Goal: Information Seeking & Learning: Learn about a topic

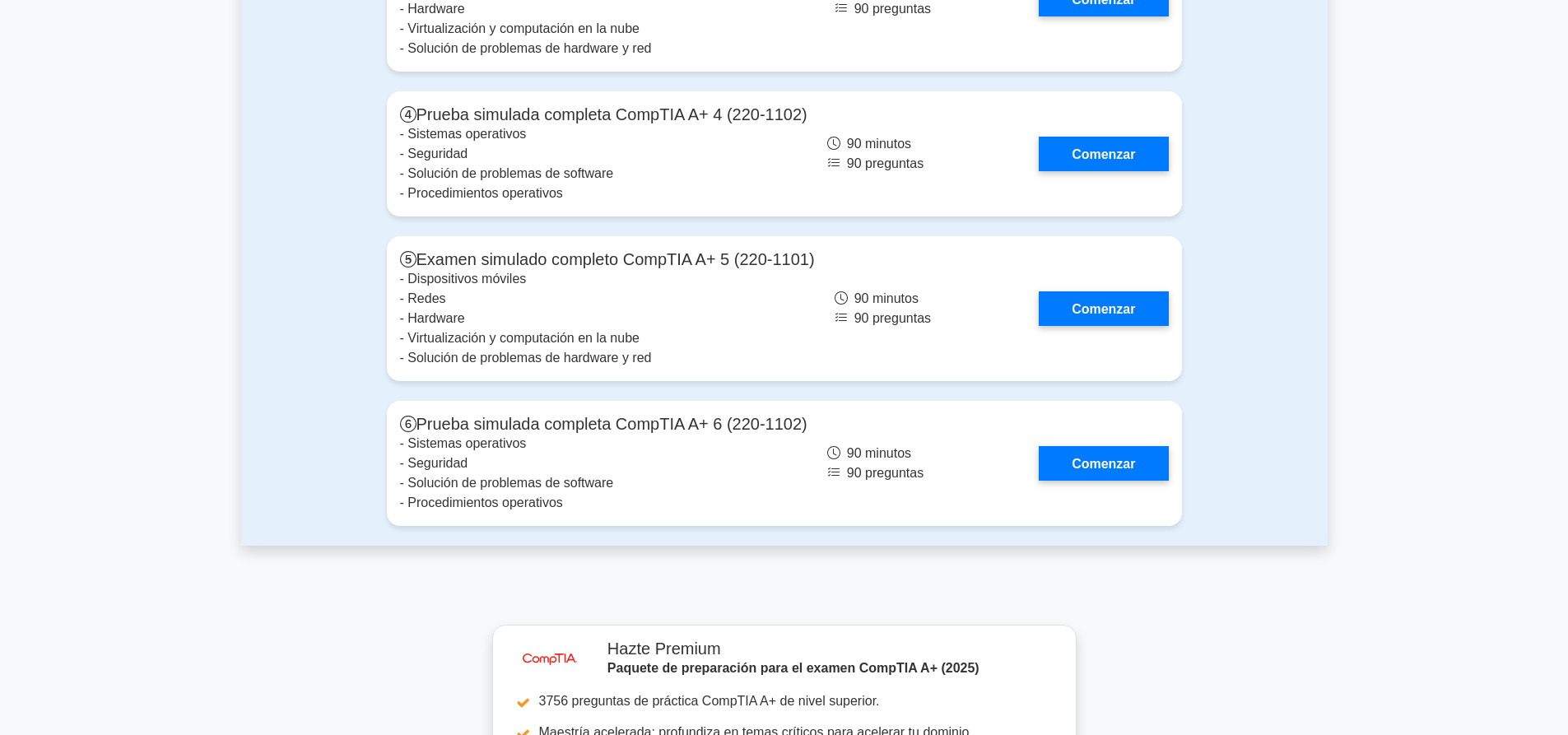
scroll to position [4853, 0]
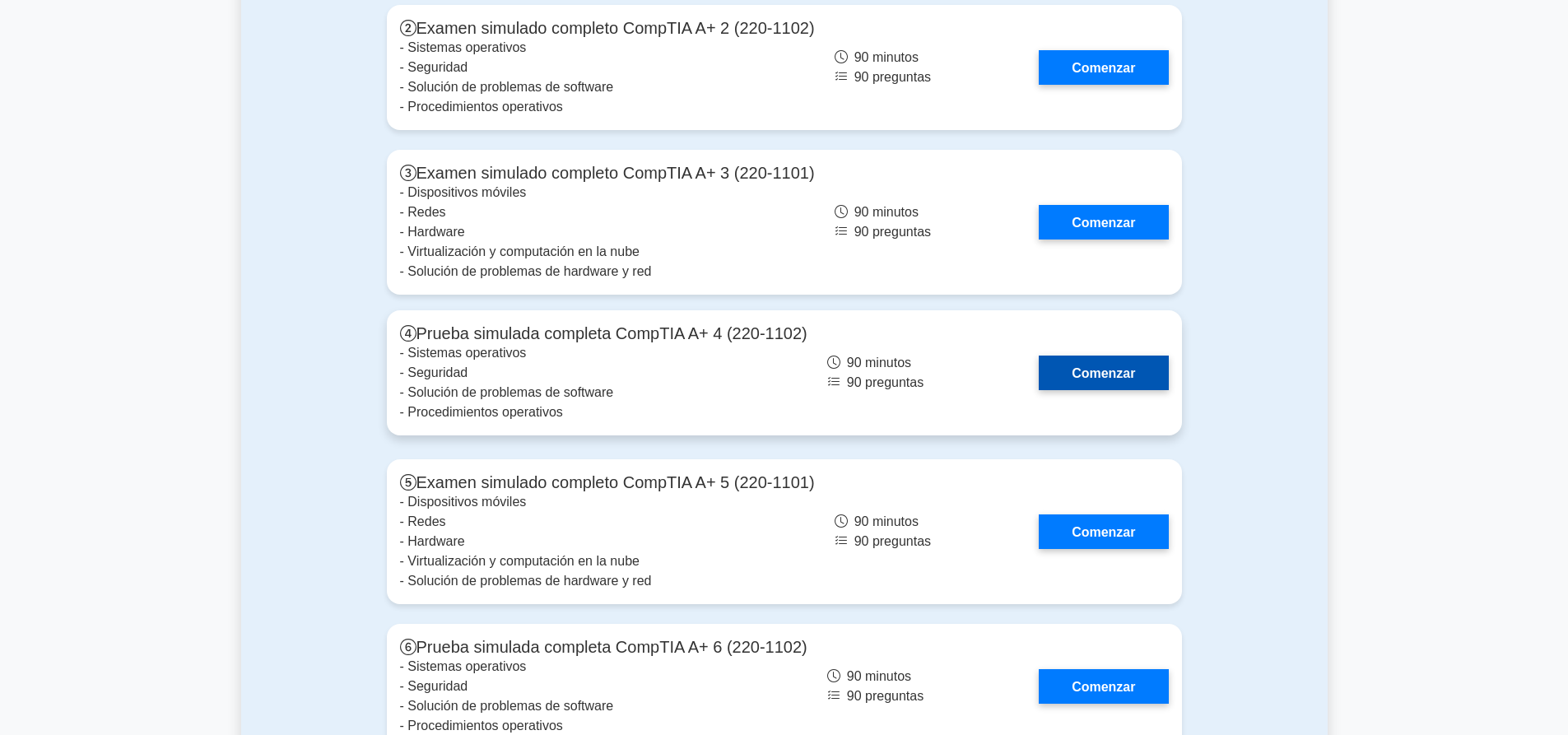
click at [1060, 355] on link "Comenzar" at bounding box center [1103, 371] width 130 height 33
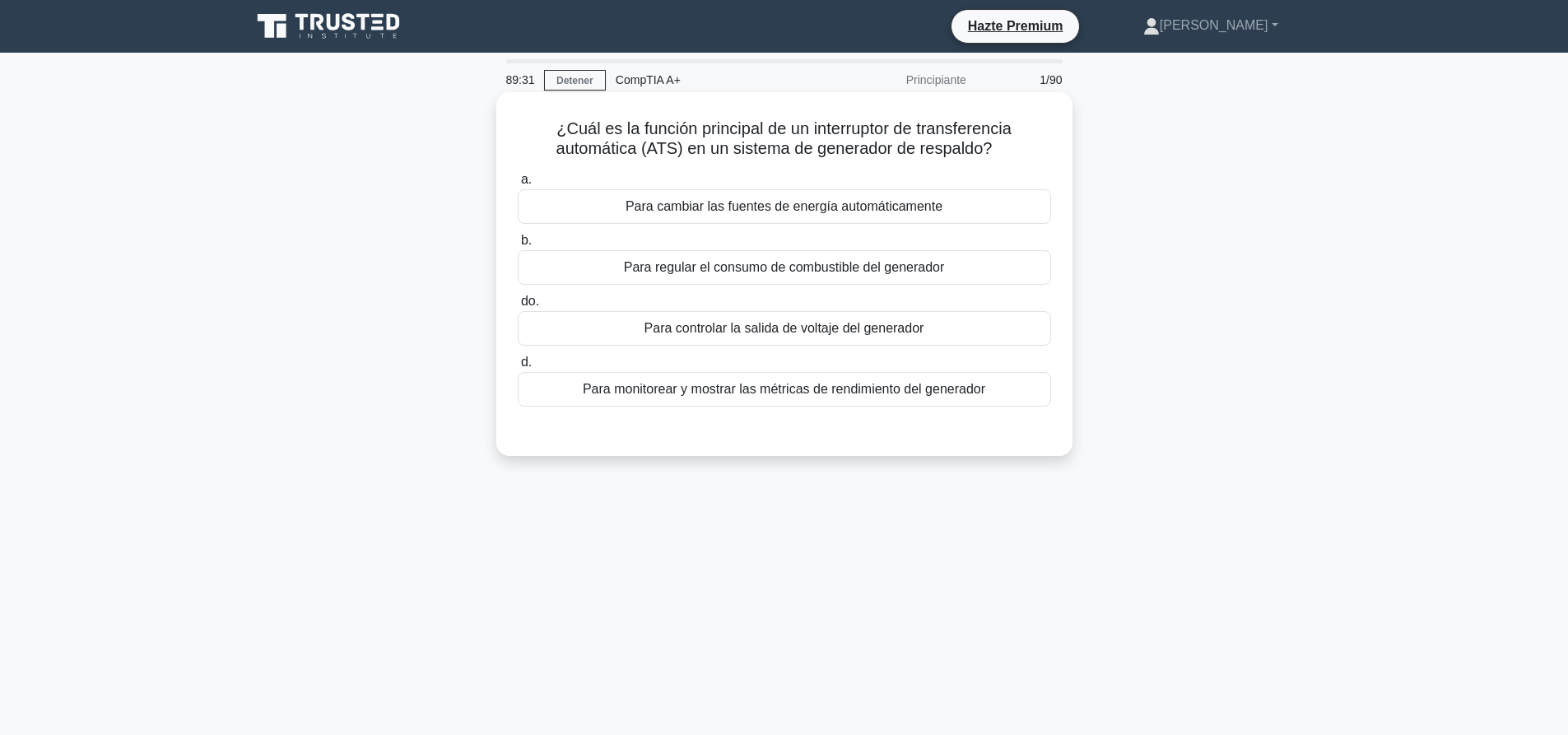
click at [821, 390] on font "Para monitorear y mostrar las métricas de rendimiento del generador" at bounding box center [784, 388] width 402 height 14
click at [517, 368] on input "d. Para monitorear y mostrar las métricas de rendimiento del generador" at bounding box center [517, 362] width 0 height 10
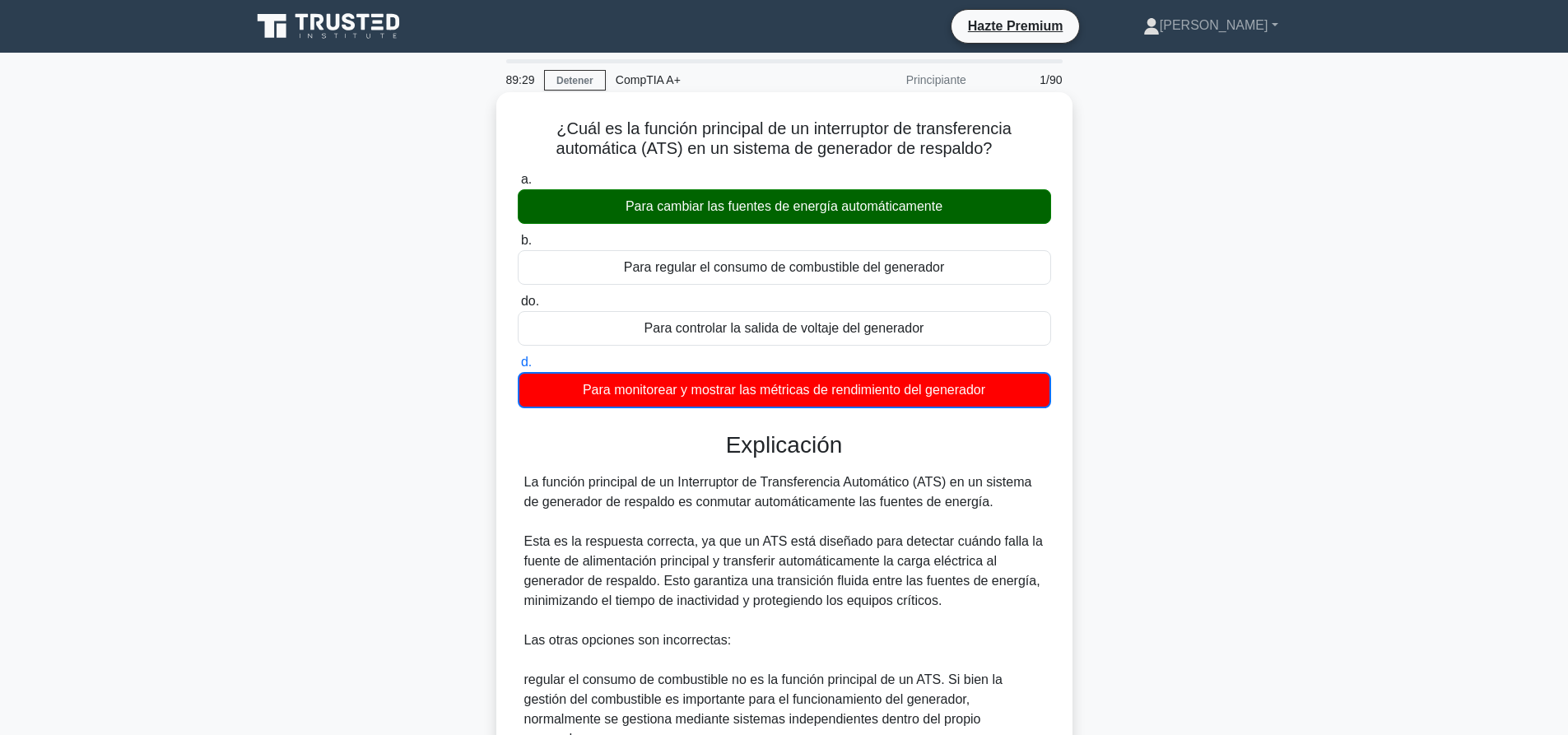
scroll to position [324, 0]
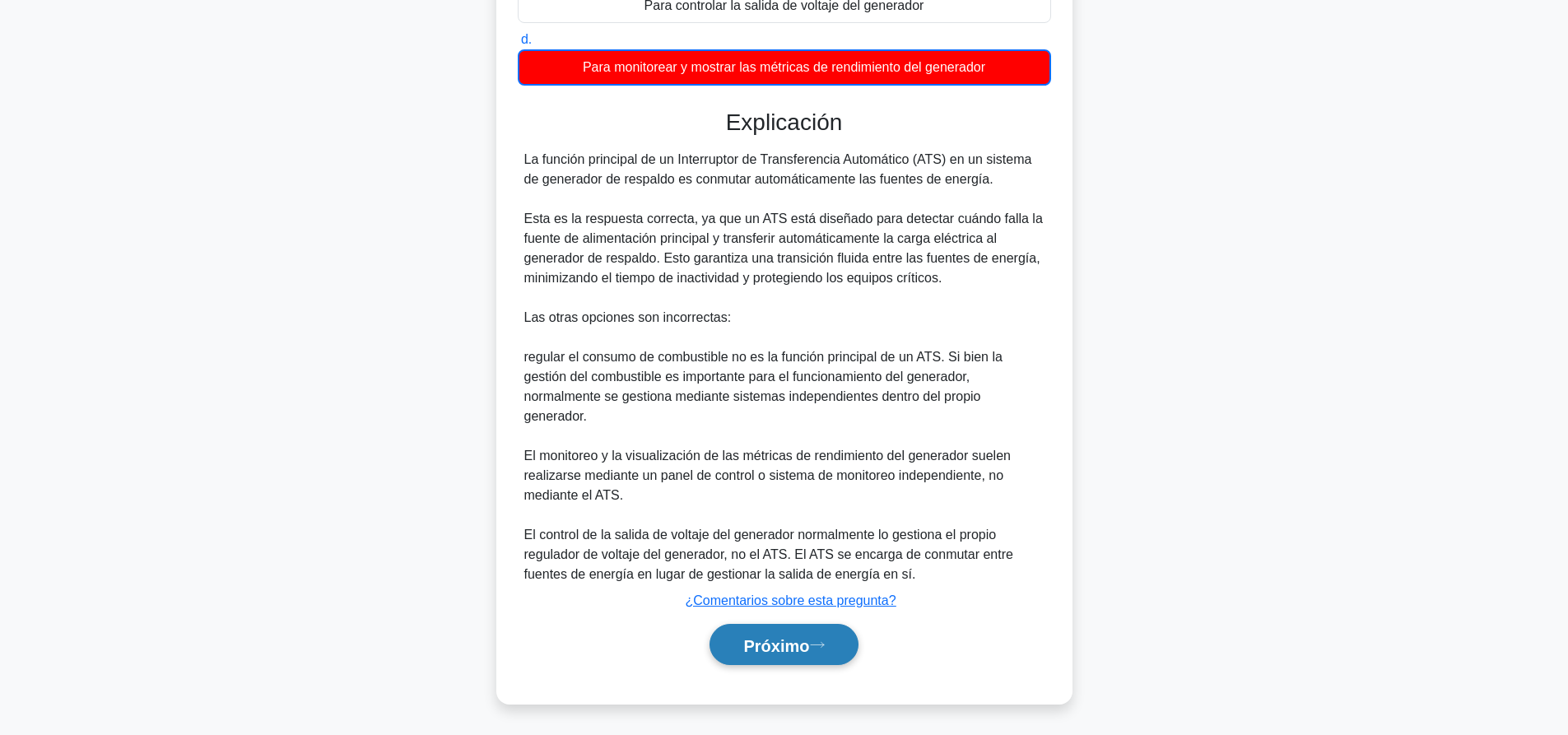
click at [792, 653] on font "Próximo" at bounding box center [775, 645] width 66 height 18
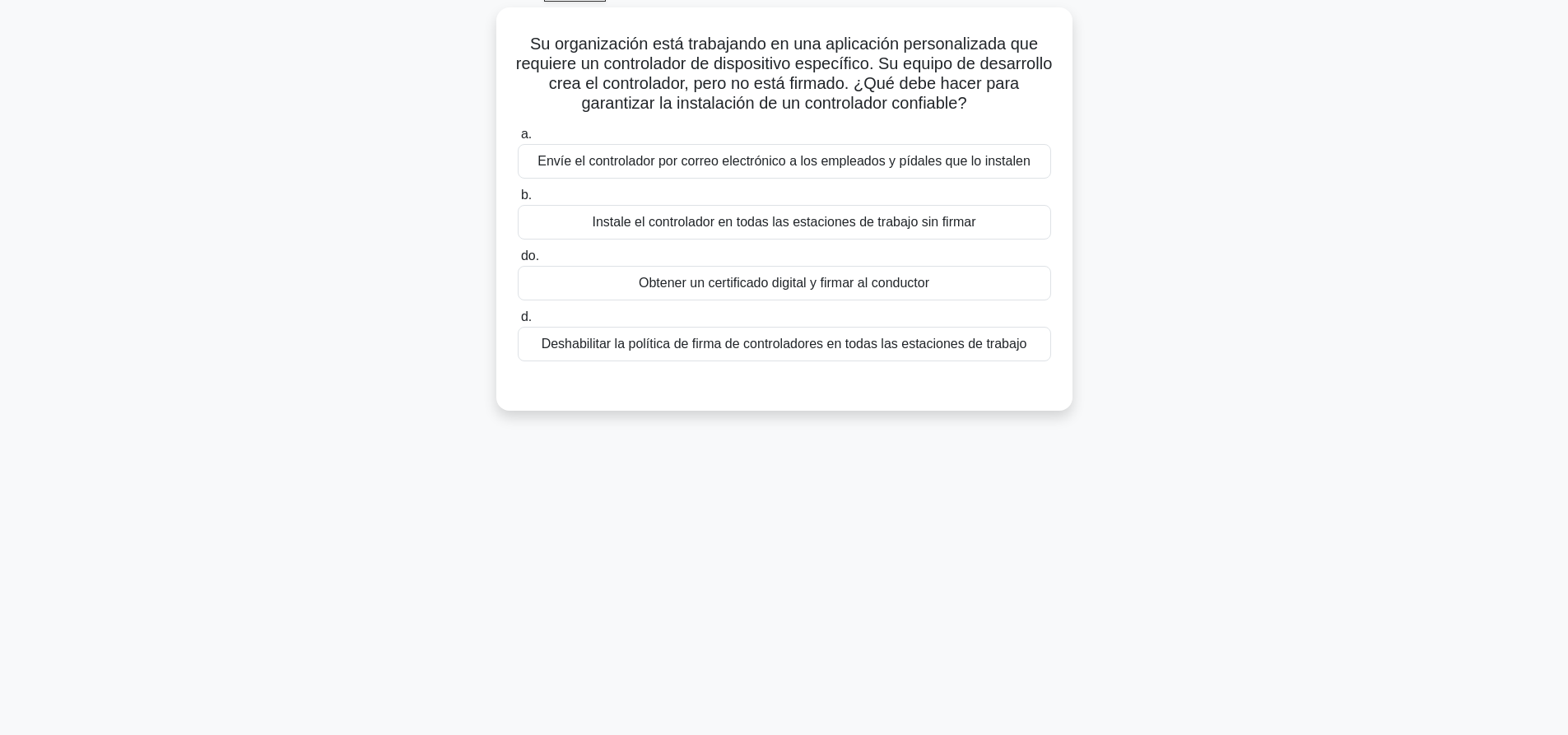
scroll to position [0, 0]
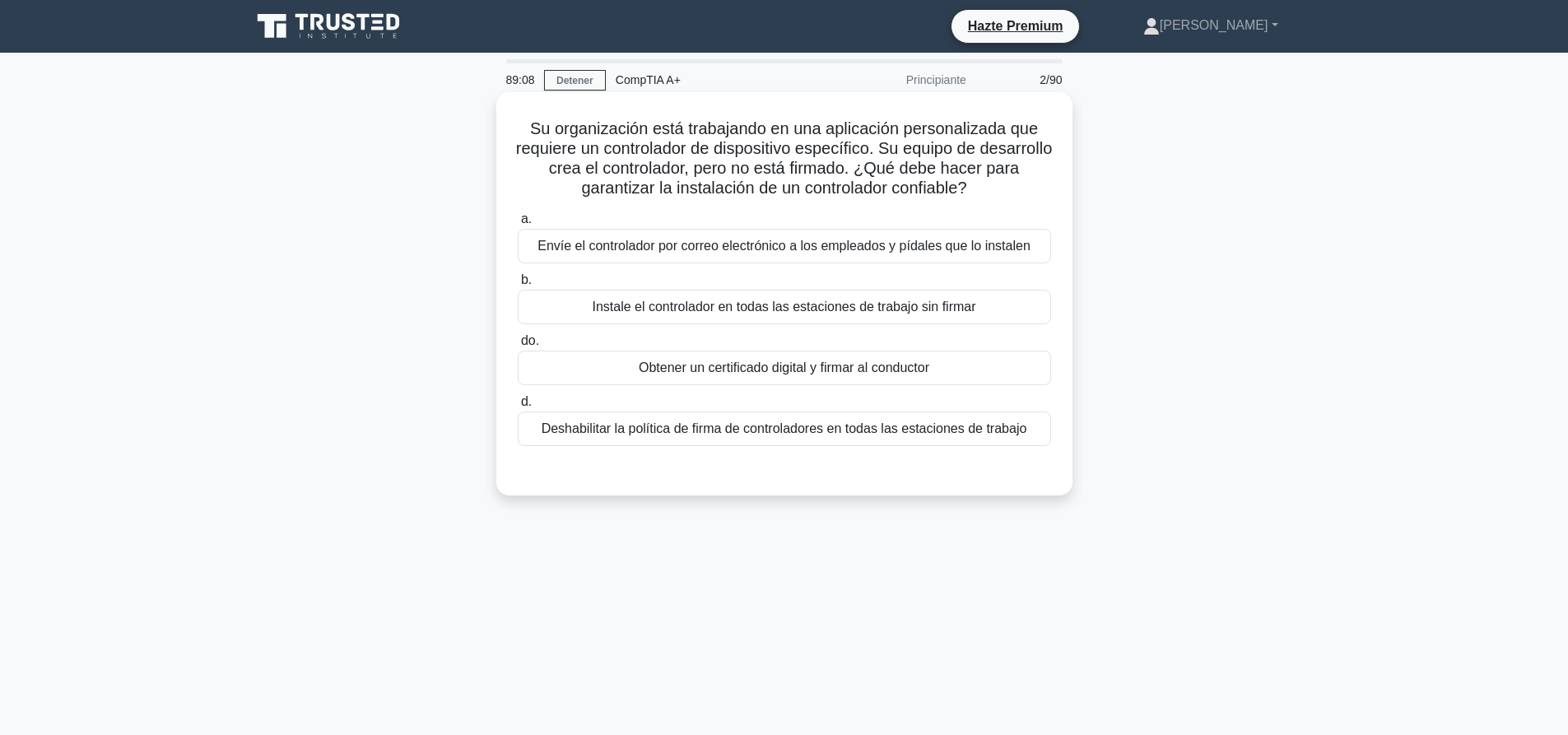
click at [866, 383] on div "Obtener un certificado digital y firmar al conductor" at bounding box center [784, 368] width 533 height 34
click at [517, 347] on input "do. Obtener un certificado digital y firmar al conductor" at bounding box center [517, 340] width 0 height 10
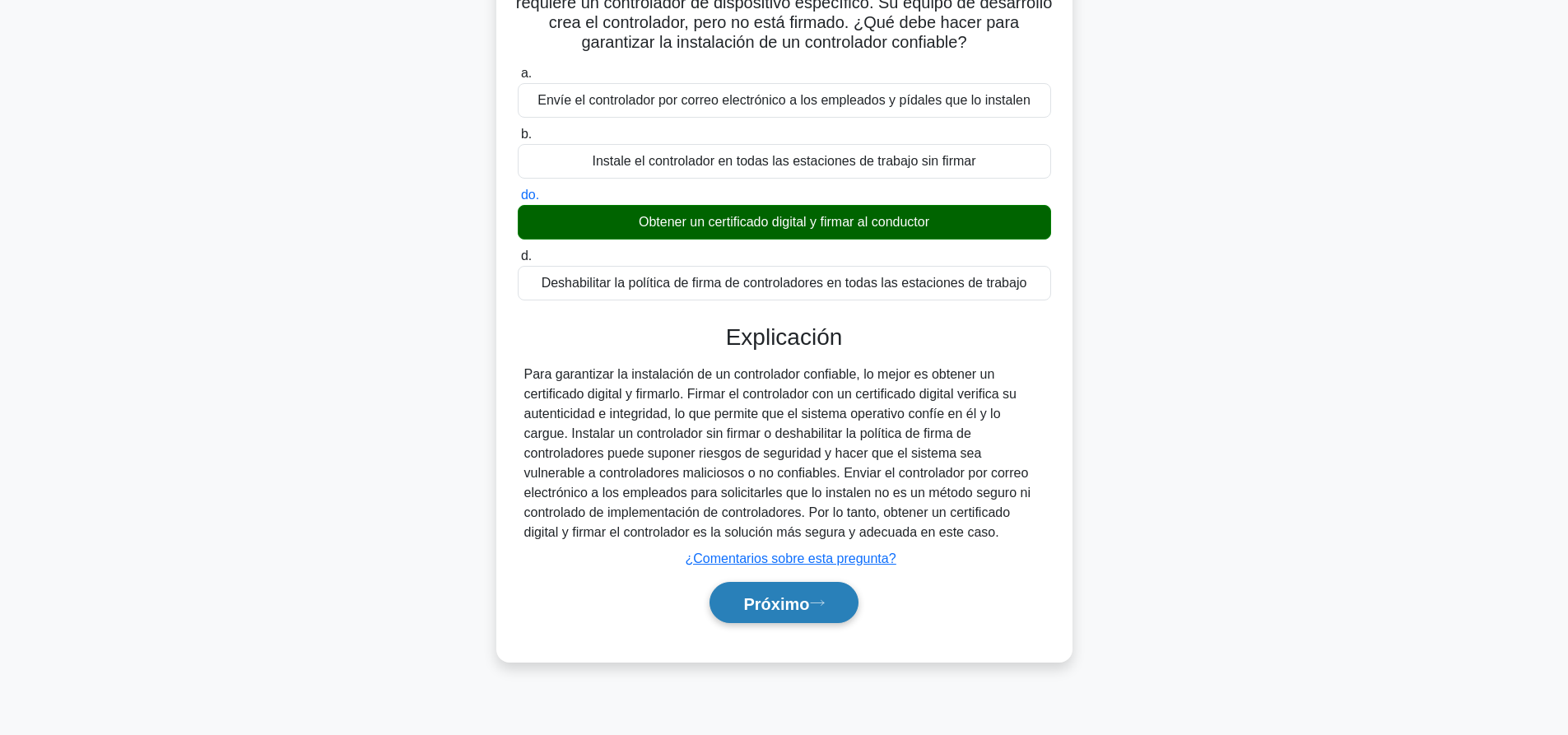
scroll to position [154, 0]
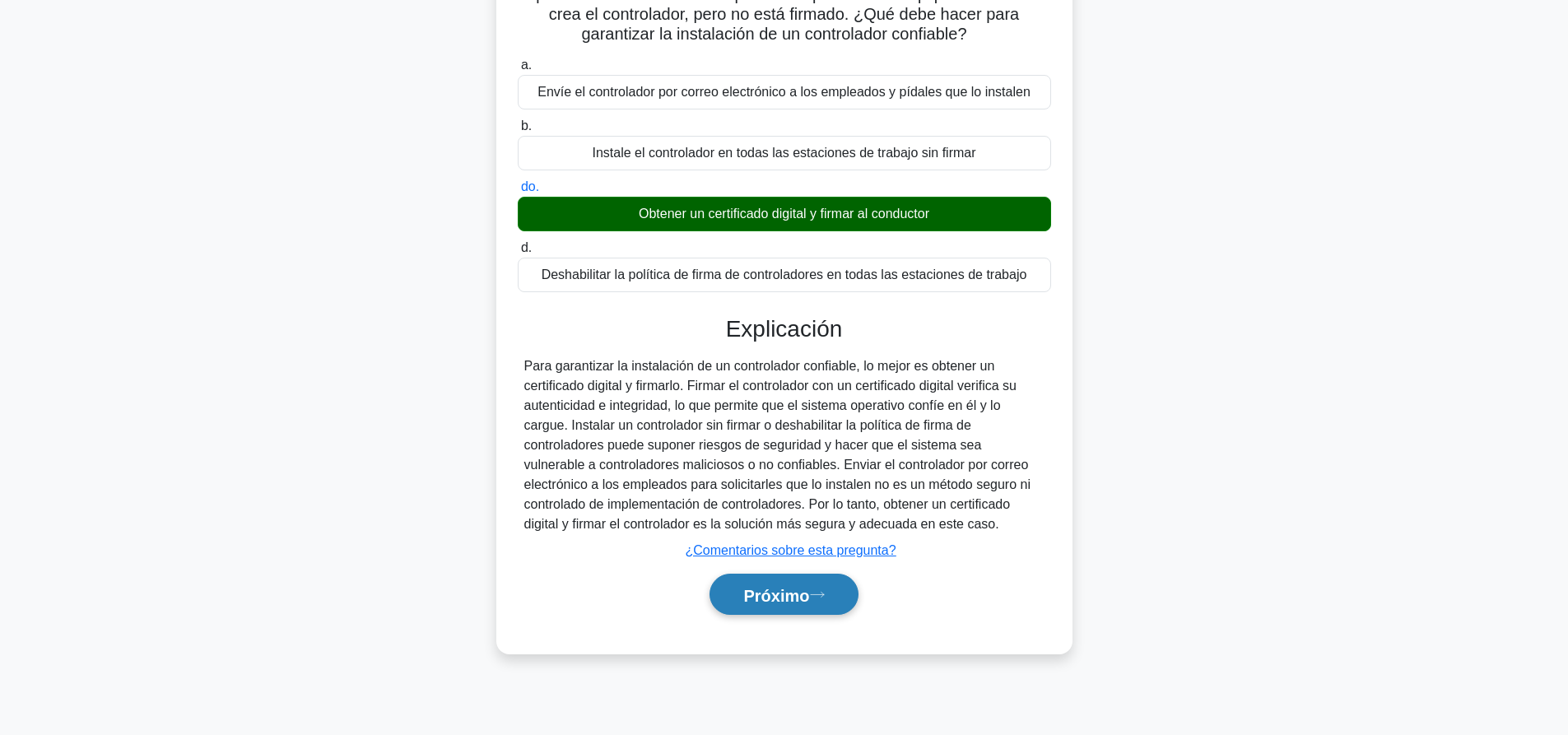
click at [768, 607] on button "Próximo" at bounding box center [784, 594] width 149 height 42
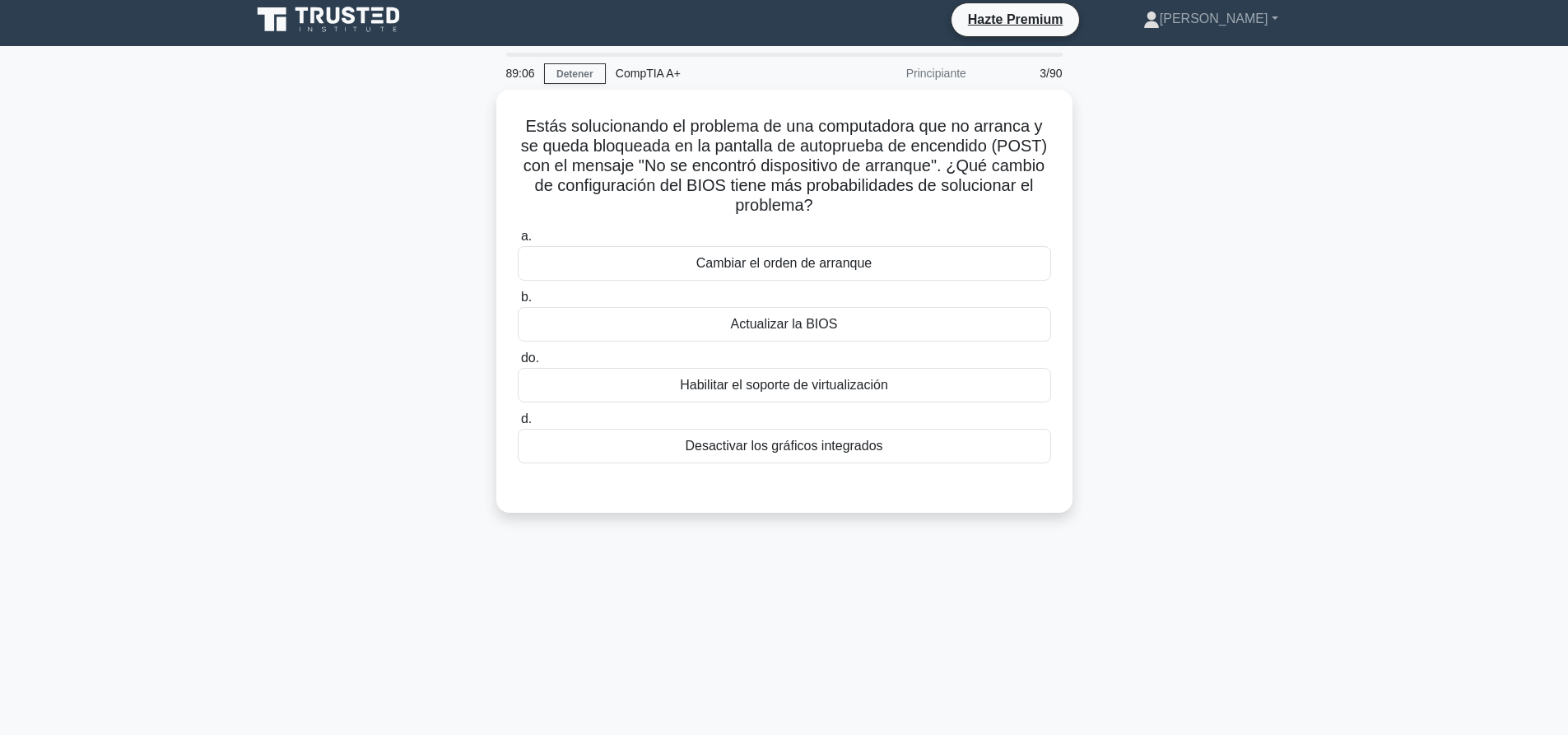
scroll to position [0, 0]
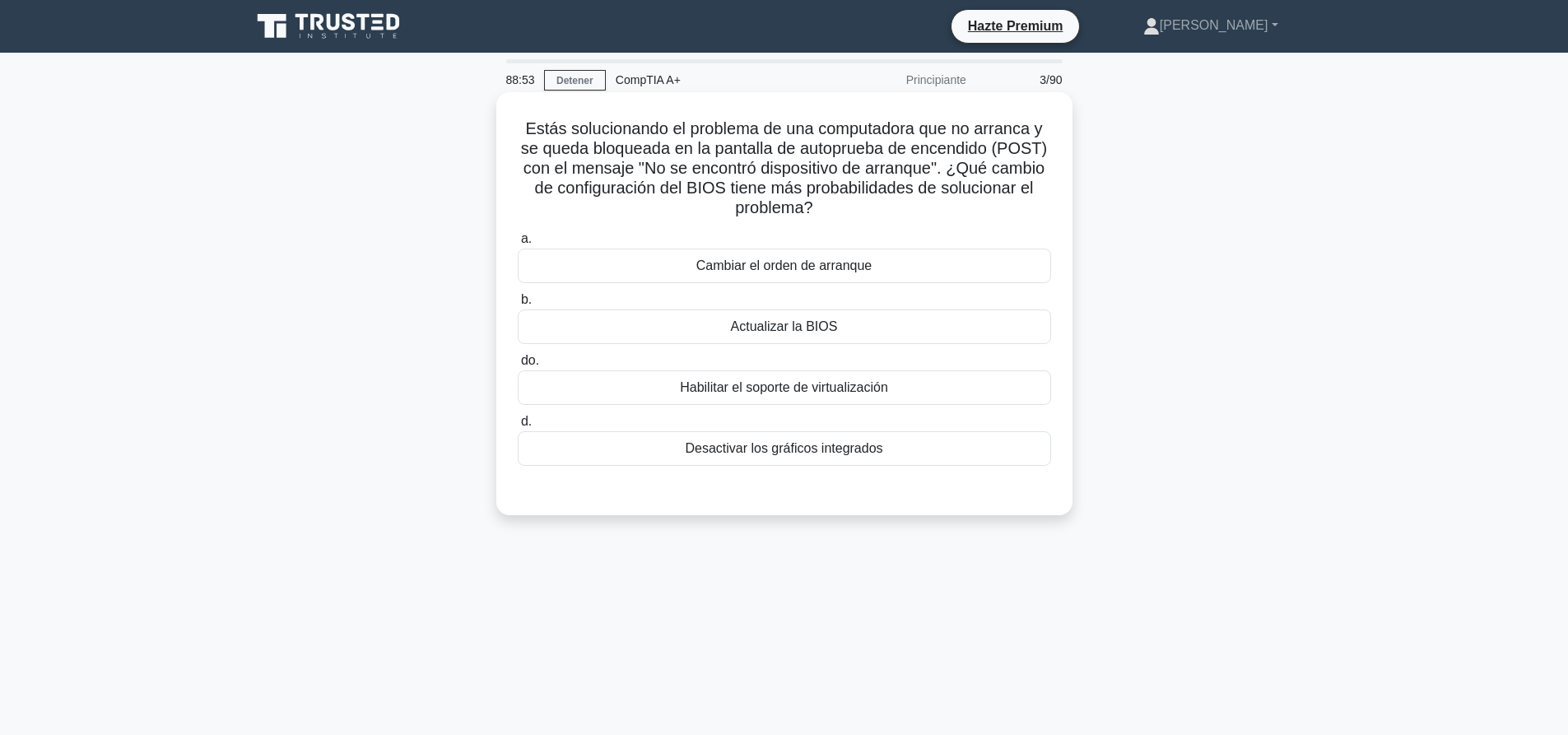
click at [835, 266] on font "Cambiar el orden de arranque" at bounding box center [784, 265] width 175 height 14
click at [517, 245] on input "a. Cambiar el orden de arranque" at bounding box center [517, 238] width 0 height 10
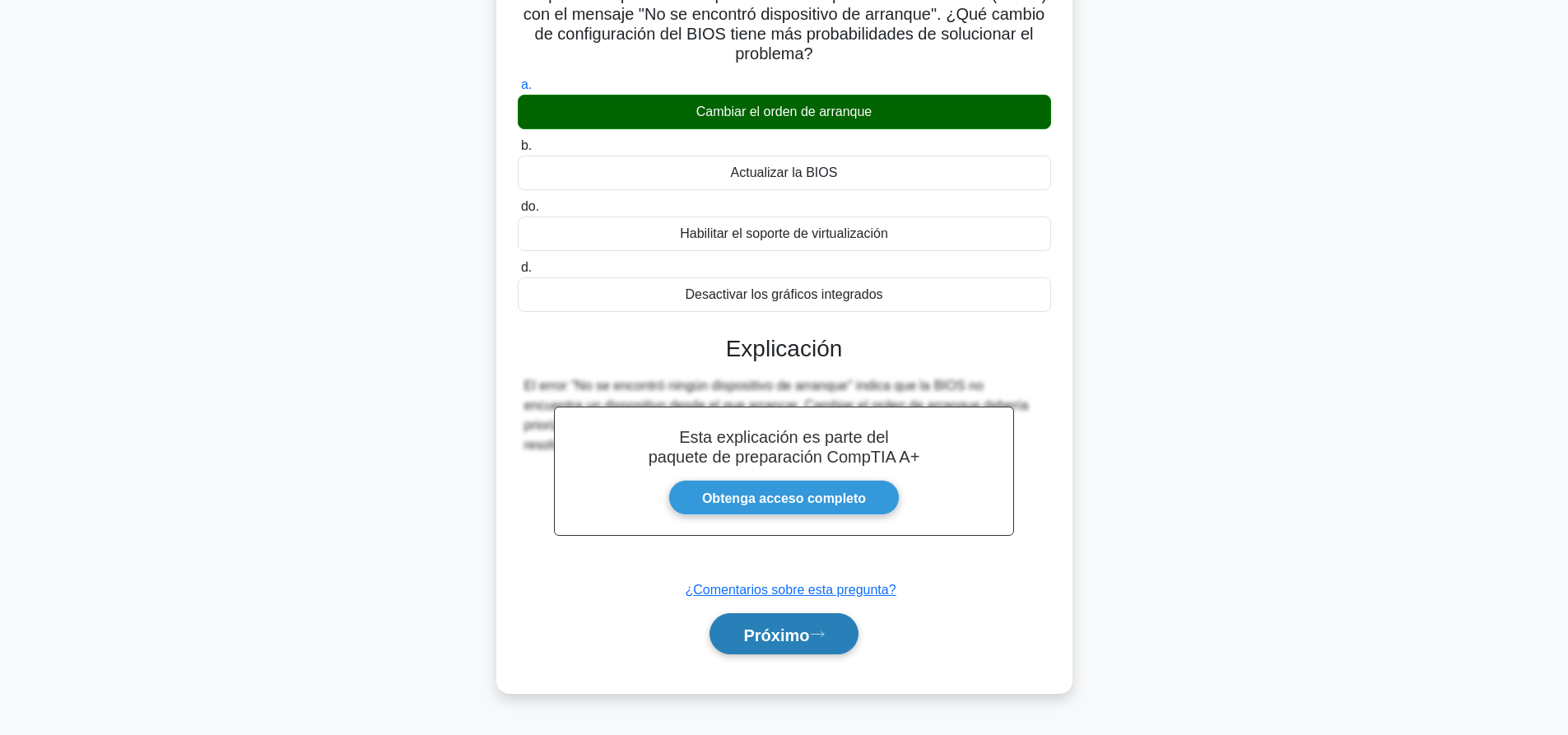
click at [802, 622] on button "Próximo" at bounding box center [784, 634] width 149 height 42
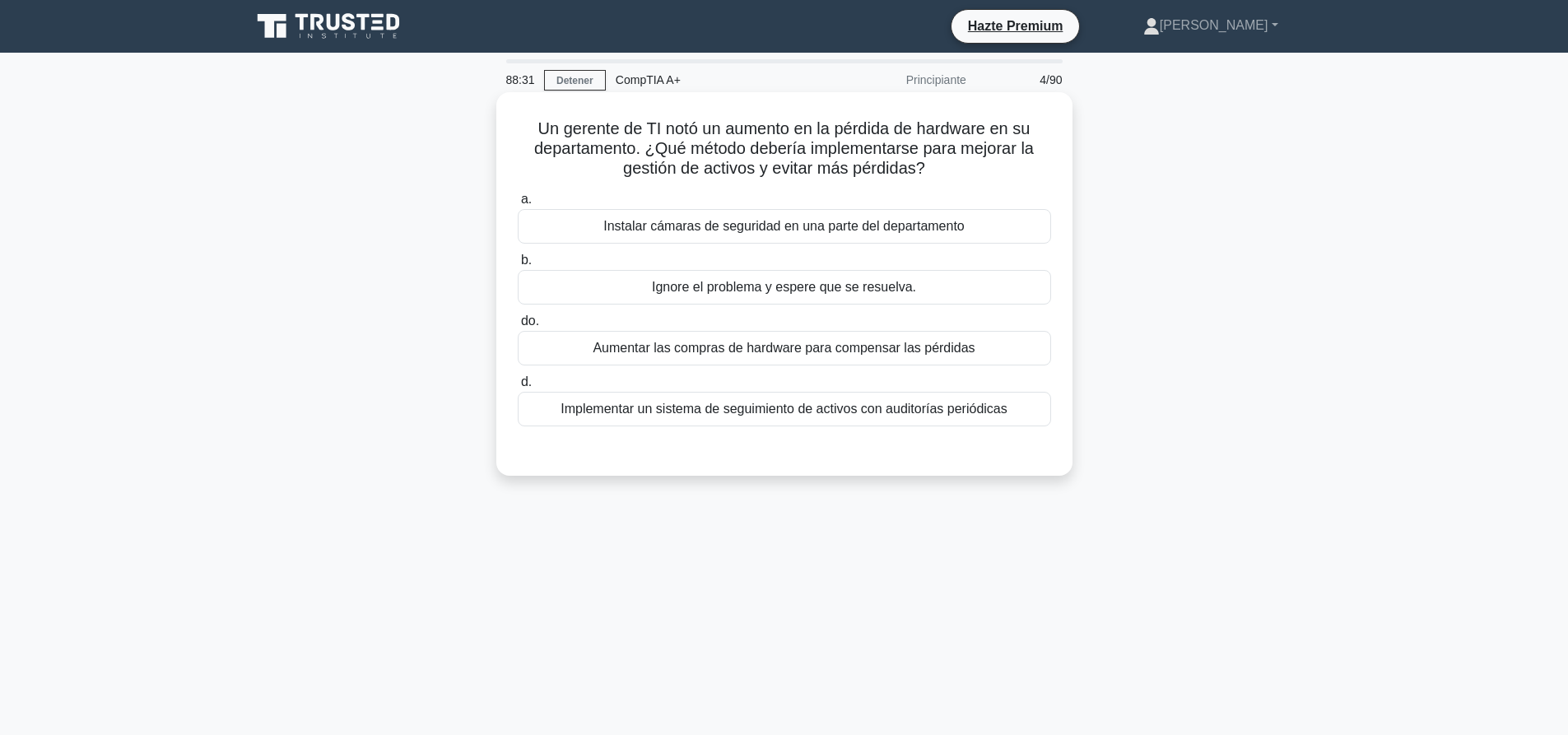
click at [998, 419] on font "Implementar un sistema de seguimiento de activos con auditorías periódicas" at bounding box center [783, 408] width 447 height 20
click at [517, 387] on input "d. Implementar un sistema de seguimiento de activos con auditorías periódicas" at bounding box center [517, 382] width 0 height 10
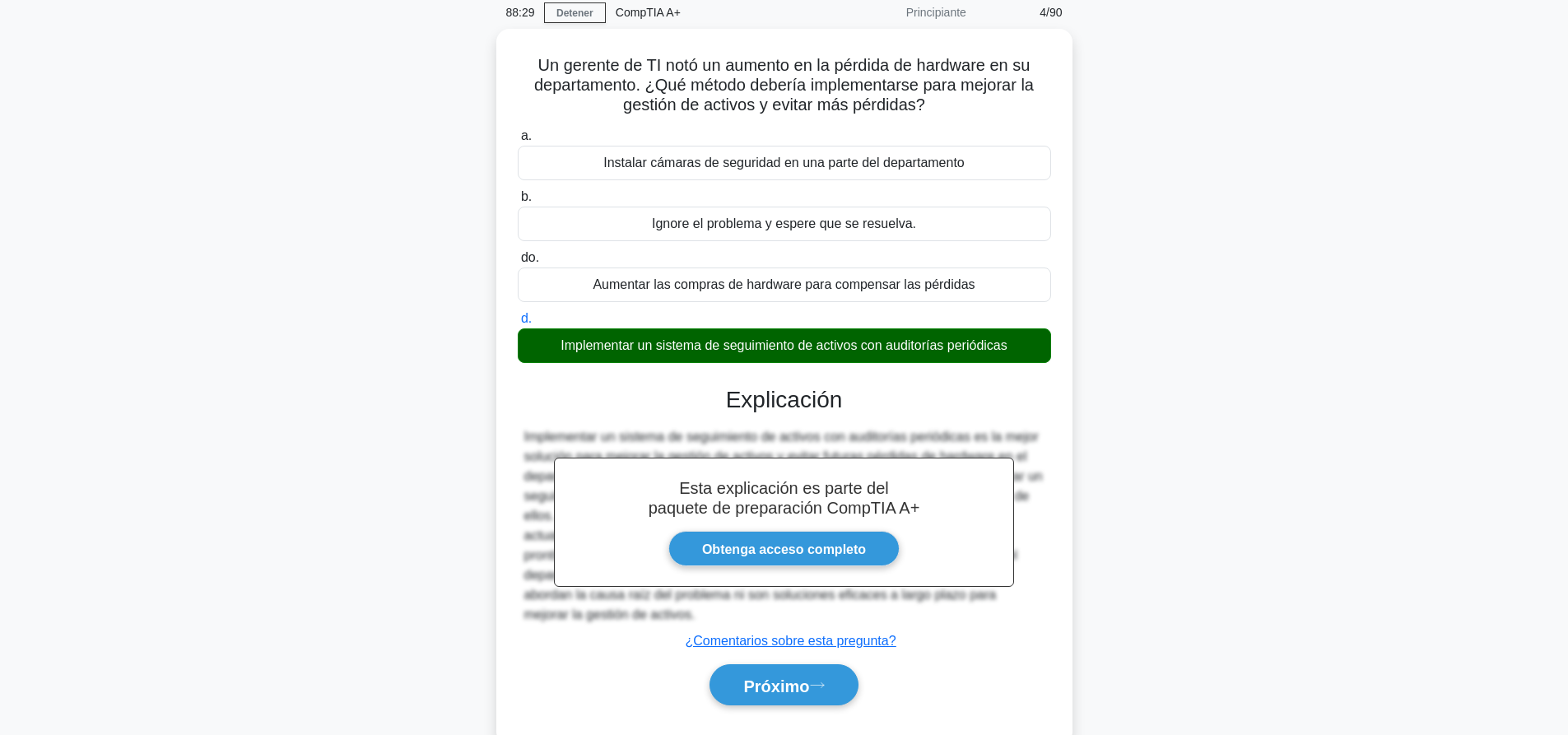
scroll to position [154, 0]
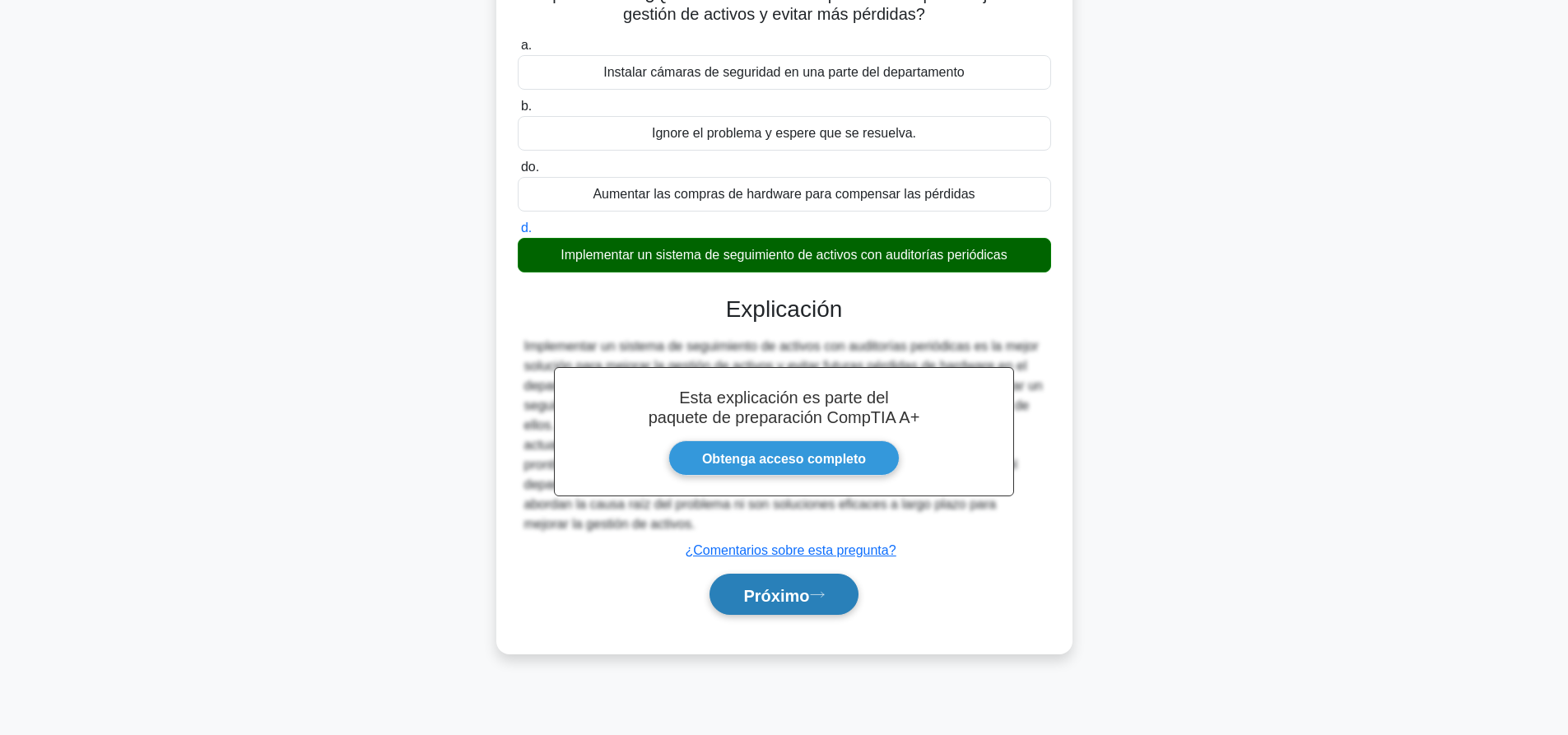
click at [821, 612] on button "Próximo" at bounding box center [784, 594] width 149 height 42
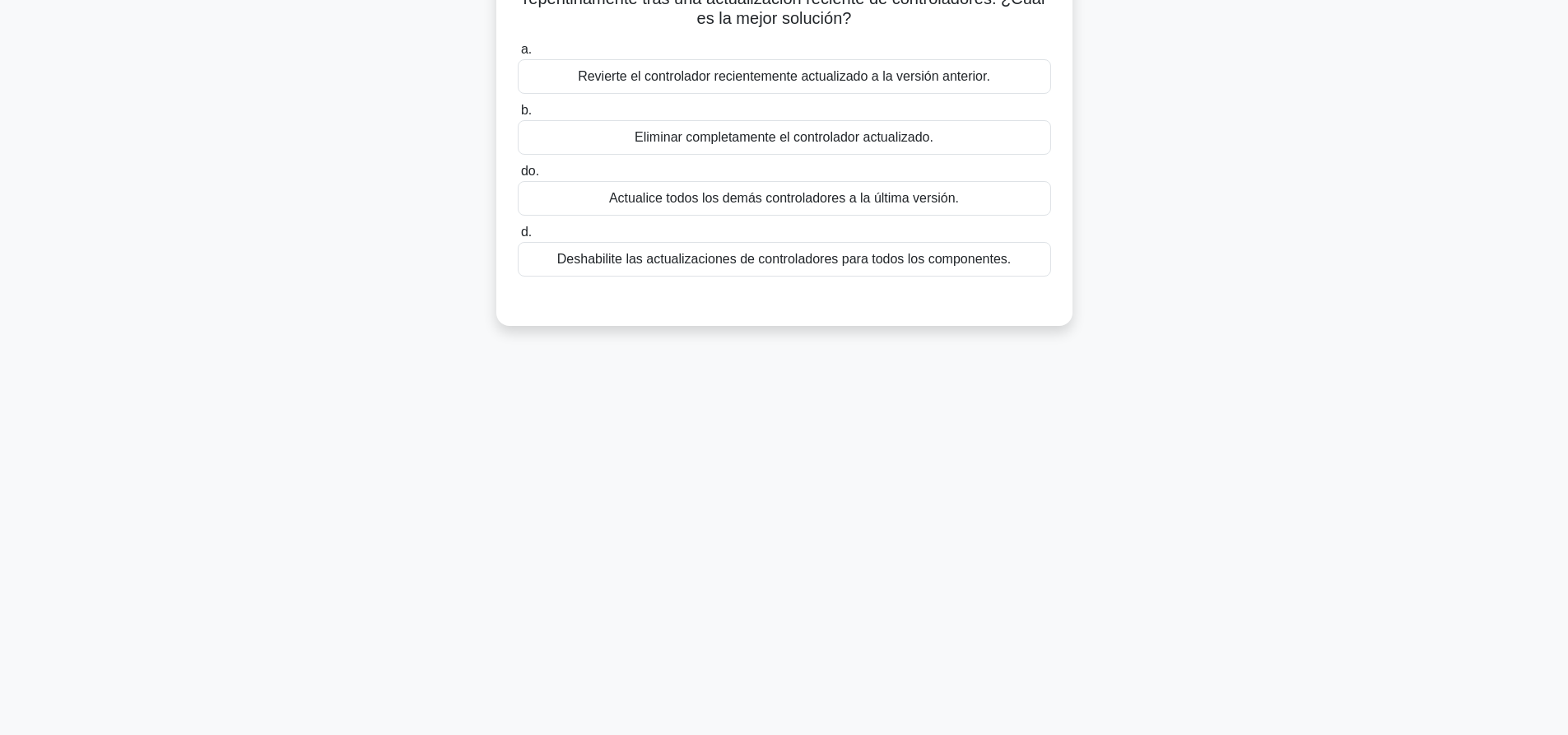
scroll to position [0, 0]
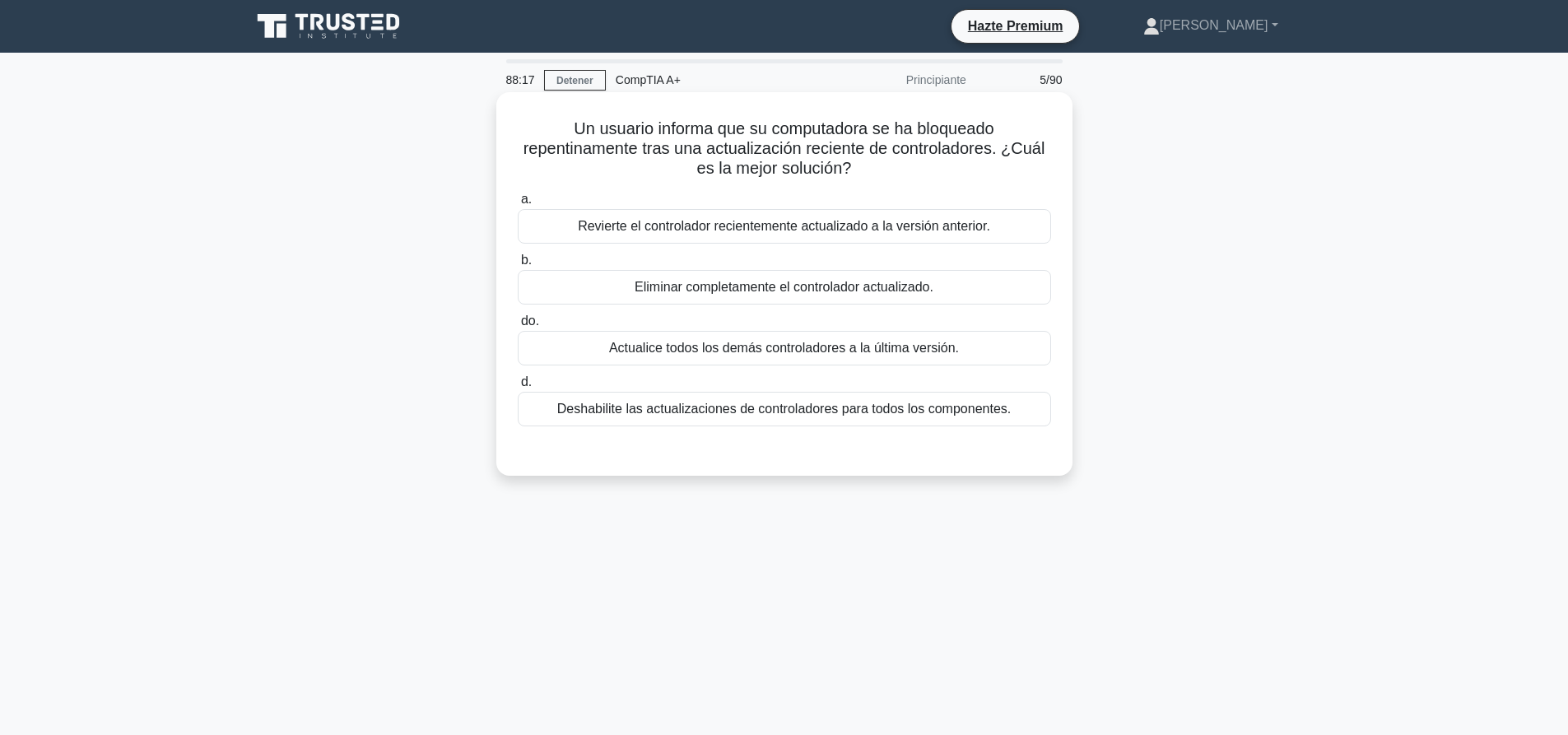
click at [935, 219] on font "Revierte el controlador recientemente actualizado a la versión anterior." at bounding box center [783, 226] width 412 height 14
click at [517, 205] on input "a. Revierte el controlador recientemente actualizado a la versión anterior." at bounding box center [517, 199] width 0 height 10
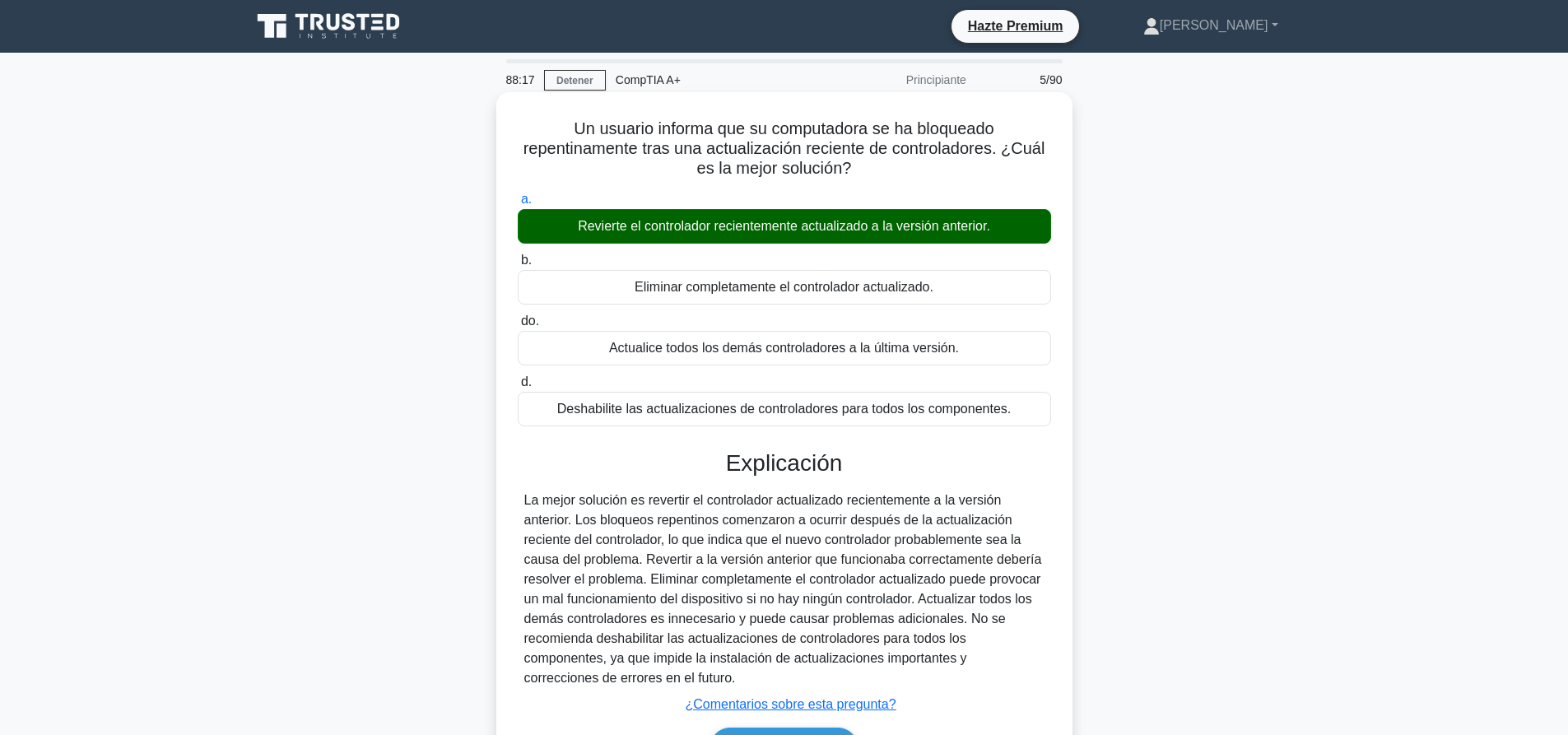
scroll to position [154, 0]
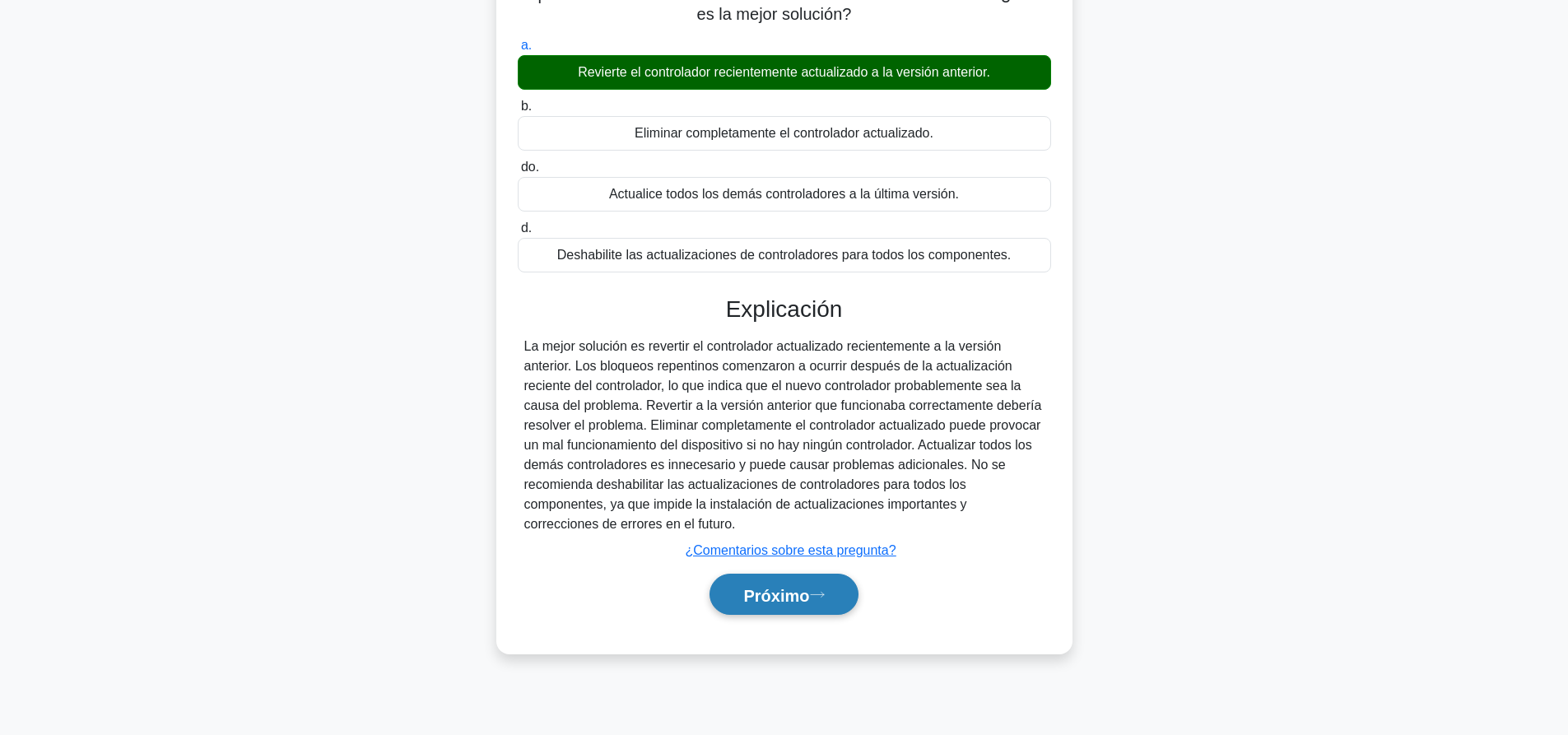
click at [801, 604] on font "Próximo" at bounding box center [775, 594] width 66 height 18
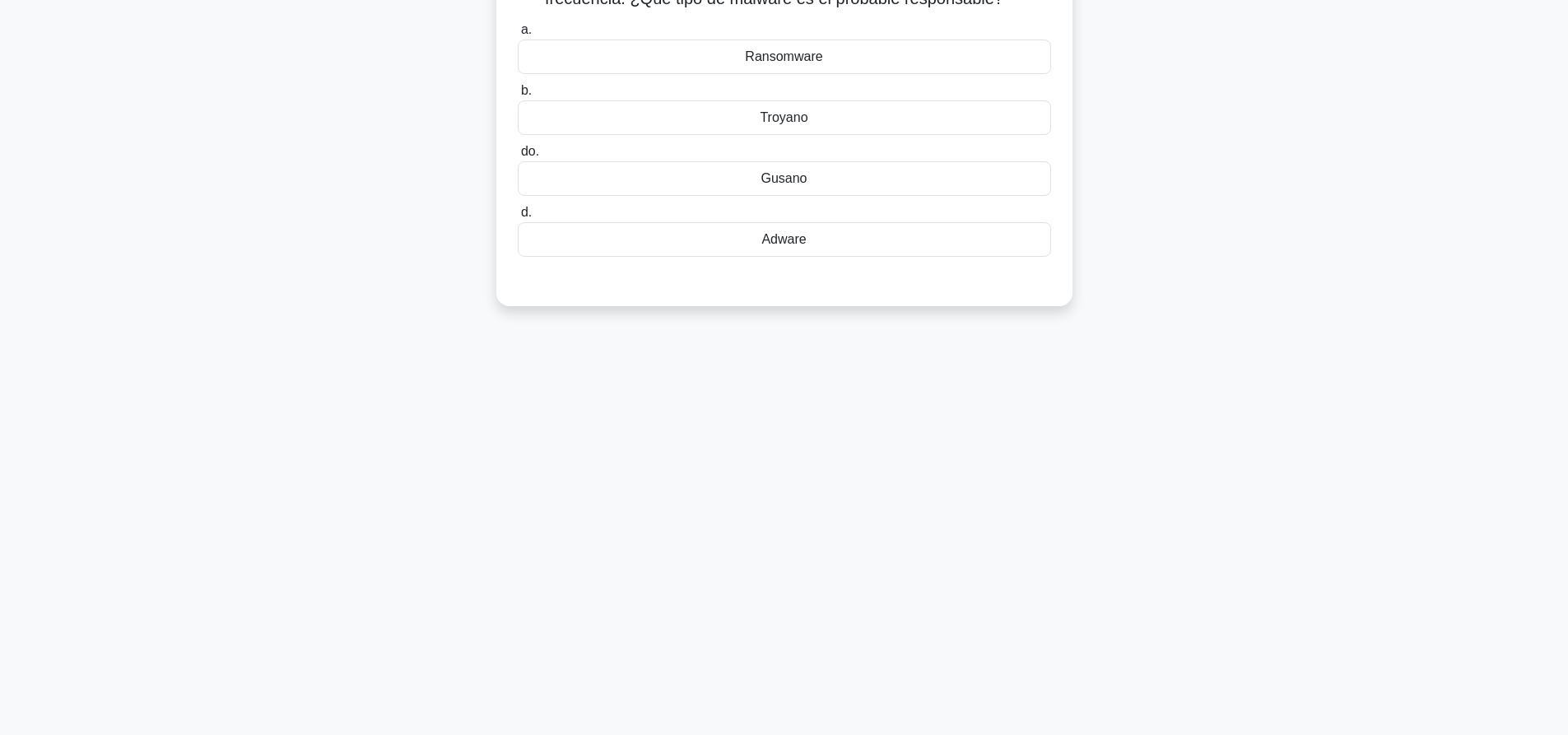
scroll to position [0, 0]
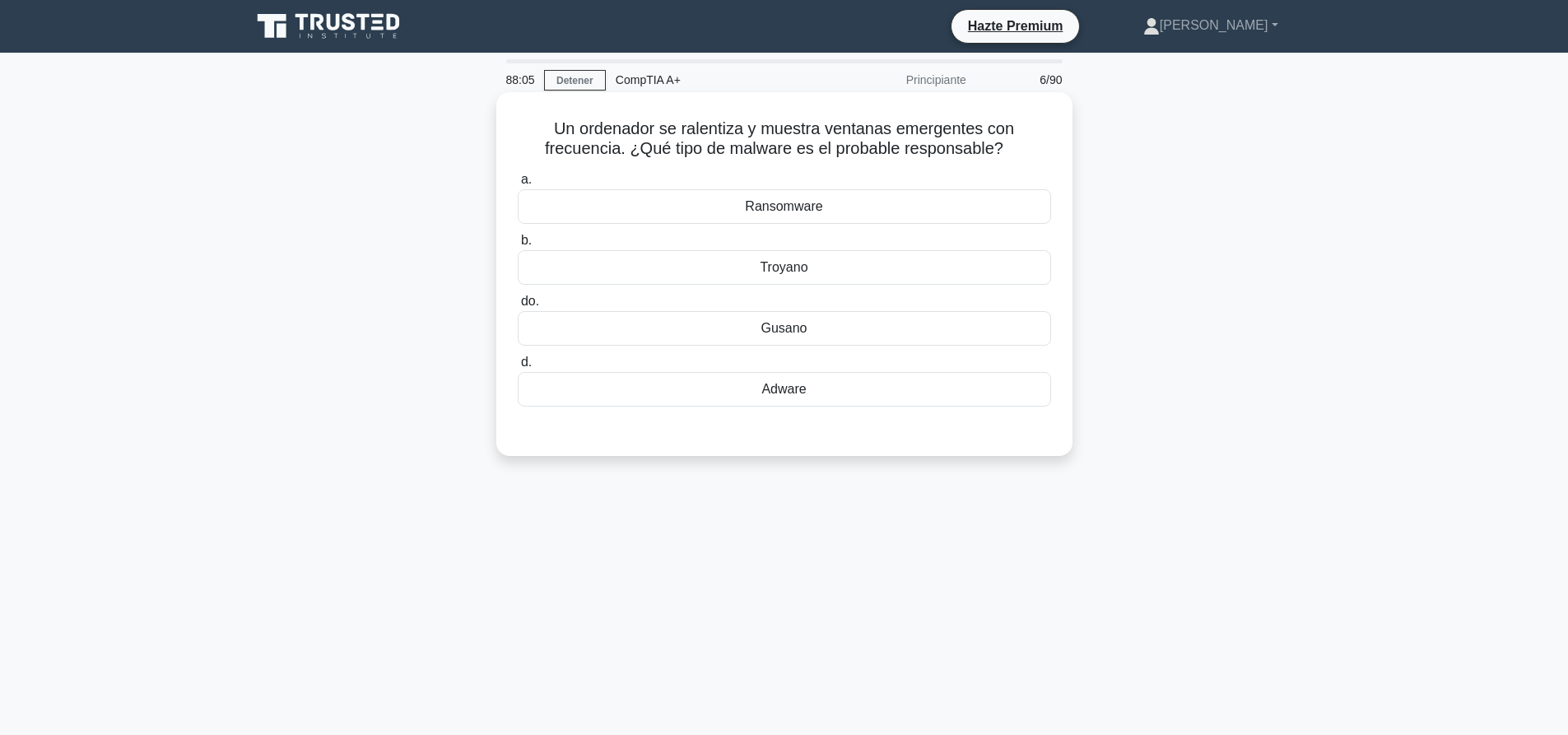
click at [849, 387] on div "Adware" at bounding box center [784, 389] width 533 height 34
click at [517, 368] on input "d. Adware" at bounding box center [517, 362] width 0 height 10
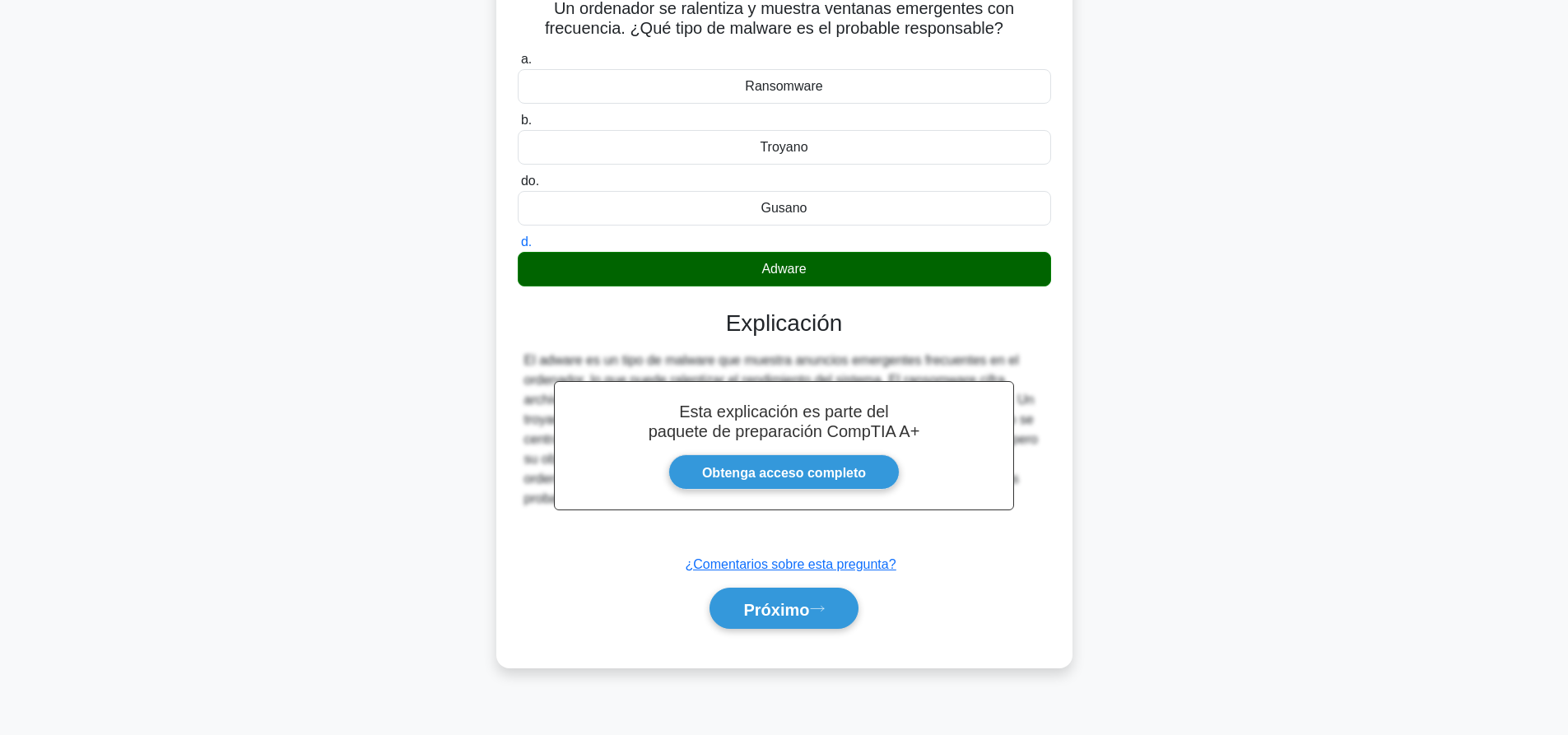
scroll to position [154, 0]
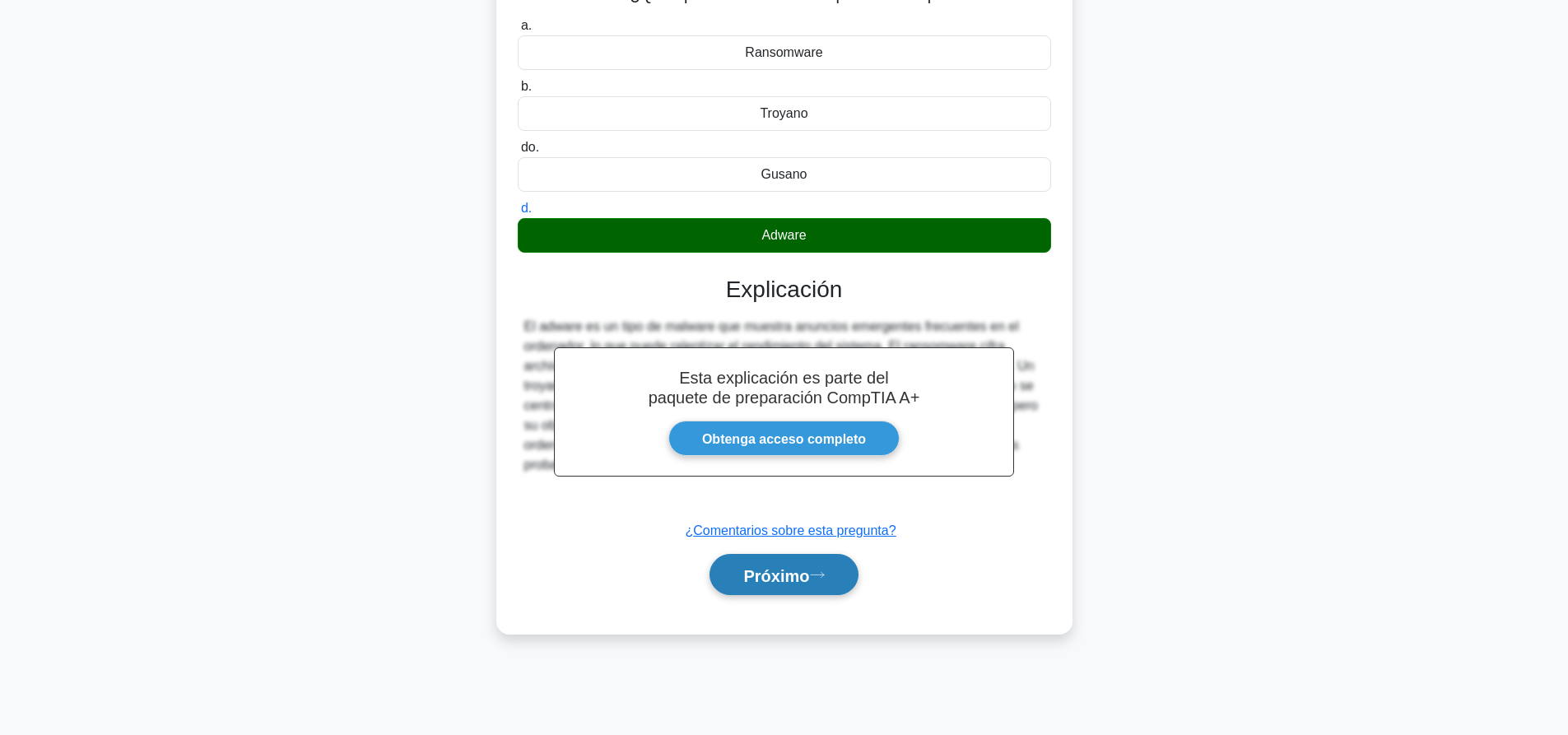
click at [790, 582] on font "Próximo" at bounding box center [775, 574] width 66 height 18
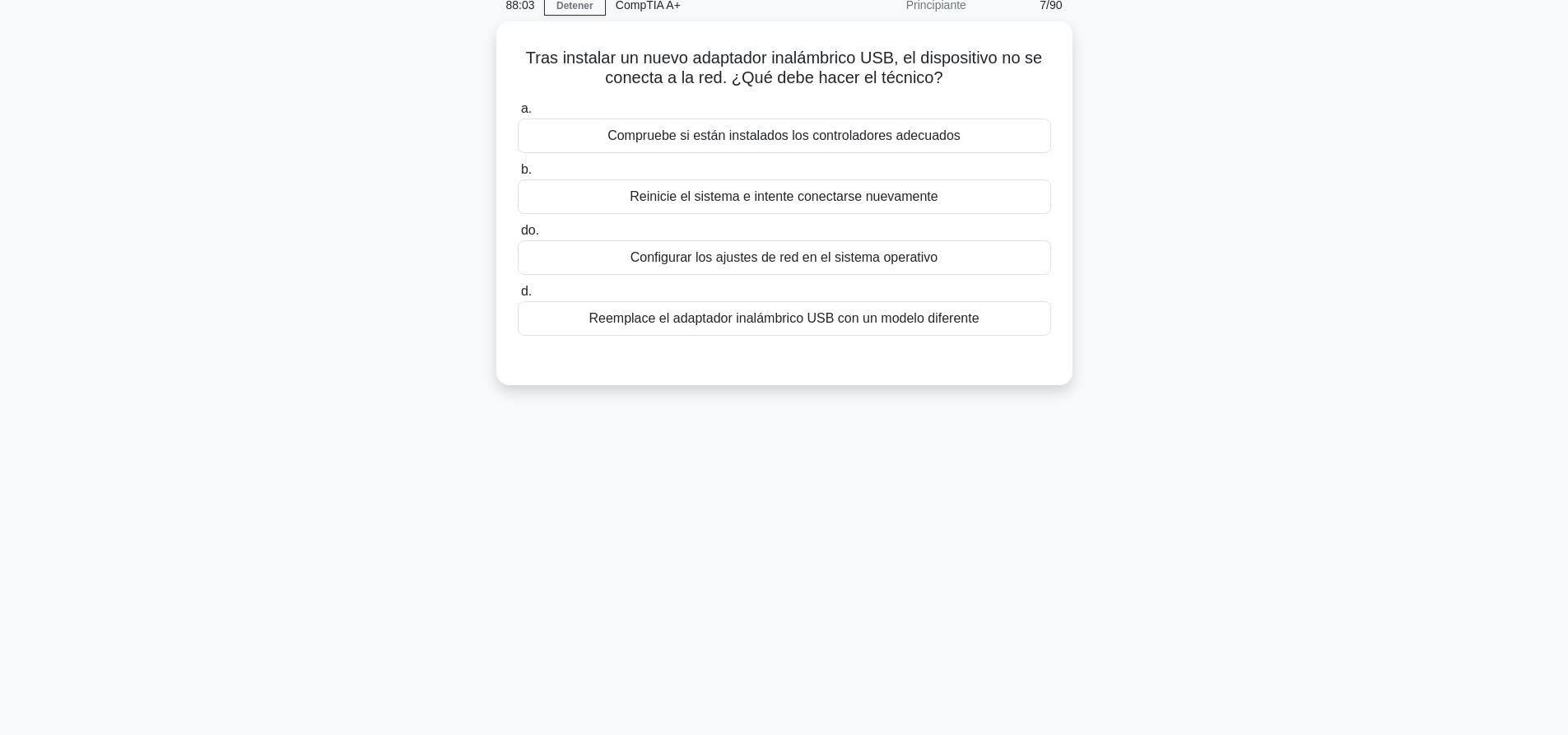
scroll to position [0, 0]
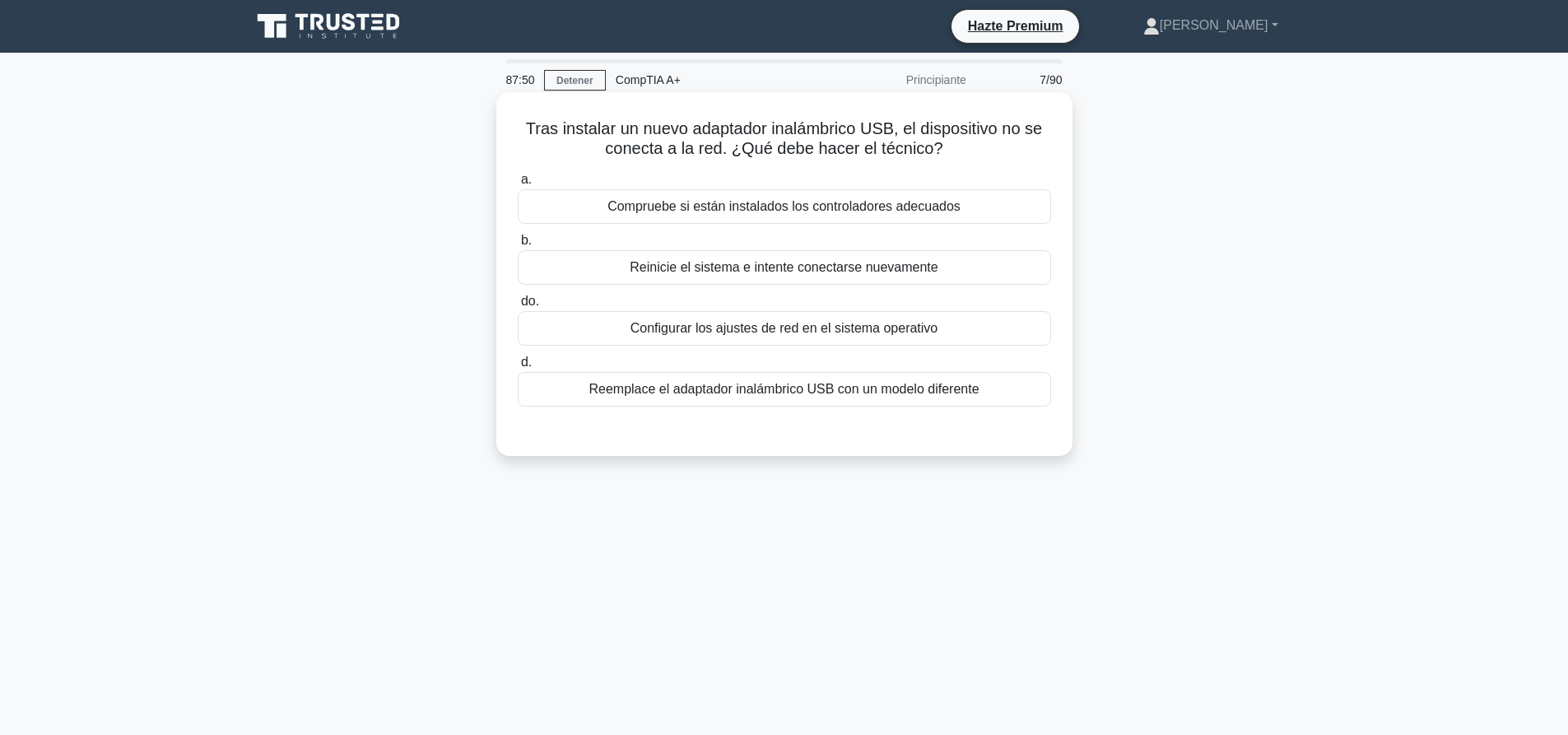
click at [838, 192] on label "a. Compruebe si están instalados los controladores adecuados" at bounding box center [784, 196] width 533 height 54
click at [862, 203] on font "Compruebe si están instalados los controladores adecuados" at bounding box center [784, 206] width 353 height 14
click at [517, 185] on input "a. Compruebe si están instalados los controladores adecuados" at bounding box center [517, 179] width 0 height 10
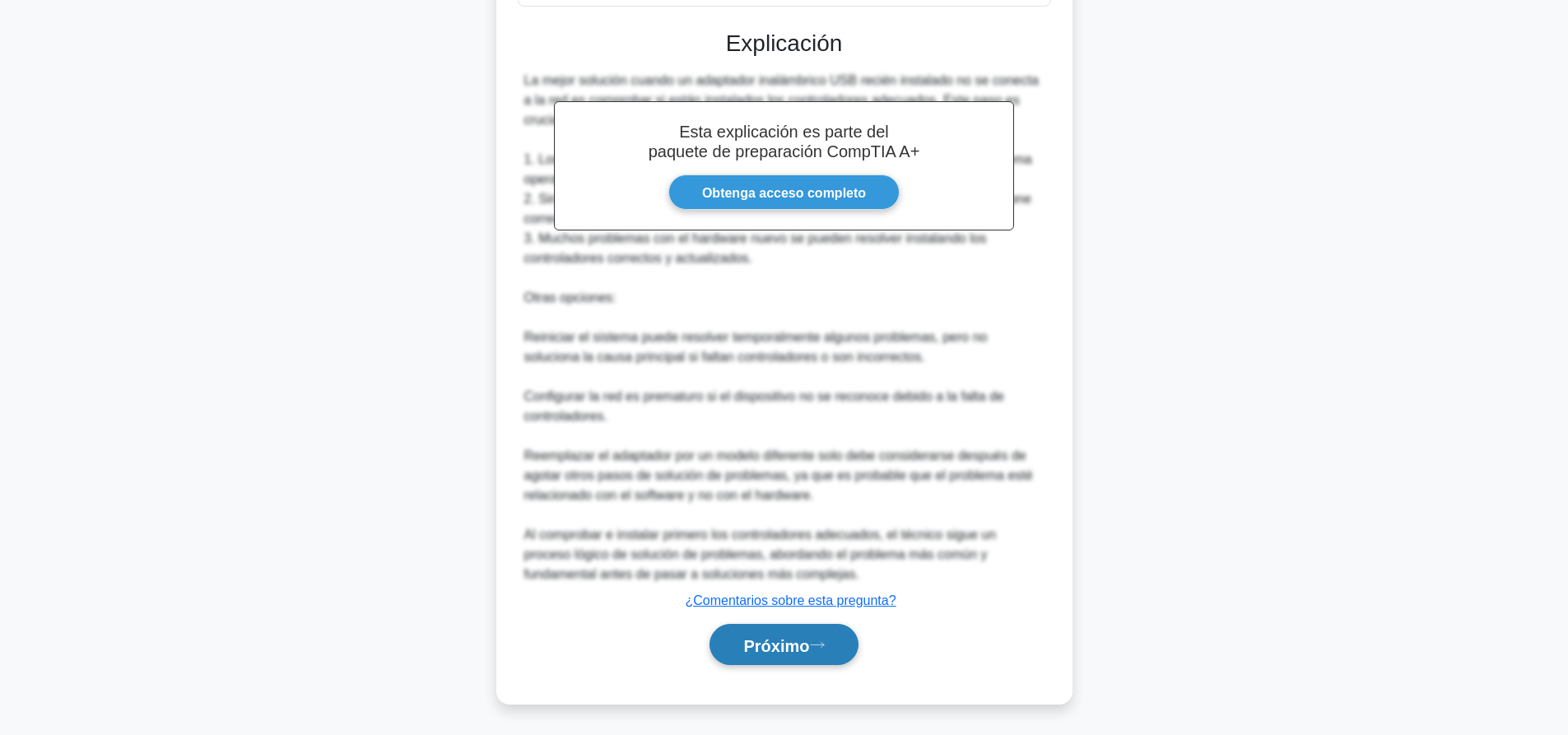
click at [754, 636] on font "Próximo" at bounding box center [775, 645] width 66 height 18
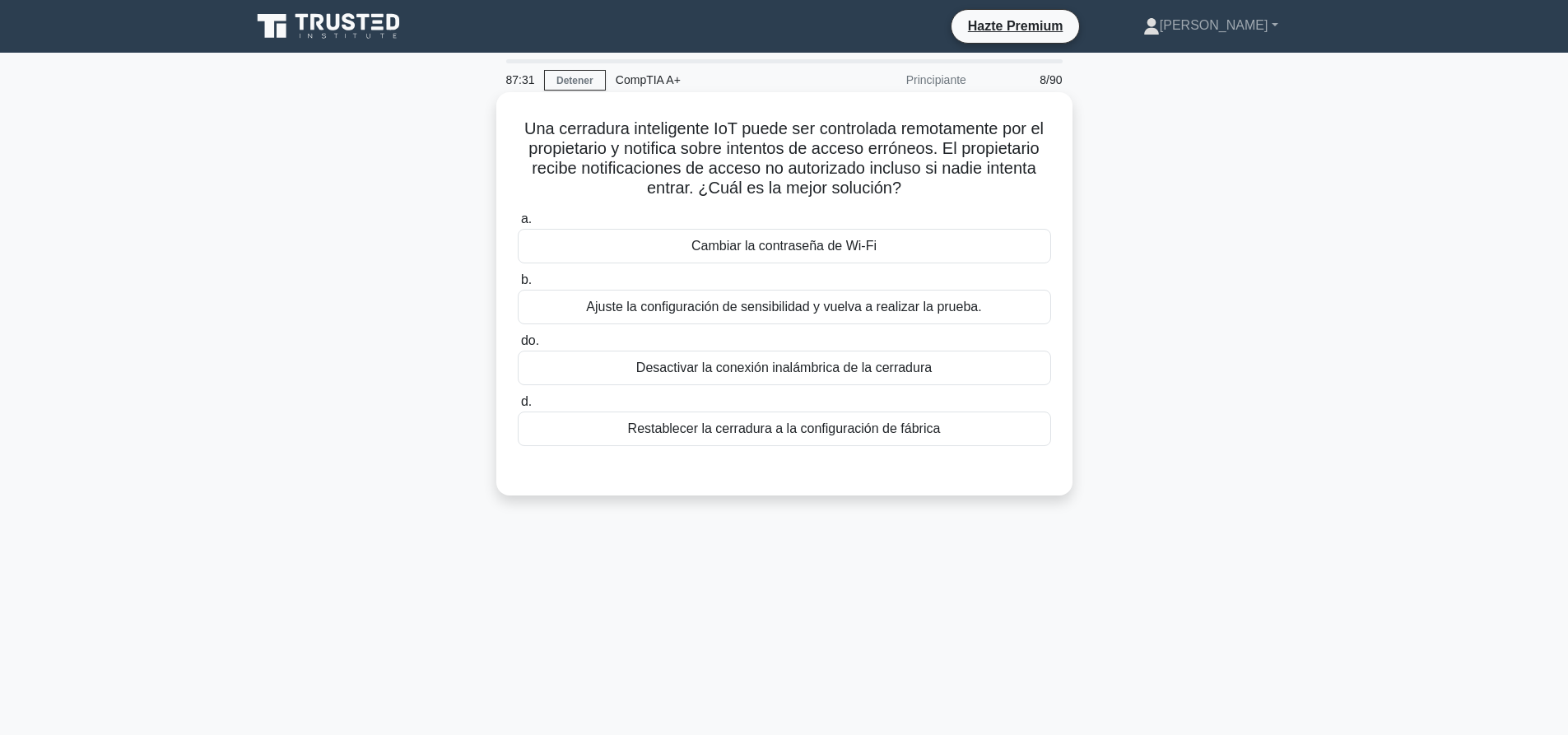
click at [845, 313] on font "Ajuste la configuración de sensibilidad y vuelva a realizar la prueba." at bounding box center [783, 306] width 395 height 14
click at [517, 286] on input "b. Ajuste la configuración de sensibilidad y vuelva a realizar la prueba." at bounding box center [517, 280] width 0 height 10
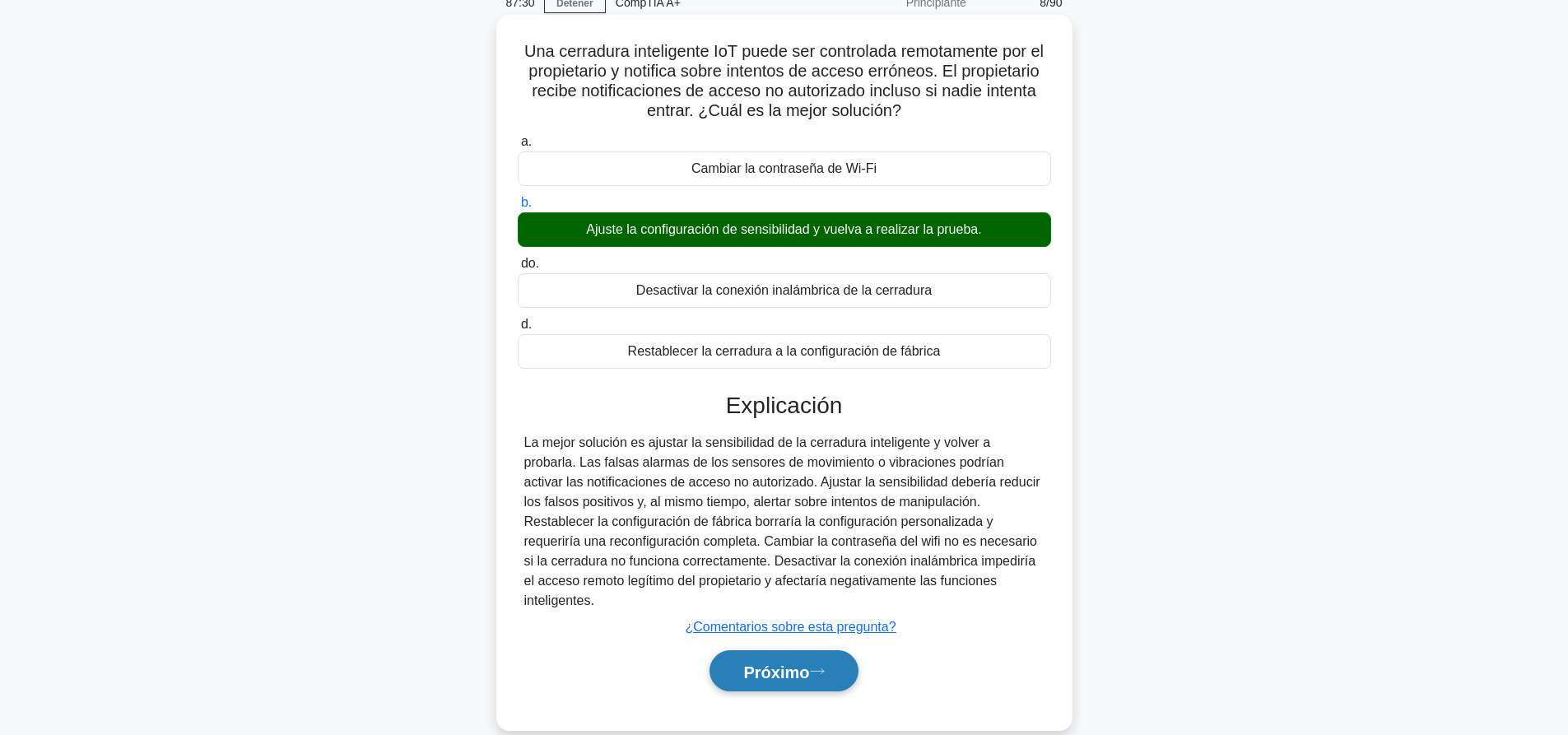
scroll to position [154, 0]
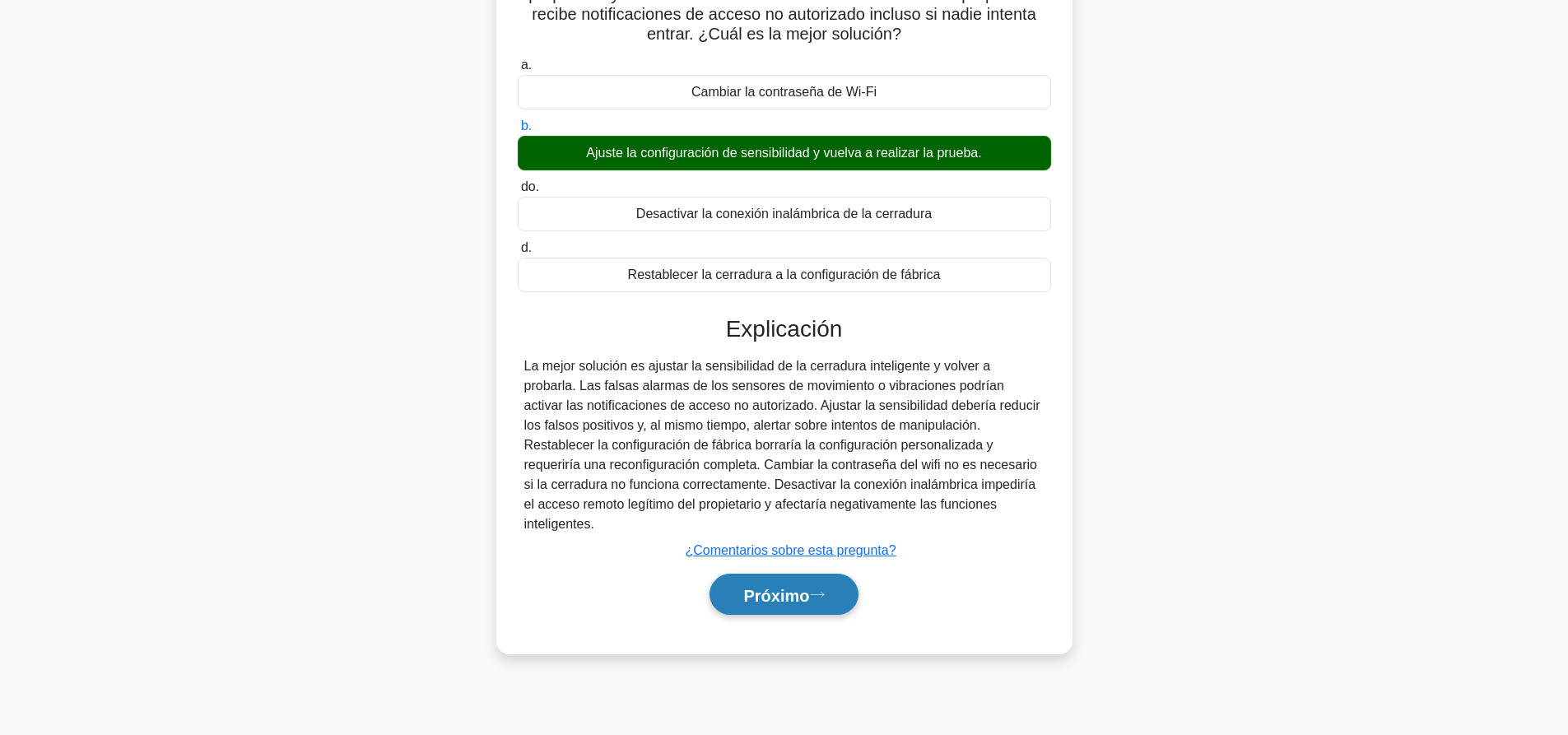
click at [776, 586] on font "Próximo" at bounding box center [775, 594] width 66 height 18
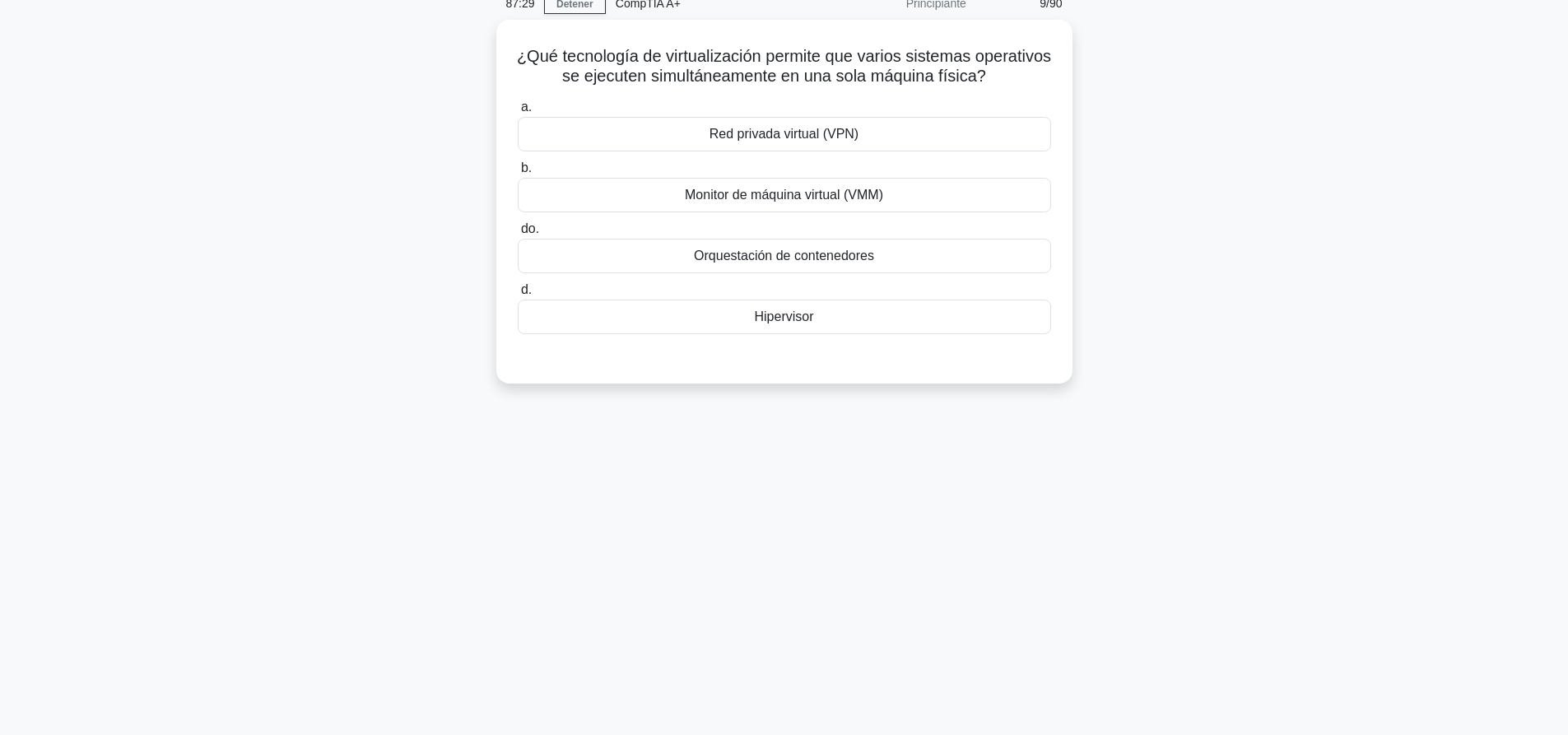
scroll to position [0, 0]
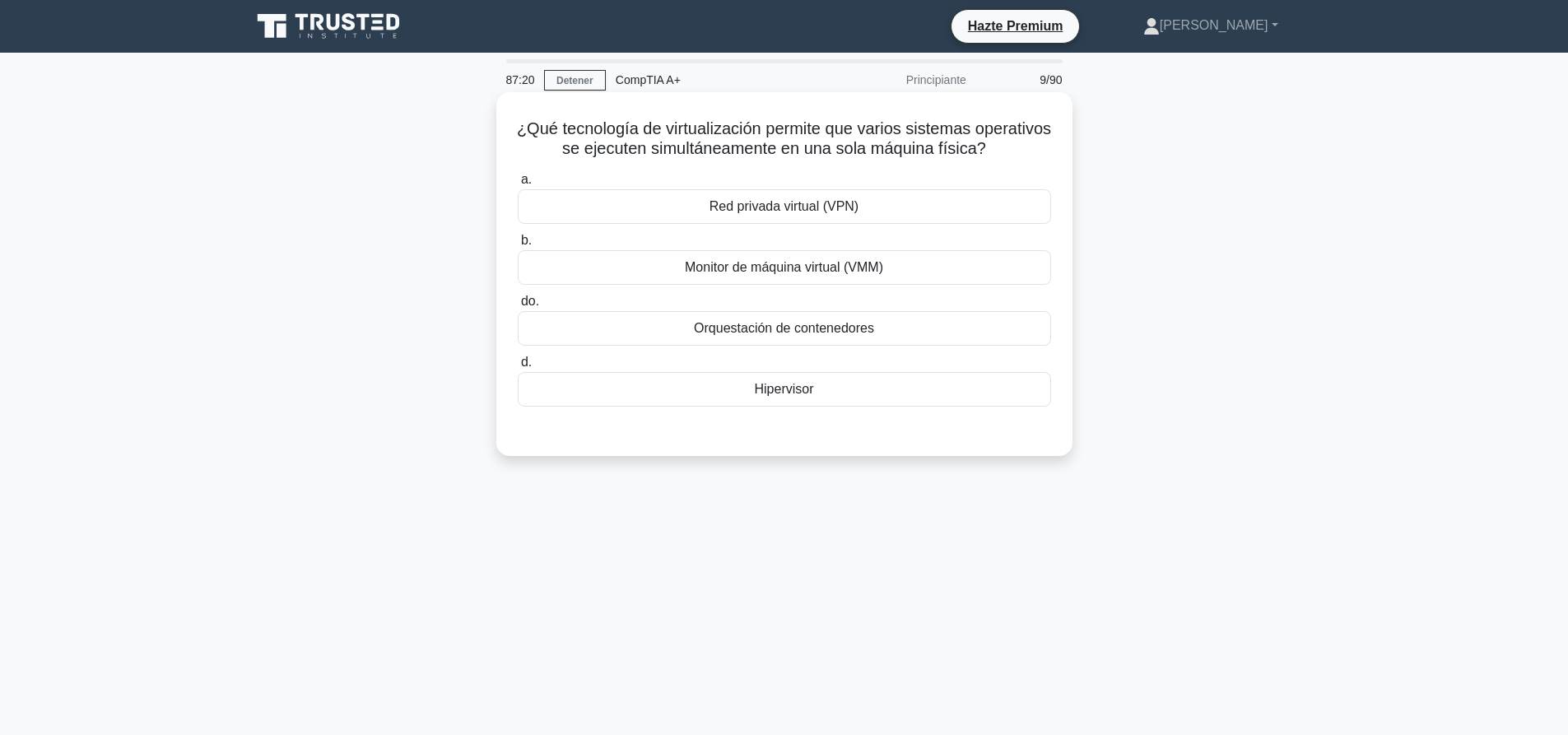
drag, startPoint x: 753, startPoint y: 391, endPoint x: 751, endPoint y: 421, distance: 30.1
click at [753, 395] on div "Hipervisor" at bounding box center [784, 389] width 533 height 34
click at [517, 368] on input "d. Hipervisor" at bounding box center [517, 362] width 0 height 10
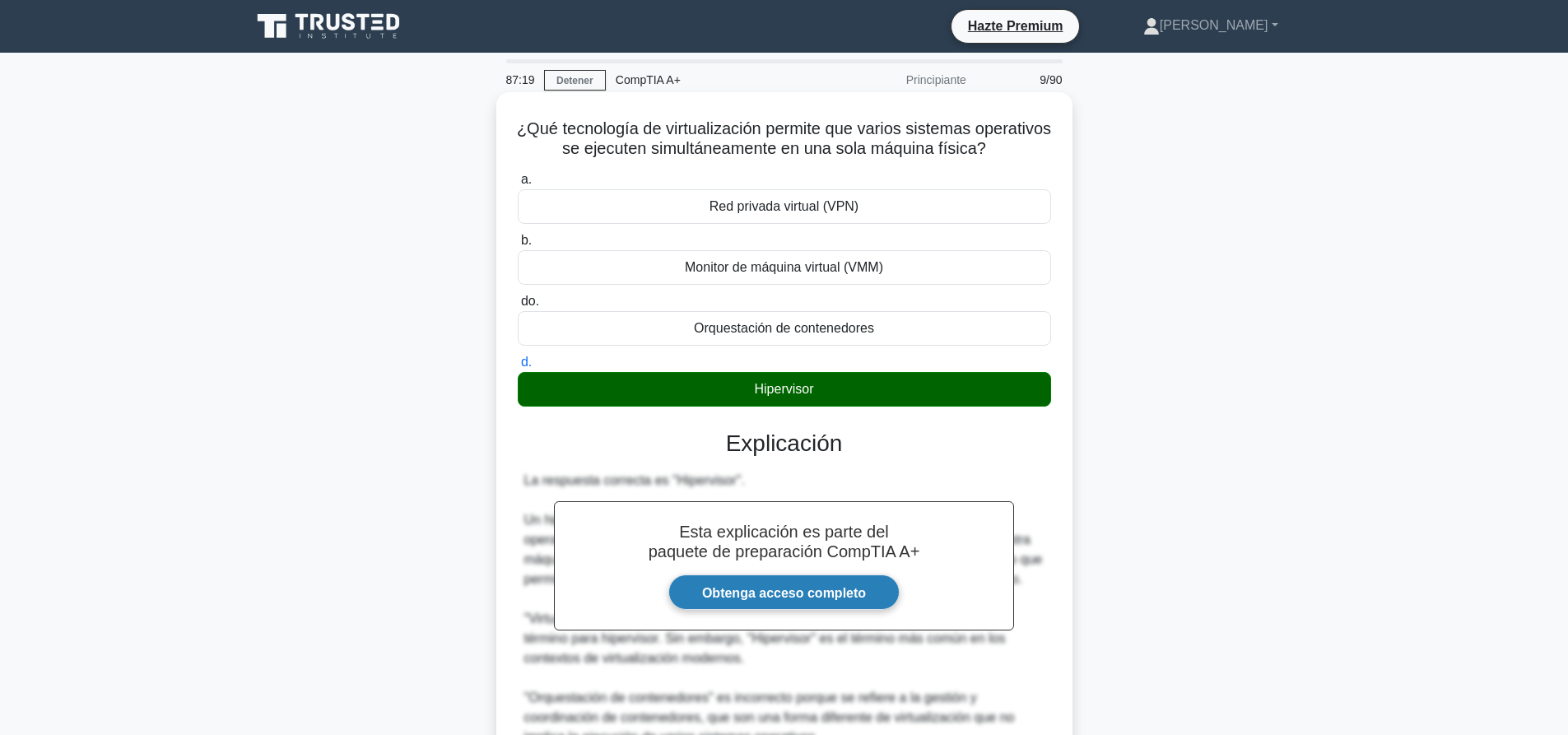
scroll to position [244, 0]
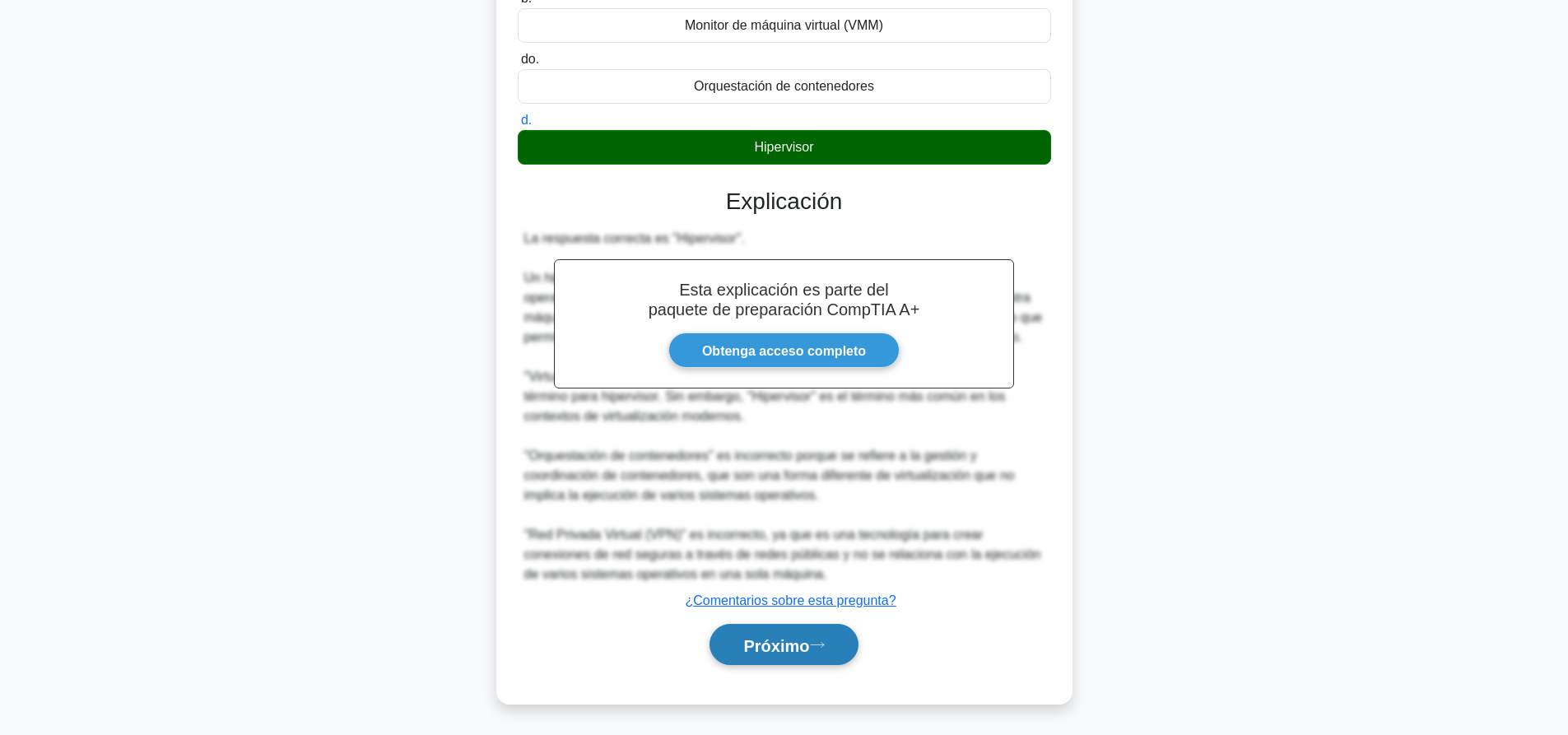
click at [764, 655] on button "Próximo" at bounding box center [784, 645] width 149 height 42
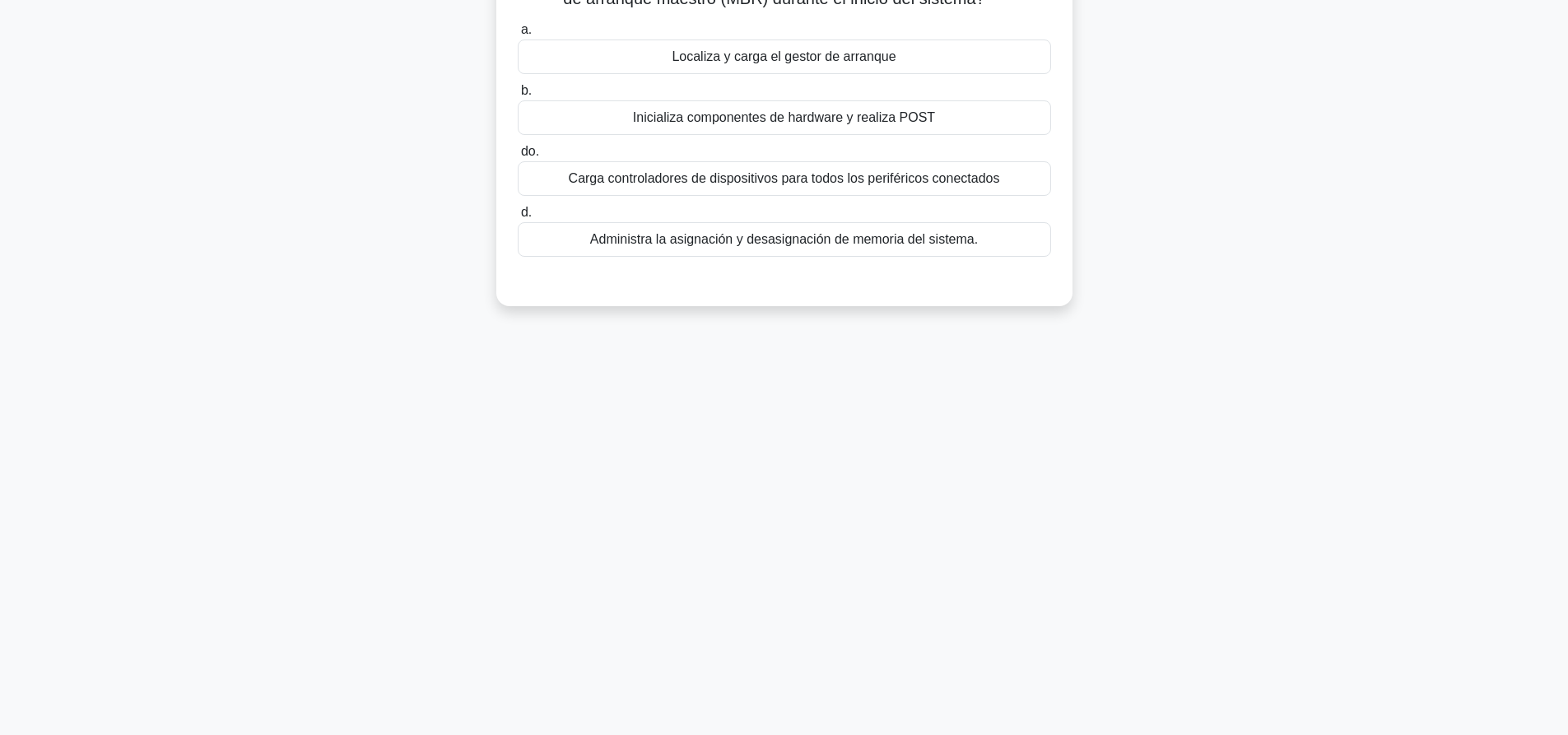
scroll to position [0, 0]
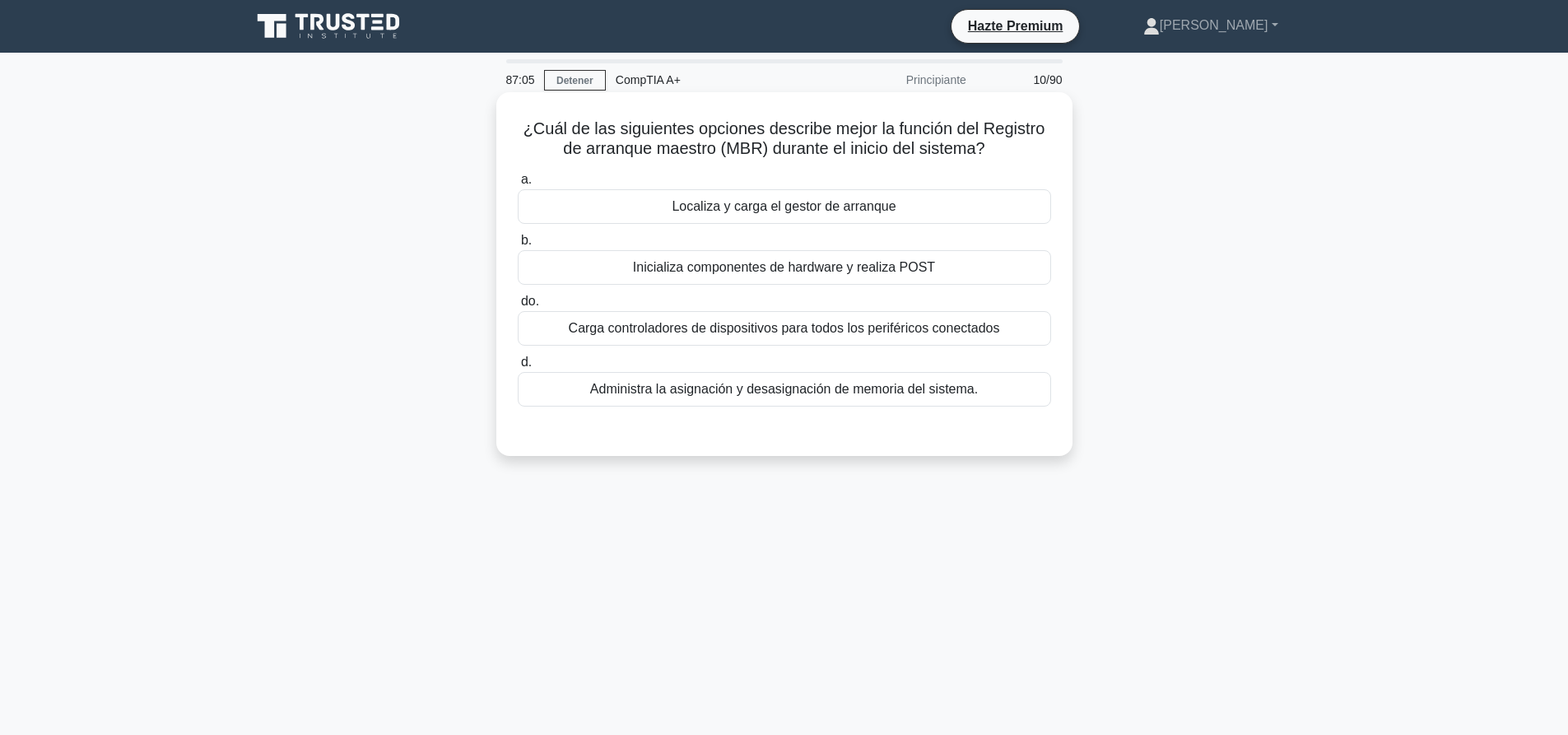
click at [828, 222] on div "Localiza y carga el gestor de arranque" at bounding box center [784, 207] width 533 height 34
click at [517, 185] on input "a. Localiza y carga el gestor de arranque" at bounding box center [517, 179] width 0 height 10
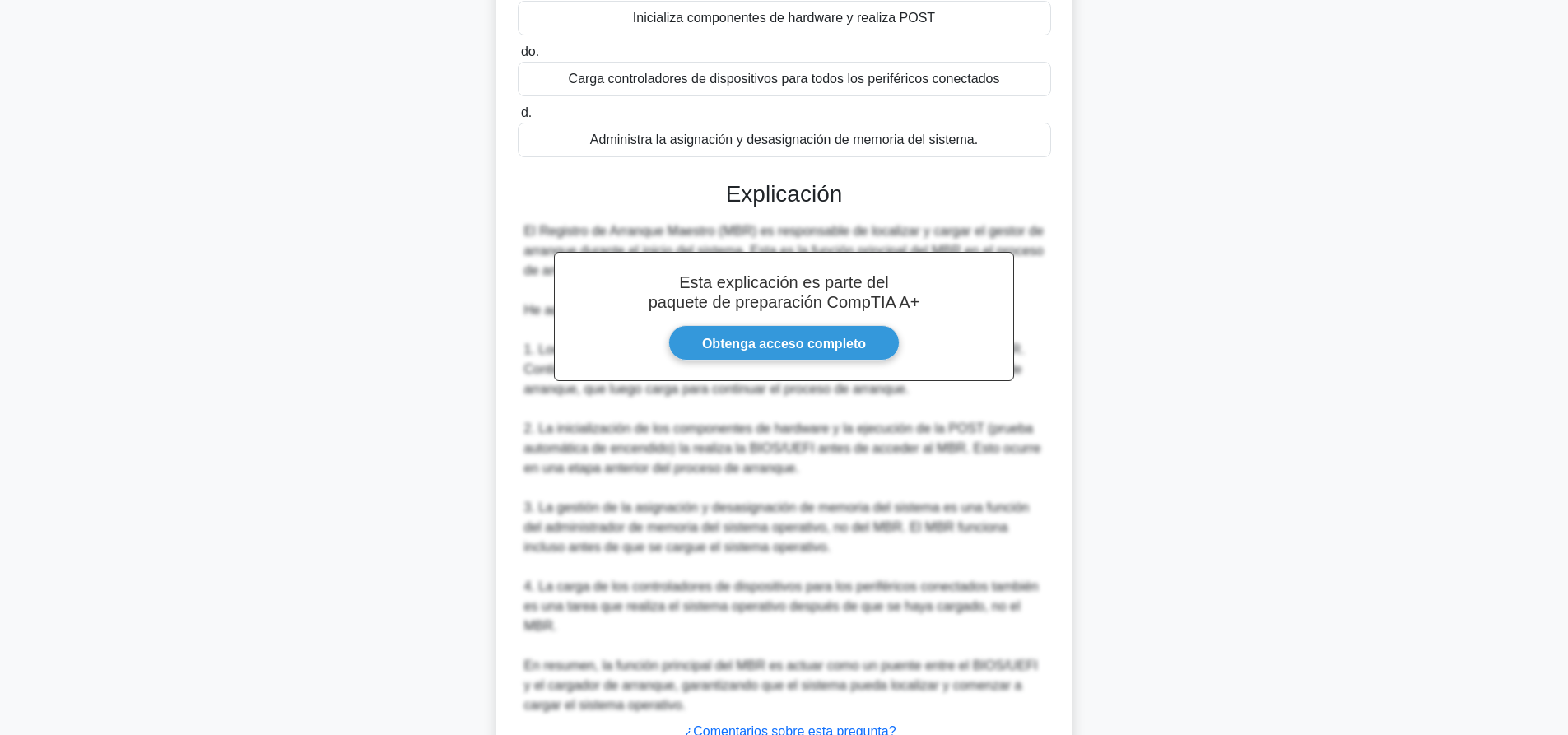
scroll to position [362, 0]
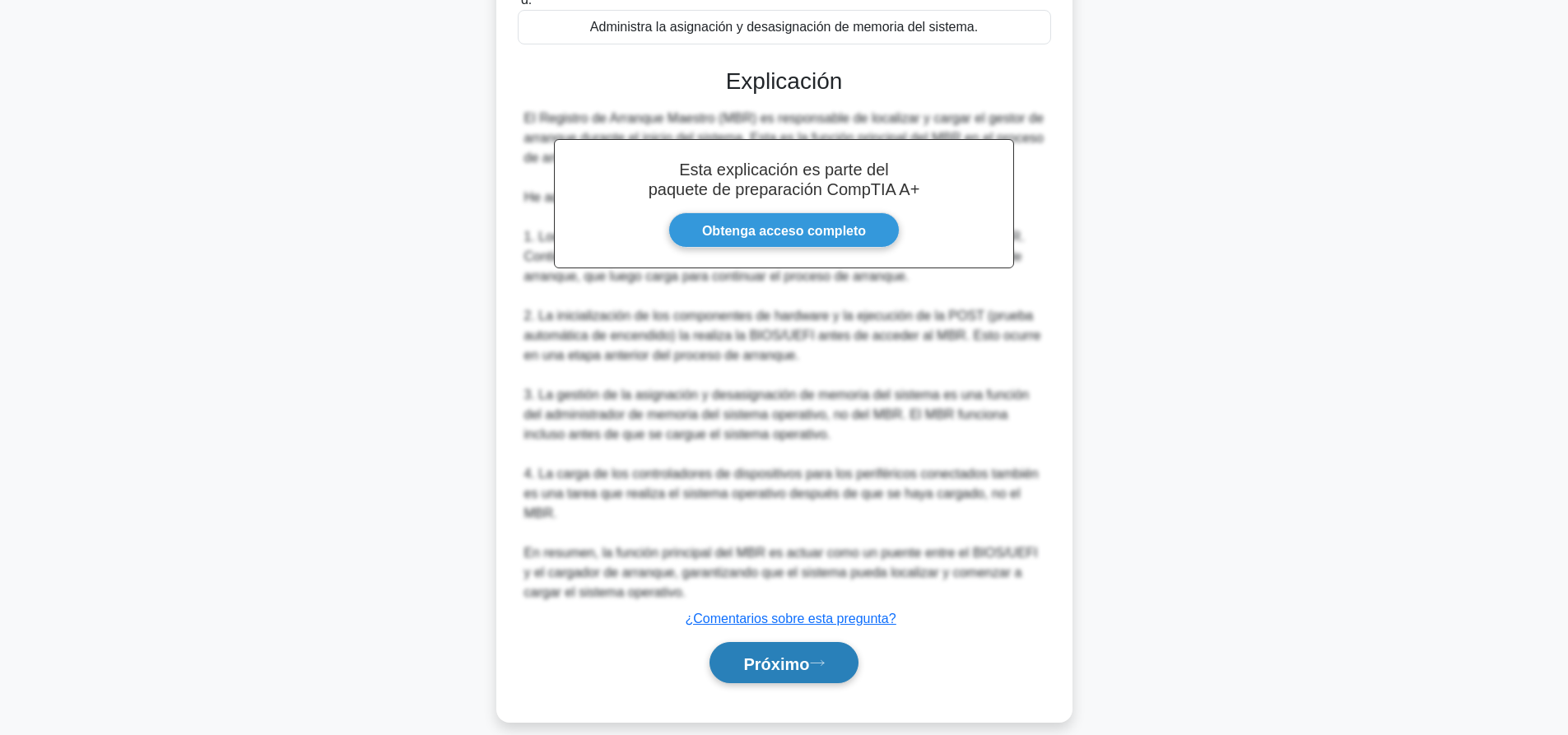
click at [791, 654] on font "Próximo" at bounding box center [775, 663] width 66 height 18
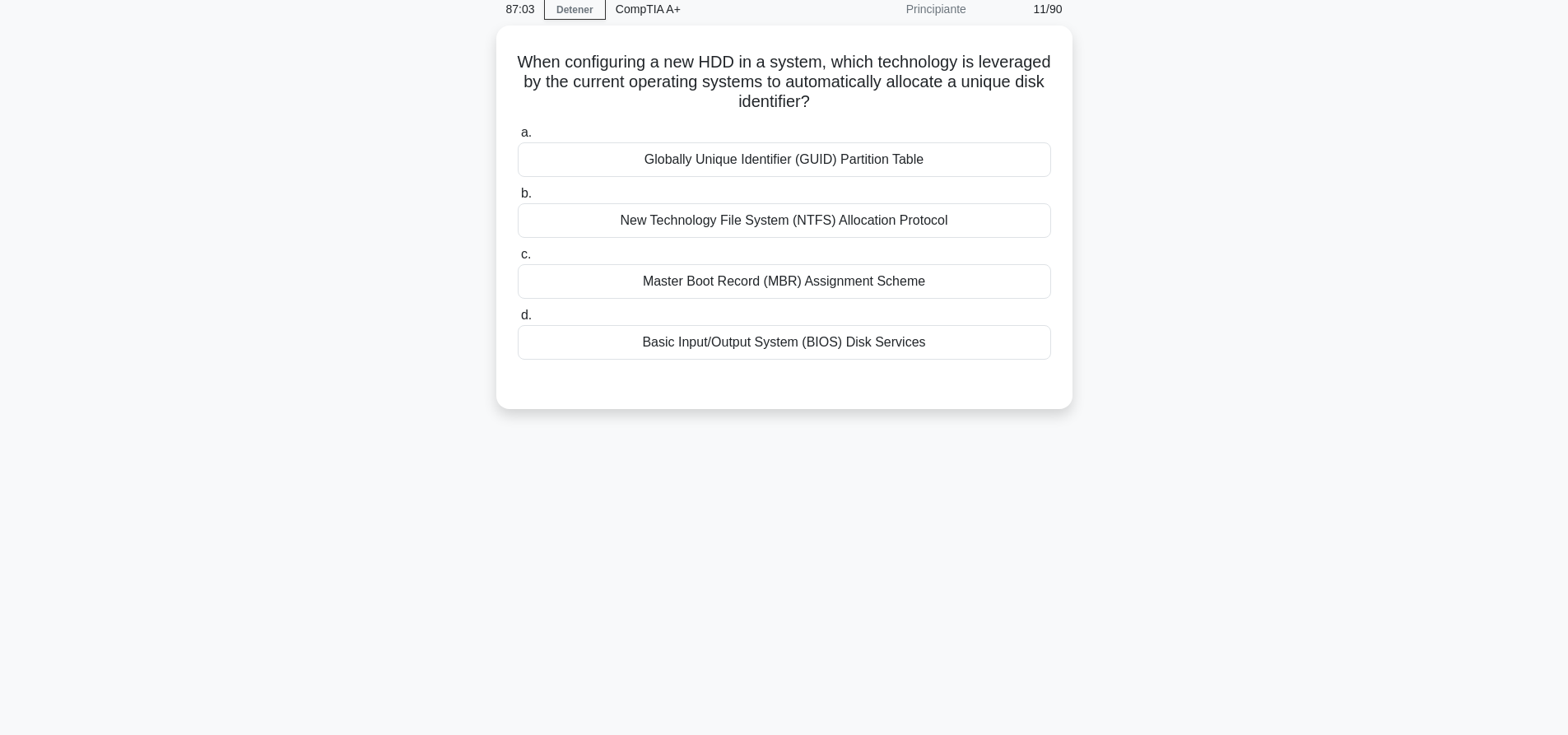
scroll to position [0, 0]
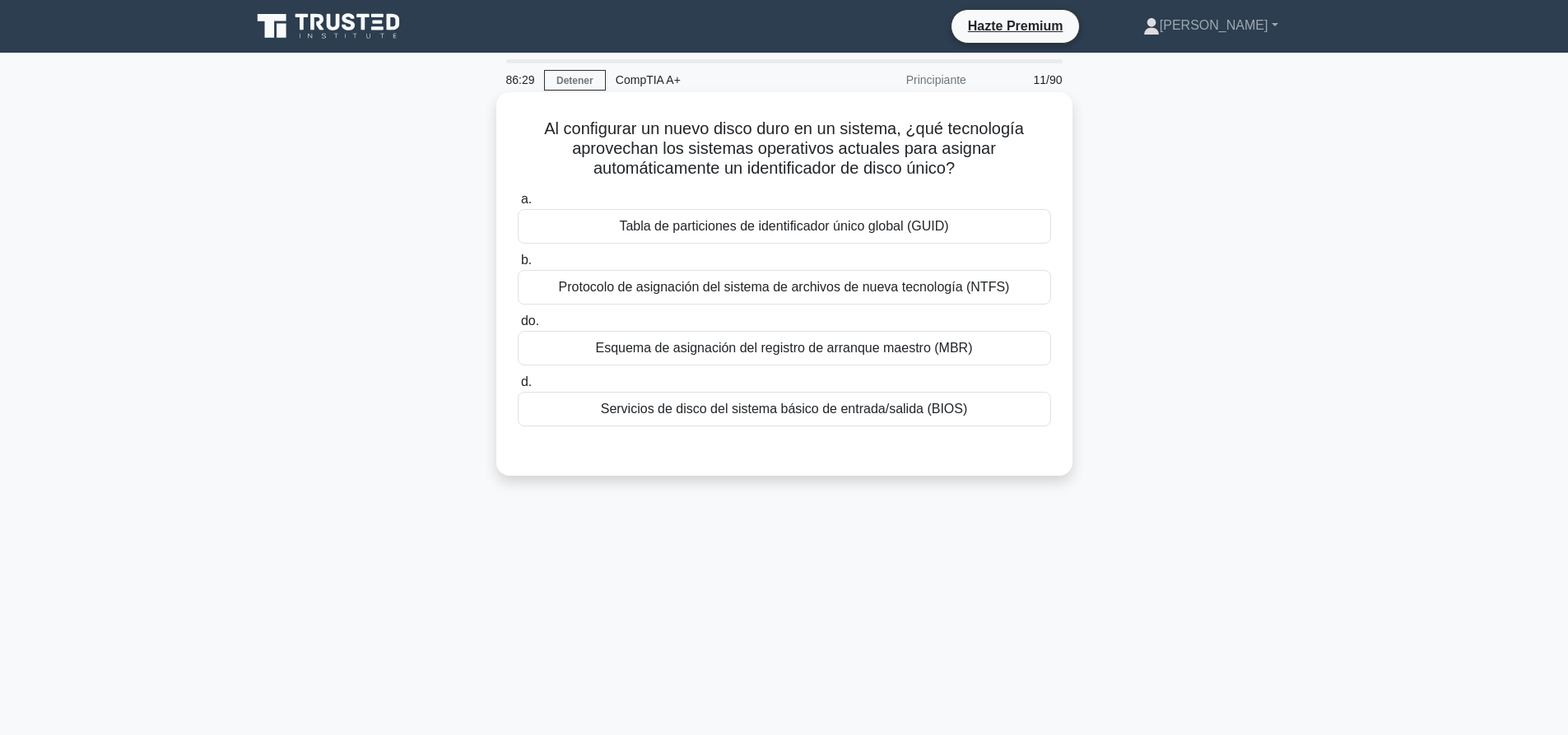
click at [908, 226] on font "Tabla de particiones de identificador único global (GUID)" at bounding box center [784, 226] width 330 height 14
click at [517, 205] on input "a. Tabla de particiones de identificador único global (GUID)" at bounding box center [517, 199] width 0 height 10
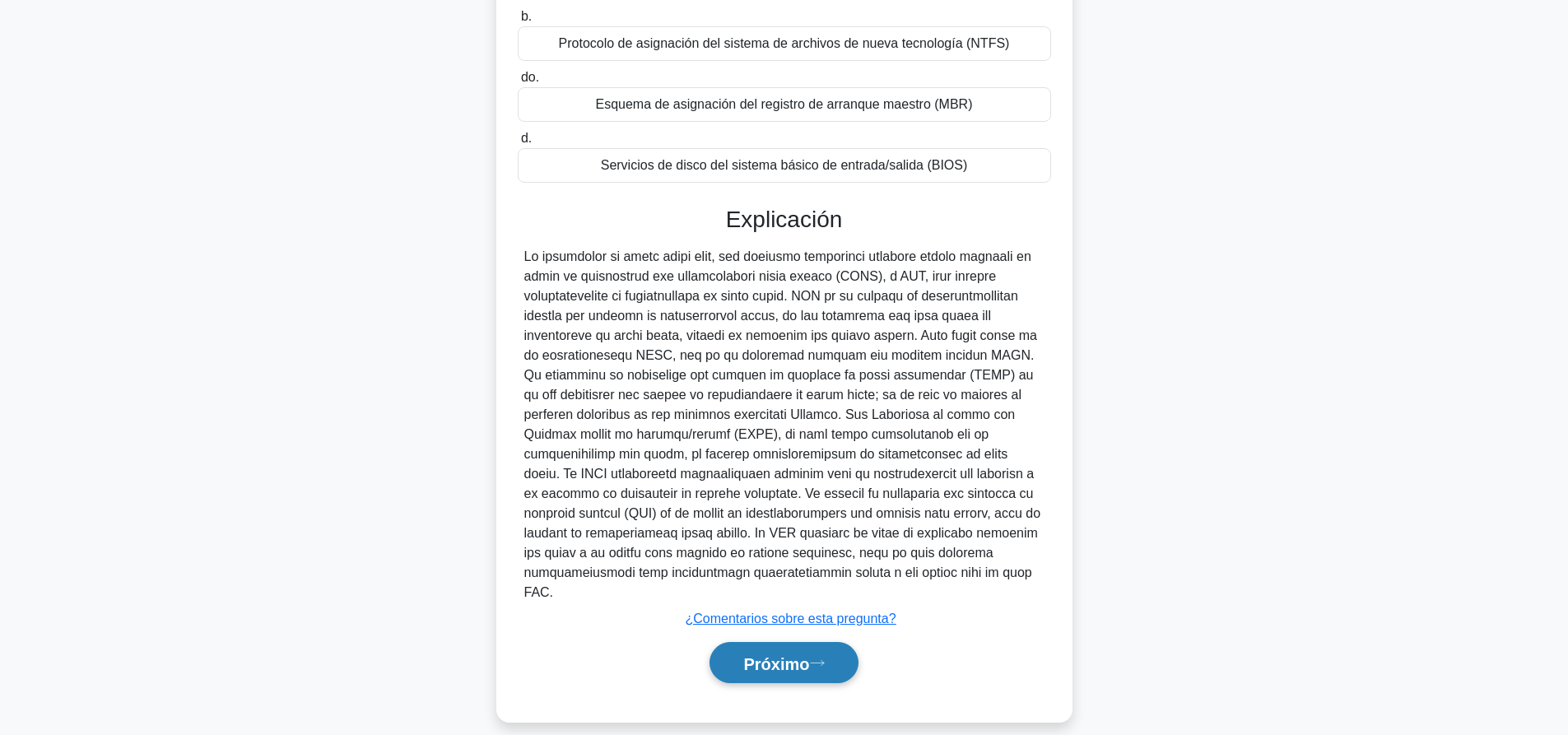
click at [849, 660] on button "Próximo" at bounding box center [784, 663] width 149 height 42
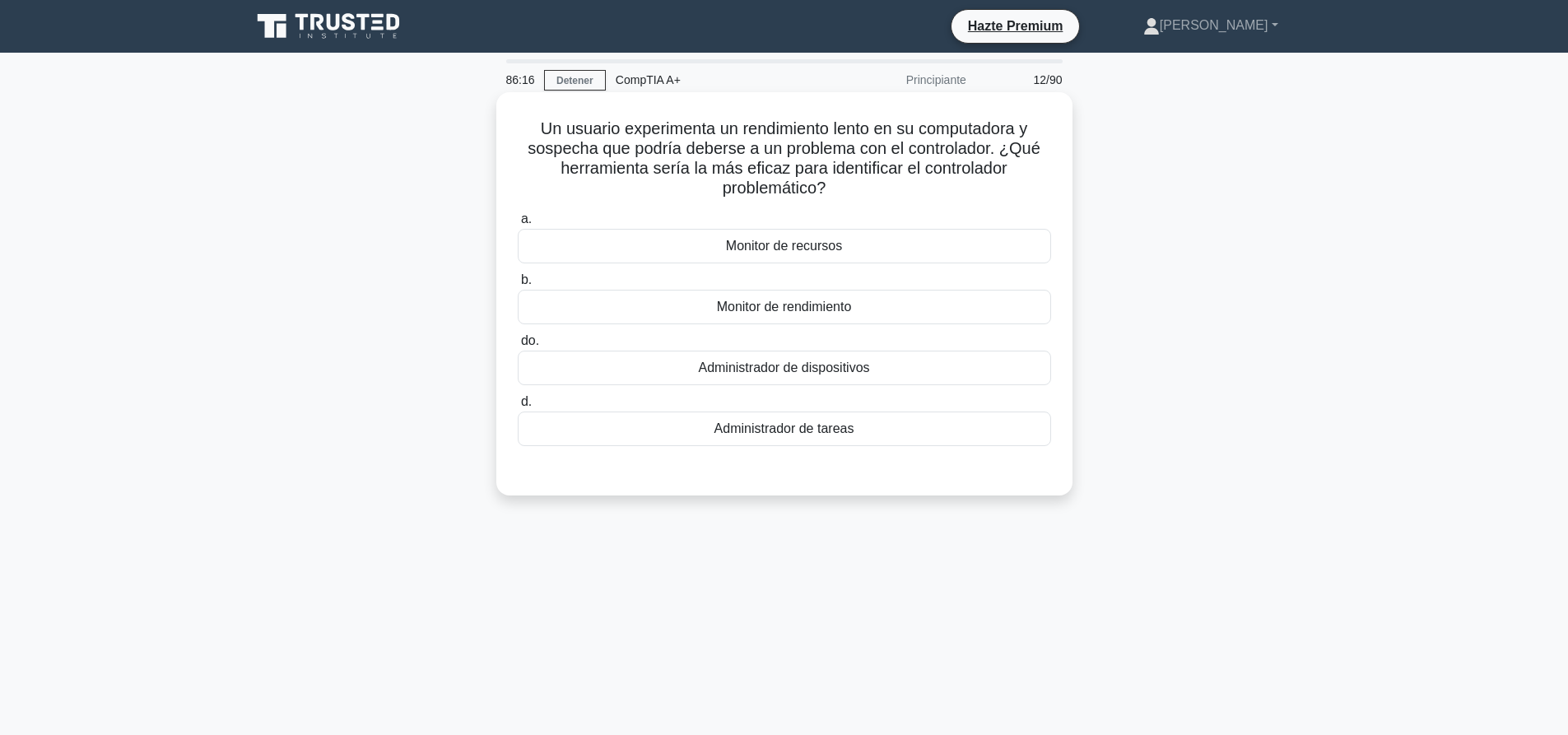
click at [853, 360] on font "Administrador de dispositivos" at bounding box center [784, 367] width 171 height 14
click at [517, 347] on input "do. Administrador de dispositivos" at bounding box center [517, 340] width 0 height 10
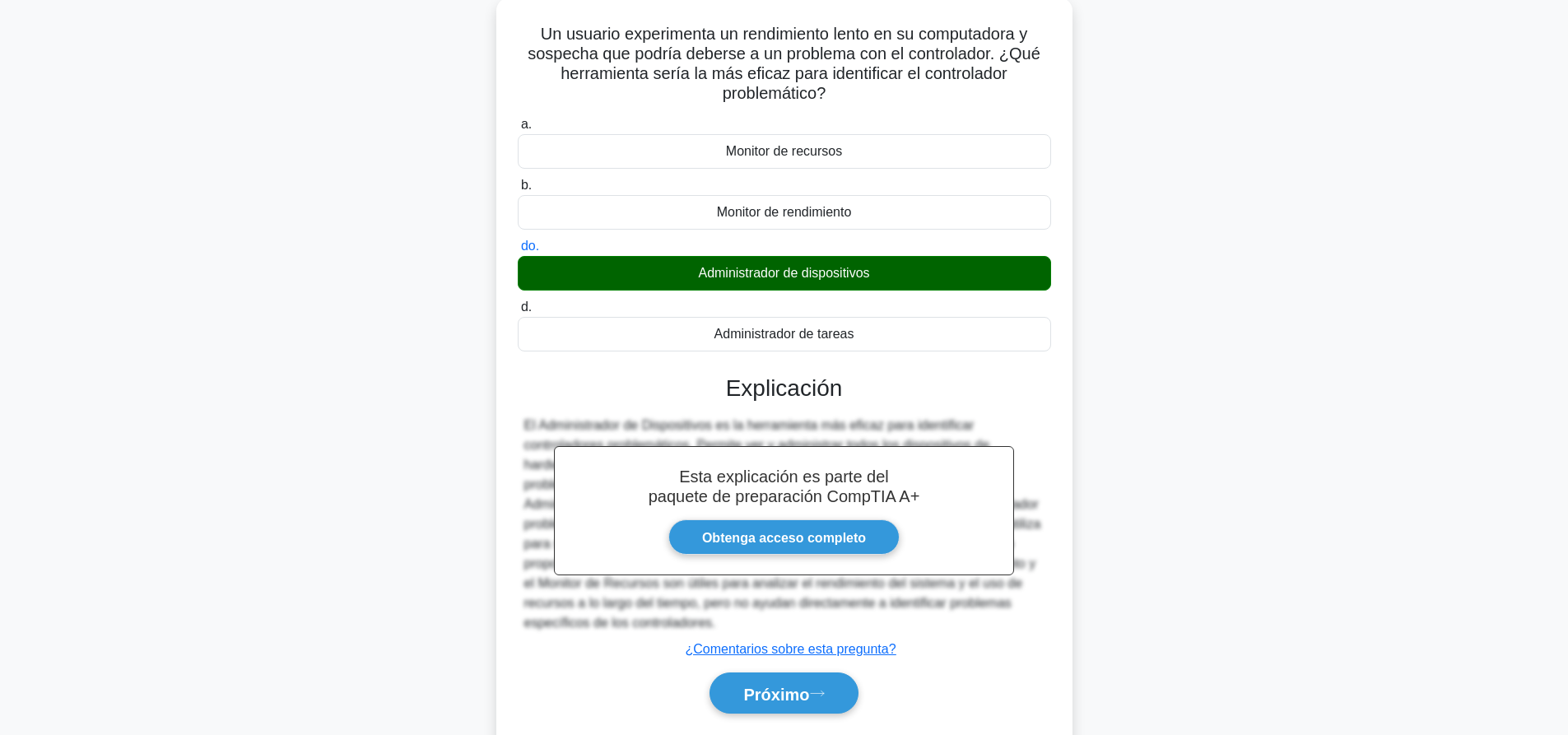
scroll to position [154, 0]
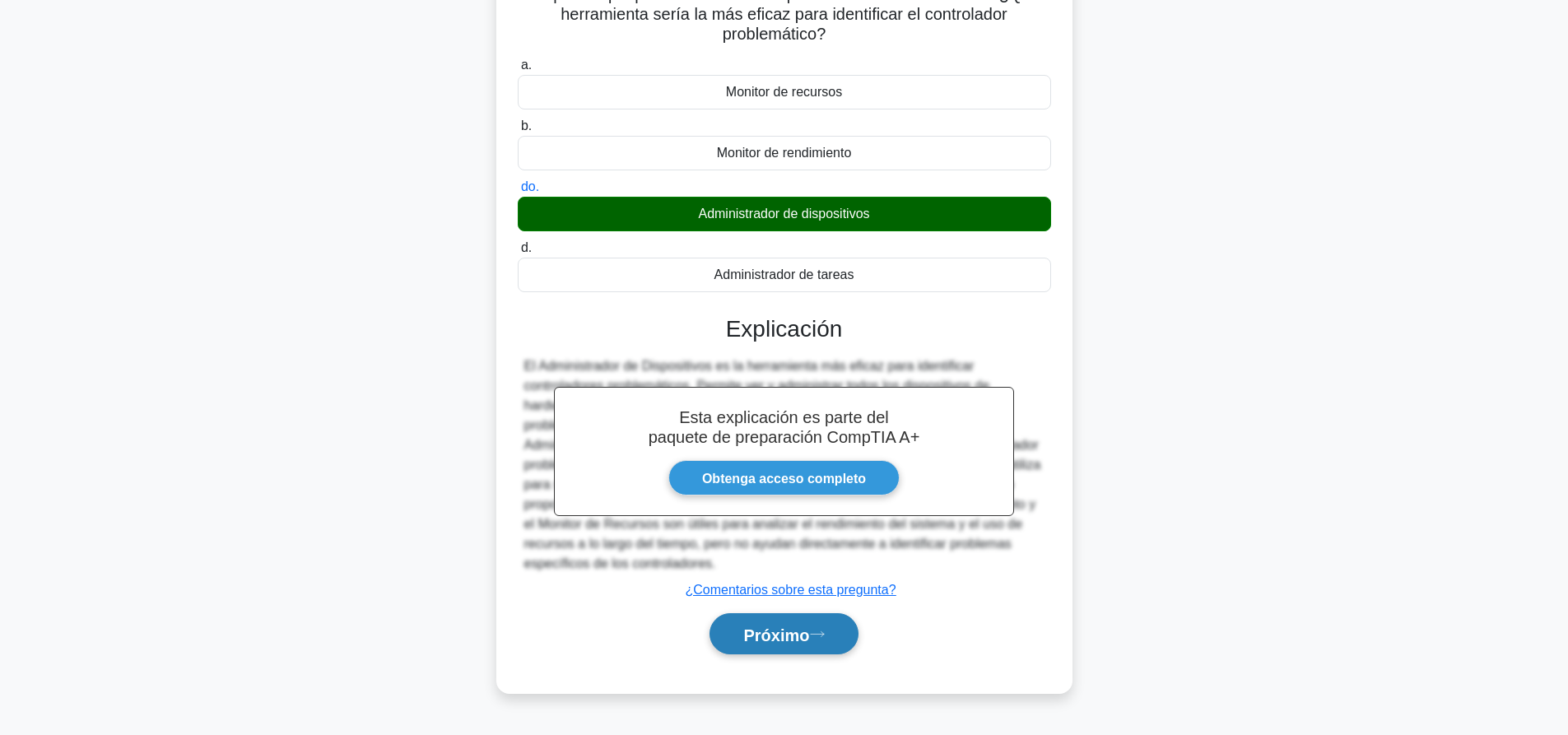
click at [791, 645] on button "Próximo" at bounding box center [784, 634] width 149 height 42
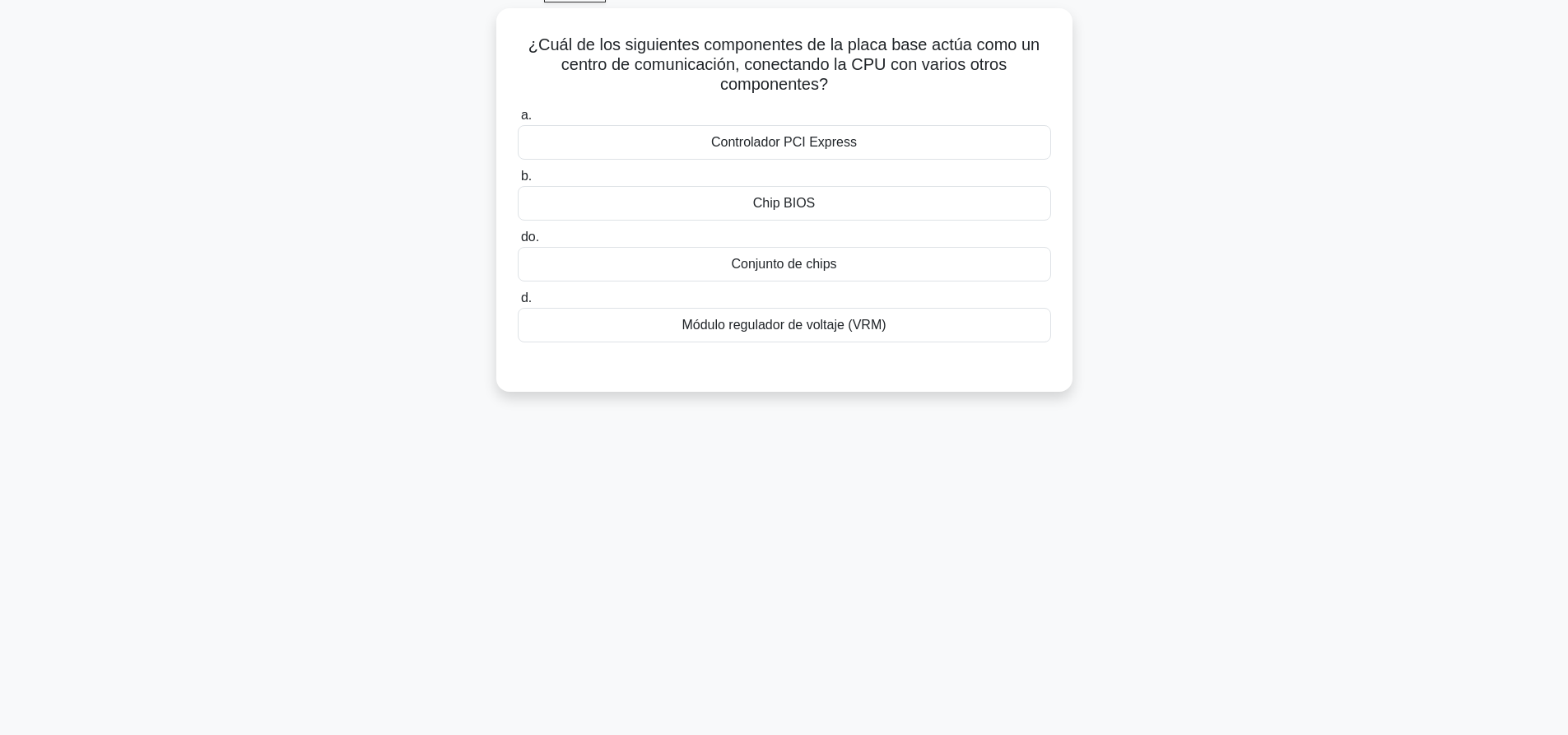
scroll to position [0, 0]
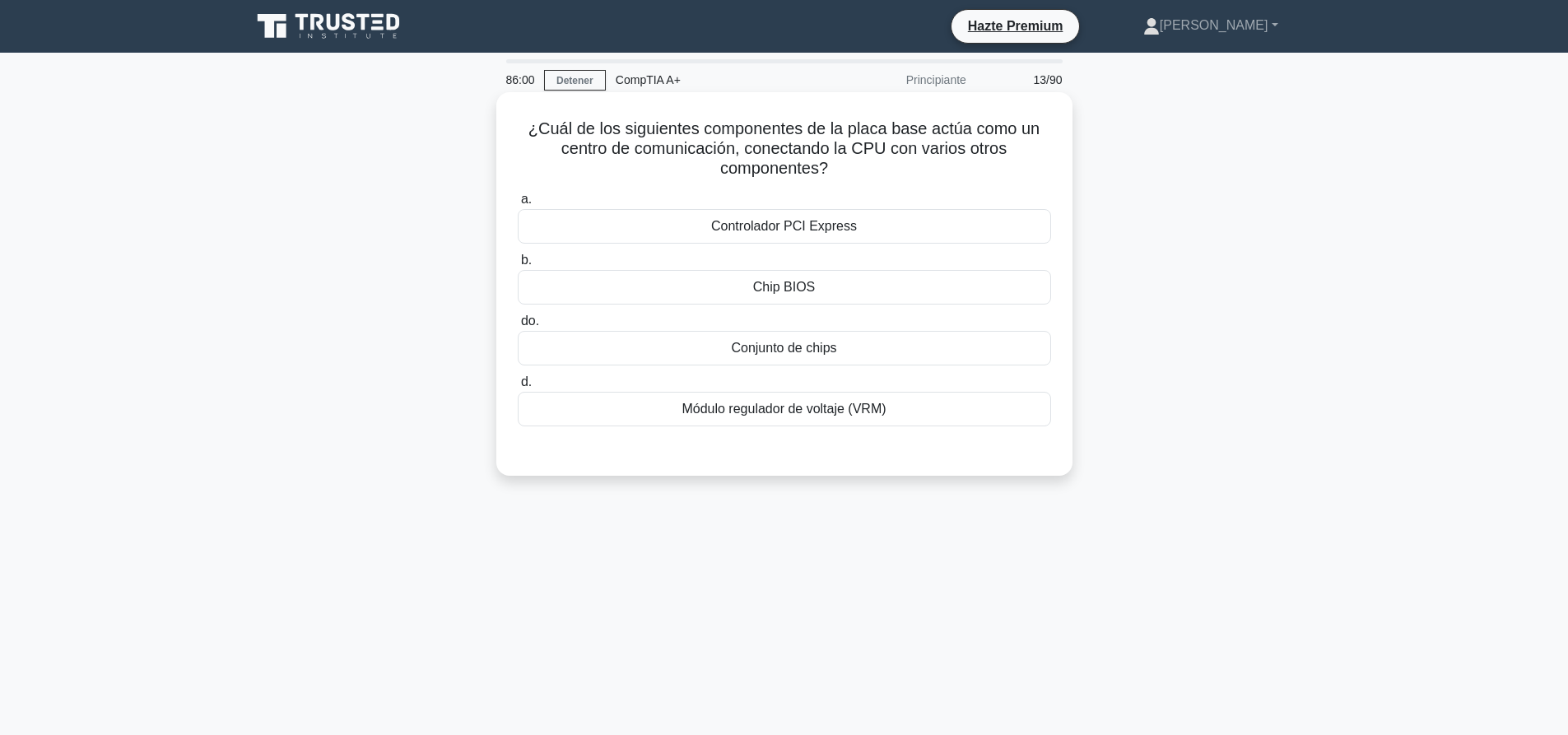
click at [853, 352] on div "Conjunto de chips" at bounding box center [784, 348] width 533 height 34
click at [517, 327] on input "do. Conjunto de chips" at bounding box center [517, 321] width 0 height 10
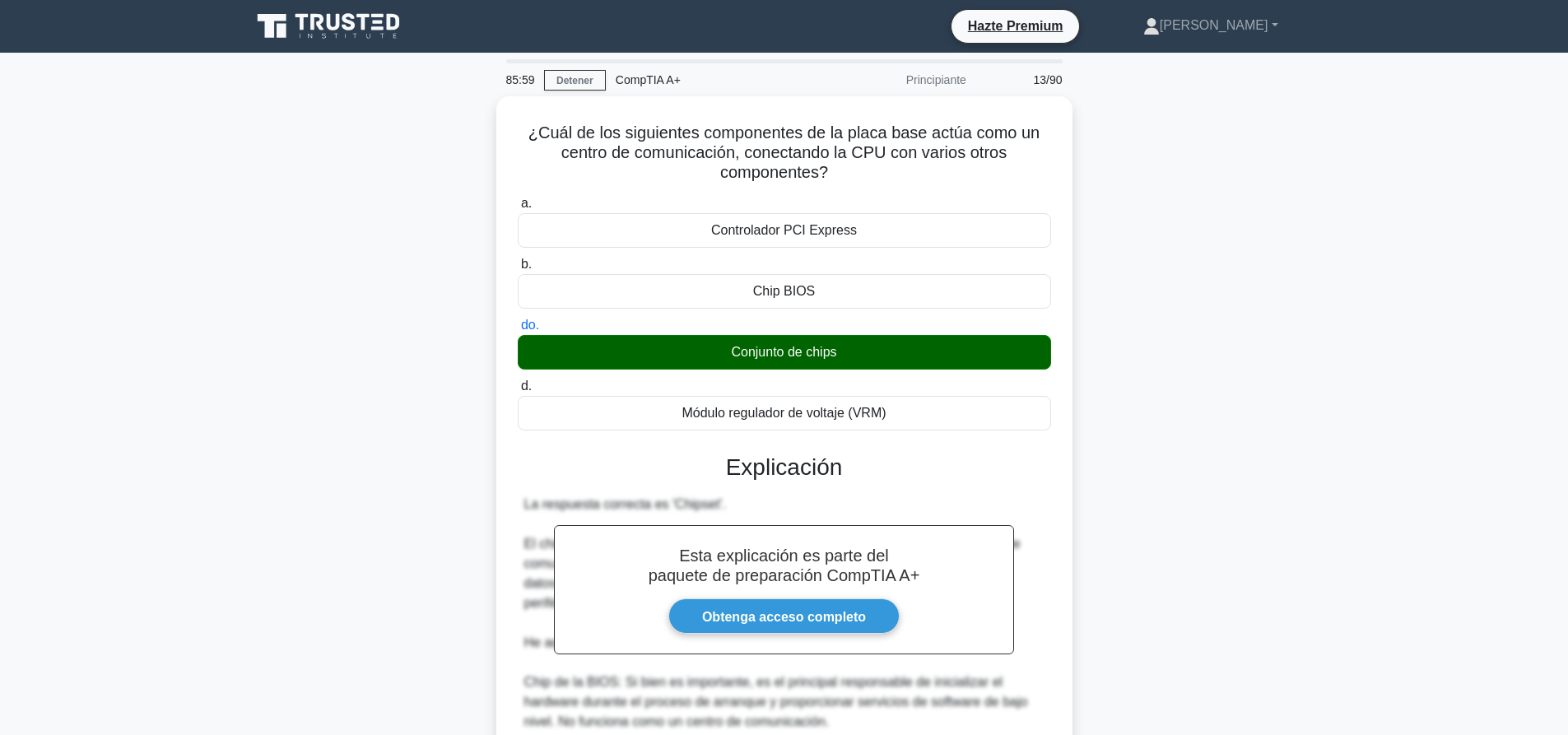
drag, startPoint x: 853, startPoint y: 352, endPoint x: 1174, endPoint y: 343, distance: 321.1
click at [1174, 343] on div "¿Cuál de los siguientes componentes de la placa base actúa como un centro de co…" at bounding box center [784, 563] width 1086 height 933
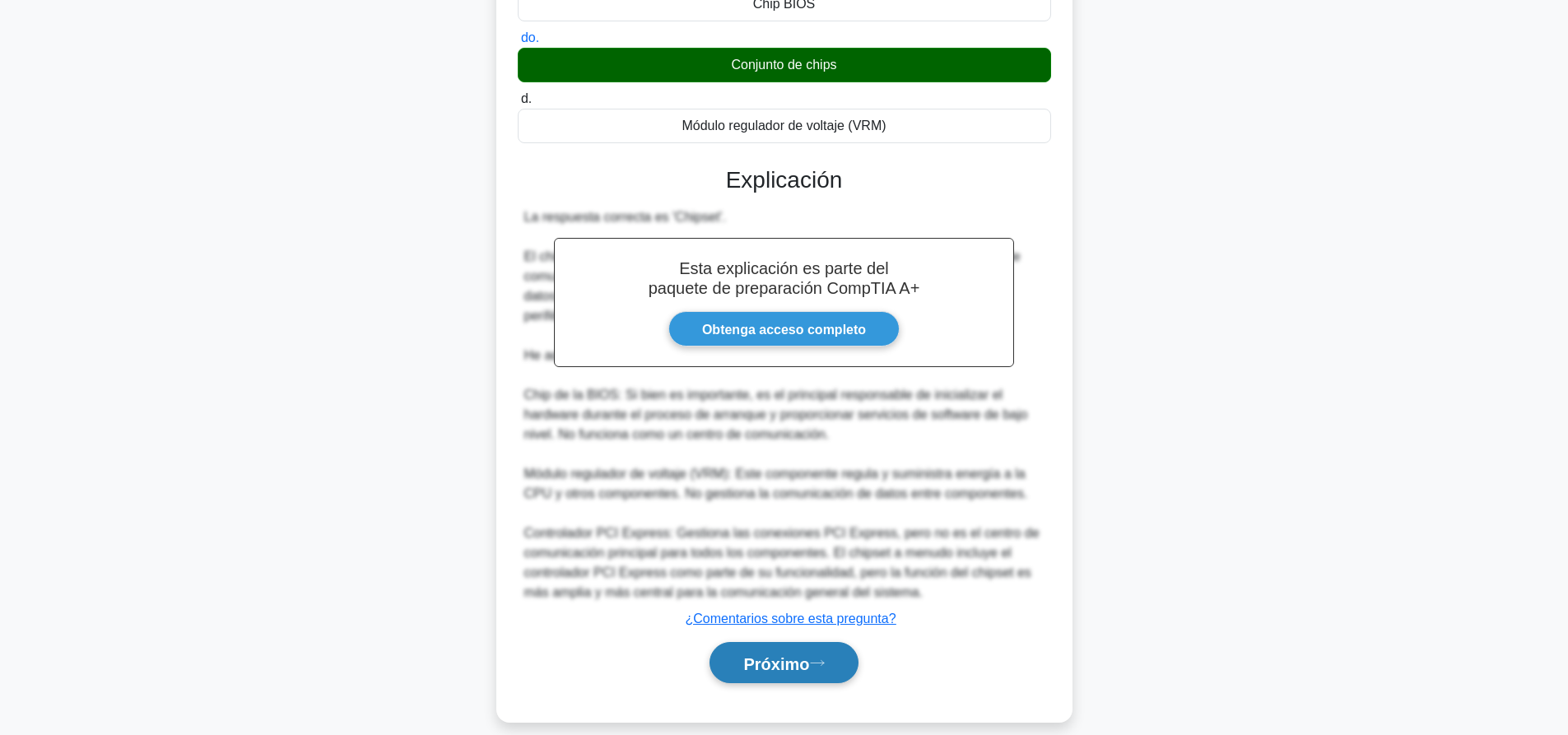
click at [781, 654] on font "Próximo" at bounding box center [775, 663] width 66 height 18
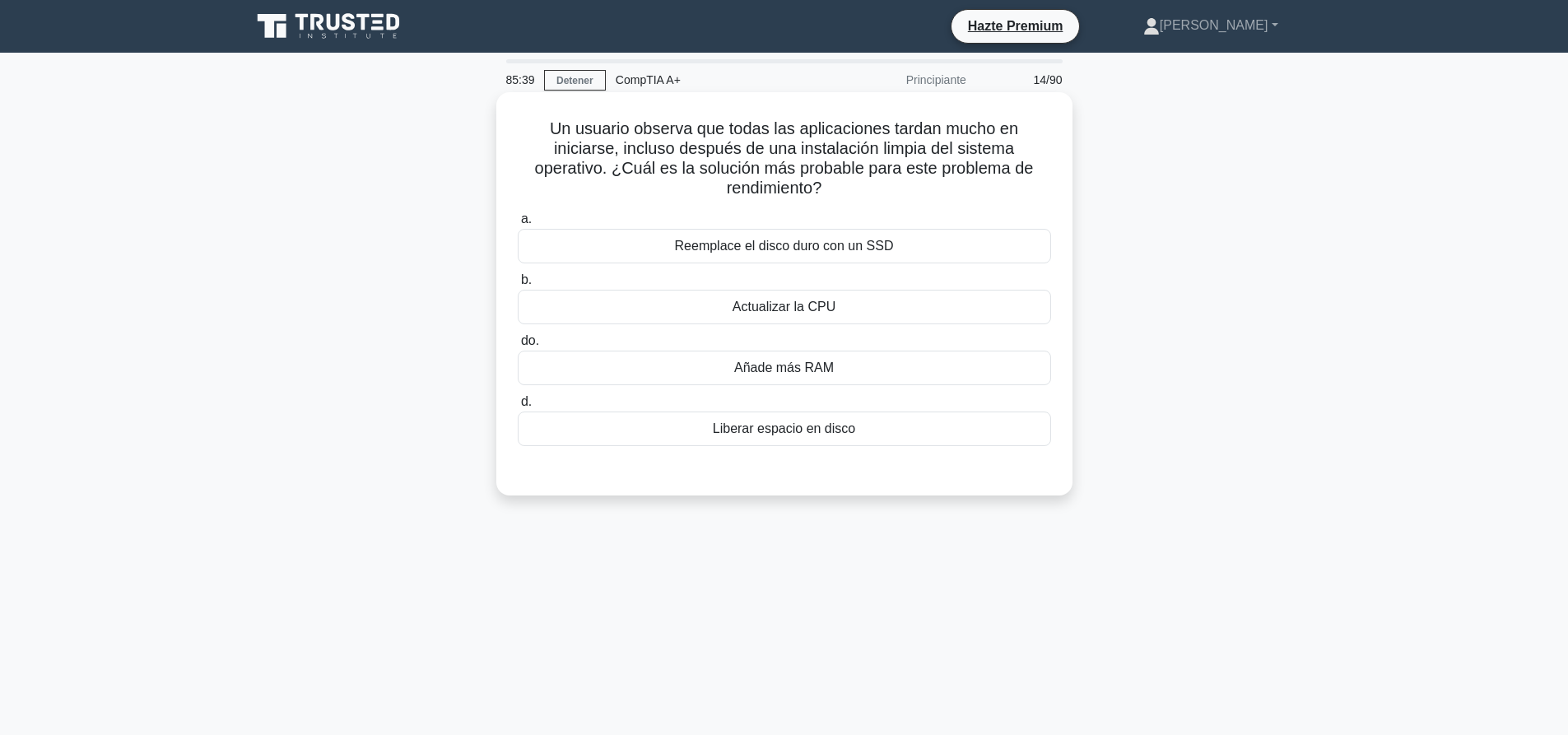
click at [945, 253] on div "Reemplace el disco duro con un SSD" at bounding box center [784, 246] width 533 height 34
click at [517, 225] on input "a. Reemplace el disco duro con un SSD" at bounding box center [517, 219] width 0 height 10
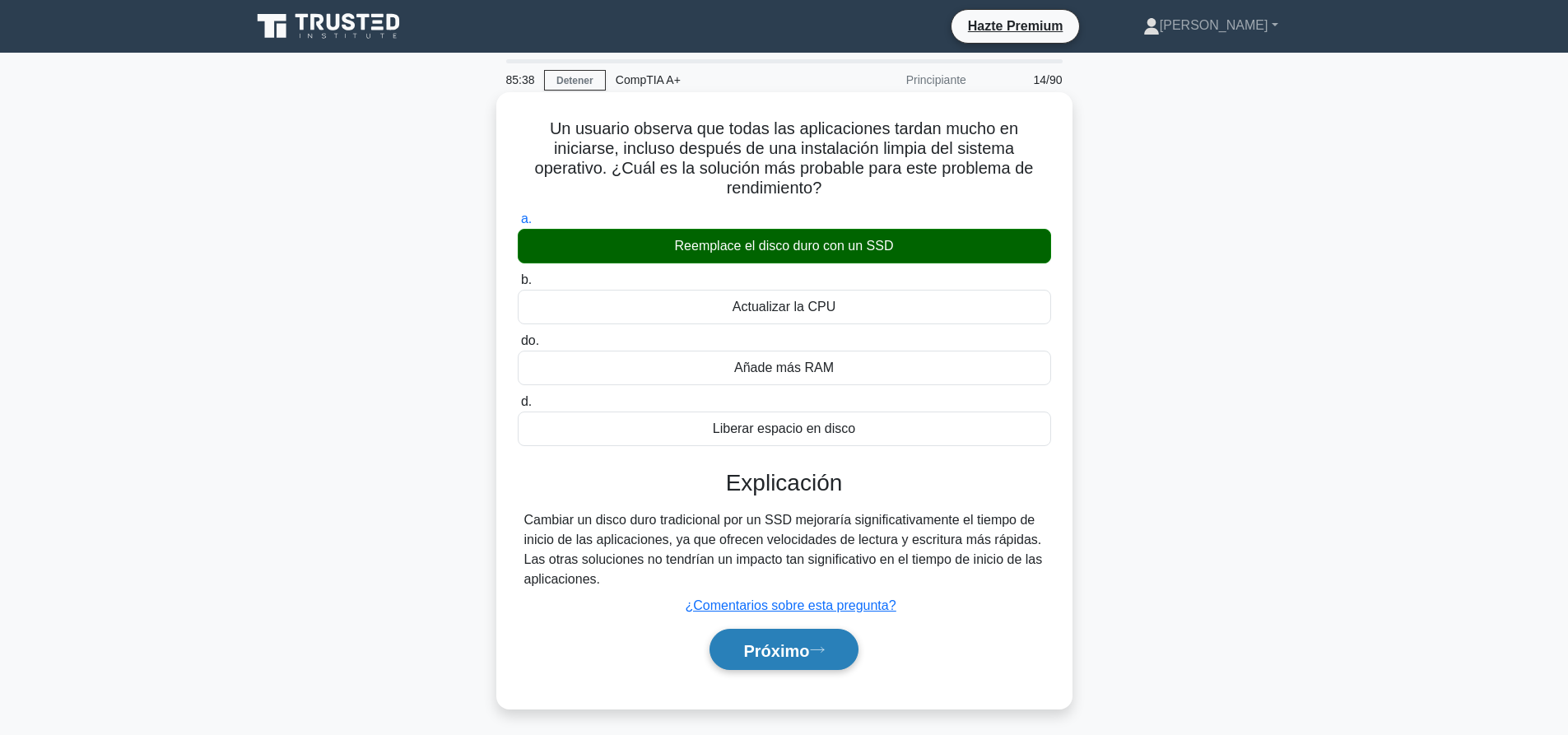
click at [811, 662] on button "Próximo" at bounding box center [784, 649] width 149 height 42
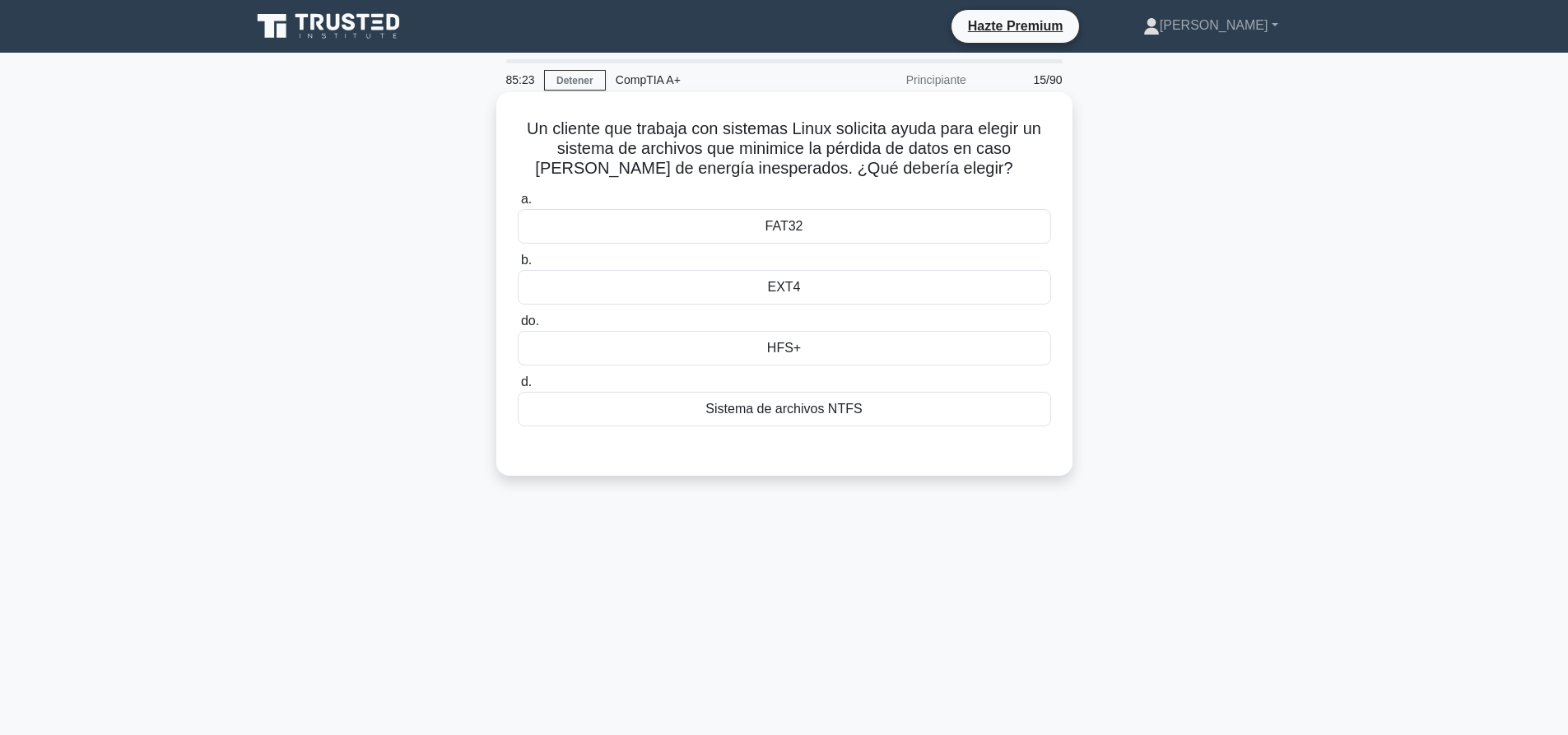
drag, startPoint x: 836, startPoint y: 406, endPoint x: 842, endPoint y: 546, distance: 140.1
click at [836, 407] on font "Sistema de archivos NTFS" at bounding box center [783, 408] width 156 height 14
click at [517, 391] on input "d. Sistema de archivos NTFS" at bounding box center [517, 386] width 0 height 10
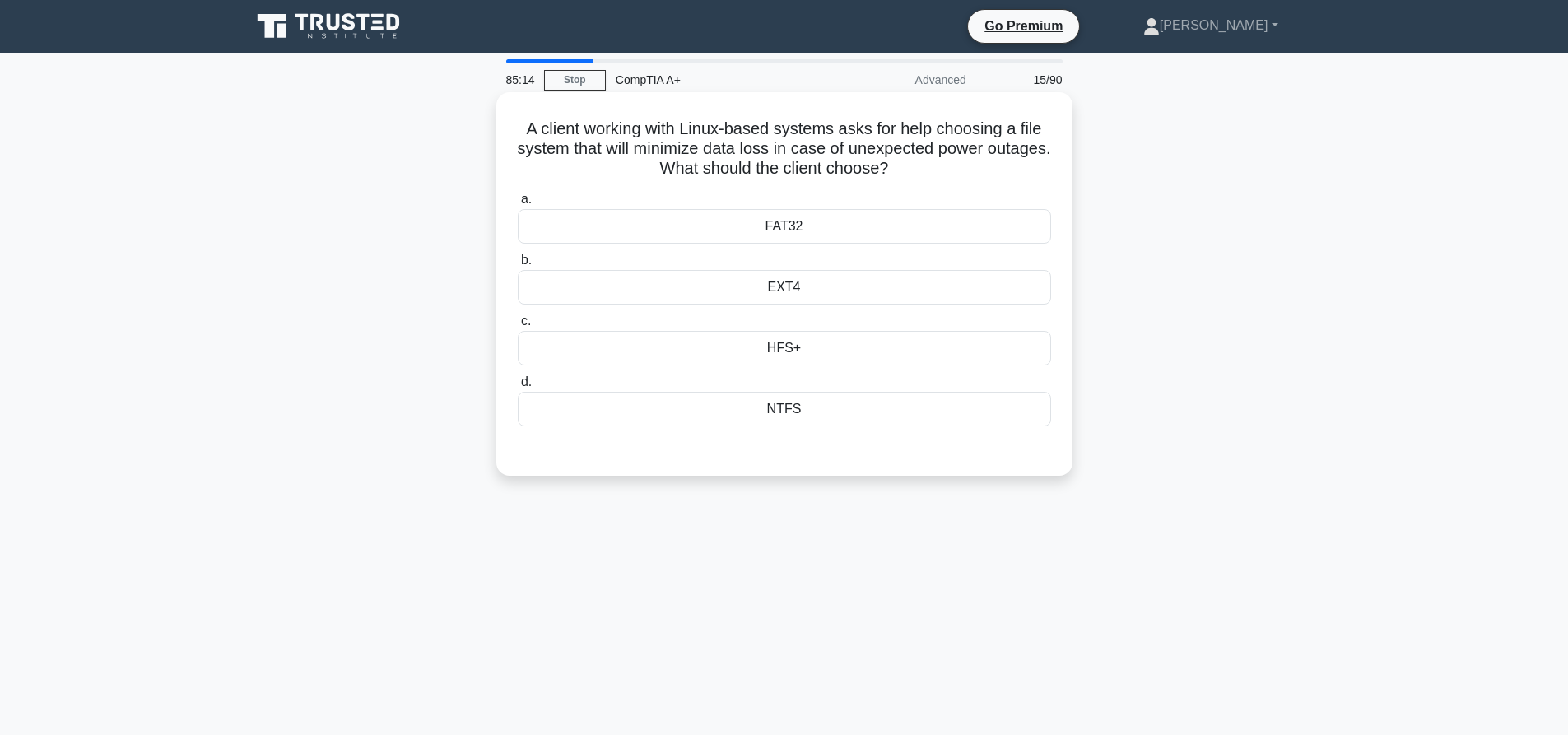
click at [694, 288] on div "EXT4" at bounding box center [784, 287] width 533 height 34
click at [517, 266] on input "b. EXT4" at bounding box center [517, 260] width 0 height 10
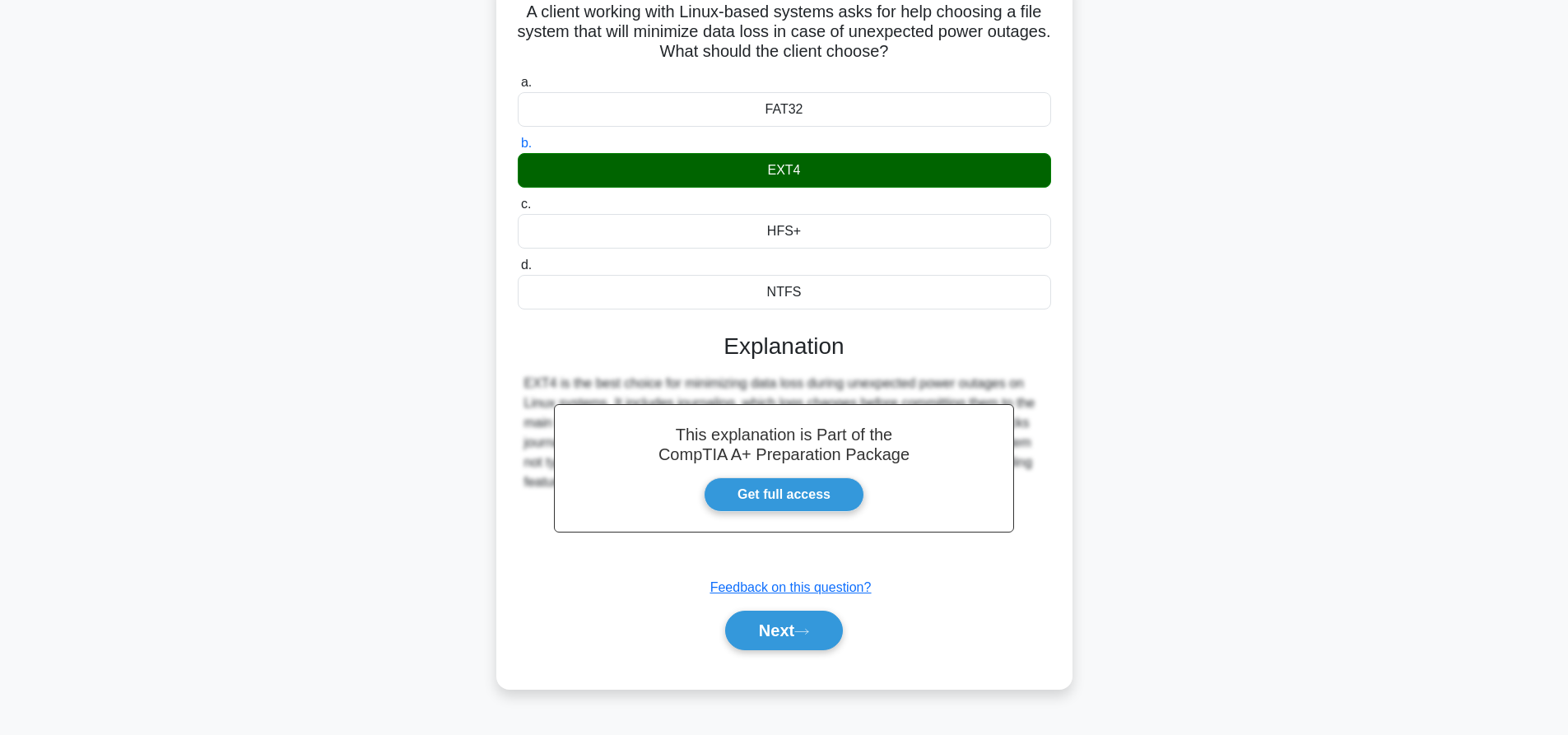
scroll to position [154, 0]
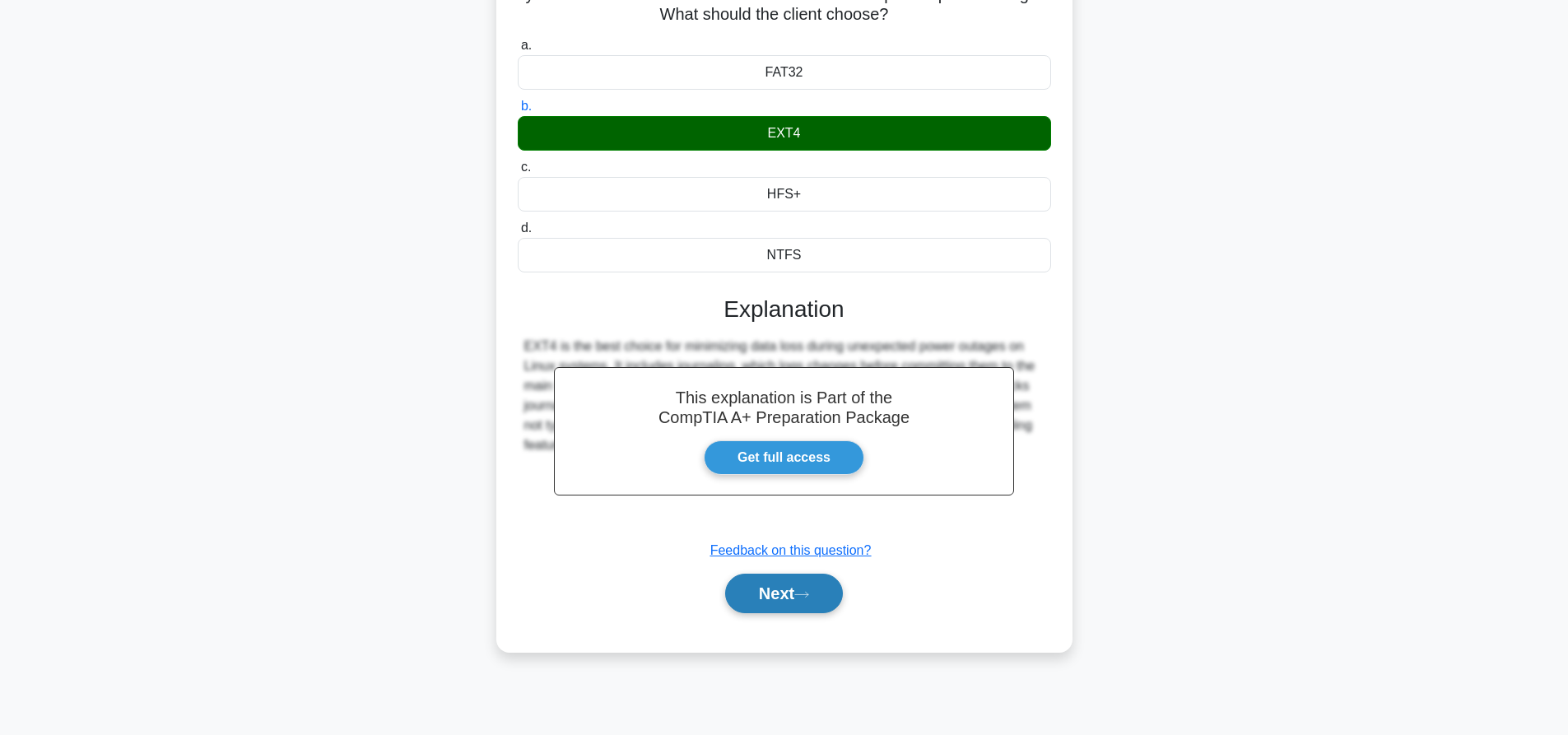
click at [808, 584] on button "Next" at bounding box center [784, 592] width 118 height 39
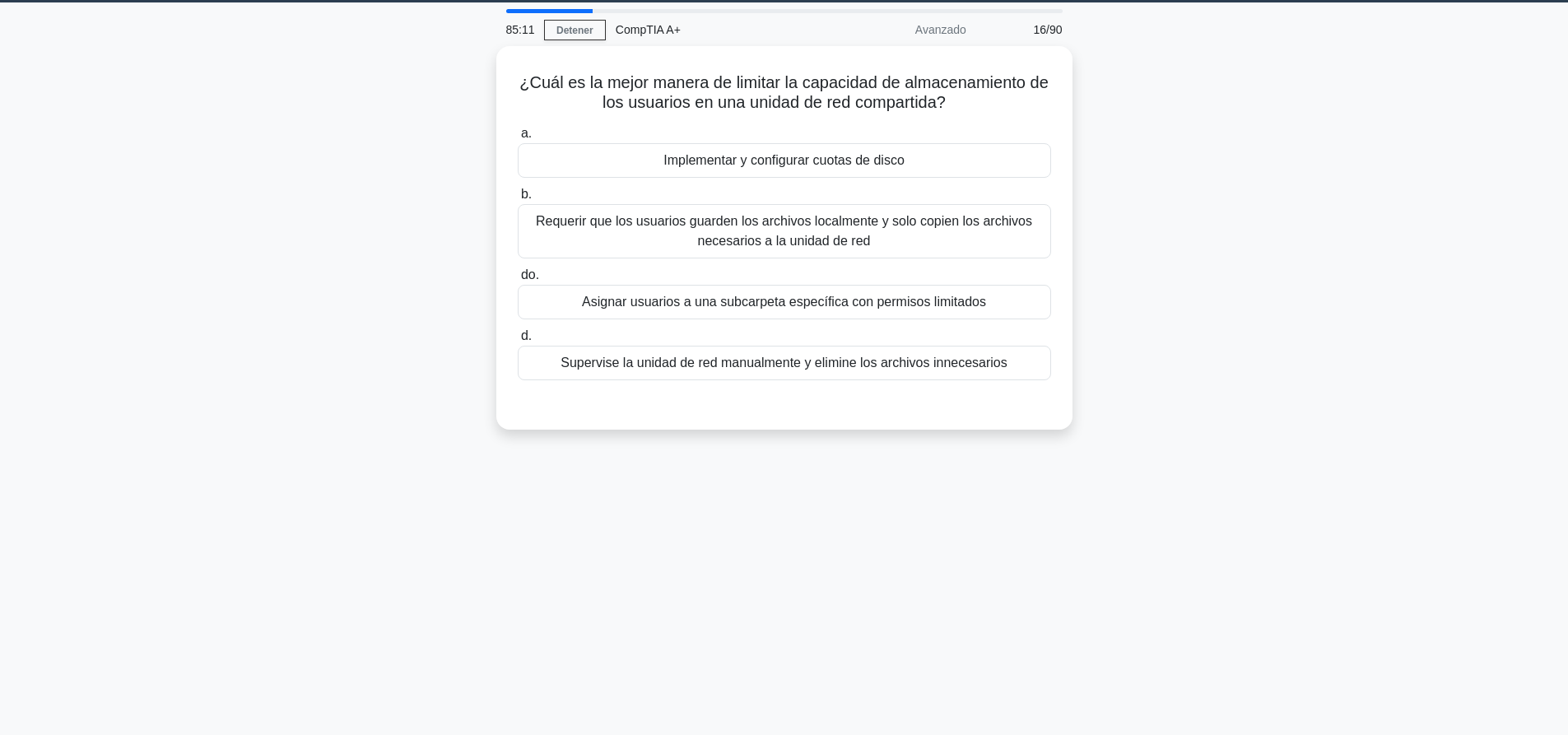
scroll to position [0, 0]
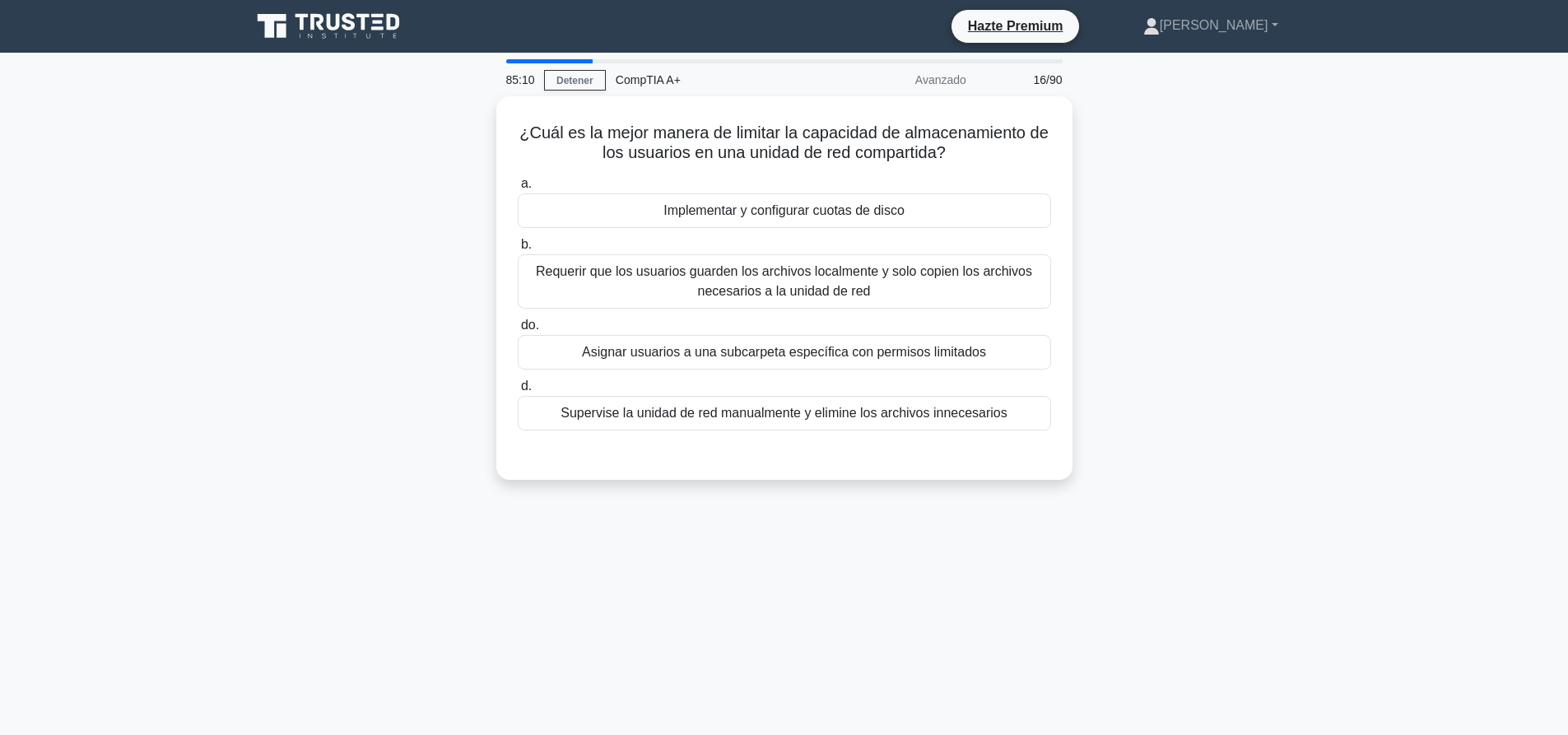
click at [1138, 412] on div "¿Cuál es la mejor manera de limitar la capacidad de almacenamiento de los usuar…" at bounding box center [784, 297] width 1086 height 403
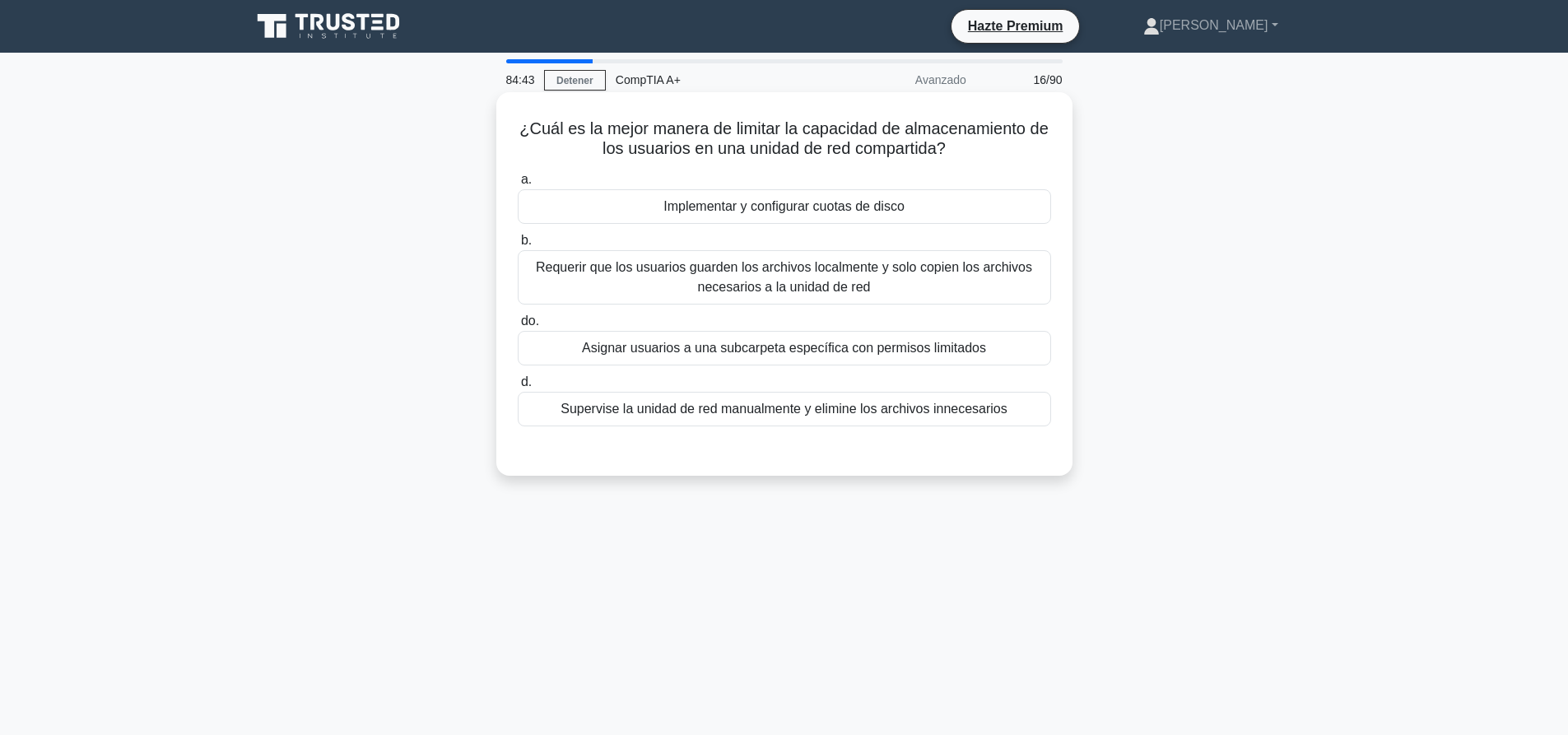
click at [735, 343] on font "Asignar usuarios a una subcarpeta específica con permisos limitados" at bounding box center [784, 348] width 404 height 14
click at [517, 327] on input "do. Asignar usuarios a una subcarpeta específica con permisos limitados" at bounding box center [517, 321] width 0 height 10
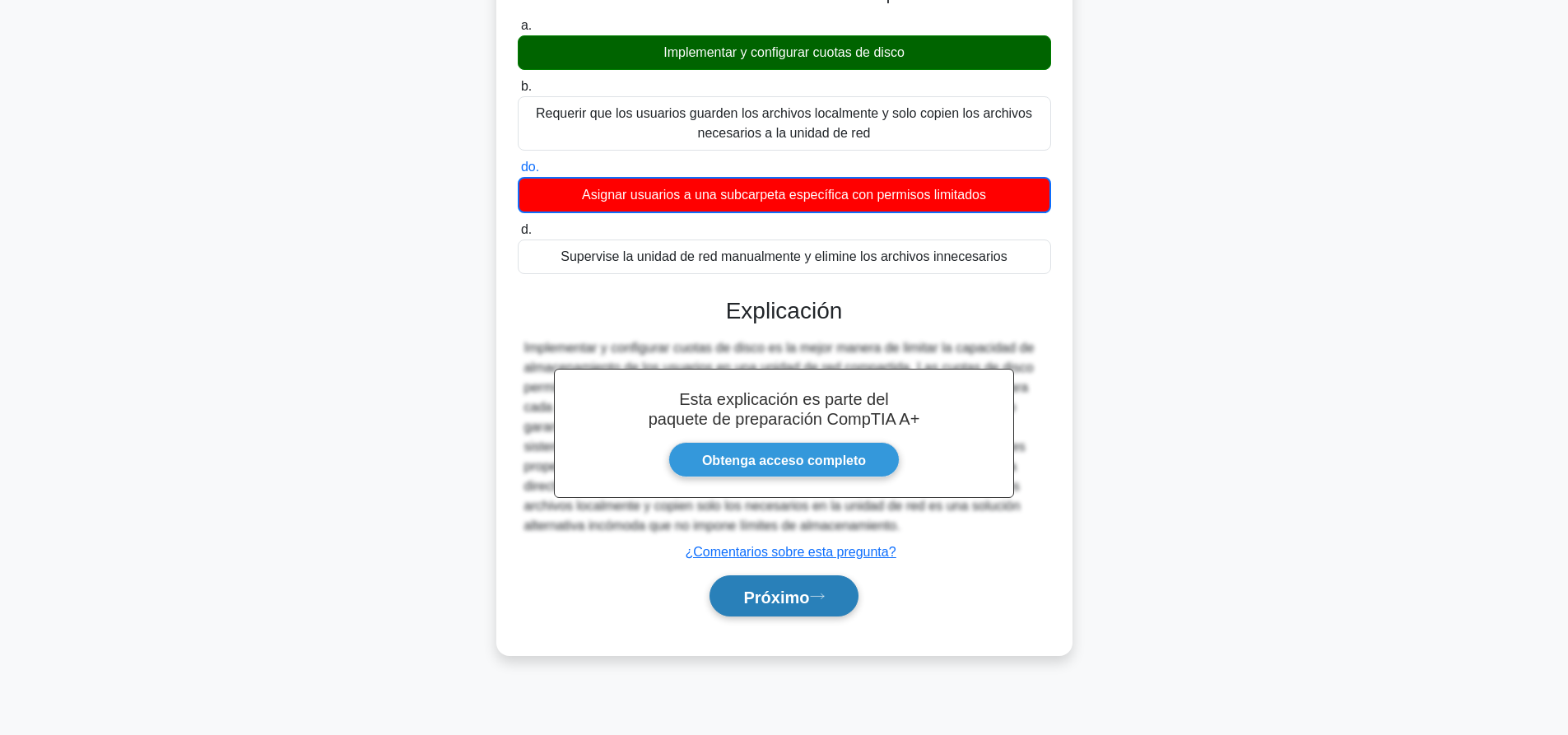
click at [743, 596] on font "Próximo" at bounding box center [775, 596] width 66 height 18
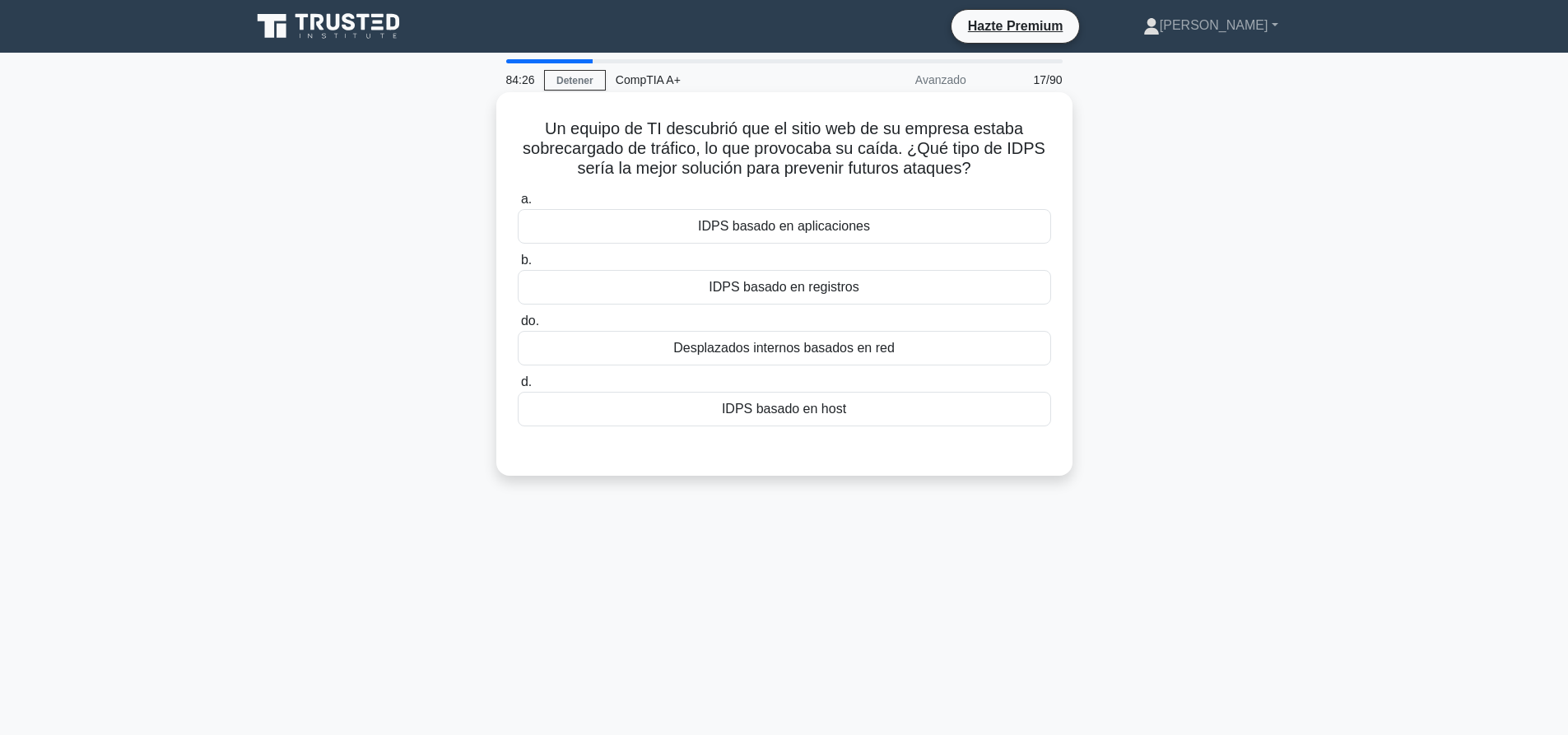
drag, startPoint x: 902, startPoint y: 346, endPoint x: 925, endPoint y: 347, distance: 23.0
click at [902, 345] on div "Desplazados internos basados en red" at bounding box center [784, 348] width 533 height 34
click at [517, 327] on input "do. Desplazados internos basados en red" at bounding box center [517, 321] width 0 height 10
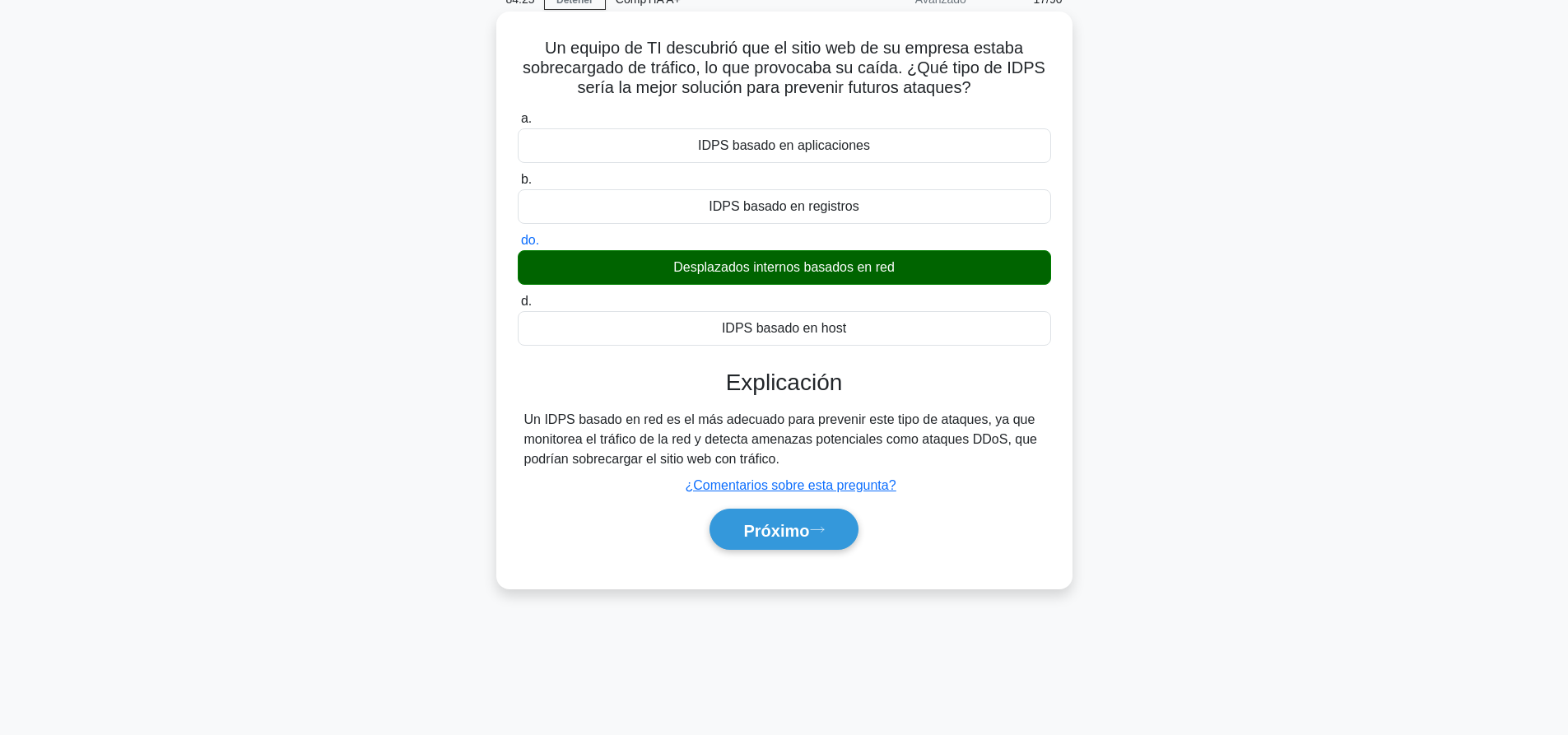
scroll to position [154, 0]
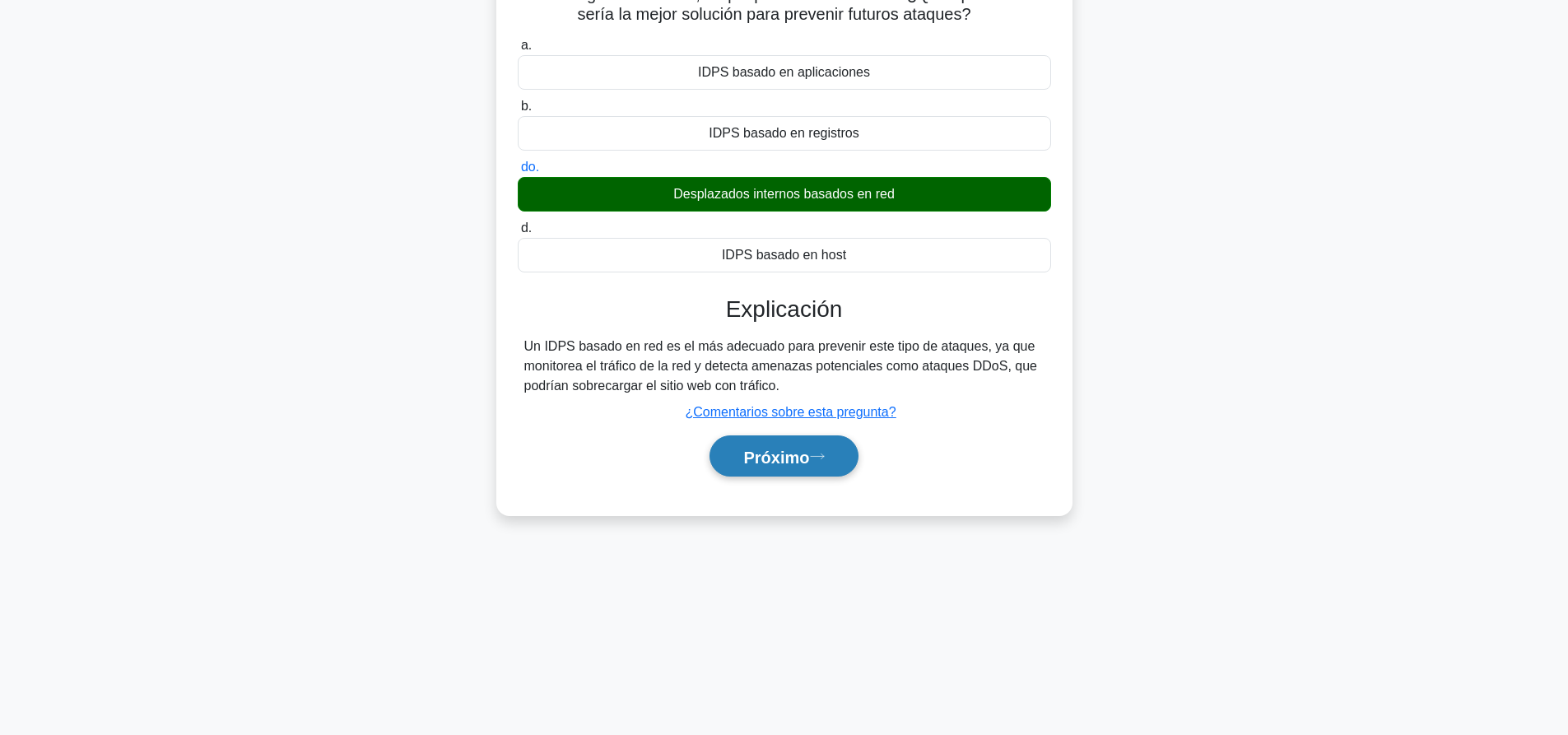
click at [777, 438] on button "Próximo" at bounding box center [784, 456] width 149 height 42
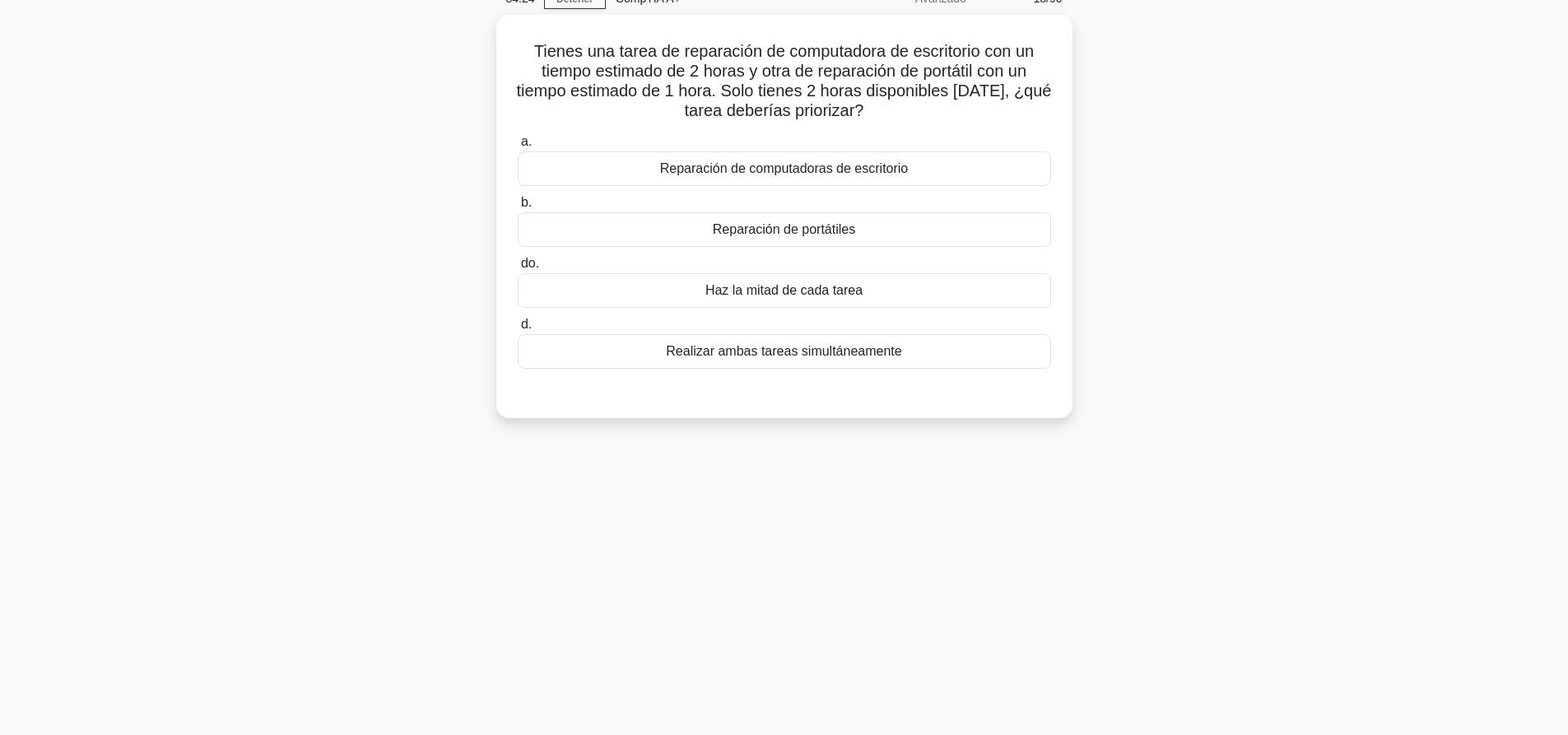
scroll to position [0, 0]
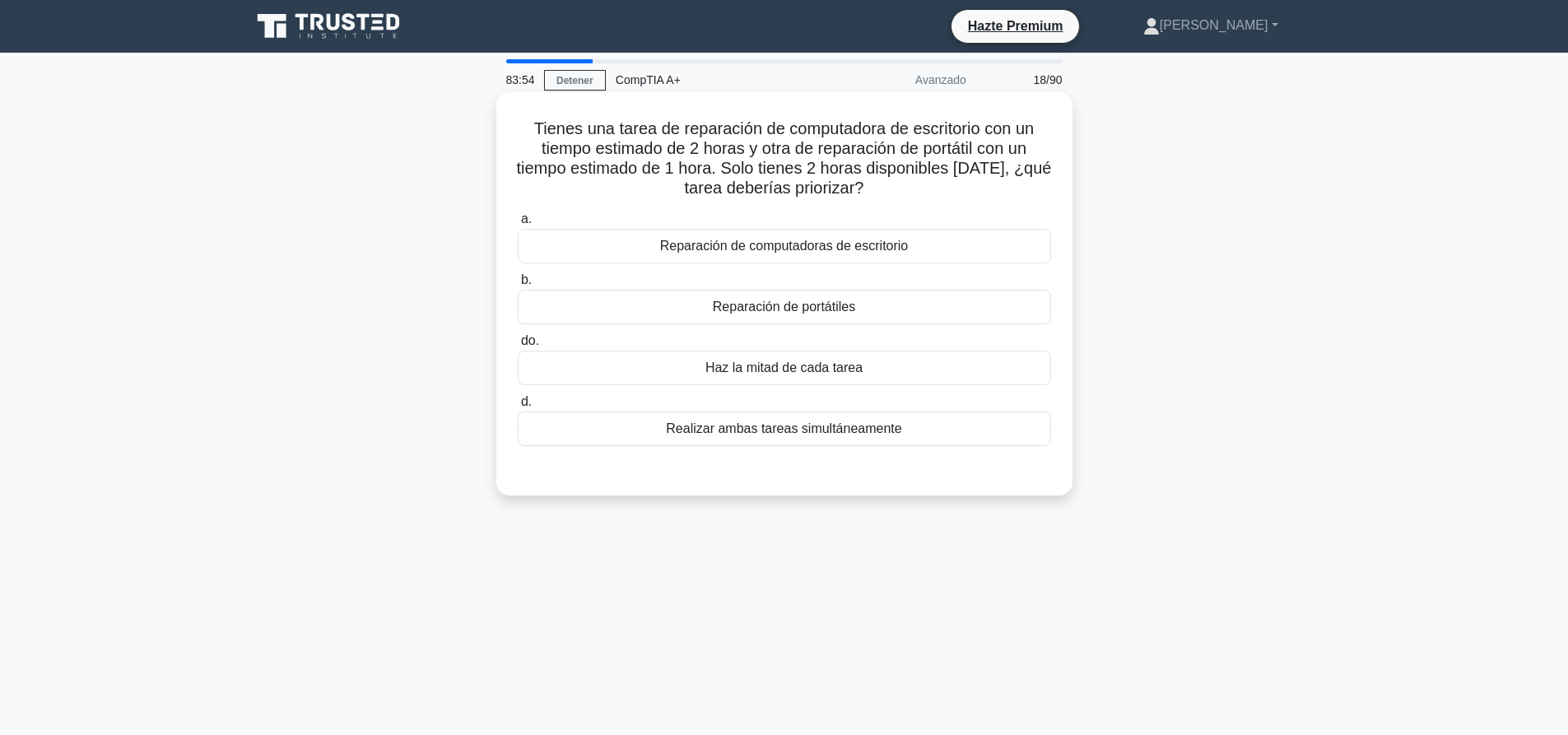
click at [814, 260] on div "Reparación de computadoras de escritorio" at bounding box center [784, 246] width 533 height 34
click at [517, 225] on input "a. Reparación de computadoras de escritorio" at bounding box center [517, 219] width 0 height 10
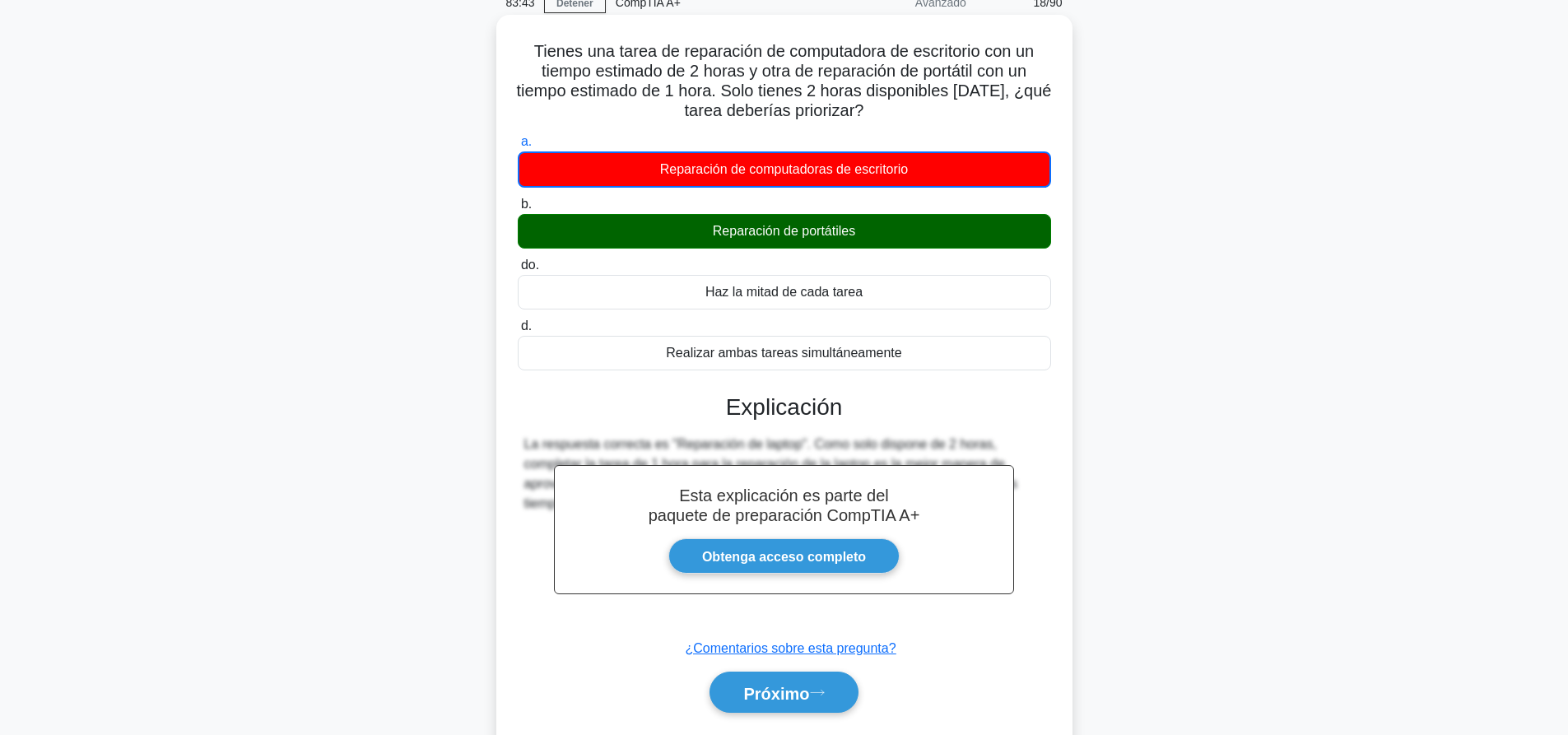
scroll to position [154, 0]
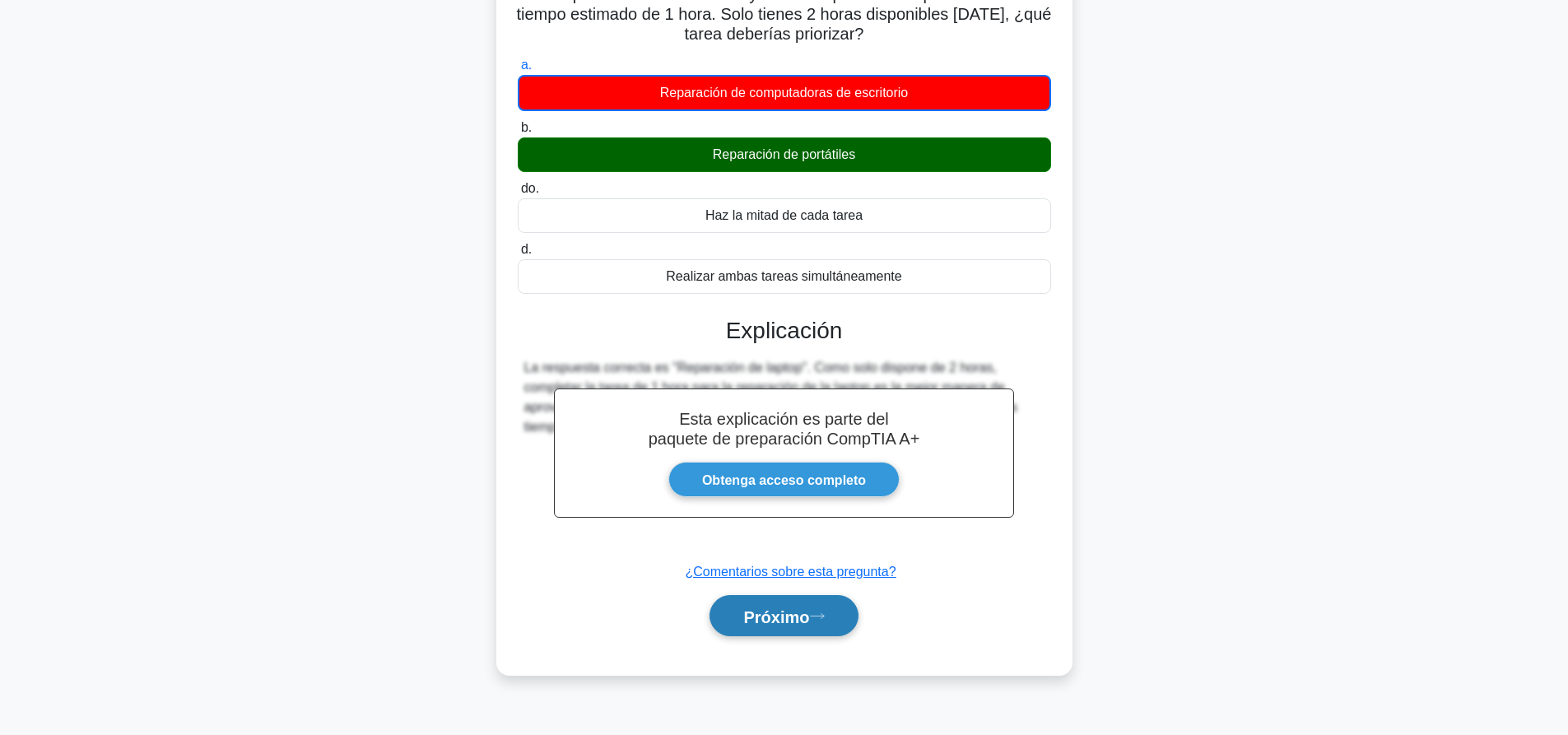
click at [782, 603] on button "Próximo" at bounding box center [784, 616] width 149 height 42
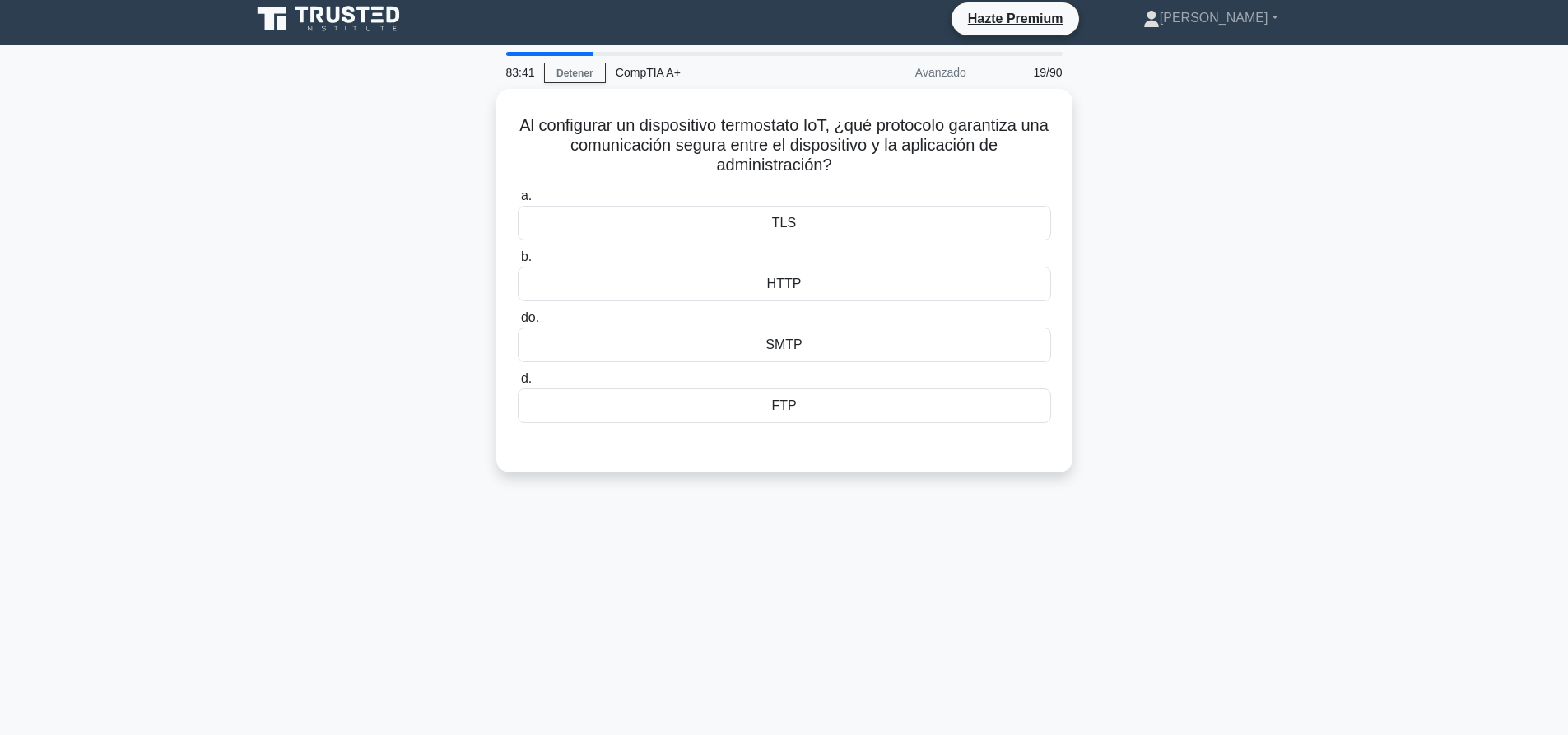
scroll to position [0, 0]
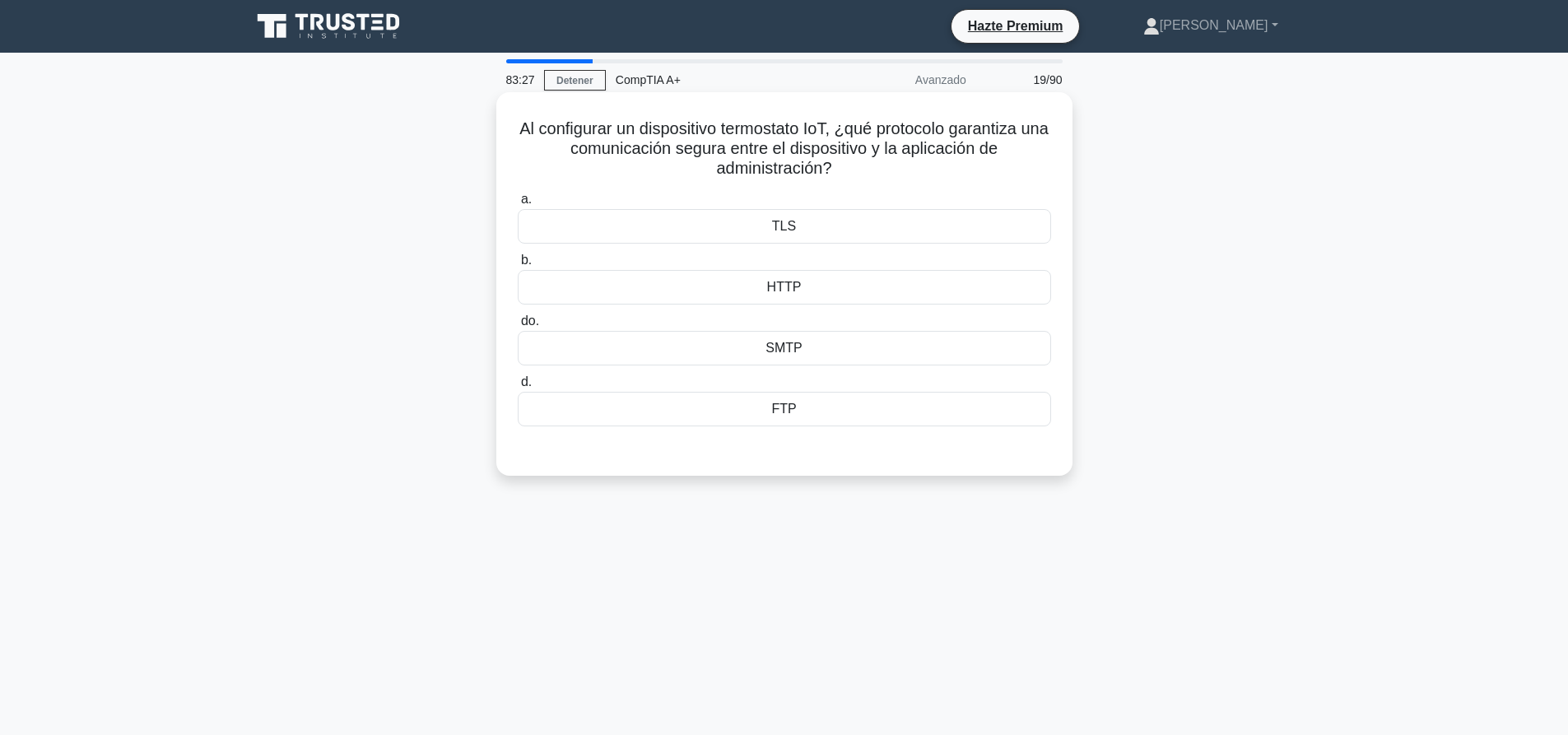
click at [794, 350] on font "SMTP" at bounding box center [783, 348] width 36 height 14
click at [517, 327] on input "do. SMTP" at bounding box center [517, 321] width 0 height 10
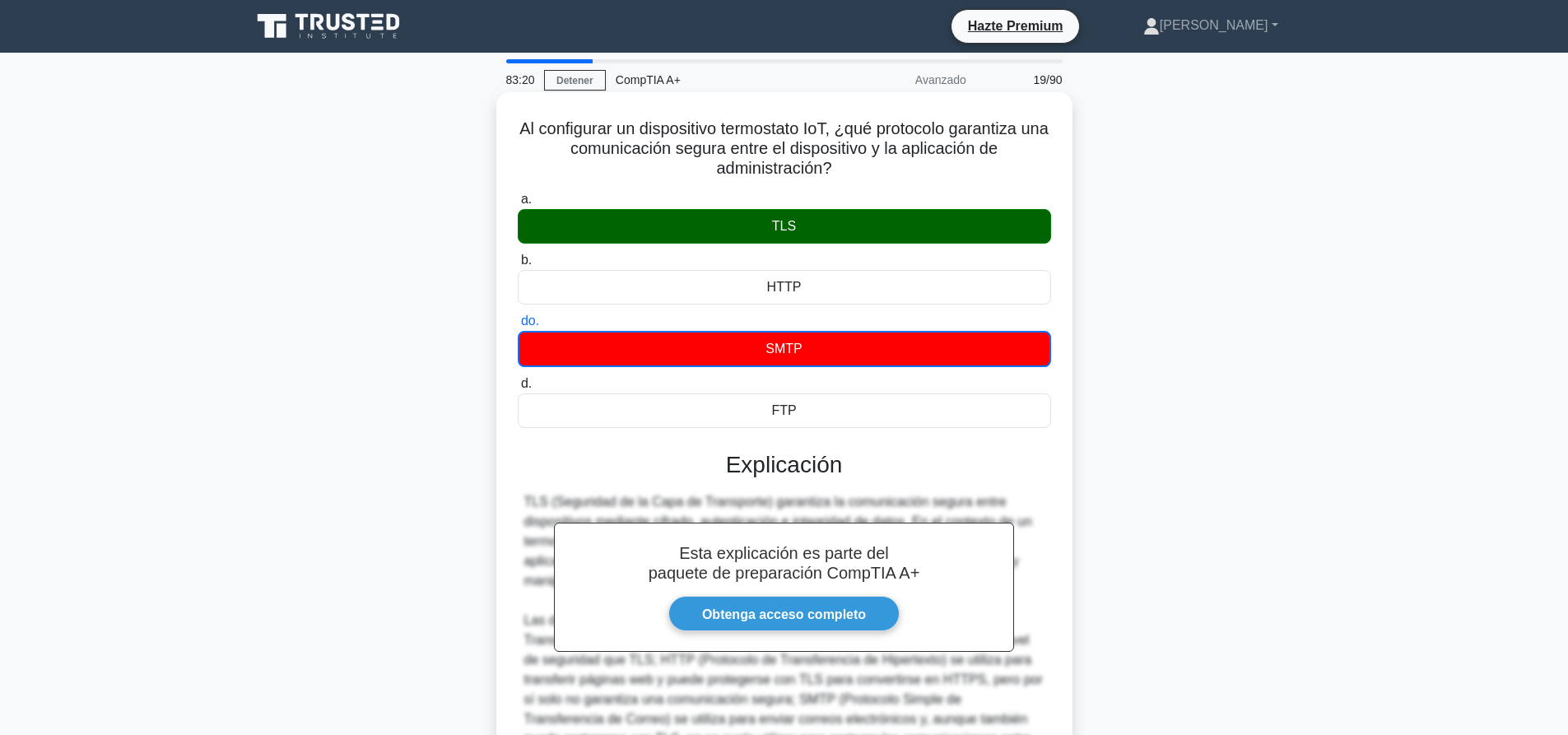
scroll to position [186, 0]
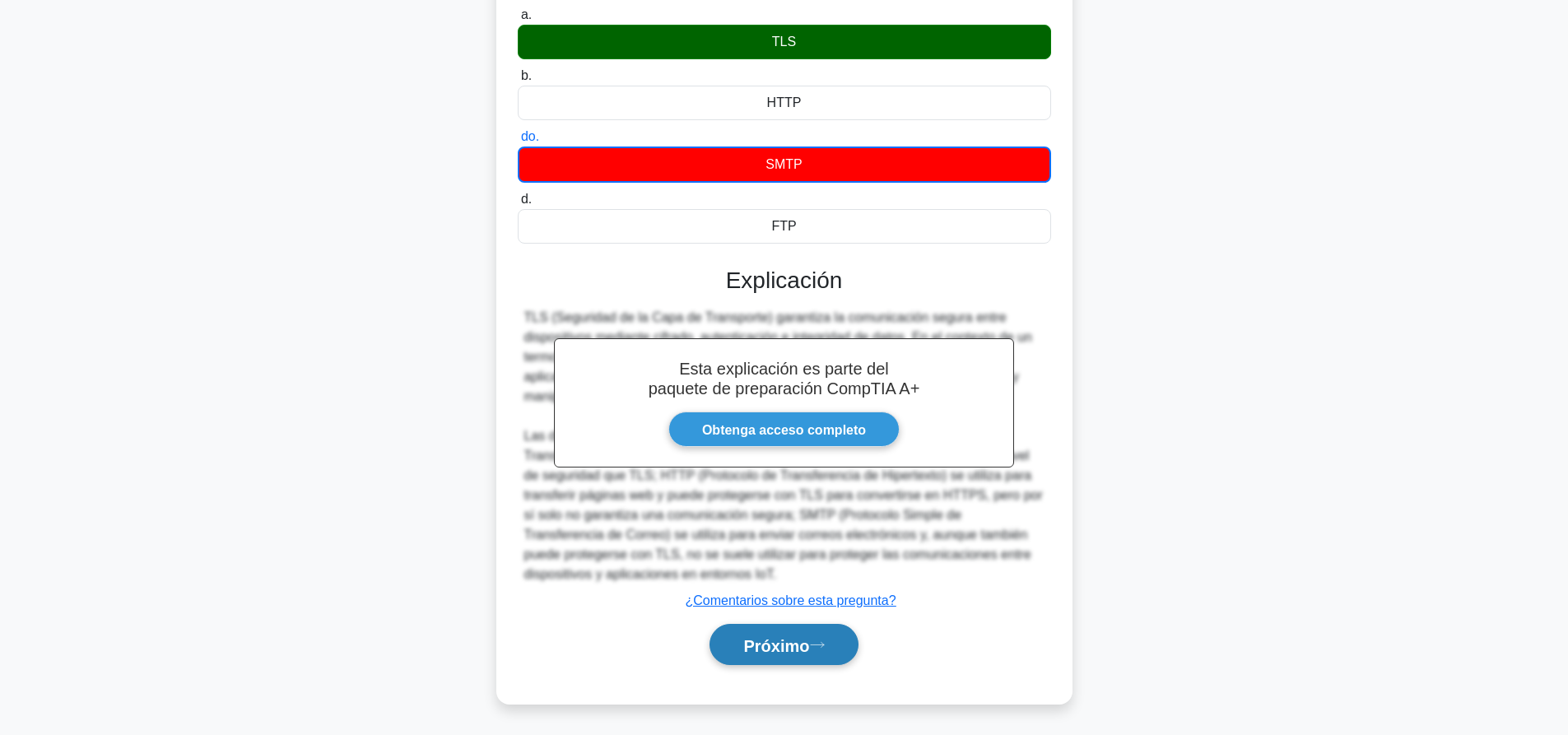
click at [787, 637] on font "Próximo" at bounding box center [775, 645] width 66 height 18
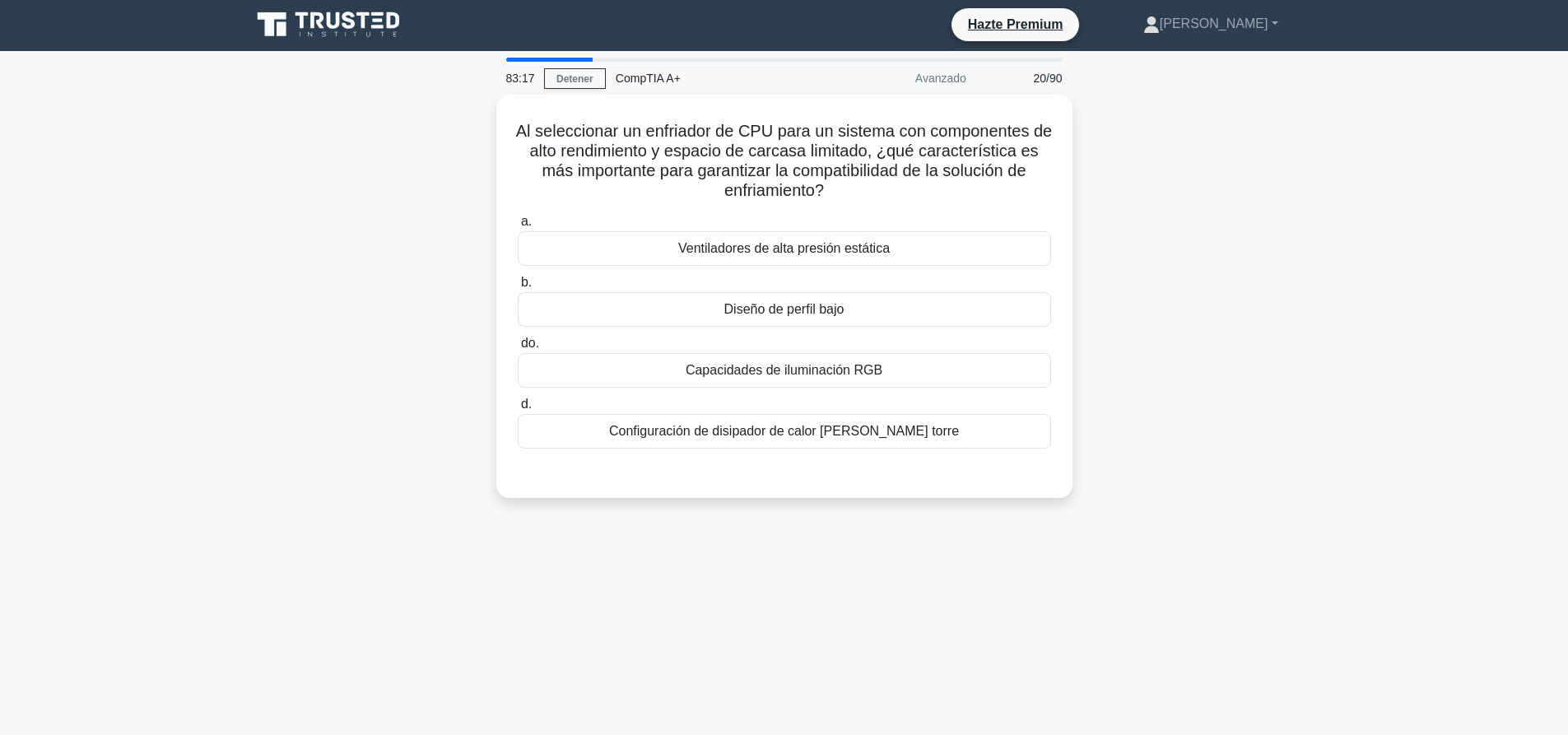
scroll to position [0, 0]
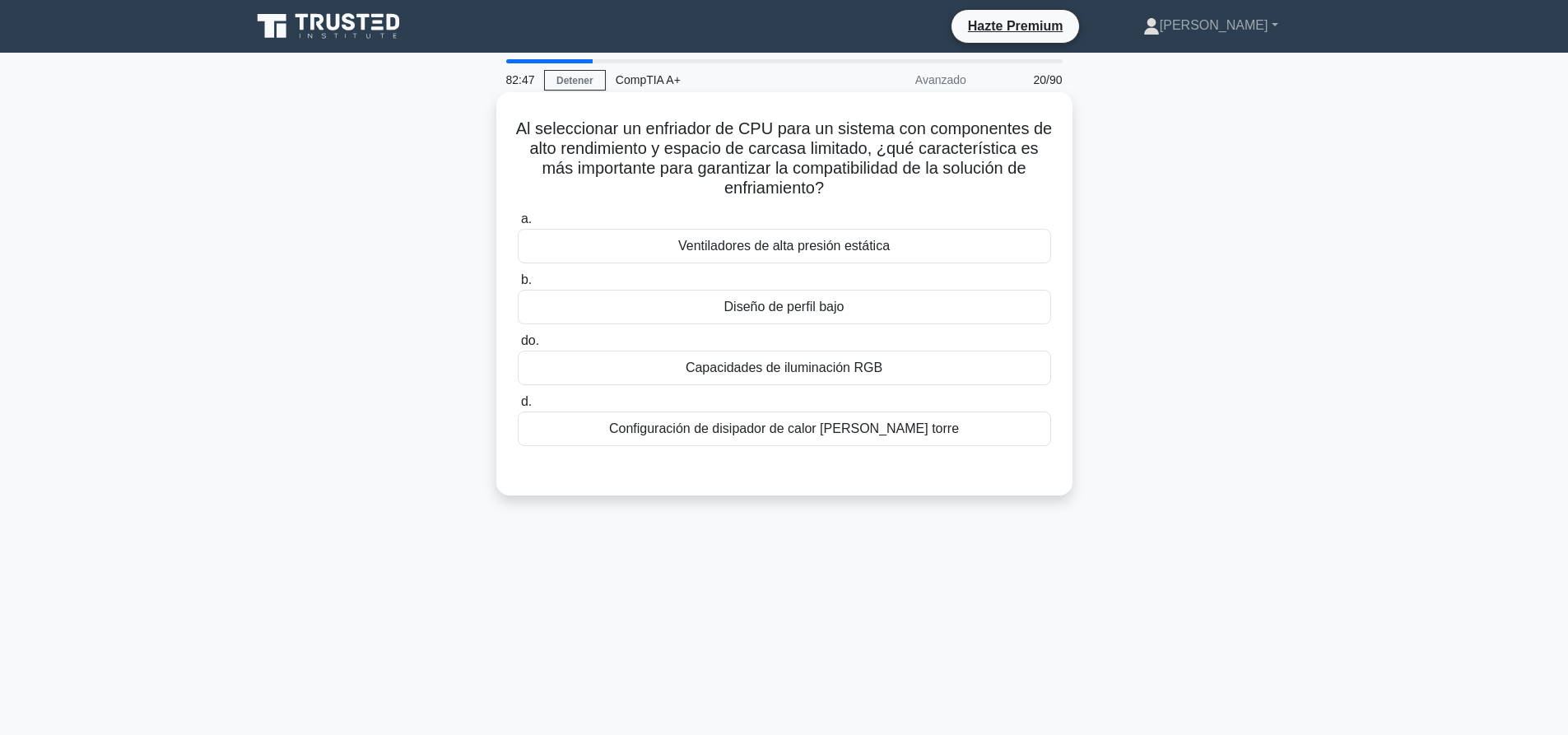
click at [795, 307] on font "Diseño de perfil bajo" at bounding box center [784, 306] width 120 height 14
click at [517, 286] on input "b. Diseño de perfil bajo" at bounding box center [517, 280] width 0 height 10
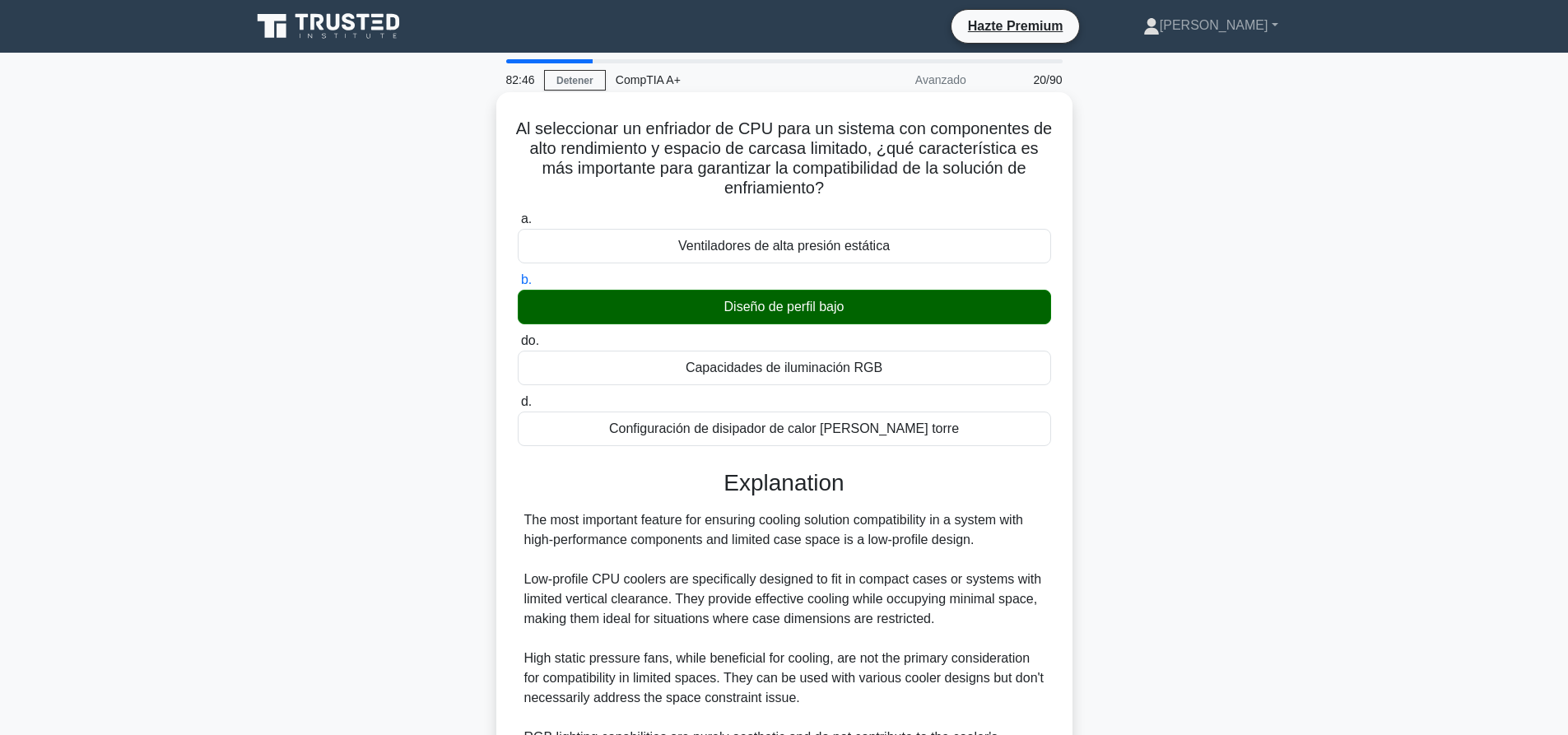
scroll to position [340, 0]
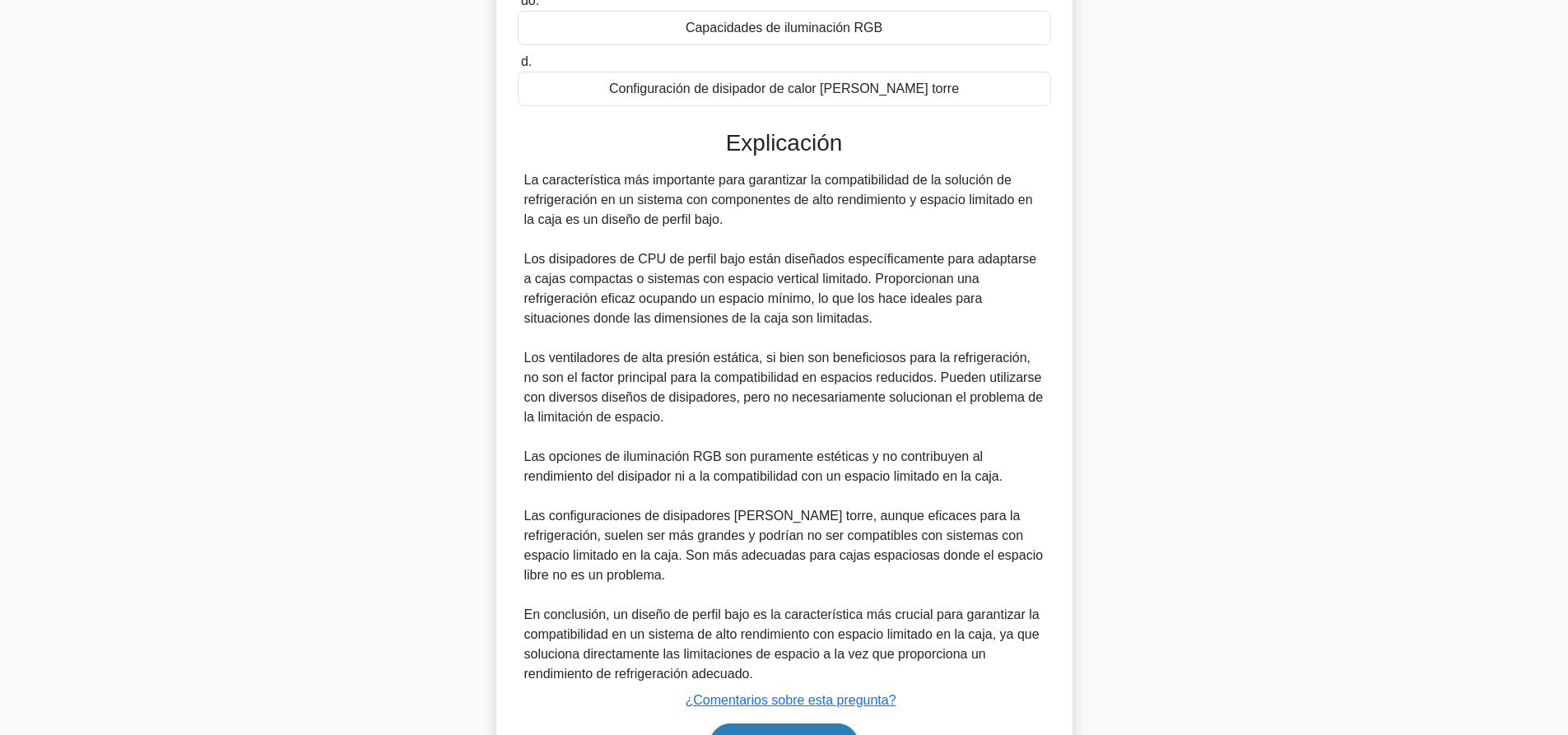
click at [785, 642] on font "En conclusión, un diseño de perfil bajo es la característica más crucial para g…" at bounding box center [781, 644] width 515 height 73
drag, startPoint x: 785, startPoint y: 642, endPoint x: 798, endPoint y: 567, distance: 76.1
click at [785, 637] on font "En conclusión, un diseño de perfil bajo es la característica más crucial para g…" at bounding box center [781, 644] width 515 height 73
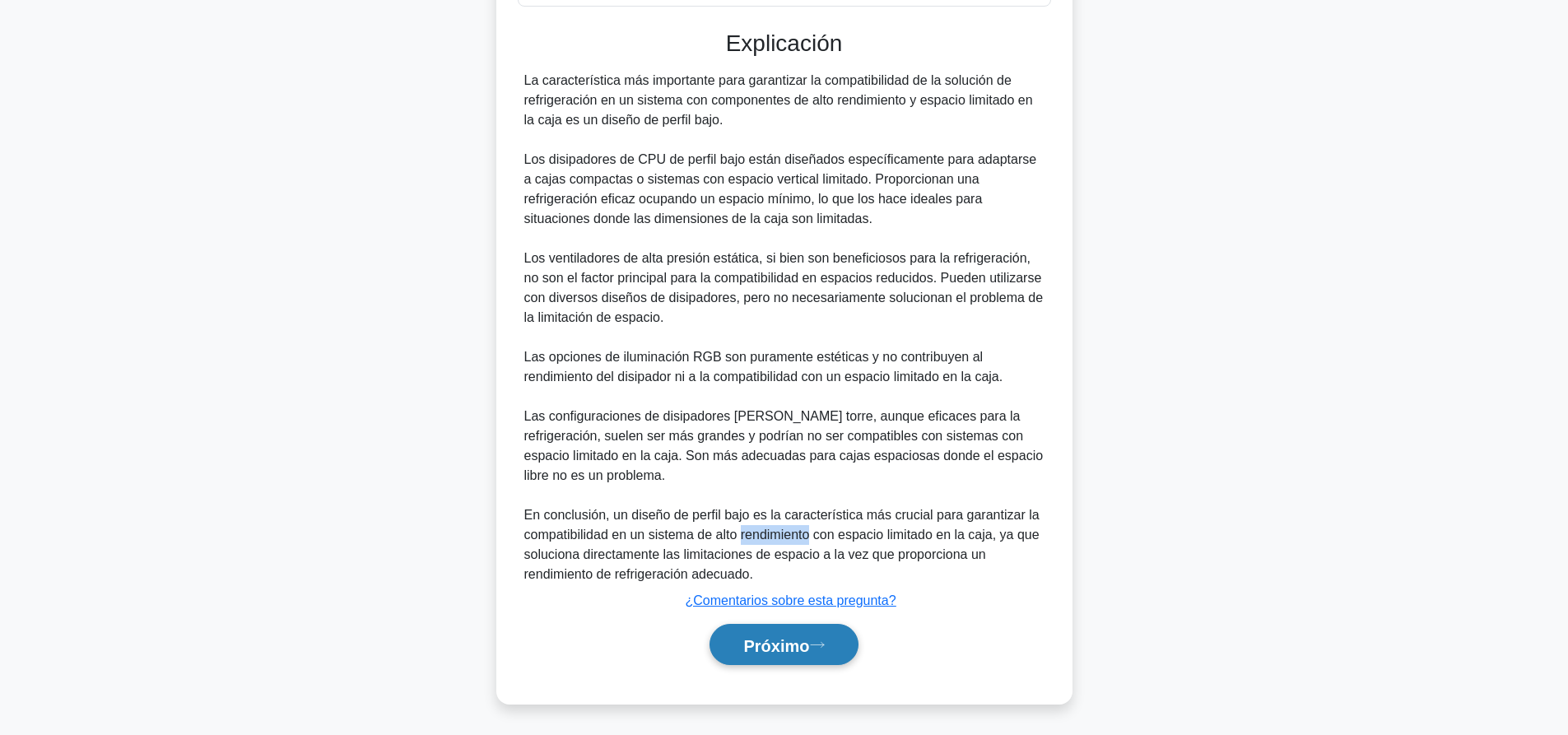
click at [770, 638] on font "Próximo" at bounding box center [775, 645] width 66 height 18
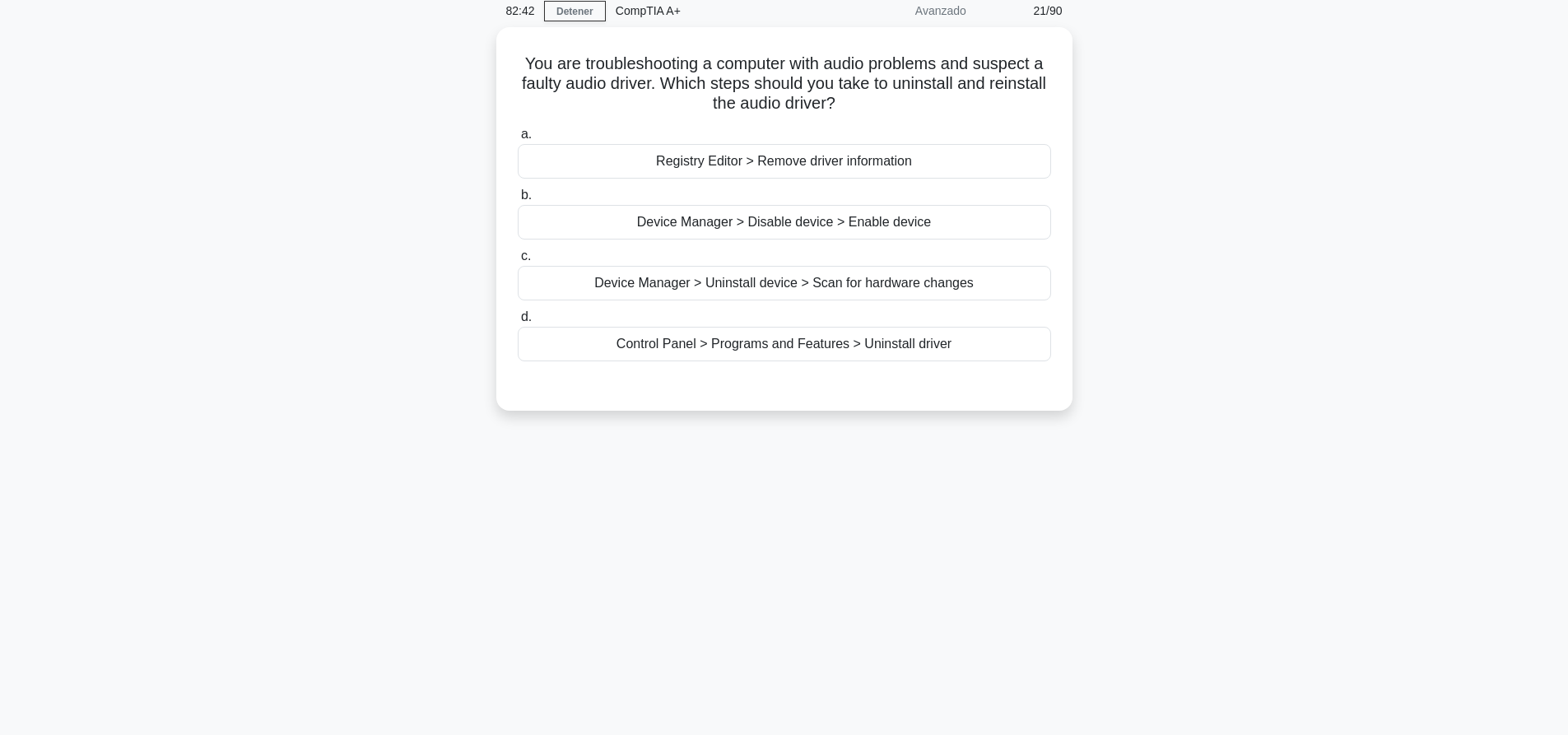
scroll to position [0, 0]
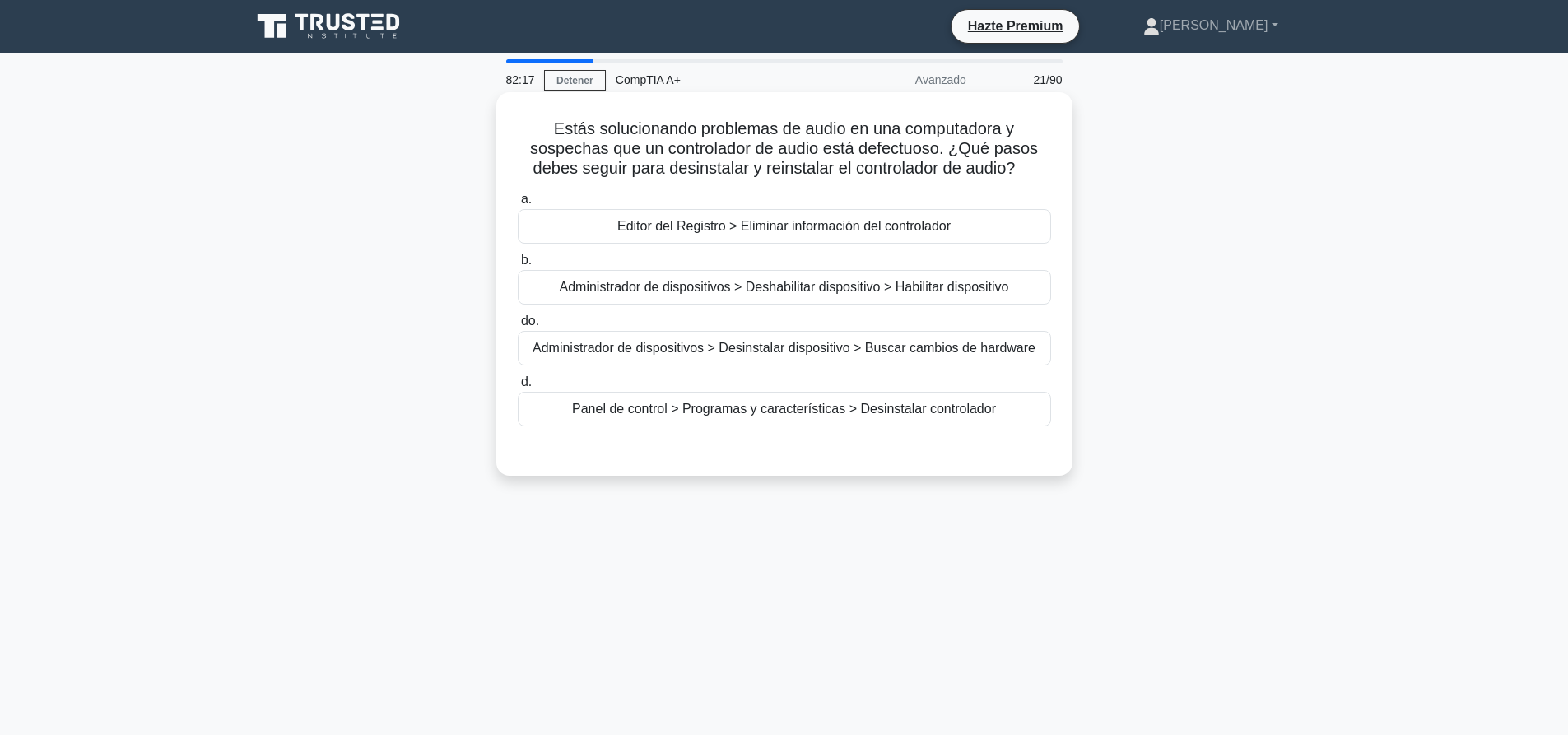
click at [729, 293] on font "Administrador de dispositivos > Deshabilitar dispositivo > Habilitar dispositivo" at bounding box center [784, 287] width 450 height 14
click at [517, 266] on input "b. Administrador de dispositivos > Deshabilitar dispositivo > Habilitar disposi…" at bounding box center [517, 260] width 0 height 10
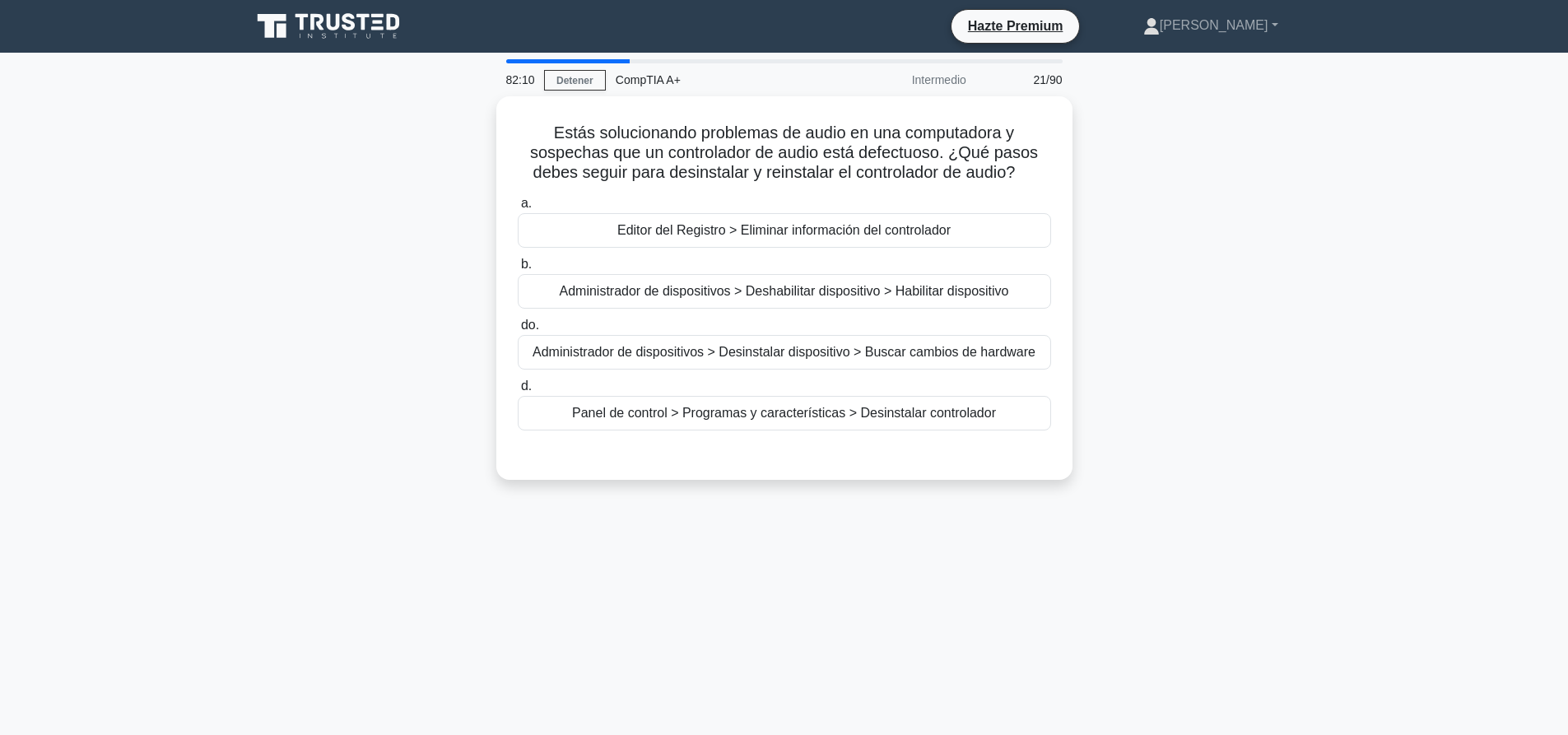
click at [1206, 270] on div "Estás solucionando problemas de audio en una computadora y sospechas que un con…" at bounding box center [784, 297] width 1086 height 403
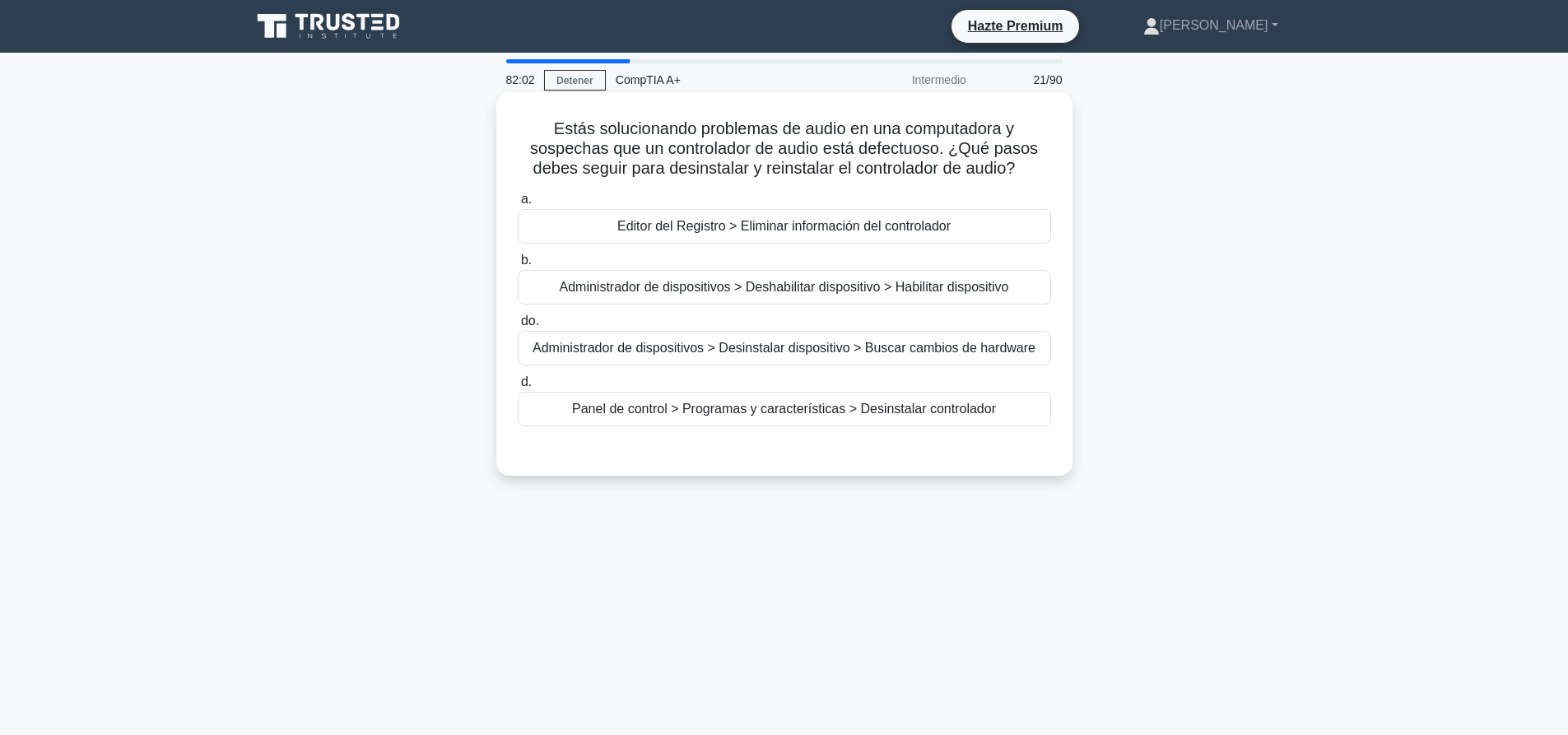
click at [935, 336] on div "Administrador de dispositivos > Desinstalar dispositivo > Buscar cambios de har…" at bounding box center [784, 348] width 533 height 34
click at [517, 327] on input "do. Administrador de dispositivos > Desinstalar dispositivo > Buscar cambios de…" at bounding box center [517, 321] width 0 height 10
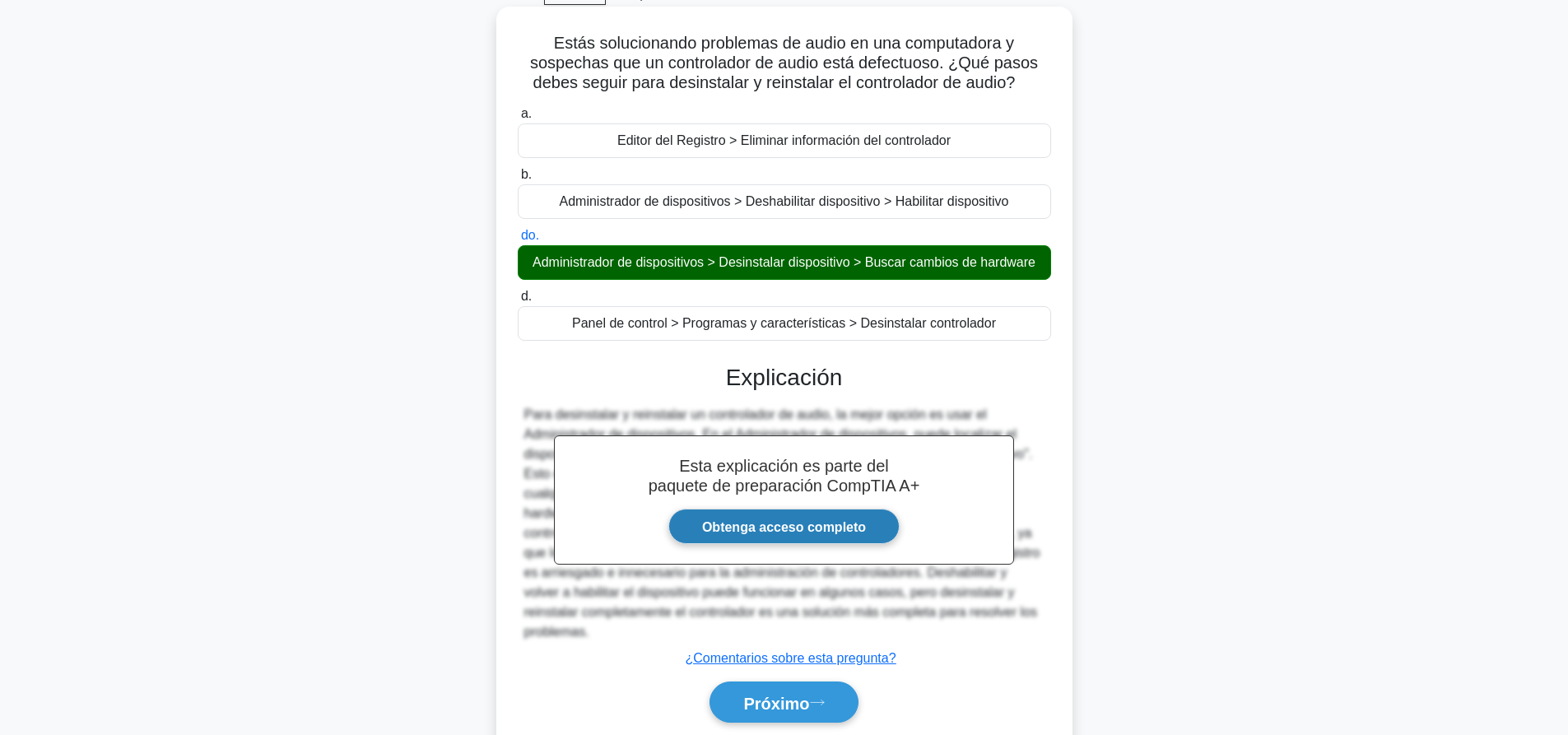
scroll to position [154, 0]
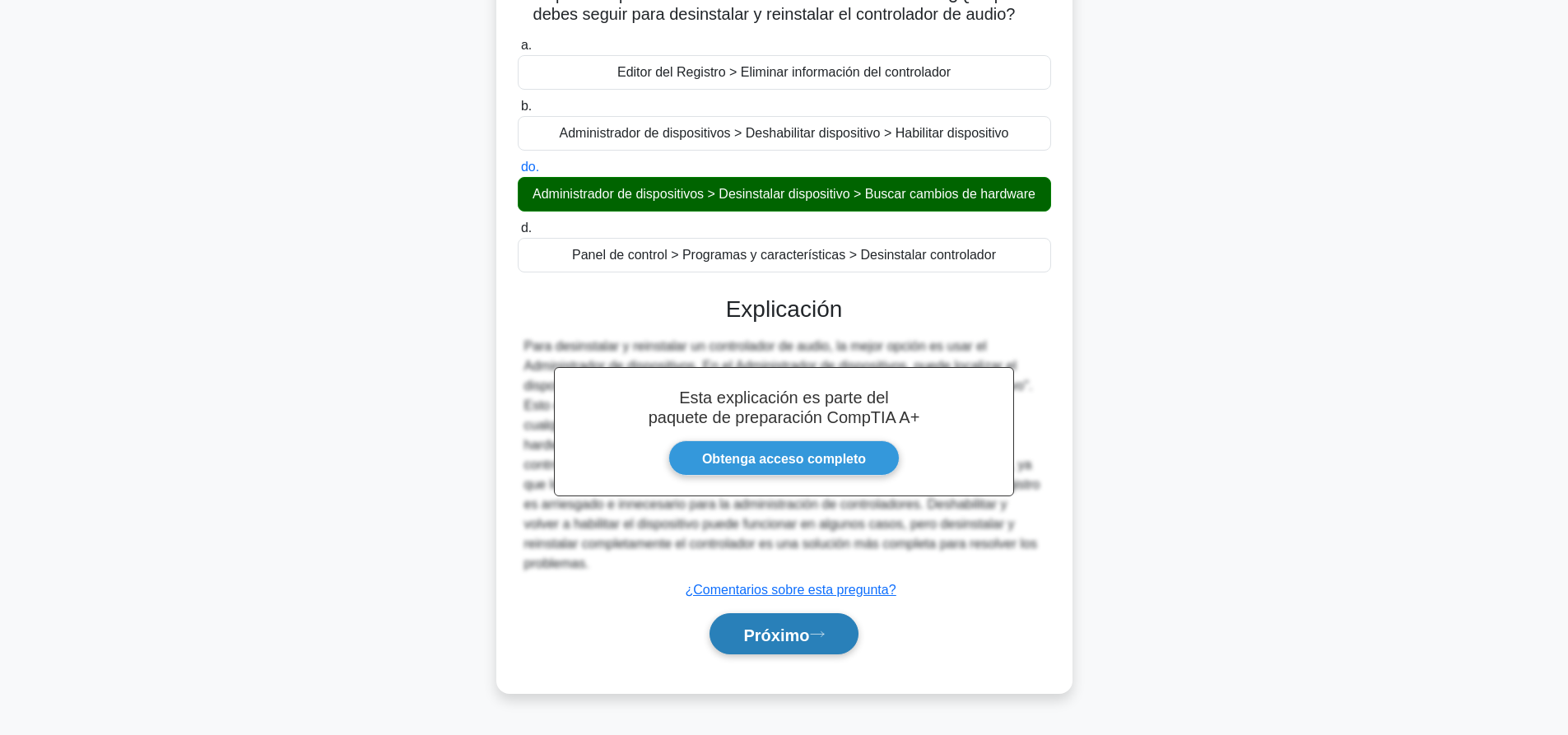
click at [785, 631] on font "Próximo" at bounding box center [775, 634] width 66 height 18
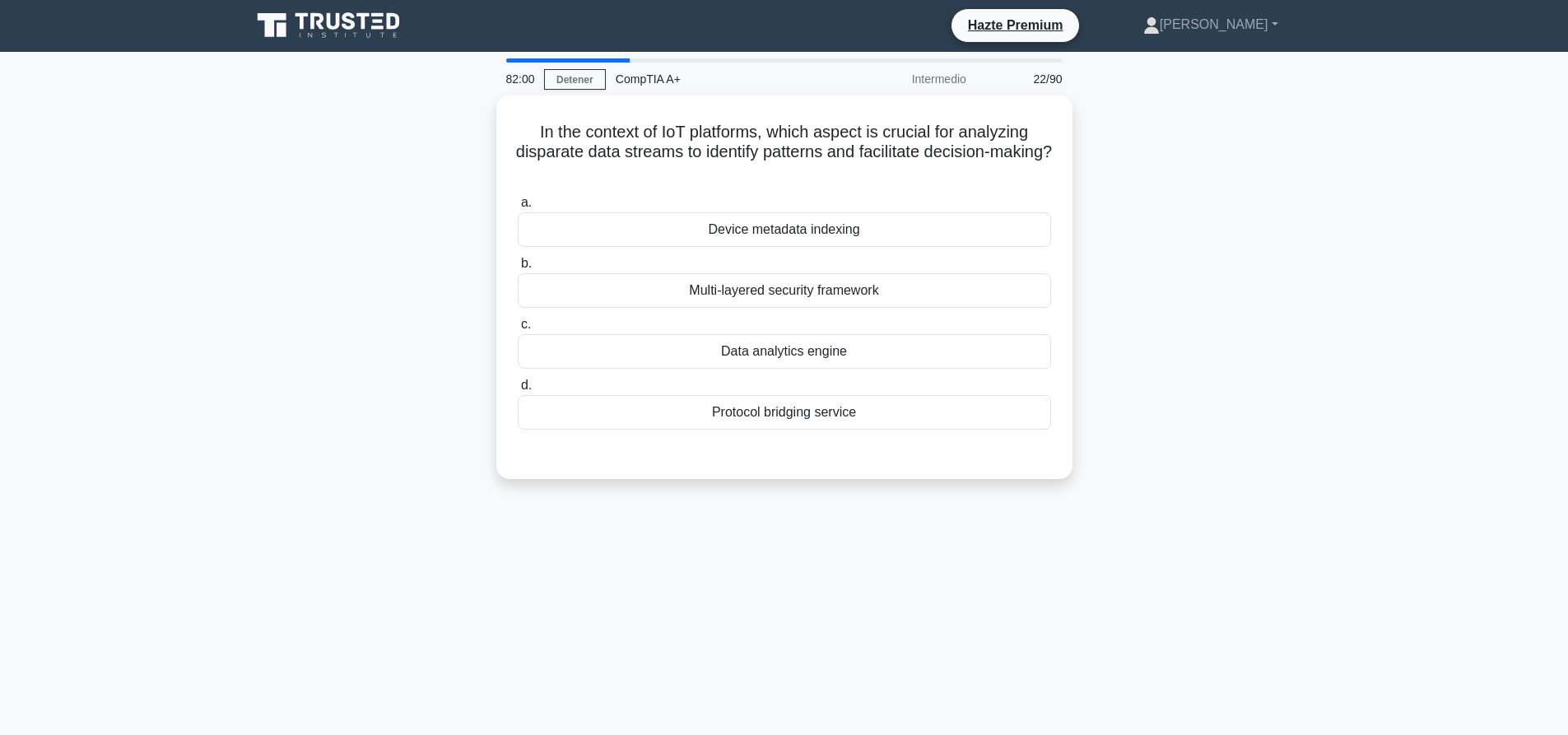
scroll to position [0, 0]
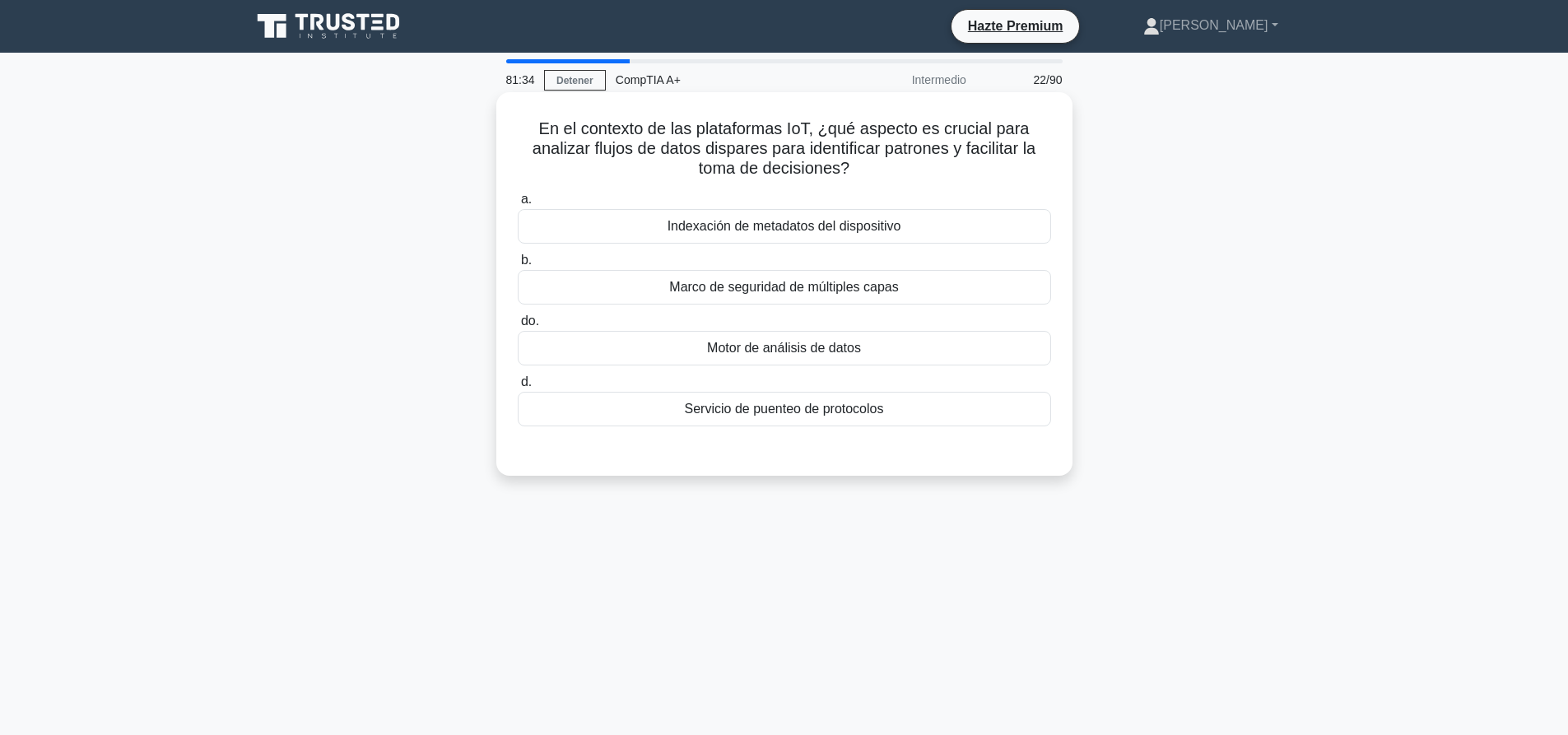
click at [843, 352] on font "Motor de análisis de datos" at bounding box center [784, 348] width 154 height 14
click at [517, 327] on input "do. Motor de análisis de datos" at bounding box center [517, 321] width 0 height 10
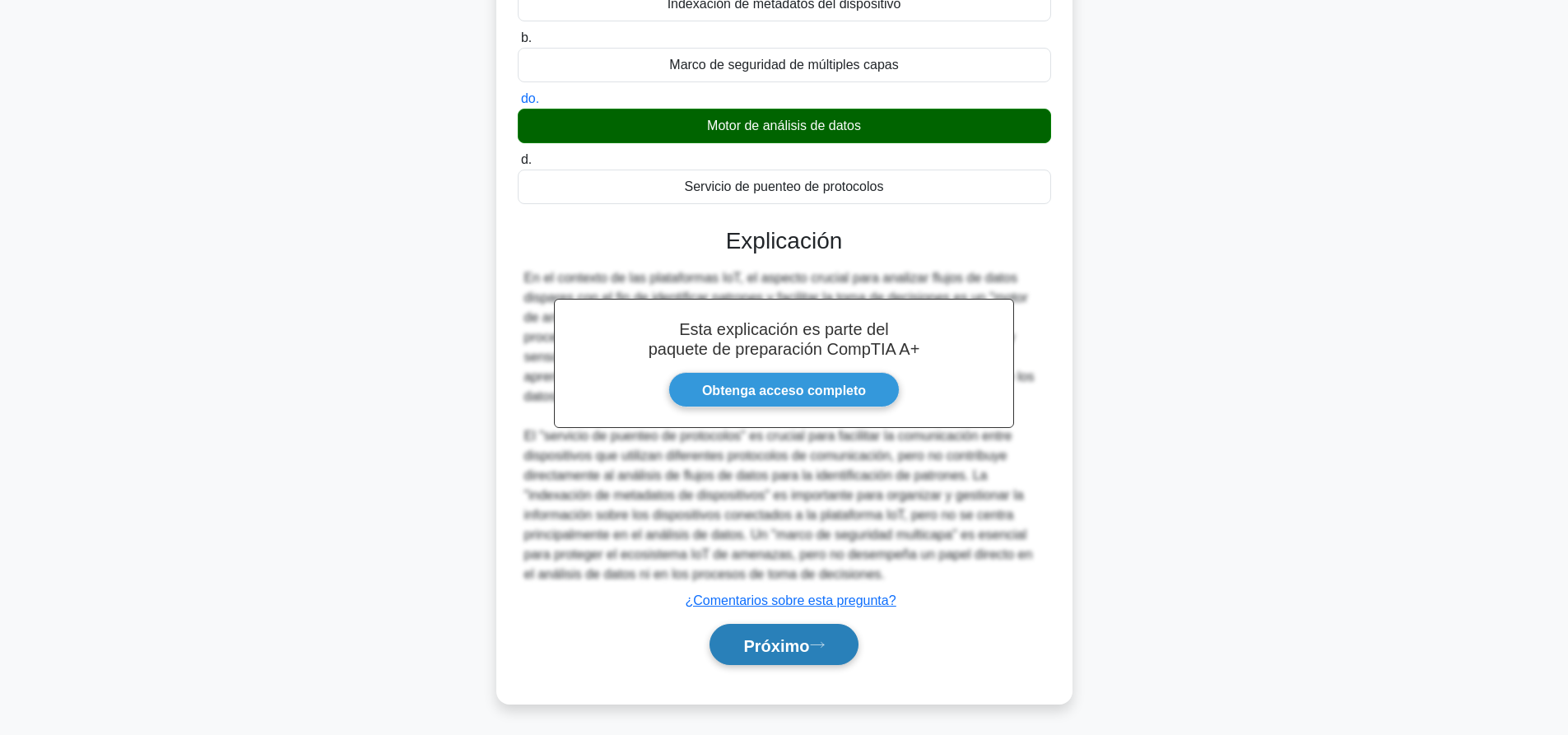
click at [759, 648] on font "Próximo" at bounding box center [775, 645] width 66 height 18
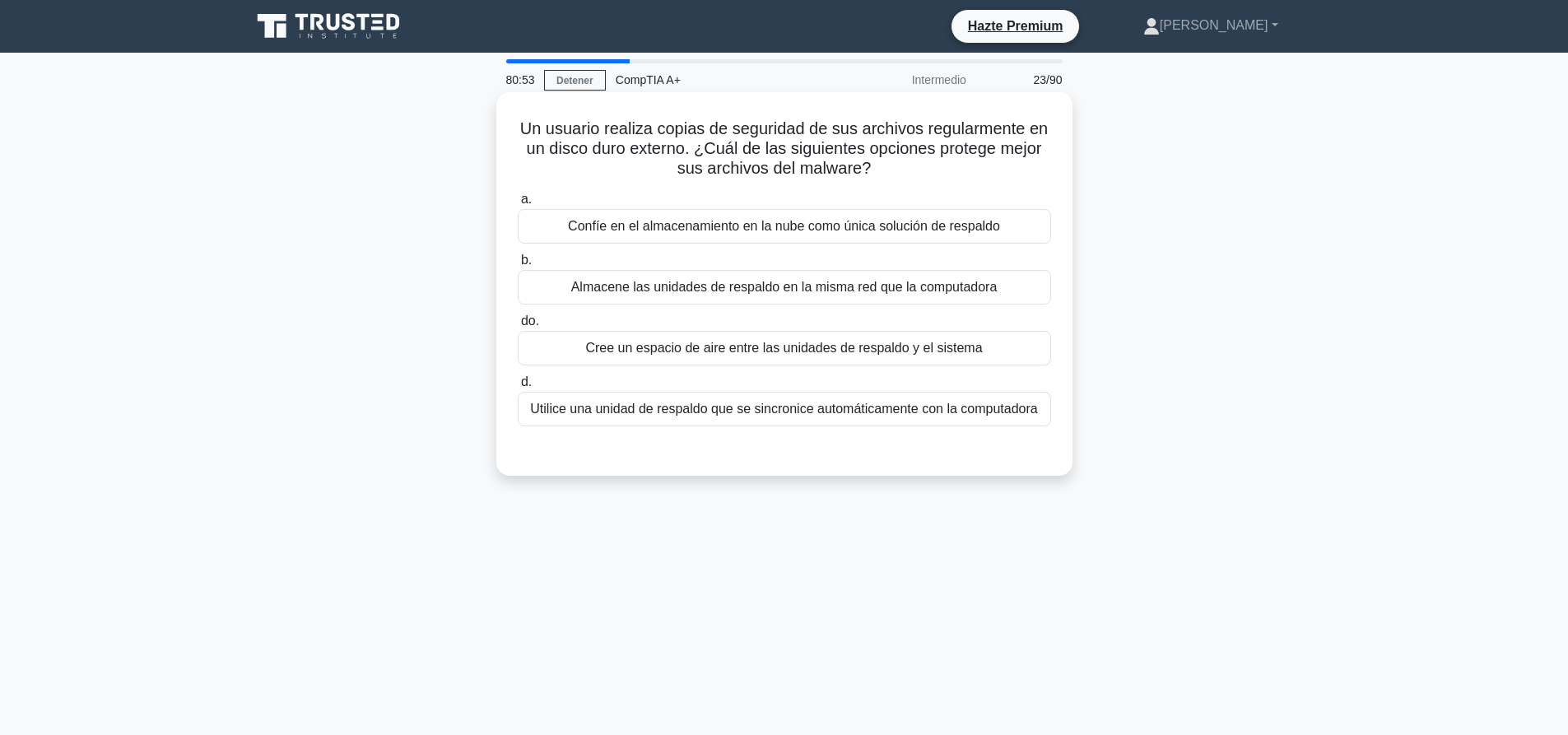
click at [899, 413] on font "Utilice una unidad de respaldo que se sincronice automáticamente con la computa…" at bounding box center [783, 408] width 507 height 14
click at [517, 387] on input "d. Utilice una unidad de respaldo que se sincronice automáticamente con la comp…" at bounding box center [517, 382] width 0 height 10
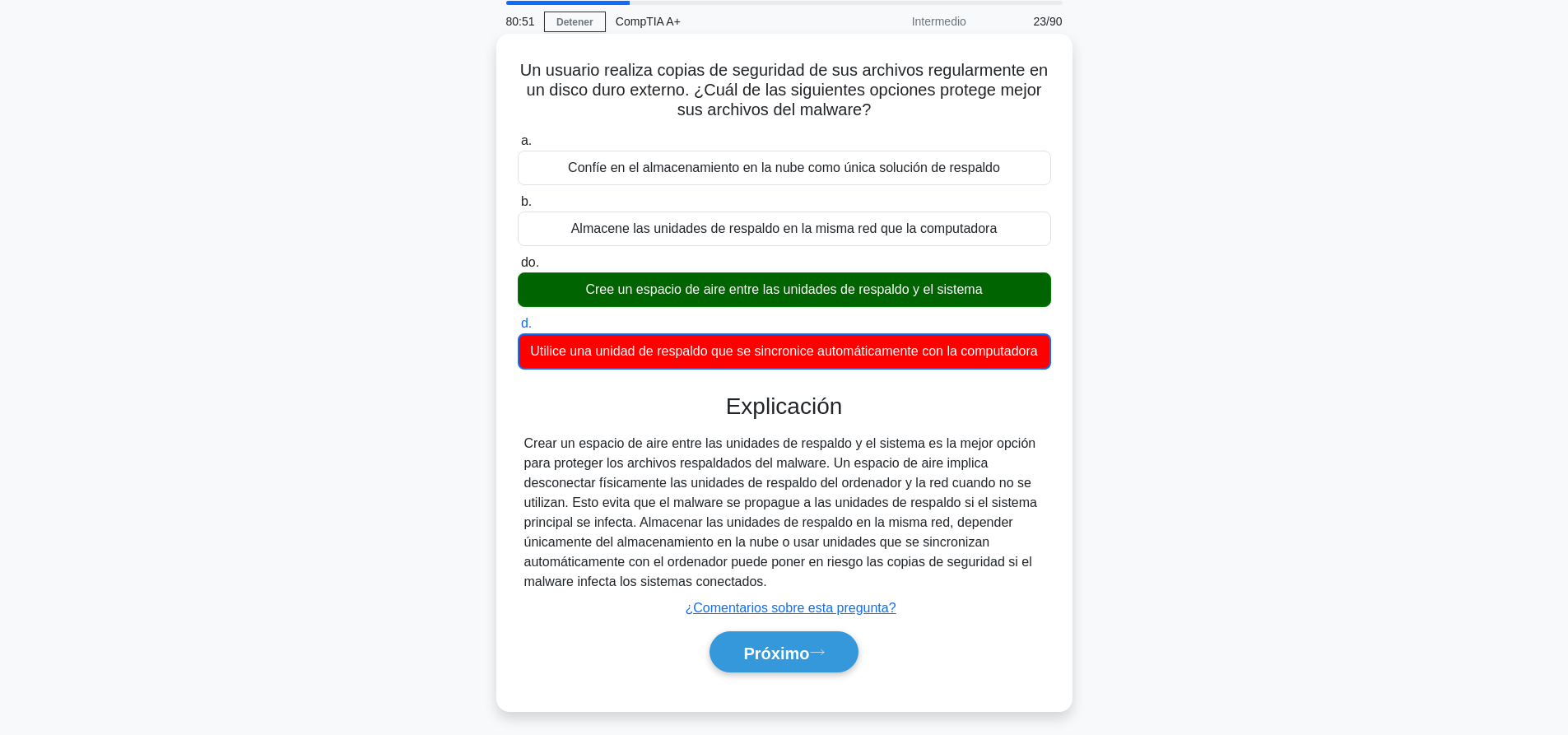
scroll to position [154, 0]
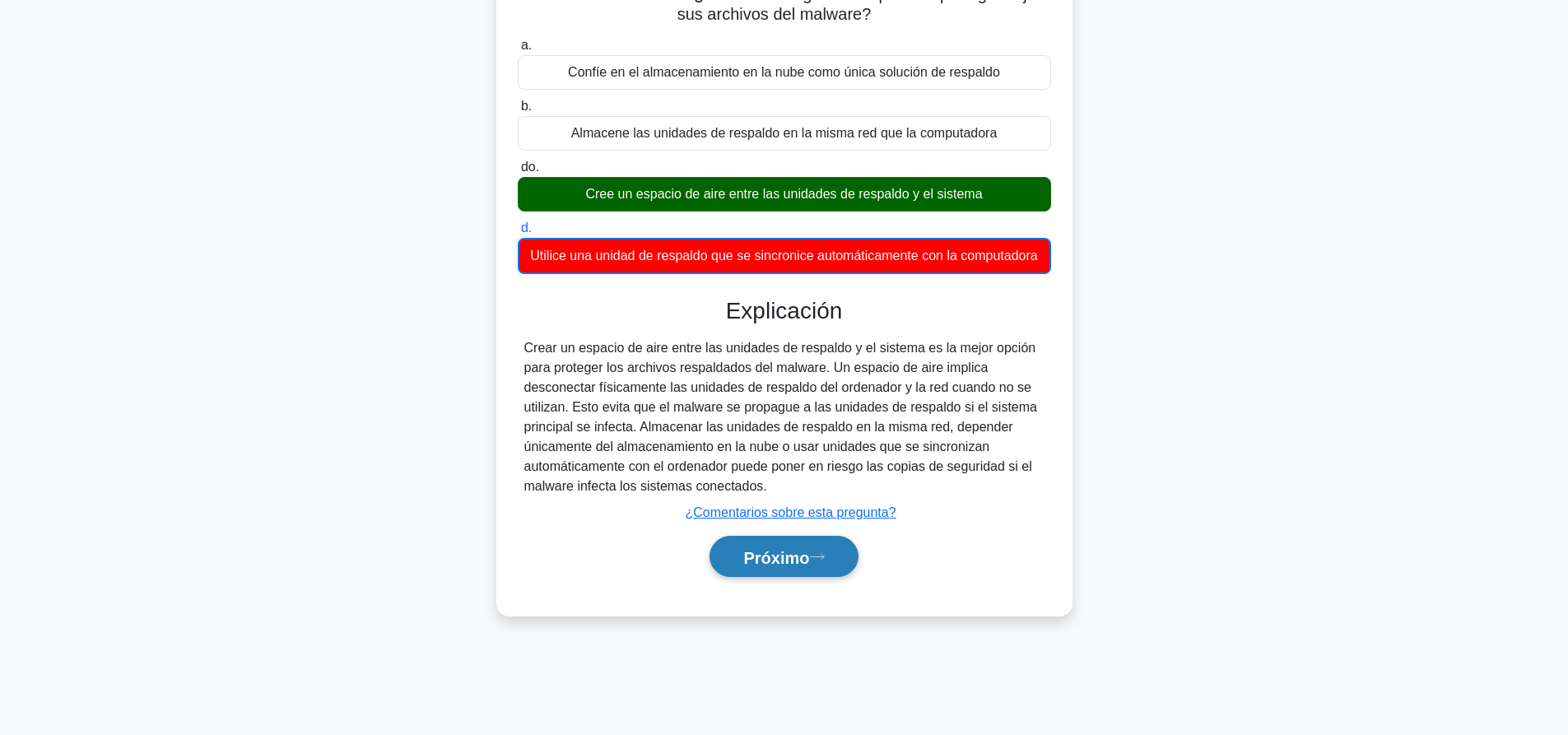
click at [780, 566] on font "Próximo" at bounding box center [775, 556] width 66 height 18
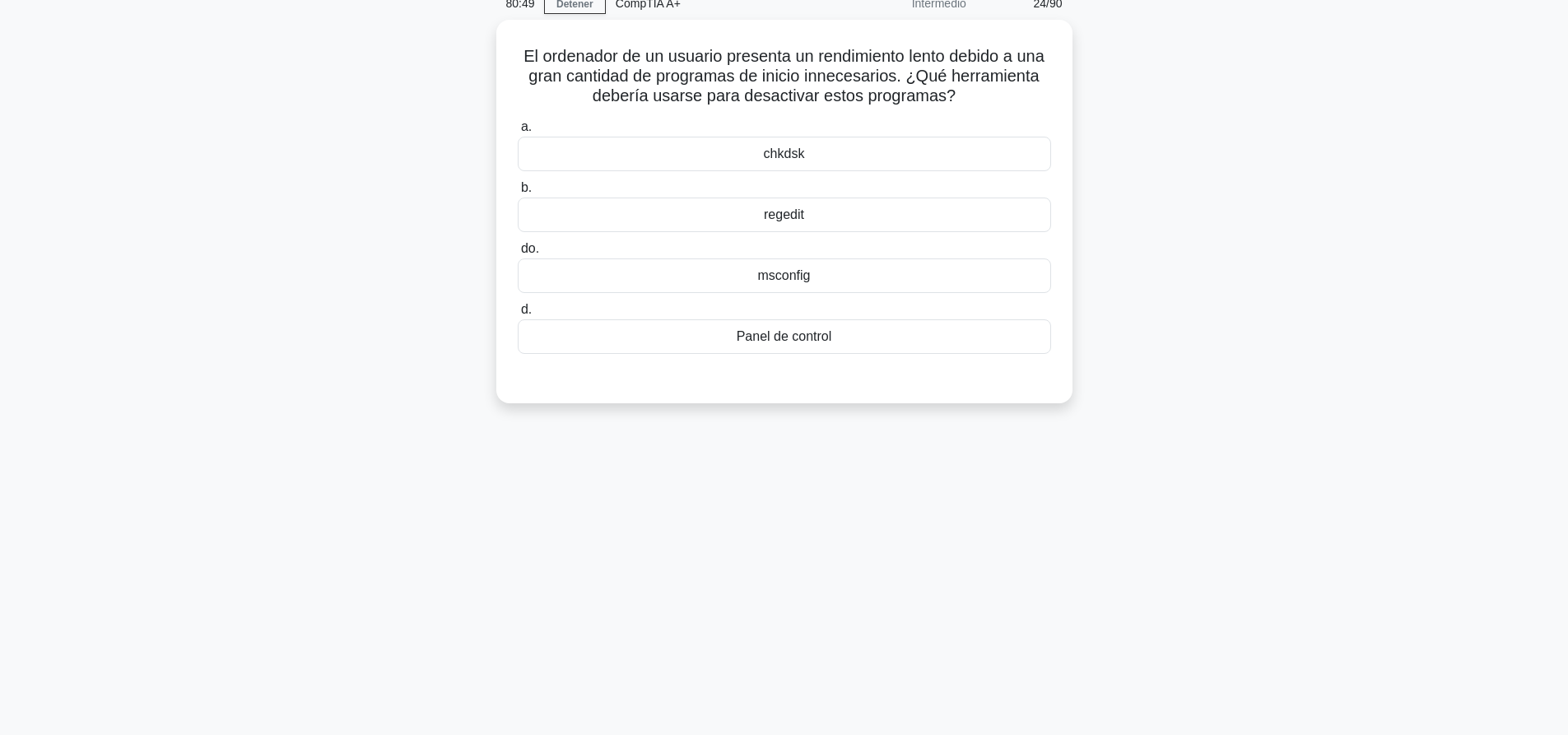
scroll to position [0, 0]
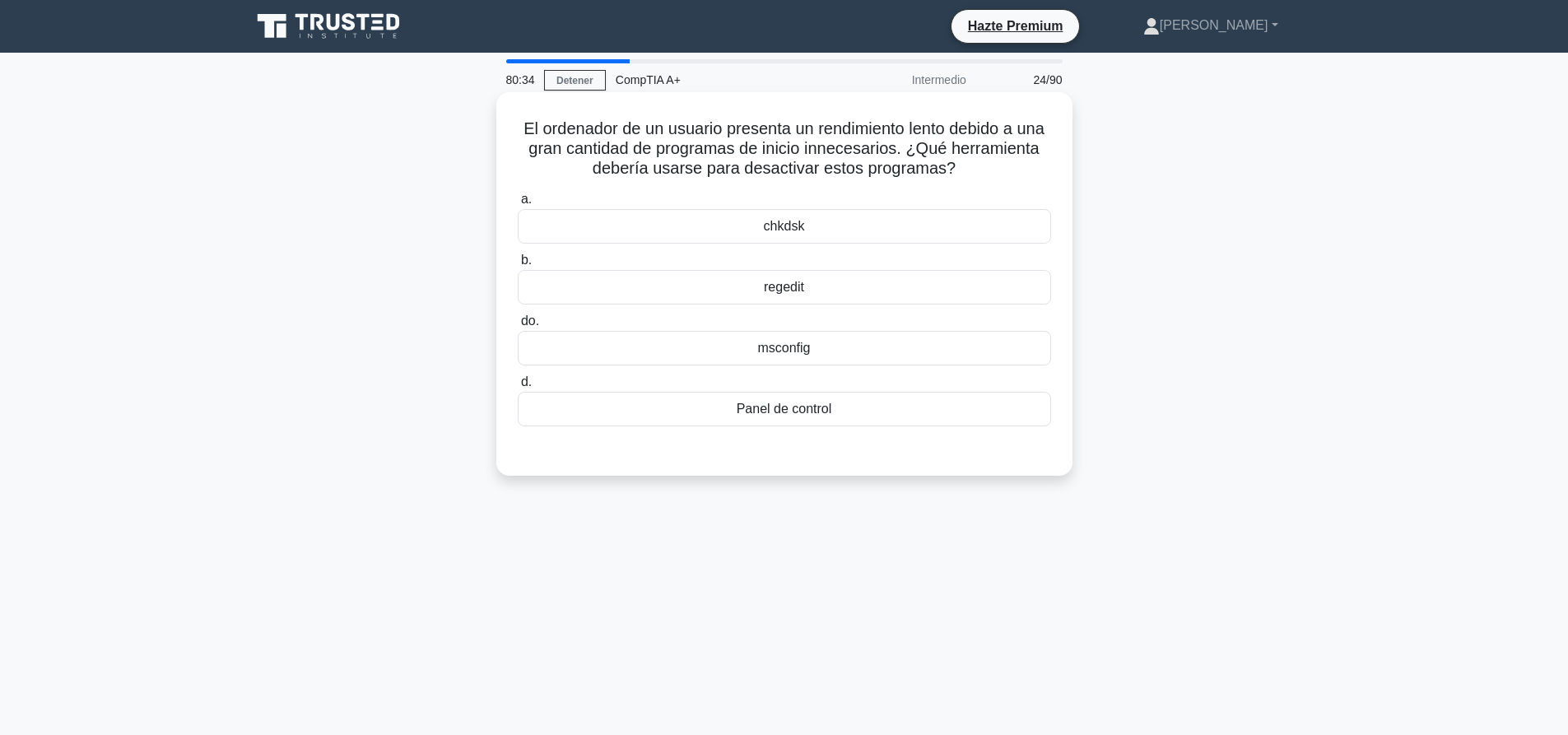
click at [854, 337] on div "msconfig" at bounding box center [784, 348] width 533 height 34
click at [517, 327] on input "do. msconfig" at bounding box center [517, 321] width 0 height 10
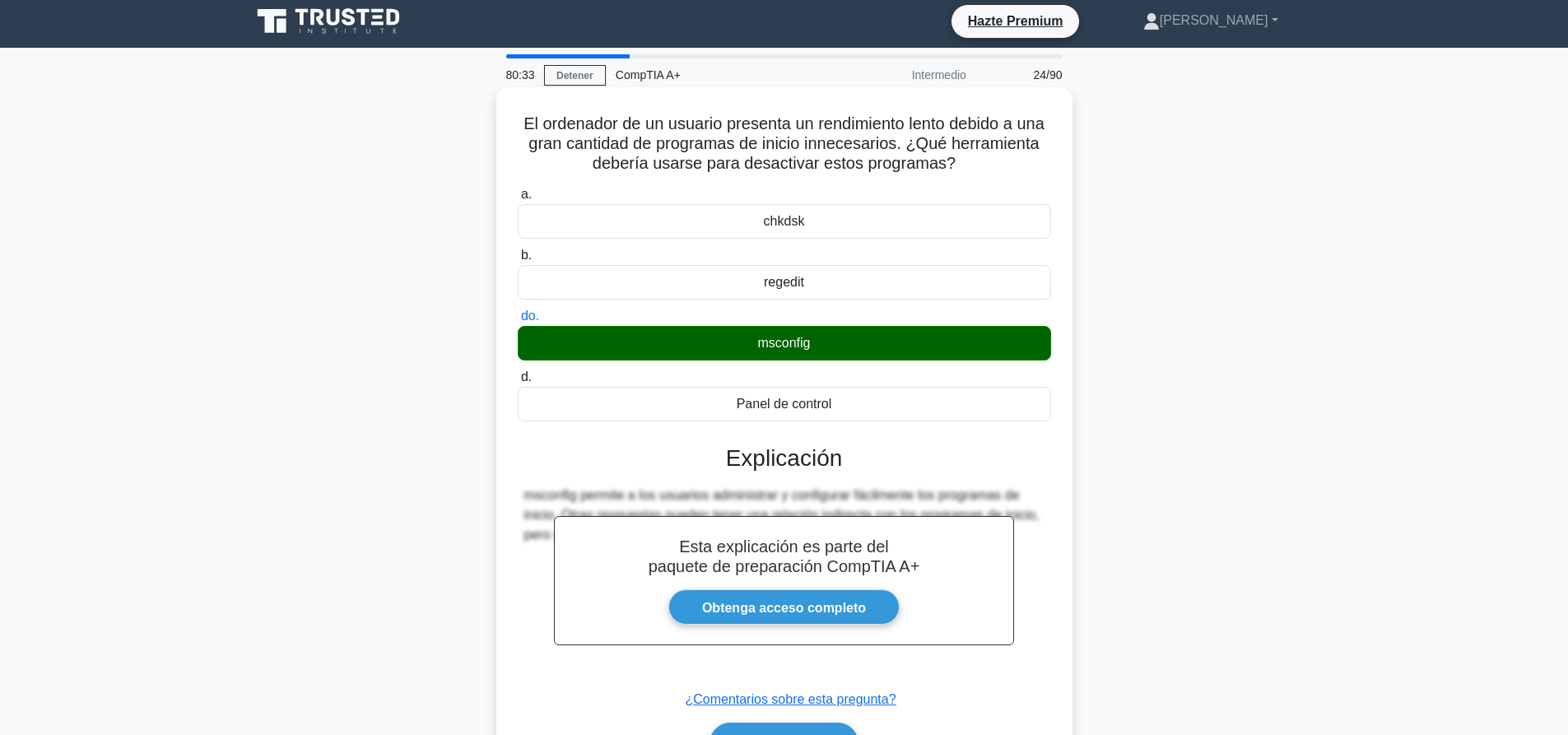
scroll to position [154, 0]
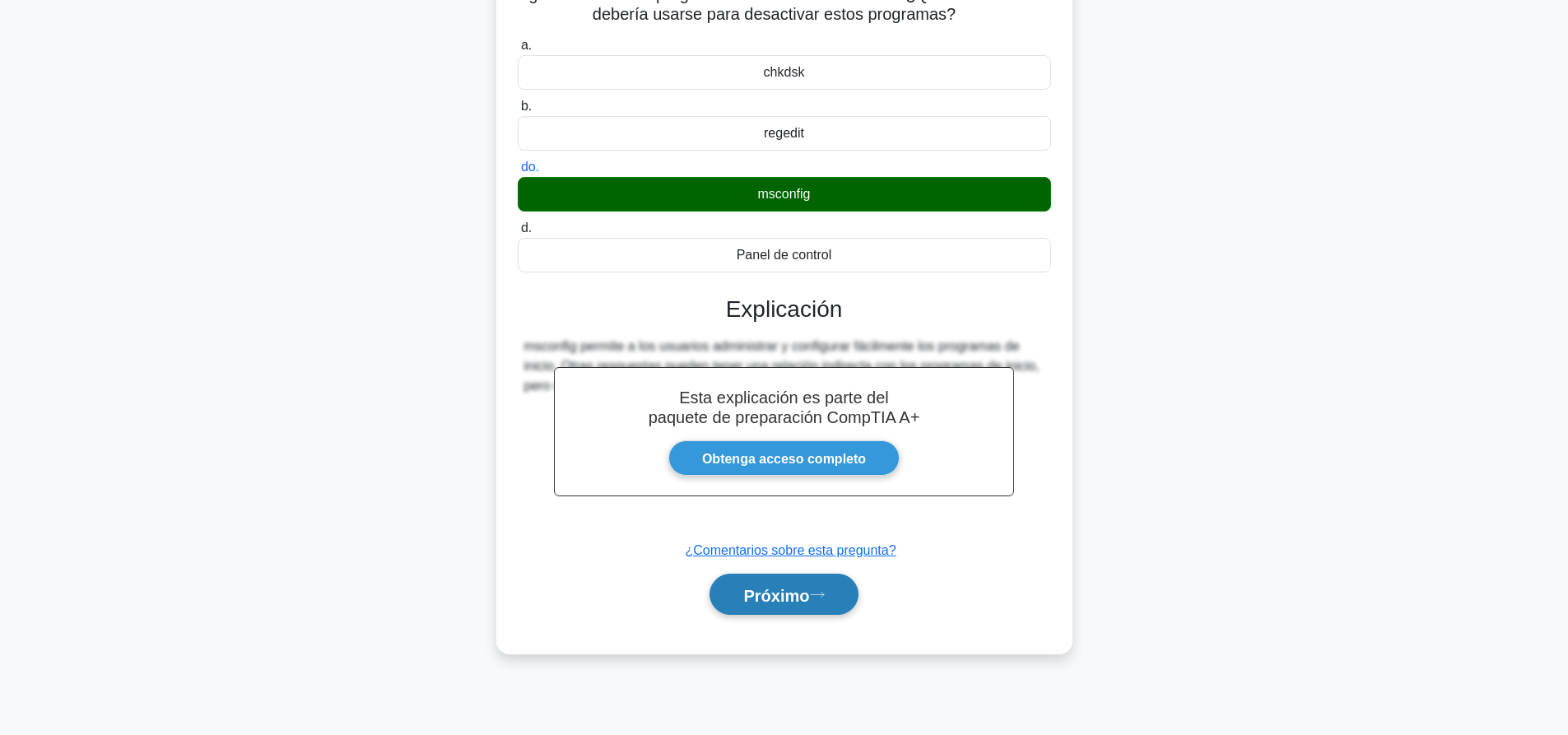
click at [786, 598] on font "Próximo" at bounding box center [775, 594] width 66 height 18
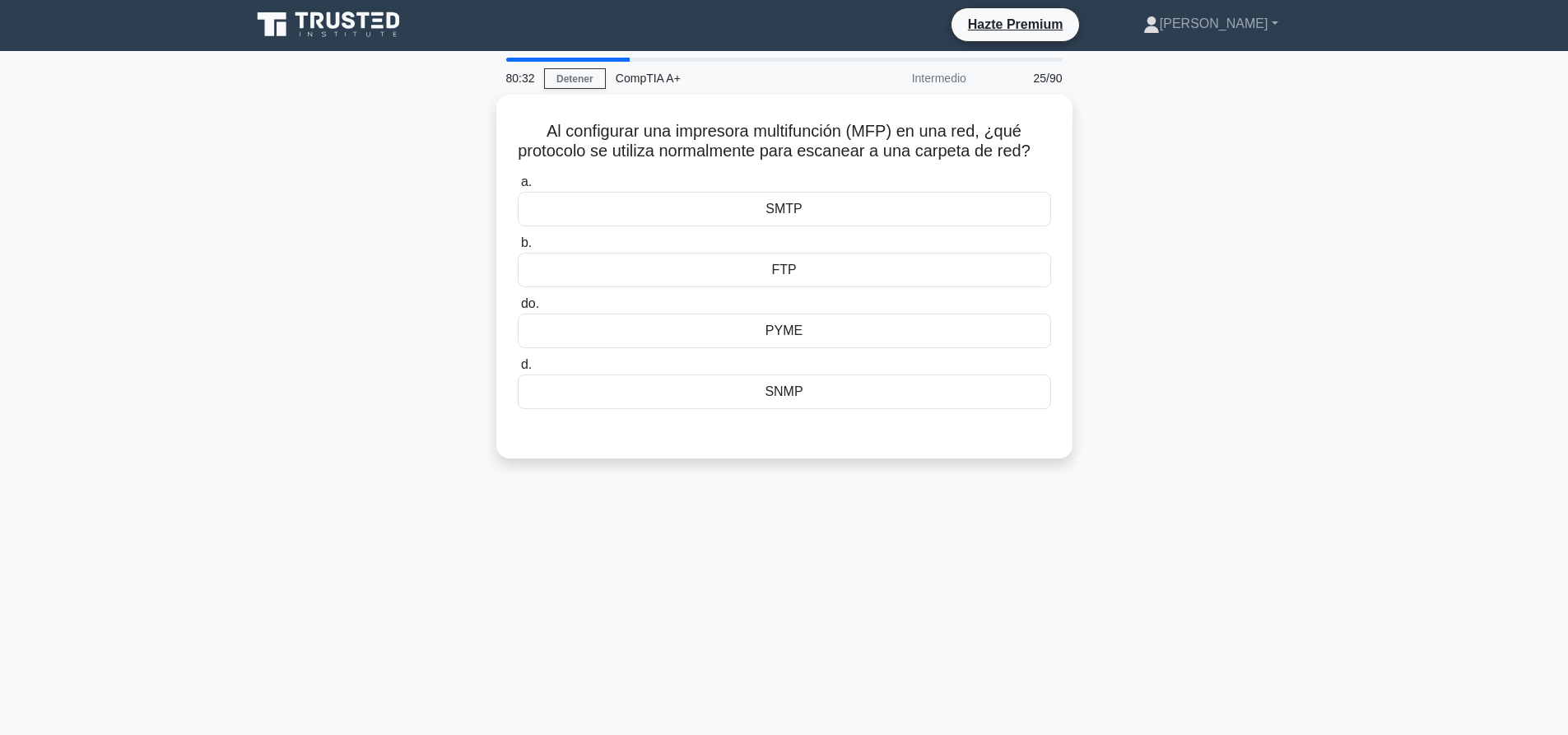
scroll to position [0, 0]
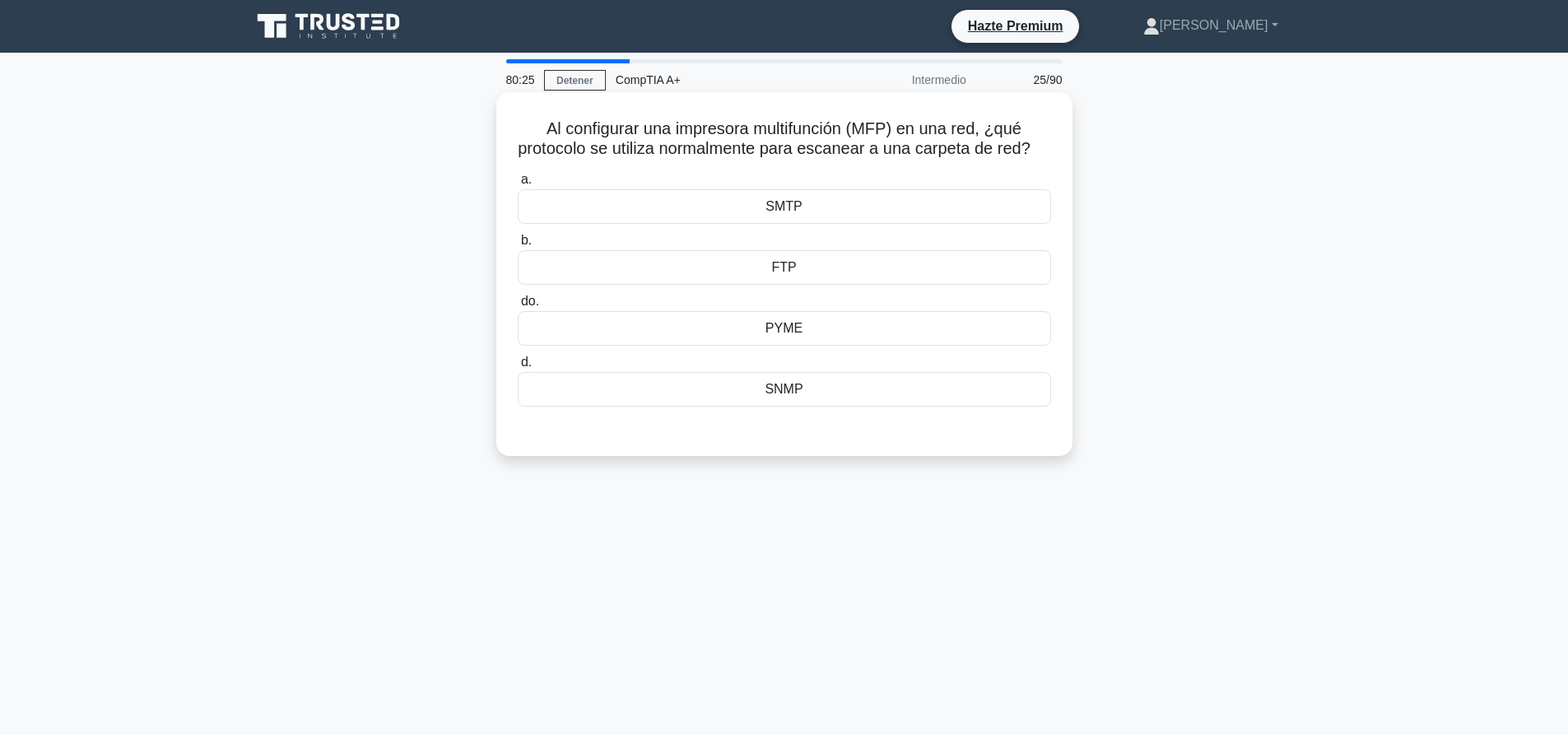
click at [813, 346] on div "PYME" at bounding box center [784, 328] width 533 height 34
click at [517, 307] on input "do. PYME" at bounding box center [517, 301] width 0 height 10
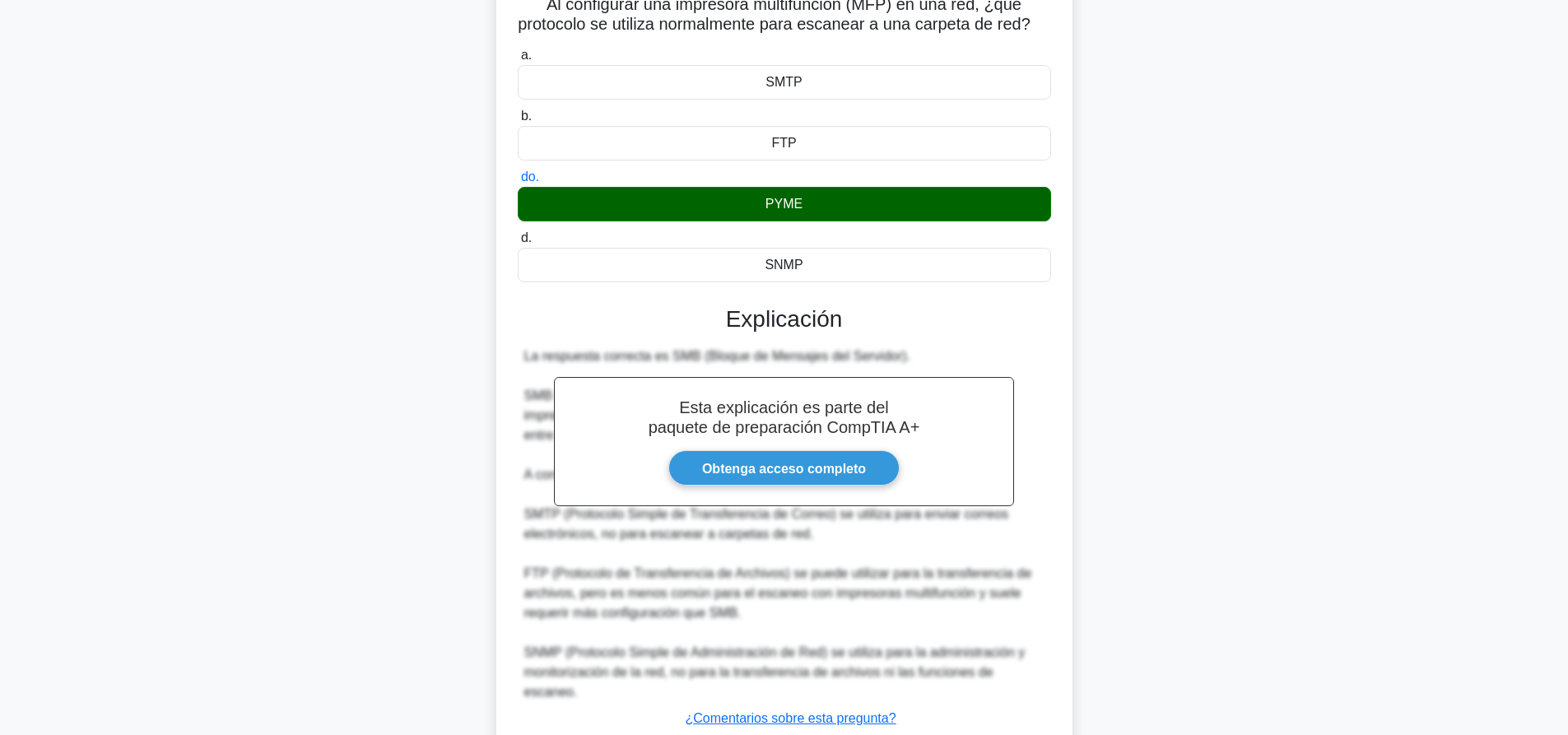
scroll to position [244, 0]
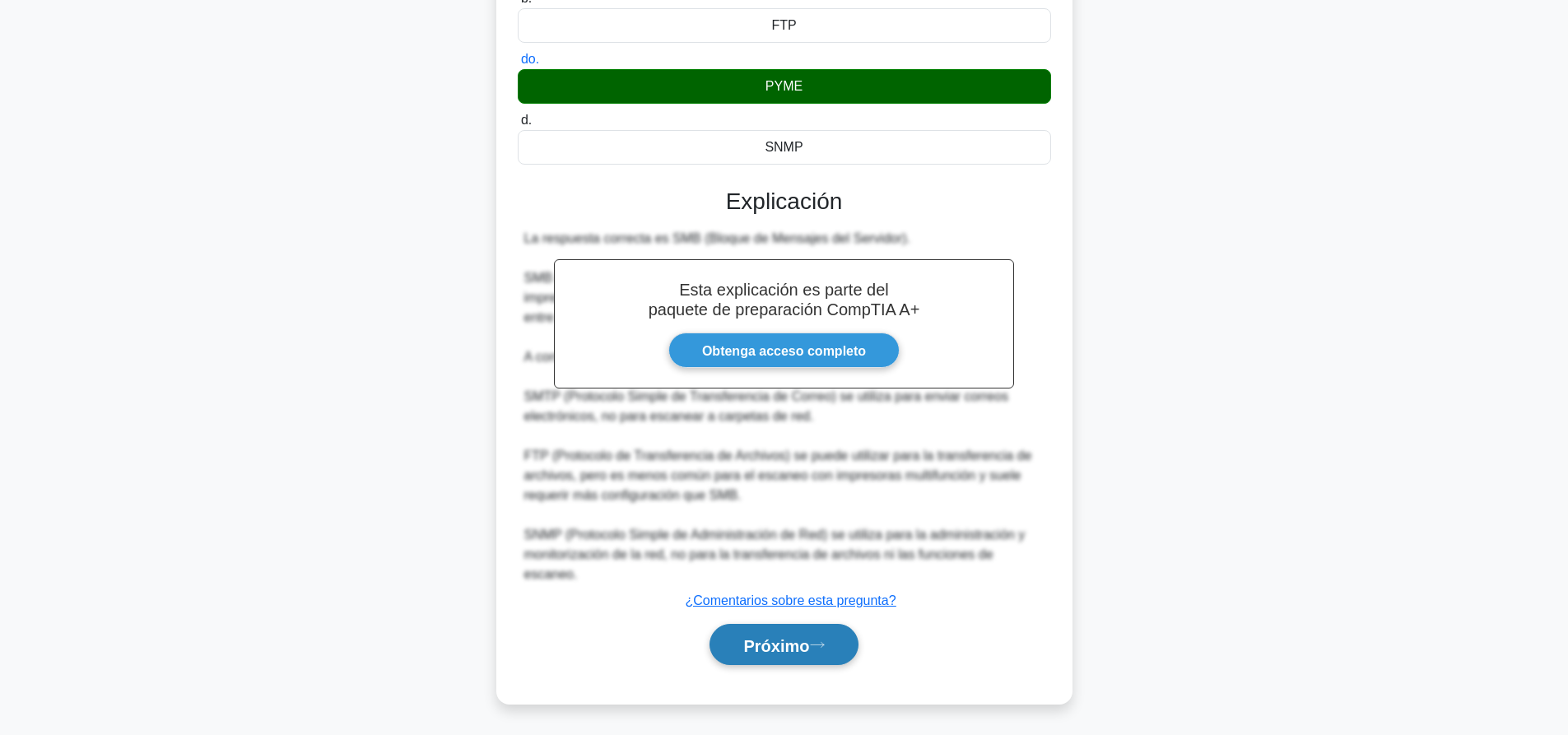
click at [794, 653] on font "Próximo" at bounding box center [775, 645] width 66 height 18
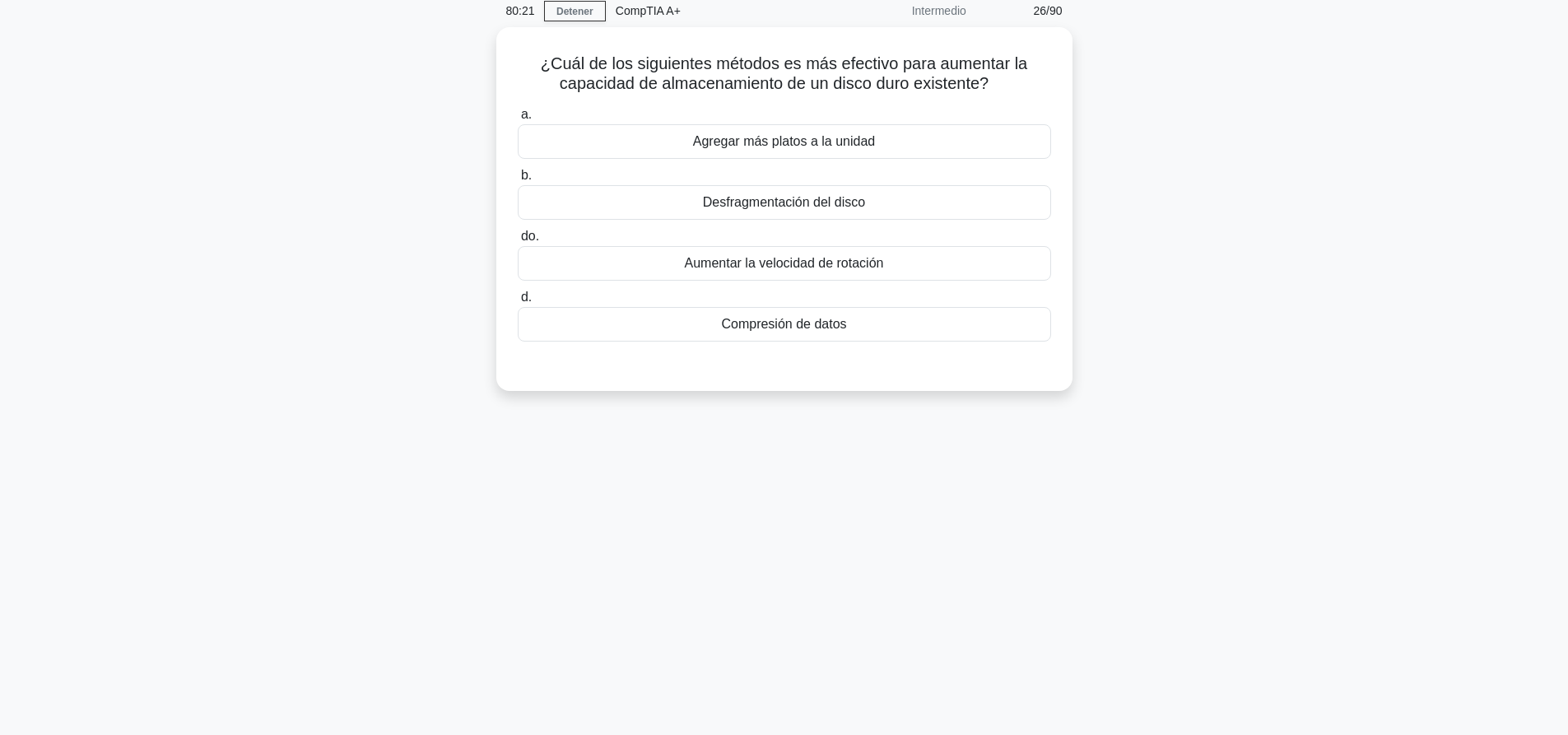
scroll to position [0, 0]
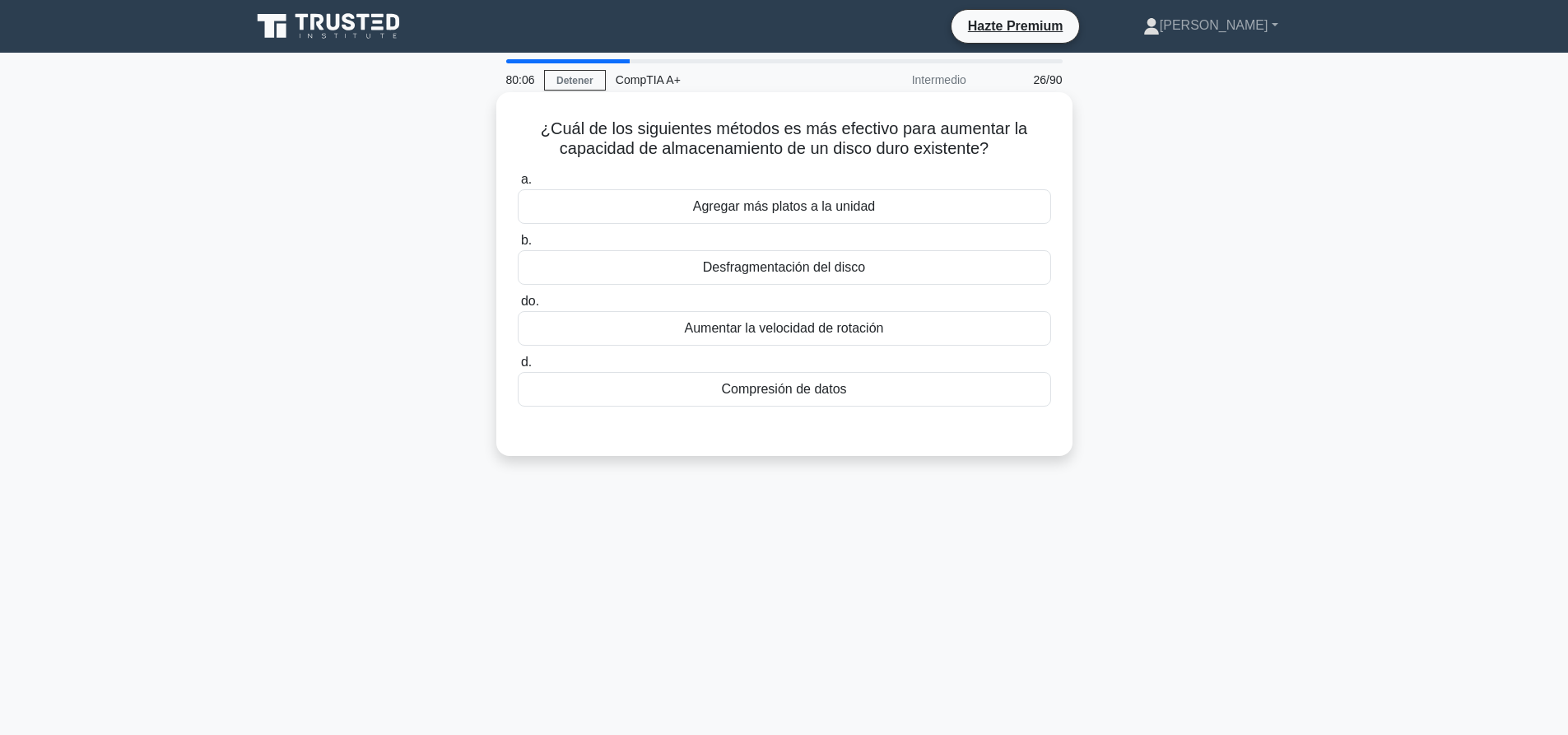
click at [782, 386] on font "Compresión de datos" at bounding box center [783, 388] width 125 height 14
click at [517, 368] on input "d. Compresión de datos" at bounding box center [517, 362] width 0 height 10
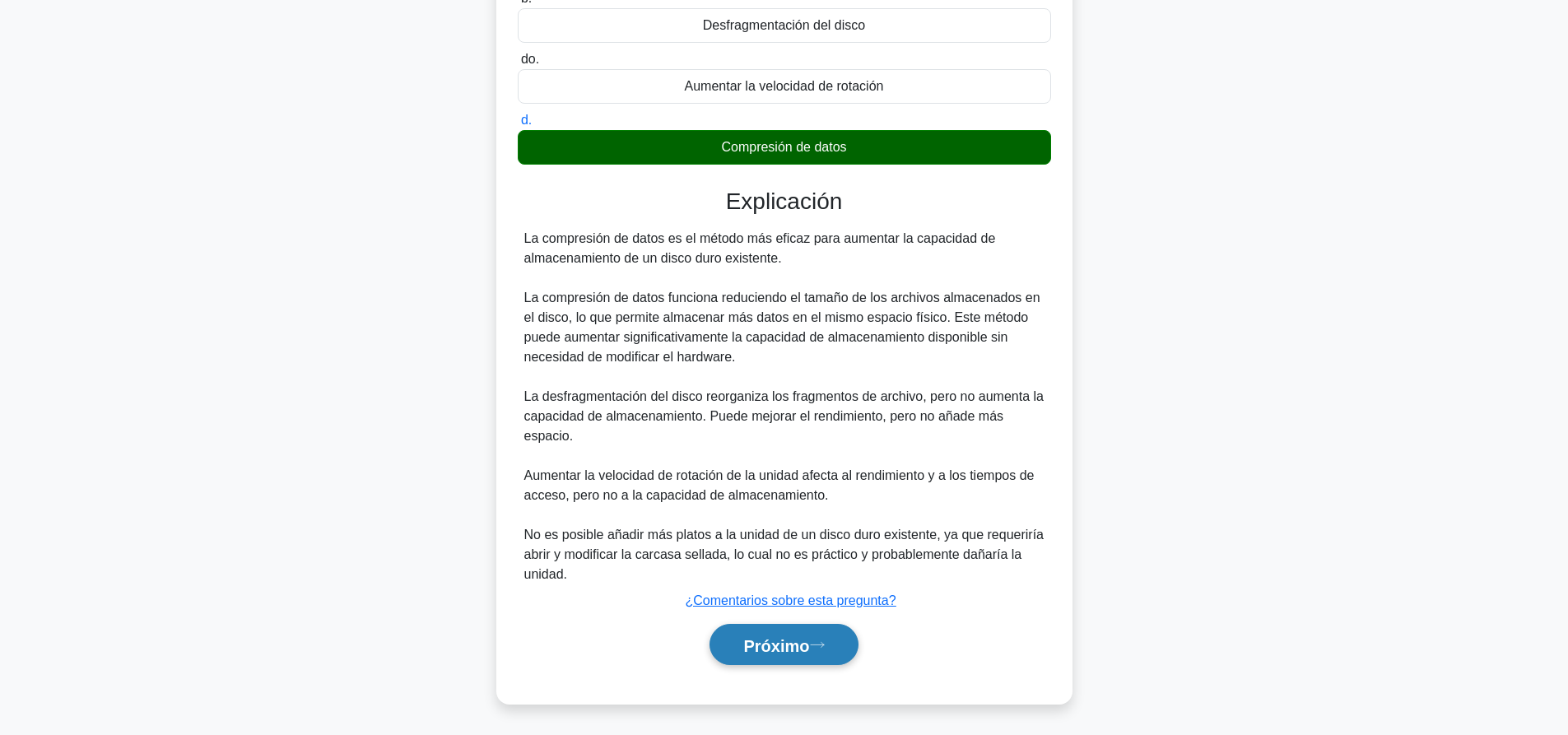
click at [739, 630] on button "Próximo" at bounding box center [784, 645] width 149 height 42
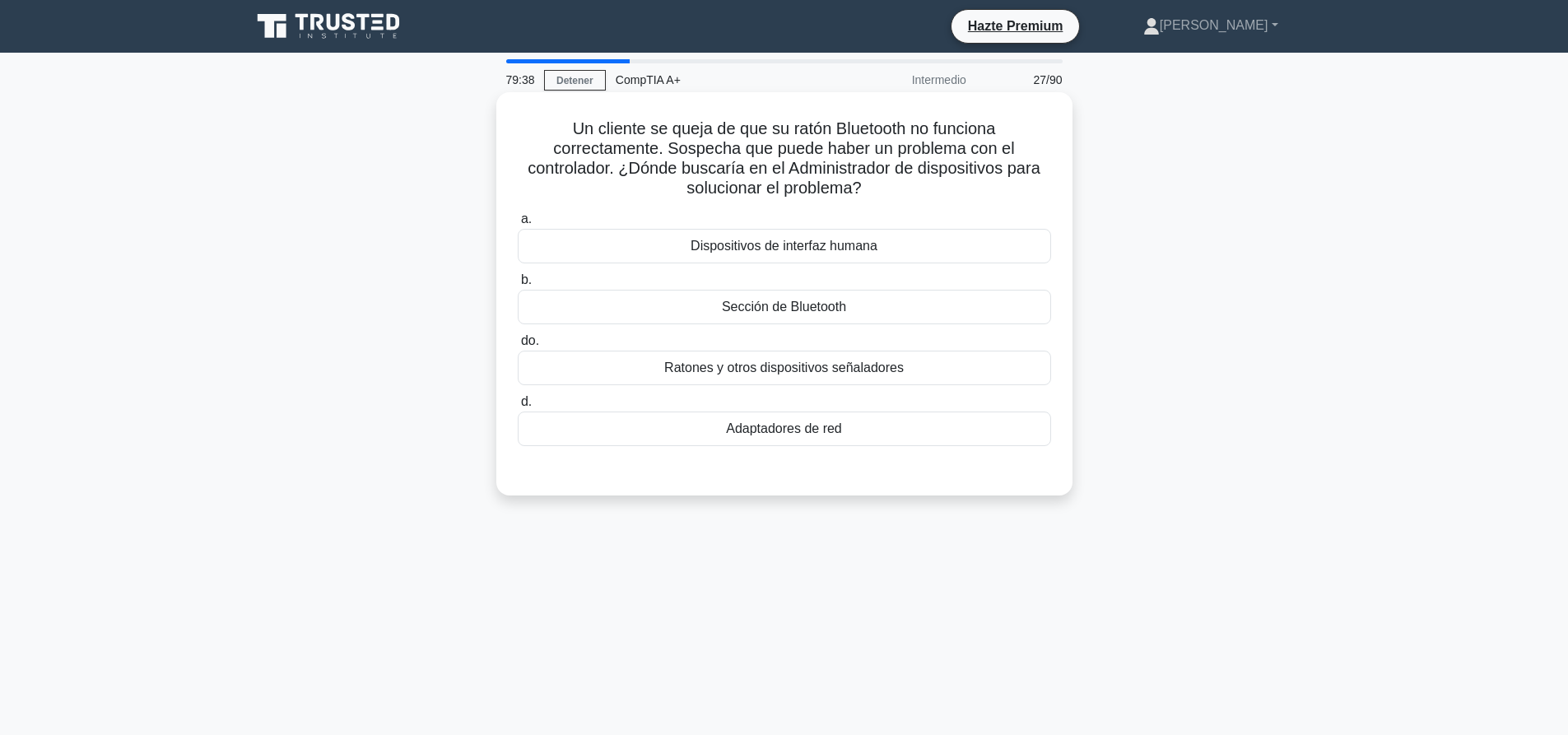
click at [880, 362] on font "Ratones y otros dispositivos señaladores" at bounding box center [783, 367] width 239 height 14
click at [517, 347] on input "do. Ratones y otros dispositivos señaladores" at bounding box center [517, 340] width 0 height 10
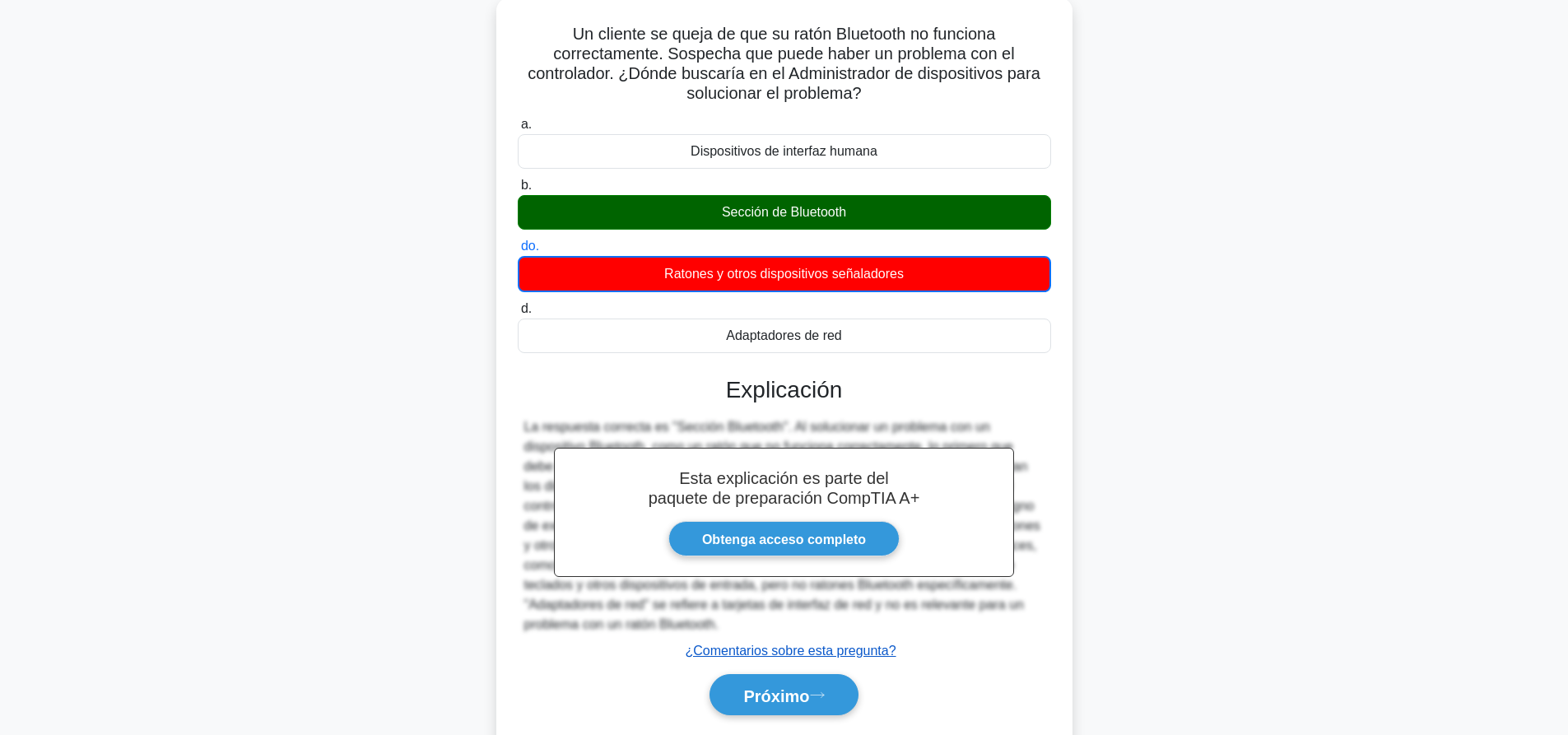
scroll to position [154, 0]
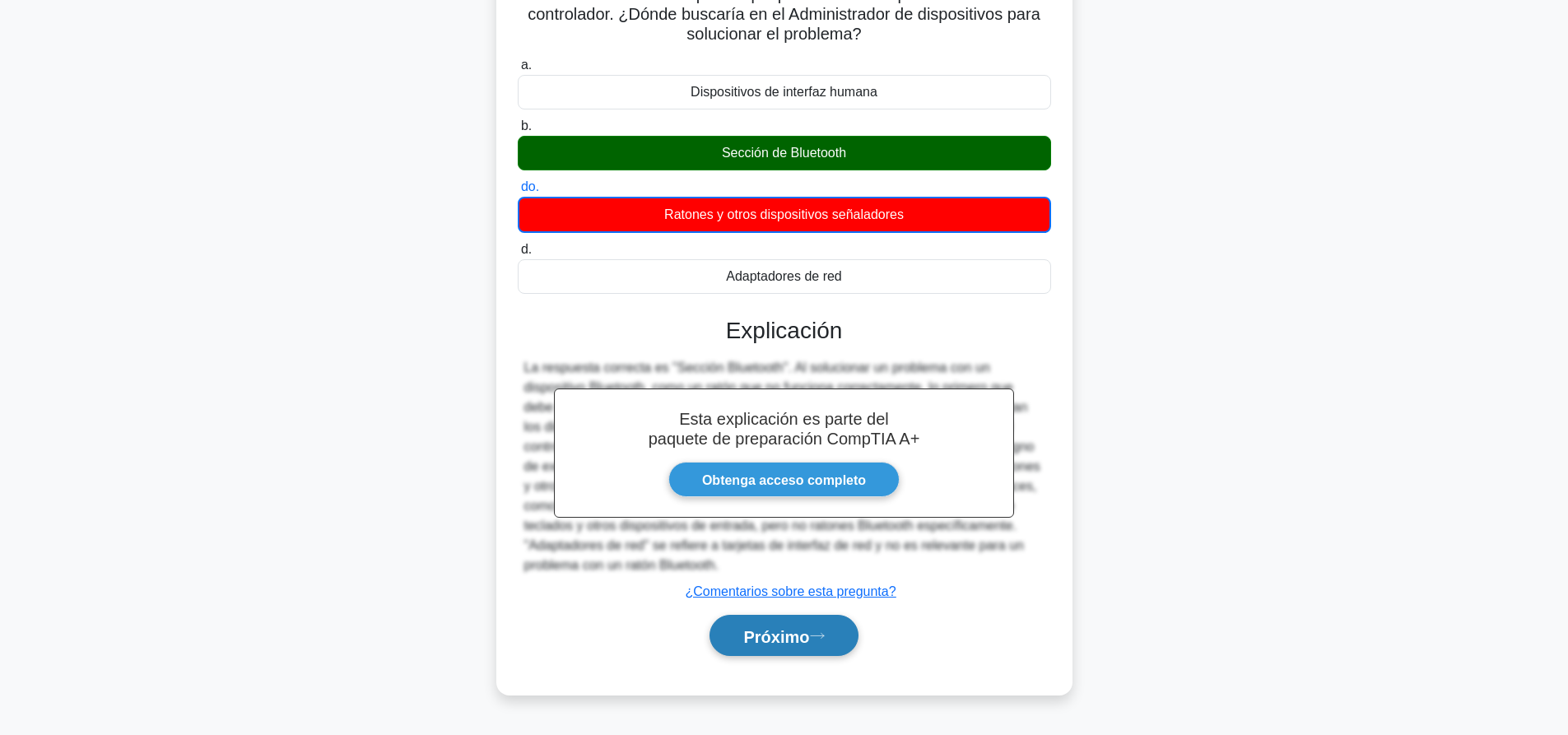
click at [843, 638] on button "Próximo" at bounding box center [784, 635] width 149 height 42
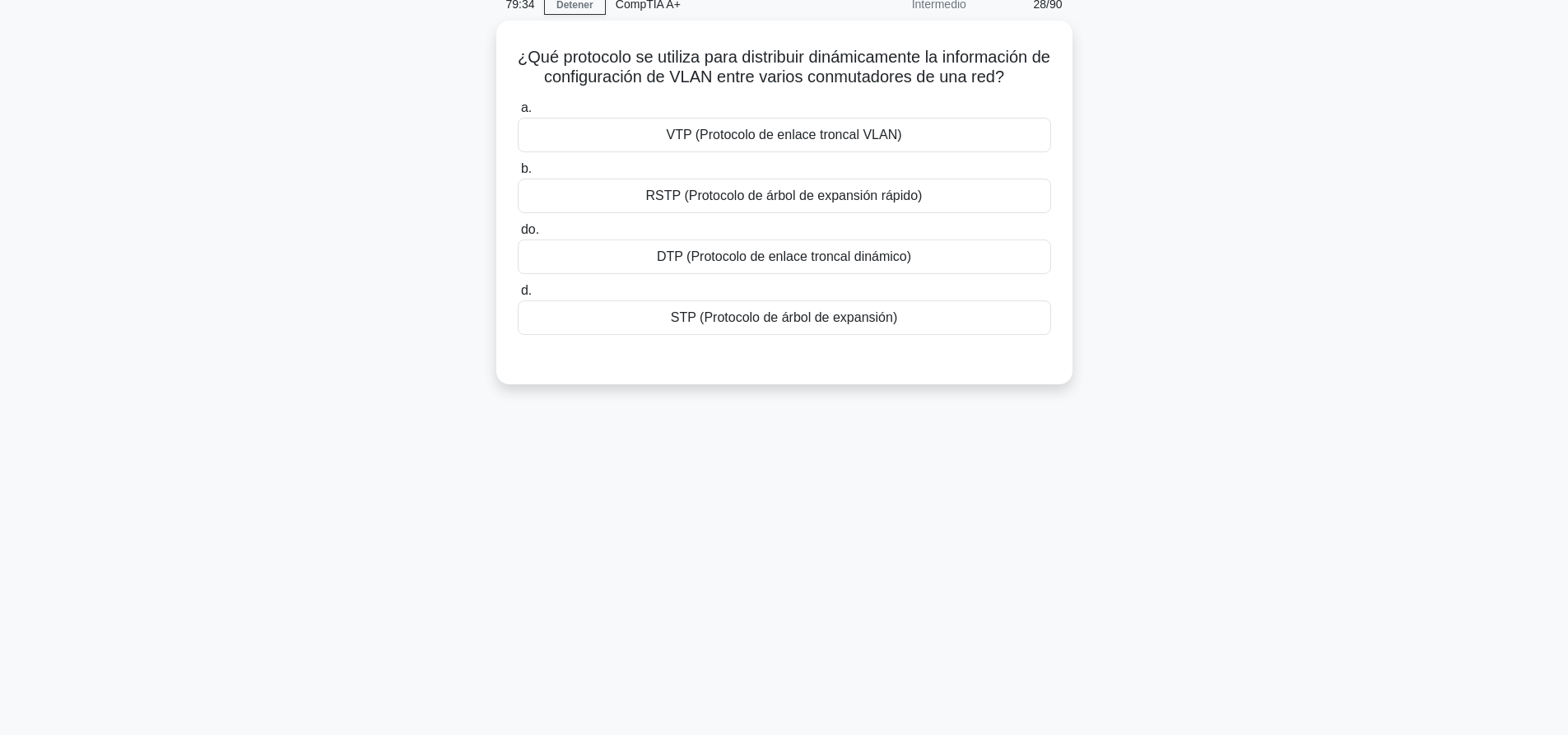
scroll to position [0, 0]
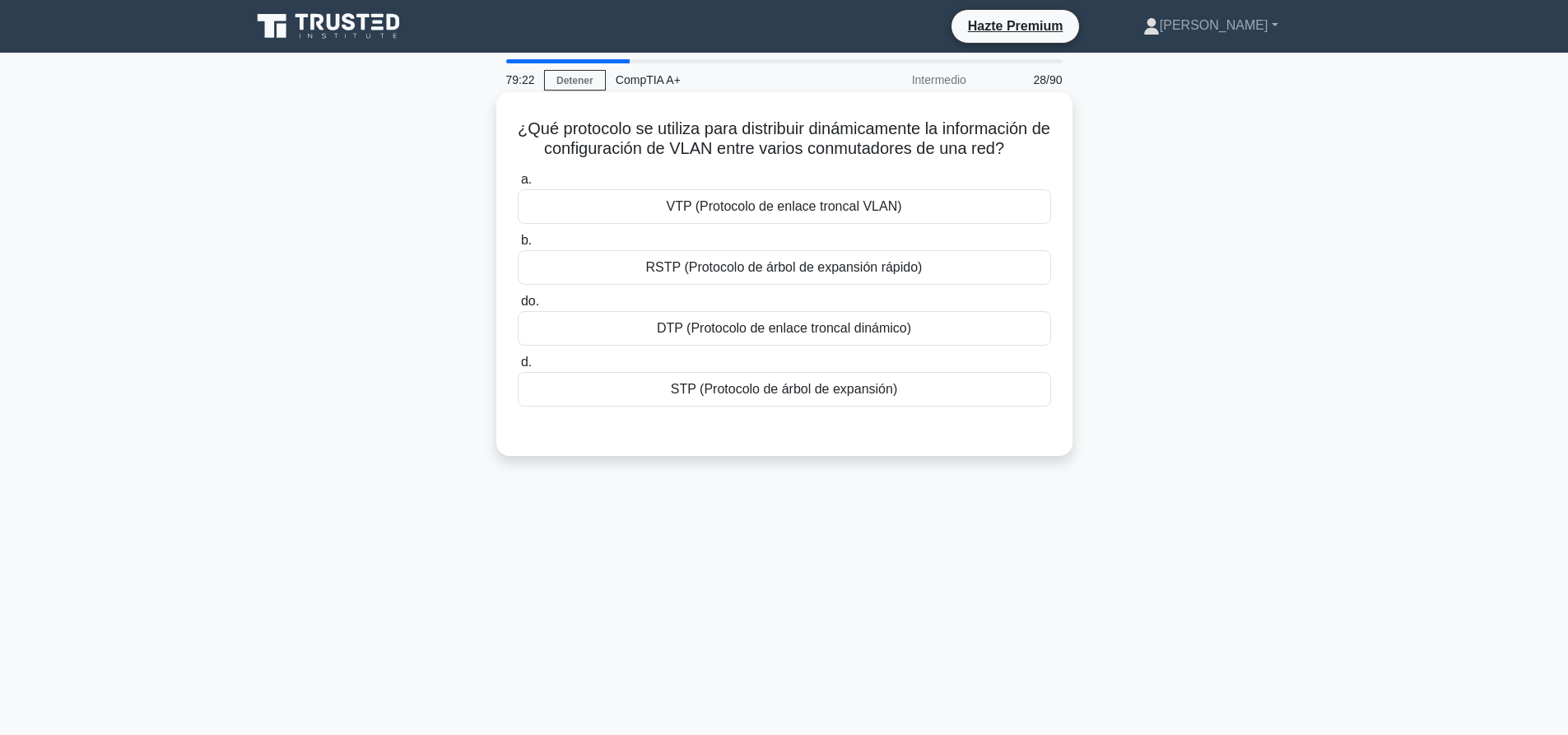
click at [940, 346] on div "DTP (Protocolo de enlace troncal dinámico)" at bounding box center [784, 328] width 533 height 34
click at [517, 307] on input "do. DTP (Protocolo de enlace troncal dinámico)" at bounding box center [517, 301] width 0 height 10
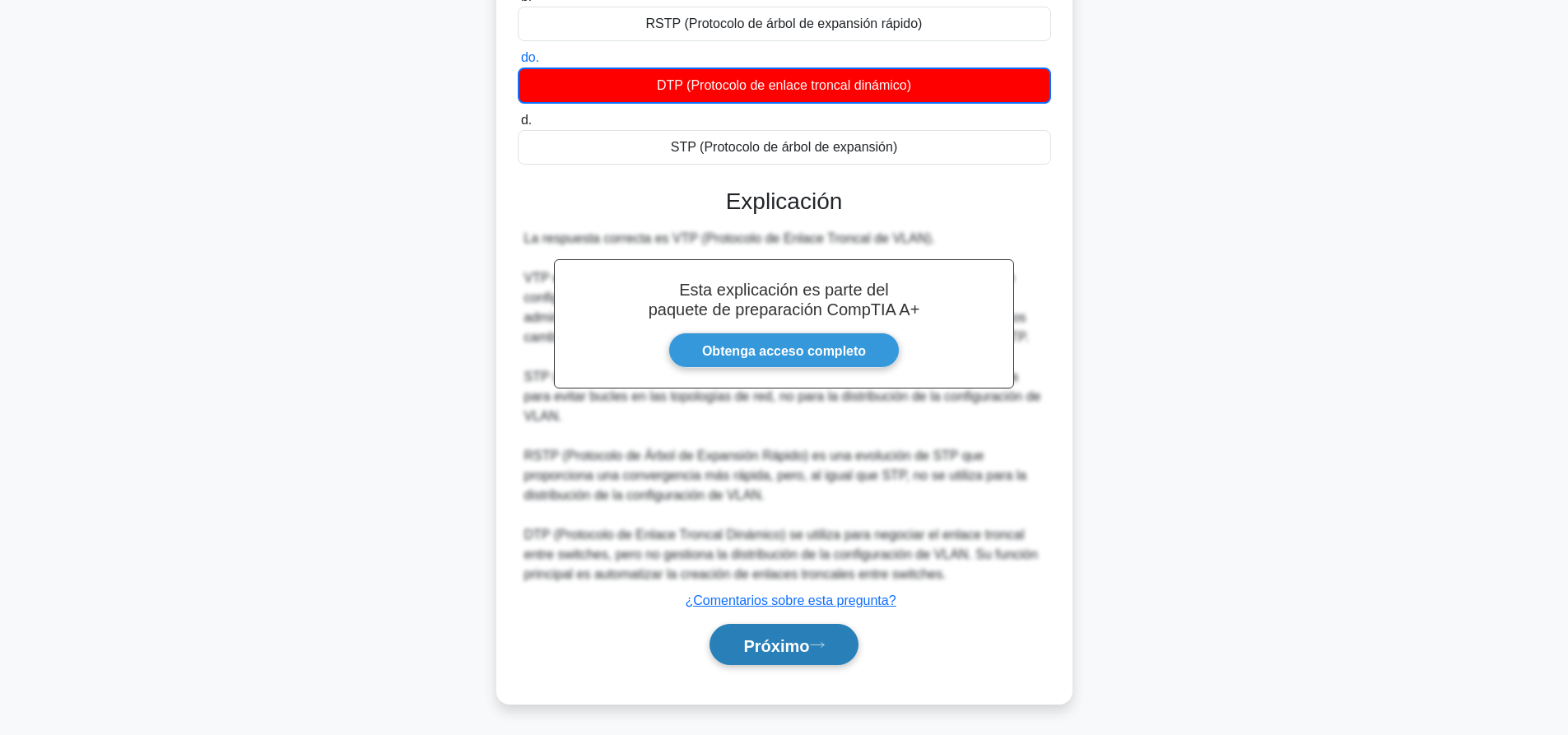
click at [839, 642] on button "Próximo" at bounding box center [784, 645] width 149 height 42
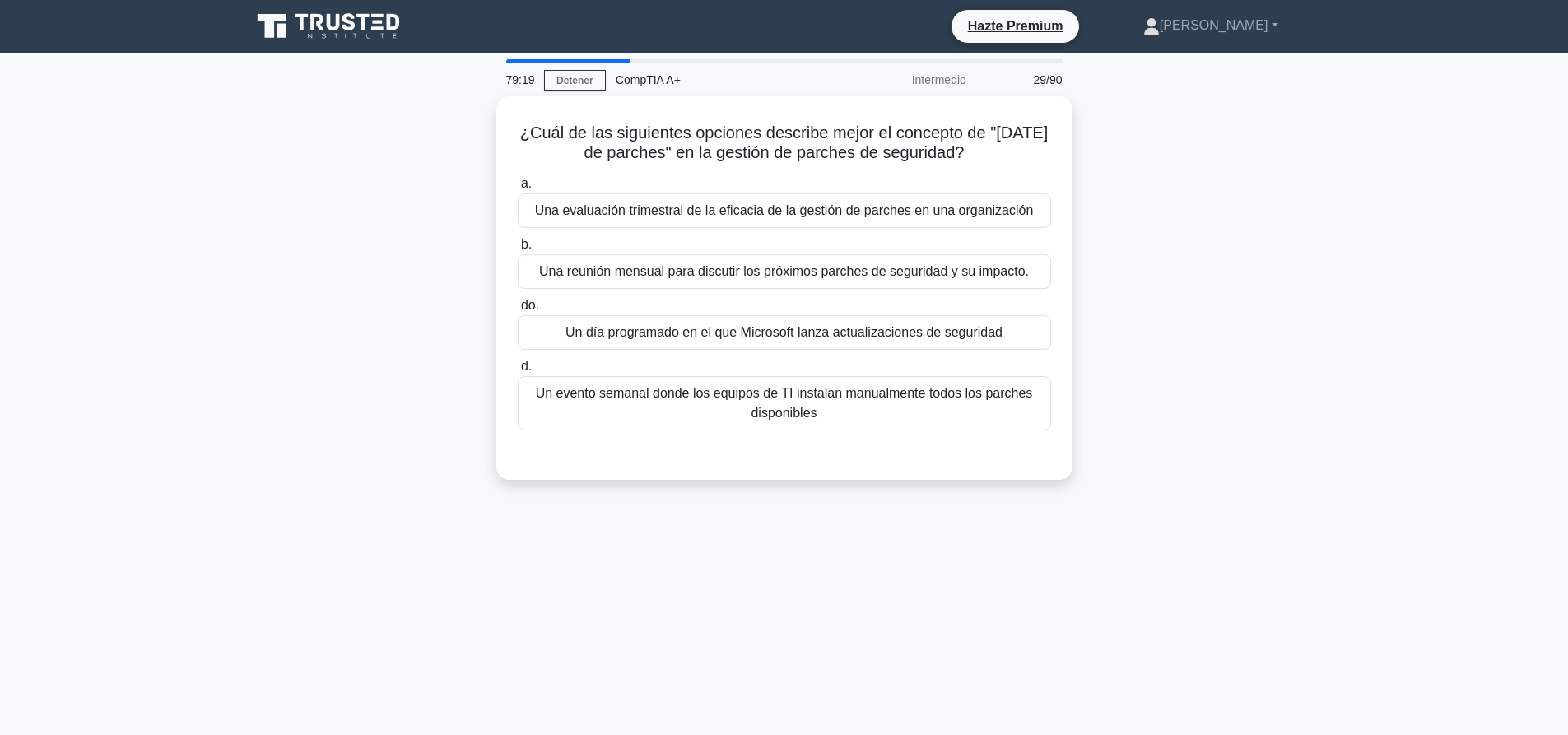
click at [580, 65] on div "79:19 Detener CompTIA A+ Intermedio 29/90" at bounding box center [784, 80] width 576 height 33
click at [575, 77] on font "Detener" at bounding box center [574, 81] width 37 height 11
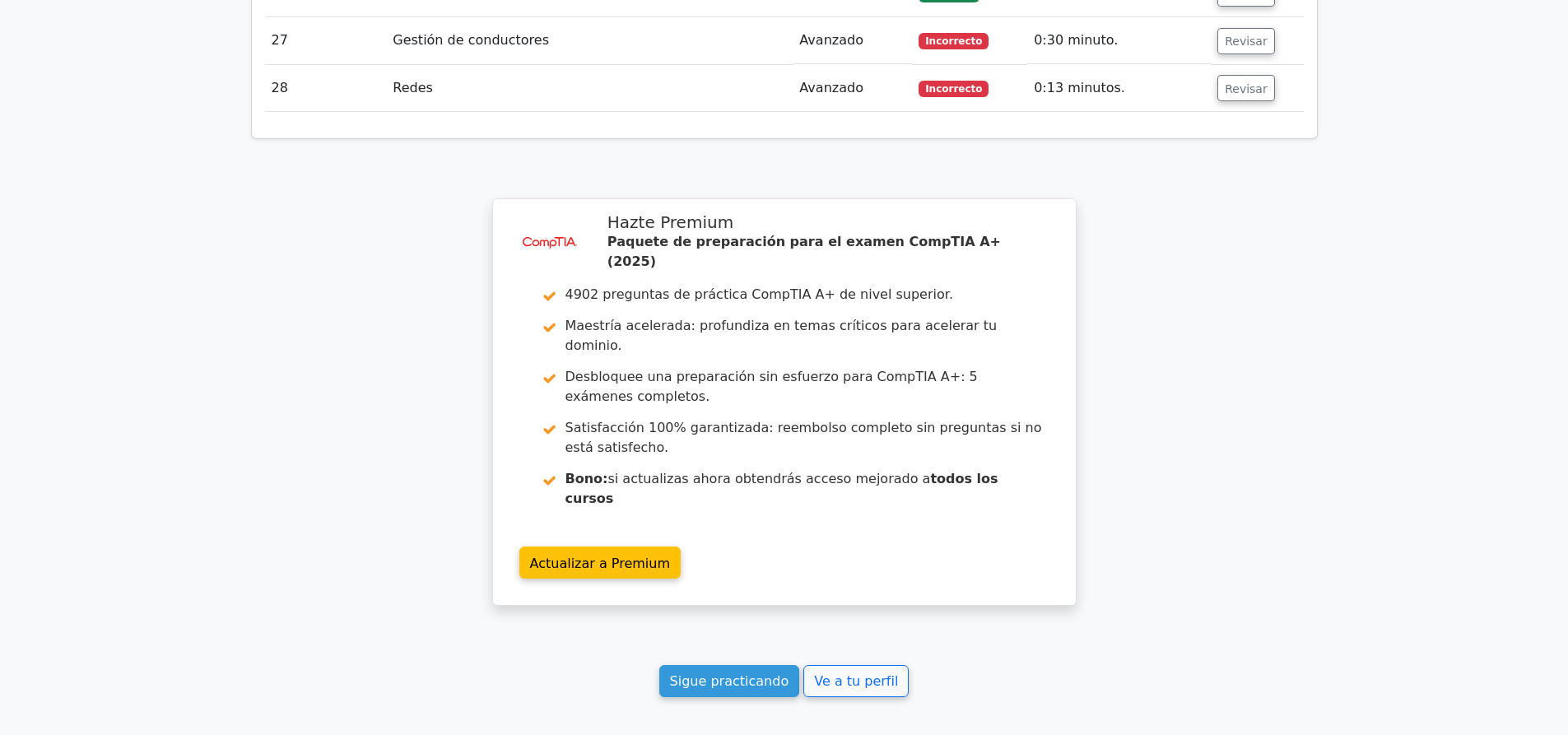
scroll to position [3919, 0]
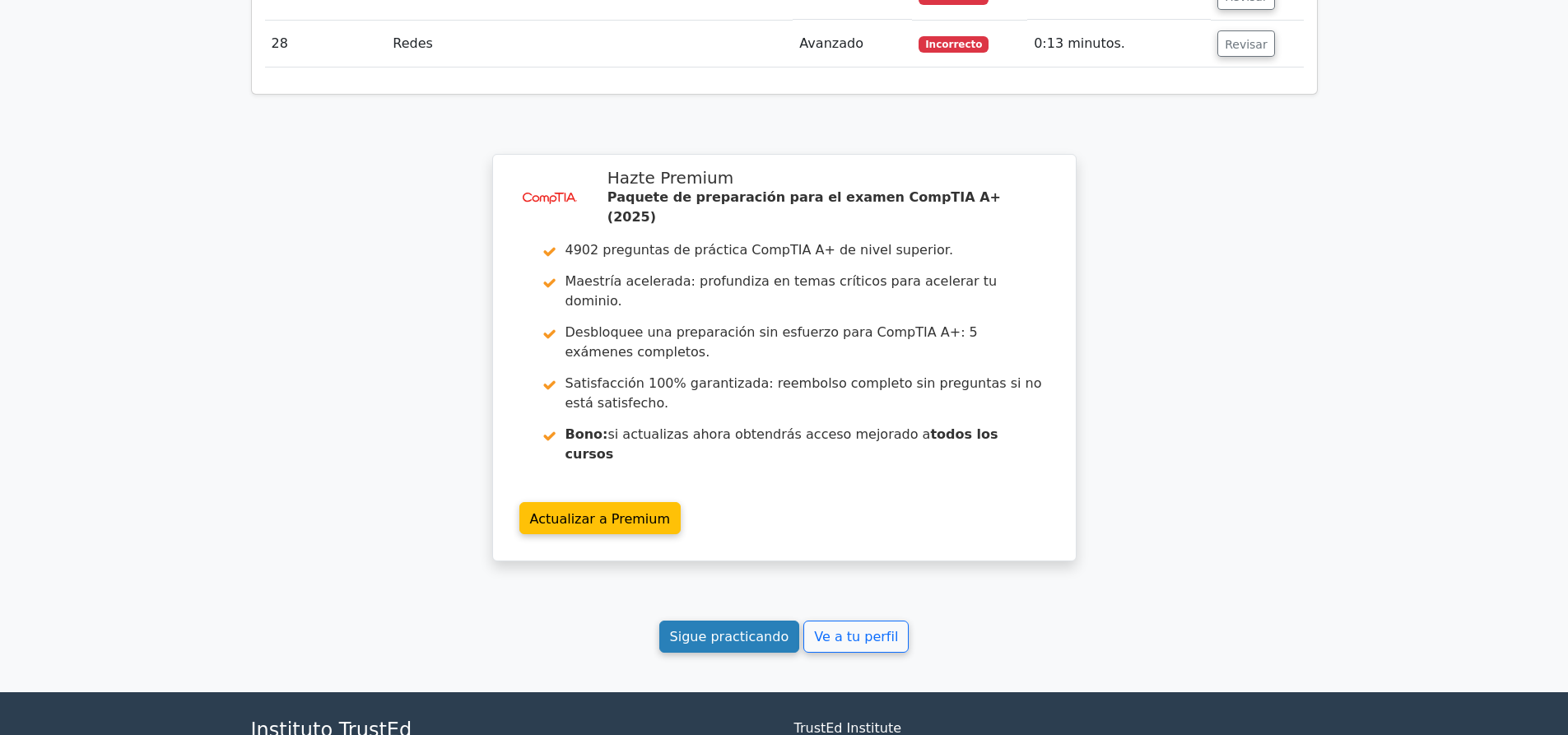
click at [692, 628] on font "Sigue practicando" at bounding box center [729, 636] width 119 height 15
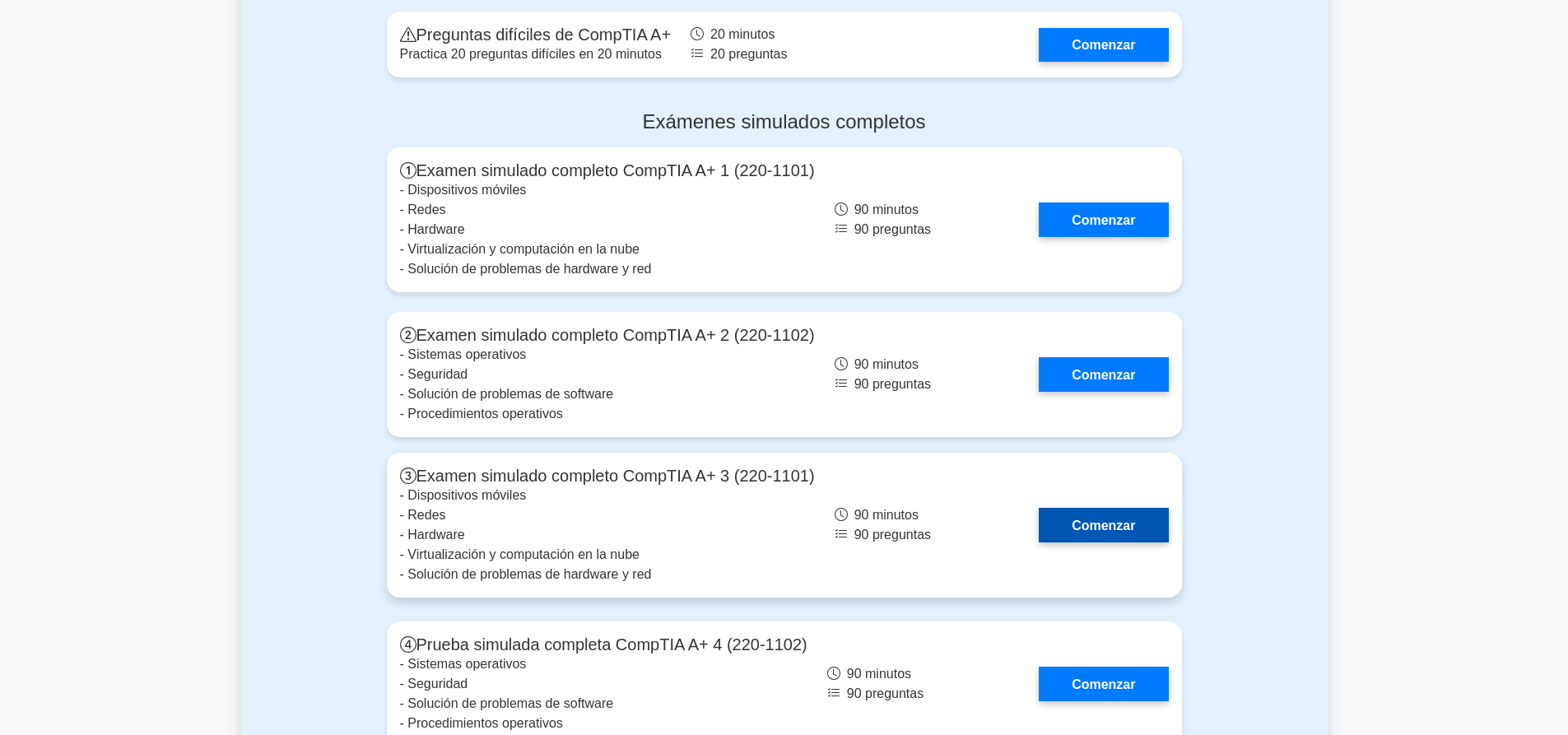
scroll to position [4524, 0]
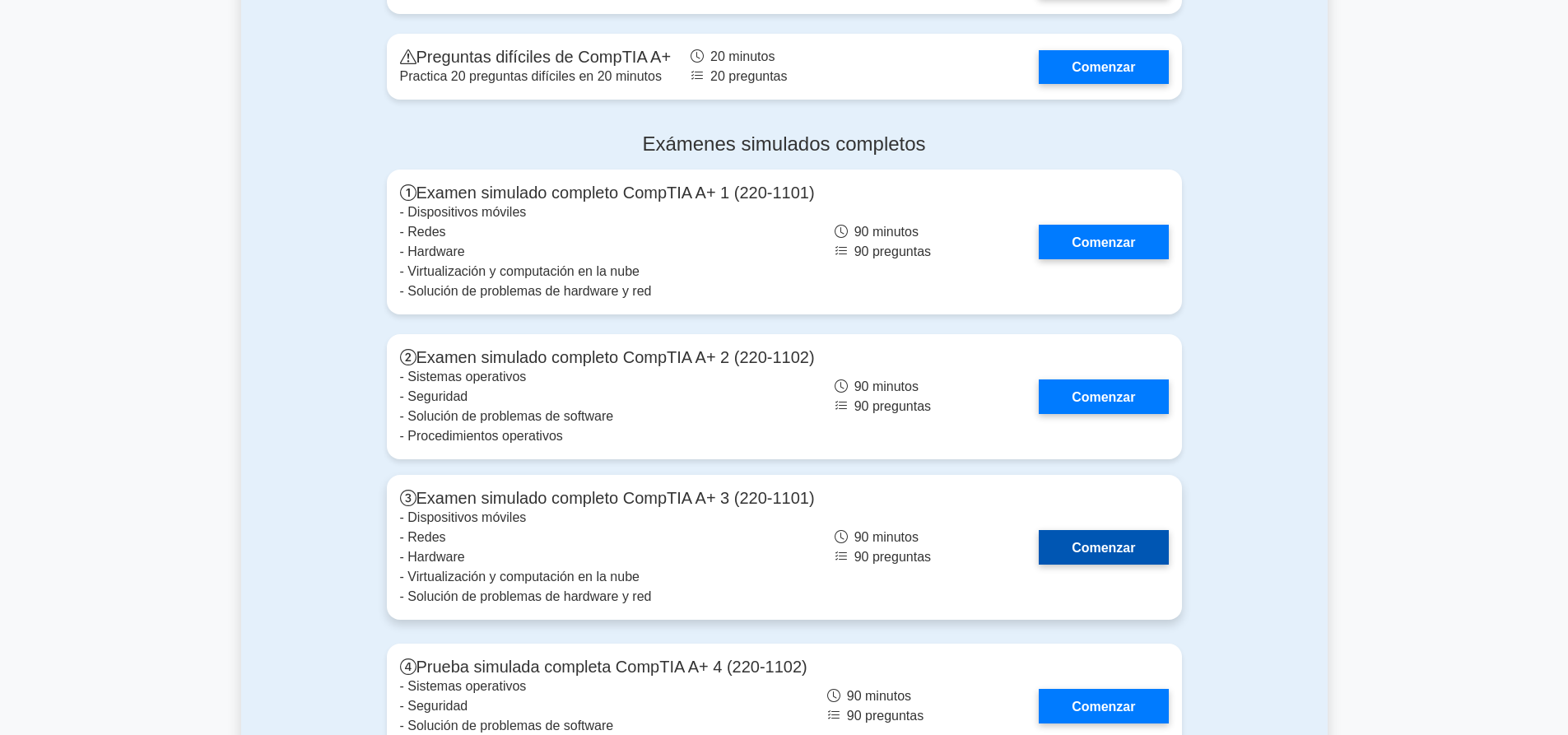
click at [1114, 529] on link "Comenzar" at bounding box center [1103, 546] width 130 height 33
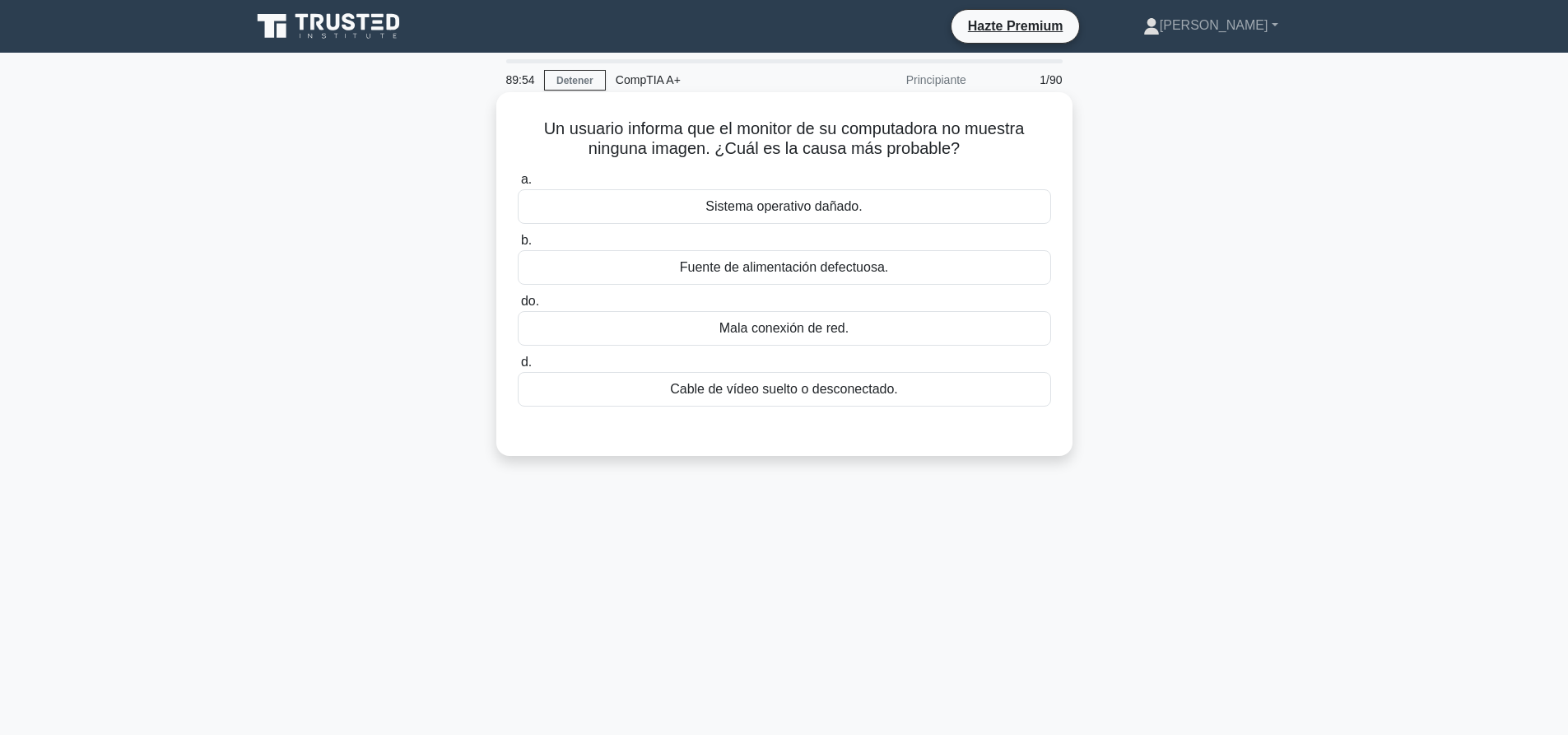
click at [833, 406] on div "Cable de vídeo suelto o desconectado." at bounding box center [784, 389] width 533 height 34
click at [517, 368] on input "d. Cable de vídeo suelto o desconectado." at bounding box center [517, 362] width 0 height 10
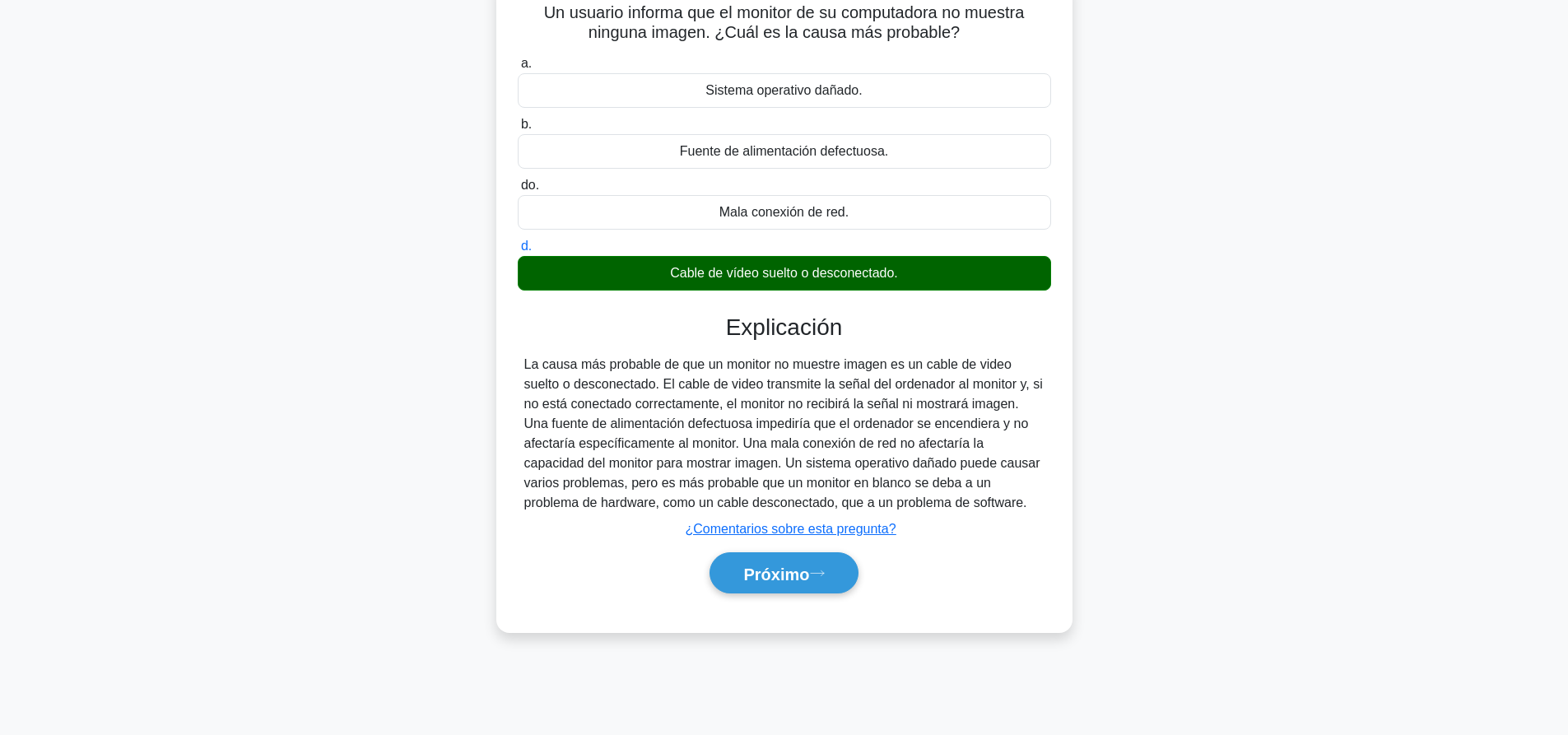
scroll to position [154, 0]
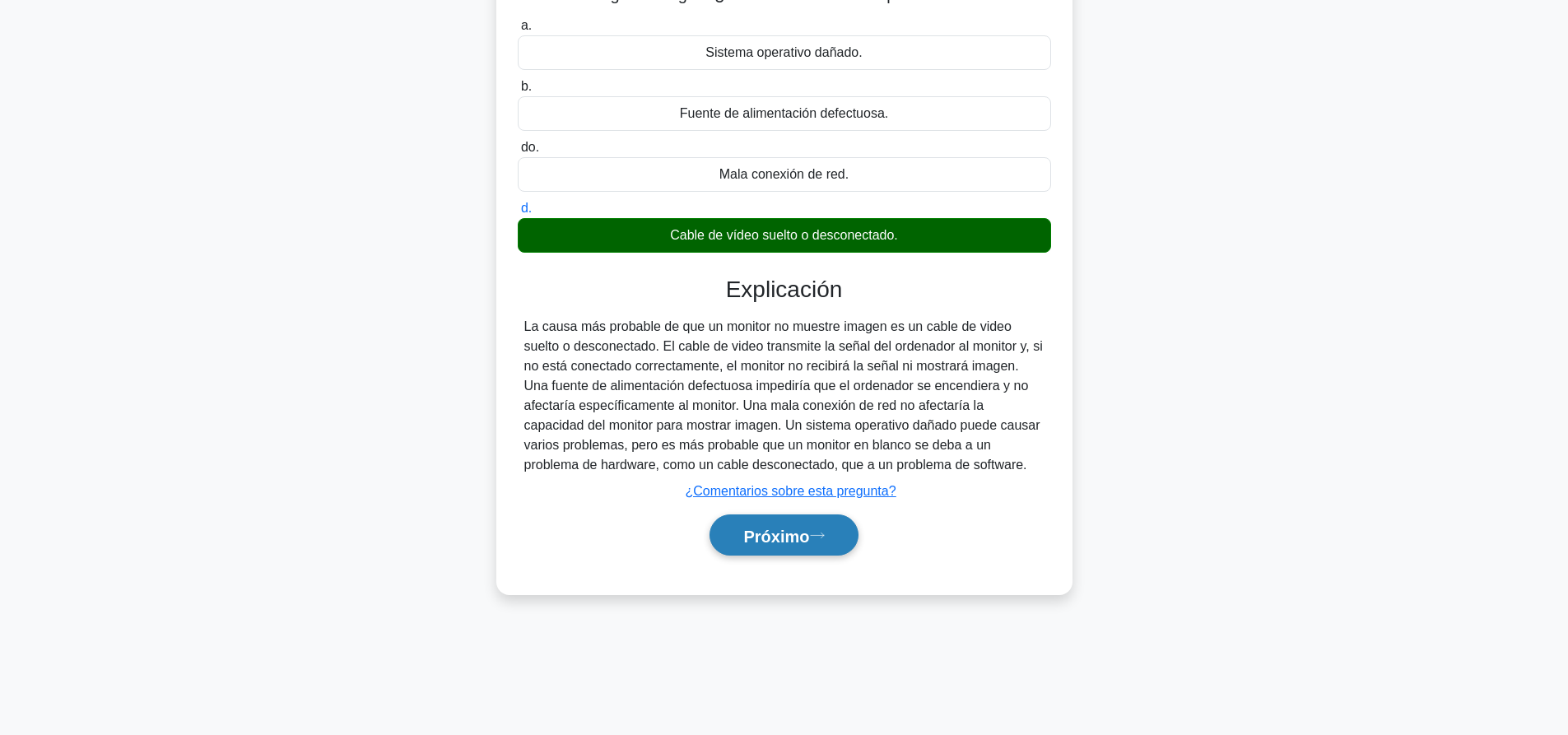
click at [790, 540] on font "Próximo" at bounding box center [775, 535] width 66 height 18
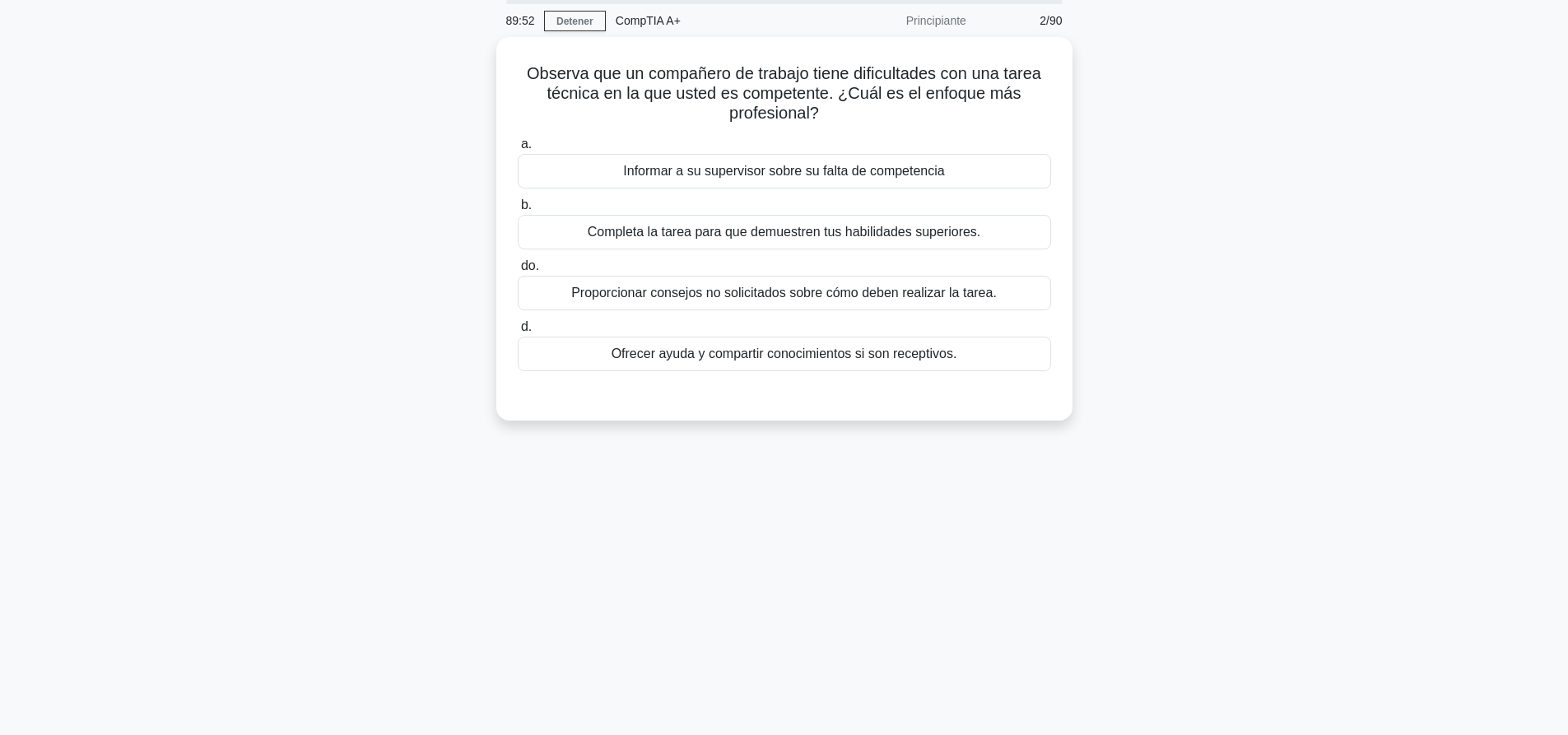
scroll to position [0, 0]
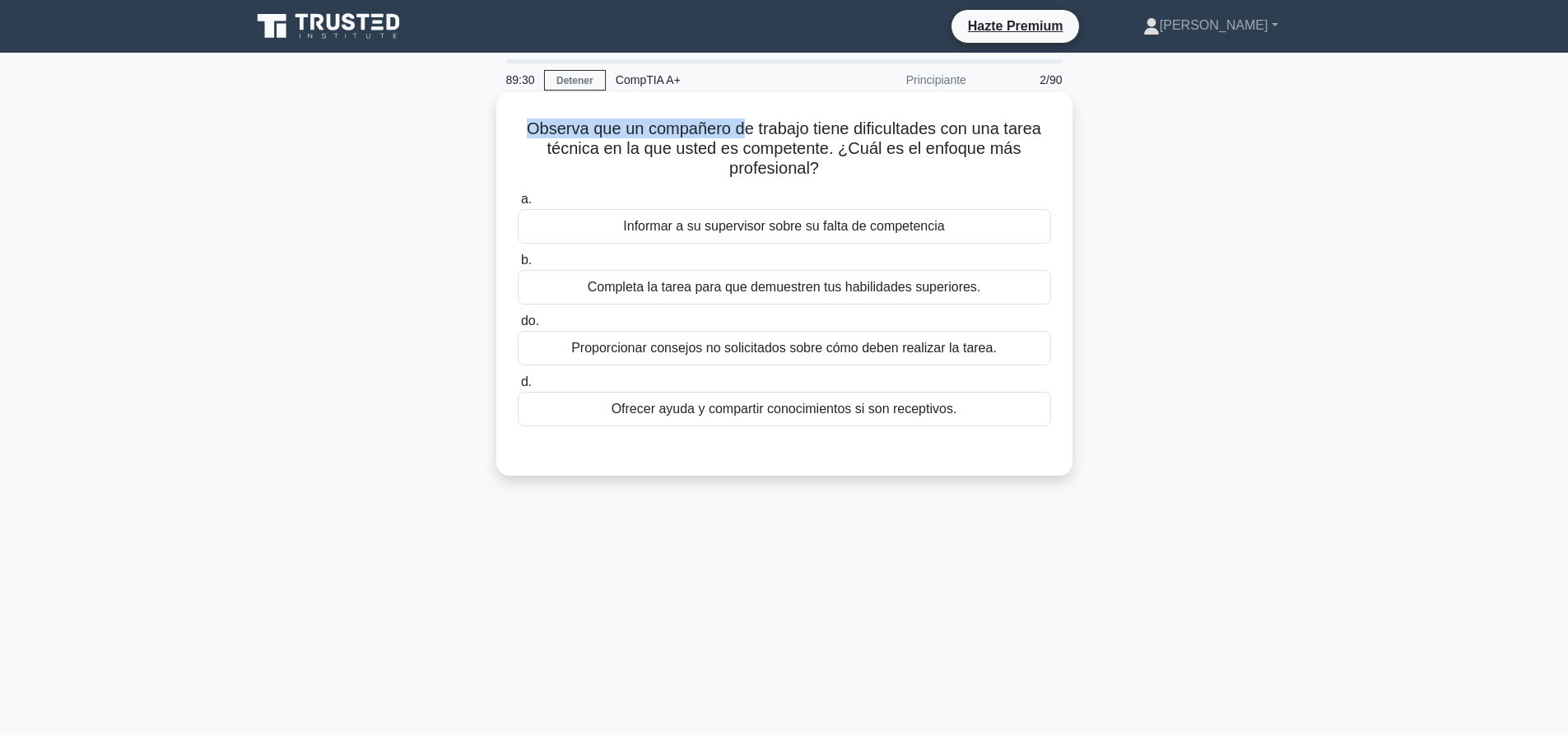
drag, startPoint x: 515, startPoint y: 129, endPoint x: 740, endPoint y: 125, distance: 225.0
click at [740, 125] on h5 "Observa que un compañero de trabajo tiene dificultades con una tarea técnica en…" at bounding box center [784, 149] width 536 height 61
click at [838, 131] on font "Observa que un compañero de trabajo tiene dificultades con una tarea técnica en…" at bounding box center [784, 148] width 514 height 57
click at [841, 422] on div "Ofrecer ayuda y compartir conocimientos si son receptivos." at bounding box center [784, 408] width 533 height 34
click at [517, 387] on input "d. Ofrecer ayuda y compartir conocimientos si son receptivos." at bounding box center [517, 382] width 0 height 10
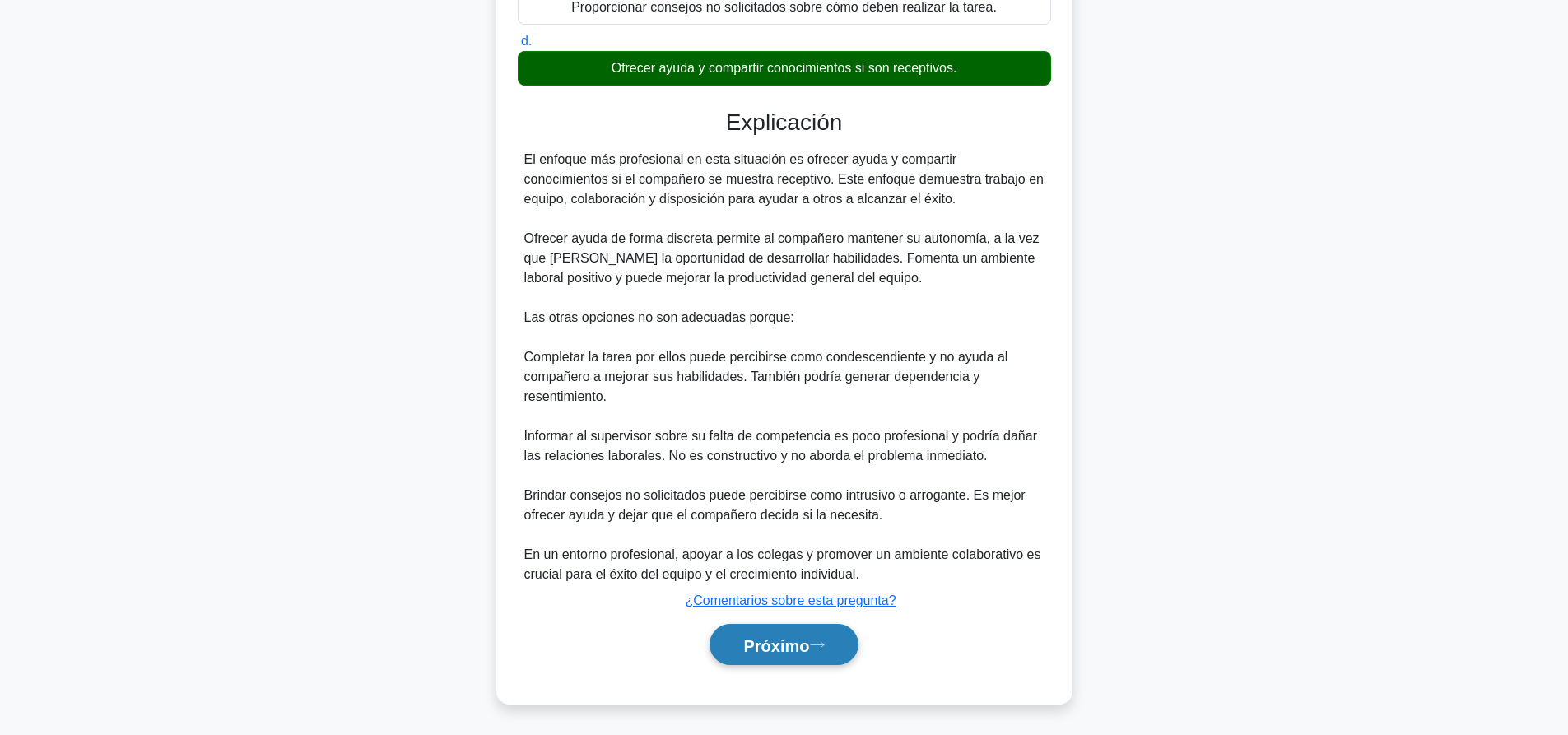
click at [777, 650] on font "Próximo" at bounding box center [775, 645] width 66 height 18
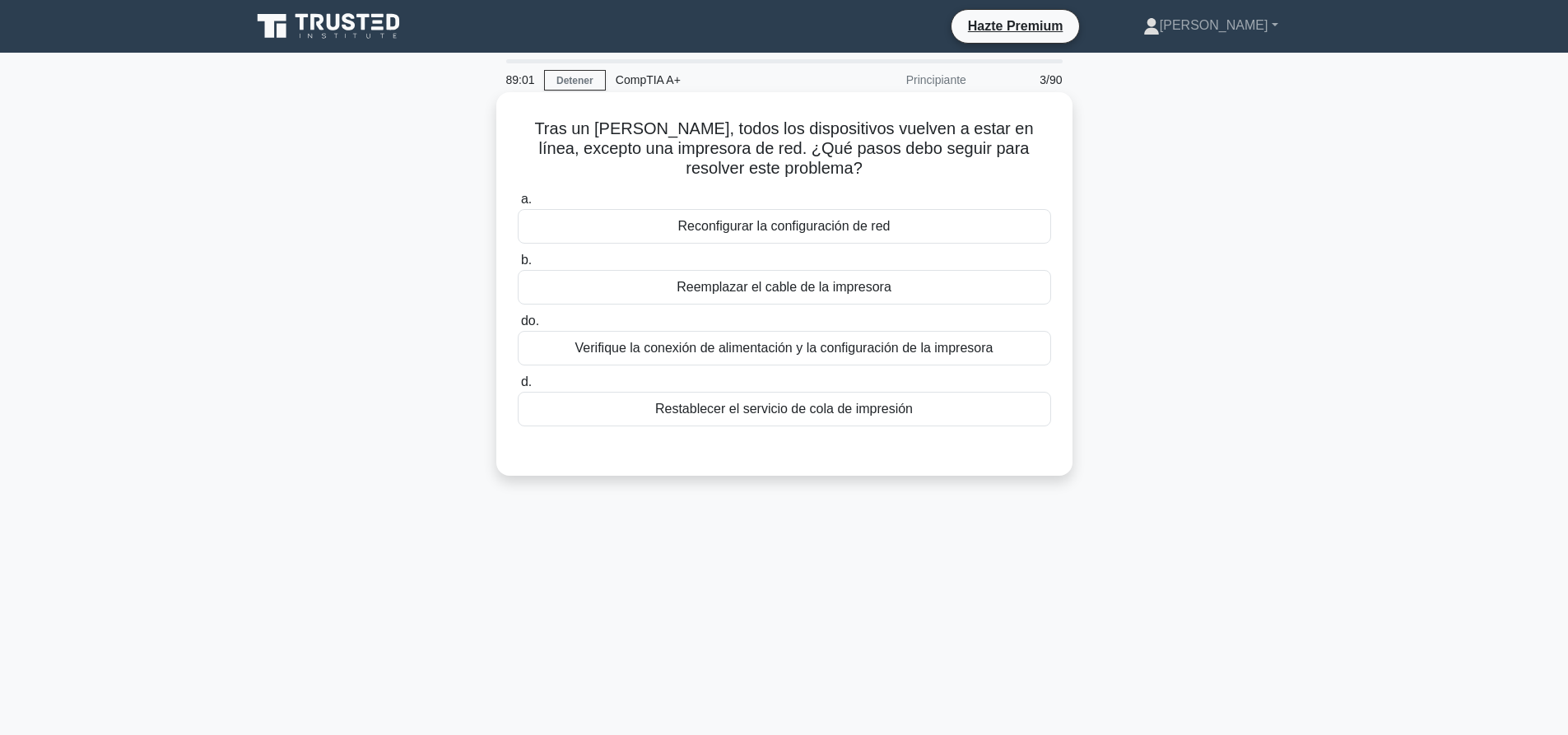
click at [759, 348] on font "Verifique la conexión de alimentación y la configuración de la impresora" at bounding box center [784, 348] width 418 height 14
click at [517, 327] on input "do. Verifique la conexión de alimentación y la configuración de la impresora" at bounding box center [517, 321] width 0 height 10
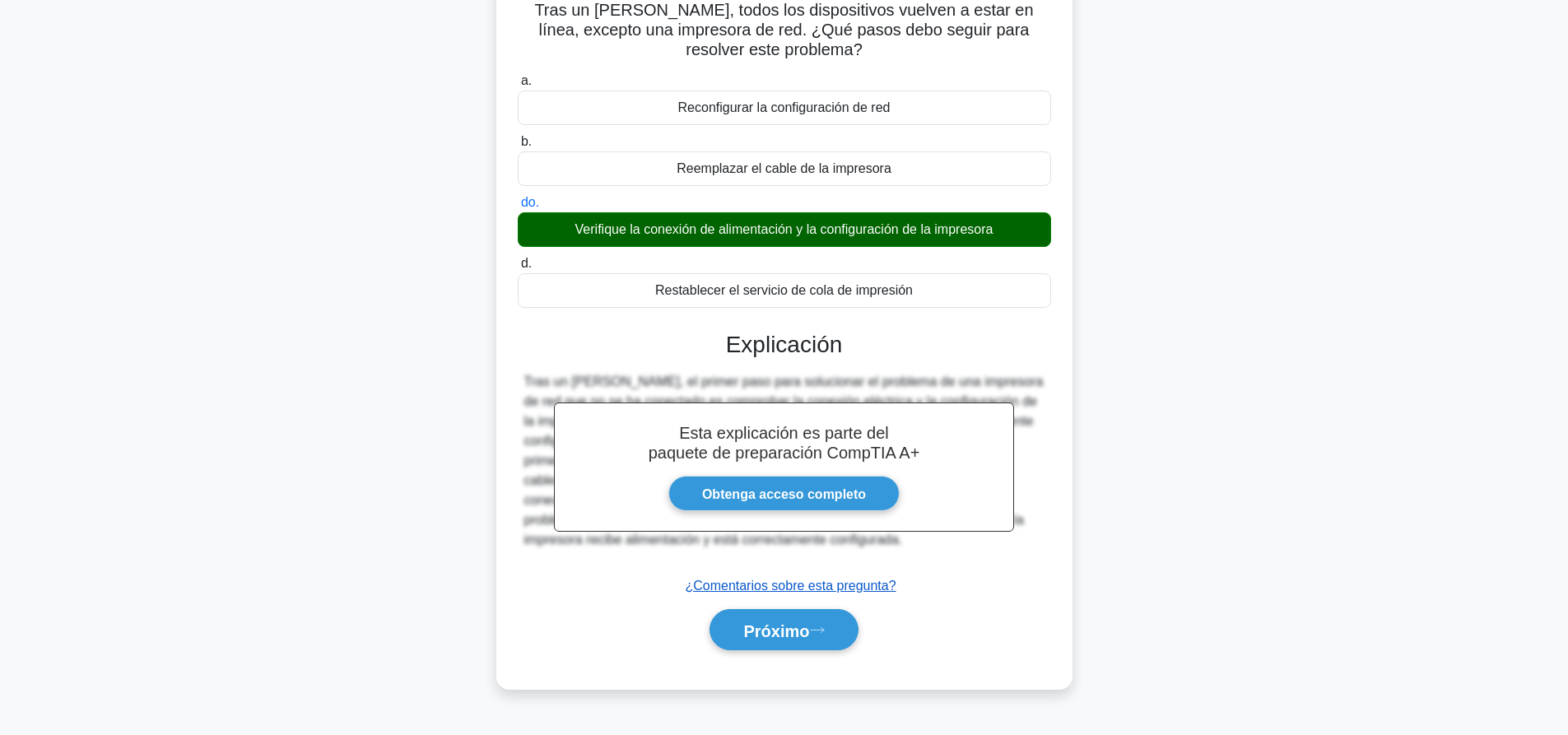
scroll to position [154, 0]
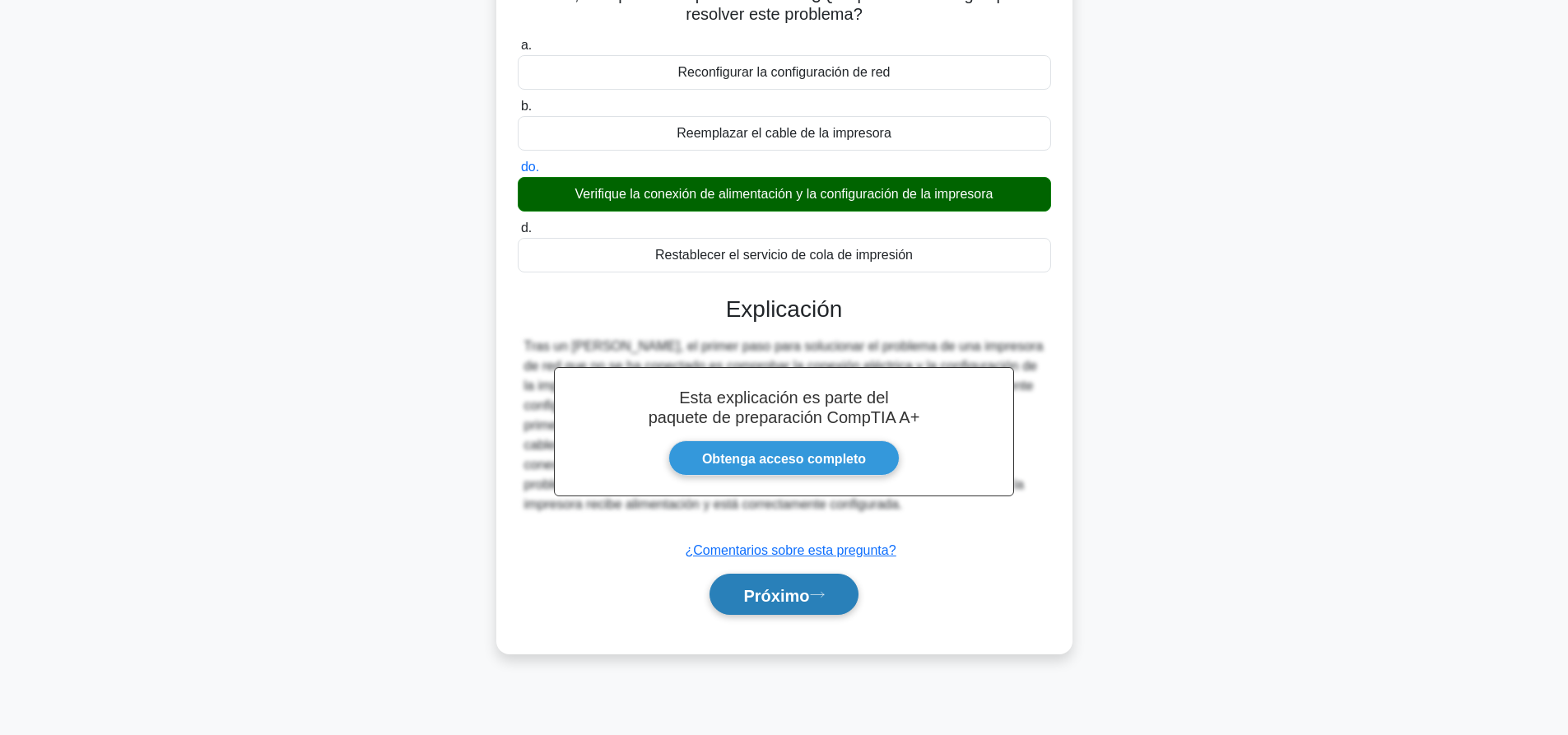
click at [809, 597] on font "Próximo" at bounding box center [775, 594] width 66 height 18
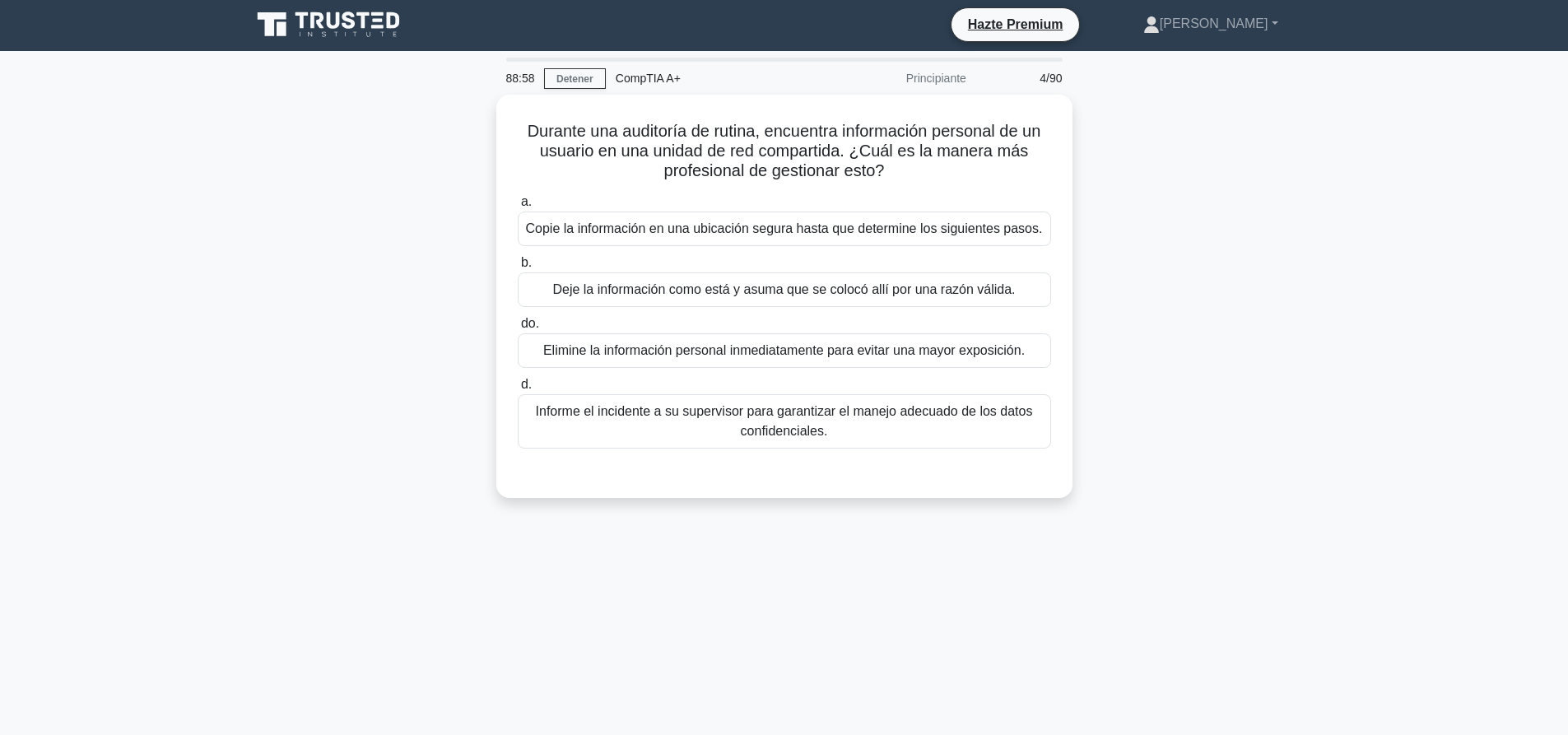
scroll to position [0, 0]
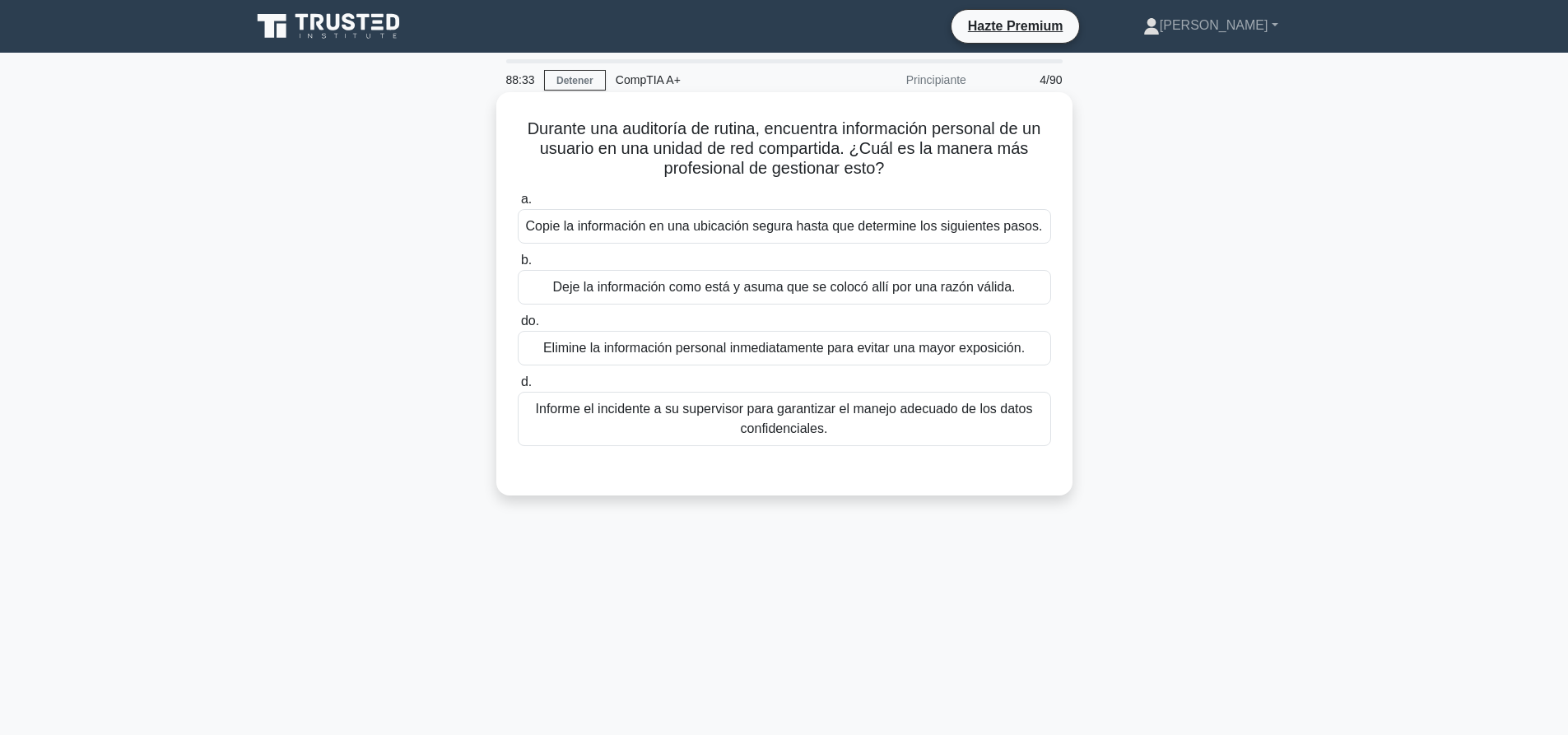
click at [812, 416] on font "Informe el incidente a su supervisor para garantizar el manejo adecuado de los …" at bounding box center [784, 418] width 497 height 33
click at [517, 387] on input "d. Informe el incidente a su supervisor para garantizar el manejo adecuado de l…" at bounding box center [517, 382] width 0 height 10
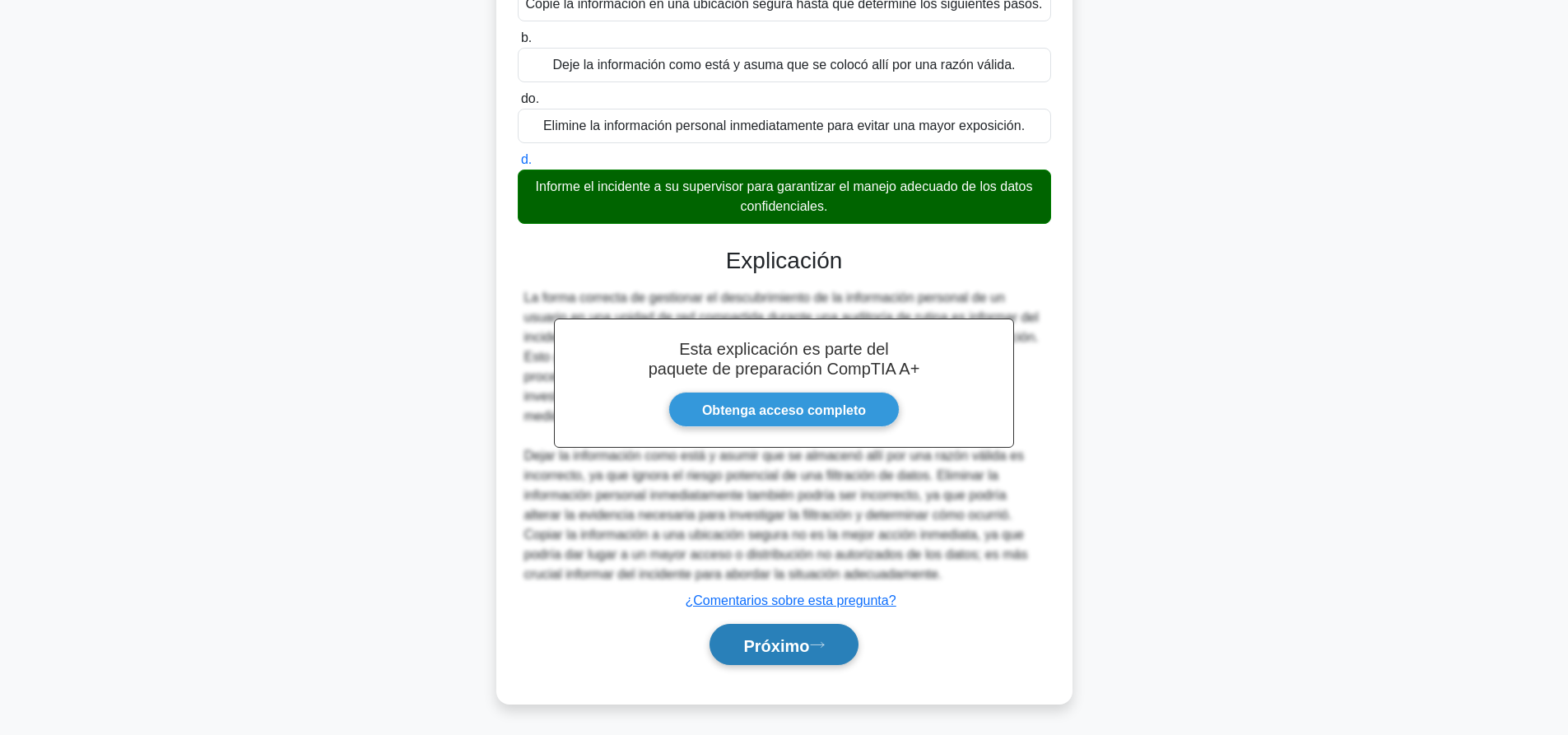
click at [828, 654] on button "Próximo" at bounding box center [784, 645] width 149 height 42
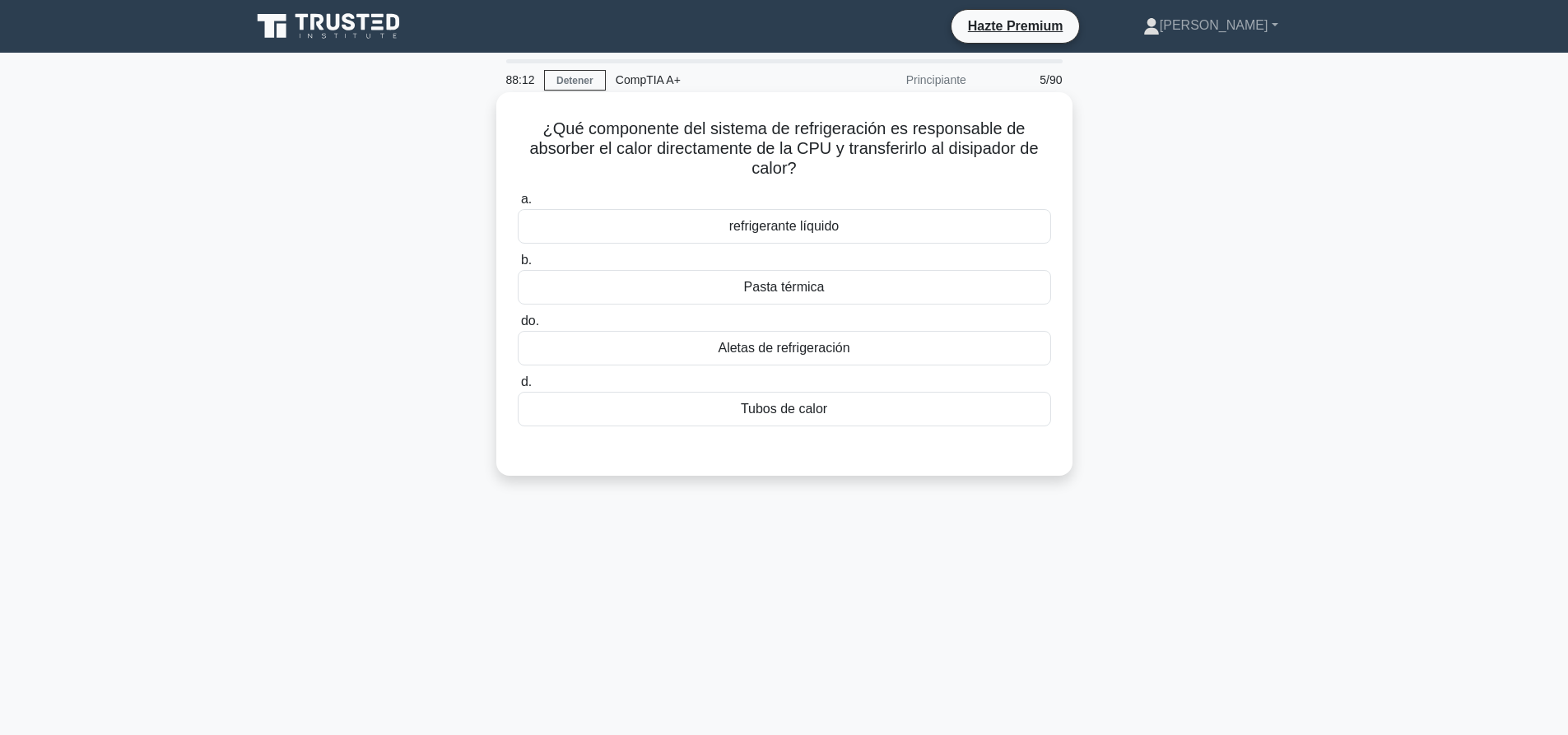
click at [756, 405] on font "Tubos de calor" at bounding box center [784, 408] width 87 height 14
click at [517, 387] on input "d. Tubos de calor" at bounding box center [517, 382] width 0 height 10
click at [1290, 338] on div "¿Qué componente del sistema de refrigeración es responsable de absorber el calo…" at bounding box center [784, 297] width 1086 height 403
click at [875, 281] on div "Pasta térmica" at bounding box center [784, 287] width 533 height 34
click at [517, 266] on input "b. Pasta térmica" at bounding box center [517, 260] width 0 height 10
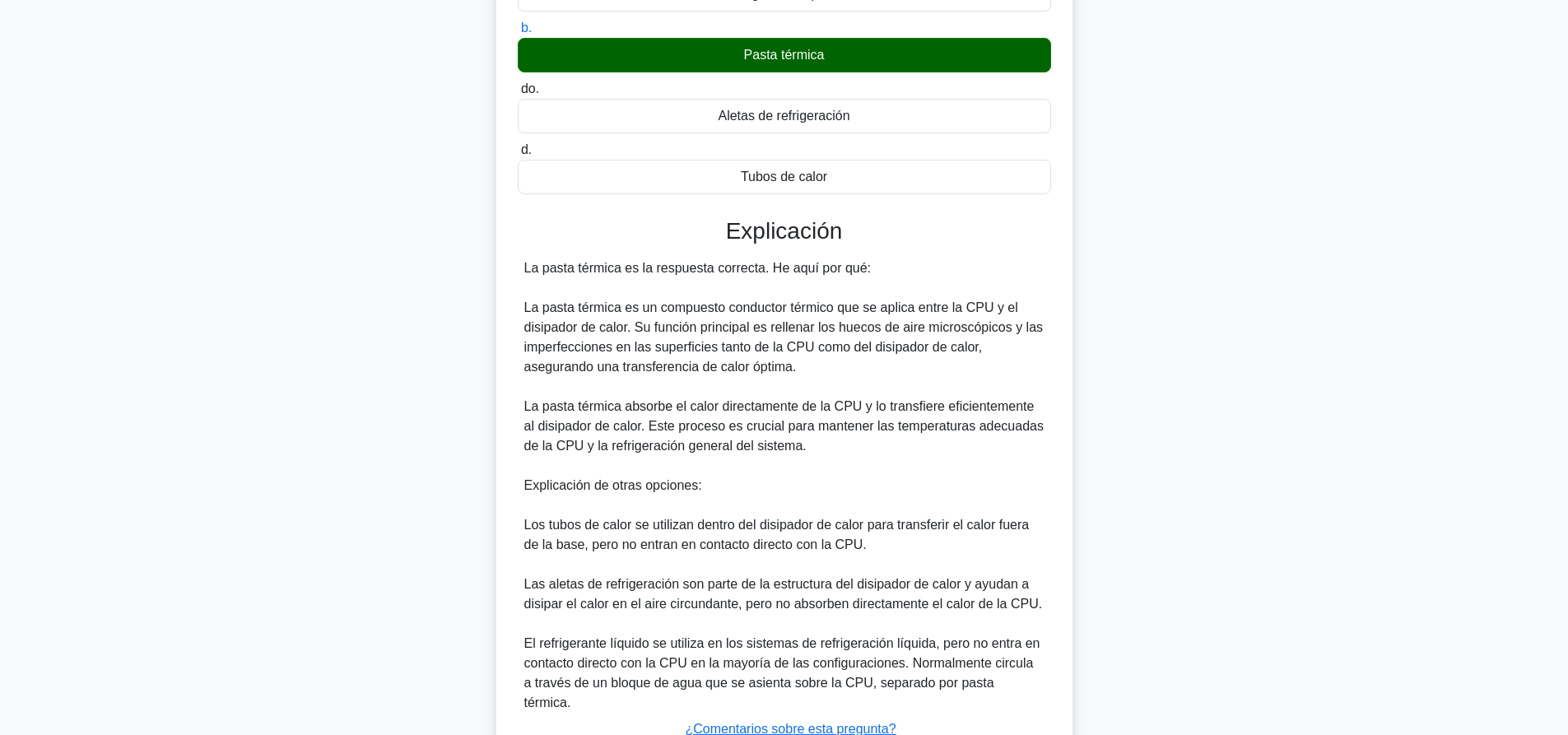
scroll to position [342, 0]
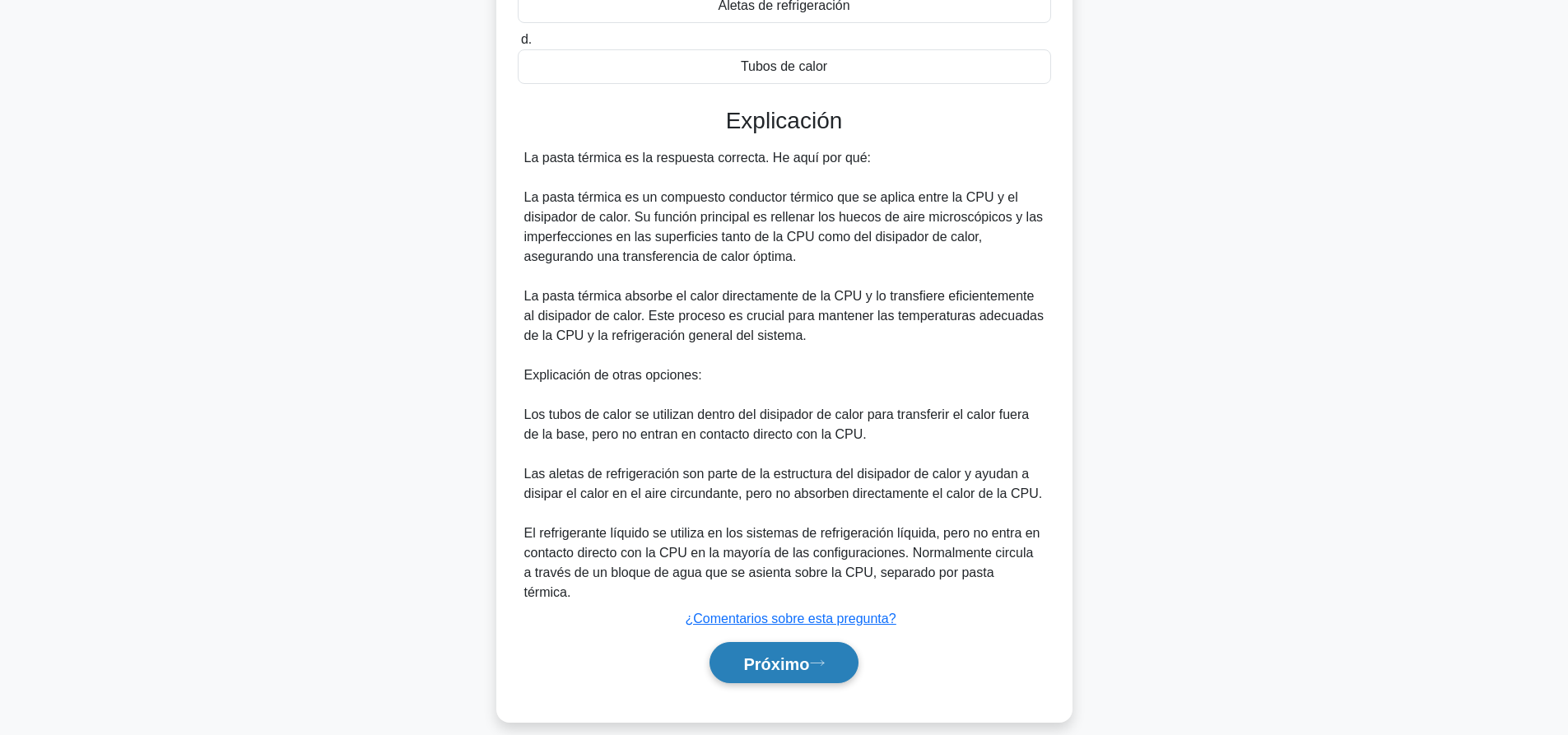
click at [783, 642] on button "Próximo" at bounding box center [784, 663] width 149 height 42
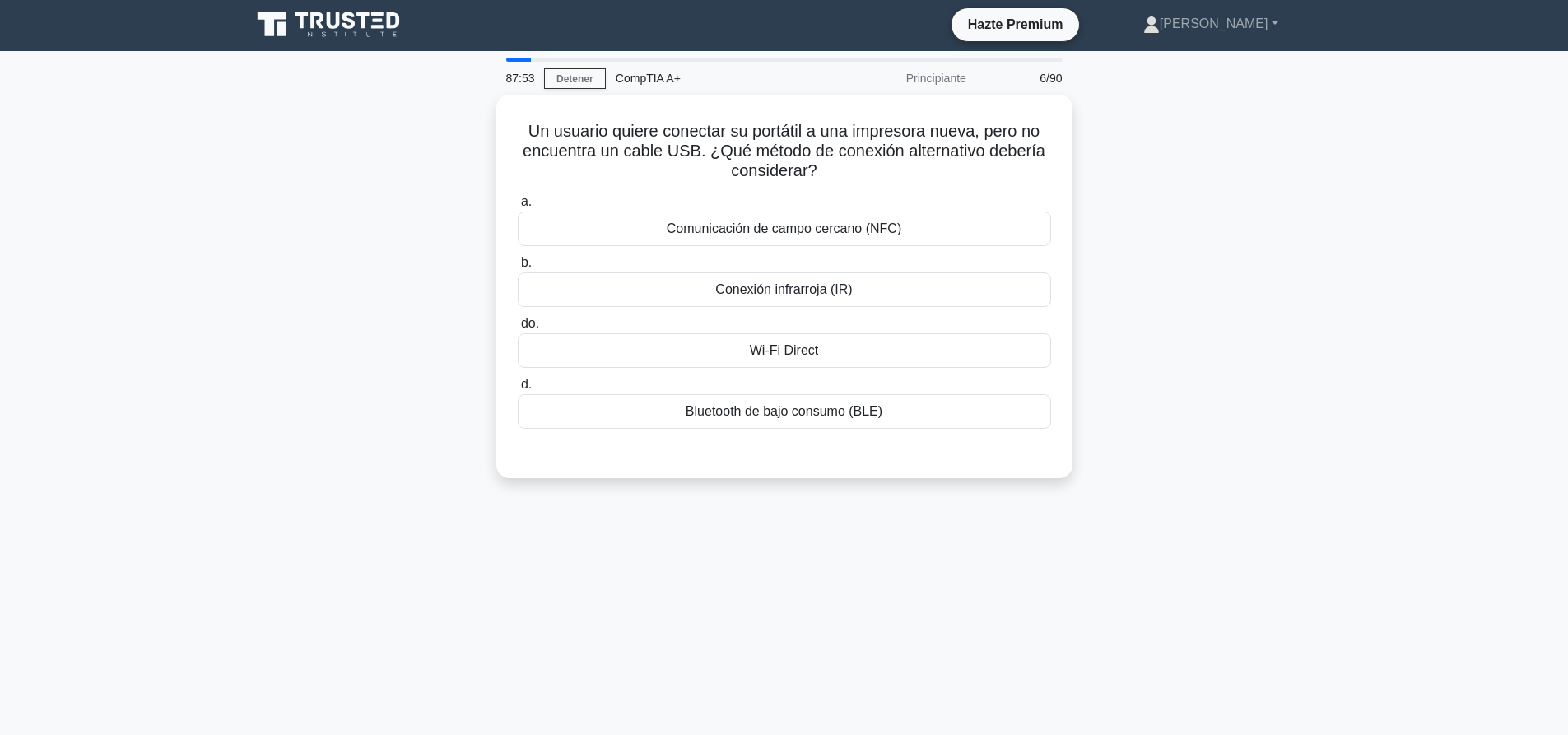
scroll to position [0, 0]
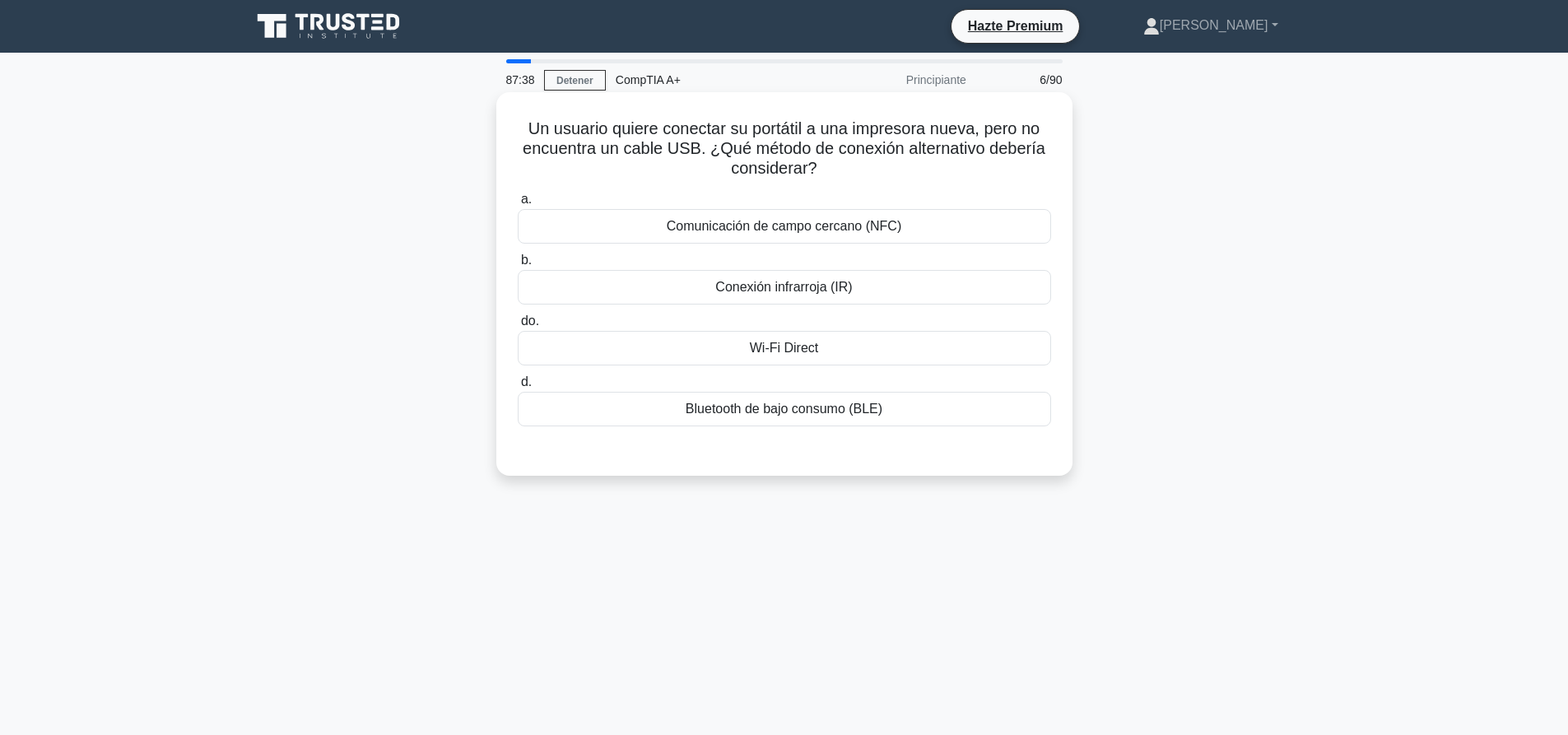
click at [871, 352] on div "Wi-Fi Direct" at bounding box center [784, 348] width 533 height 34
click at [517, 327] on input "do. Wi-Fi Direct" at bounding box center [517, 321] width 0 height 10
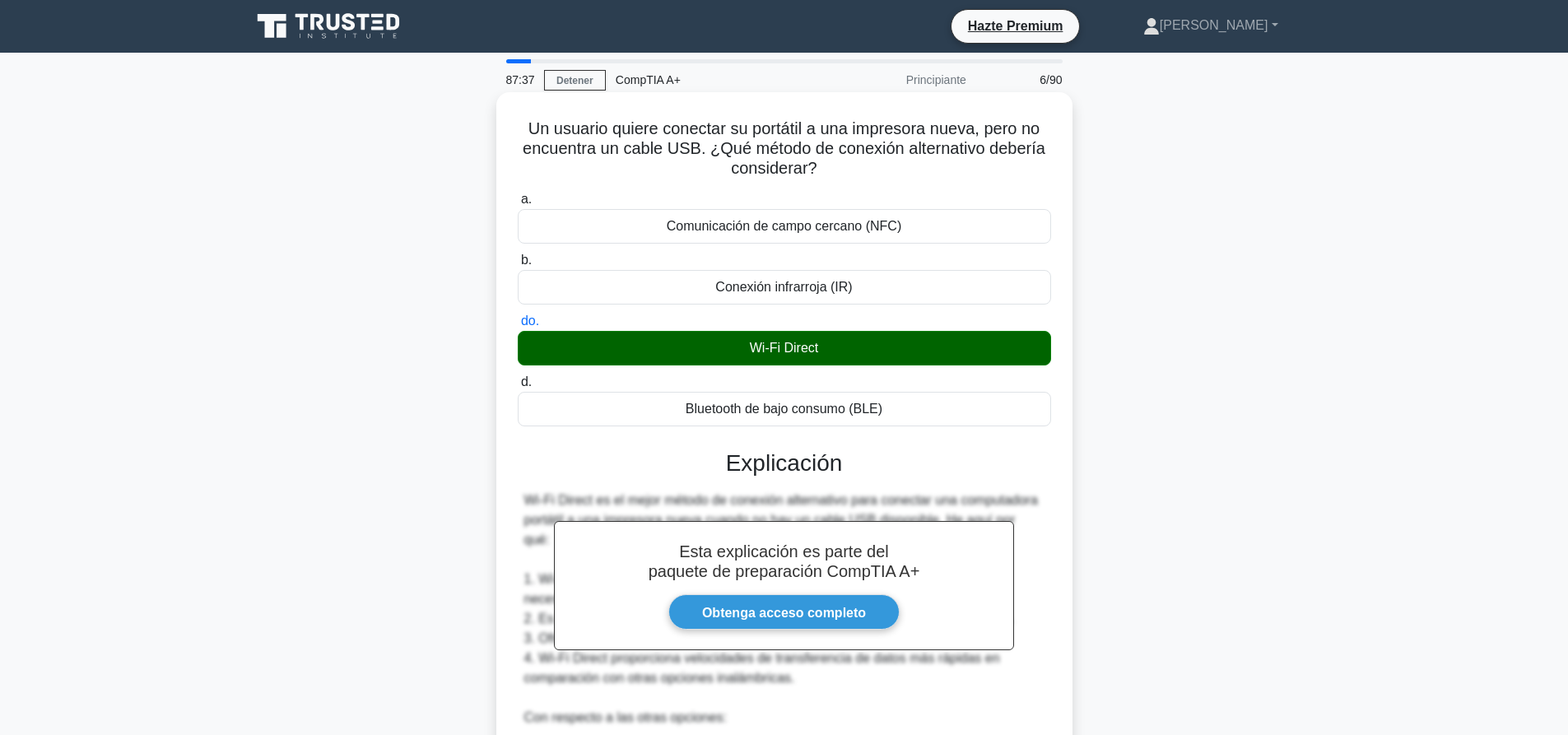
scroll to position [342, 0]
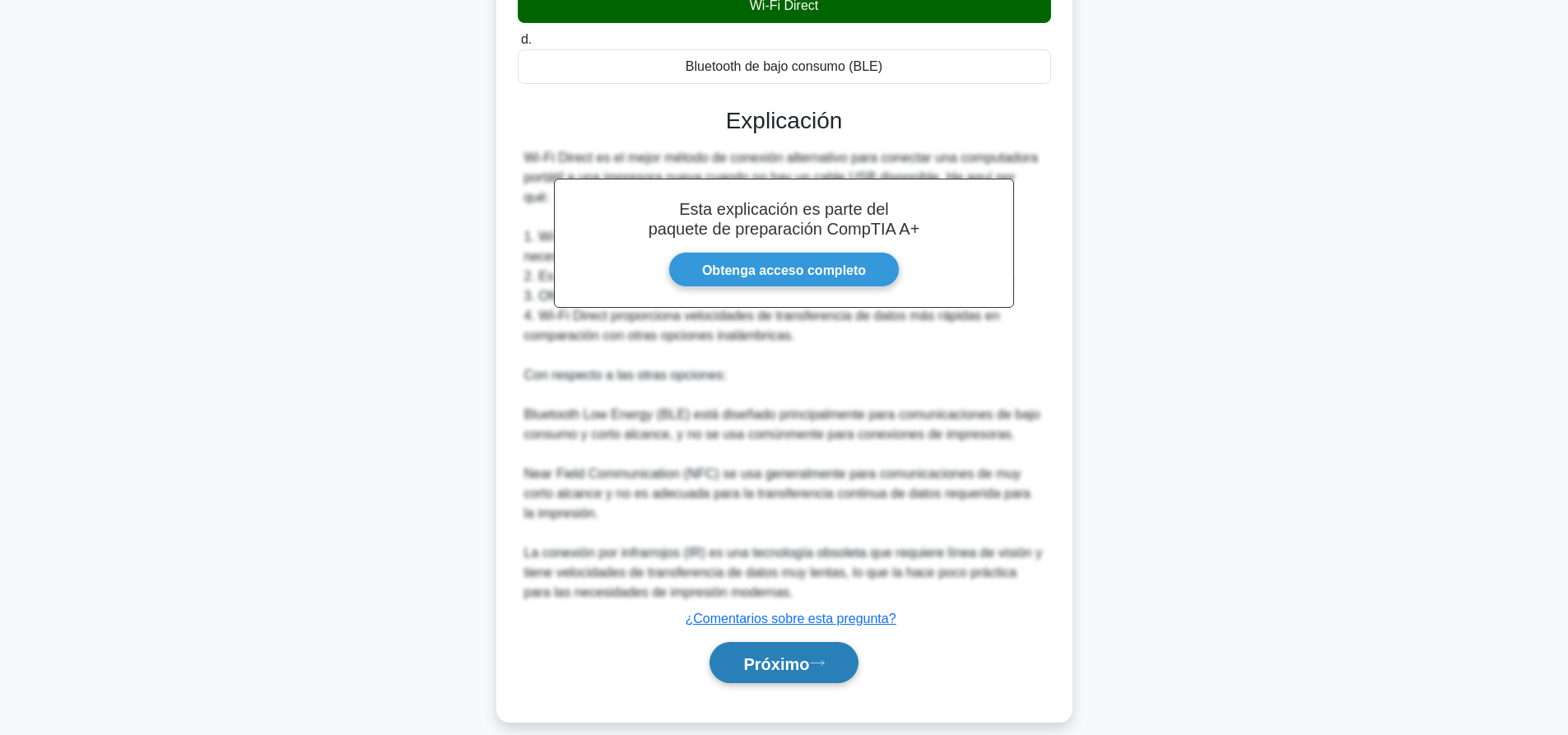
click at [799, 654] on font "Próximo" at bounding box center [775, 663] width 66 height 18
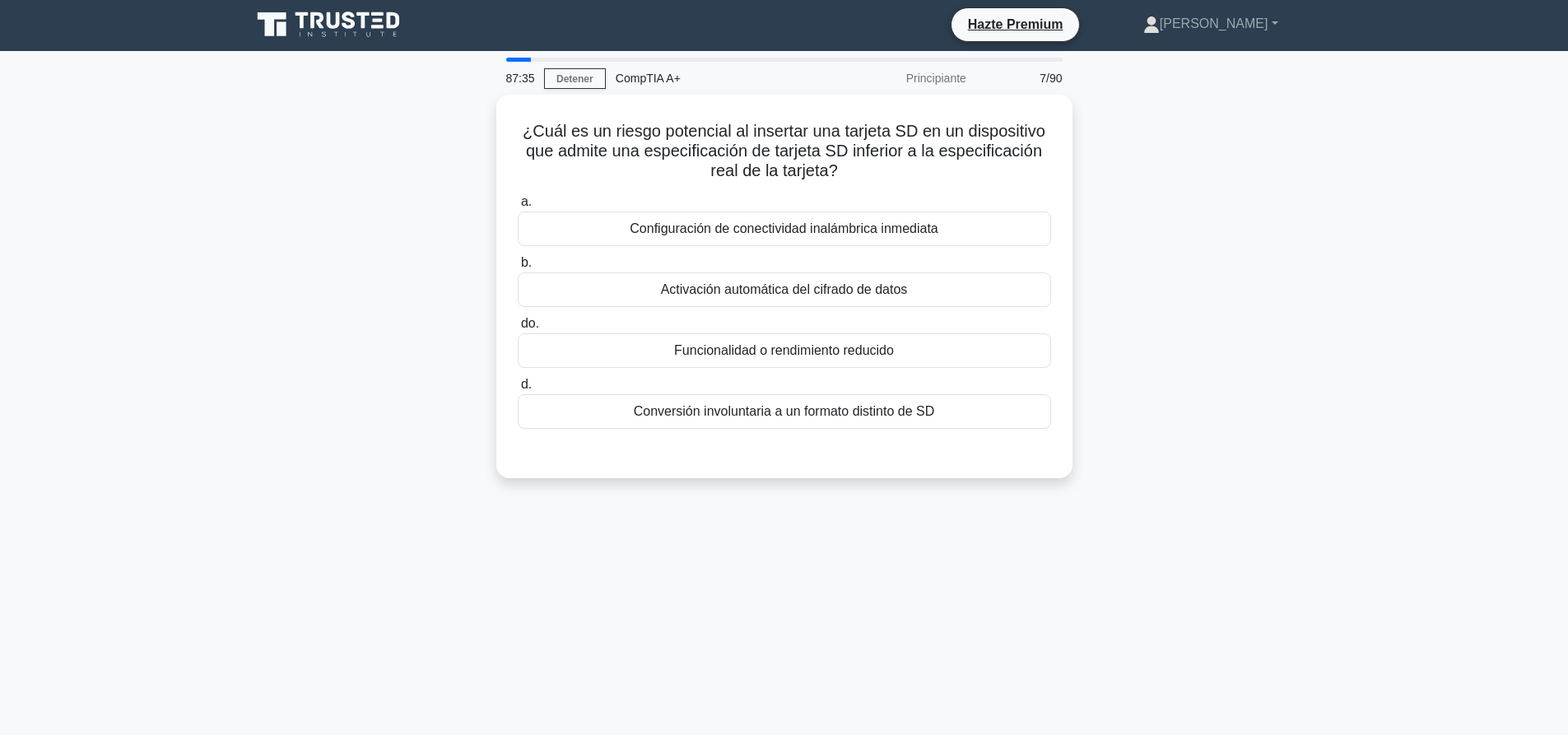
scroll to position [0, 0]
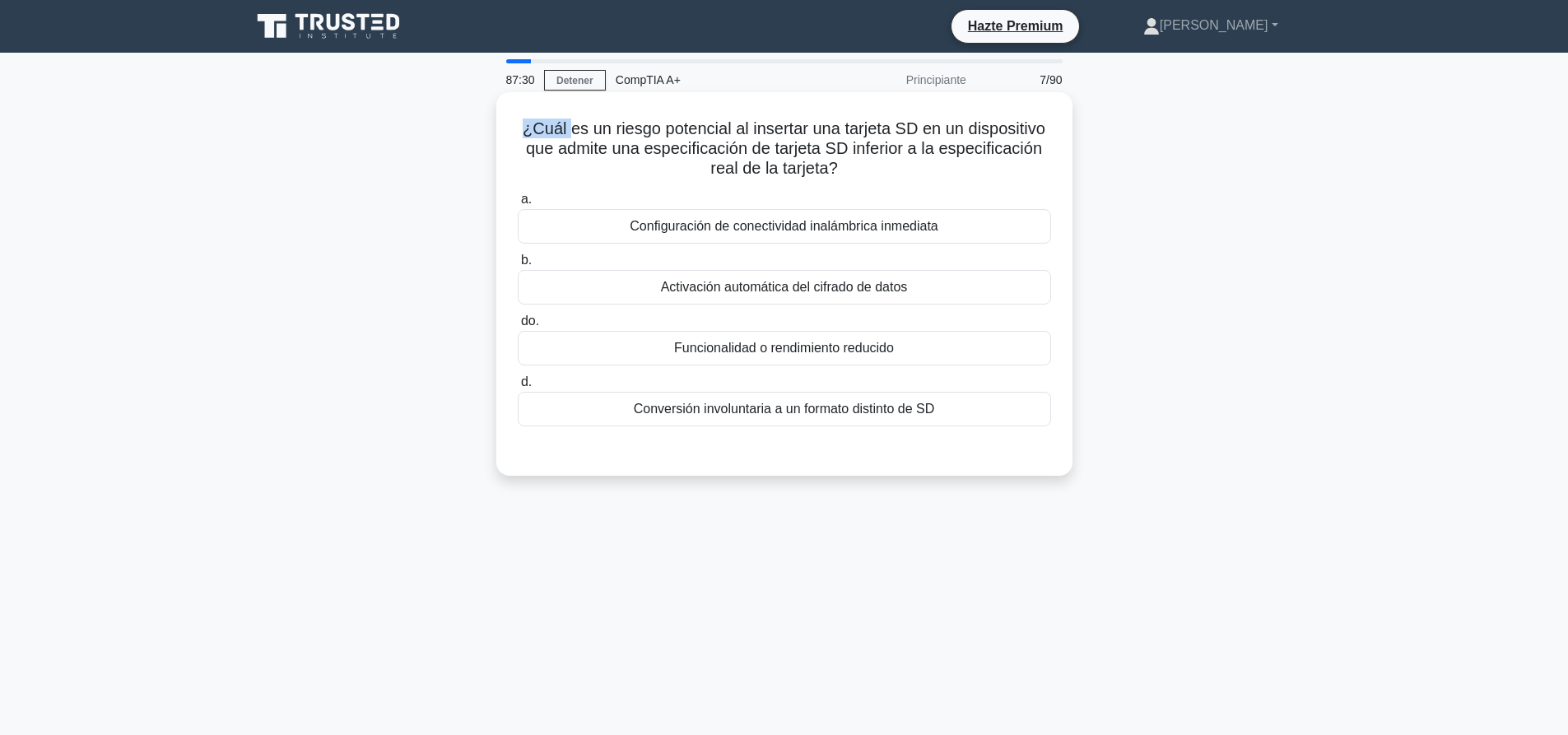
drag, startPoint x: 519, startPoint y: 127, endPoint x: 564, endPoint y: 127, distance: 45.0
click at [564, 127] on font "¿Cuál es un riesgo potencial al insertar una tarjeta SD en un dispositivo que a…" at bounding box center [784, 148] width 523 height 57
click at [569, 127] on font "¿Cuál es un riesgo potencial al insertar una tarjeta SD en un dispositivo que a…" at bounding box center [784, 148] width 523 height 57
click at [814, 354] on font "Funcionalidad o rendimiento reducido" at bounding box center [784, 348] width 220 height 14
click at [517, 327] on input "do. Funcionalidad o rendimiento reducido" at bounding box center [517, 321] width 0 height 10
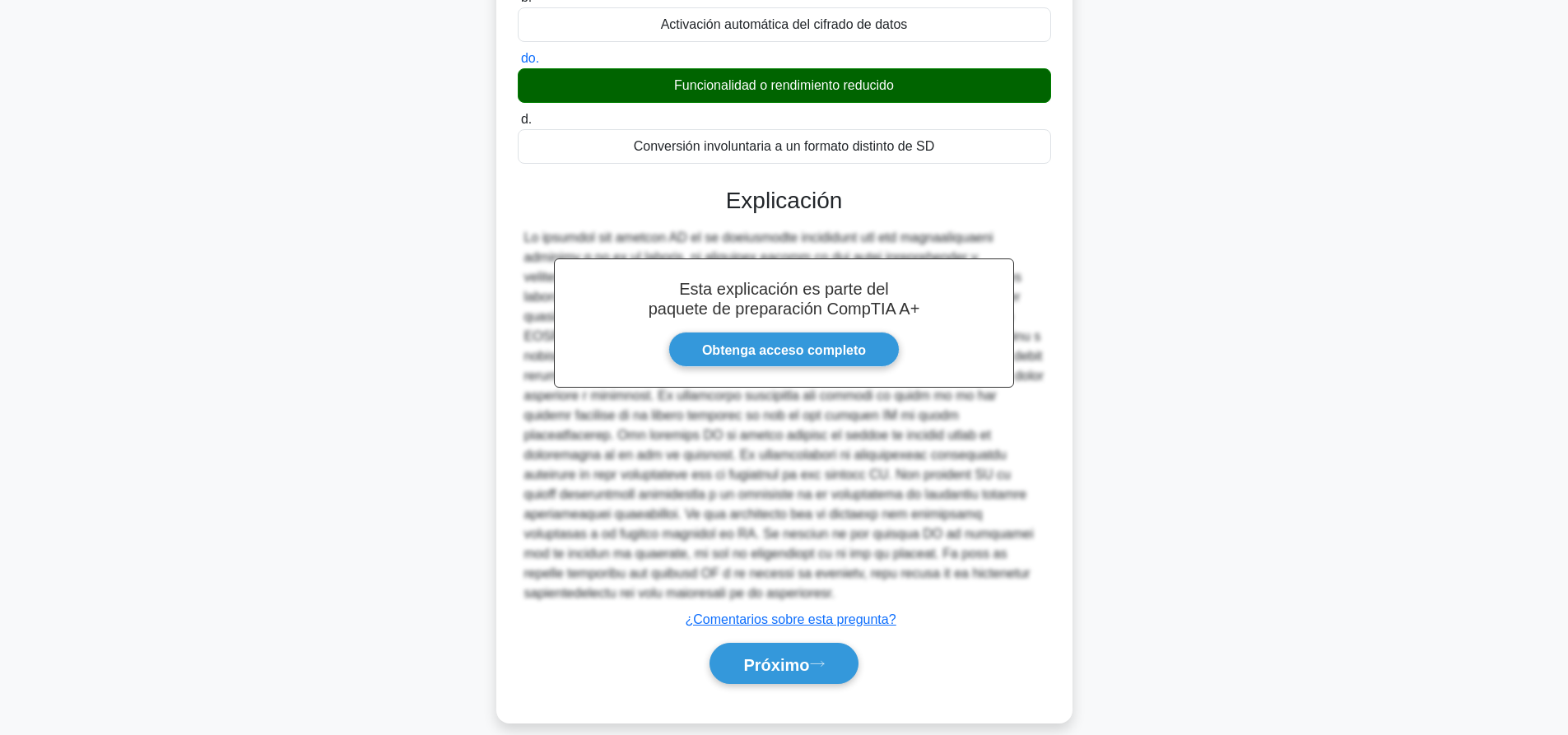
scroll to position [263, 0]
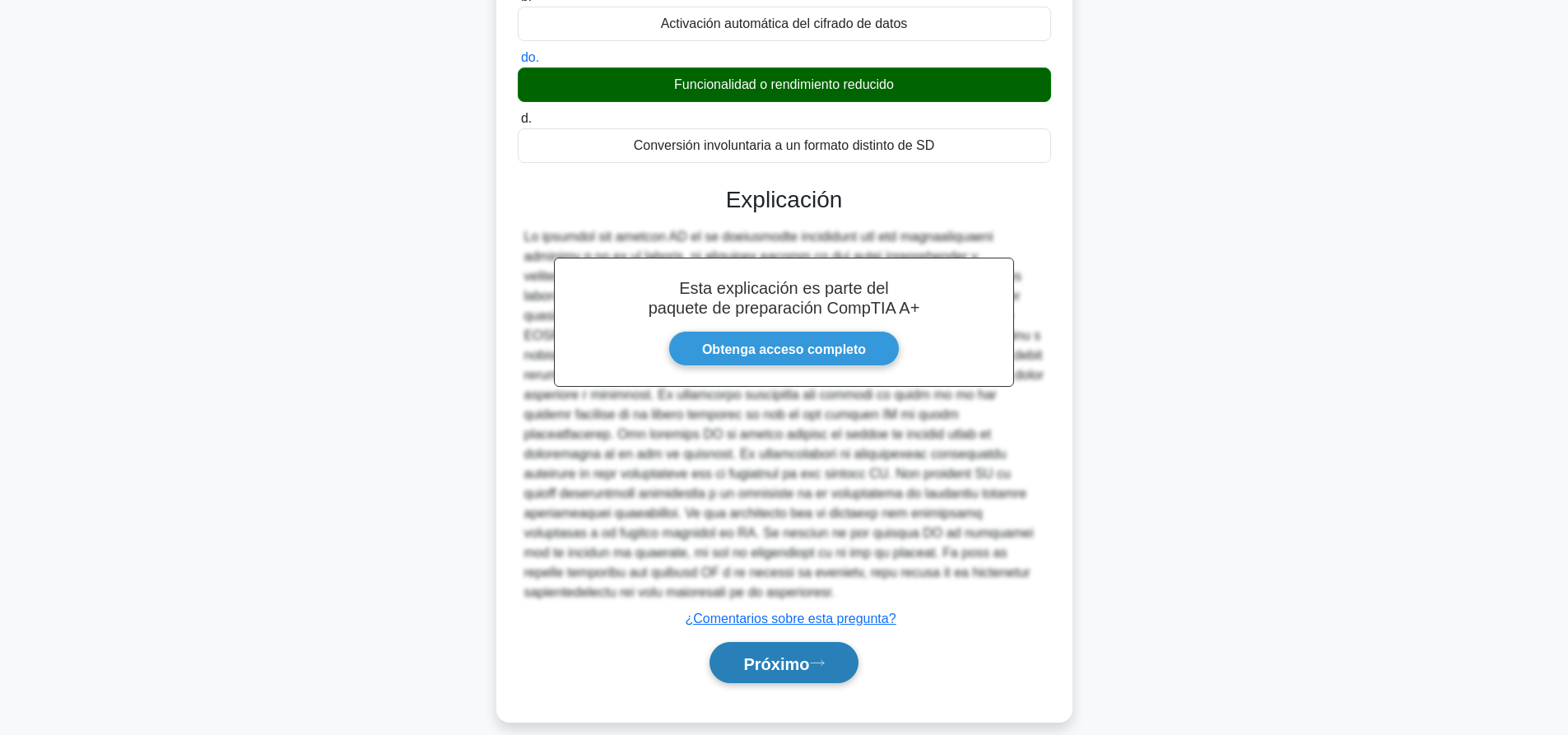
click at [779, 654] on font "Próximo" at bounding box center [775, 663] width 66 height 18
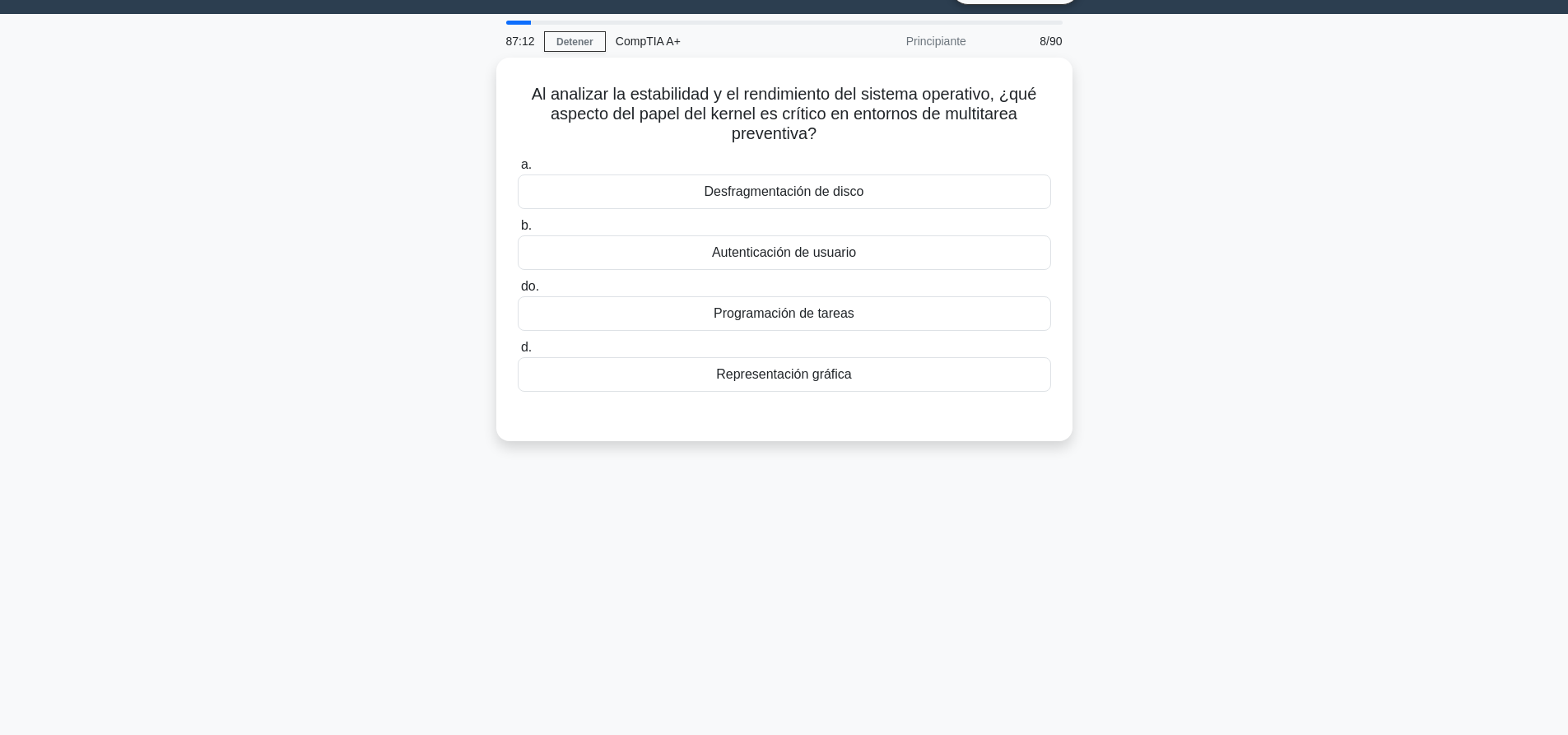
scroll to position [0, 0]
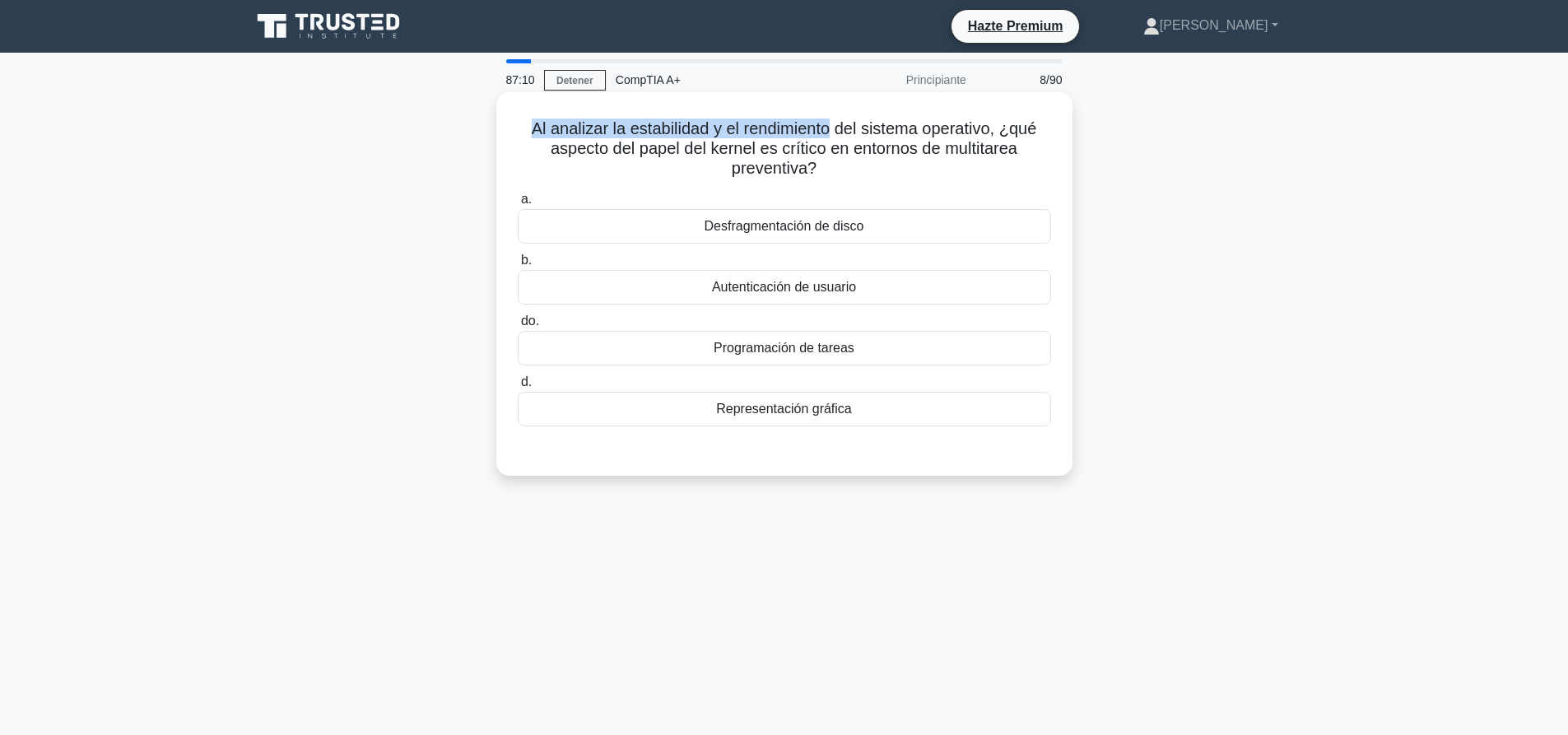
drag, startPoint x: 529, startPoint y: 120, endPoint x: 912, endPoint y: 131, distance: 383.2
click at [837, 122] on font "Al analizar la estabilidad y el rendimiento del sistema operativo, ¿qué aspecto…" at bounding box center [784, 148] width 505 height 57
click at [912, 131] on font "Al analizar la estabilidad y el rendimiento del sistema operativo, ¿qué aspecto…" at bounding box center [784, 148] width 505 height 57
click at [731, 412] on font "Representación gráfica" at bounding box center [784, 408] width 136 height 14
click at [517, 387] on input "d. Representación gráfica" at bounding box center [517, 382] width 0 height 10
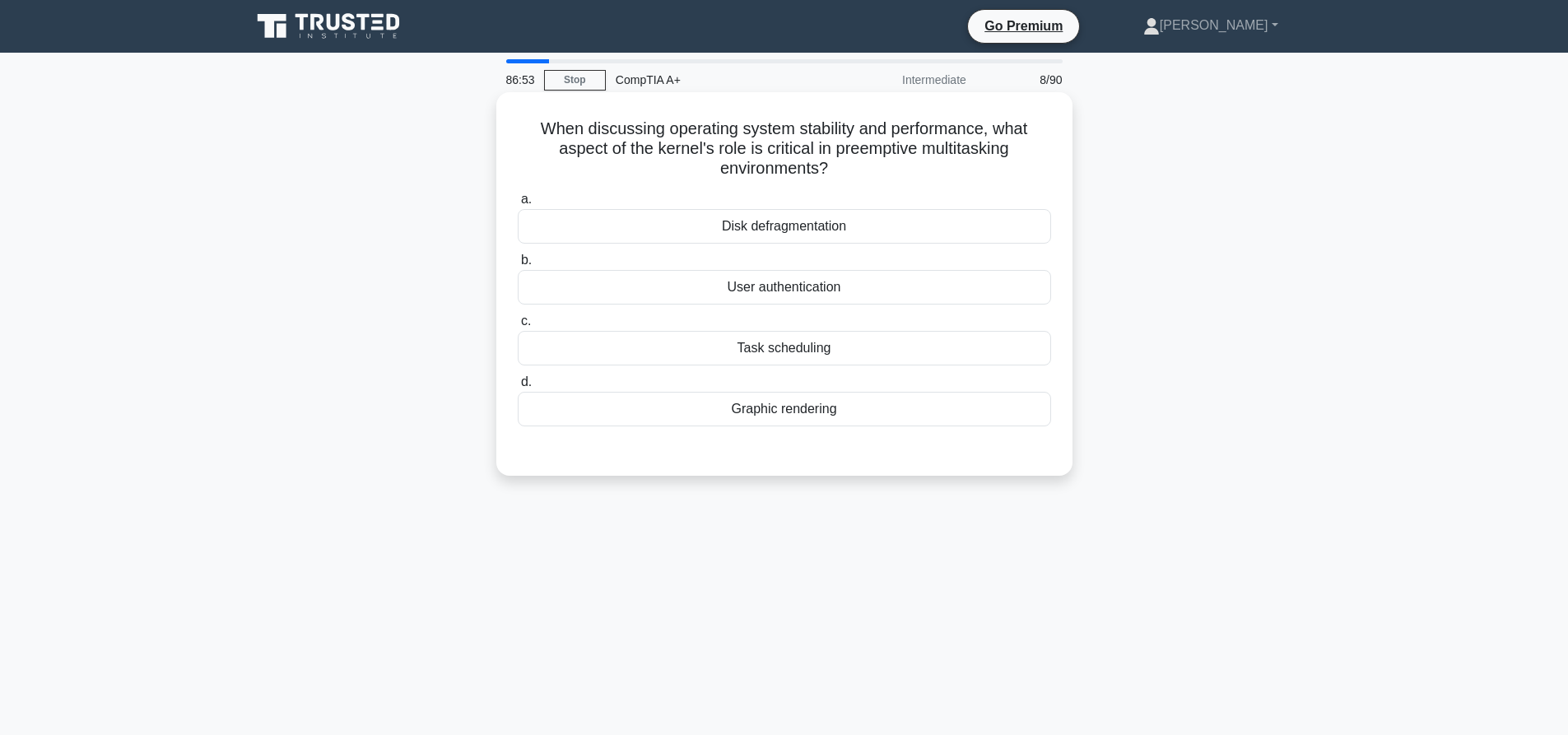
click at [872, 351] on div "Task scheduling" at bounding box center [784, 348] width 533 height 34
click at [517, 327] on input "c. Task scheduling" at bounding box center [517, 321] width 0 height 10
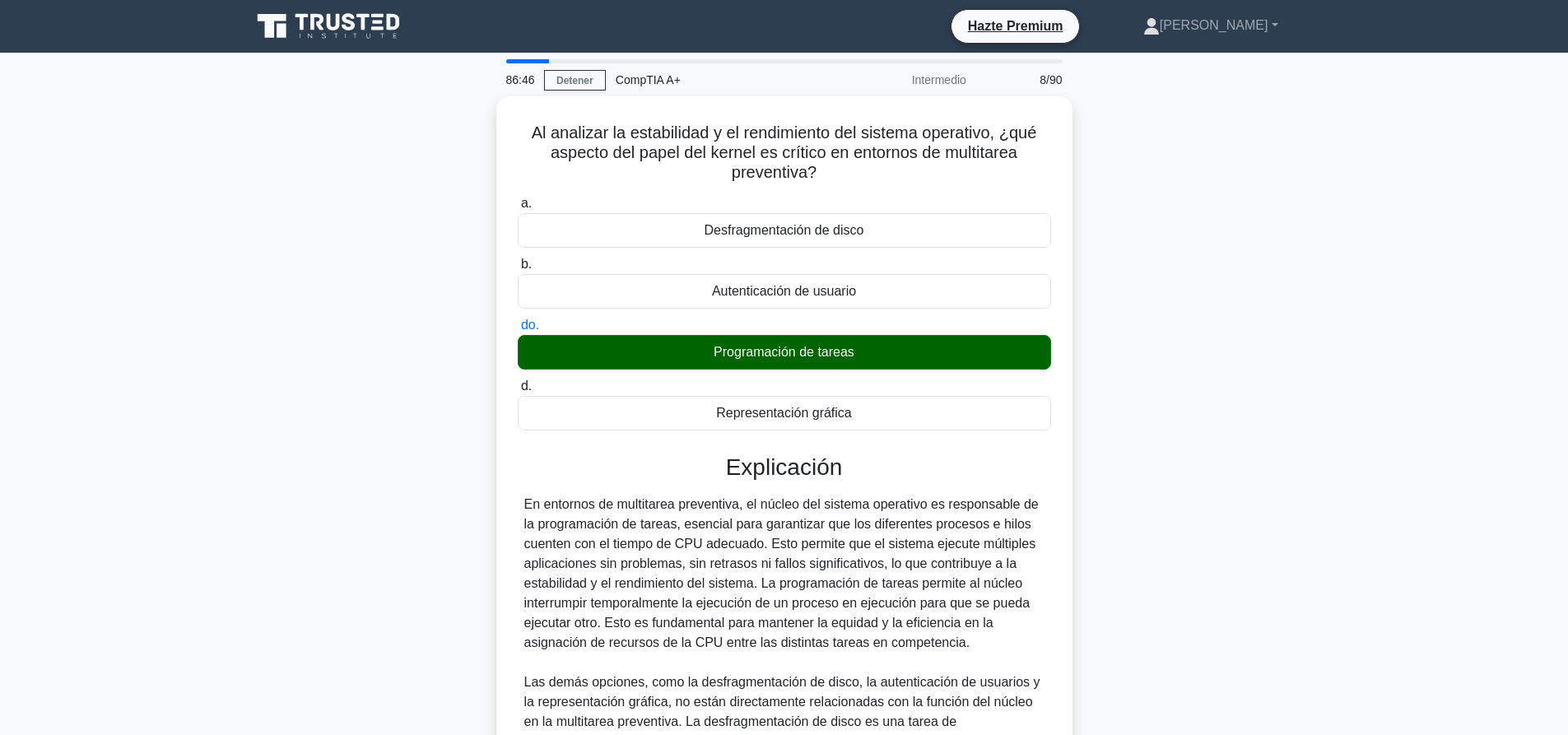
click at [1186, 399] on div "Al analizar la estabilidad y el rendimiento del sistema operativo, ¿qué aspecto…" at bounding box center [784, 543] width 1086 height 893
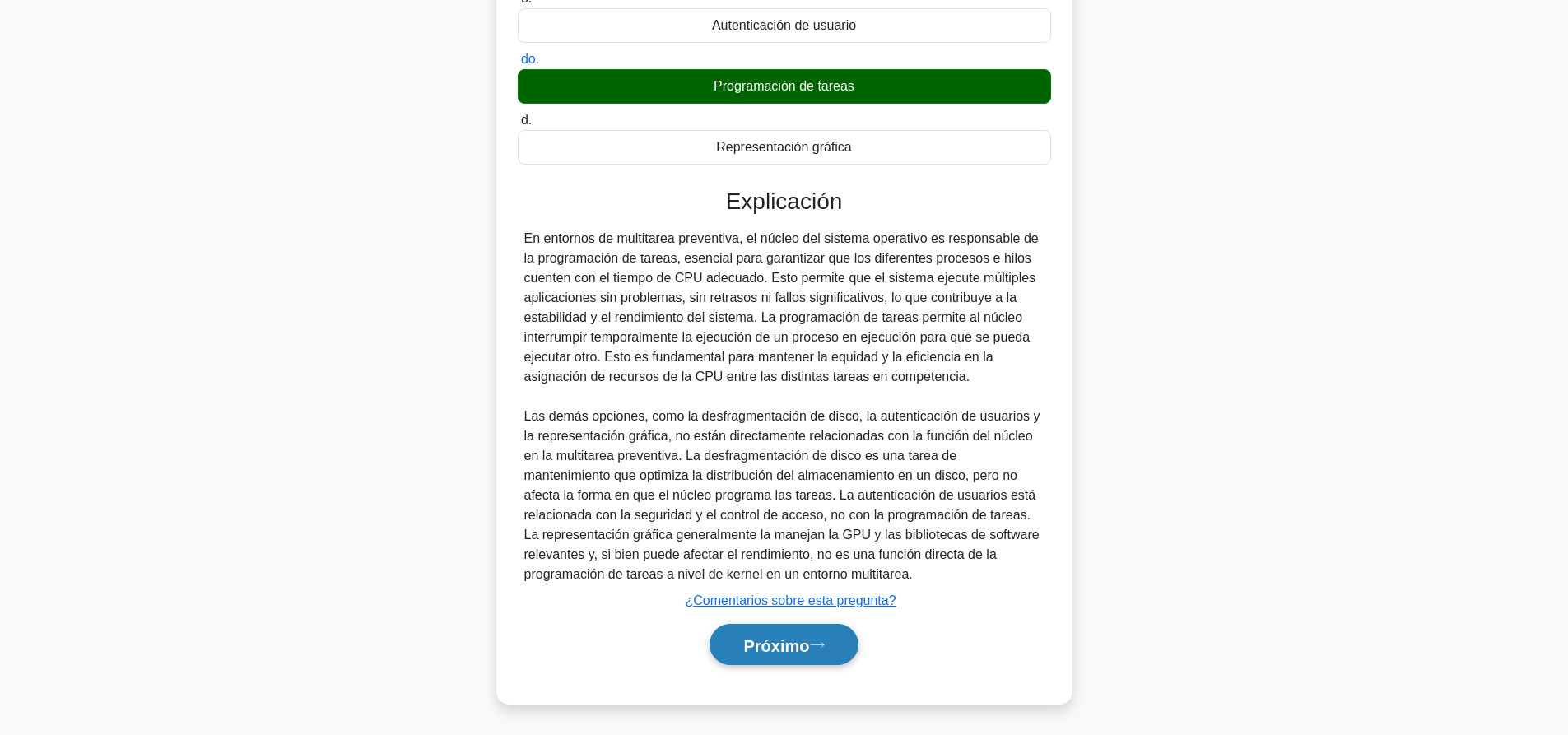
click at [790, 643] on font "Próximo" at bounding box center [775, 645] width 66 height 18
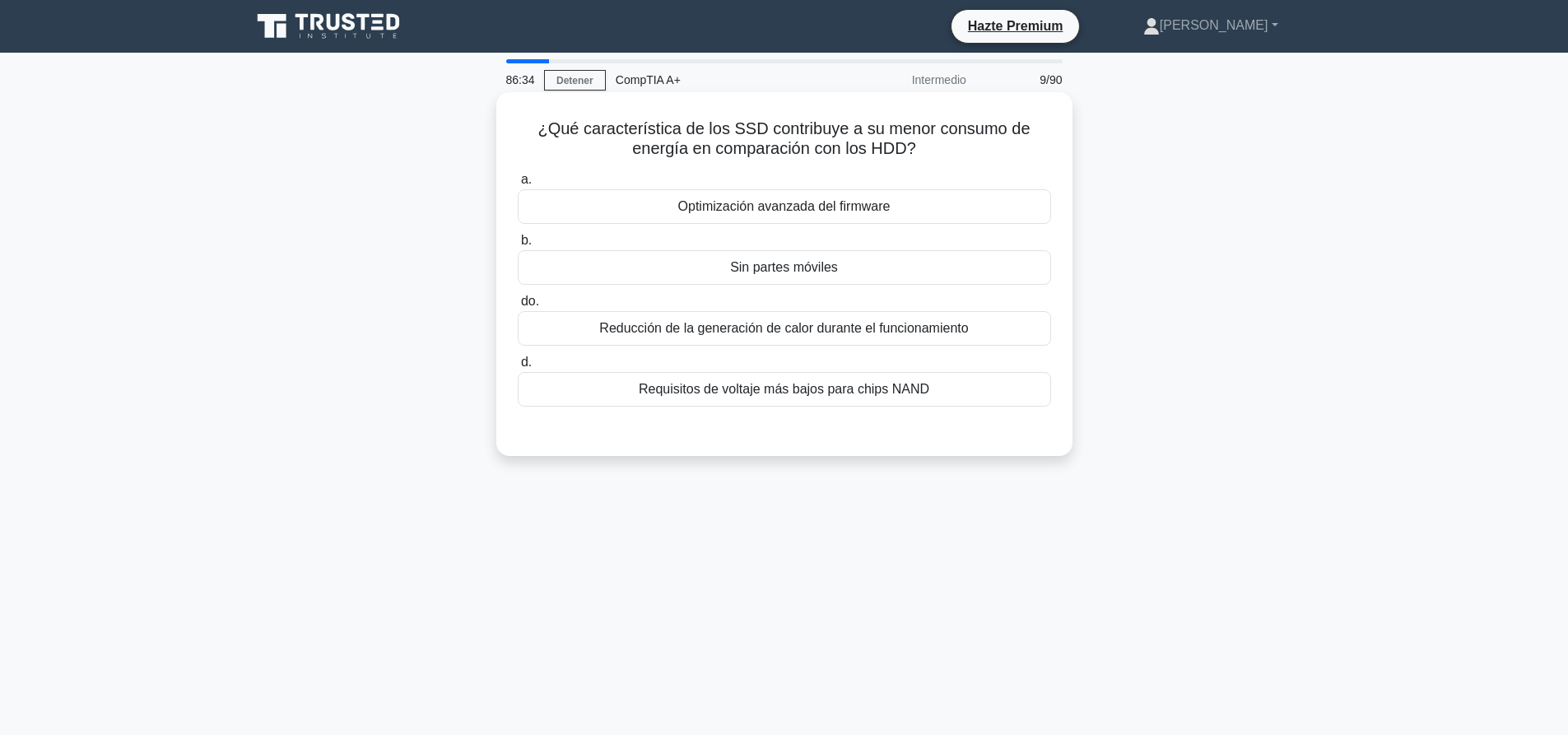
click at [839, 387] on font "Requisitos de voltaje más bajos para chips NAND" at bounding box center [783, 388] width 291 height 14
click at [517, 368] on input "d. Requisitos de voltaje más bajos para chips NAND" at bounding box center [517, 362] width 0 height 10
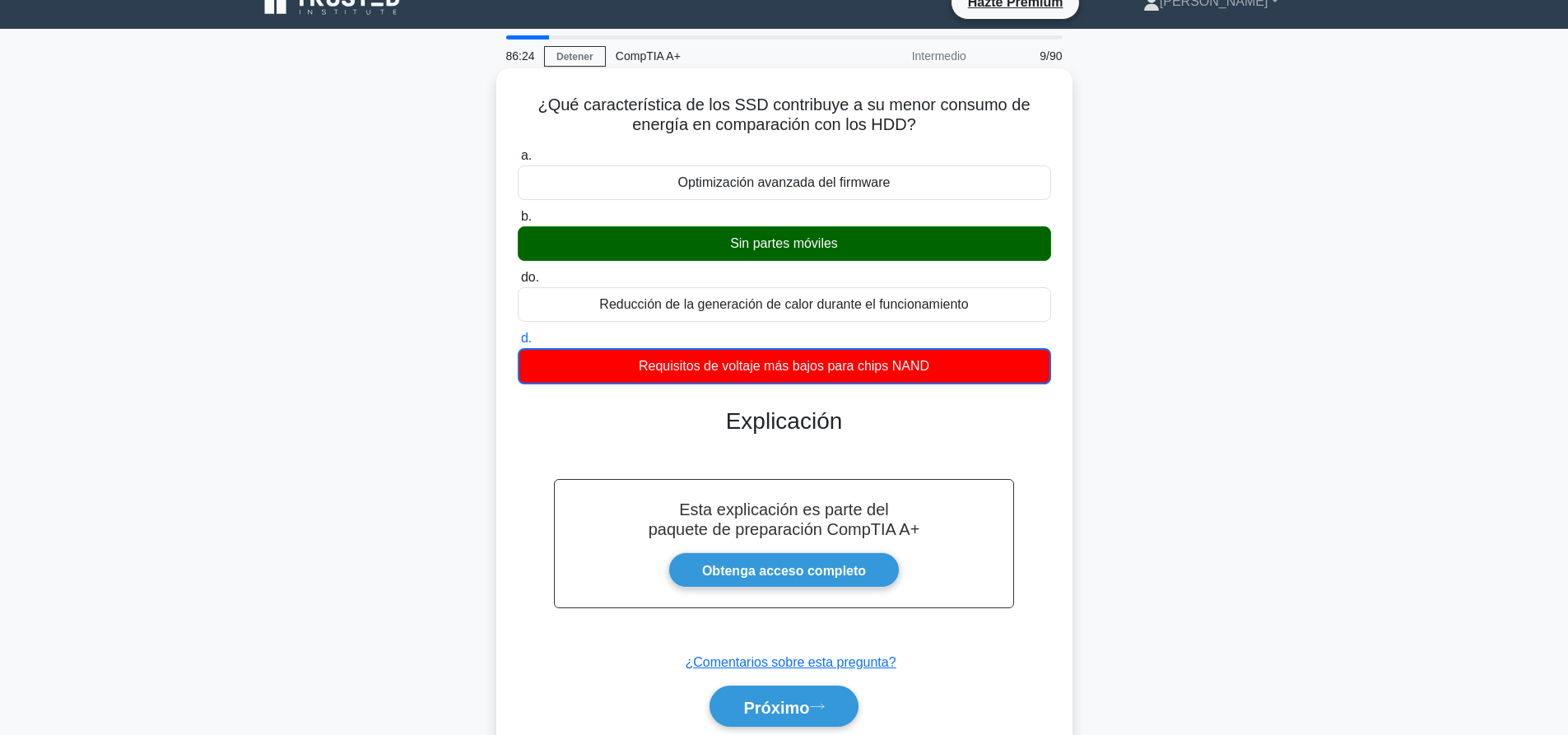
scroll to position [154, 0]
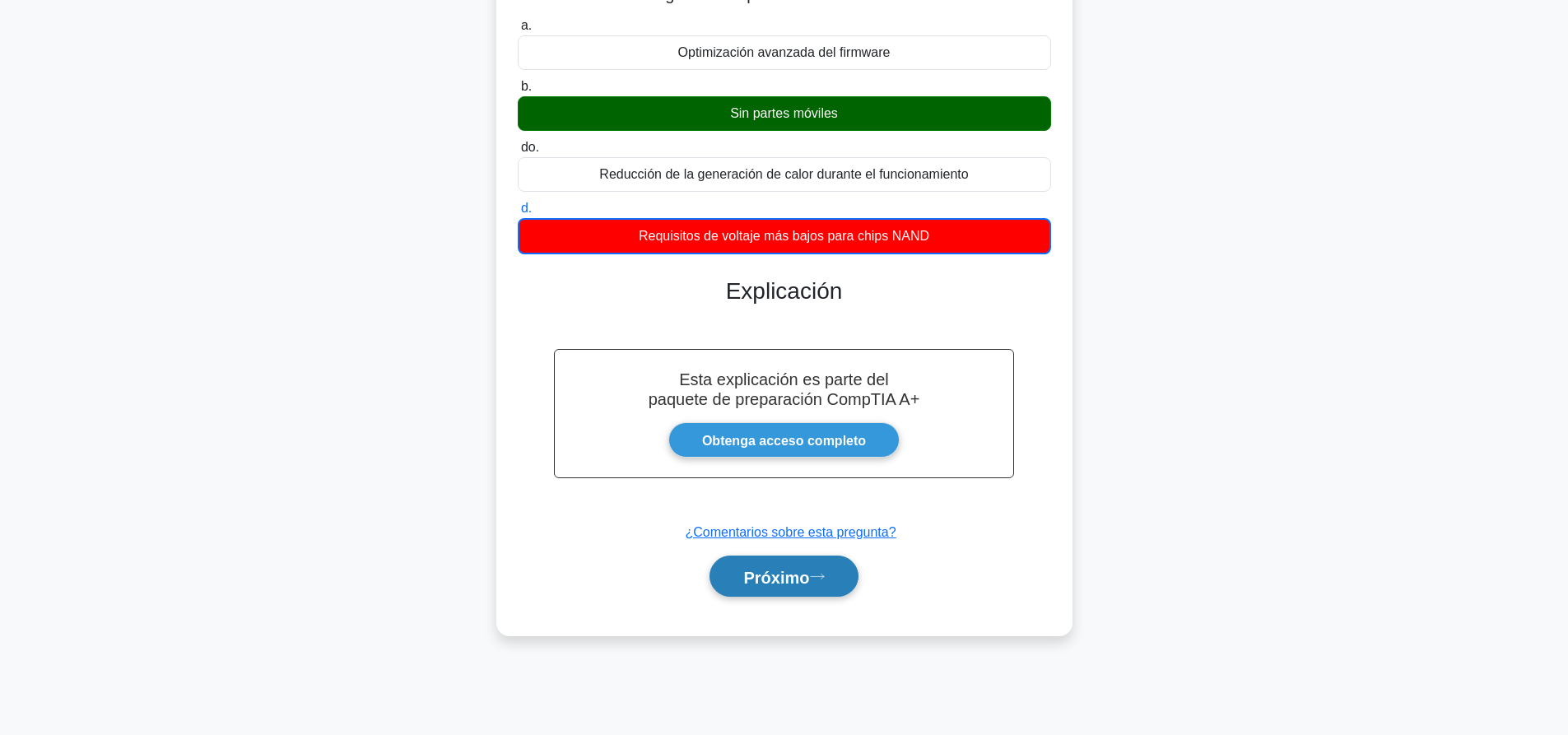
click at [819, 574] on icon at bounding box center [817, 576] width 15 height 10
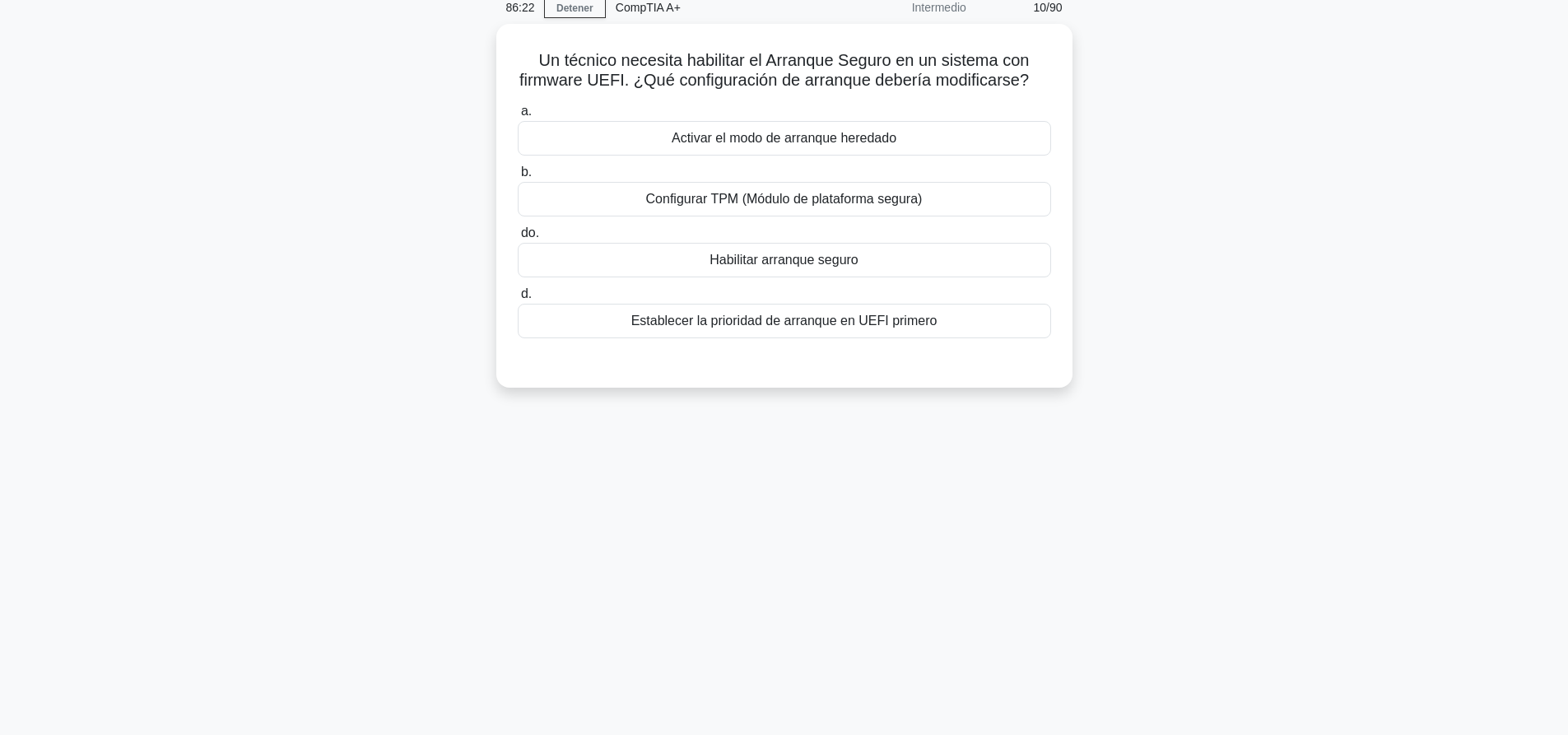
scroll to position [0, 0]
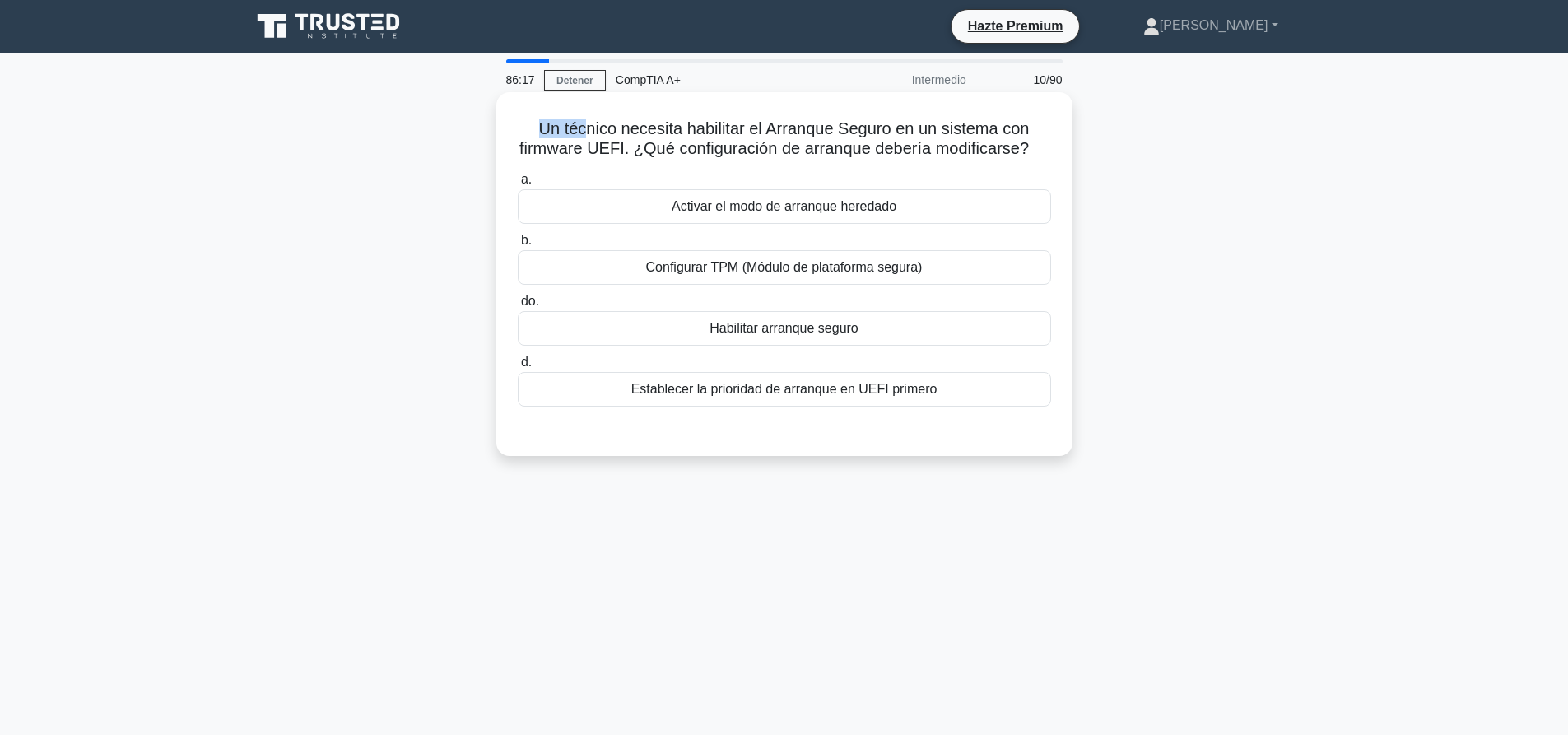
drag, startPoint x: 533, startPoint y: 127, endPoint x: 586, endPoint y: 127, distance: 53.0
click at [586, 127] on h5 "Un técnico necesita habilitar el Arranque Seguro en un sistema con firmware UEF…" at bounding box center [784, 138] width 536 height 41
click at [647, 124] on font "Un técnico necesita habilitar el Arranque Seguro en un sistema con firmware UEF…" at bounding box center [774, 138] width 511 height 38
click at [876, 346] on div "Habilitar arranque seguro" at bounding box center [784, 328] width 533 height 34
click at [517, 307] on input "do. Habilitar arranque seguro" at bounding box center [517, 301] width 0 height 10
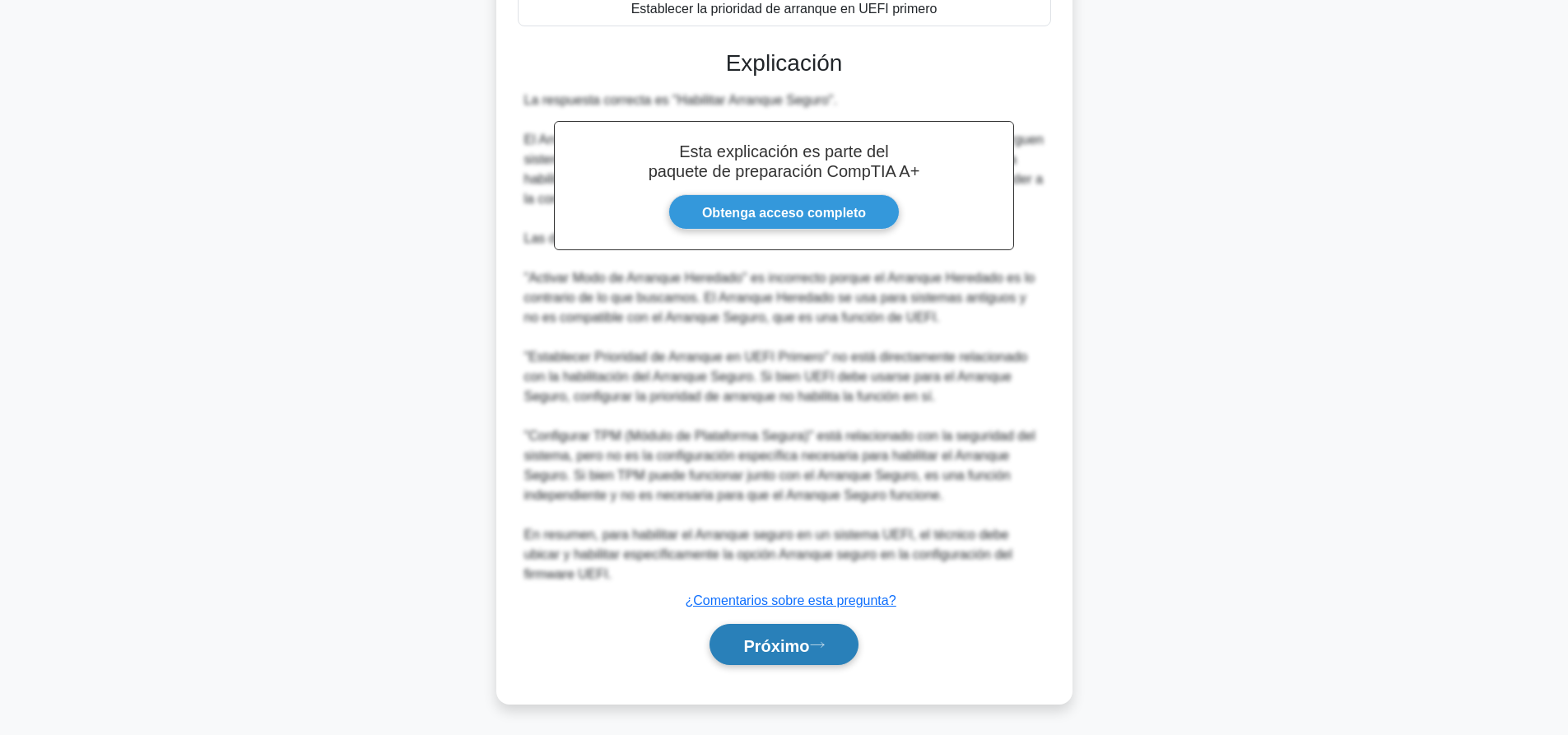
click at [787, 637] on font "Próximo" at bounding box center [775, 645] width 66 height 18
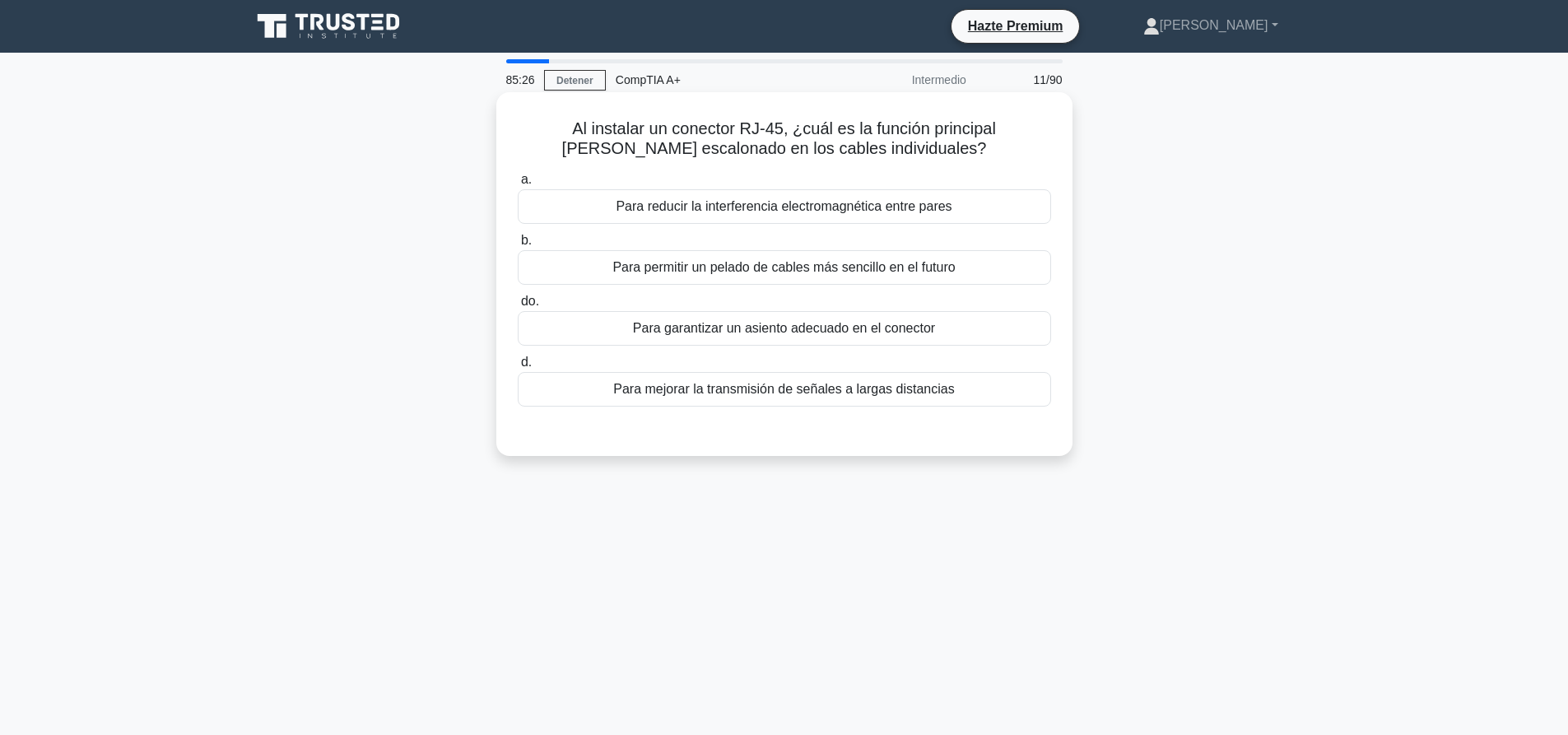
click at [1001, 332] on div "Para garantizar un asiento adecuado en el conector" at bounding box center [784, 328] width 533 height 34
click at [517, 307] on input "do. Para garantizar un asiento adecuado en el conector" at bounding box center [517, 301] width 0 height 10
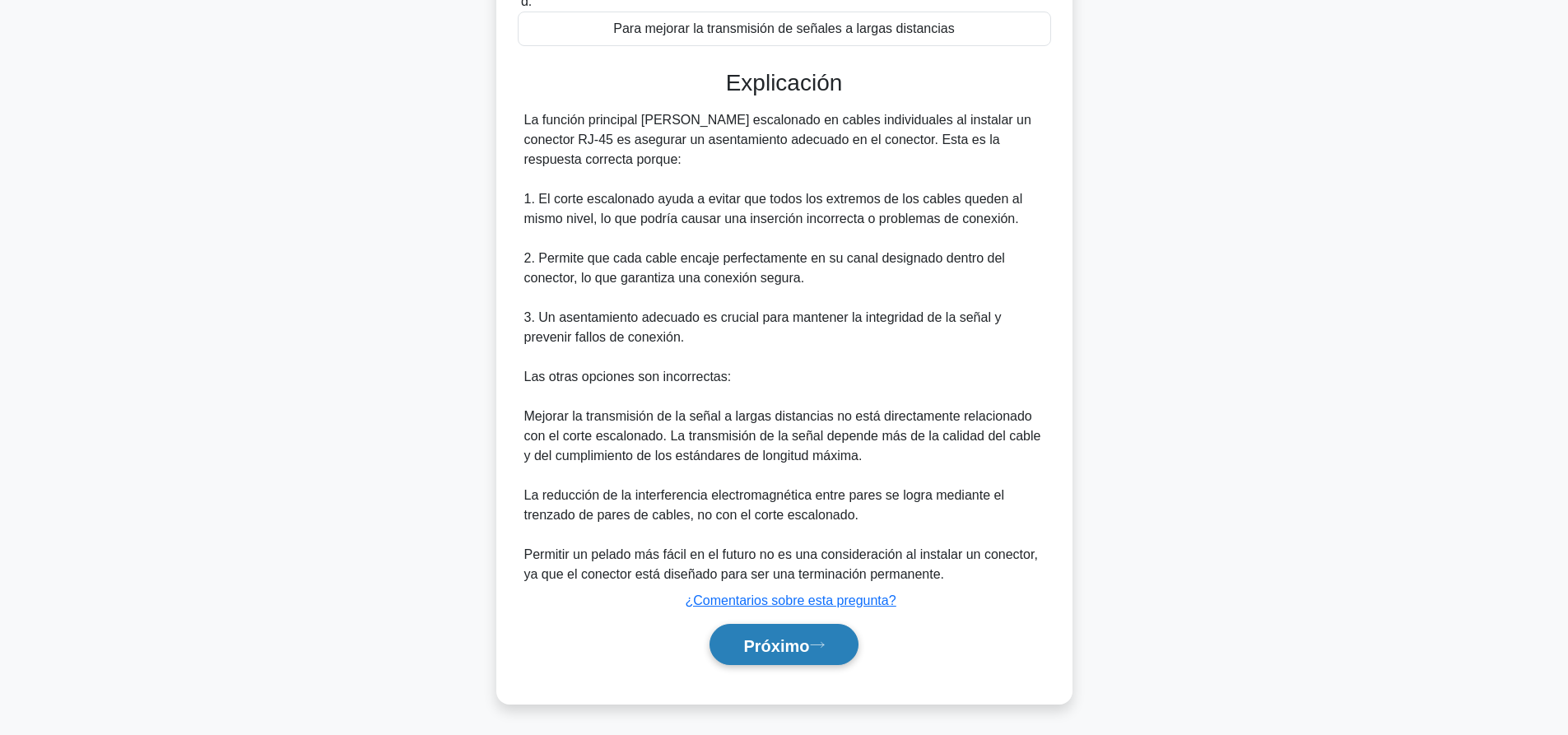
click at [817, 664] on button "Próximo" at bounding box center [784, 645] width 149 height 42
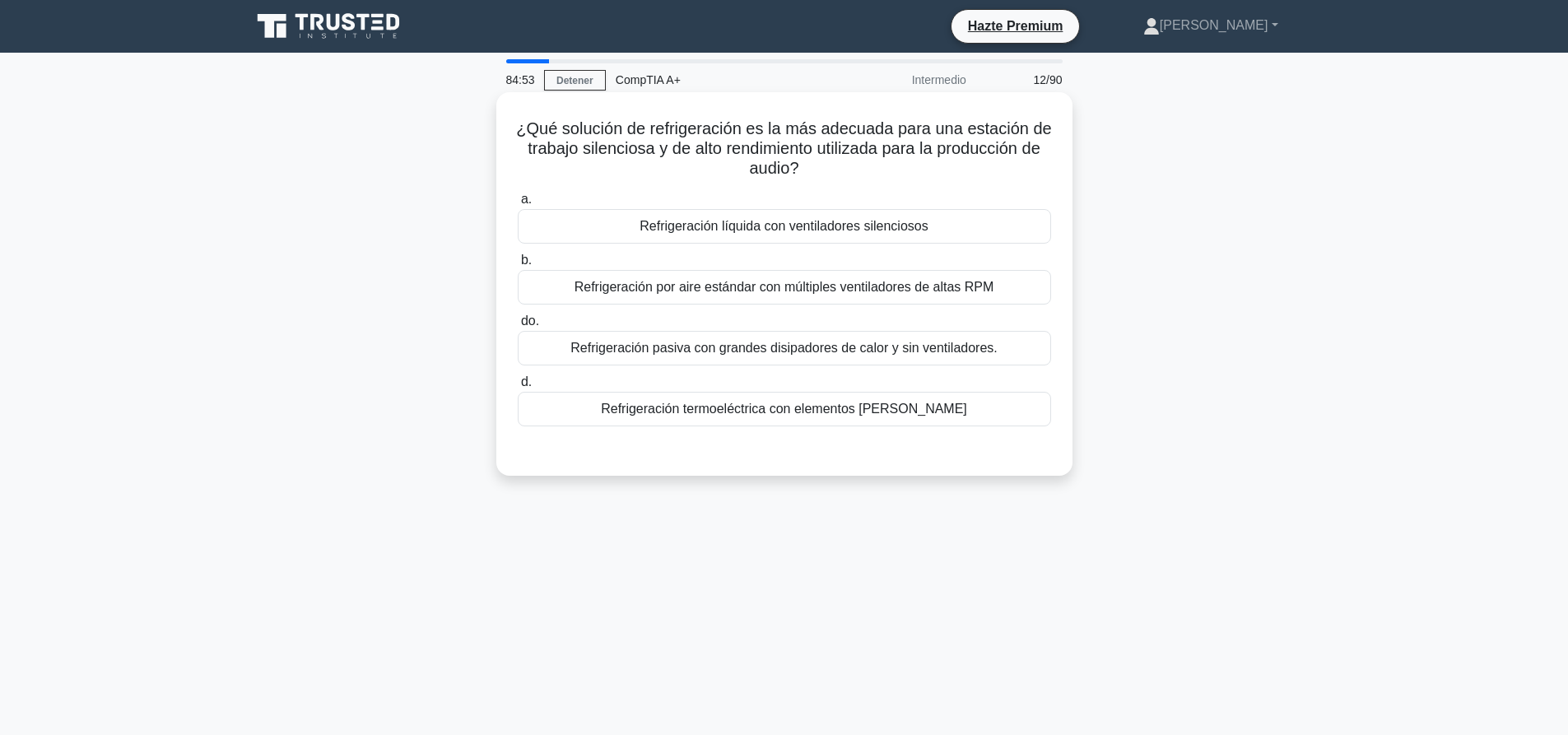
click at [747, 221] on font "Refrigeración líquida con ventiladores silenciosos" at bounding box center [783, 226] width 288 height 14
click at [517, 205] on input "a. Refrigeración líquida con ventiladores silenciosos" at bounding box center [517, 199] width 0 height 10
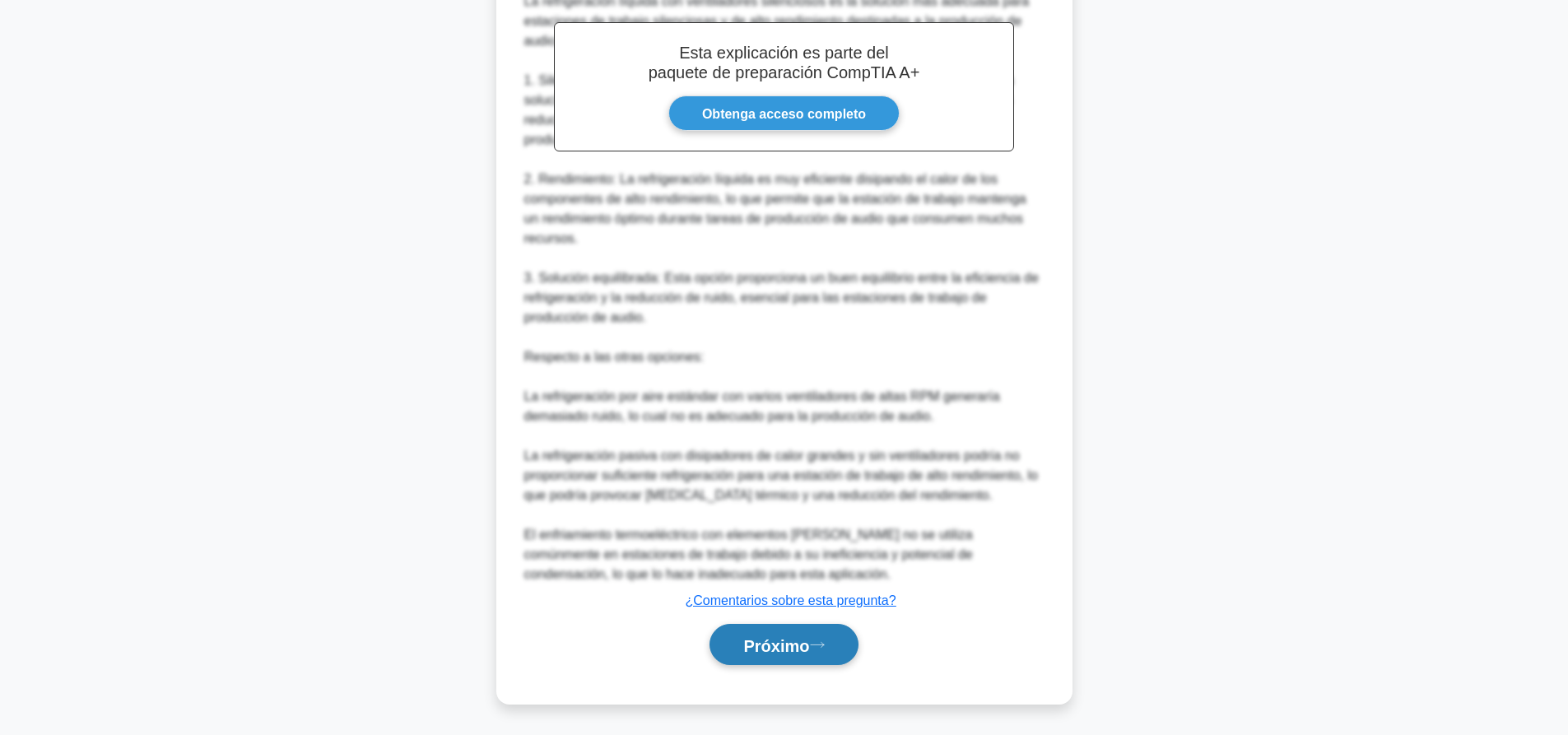
click at [840, 643] on button "Próximo" at bounding box center [784, 645] width 149 height 42
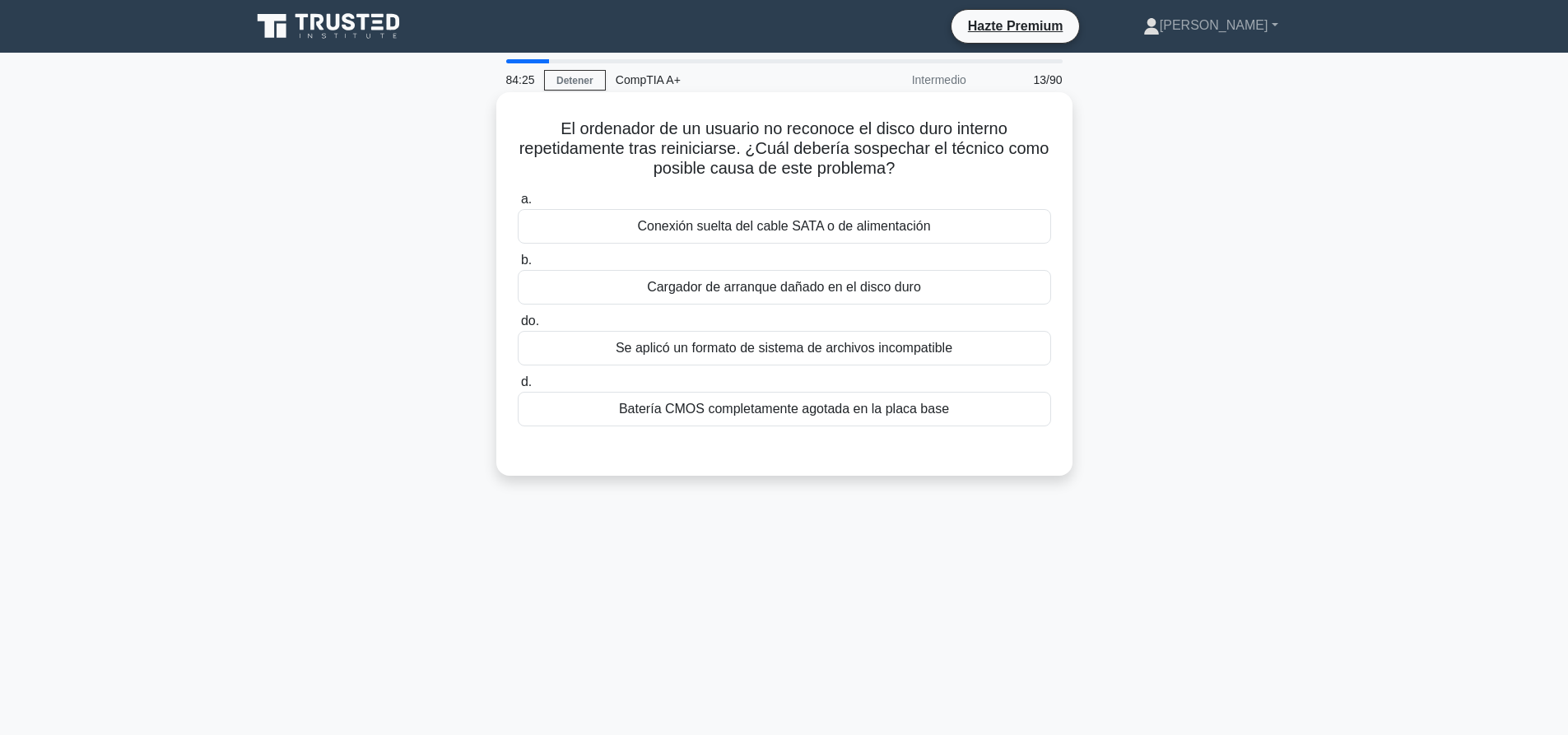
click at [902, 232] on font "Conexión suelta del cable SATA o de alimentación" at bounding box center [784, 226] width 293 height 14
click at [517, 205] on input "a. Conexión suelta del cable SATA o de alimentación" at bounding box center [517, 199] width 0 height 10
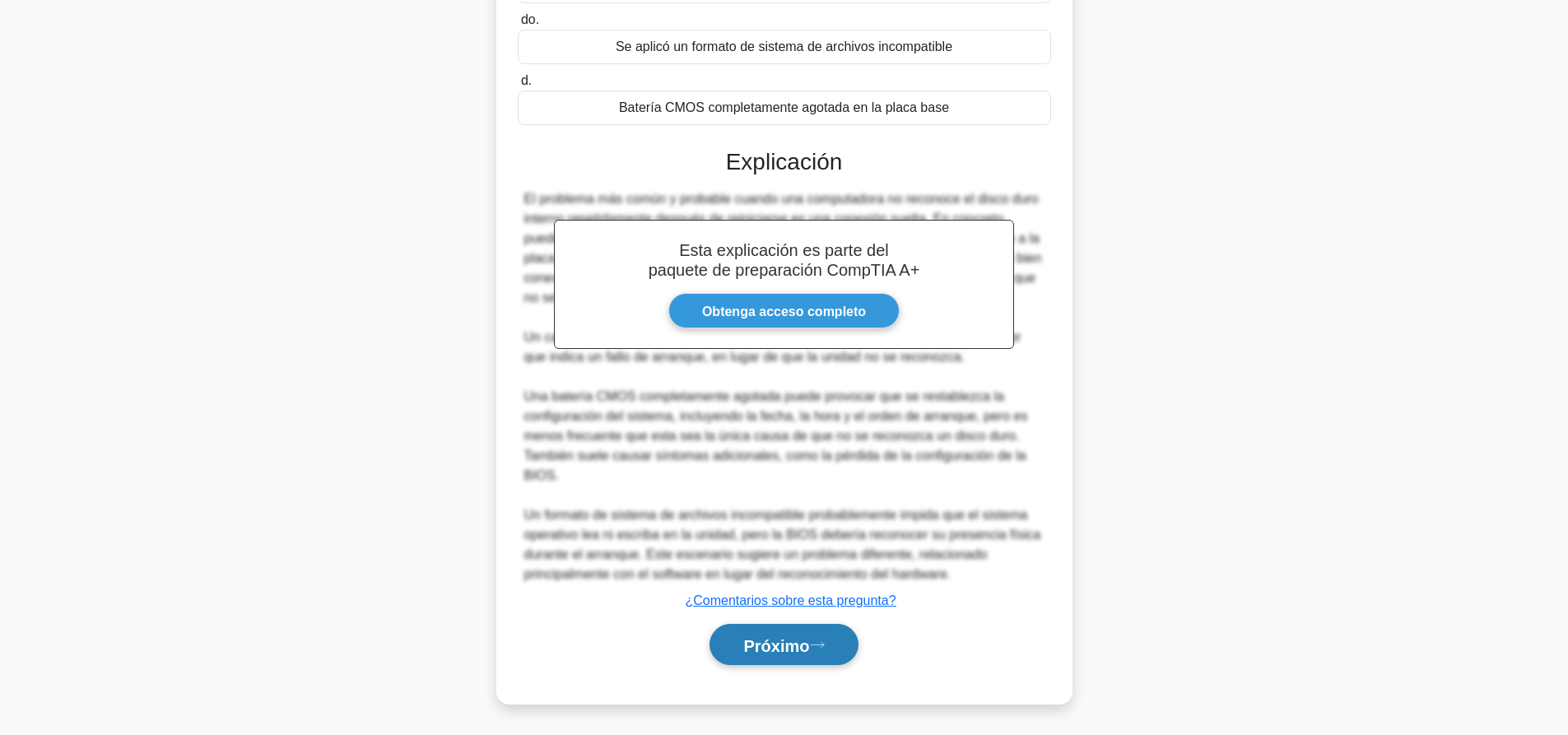
click at [786, 639] on font "Próximo" at bounding box center [775, 645] width 66 height 18
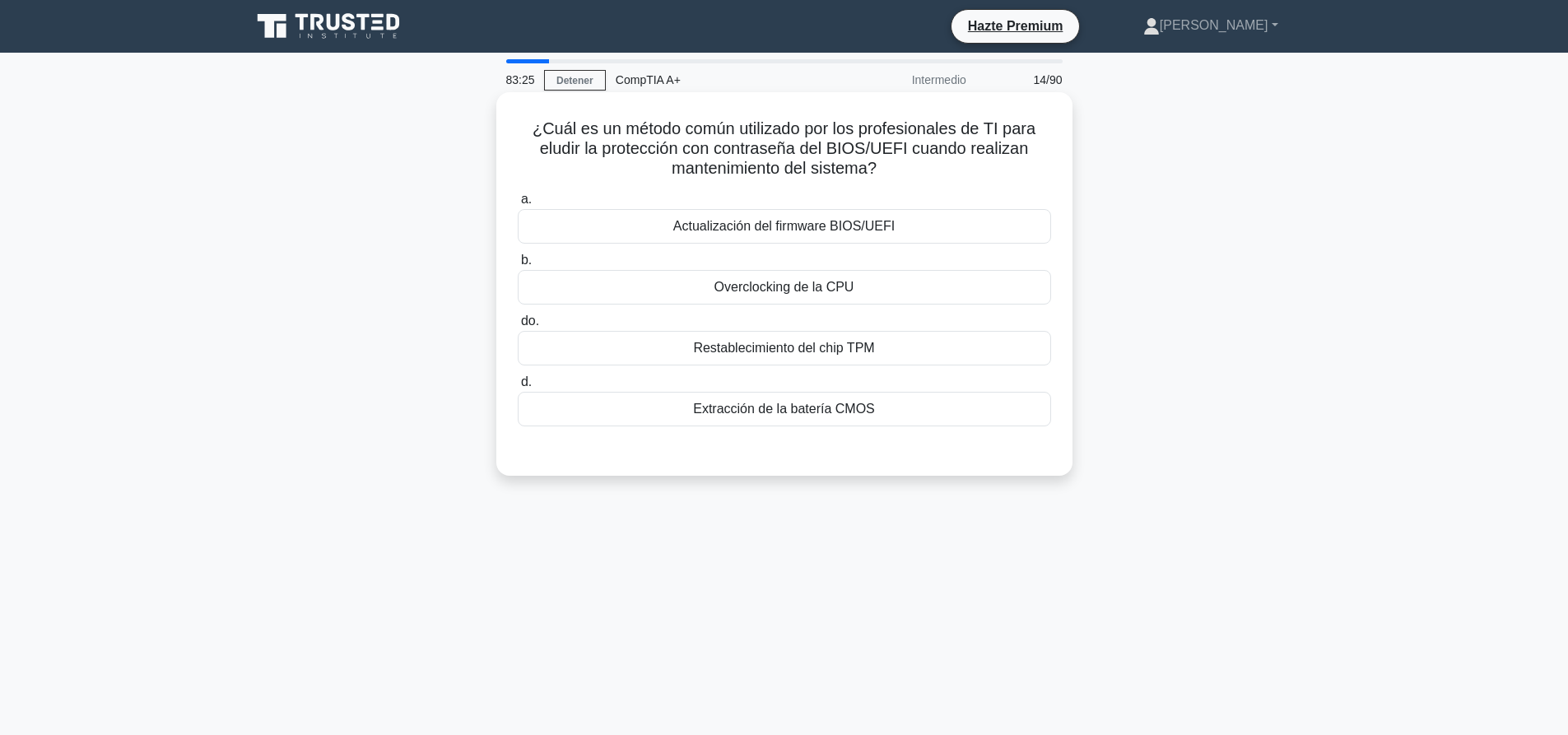
click at [754, 393] on div "Extracción de la batería CMOS" at bounding box center [784, 408] width 533 height 34
click at [517, 387] on input "d. Extracción de la batería CMOS" at bounding box center [517, 382] width 0 height 10
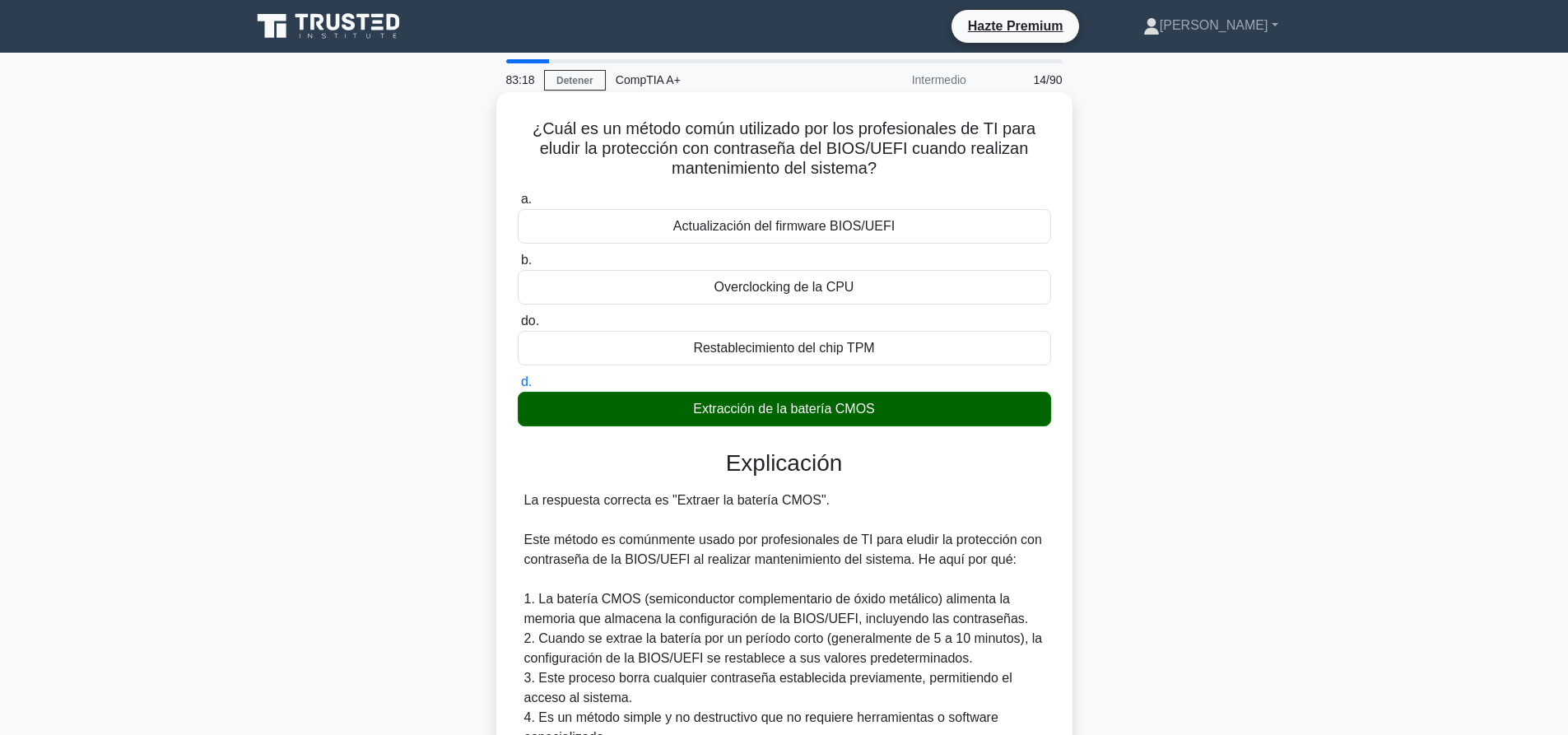
scroll to position [382, 0]
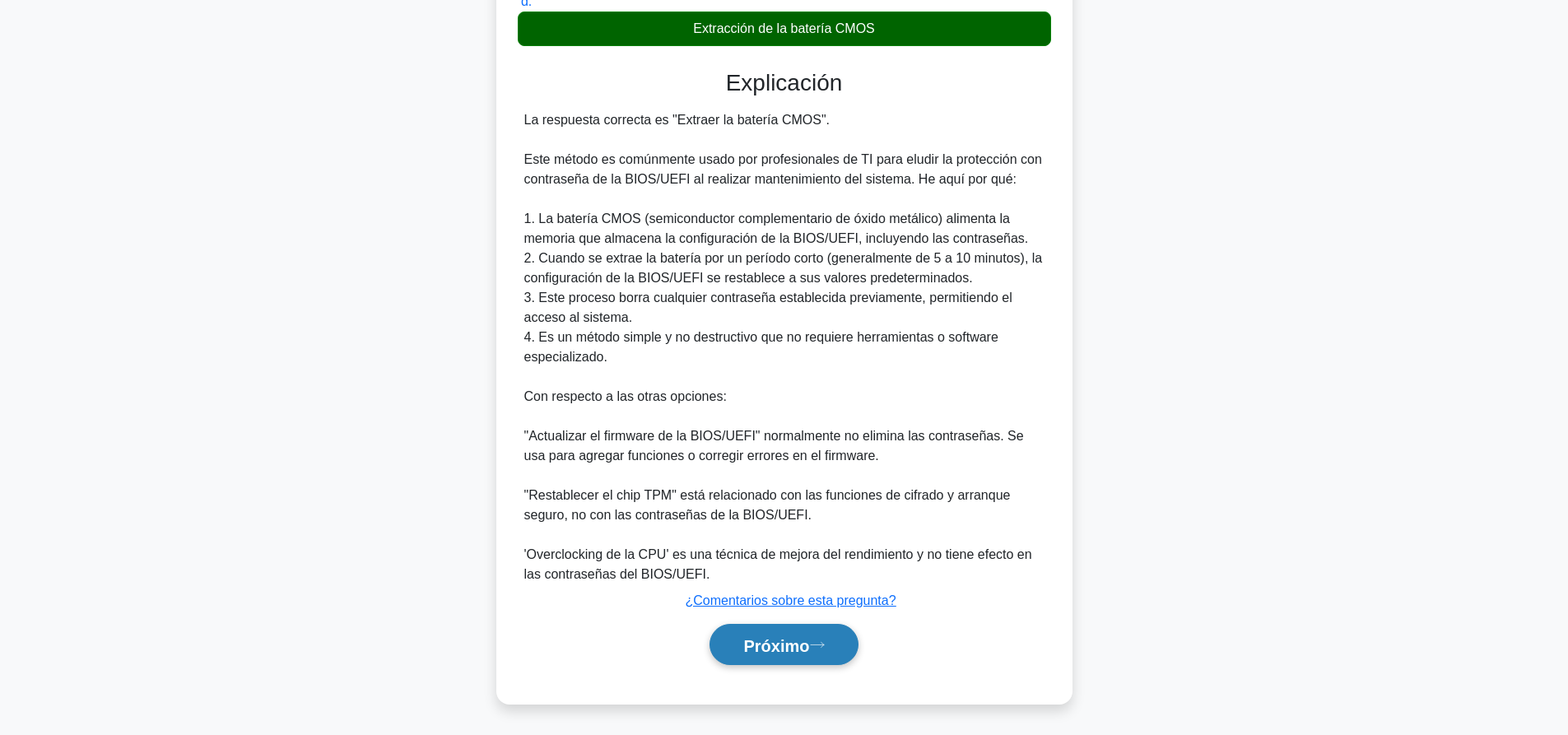
click at [737, 656] on button "Próximo" at bounding box center [784, 645] width 149 height 42
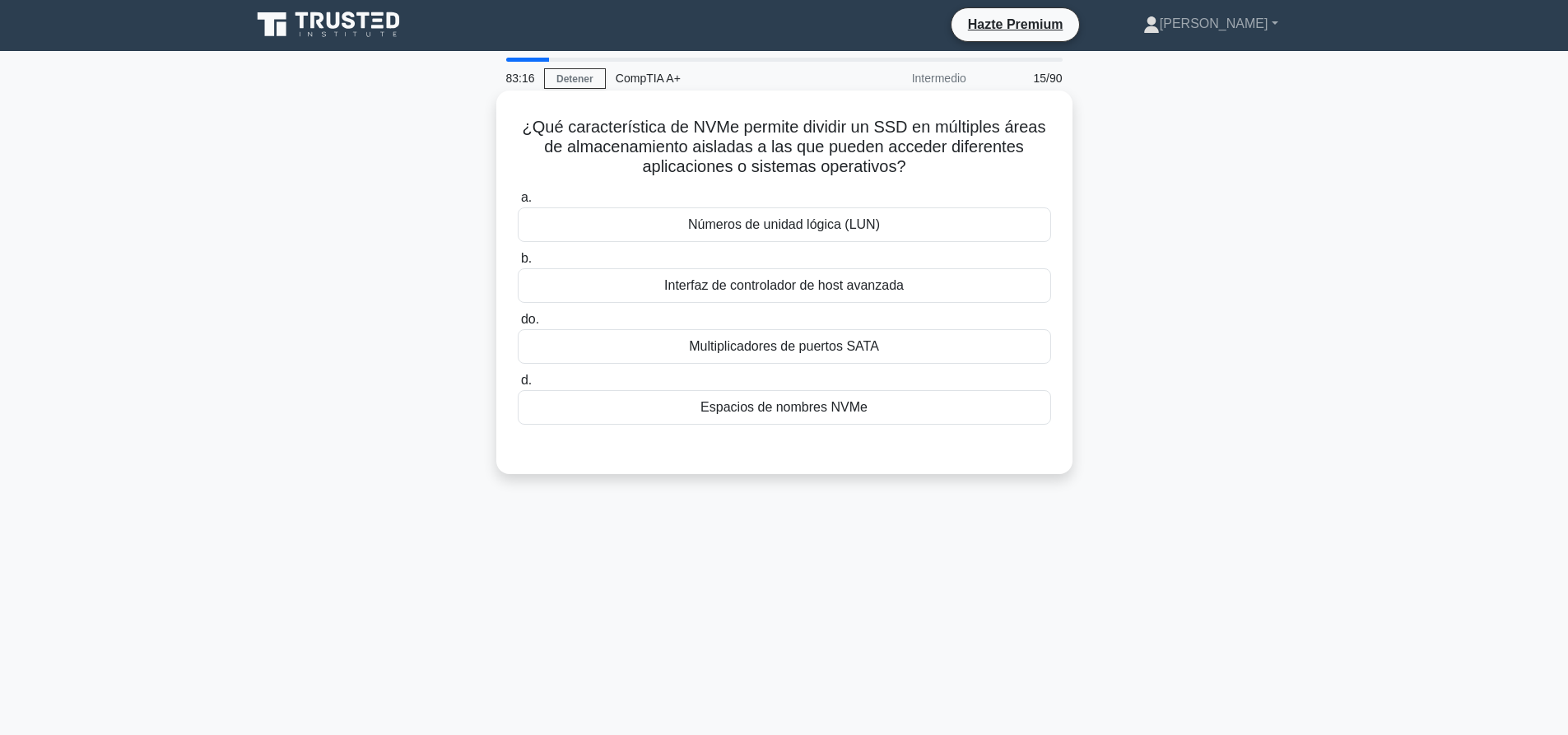
scroll to position [0, 0]
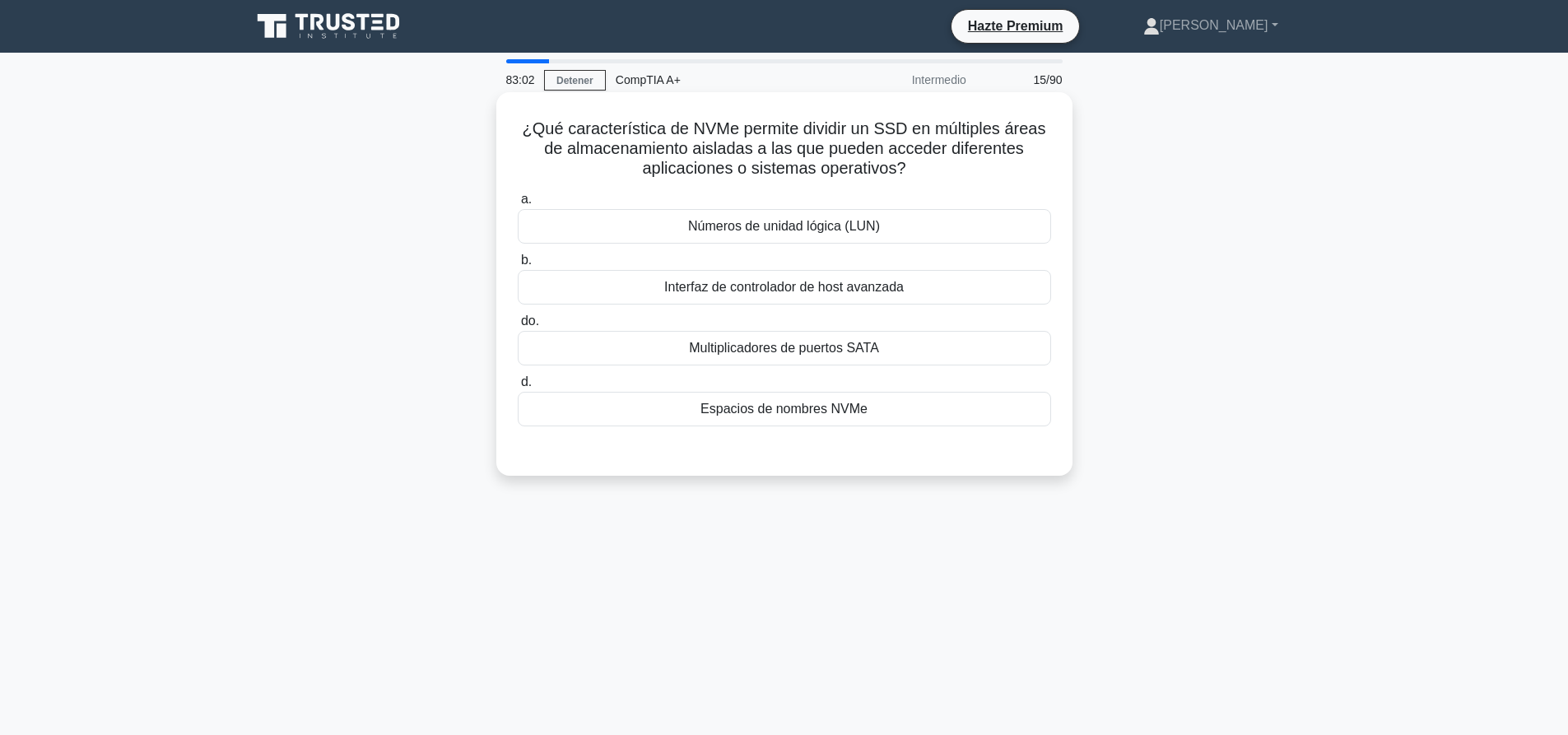
click at [702, 240] on div "Números de unidad lógica (LUN)" at bounding box center [784, 226] width 533 height 34
click at [517, 205] on input "a. Números de unidad lógica (LUN)" at bounding box center [517, 199] width 0 height 10
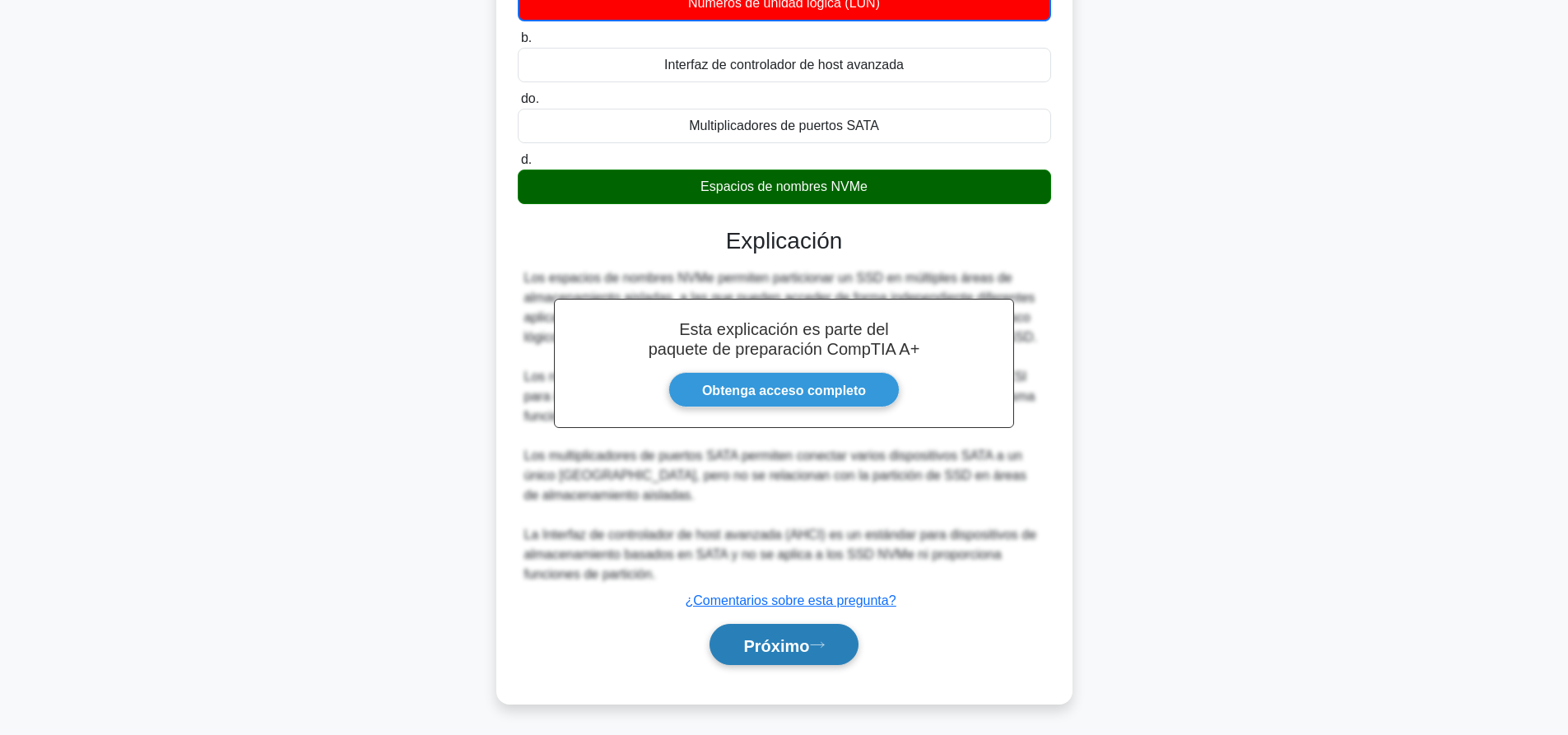
click at [780, 664] on button "Próximo" at bounding box center [784, 645] width 149 height 42
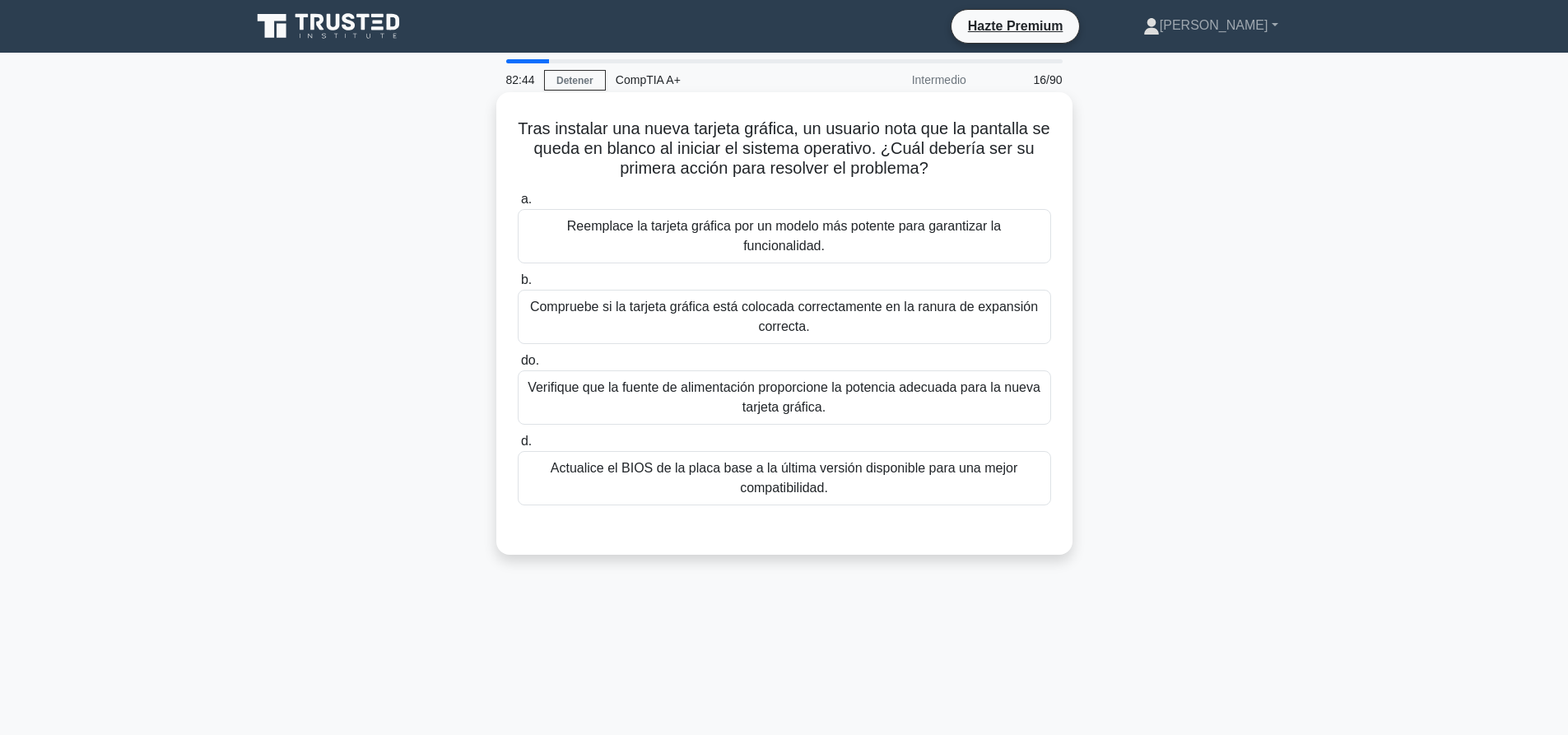
click at [627, 387] on font "Verifique que la fuente de alimentación proporcione la potencia adecuada para l…" at bounding box center [784, 397] width 518 height 39
click at [517, 366] on input "do. Verifique que la fuente de alimentación proporcione la potencia adecuada pa…" at bounding box center [517, 360] width 0 height 10
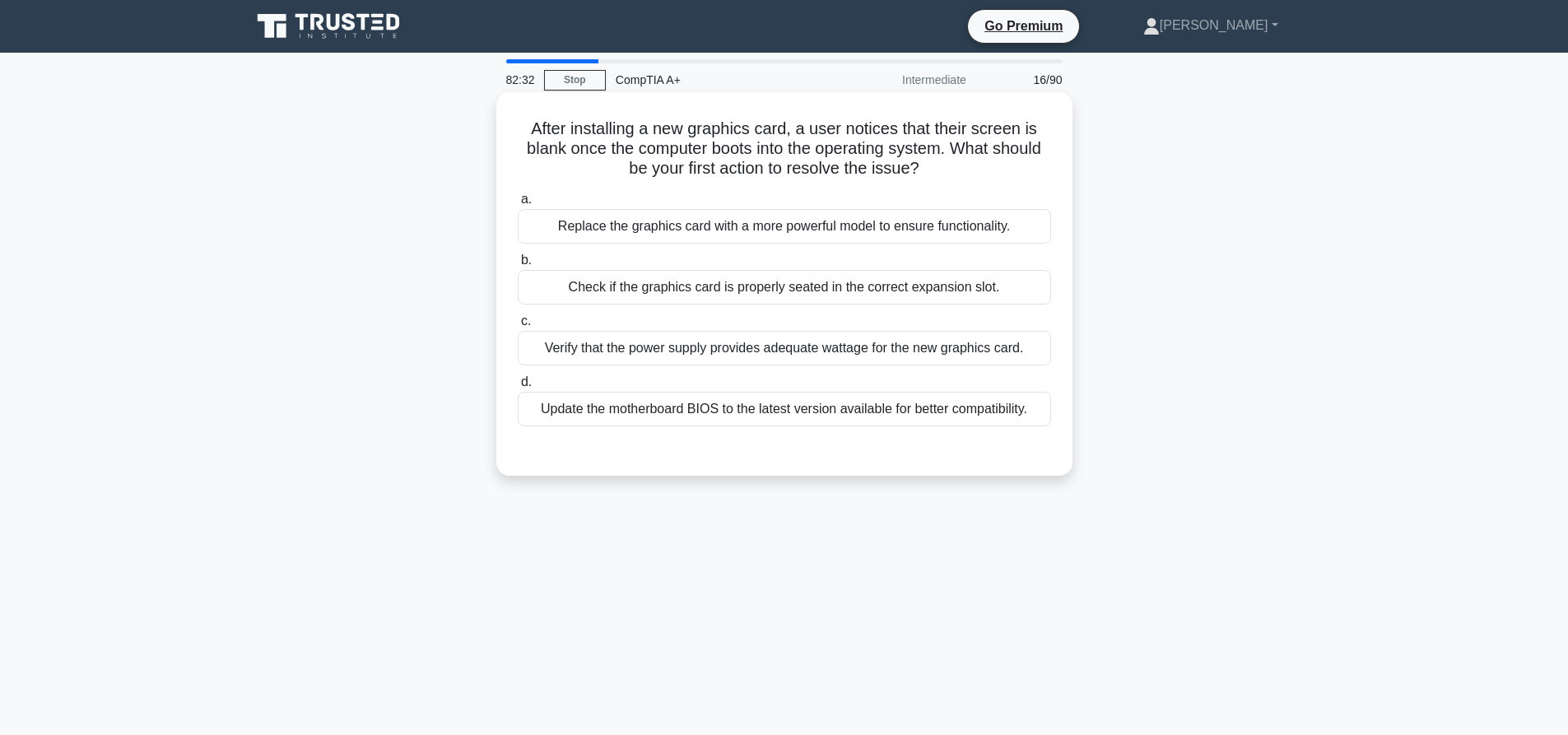
click at [732, 293] on div "Check if the graphics card is properly seated in the correct expansion slot." at bounding box center [784, 287] width 533 height 34
click at [517, 266] on input "b. Check if the graphics card is properly seated in the correct expansion slot." at bounding box center [517, 260] width 0 height 10
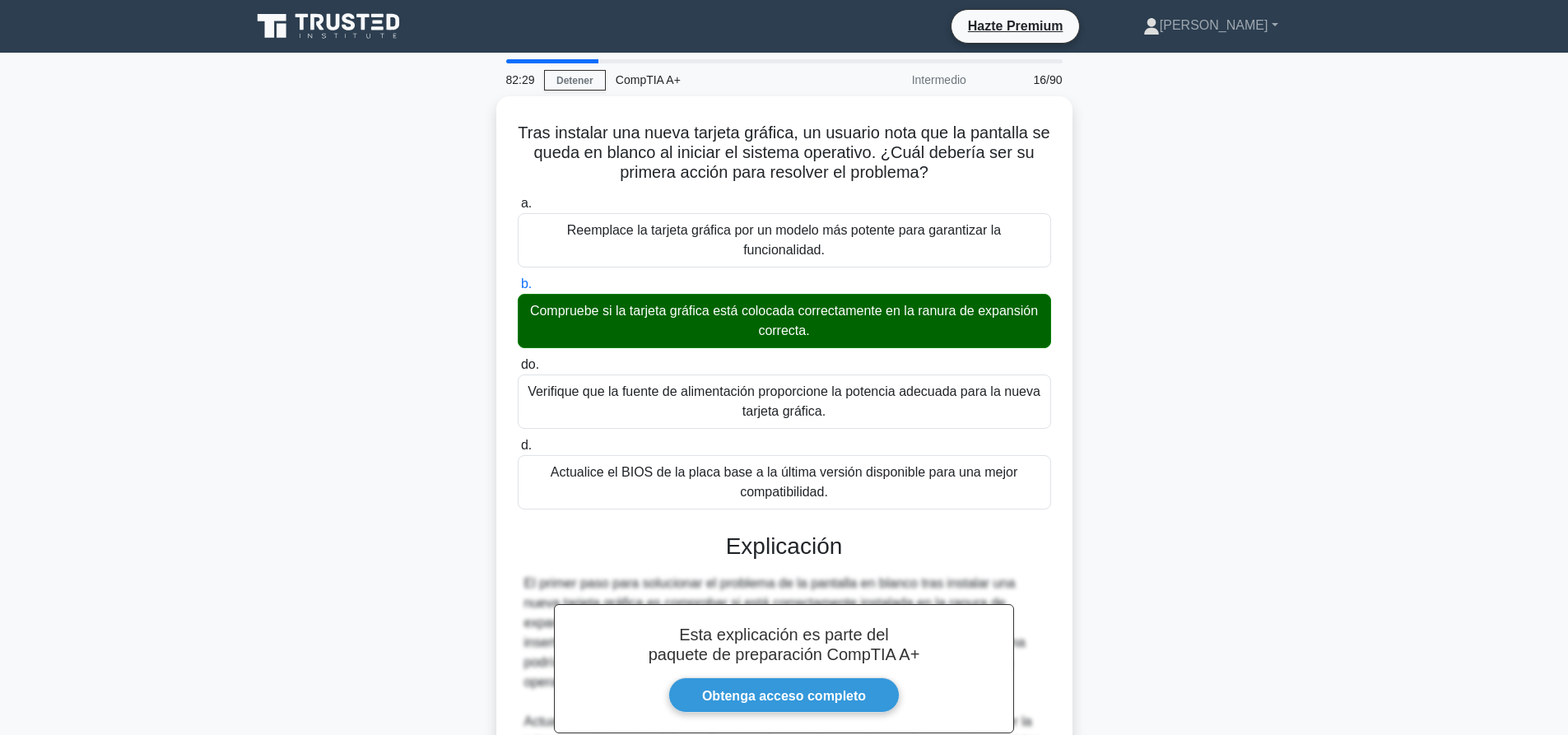
click at [1224, 292] on div "Tras instalar una nueva tarjeta gráfica, un usuario nota que la pantalla se que…" at bounding box center [784, 602] width 1086 height 1012
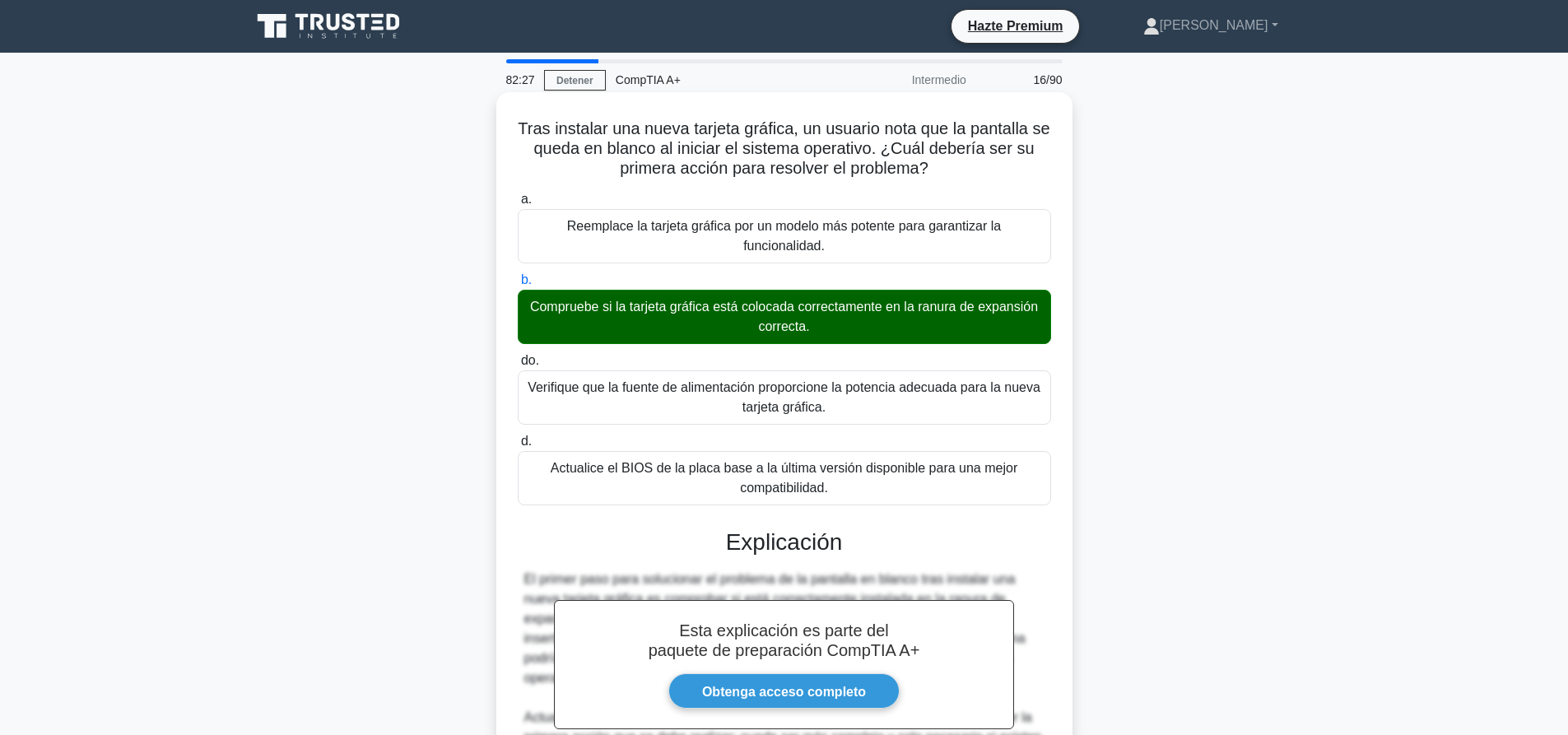
scroll to position [362, 0]
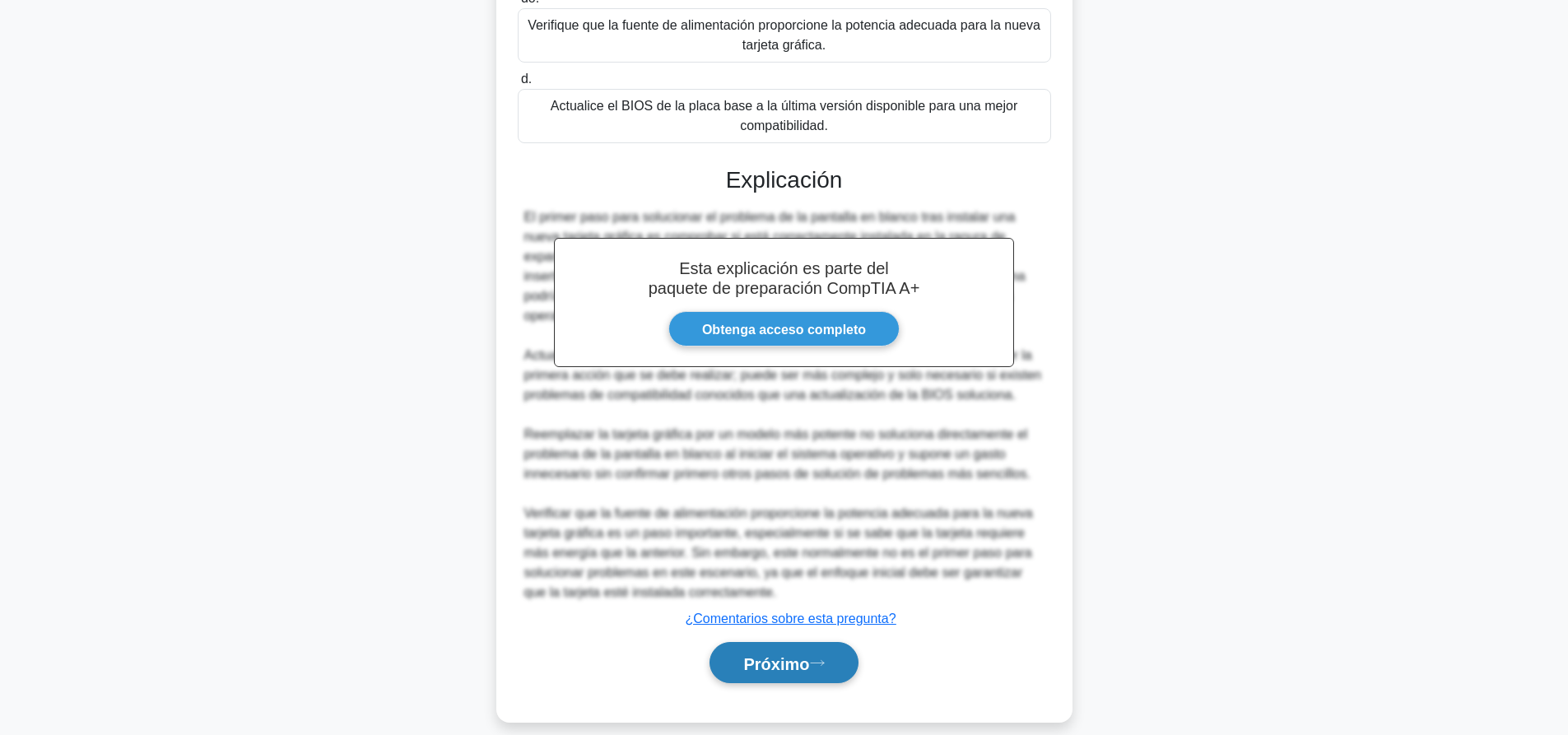
click at [809, 654] on font "Próximo" at bounding box center [775, 663] width 66 height 18
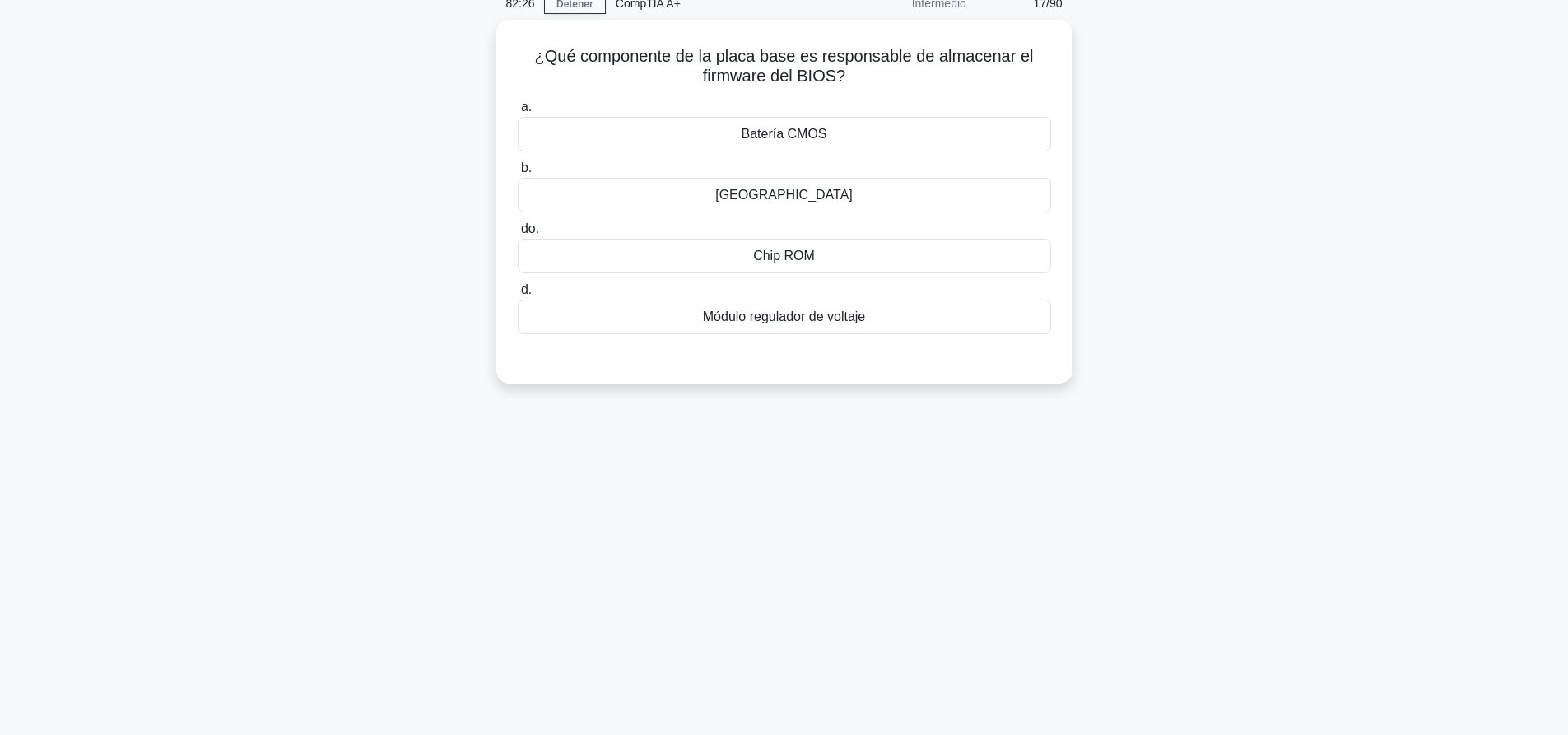
scroll to position [0, 0]
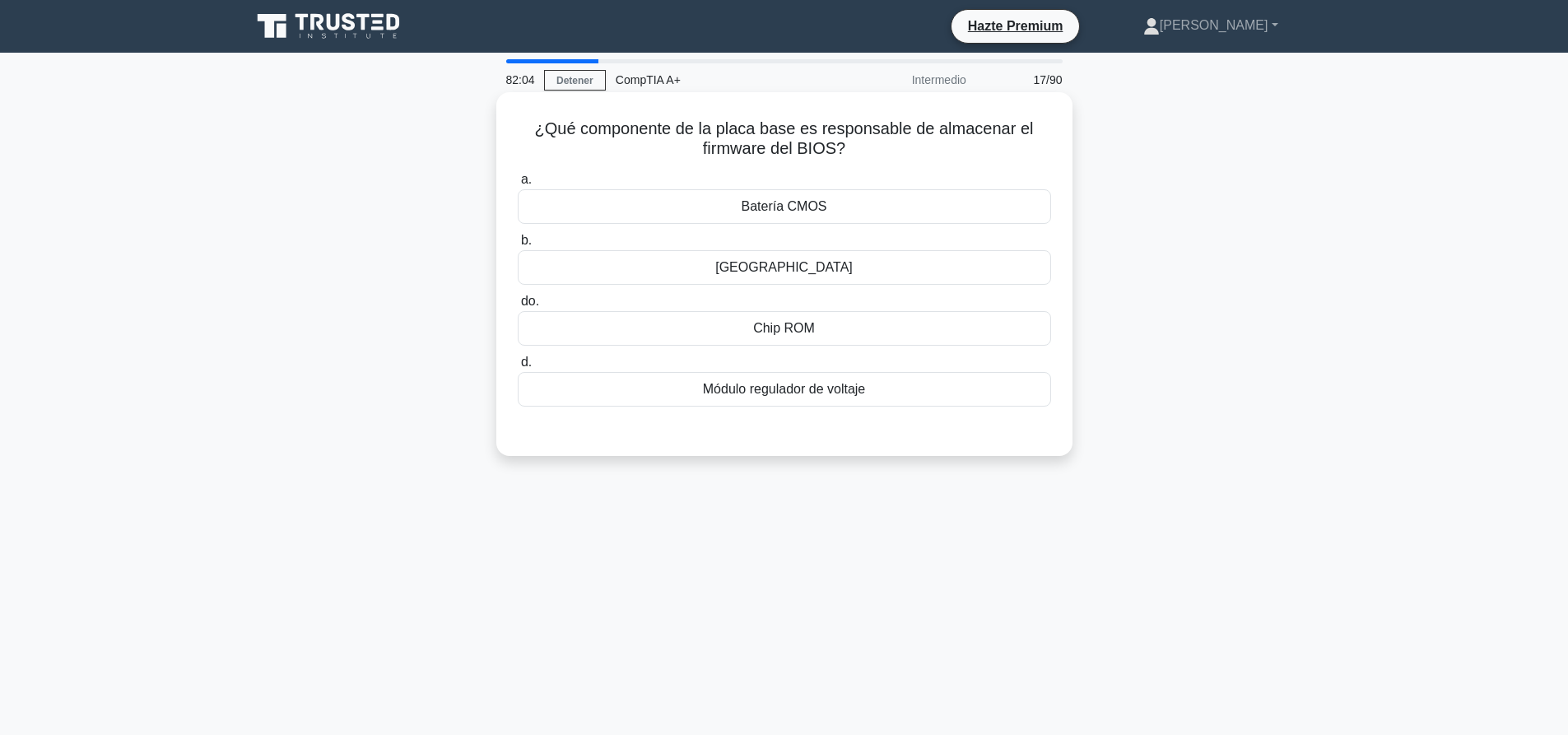
click at [785, 335] on font "Chip ROM" at bounding box center [784, 328] width 62 height 14
click at [517, 307] on input "do. Chip [GEOGRAPHIC_DATA]" at bounding box center [517, 301] width 0 height 10
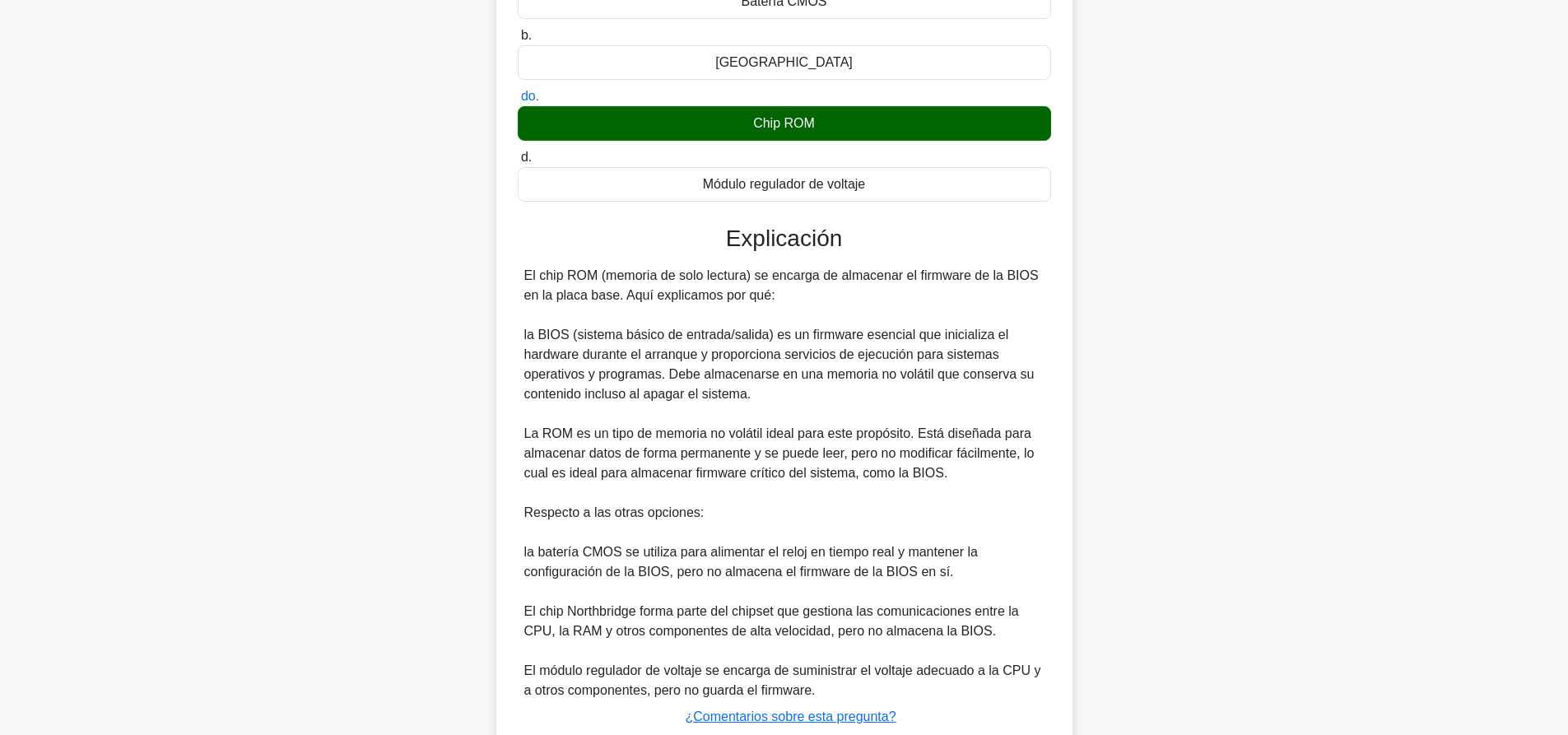
scroll to position [323, 0]
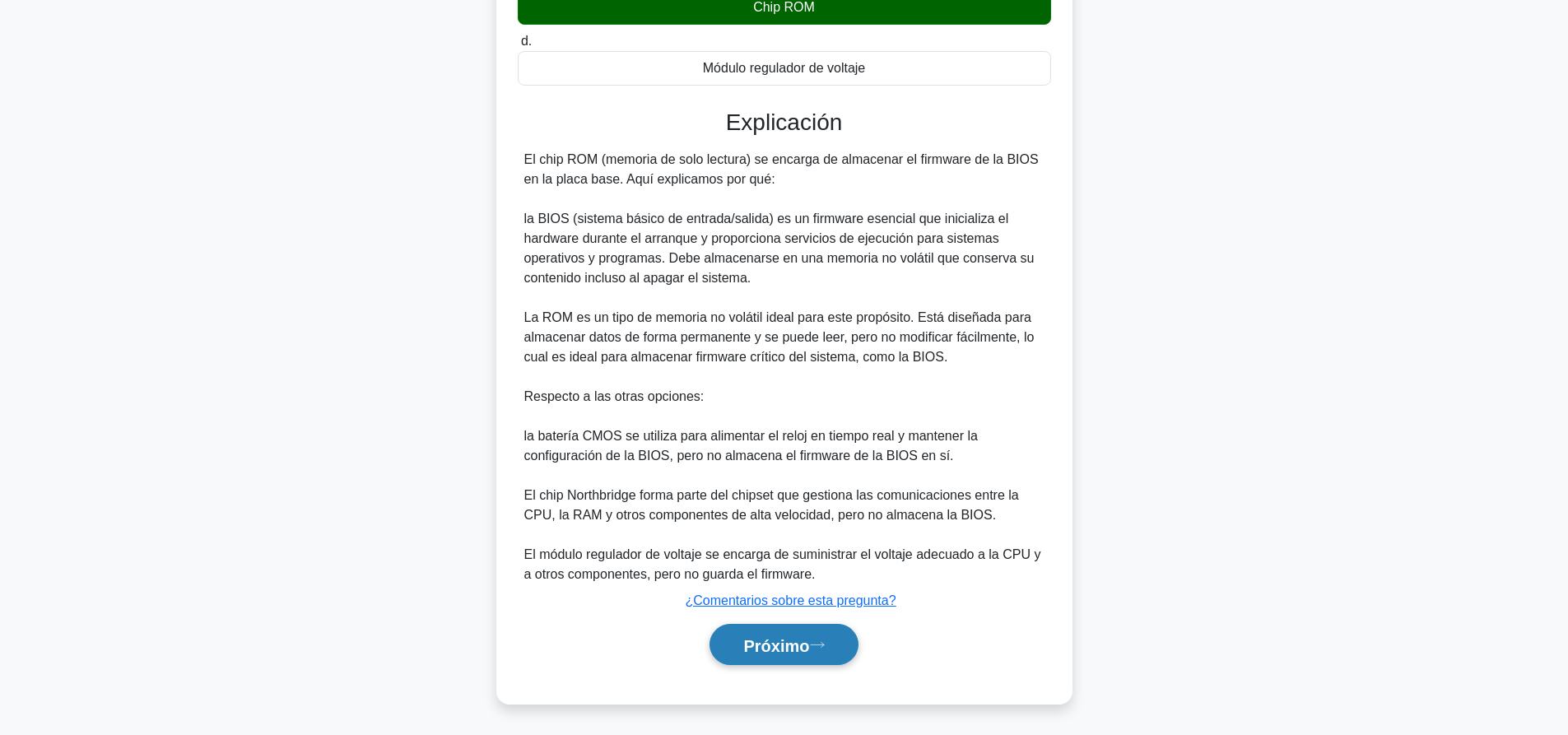
click at [810, 656] on button "Próximo" at bounding box center [784, 645] width 149 height 42
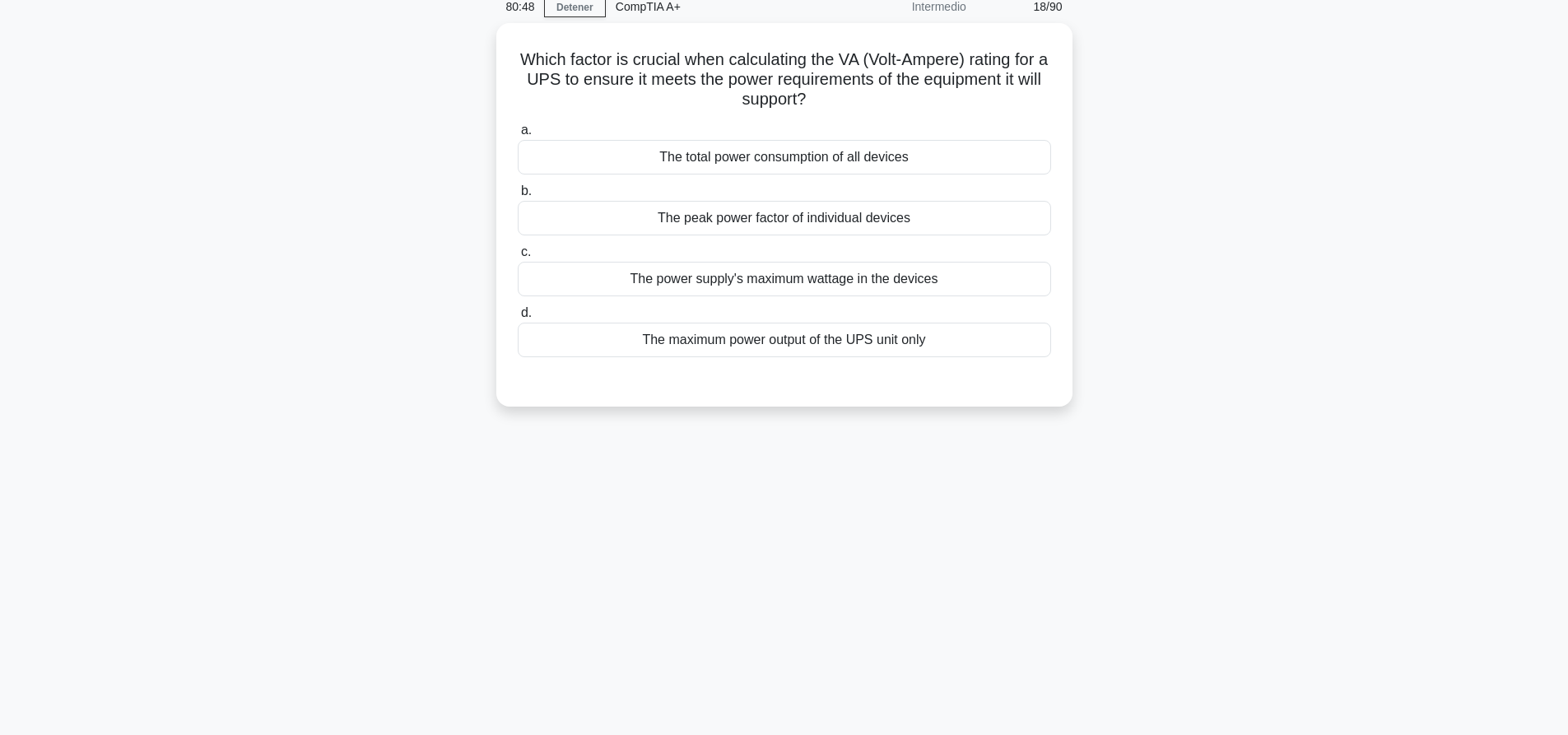
scroll to position [0, 0]
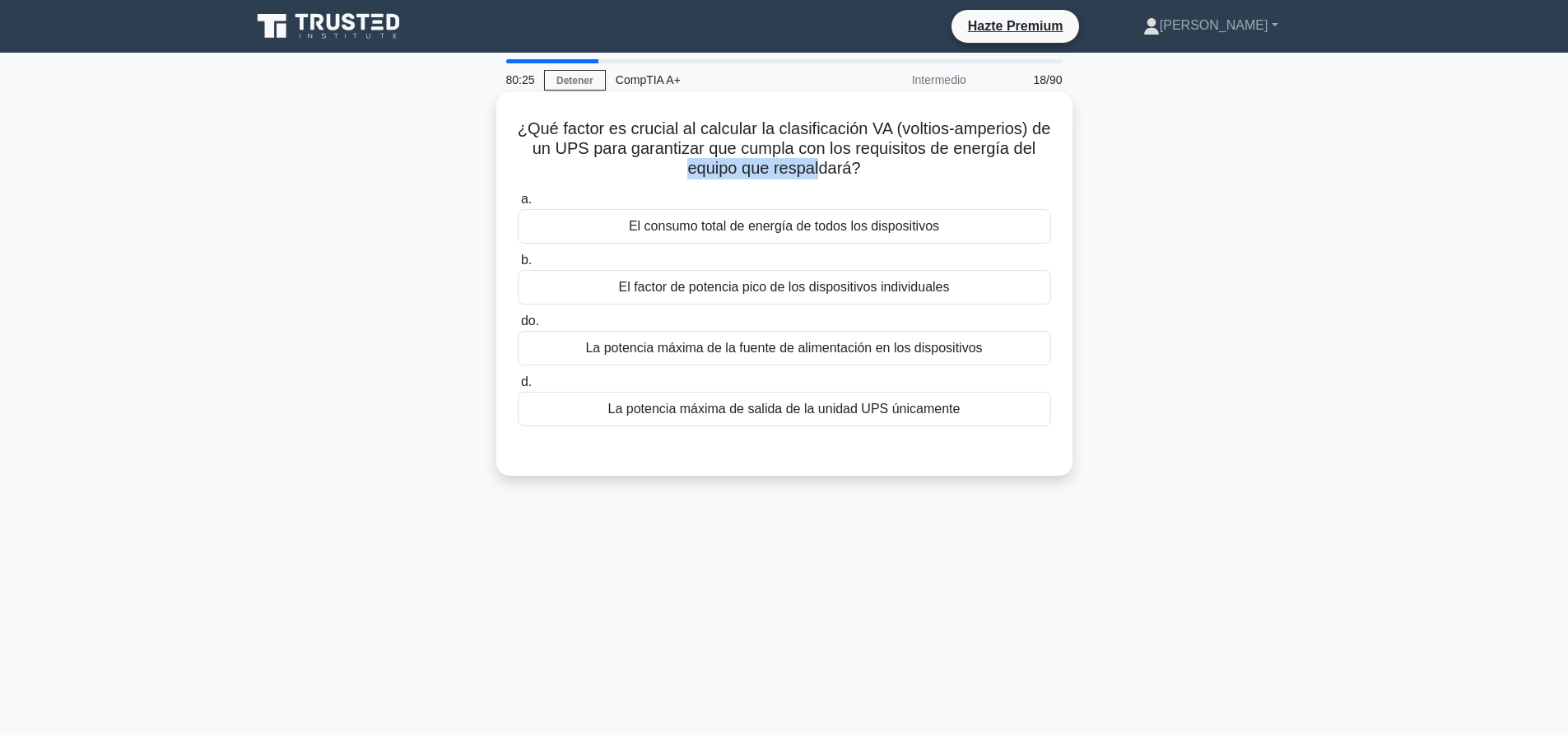
drag, startPoint x: 687, startPoint y: 174, endPoint x: 818, endPoint y: 167, distance: 131.2
click at [818, 167] on font "¿Qué factor es crucial al calcular la clasificación VA (voltios-amperios) de un…" at bounding box center [784, 148] width 533 height 57
click at [763, 110] on div "¿Qué factor es crucial al calcular la clasificación VA (voltios-amperios) de un…" at bounding box center [784, 284] width 563 height 370
click at [698, 358] on font "La potencia máxima de la fuente de alimentación en los dispositivos" at bounding box center [783, 348] width 396 height 20
click at [517, 327] on input "do. La potencia máxima de la fuente de alimentación en los dispositivos" at bounding box center [517, 321] width 0 height 10
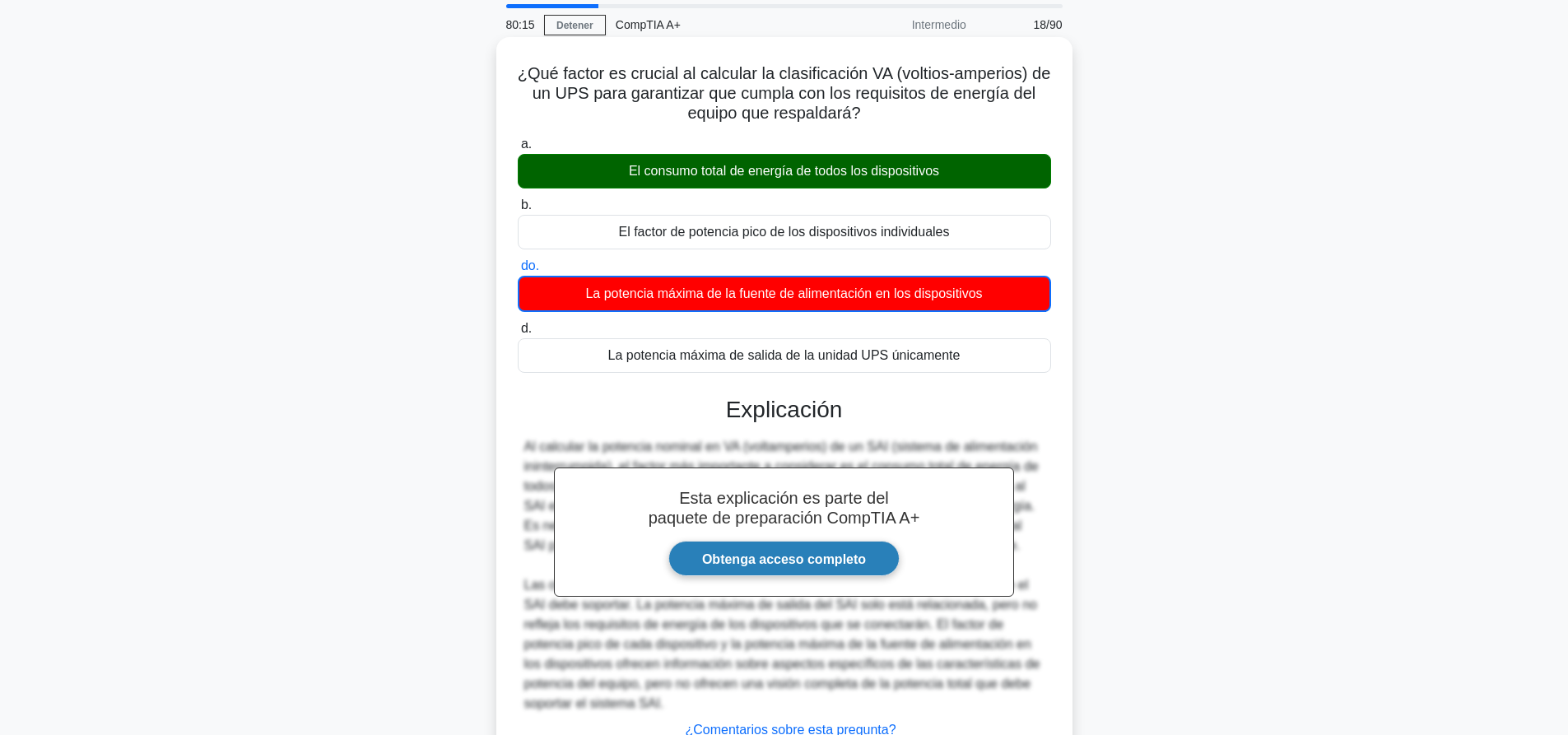
scroll to position [186, 0]
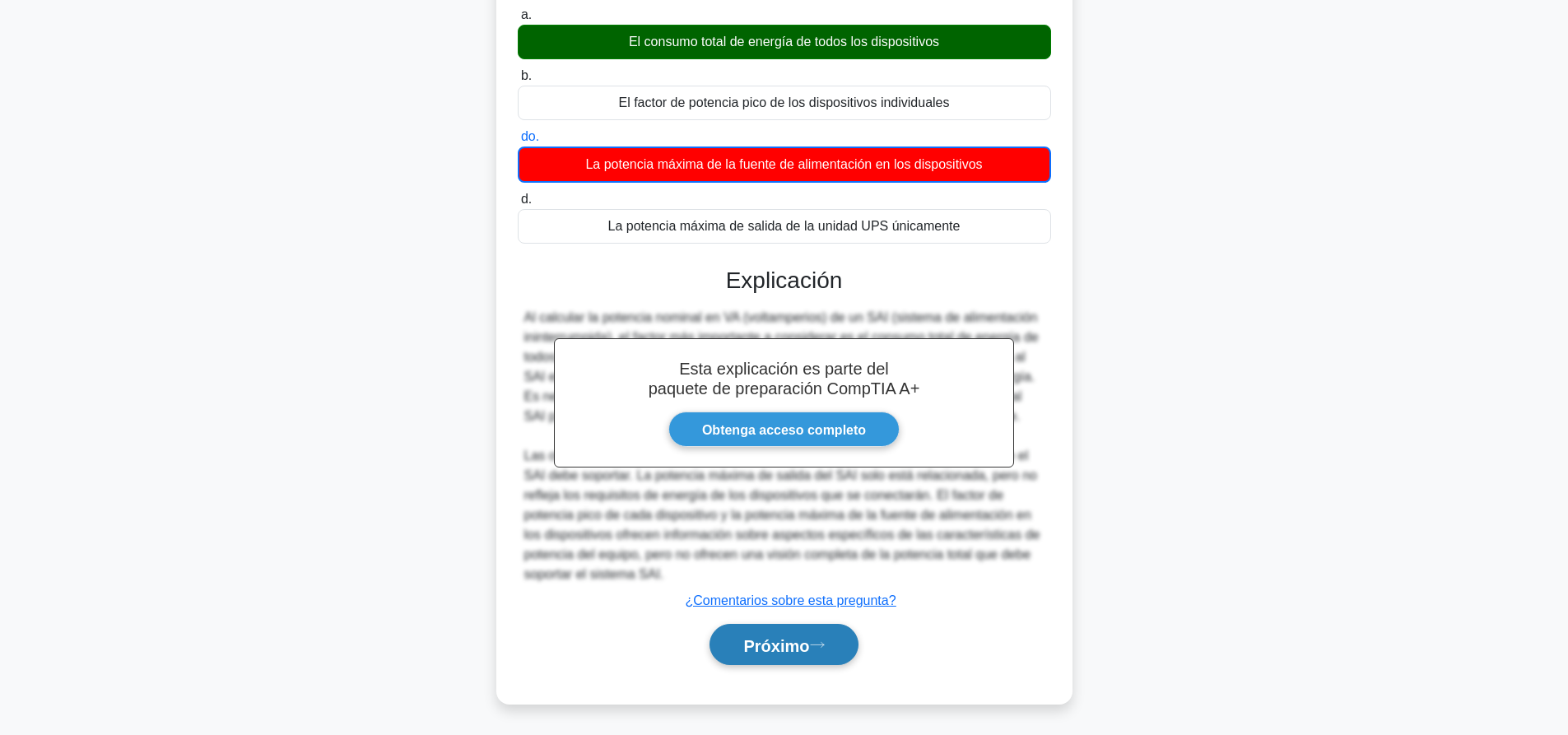
click at [751, 643] on font "Próximo" at bounding box center [775, 645] width 66 height 18
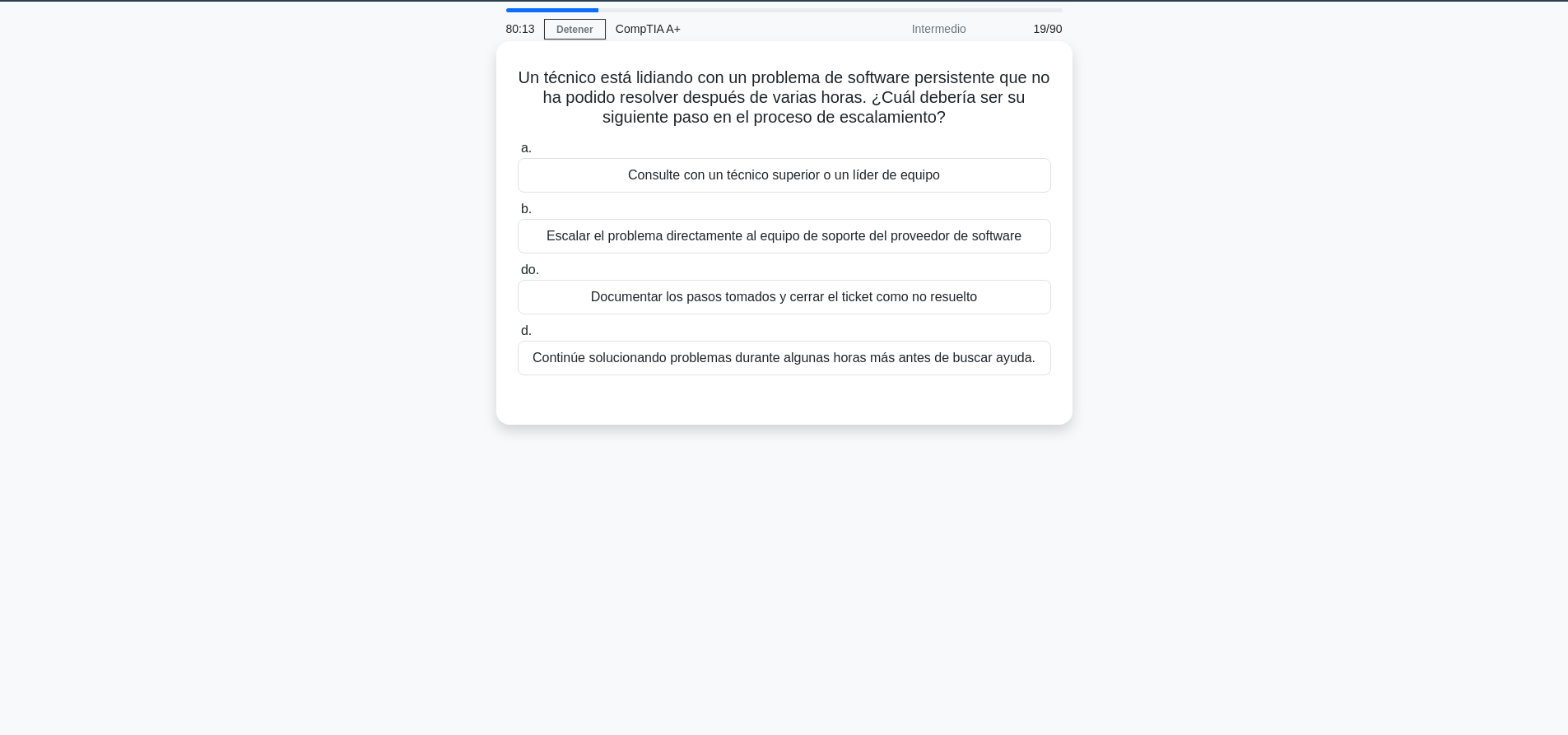
scroll to position [0, 0]
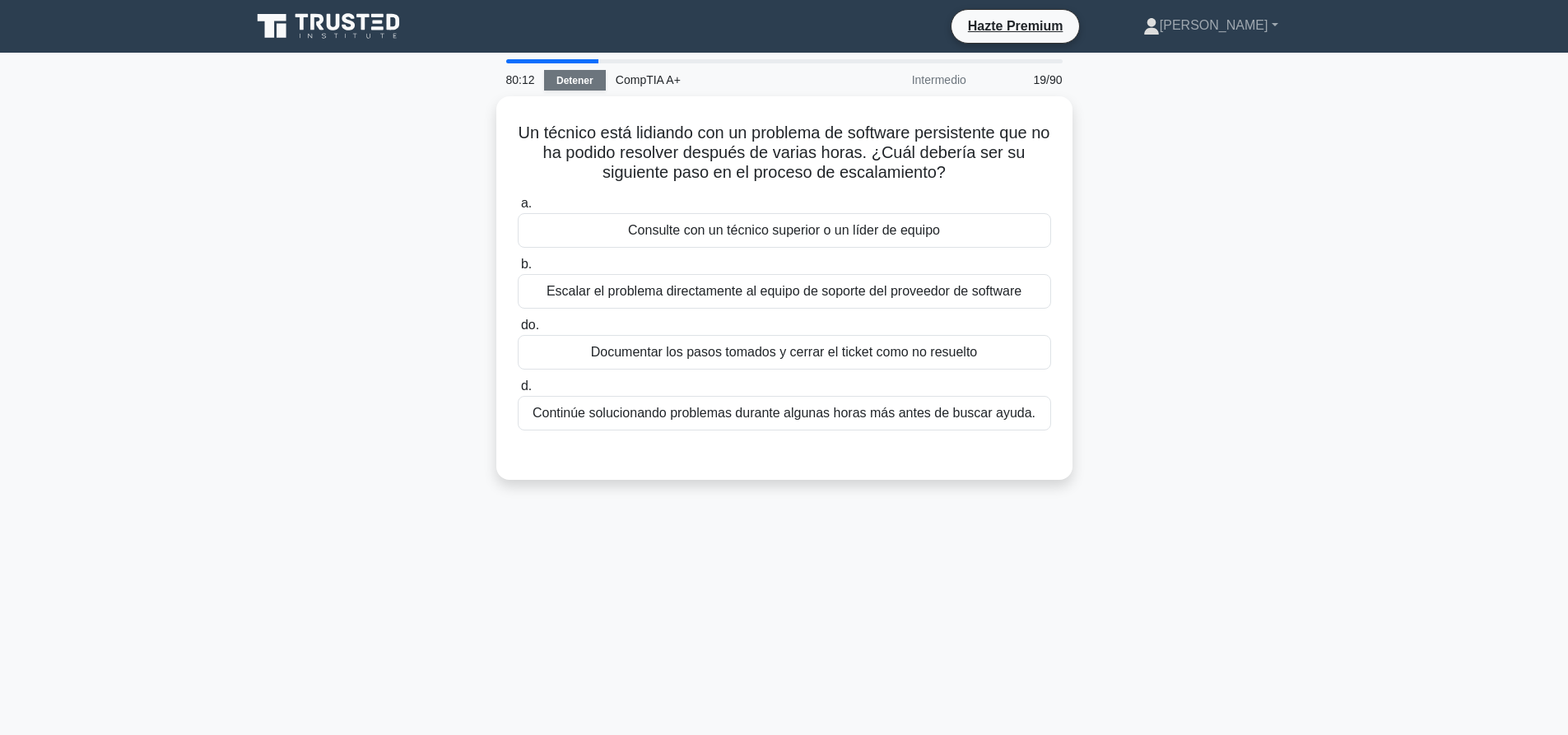
click at [578, 77] on font "Detener" at bounding box center [574, 81] width 37 height 11
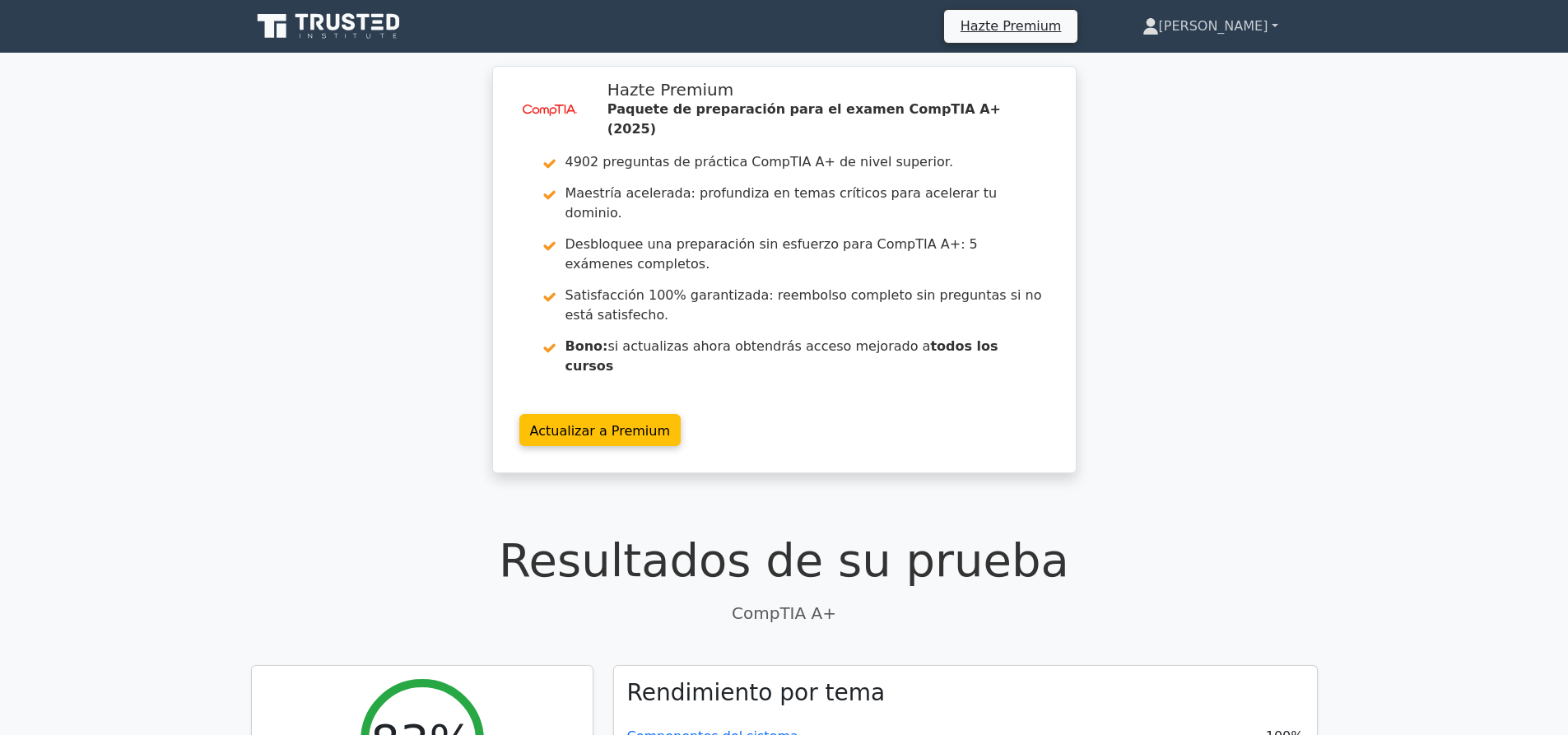
click at [1261, 35] on link "[PERSON_NAME]" at bounding box center [1210, 26] width 214 height 33
click at [1206, 61] on link "Perfil" at bounding box center [1169, 65] width 131 height 27
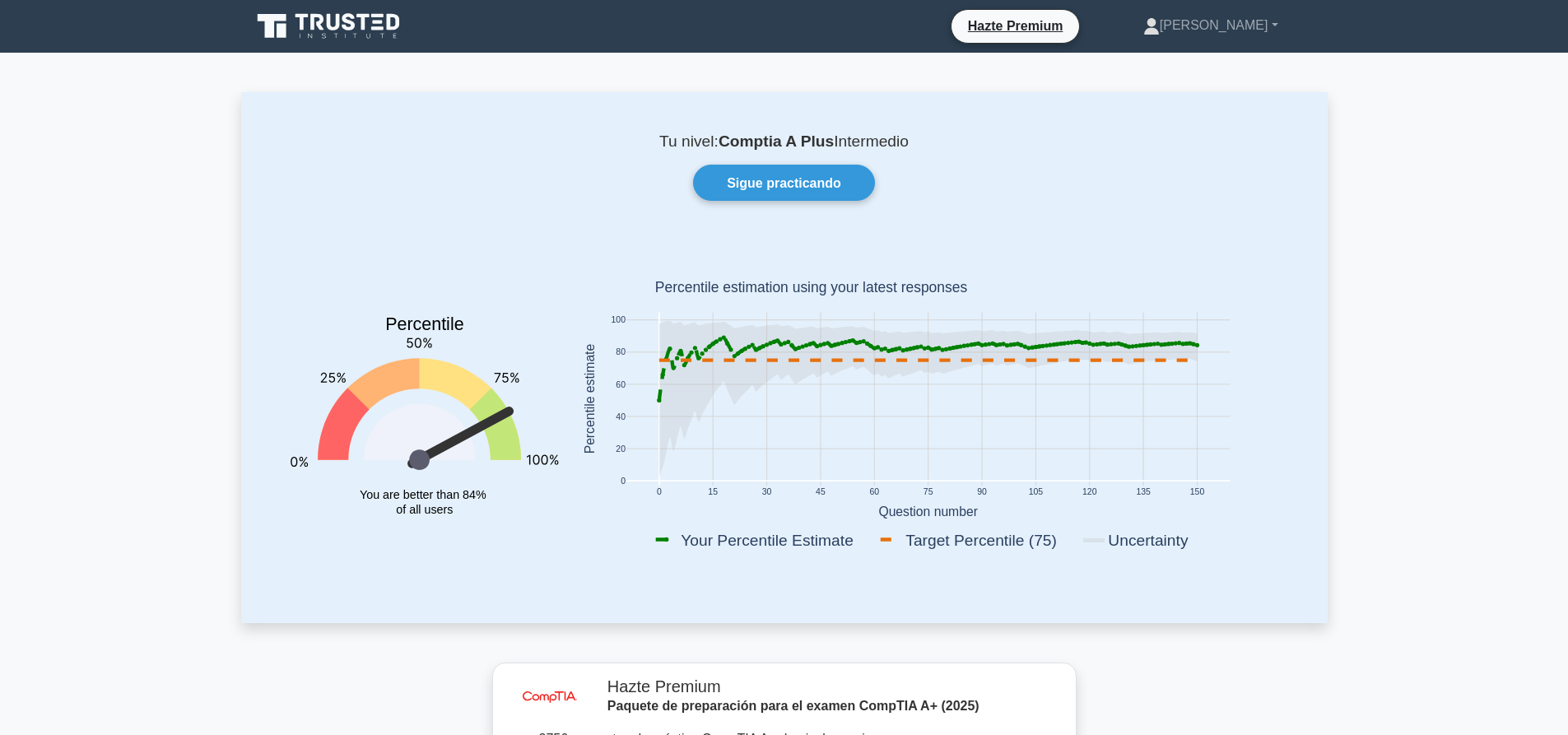
drag, startPoint x: 1377, startPoint y: 370, endPoint x: 1375, endPoint y: 380, distance: 10.2
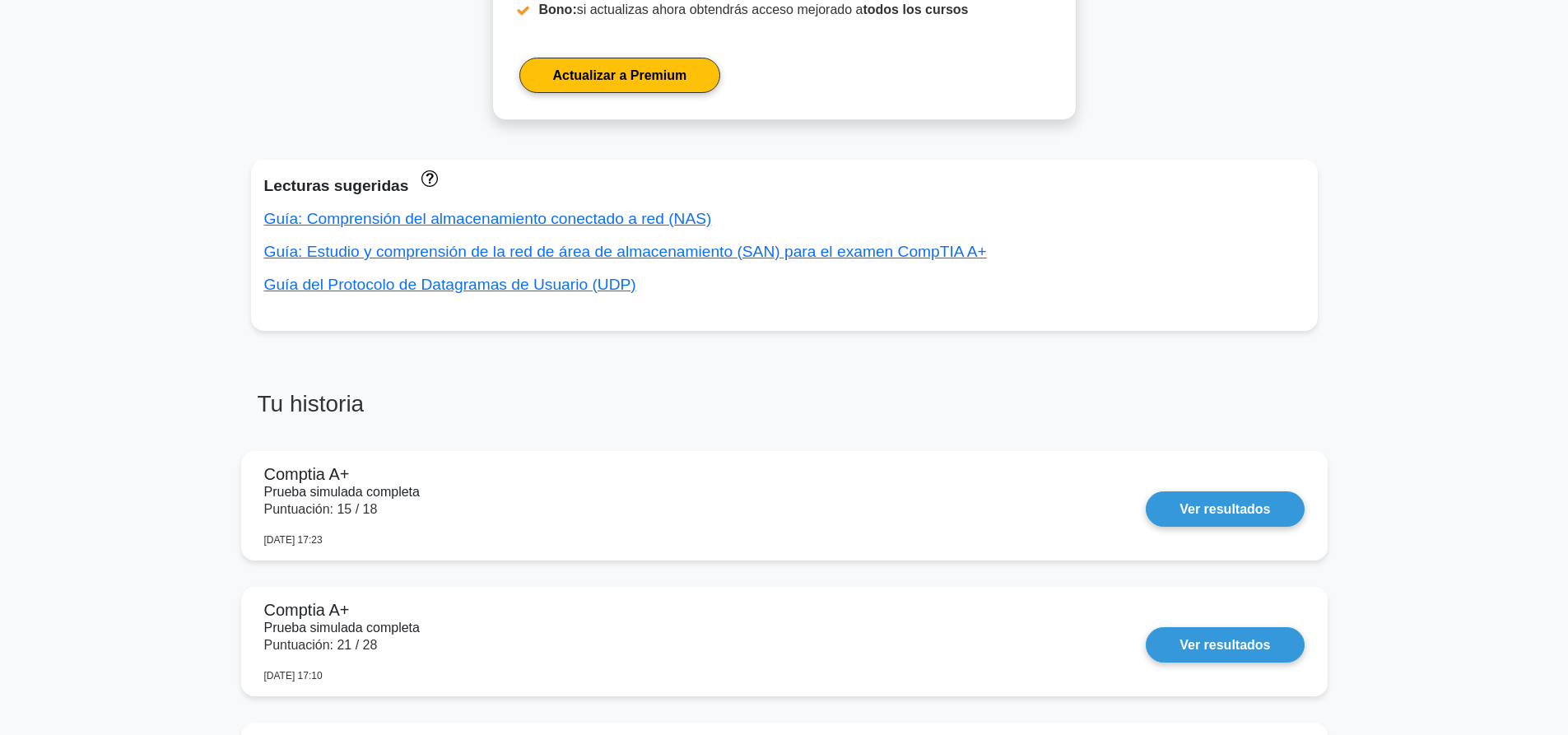
scroll to position [658, 0]
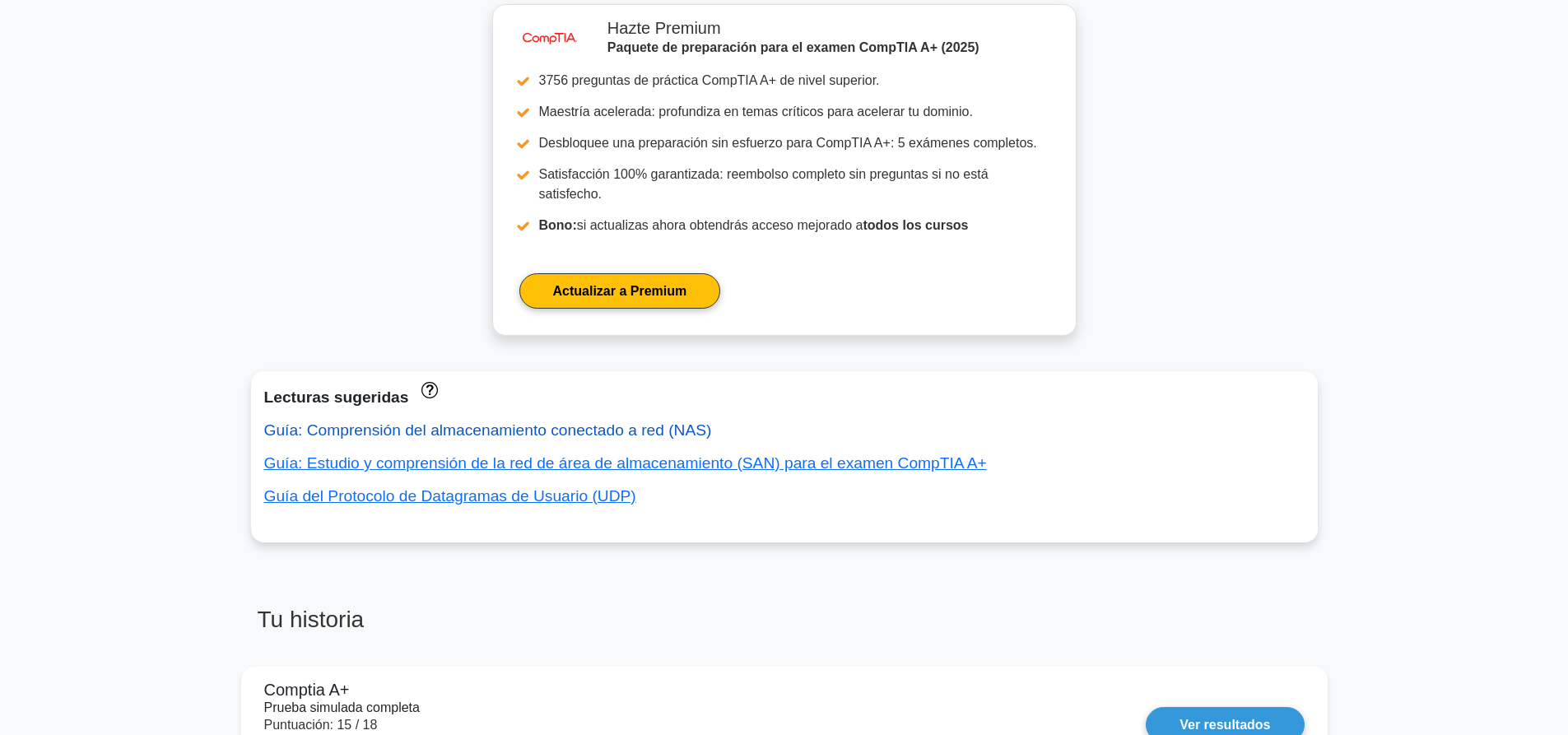
click at [478, 421] on font "Guía: Comprensión del almacenamiento conectado a red (NAS)" at bounding box center [488, 429] width 448 height 17
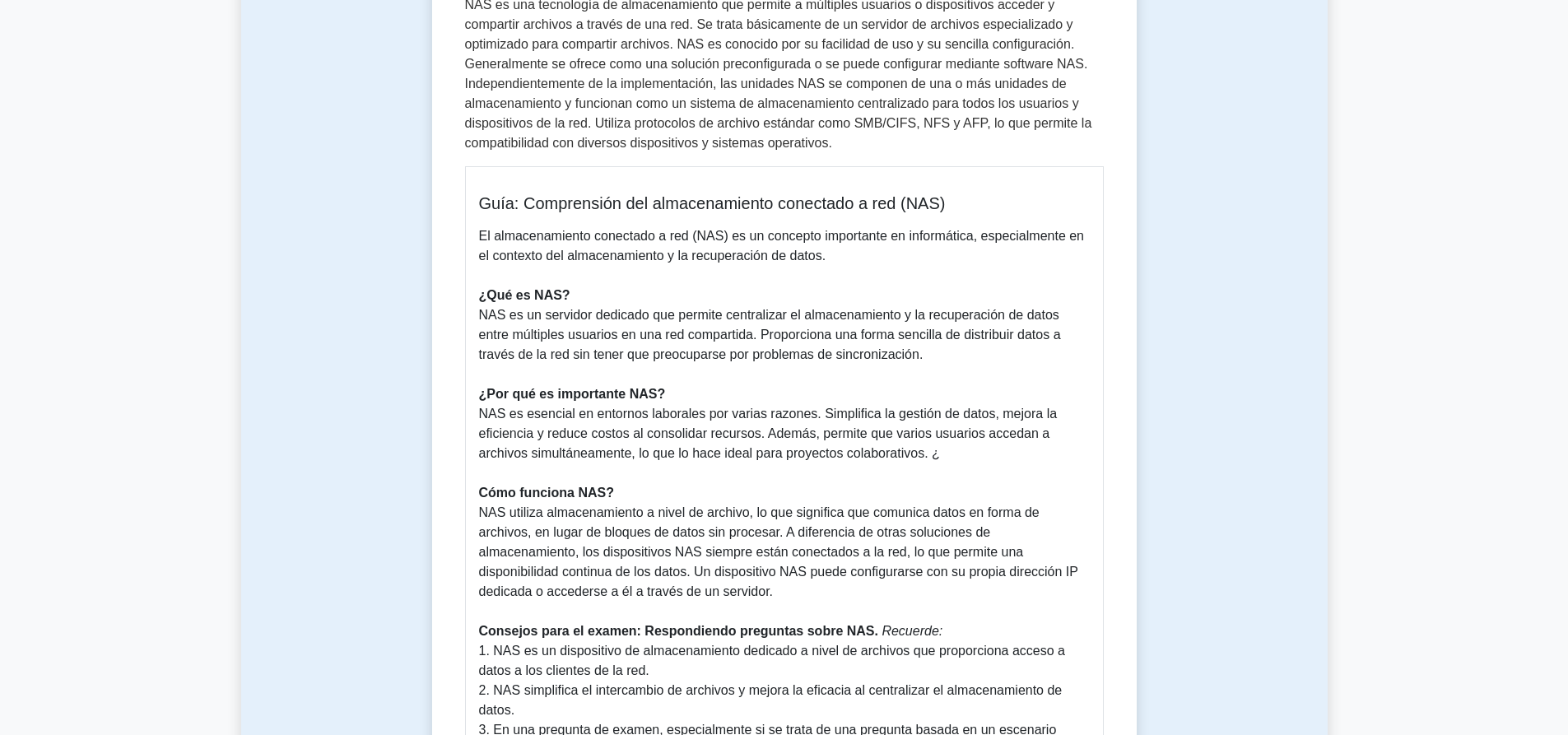
scroll to position [329, 0]
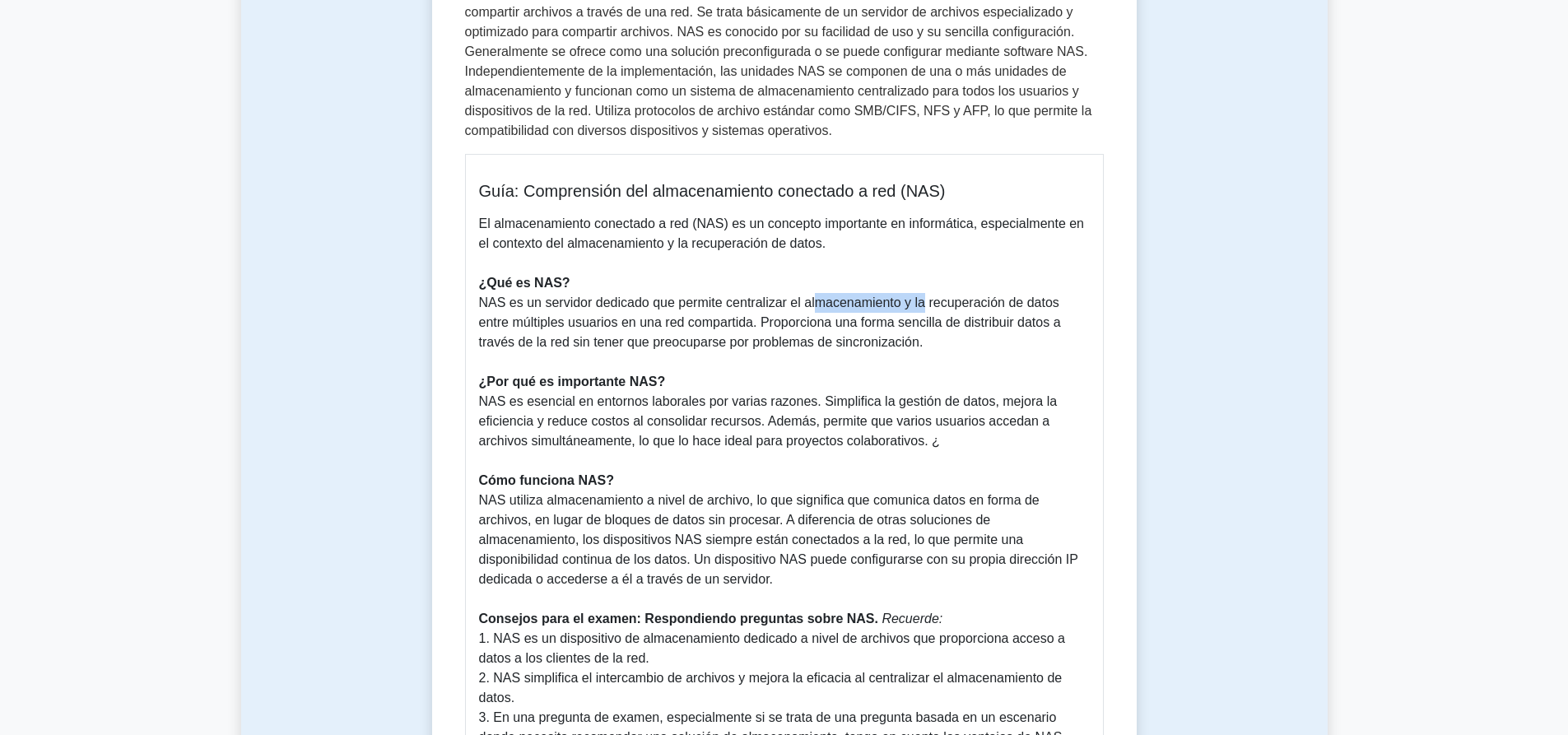
drag, startPoint x: 808, startPoint y: 305, endPoint x: 915, endPoint y: 308, distance: 107.0
click at [915, 308] on font "NAS es un servidor dedicado que permite centralizar el almacenamiento y la recu…" at bounding box center [770, 322] width 582 height 53
click at [917, 311] on font "NAS es un servidor dedicado que permite centralizar el almacenamiento y la recu…" at bounding box center [770, 322] width 582 height 53
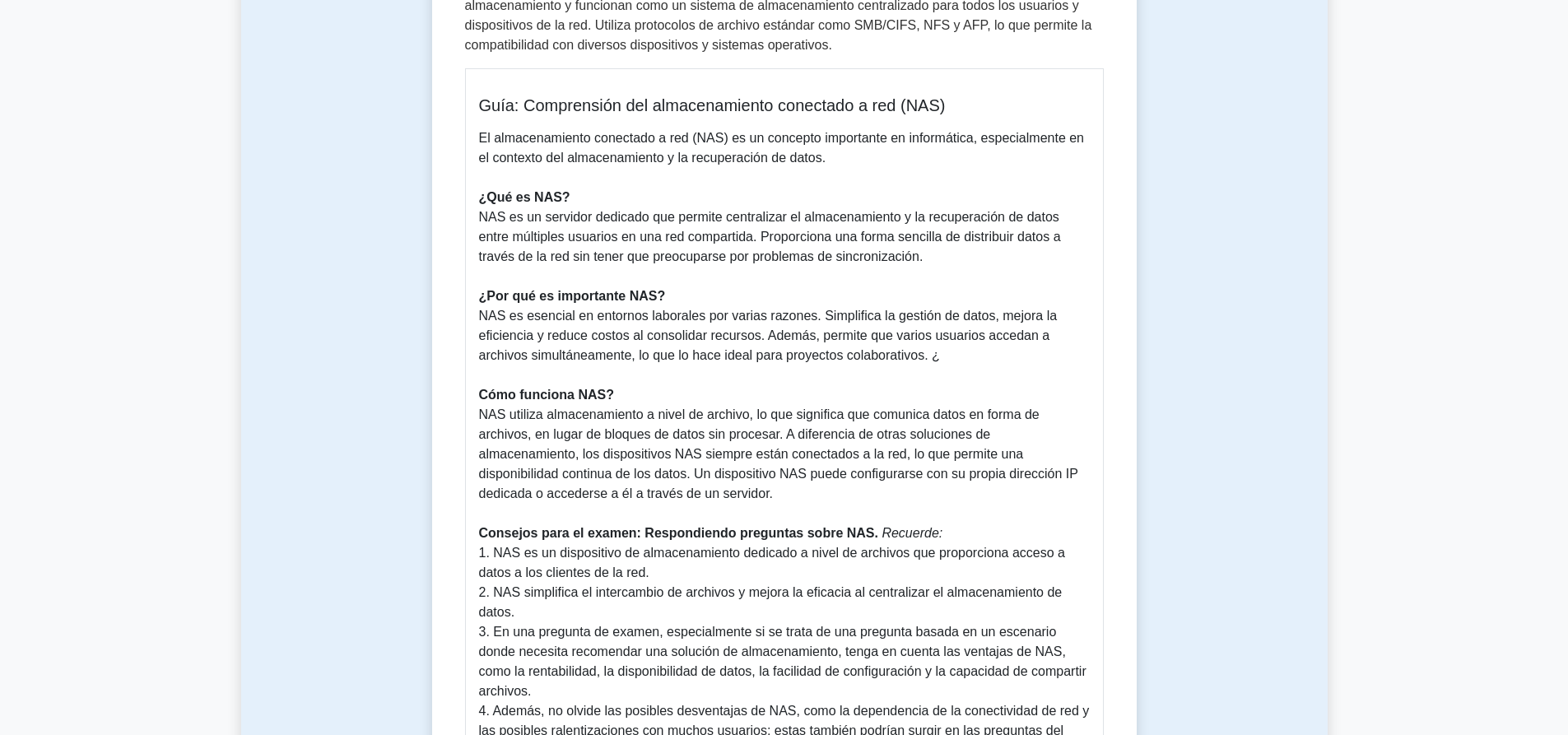
scroll to position [493, 0]
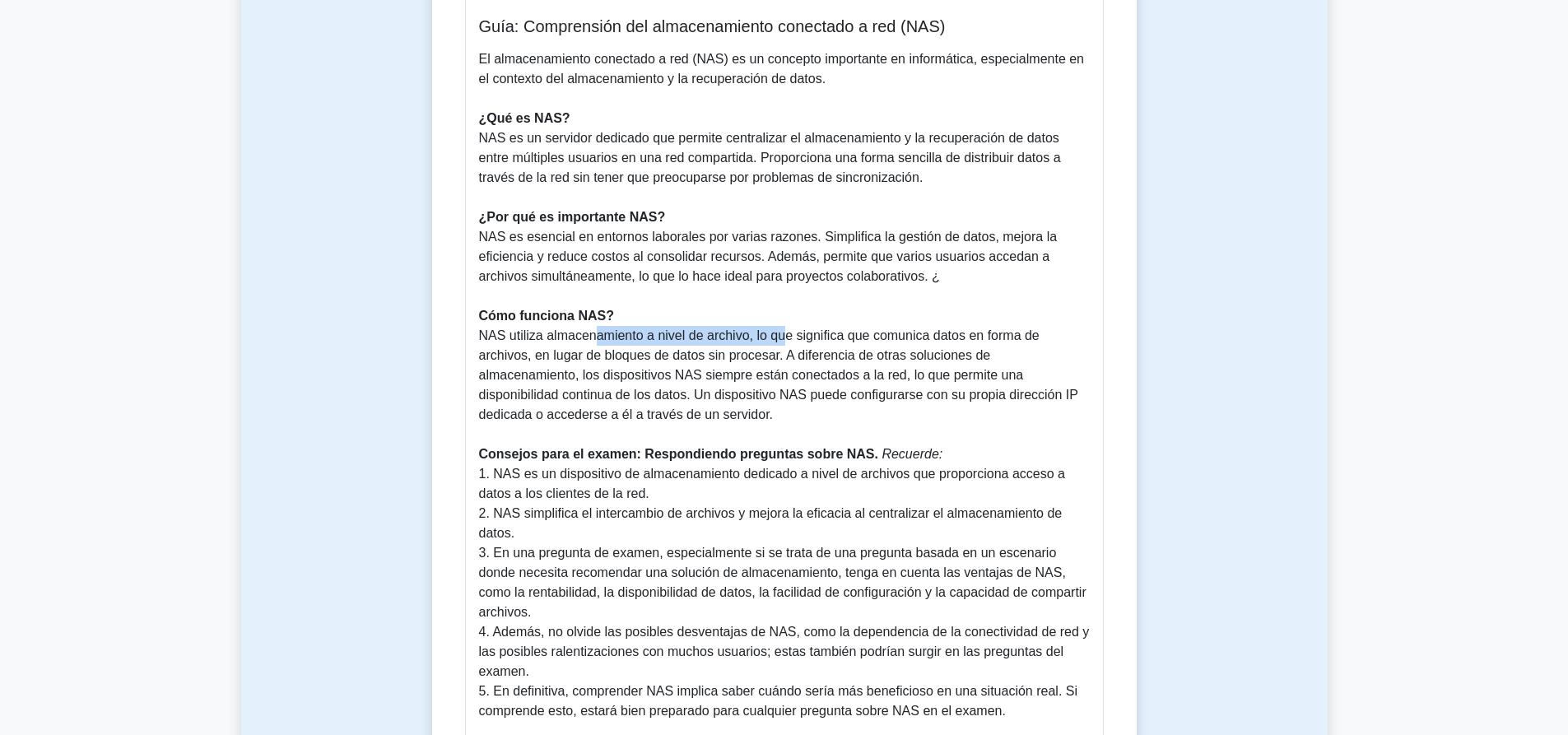
drag, startPoint x: 584, startPoint y: 345, endPoint x: 787, endPoint y: 345, distance: 203.0
click at [777, 345] on p "El almacenamiento conectado a red (NAS) es un concepto importante en informátic…" at bounding box center [784, 385] width 611 height 671
click at [848, 359] on font "NAS utiliza almacenamiento a nivel de archivo, lo que significa que comunica da…" at bounding box center [778, 375] width 599 height 93
drag, startPoint x: 555, startPoint y: 353, endPoint x: 707, endPoint y: 353, distance: 152.0
click at [707, 353] on font "NAS utiliza almacenamiento a nivel de archivo, lo que significa que comunica da…" at bounding box center [778, 375] width 599 height 93
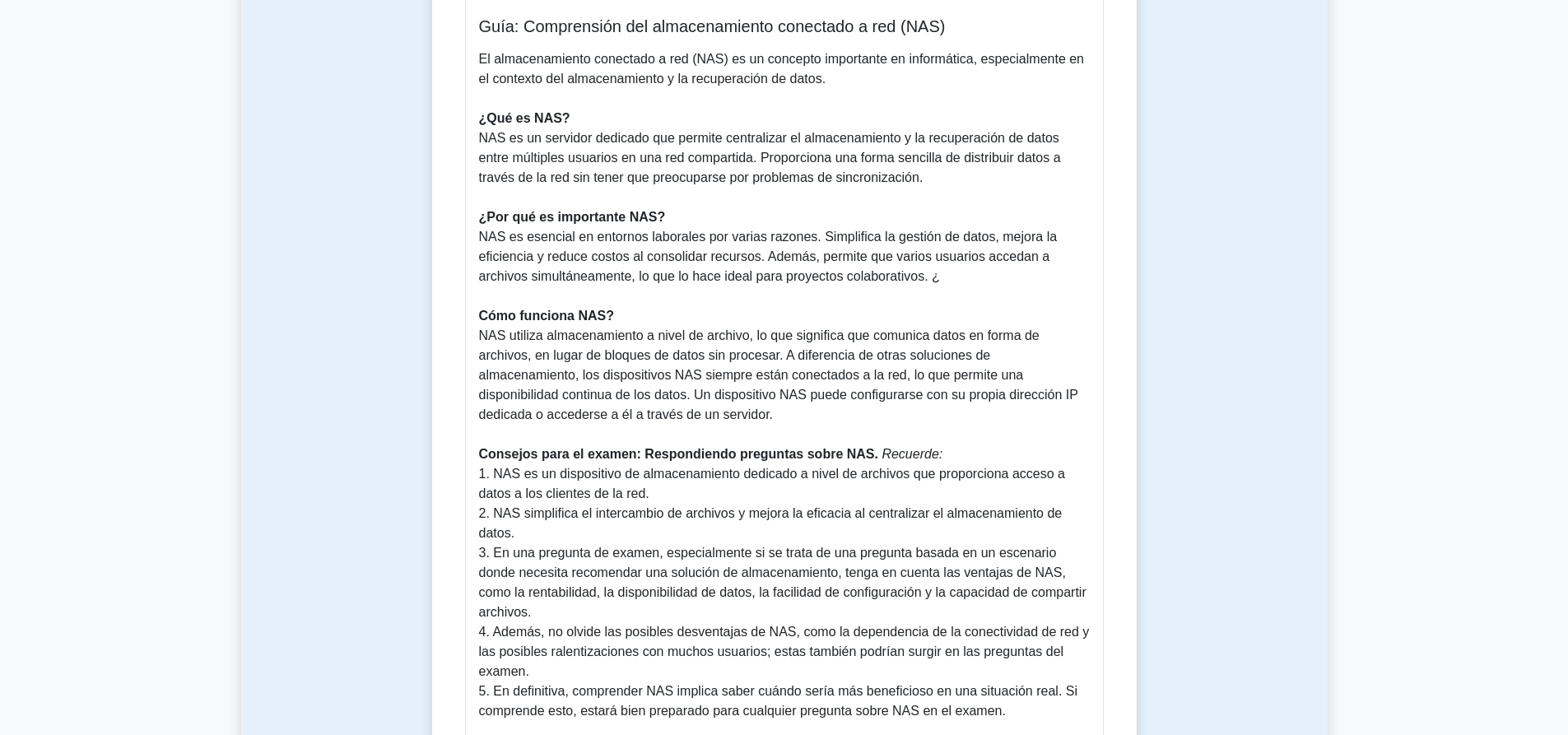
click at [814, 364] on font "NAS utiliza almacenamiento a nivel de archivo, lo que significa que comunica da…" at bounding box center [778, 375] width 599 height 93
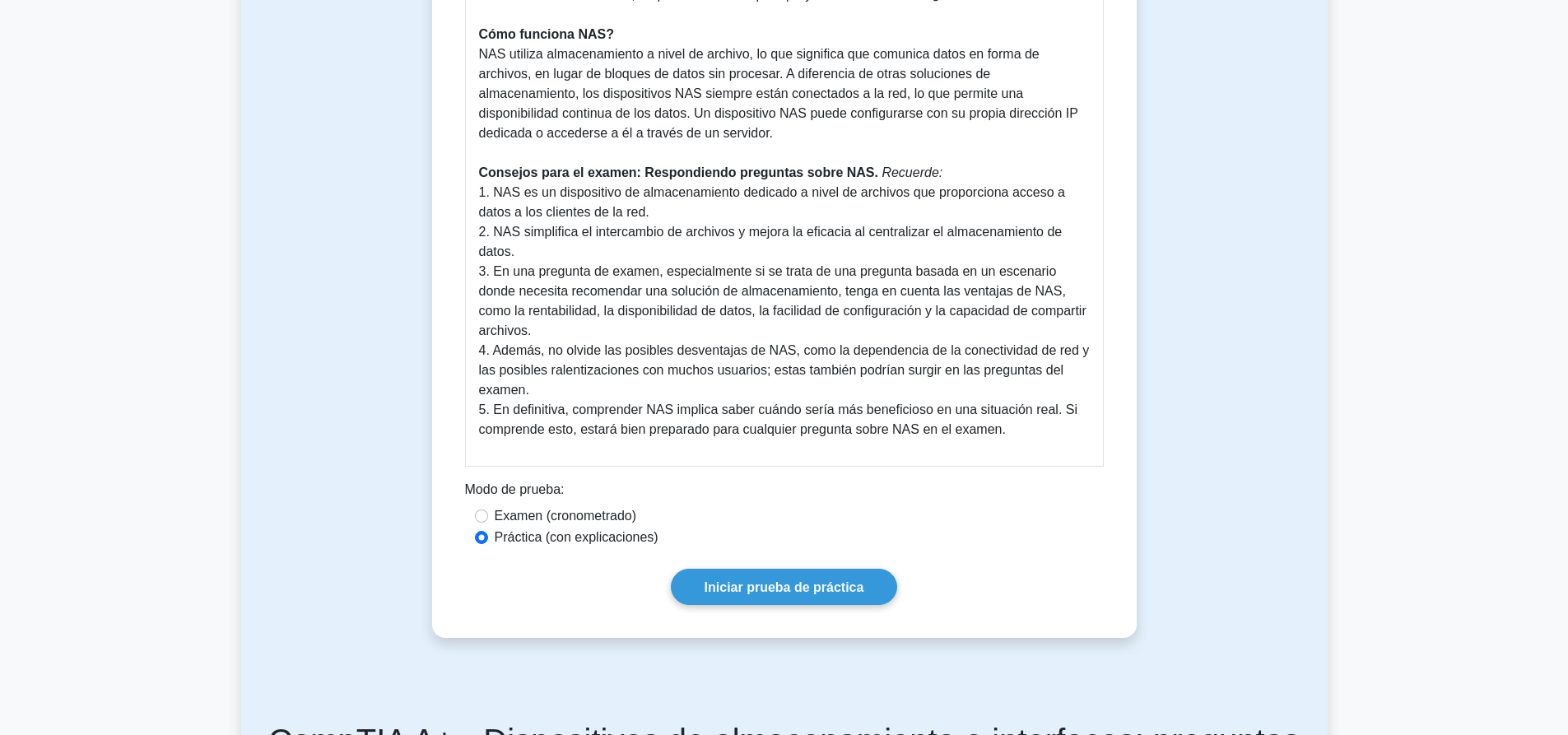
scroll to position [823, 0]
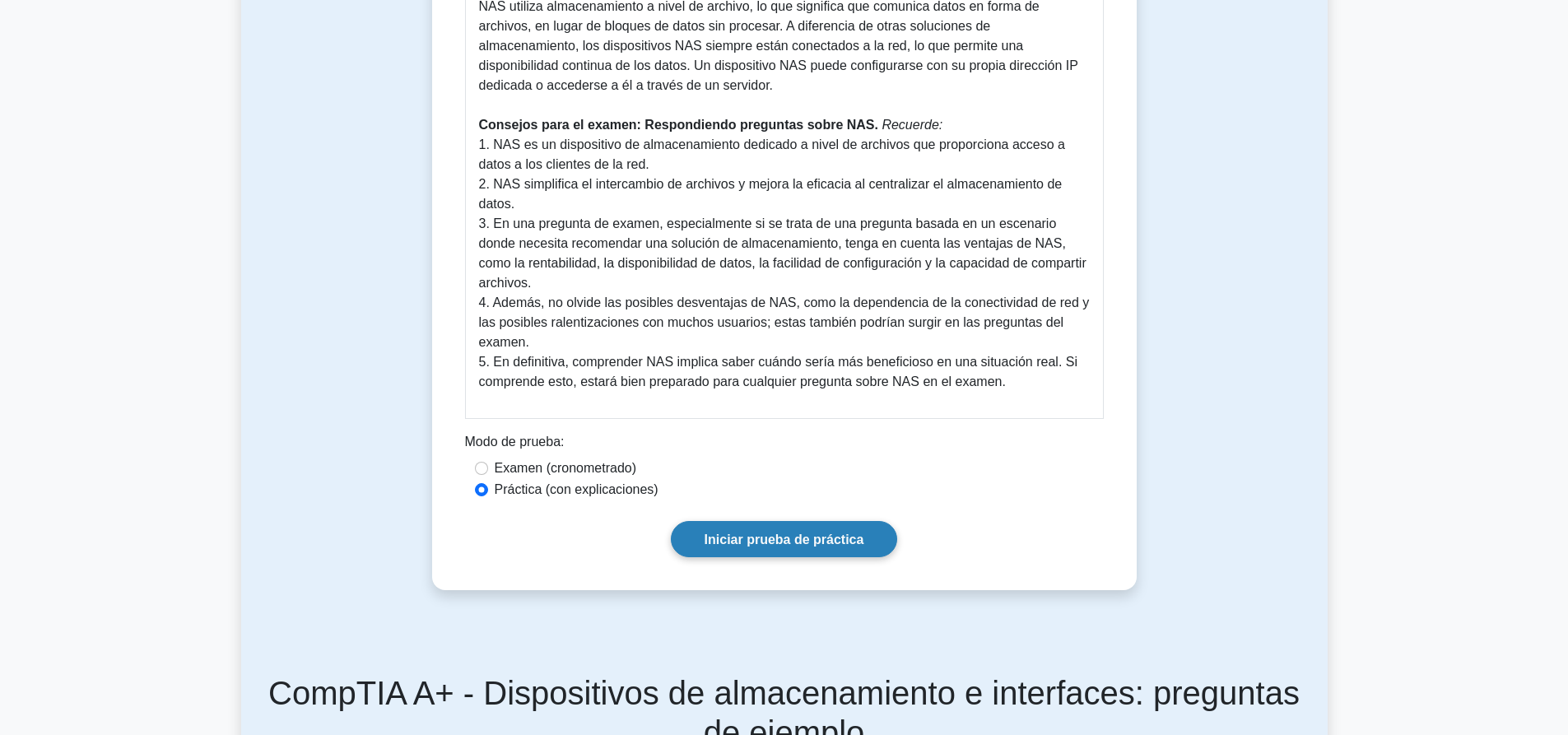
click at [857, 546] on font "Iniciar prueba de práctica" at bounding box center [785, 539] width 160 height 14
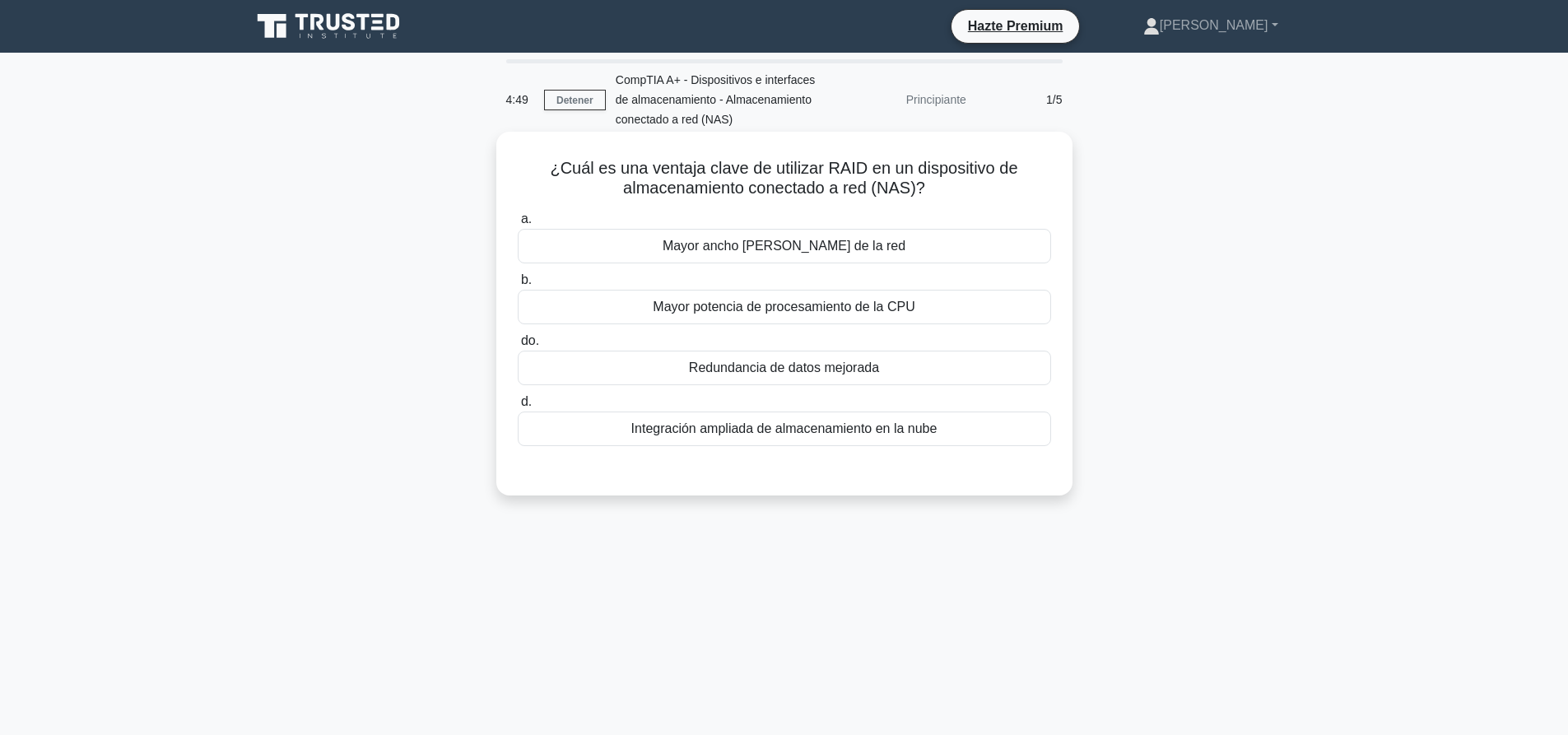
click at [729, 374] on font "Redundancia de datos mejorada" at bounding box center [784, 367] width 191 height 14
click at [517, 347] on input "do. Redundancia de datos mejorada" at bounding box center [517, 340] width 0 height 10
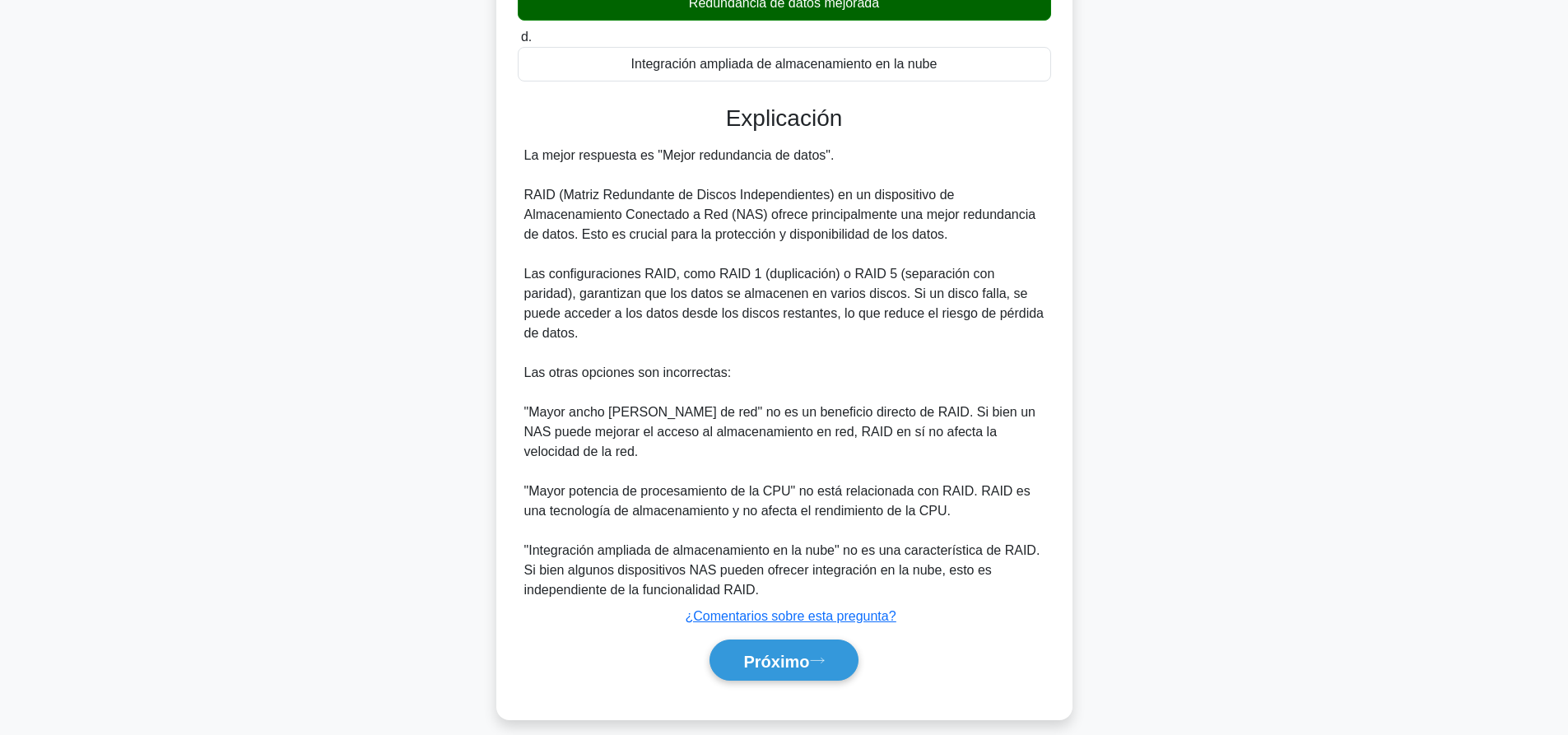
scroll to position [382, 0]
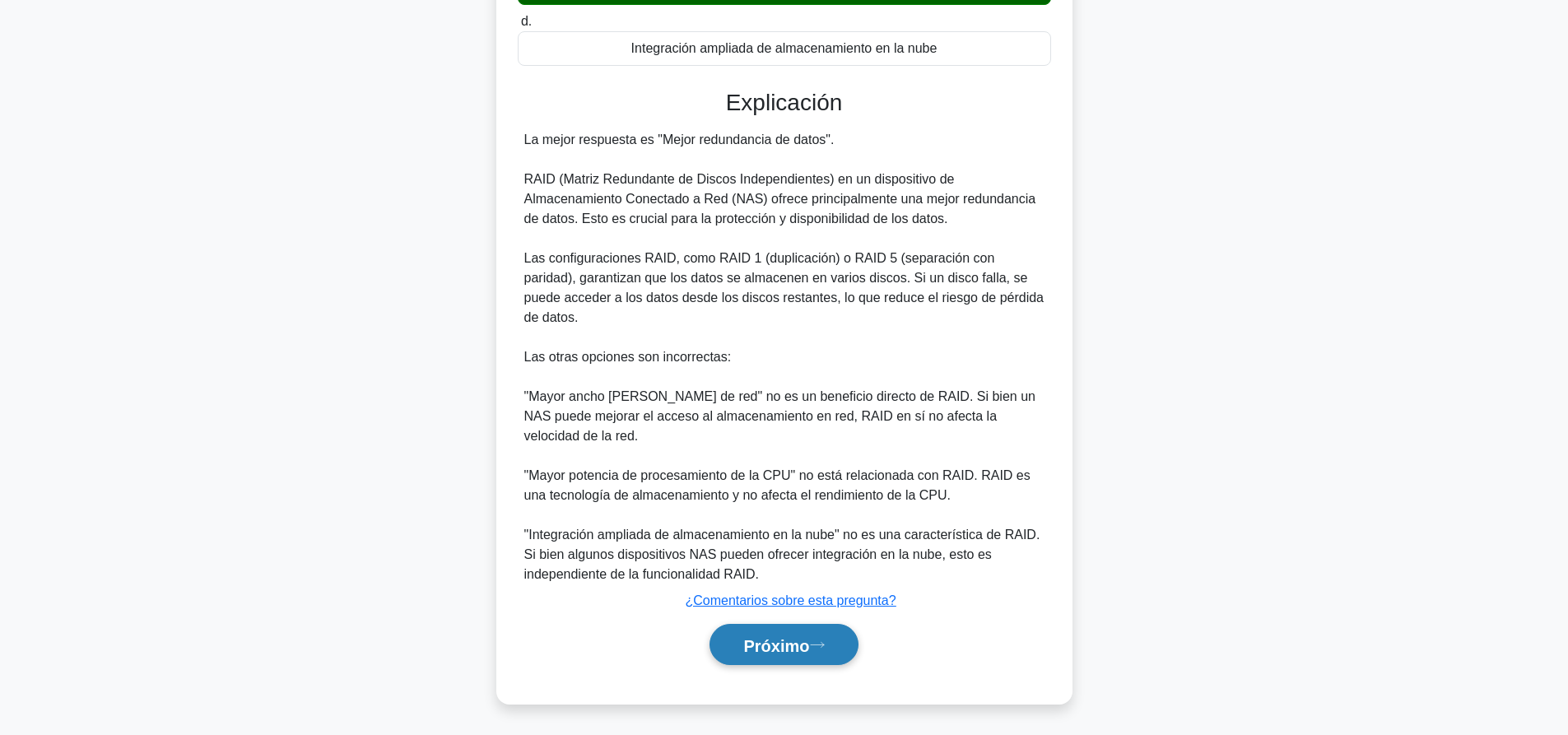
click at [809, 637] on font "Próximo" at bounding box center [775, 645] width 66 height 18
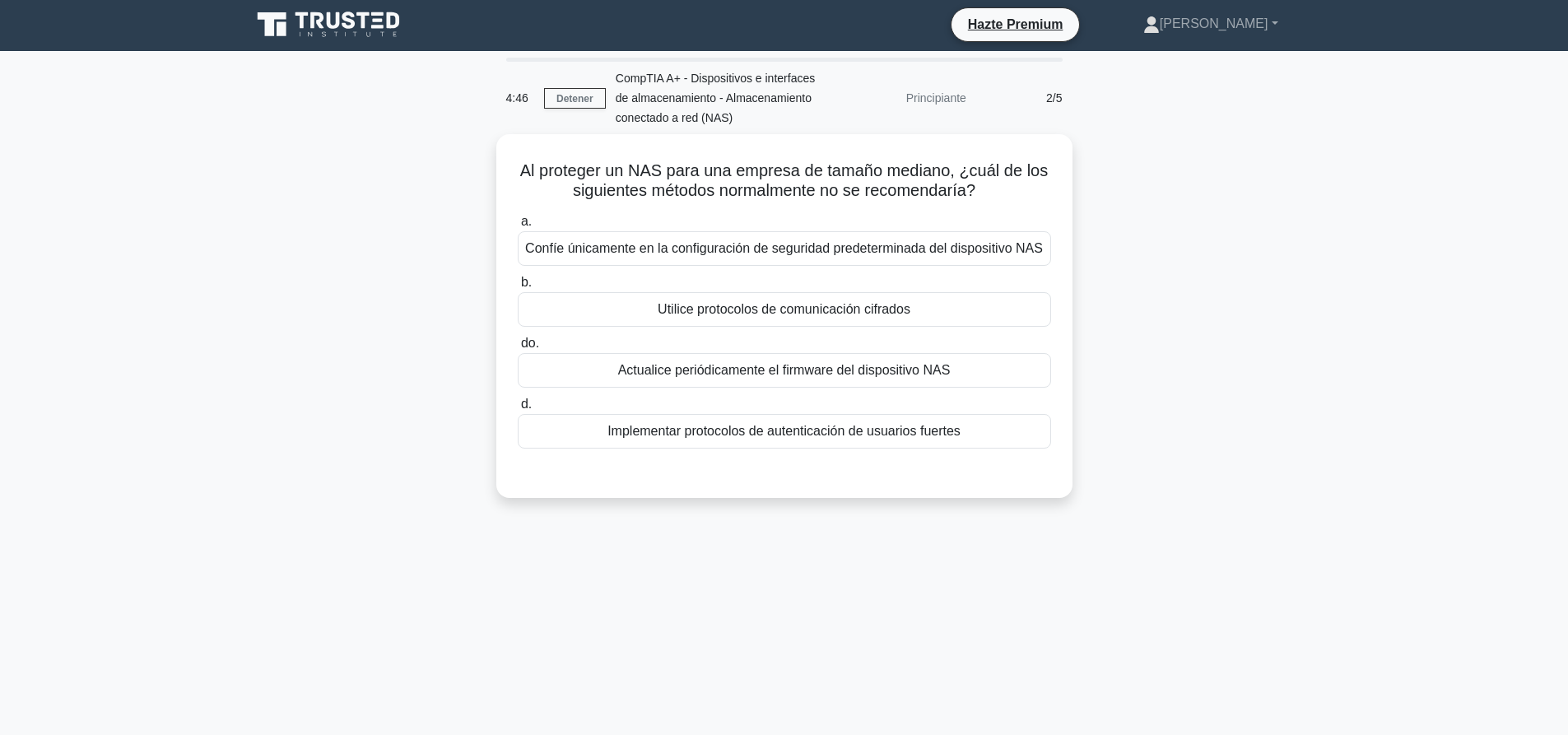
scroll to position [0, 0]
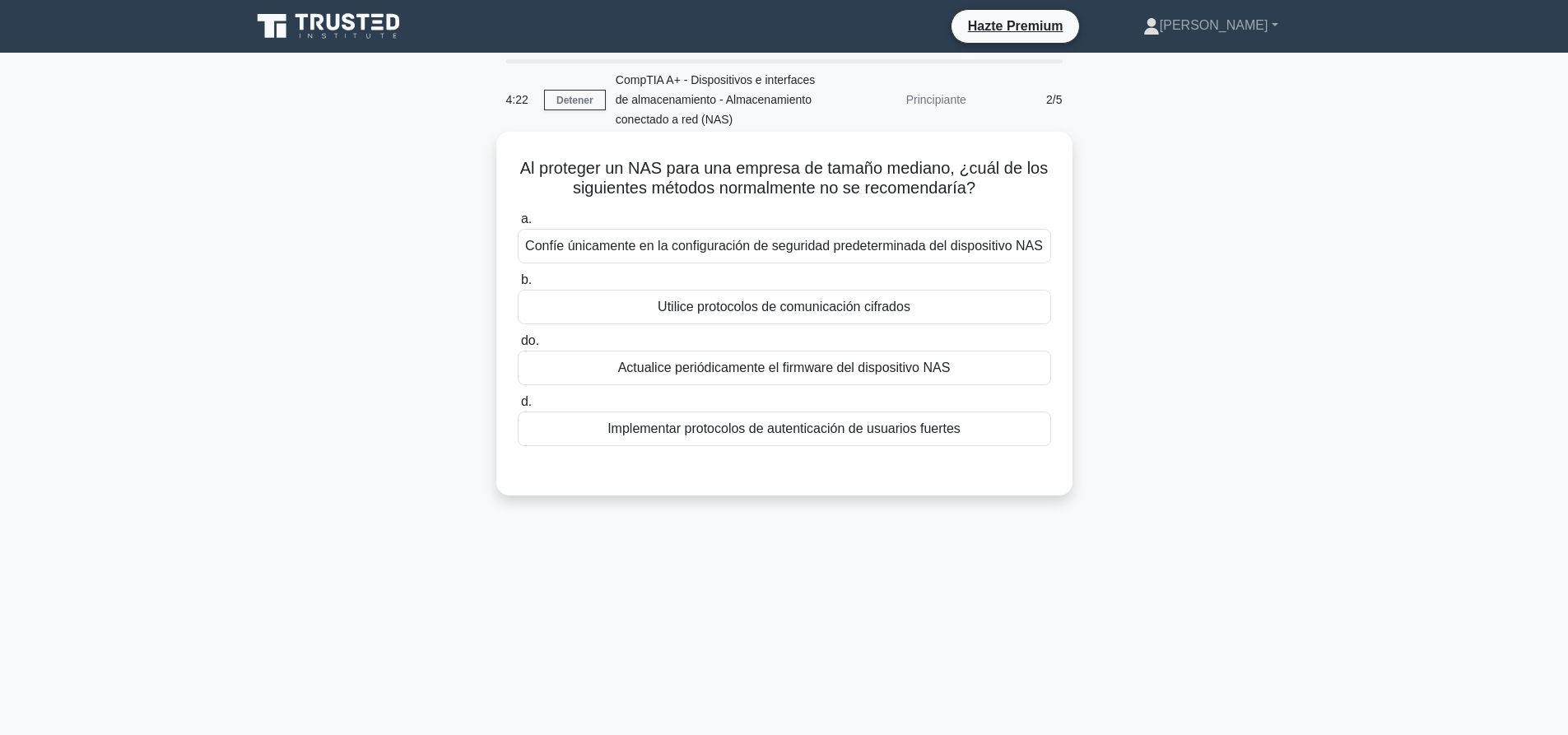
click at [782, 267] on div "a. Confíe únicamente en la configuración de seguridad predeterminada del dispos…" at bounding box center [784, 328] width 553 height 244
click at [862, 245] on font "Confíe únicamente en la configuración de seguridad predeterminada del dispositi…" at bounding box center [783, 246] width 517 height 14
click at [517, 225] on input "a. Confíe únicamente en la configuración de seguridad predeterminada del dispos…" at bounding box center [517, 219] width 0 height 10
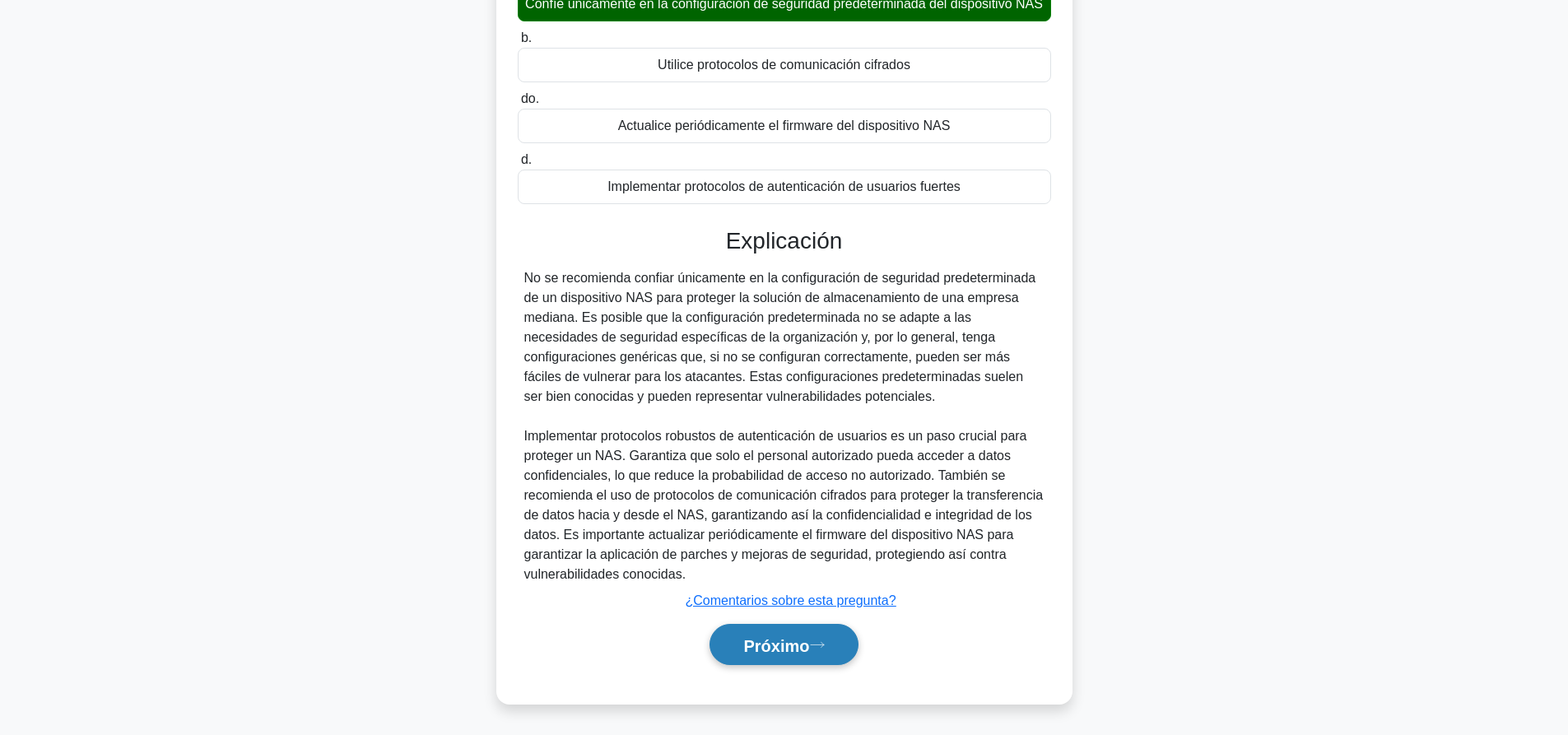
click at [774, 626] on button "Próximo" at bounding box center [784, 645] width 149 height 42
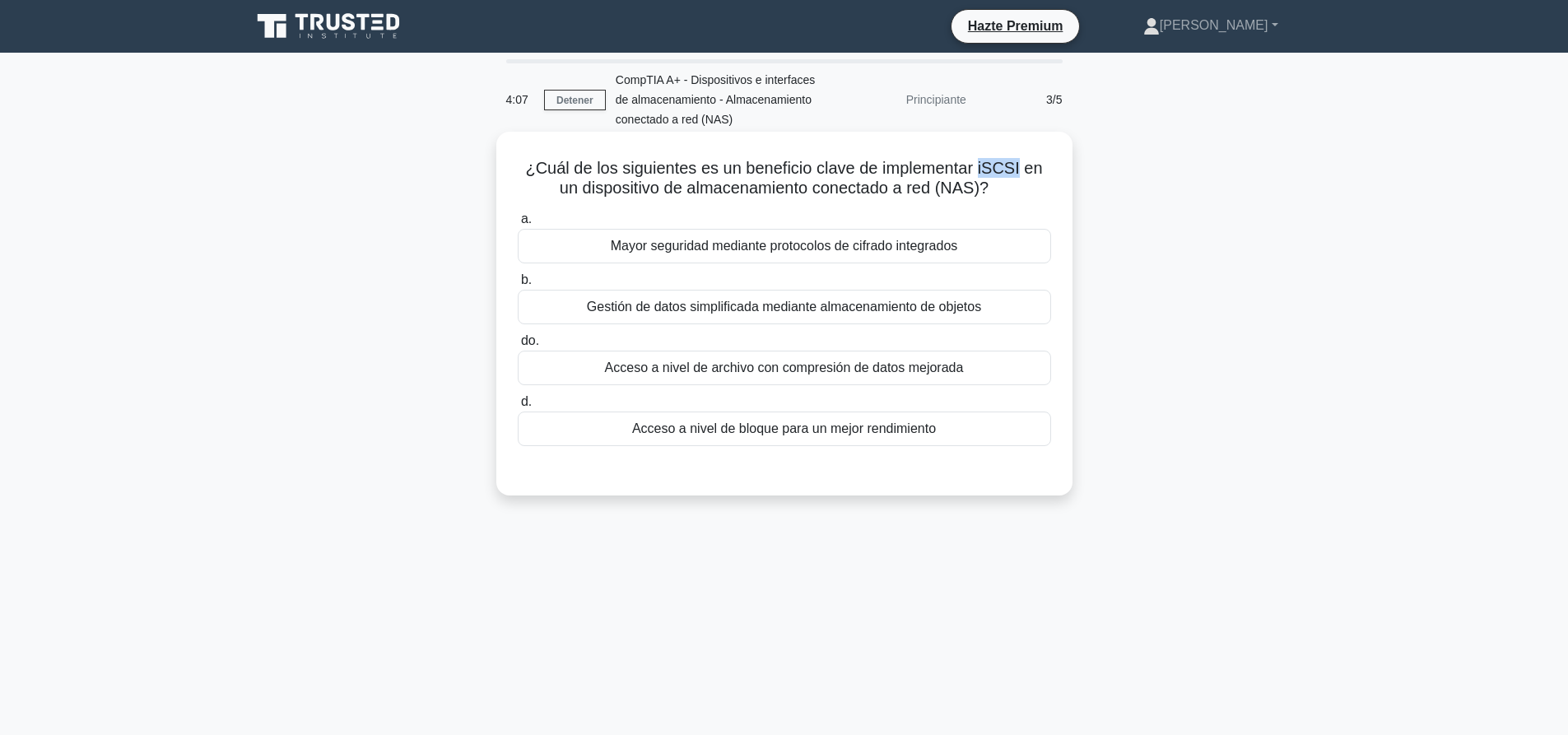
drag, startPoint x: 983, startPoint y: 165, endPoint x: 1019, endPoint y: 165, distance: 36.0
click at [1019, 165] on font "¿Cuál de los siguientes es un beneficio clave de implementar iSCSI en un dispos…" at bounding box center [783, 178] width 517 height 38
copy font "iSCSI"
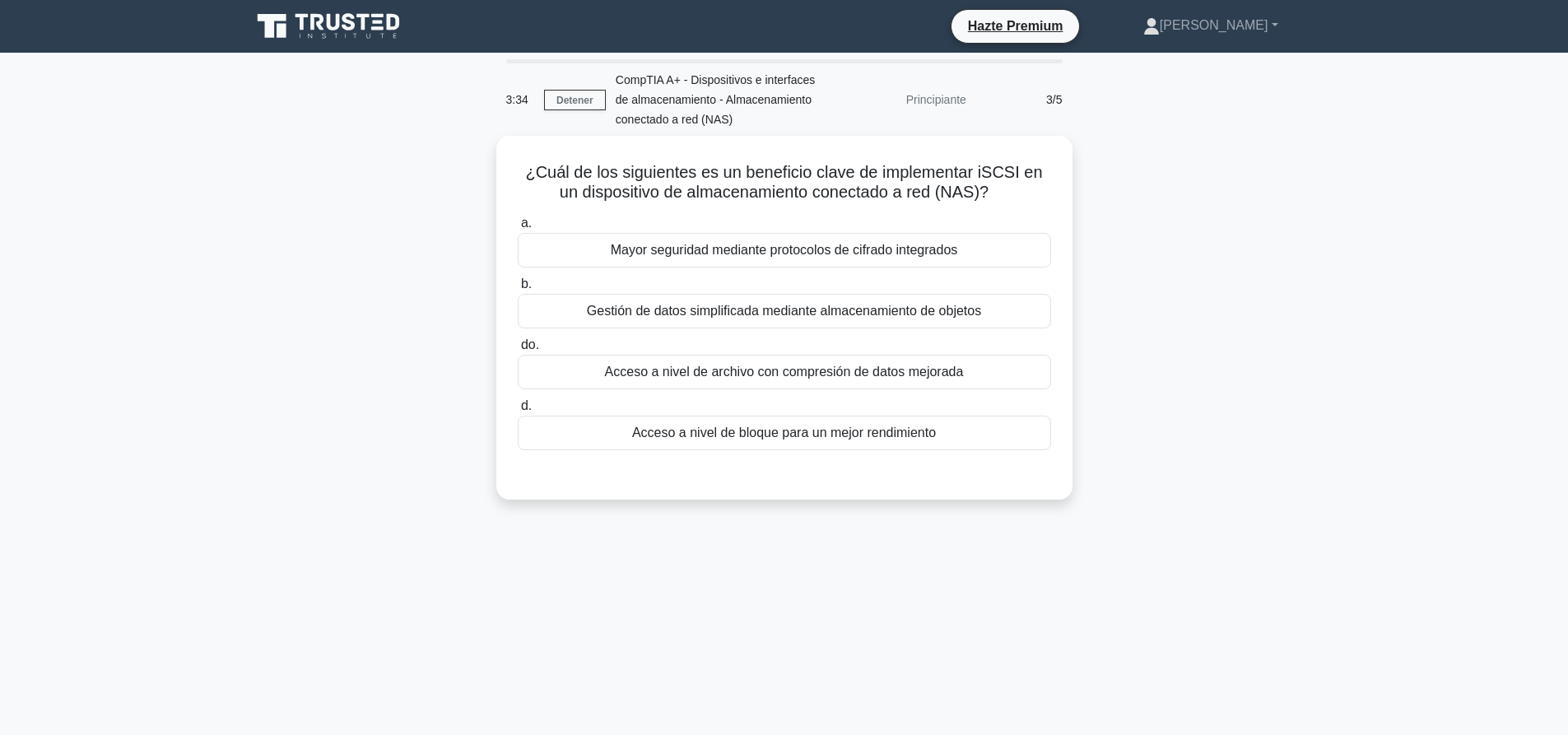
click at [1334, 328] on main "3:34 Detener CompTIA A+ - Dispositivos e interfaces de almacenamiento - Almacen…" at bounding box center [784, 470] width 1568 height 836
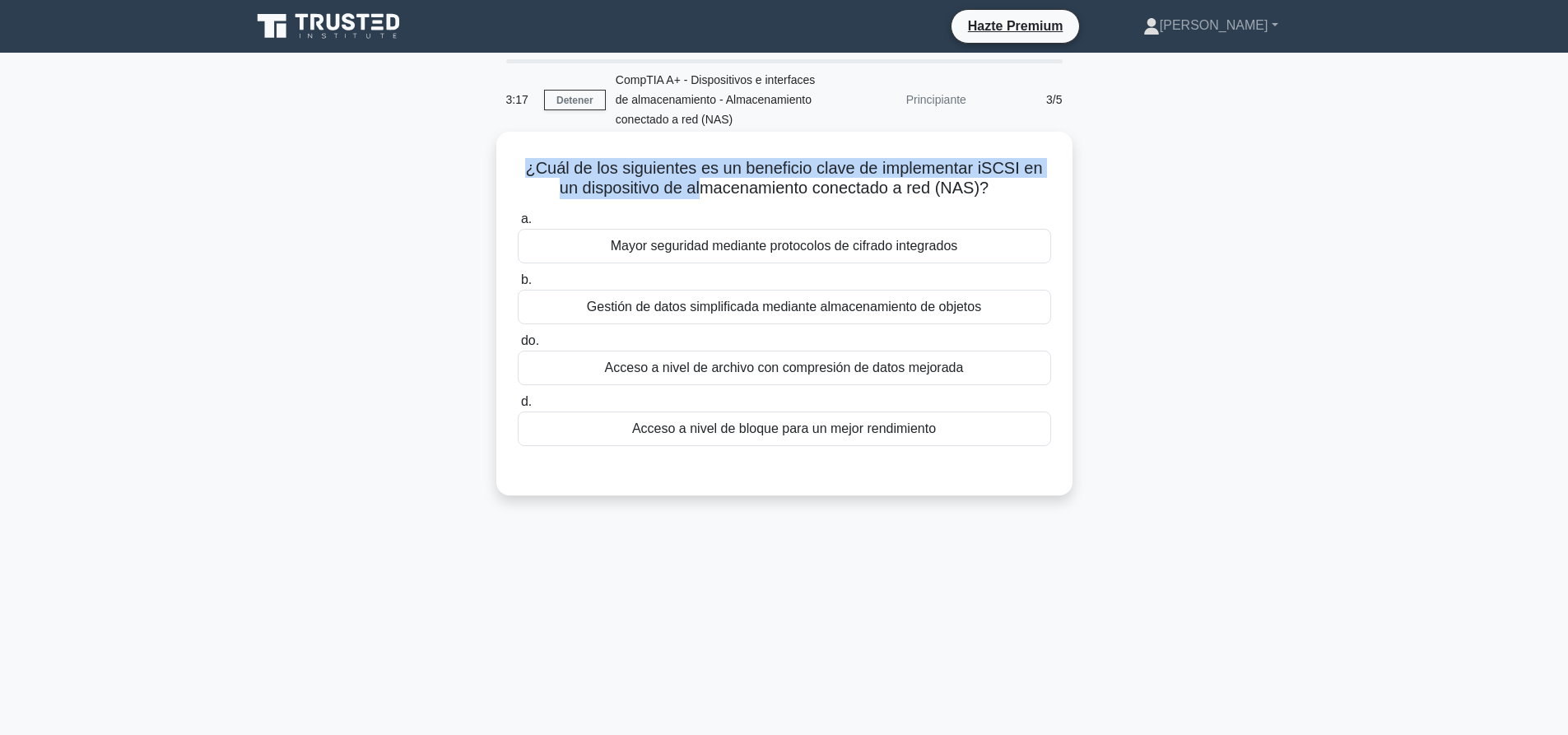
drag, startPoint x: 517, startPoint y: 167, endPoint x: 699, endPoint y: 197, distance: 184.5
click at [699, 197] on h5 "¿Cuál de los siguientes es un beneficio clave de implementar iSCSI en un dispos…" at bounding box center [784, 178] width 536 height 41
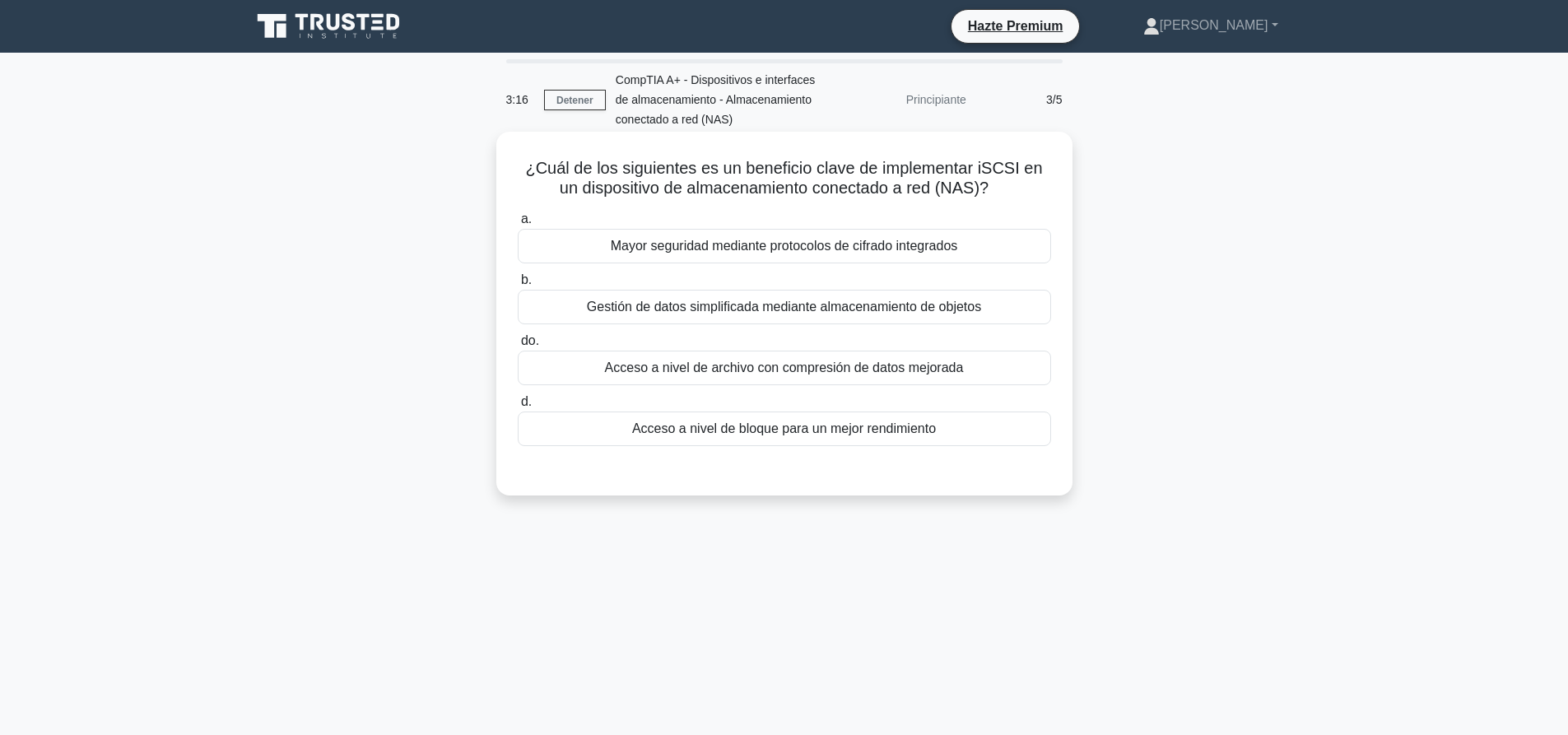
click at [777, 185] on font "¿Cuál de los siguientes es un beneficio clave de implementar iSCSI en un dispos…" at bounding box center [783, 178] width 517 height 38
click at [803, 247] on font "Mayor seguridad mediante protocolos de cifrado integrados" at bounding box center [784, 246] width 348 height 14
click at [517, 225] on input "a. Mayor seguridad mediante protocolos de cifrado integrados" at bounding box center [517, 219] width 0 height 10
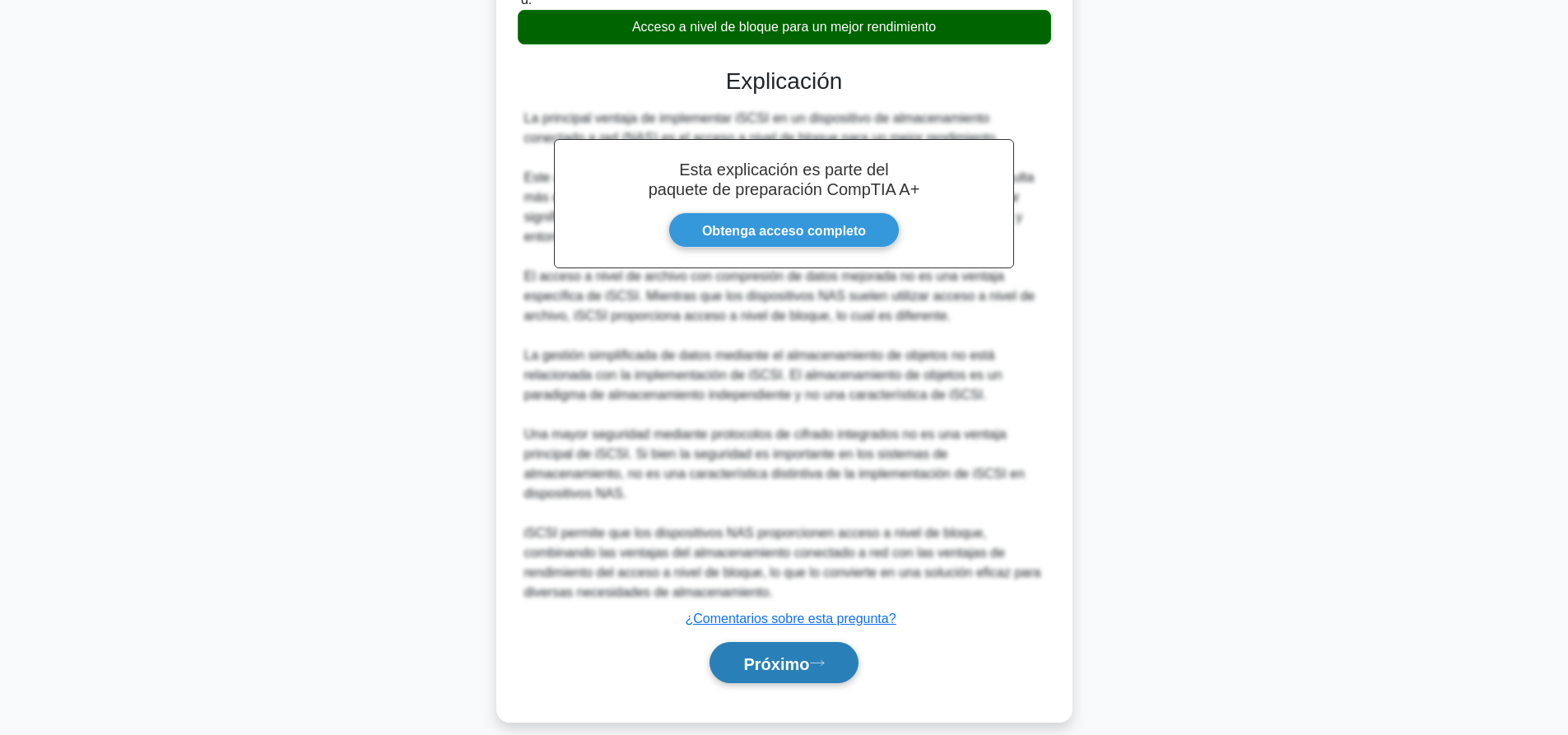
click at [825, 658] on icon at bounding box center [817, 663] width 15 height 10
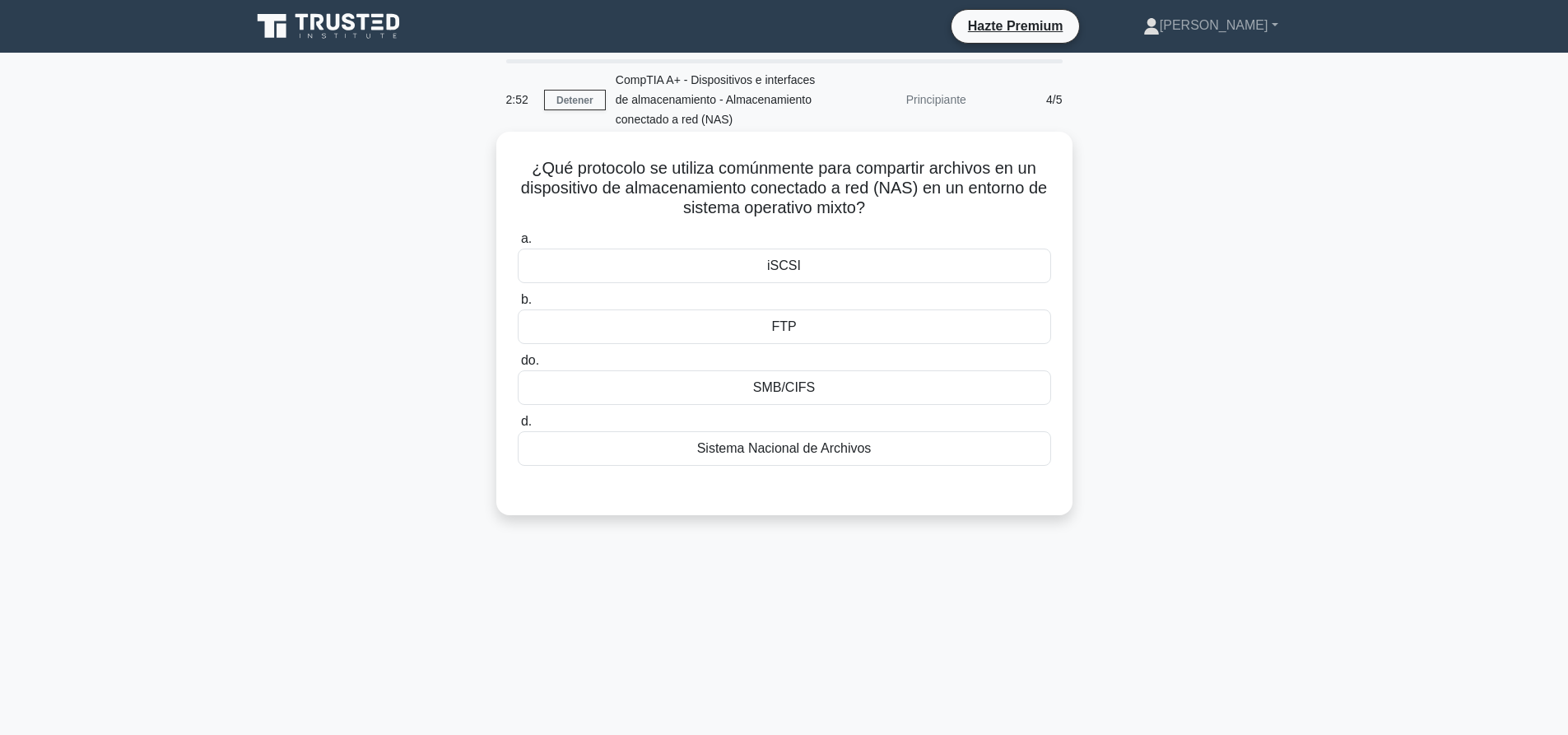
click at [805, 438] on div "Sistema Nacional de Archivos" at bounding box center [784, 448] width 533 height 34
click at [517, 427] on input "d. Sistema Nacional de Archivos" at bounding box center [517, 421] width 0 height 10
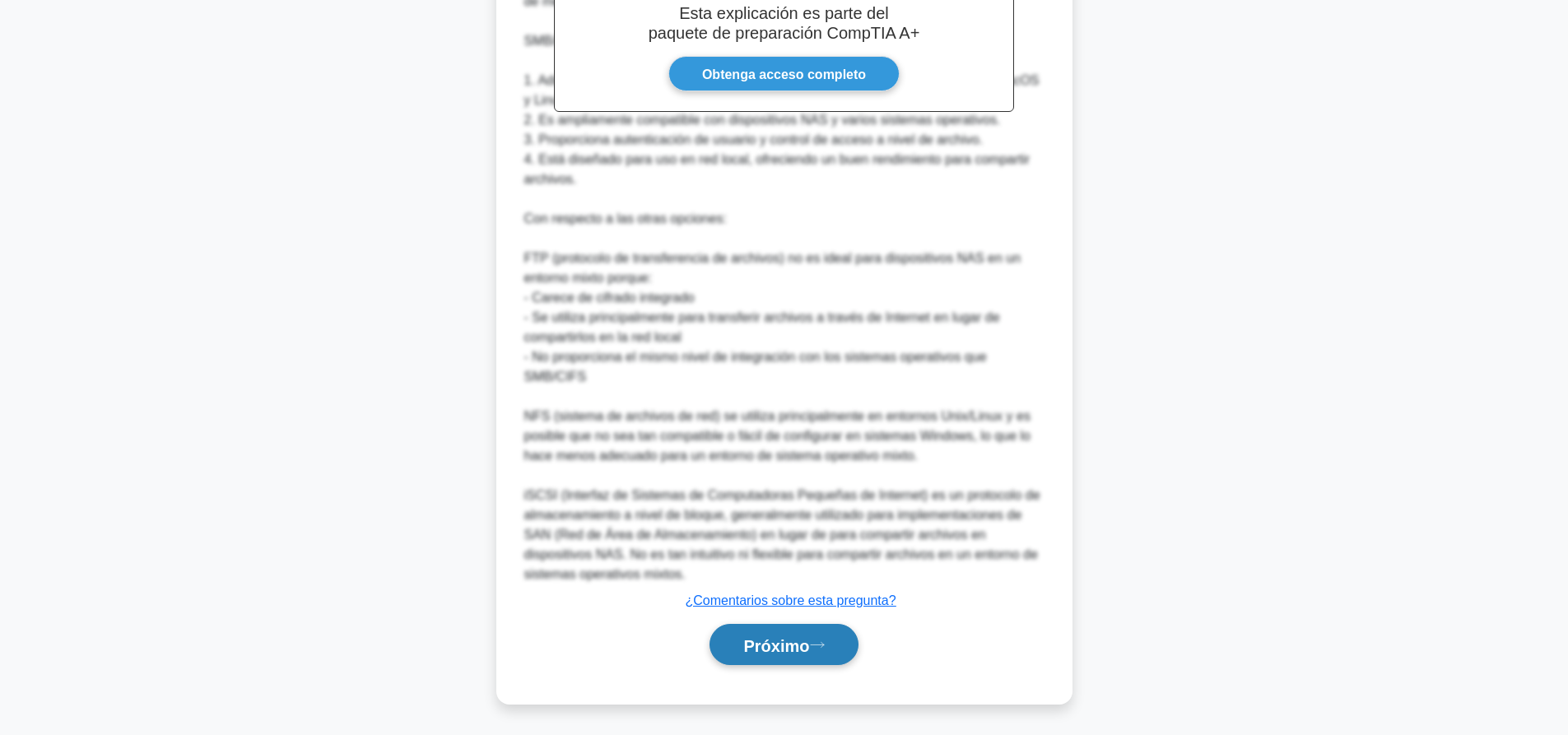
click at [809, 653] on font "Próximo" at bounding box center [775, 645] width 66 height 18
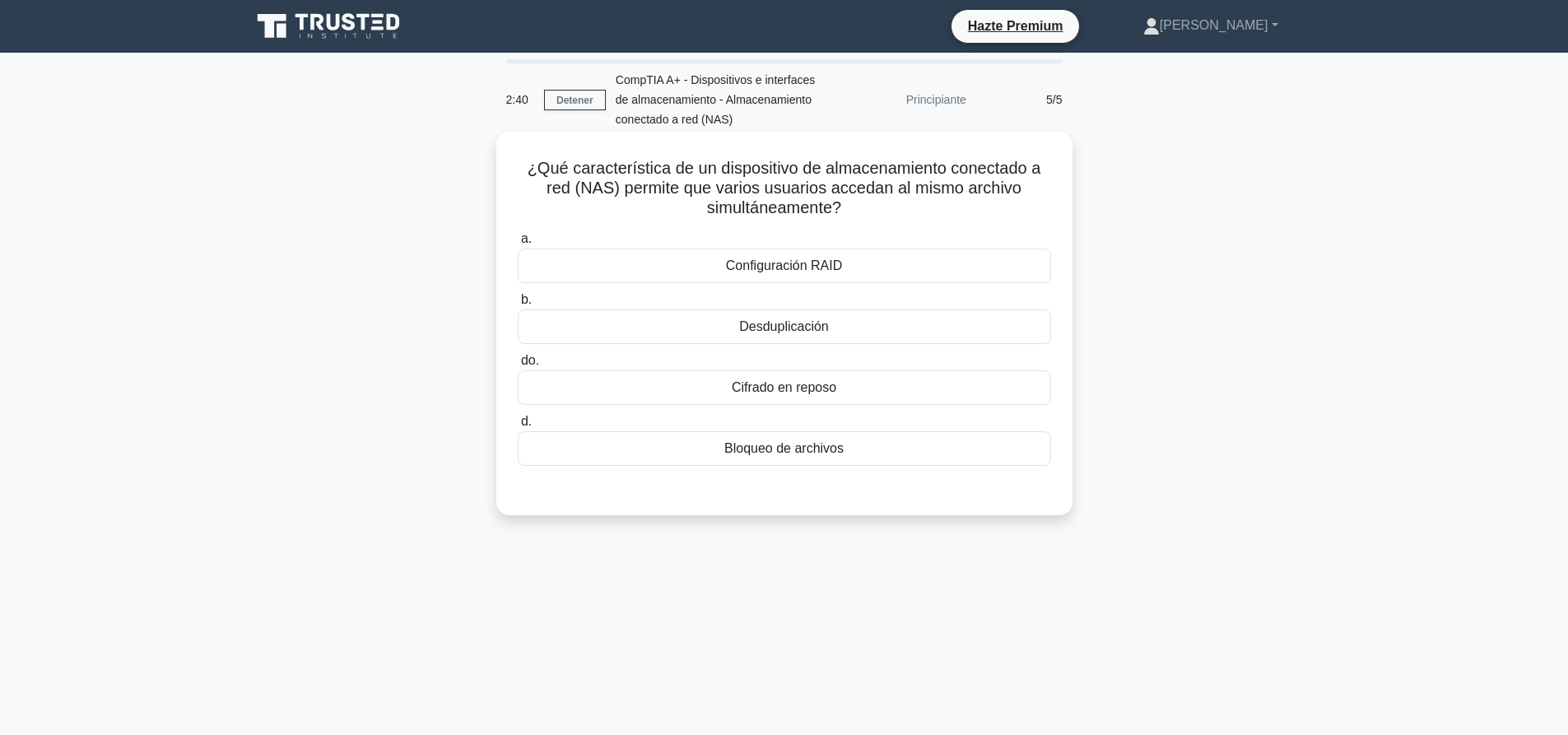
click at [818, 268] on font "Configuración RAID" at bounding box center [784, 265] width 116 height 14
click at [517, 245] on input "a. Configuración RAID" at bounding box center [517, 238] width 0 height 10
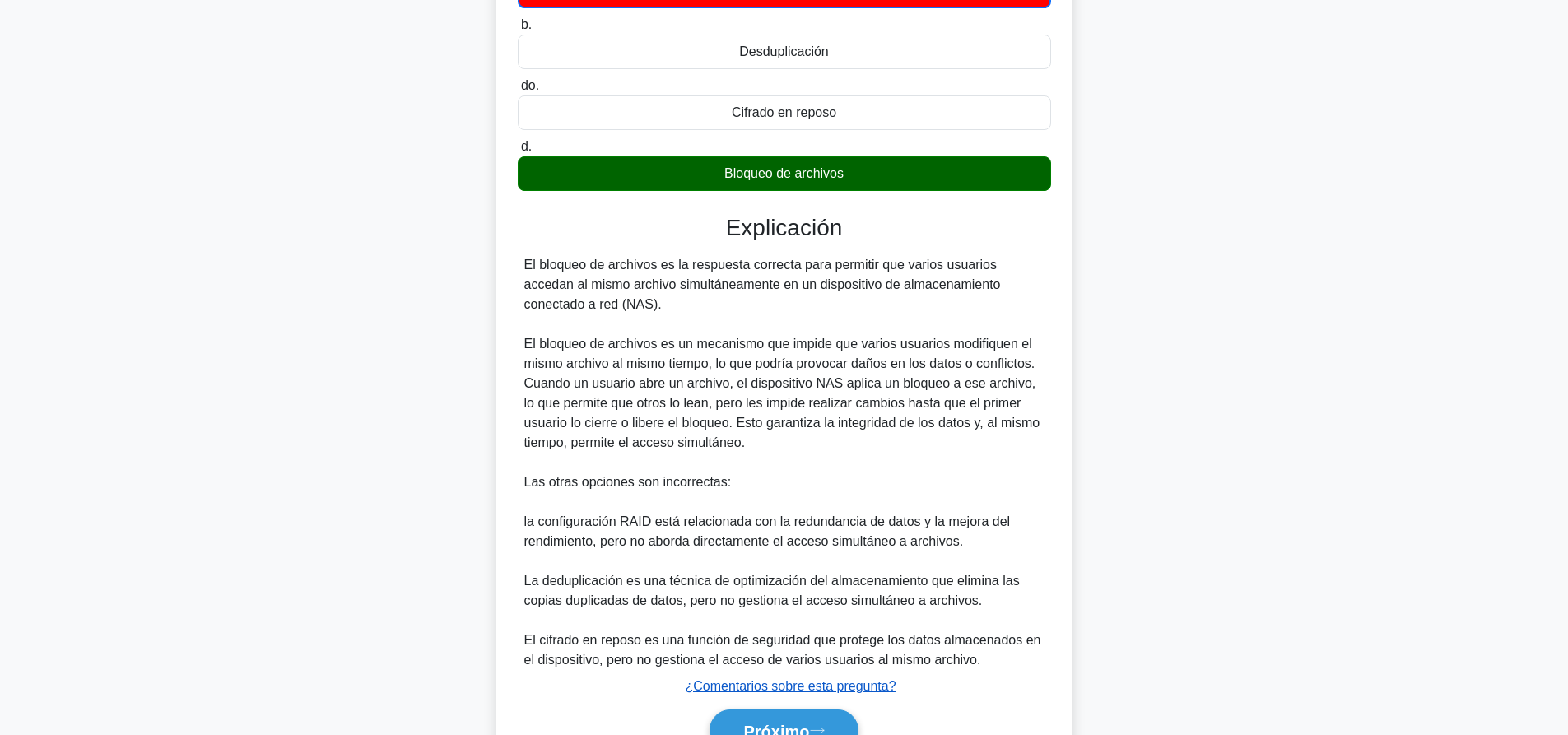
scroll to position [364, 0]
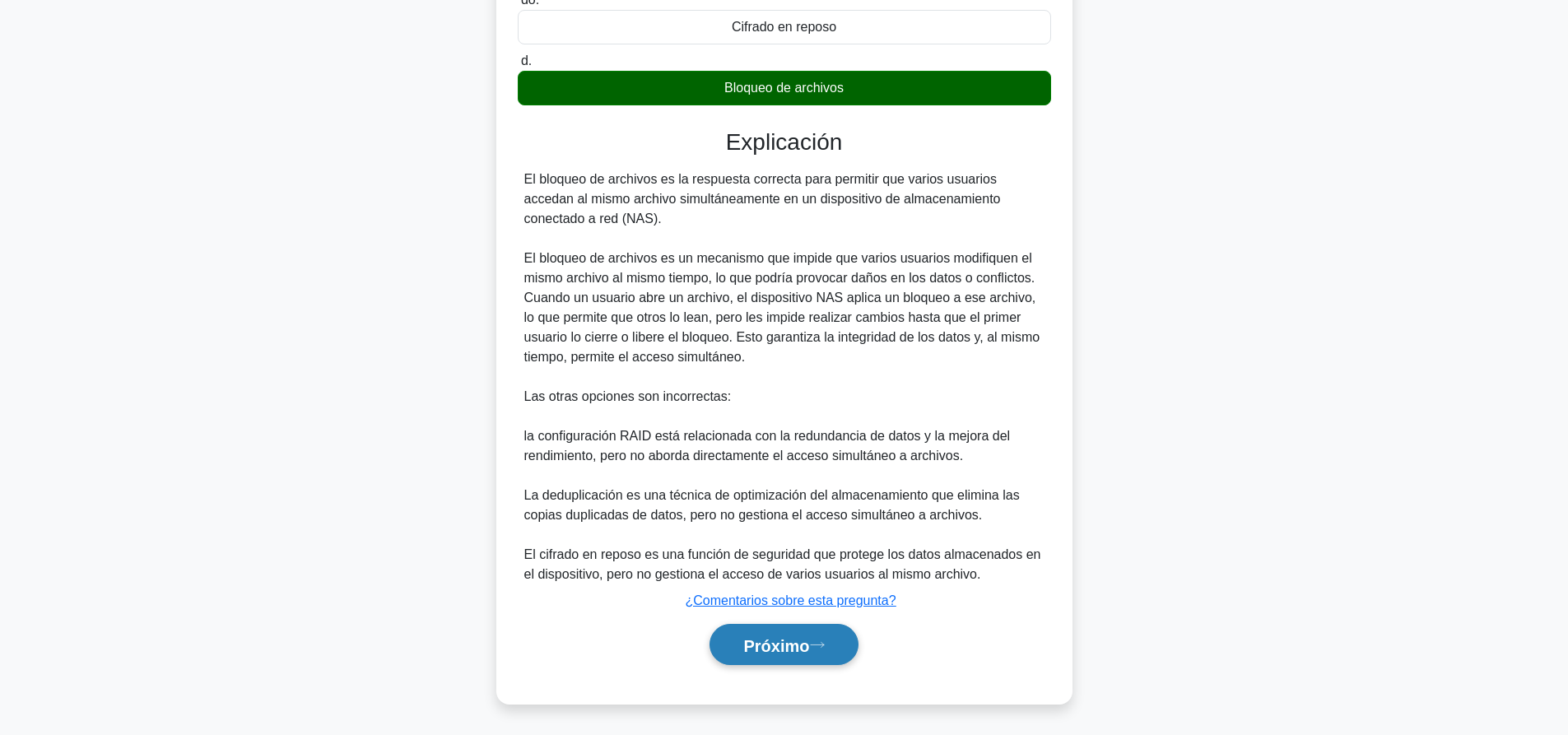
click at [781, 635] on font "Próximo" at bounding box center [775, 644] width 66 height 18
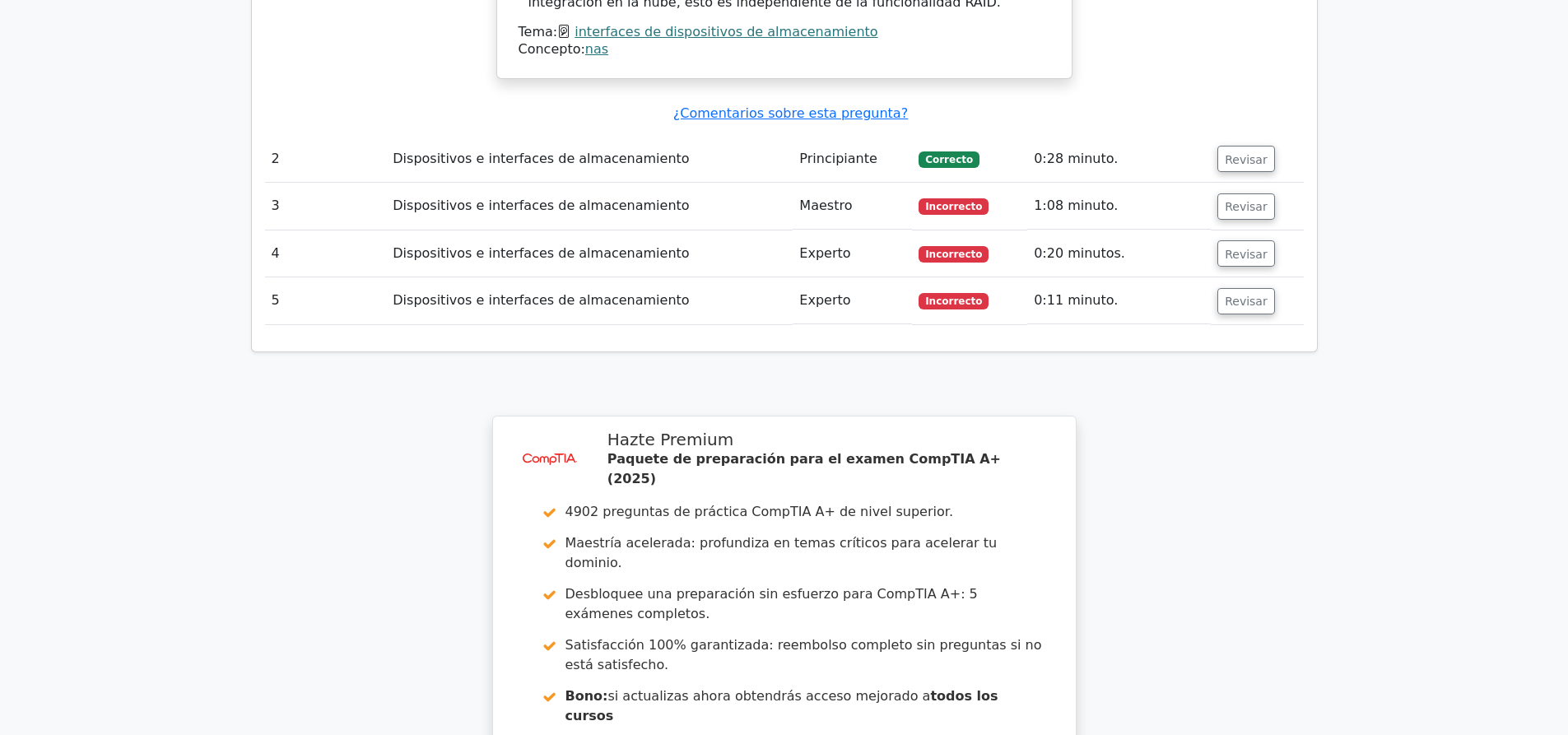
scroll to position [2303, 0]
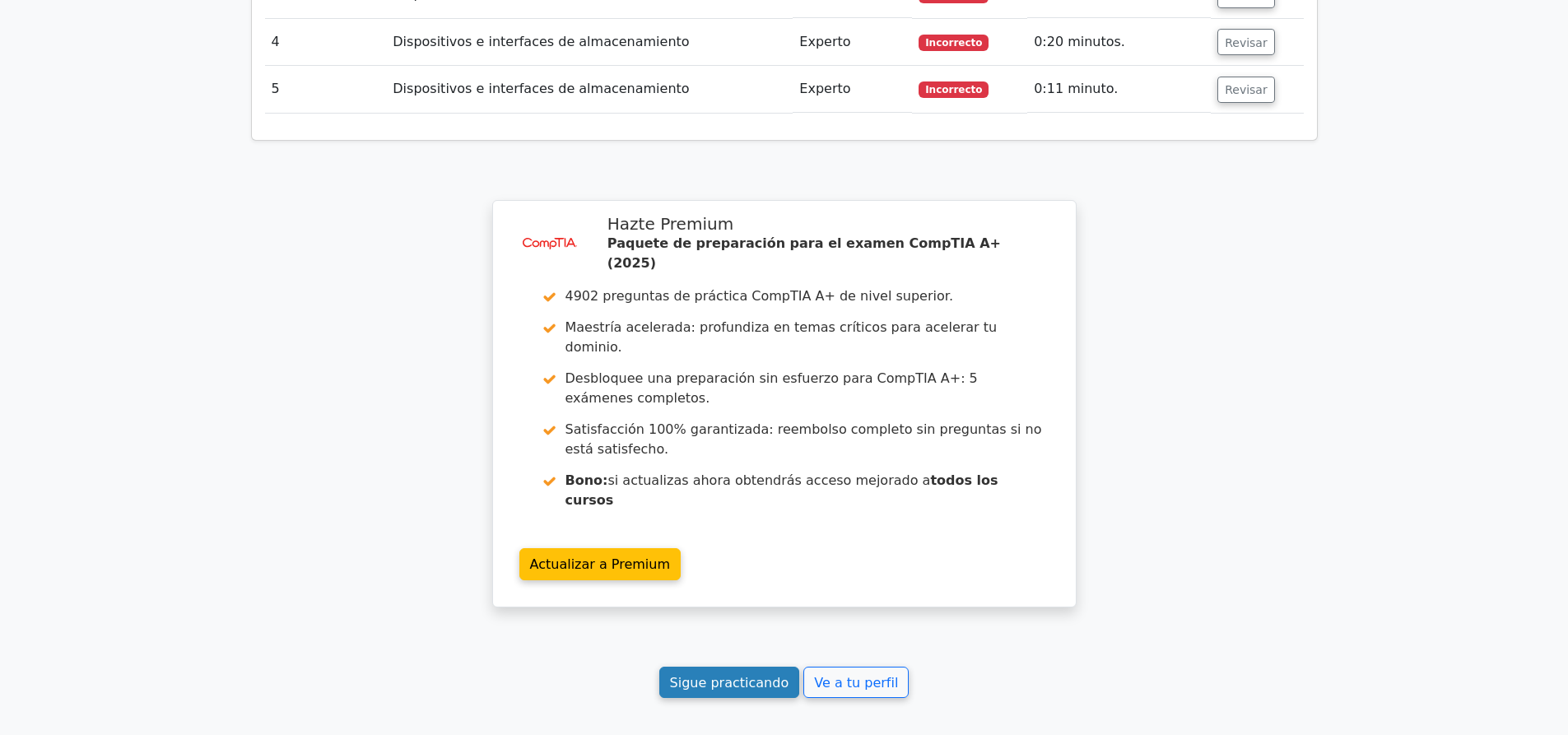
click at [719, 674] on font "Sigue practicando" at bounding box center [729, 682] width 119 height 15
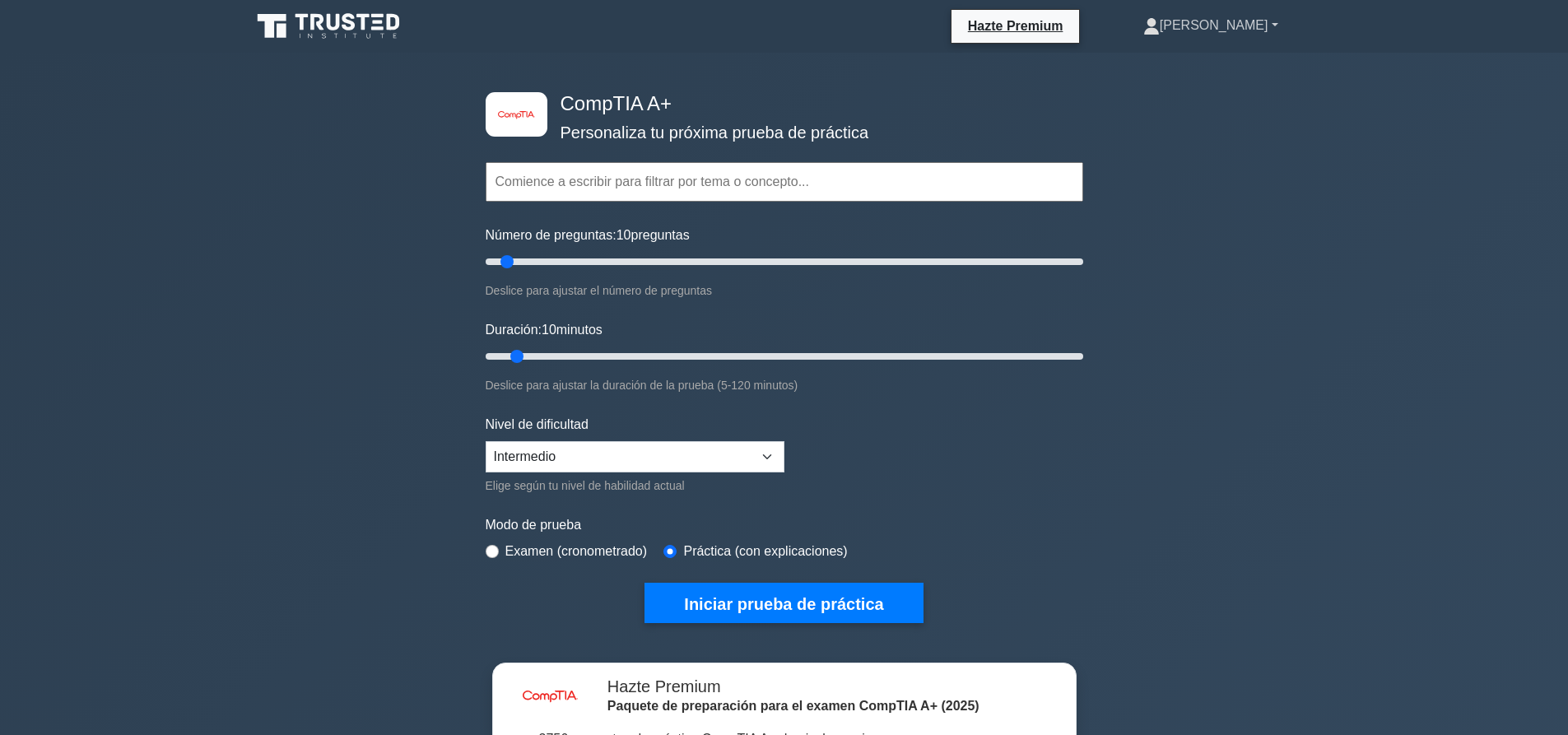
click at [1267, 29] on font "[PERSON_NAME]" at bounding box center [1214, 25] width 109 height 14
click at [1221, 70] on link "Perfil" at bounding box center [1169, 65] width 131 height 27
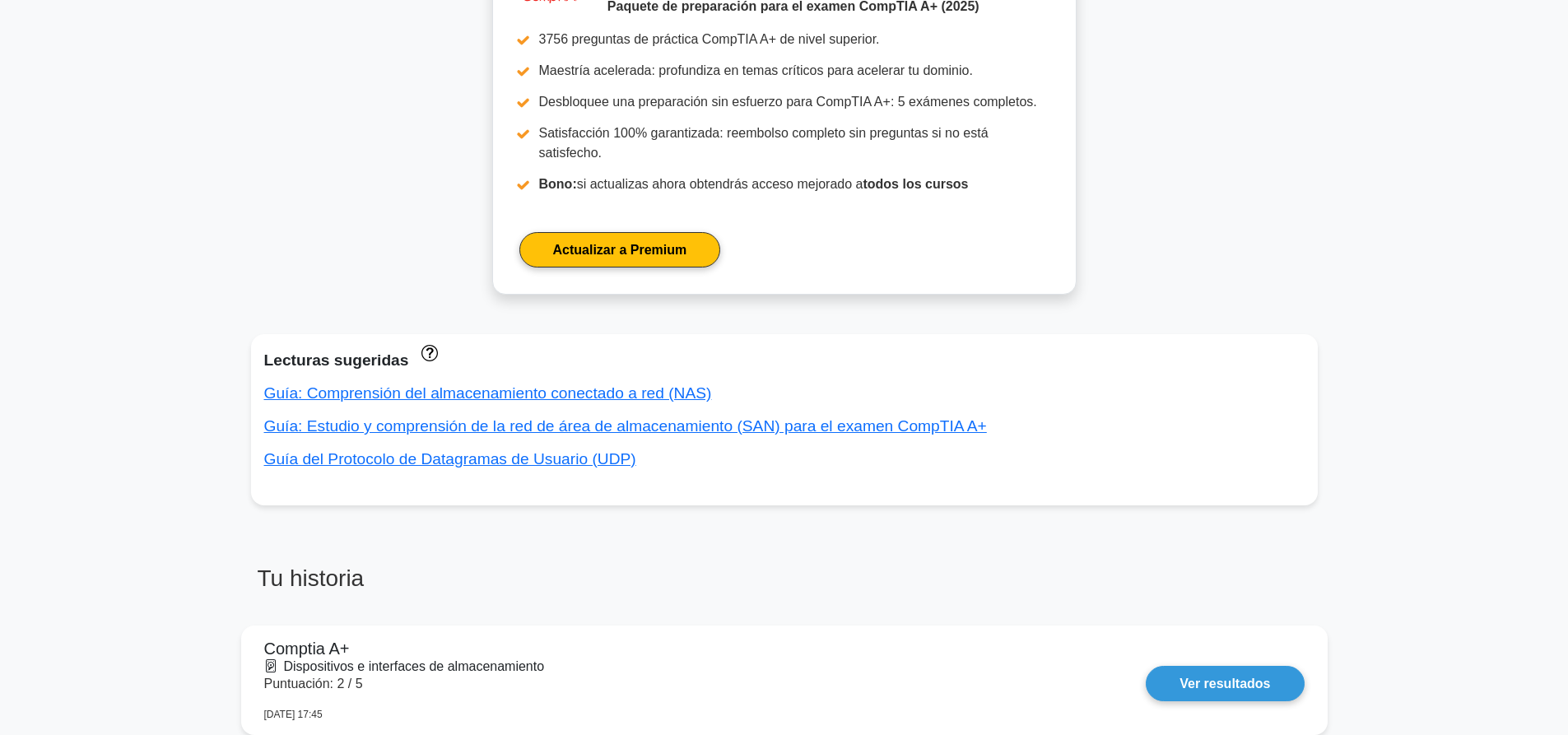
scroll to position [741, 0]
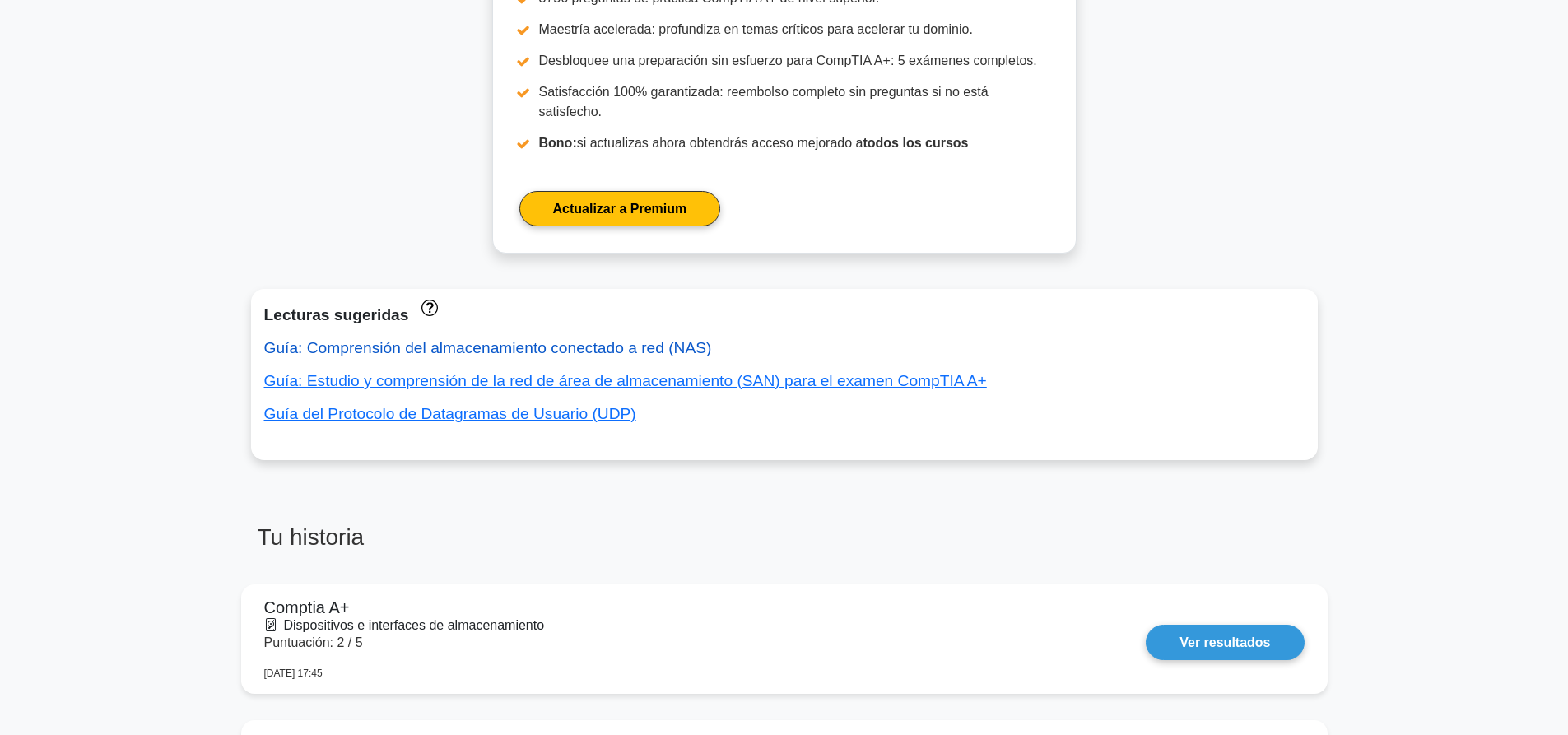
click at [652, 339] on font "Guía: Comprensión del almacenamiento conectado a red (NAS)" at bounding box center [488, 348] width 448 height 17
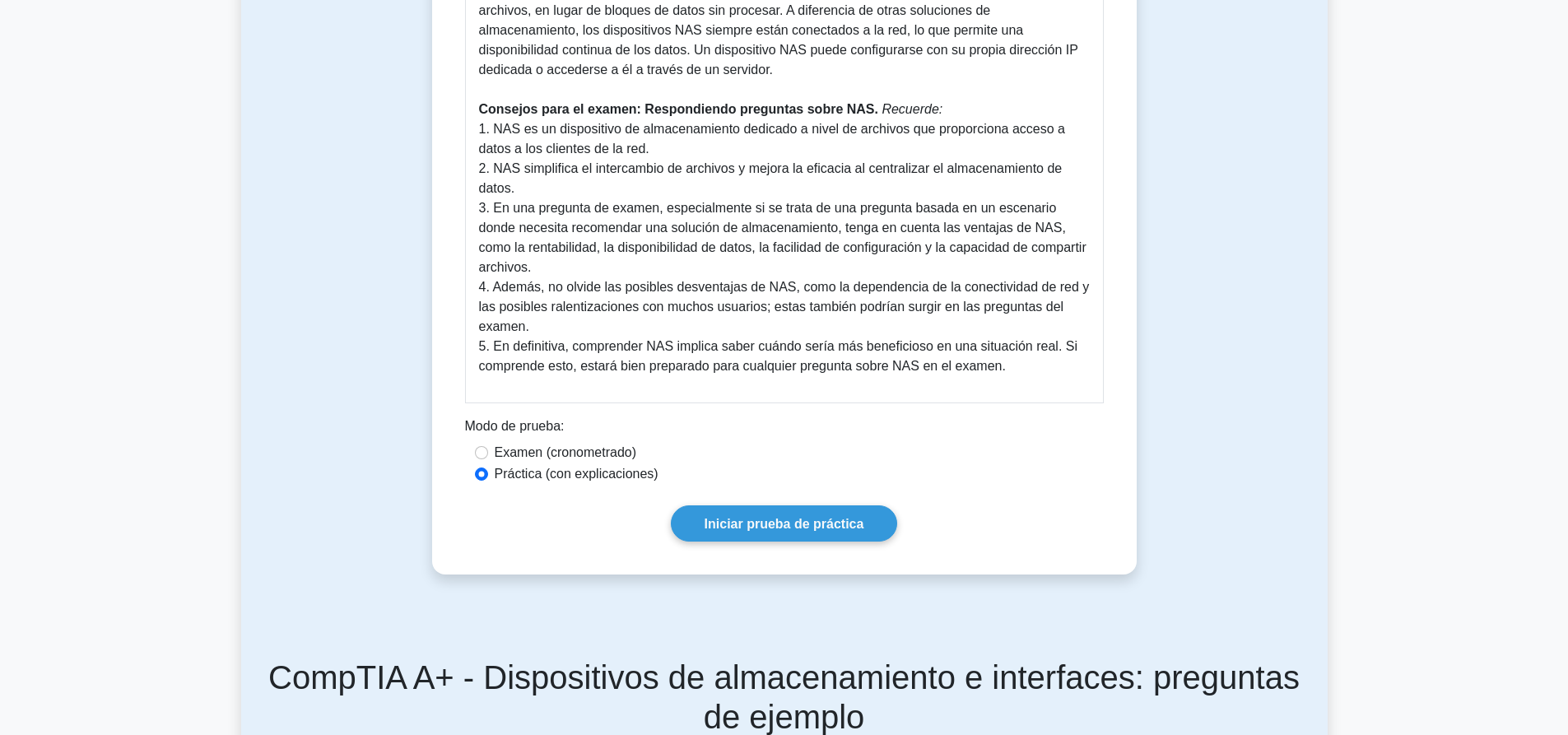
scroll to position [823, 0]
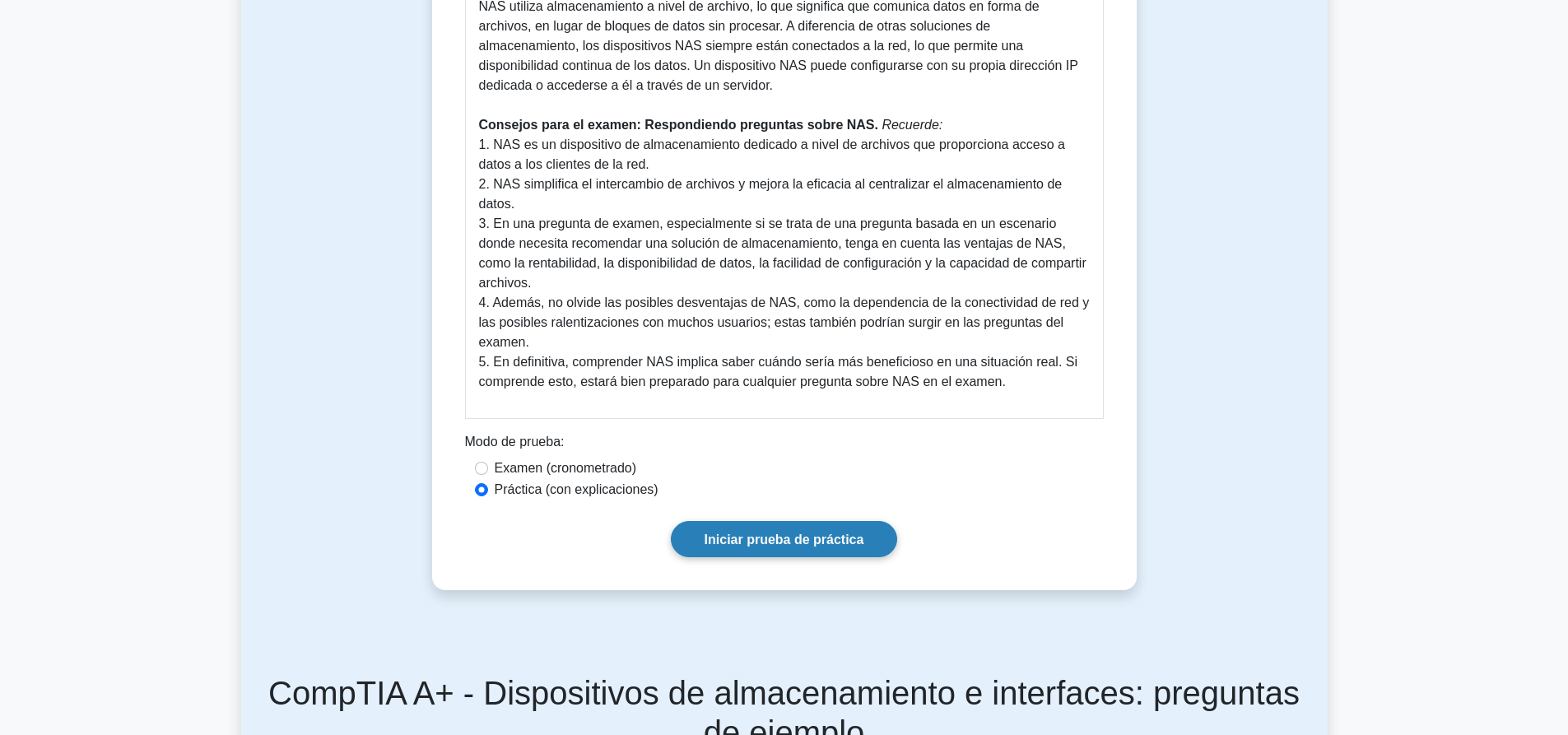
click at [814, 538] on font "Iniciar prueba de práctica" at bounding box center [785, 539] width 160 height 14
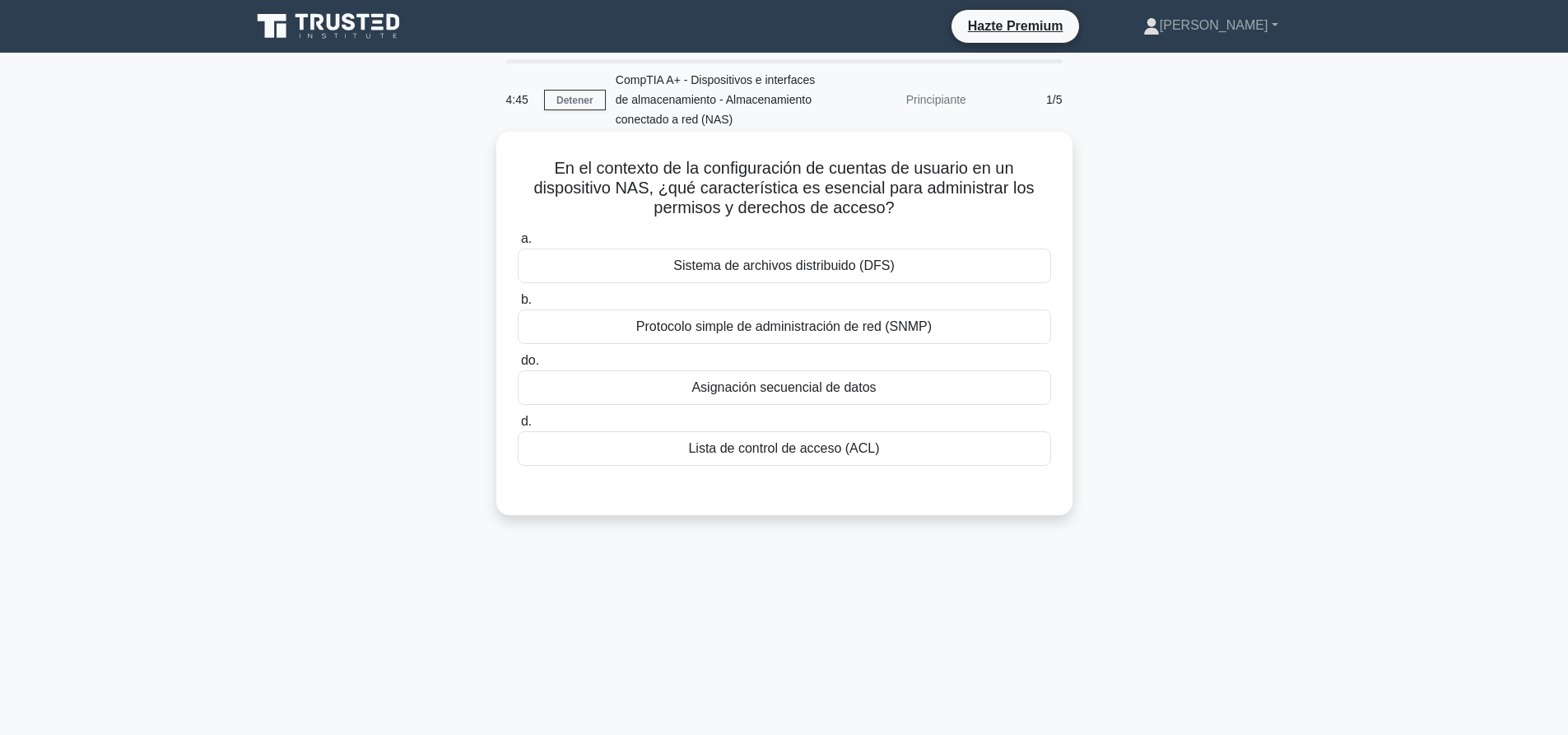
click at [771, 454] on font "Lista de control de acceso (ACL)" at bounding box center [783, 447] width 191 height 14
click at [517, 427] on input "d. Lista de control de acceso (ACL)" at bounding box center [517, 421] width 0 height 10
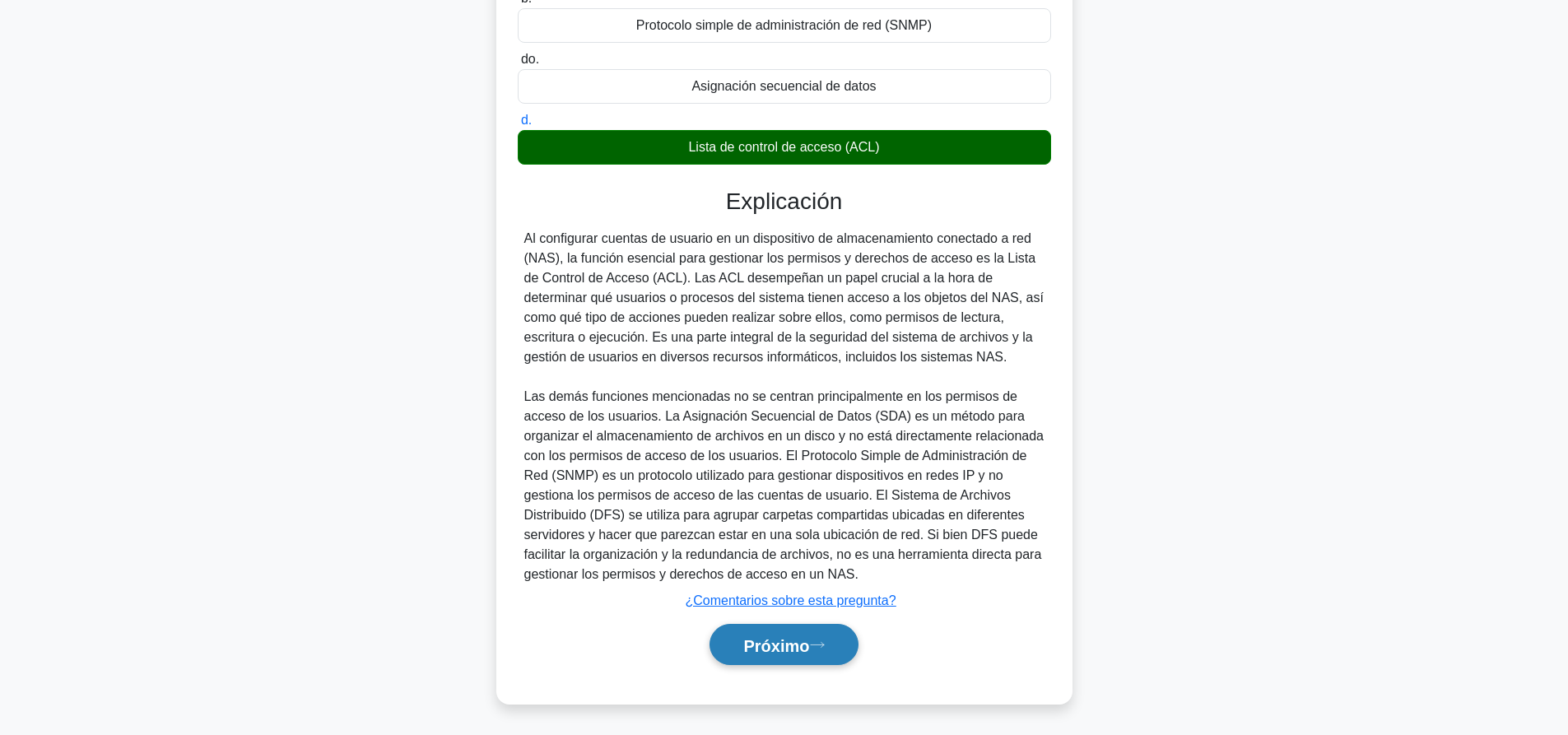
click at [762, 645] on font "Próximo" at bounding box center [775, 645] width 66 height 18
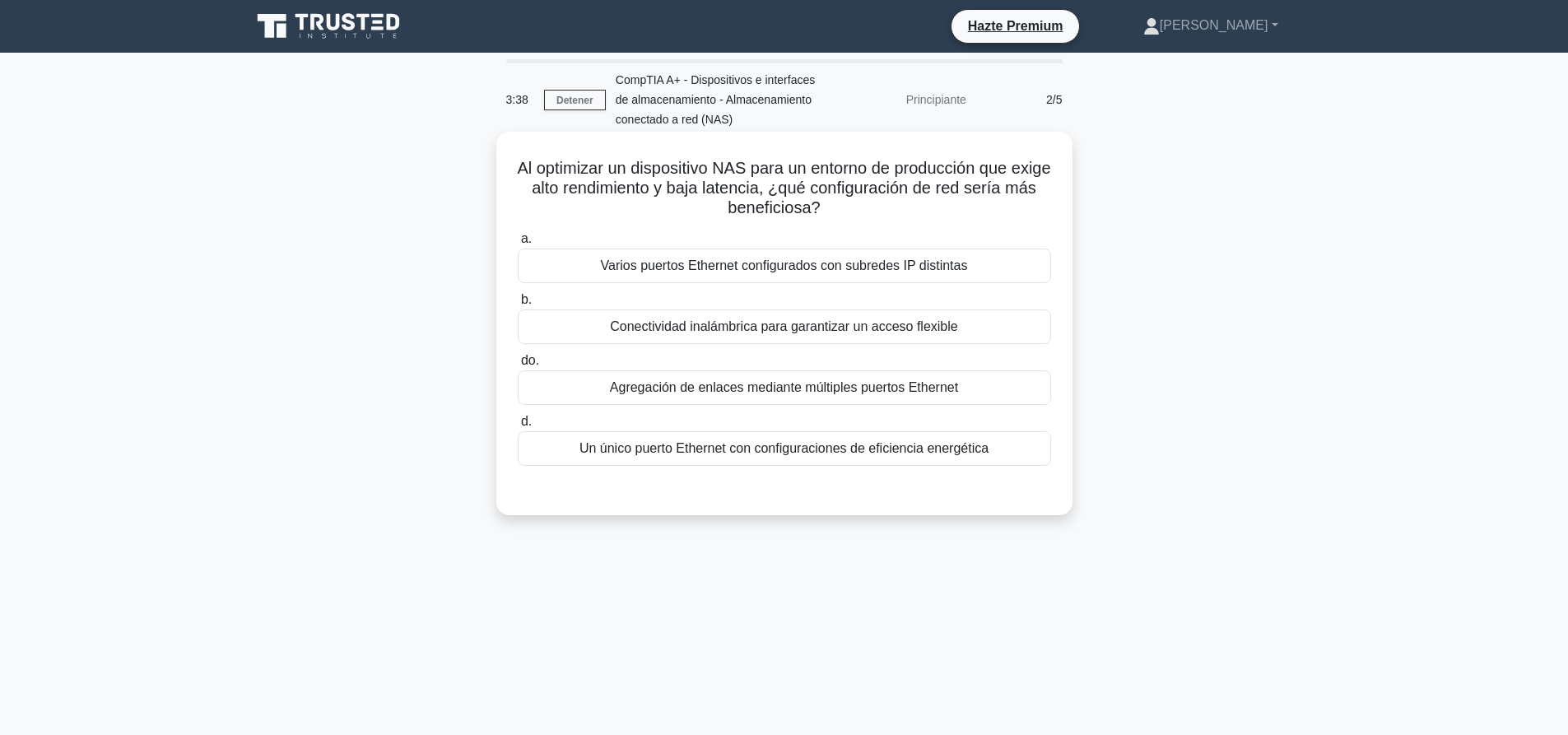
click at [661, 441] on font "Un único puerto Ethernet con configuraciones de eficiencia energética" at bounding box center [783, 447] width 409 height 14
click at [517, 427] on input "d. Un único puerto Ethernet con configuraciones de eficiencia energética" at bounding box center [517, 421] width 0 height 10
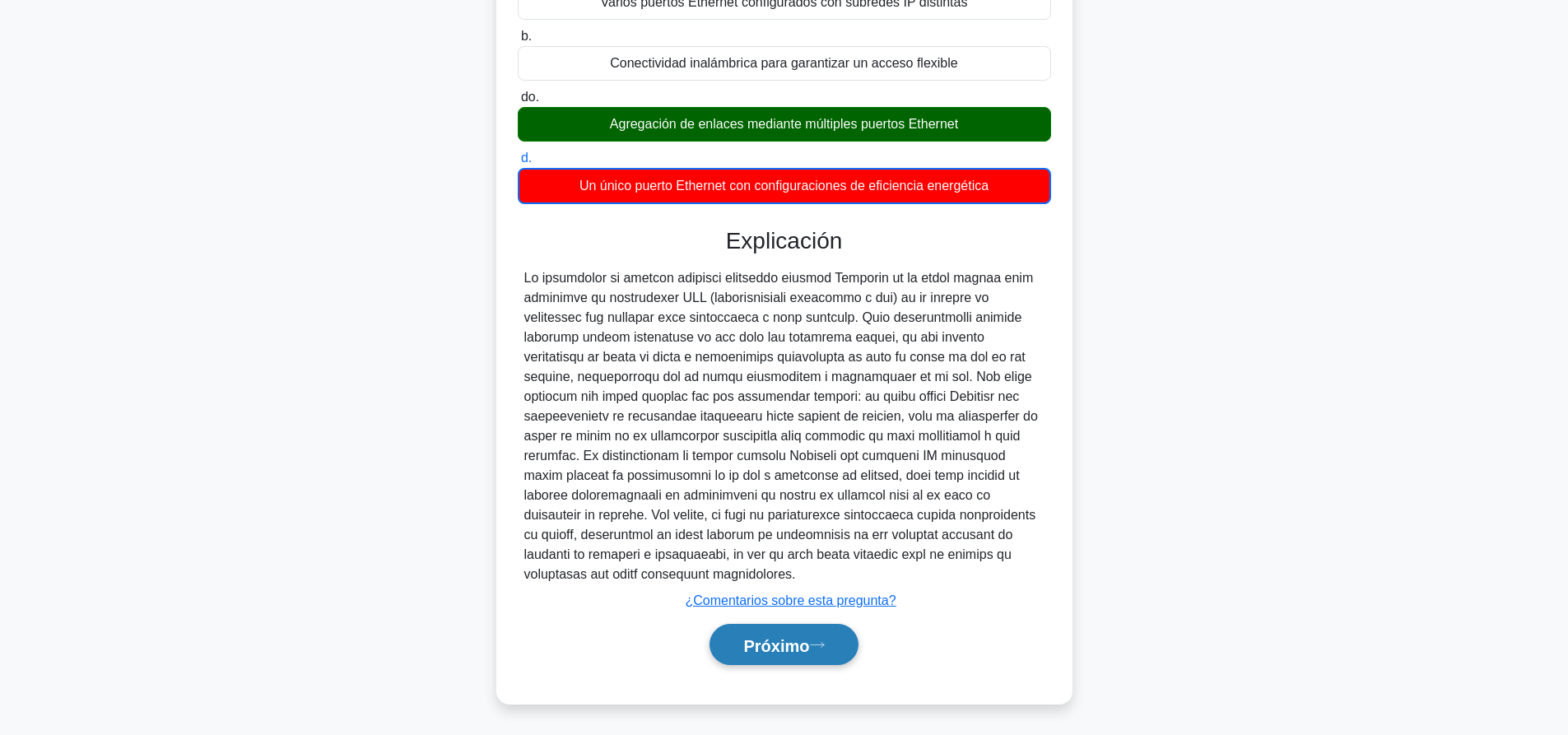
click at [809, 653] on font "Próximo" at bounding box center [775, 645] width 66 height 18
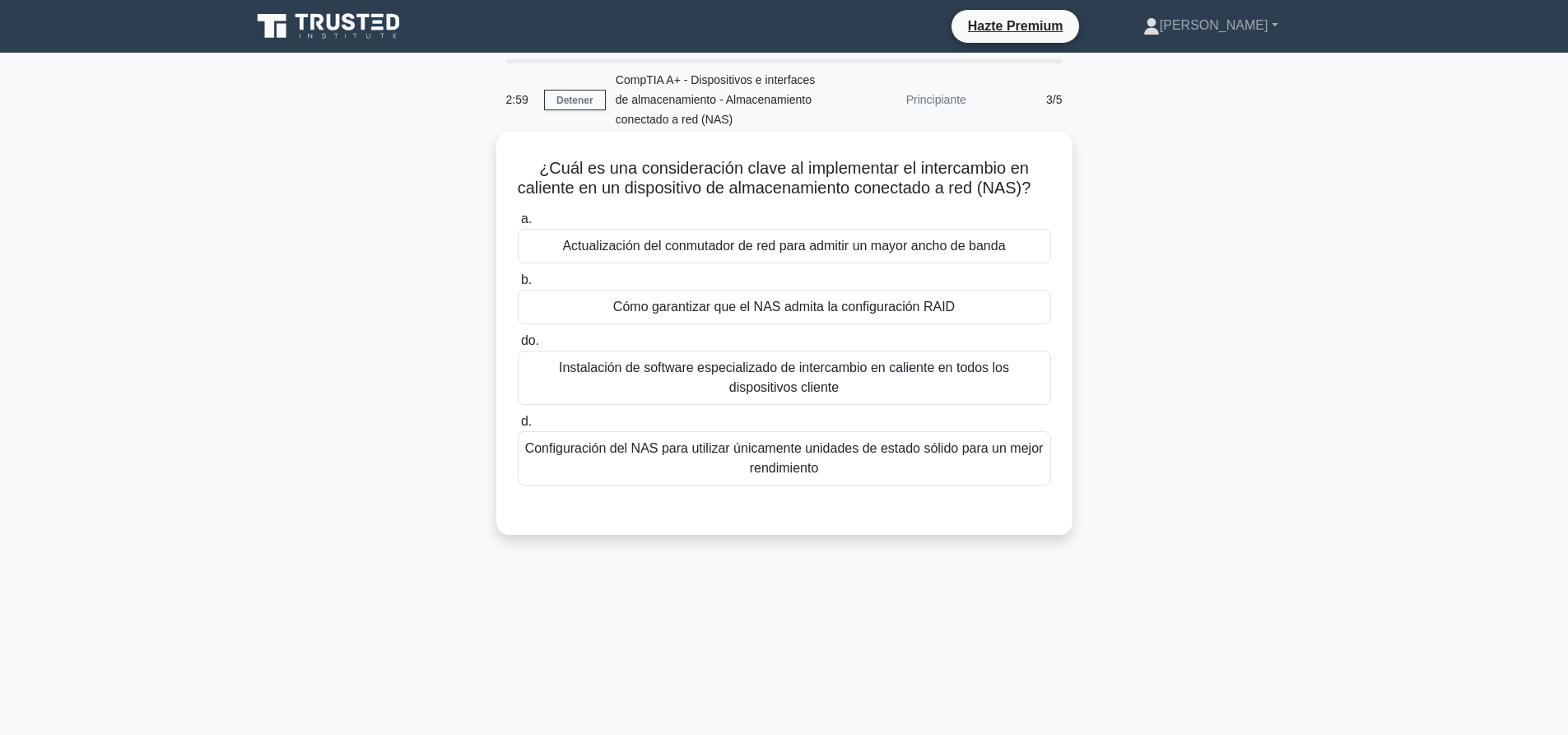
click at [867, 478] on font "Configuración del NAS para utilizar únicamente unidades de estado sólido para u…" at bounding box center [784, 457] width 518 height 39
click at [517, 427] on input "d. Configuración del NAS para utilizar únicamente unidades de estado sólido par…" at bounding box center [517, 421] width 0 height 10
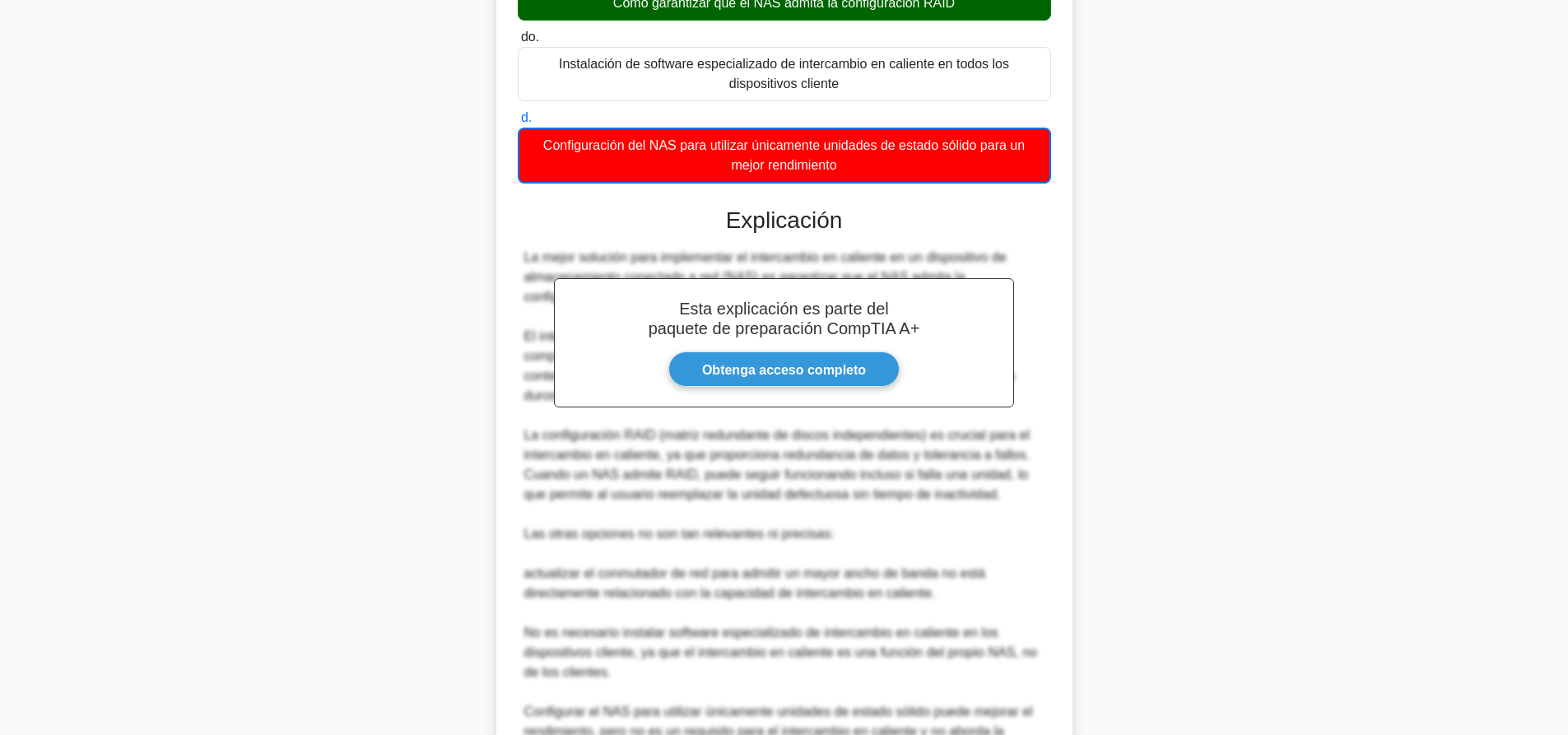
scroll to position [502, 0]
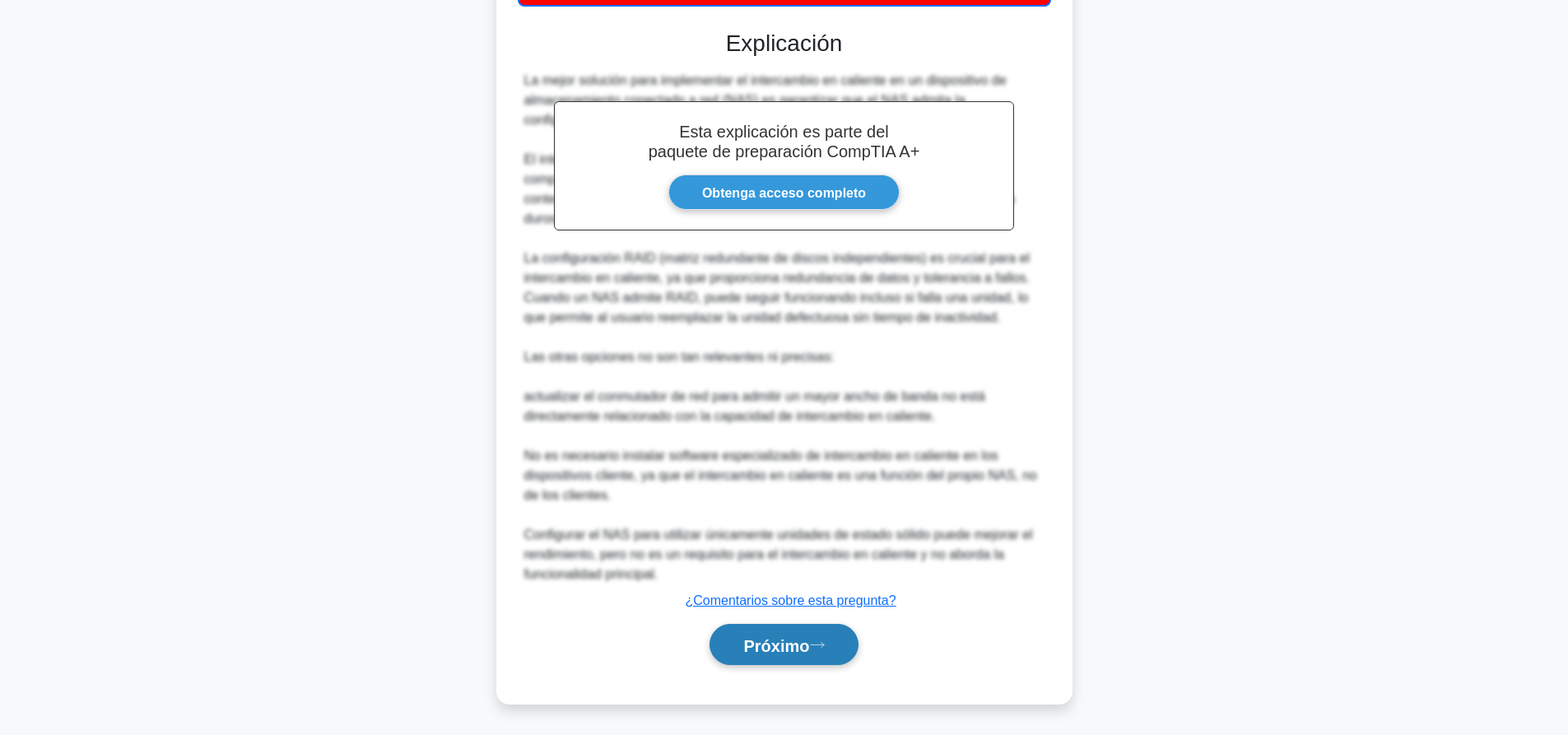
click at [834, 632] on button "Próximo" at bounding box center [784, 645] width 149 height 42
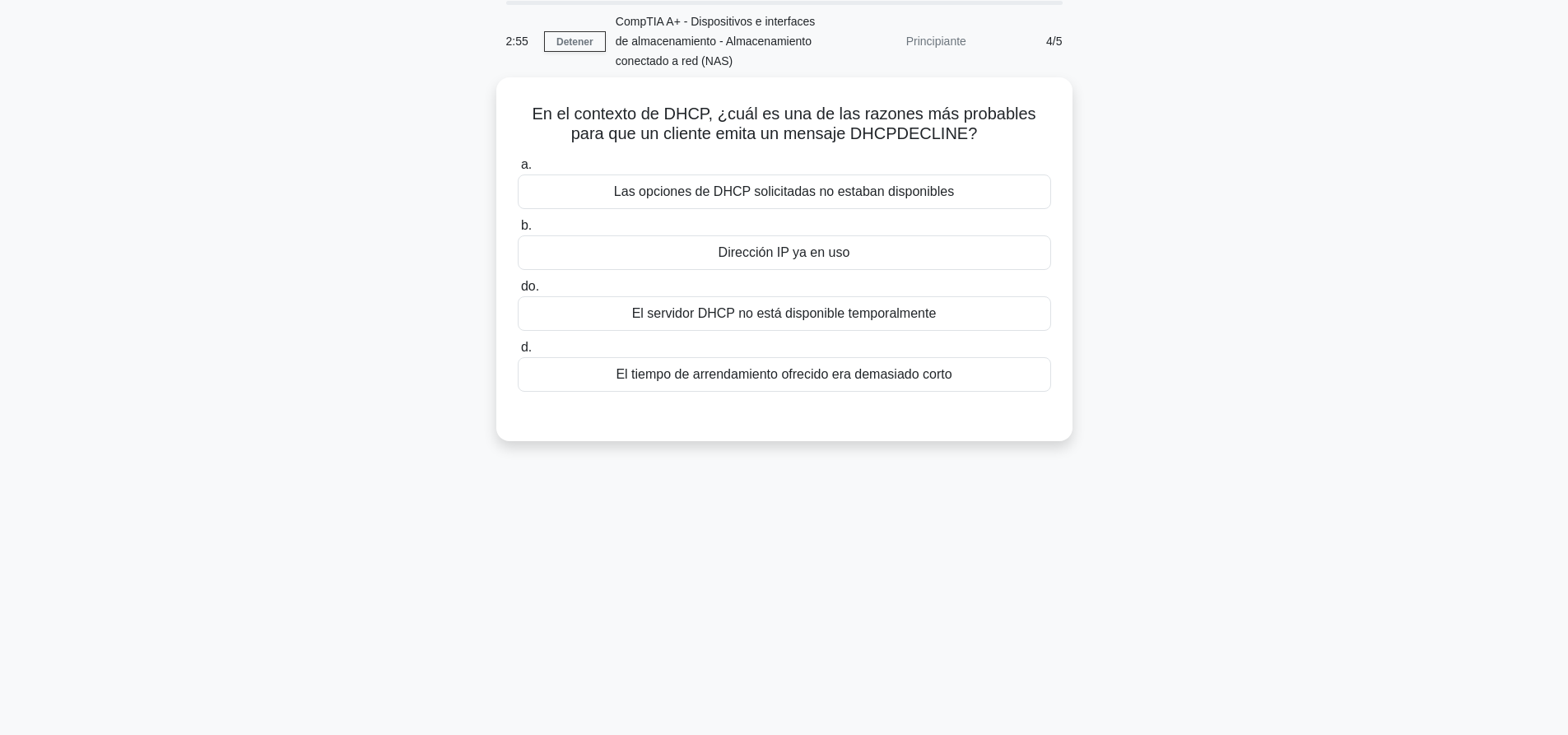
scroll to position [0, 0]
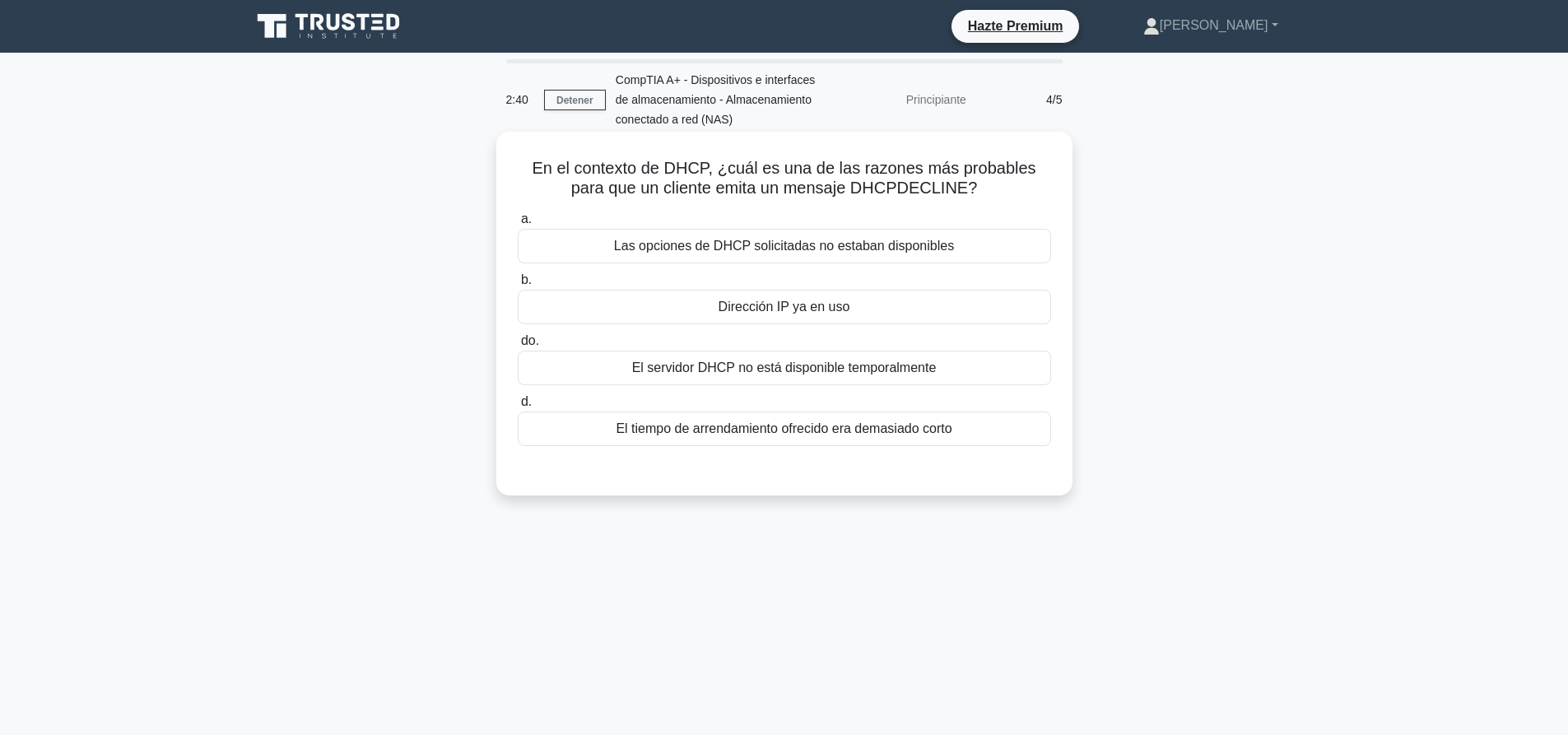
click at [841, 328] on div "a. Las opciones de DHCP solicitadas no estaban disponibles b. Dirección IP ya e…" at bounding box center [784, 328] width 553 height 244
click at [841, 313] on font "Dirección IP ya en uso" at bounding box center [784, 306] width 131 height 14
click at [517, 286] on input "b. Dirección IP ya en uso" at bounding box center [517, 280] width 0 height 10
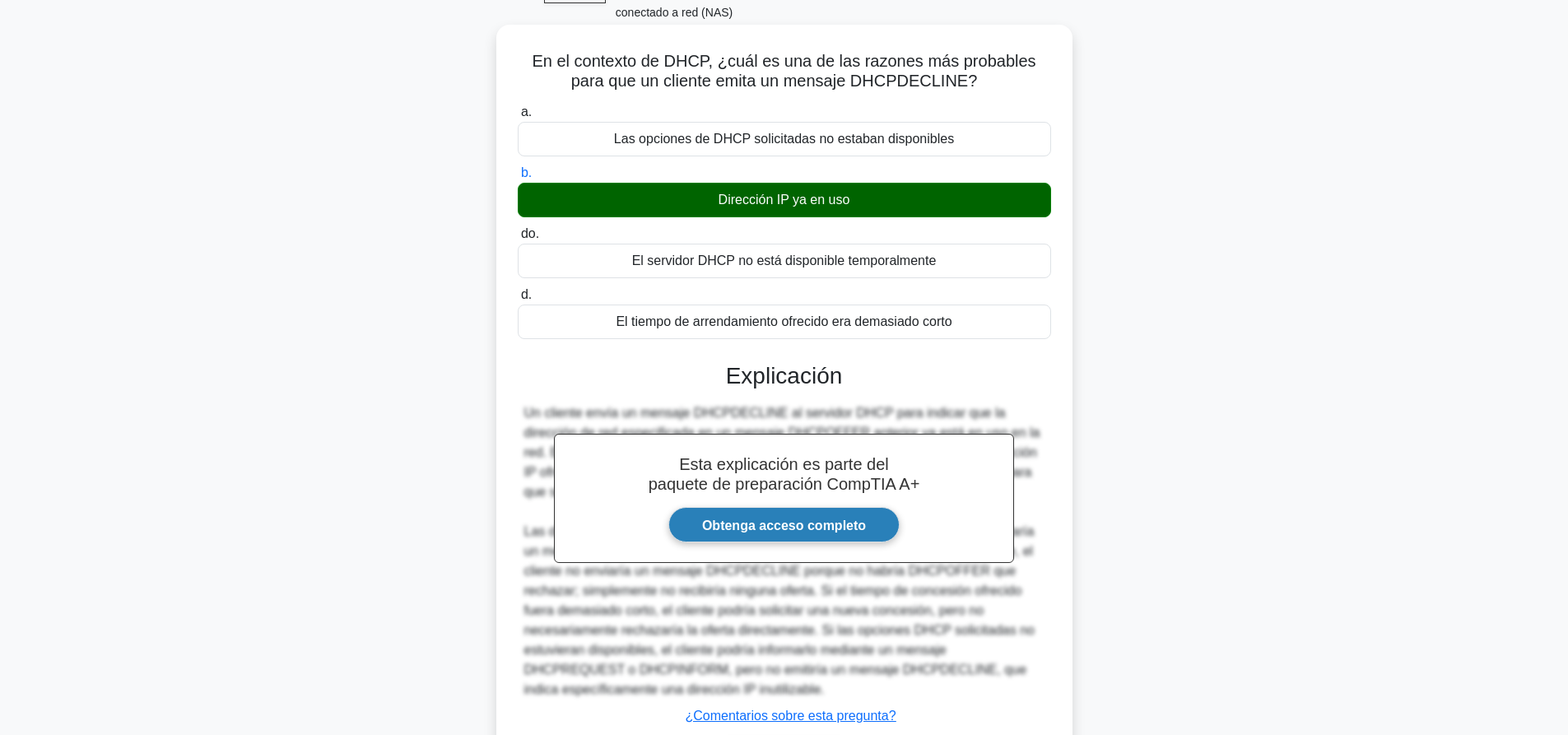
scroll to position [224, 0]
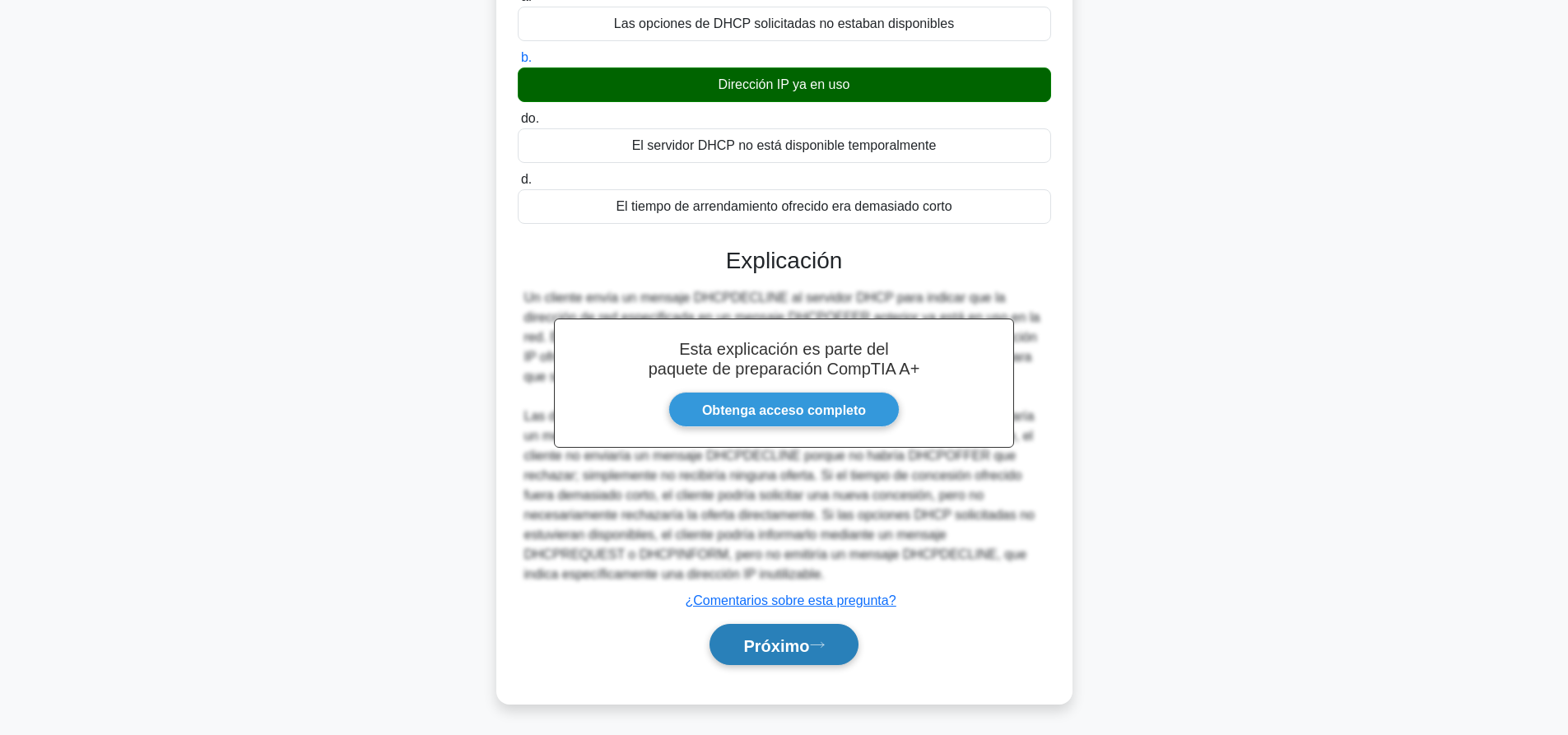
click at [791, 641] on font "Próximo" at bounding box center [775, 645] width 66 height 18
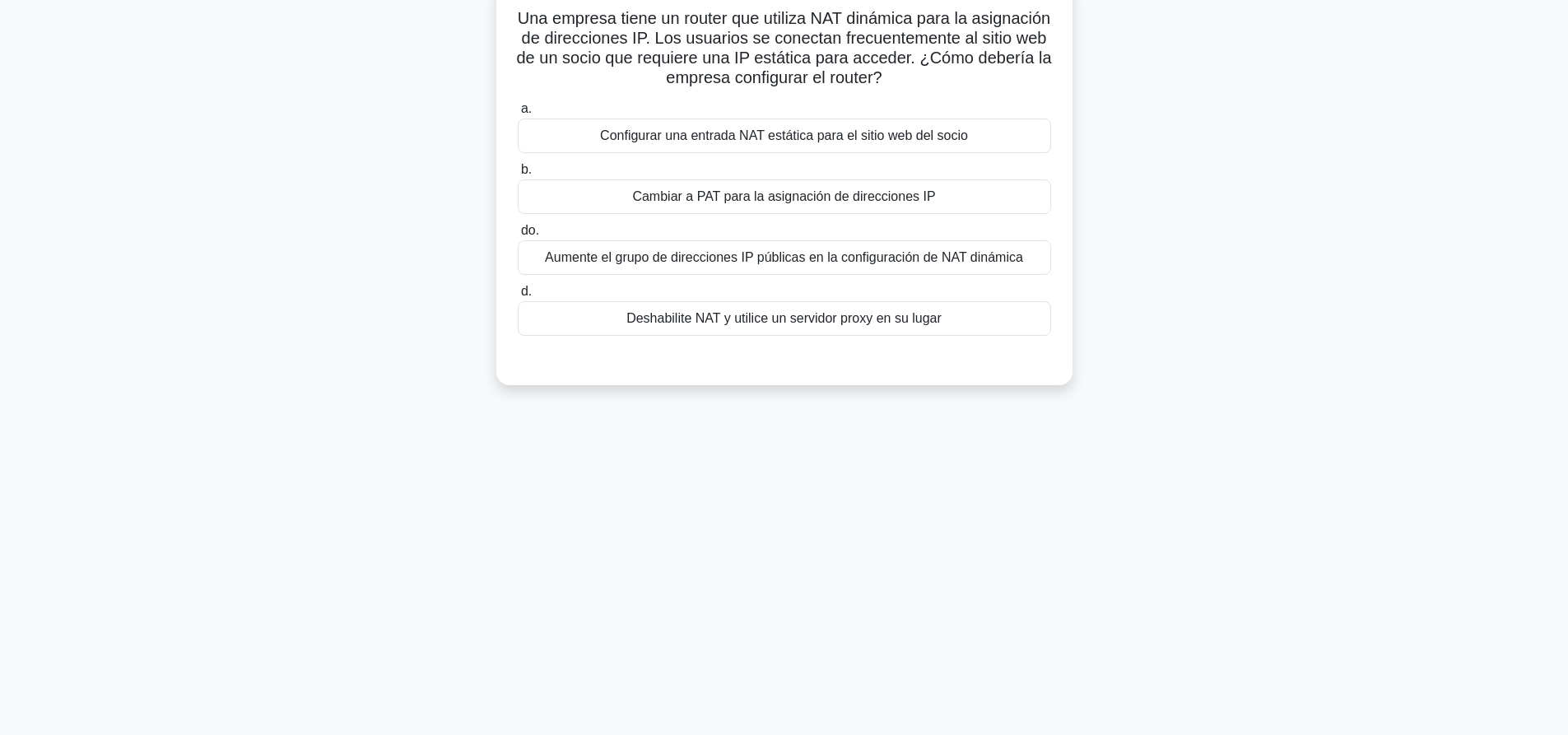
scroll to position [0, 0]
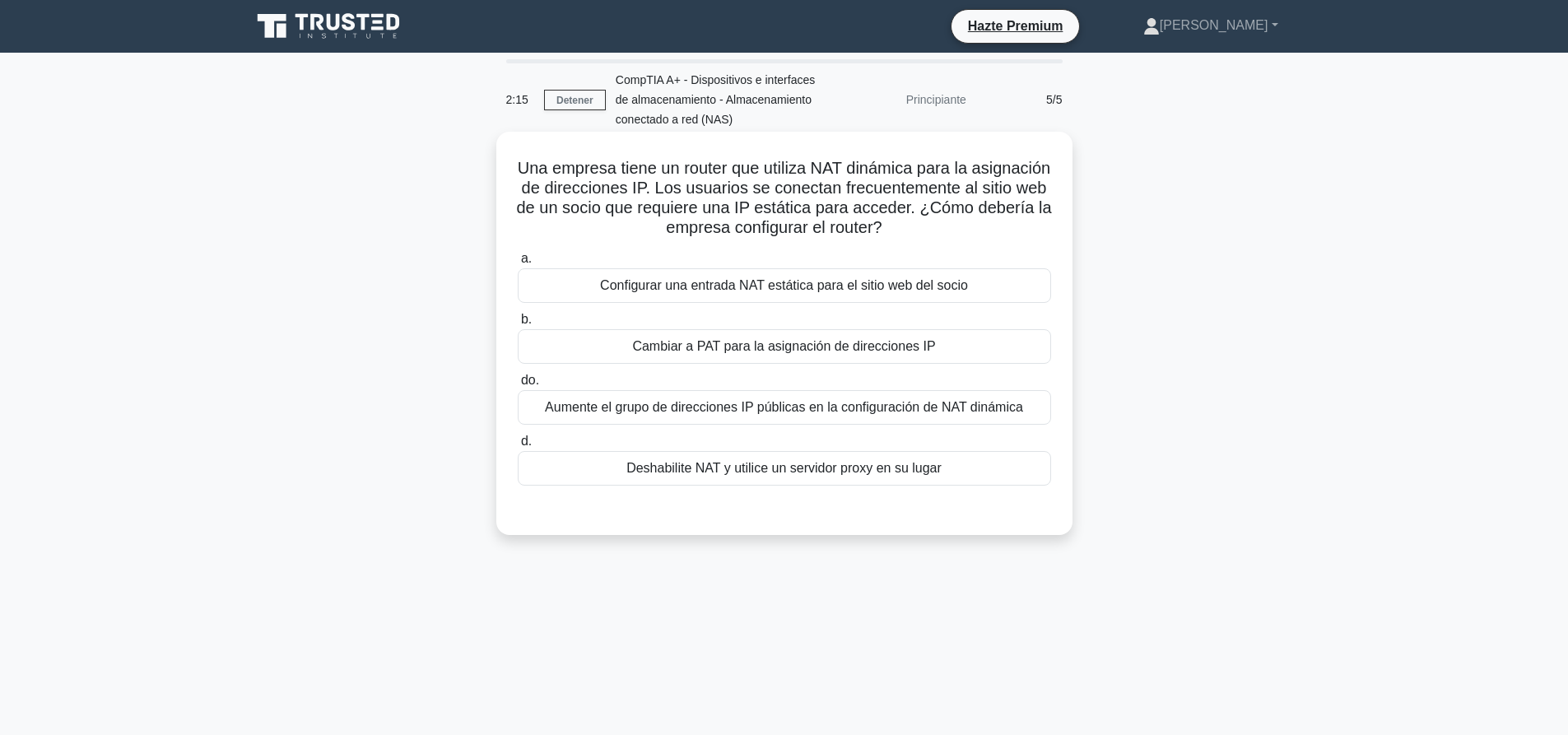
click at [895, 388] on label "do. Aumente el grupo de direcciones IP públicas en la configuración de NAT diná…" at bounding box center [784, 397] width 533 height 54
click at [517, 386] on input "do. Aumente el grupo de direcciones IP públicas en la configuración de NAT diná…" at bounding box center [517, 380] width 0 height 10
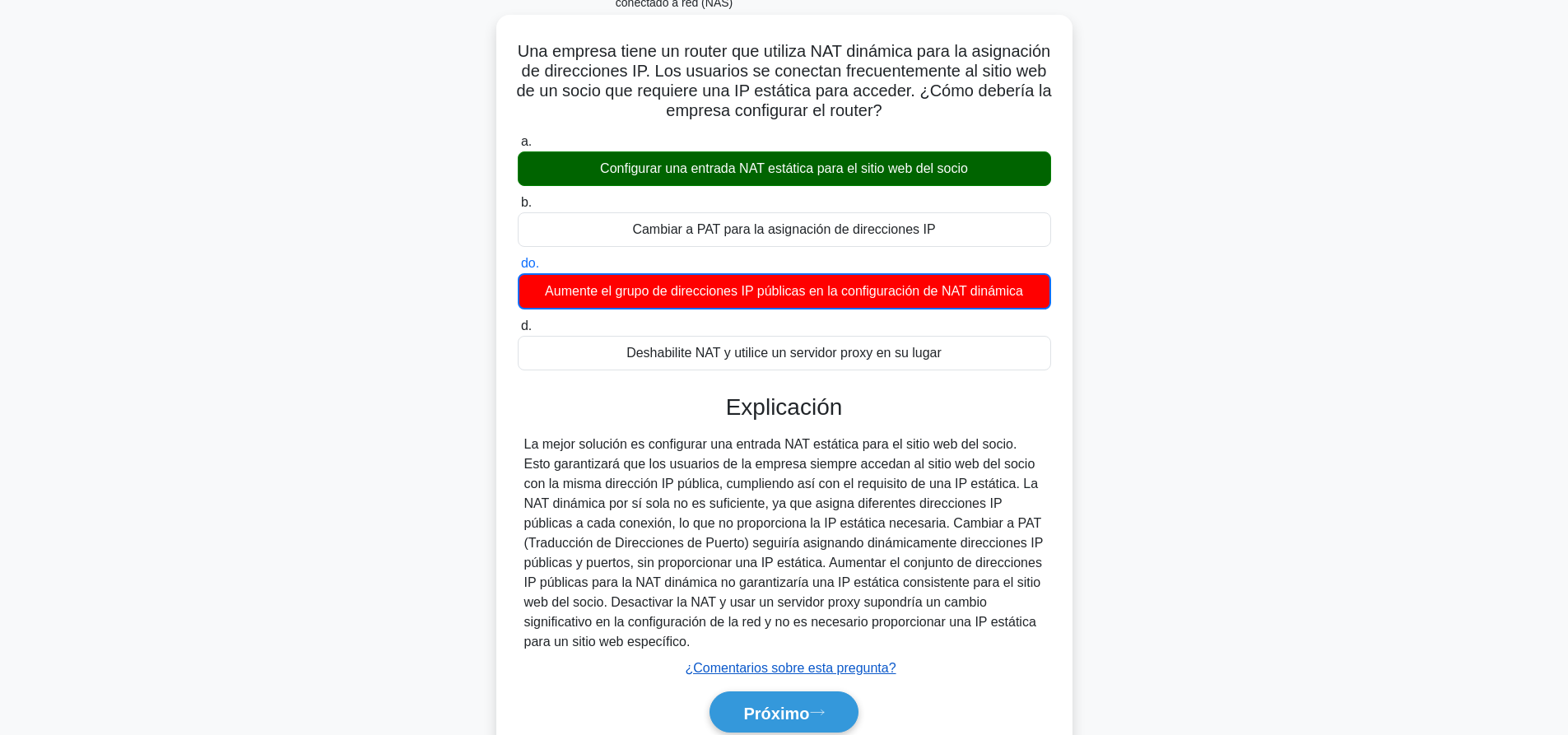
scroll to position [186, 0]
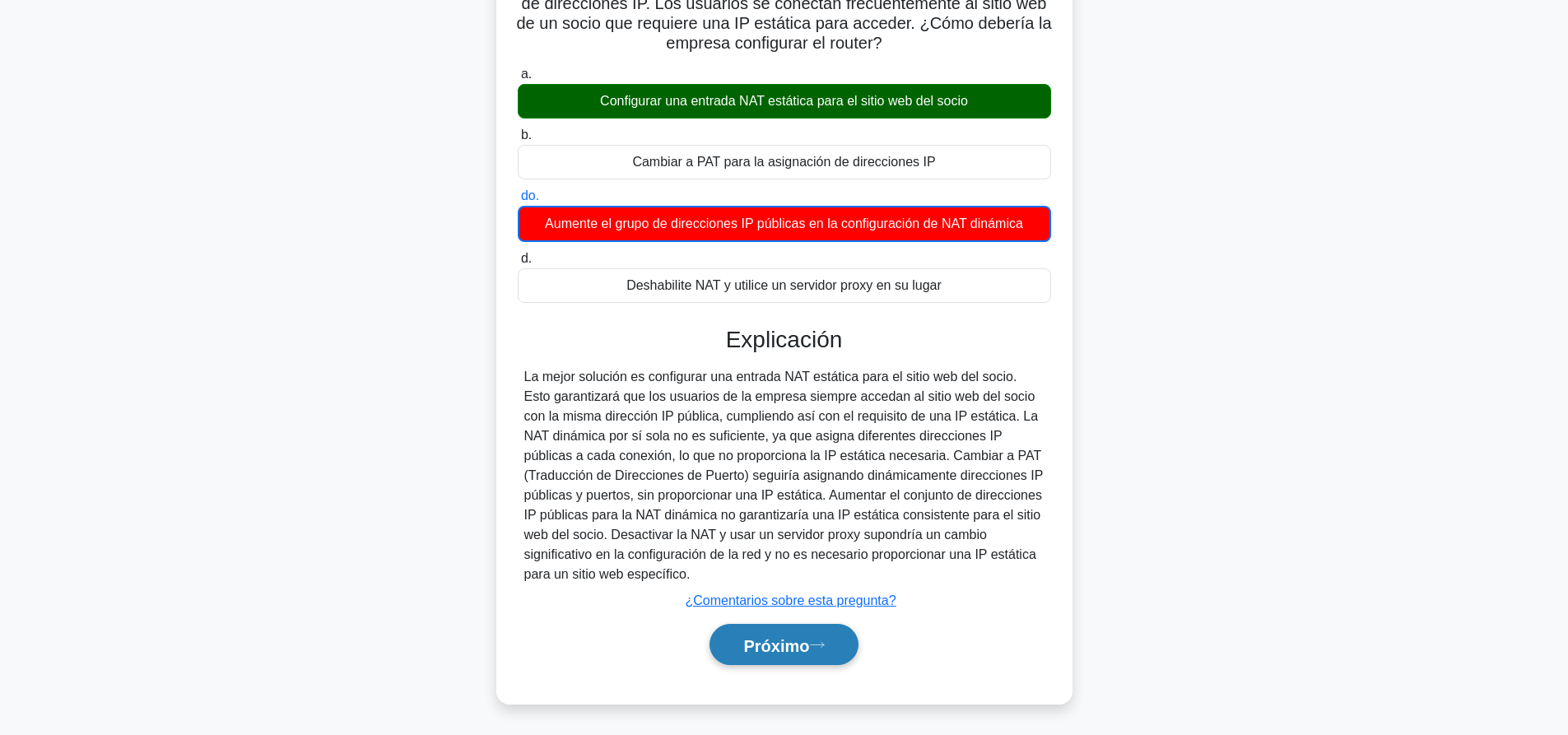
click at [809, 648] on font "Próximo" at bounding box center [775, 645] width 66 height 18
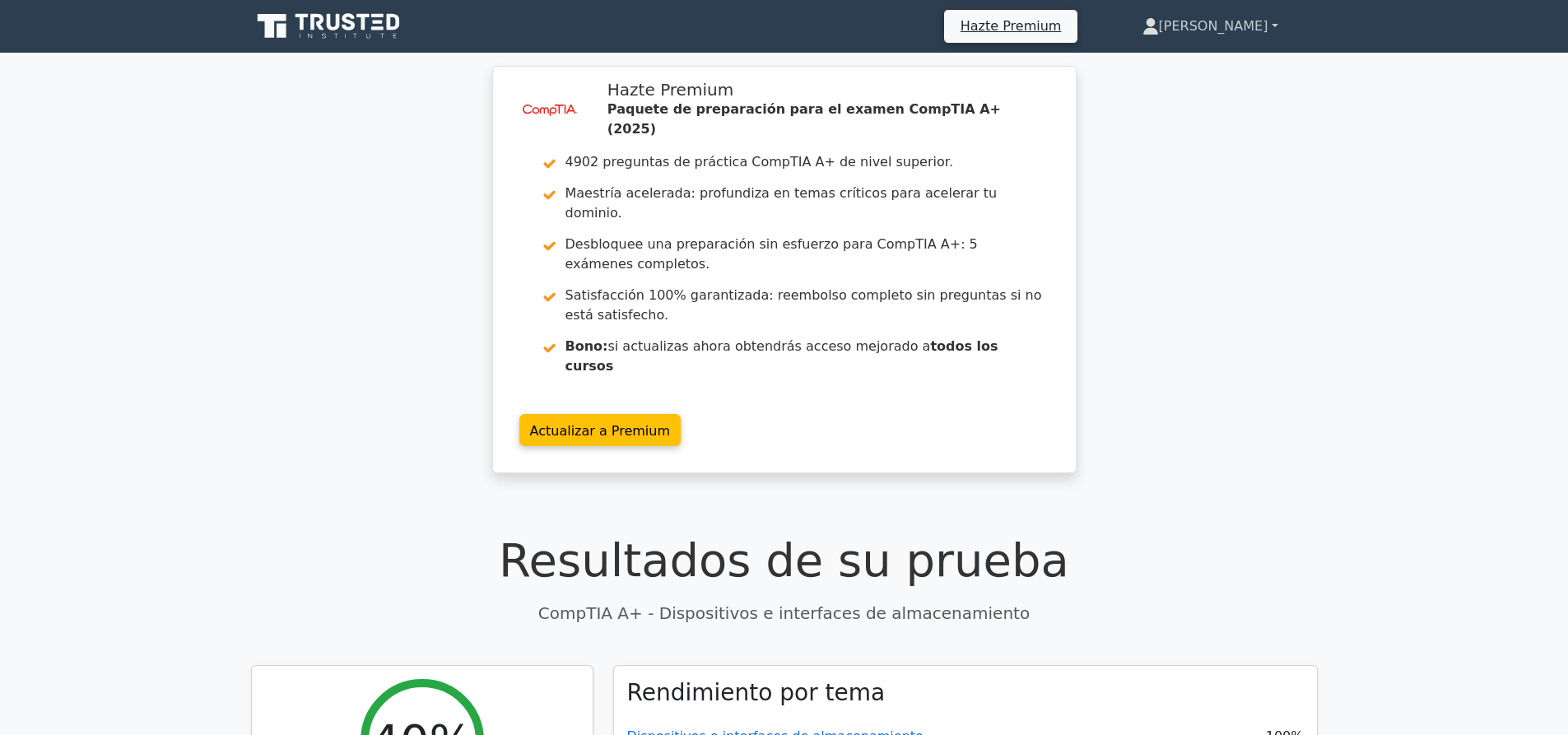
click at [1279, 22] on link "[PERSON_NAME]" at bounding box center [1210, 26] width 214 height 33
click at [1229, 62] on link "Perfil" at bounding box center [1169, 65] width 131 height 27
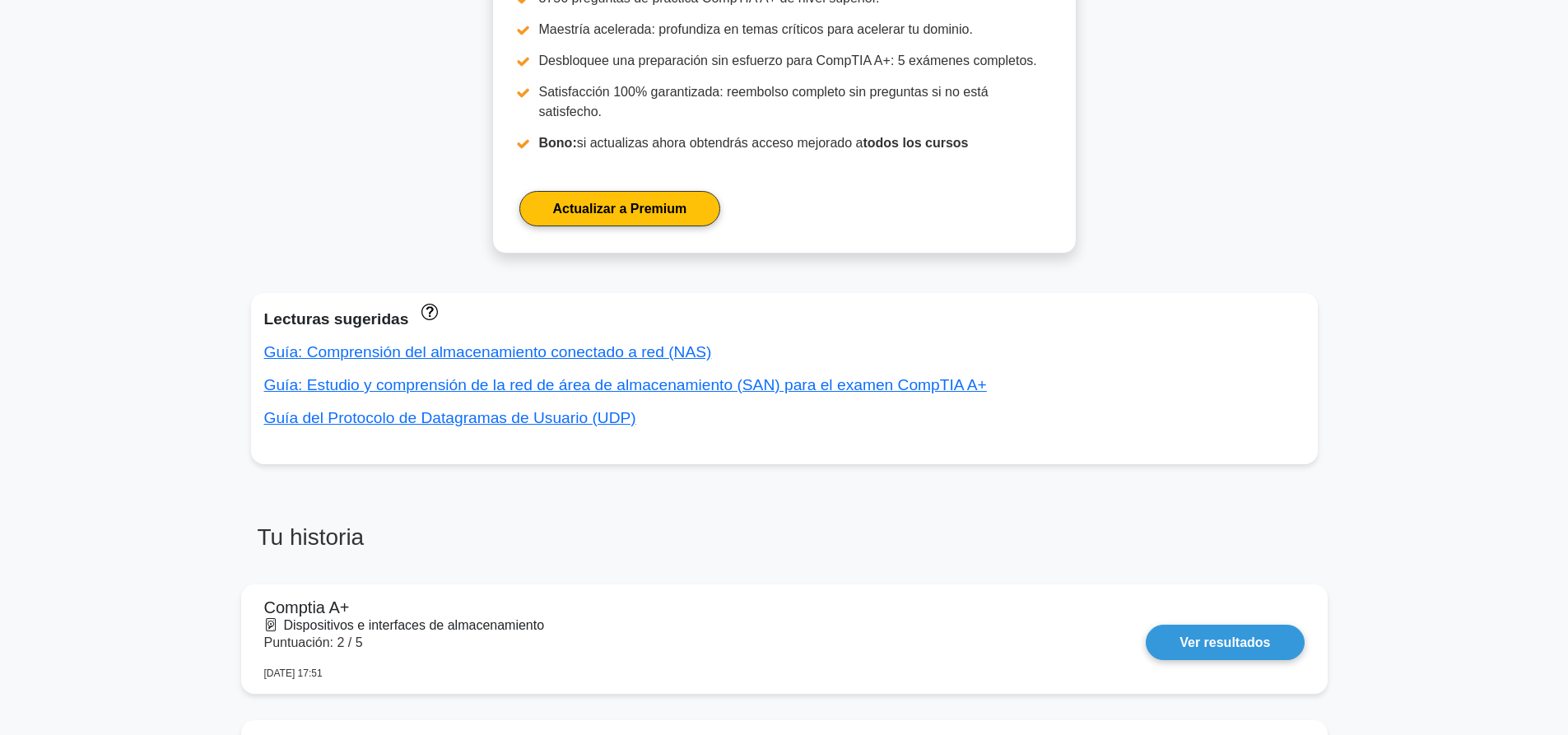
scroll to position [823, 0]
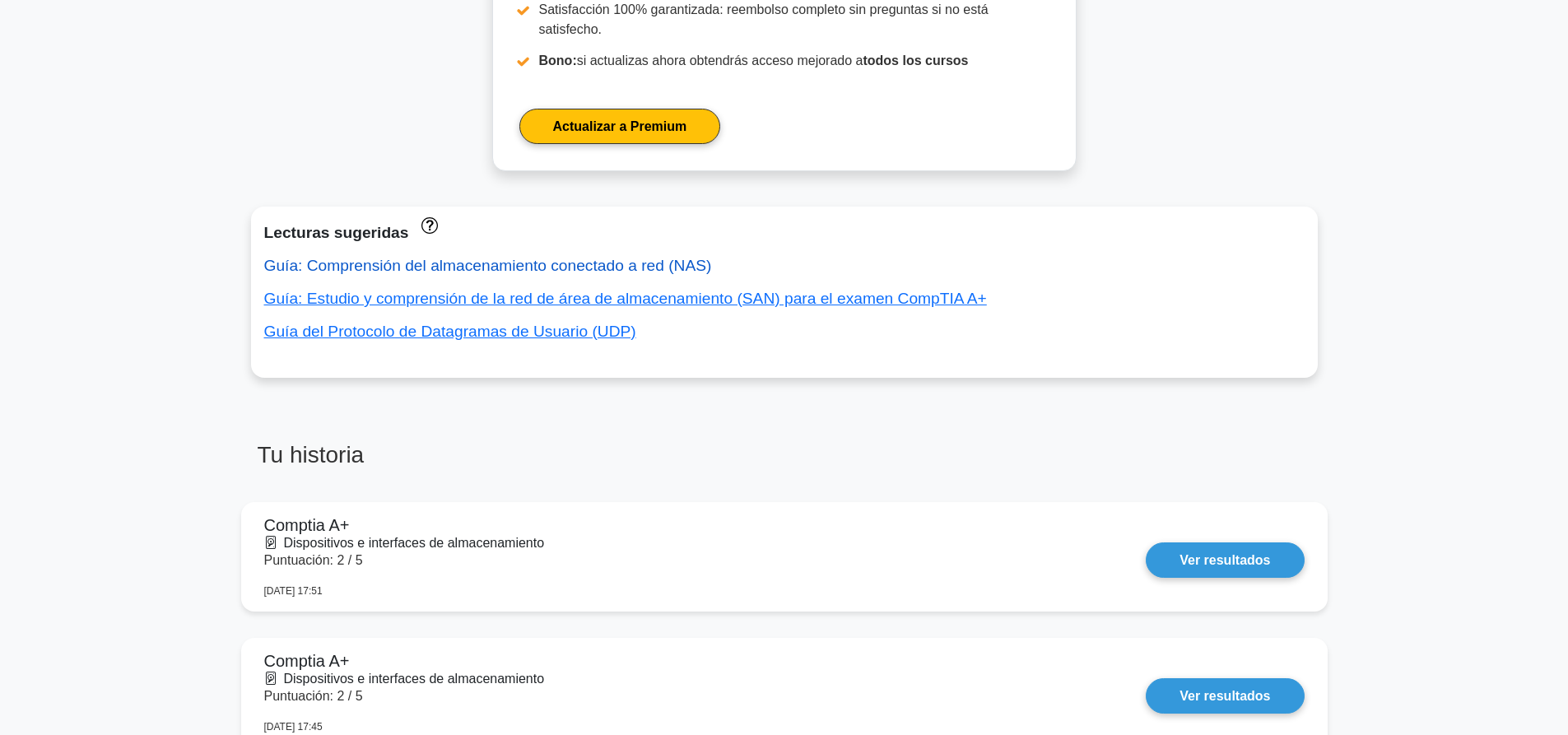
click at [382, 257] on font "Guía: Comprensión del almacenamiento conectado a red (NAS)" at bounding box center [488, 266] width 448 height 17
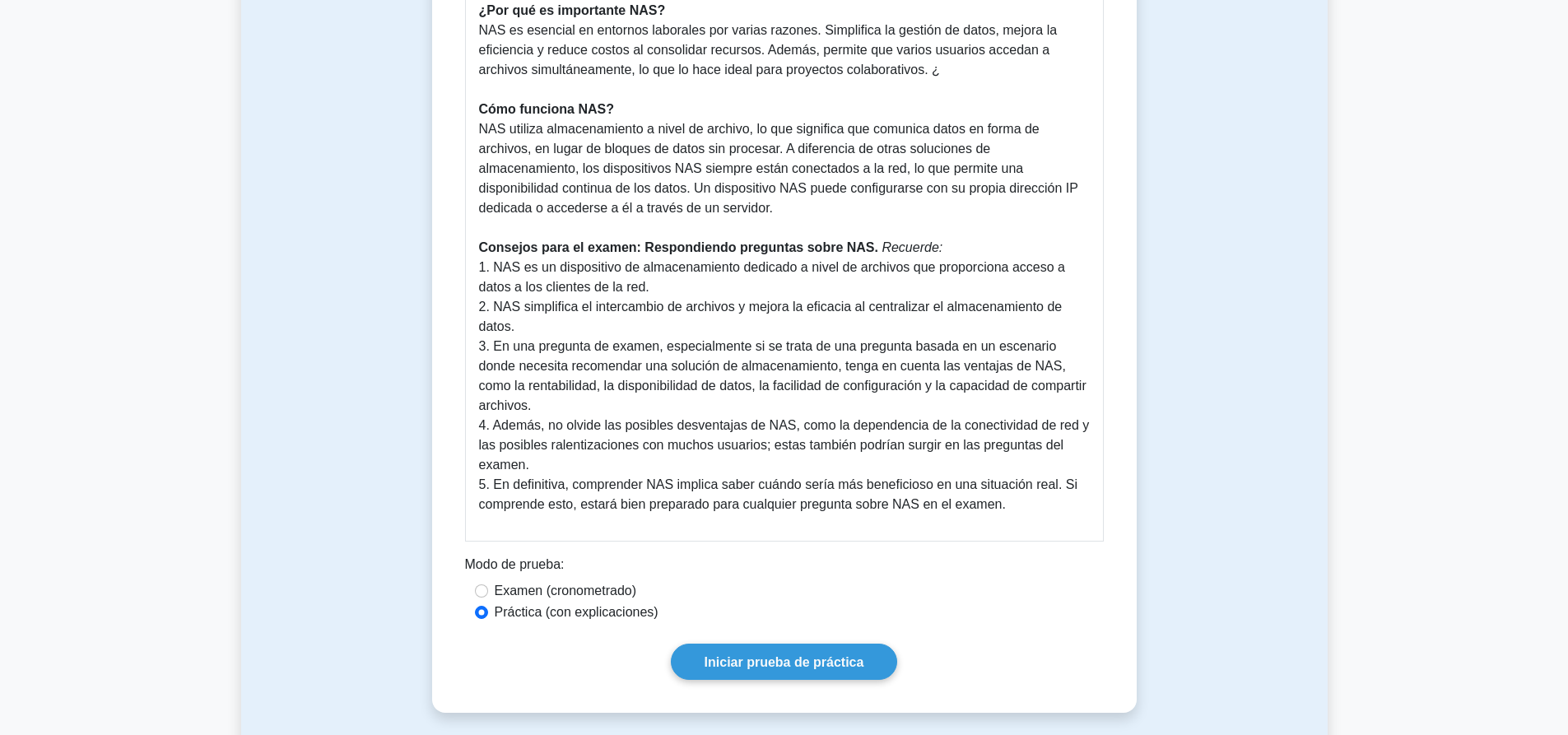
scroll to position [904, 0]
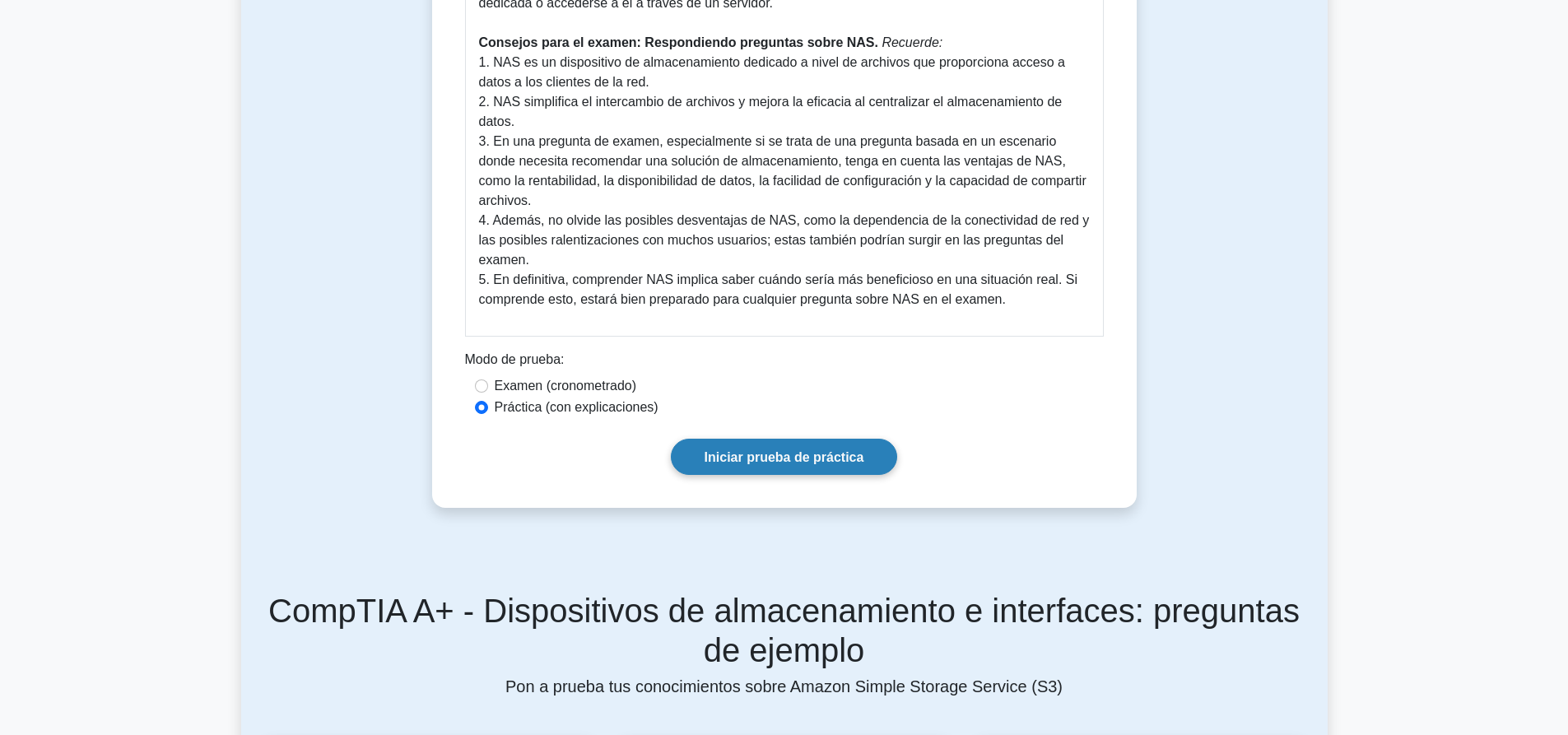
click at [824, 441] on link "Iniciar prueba de práctica" at bounding box center [784, 455] width 227 height 35
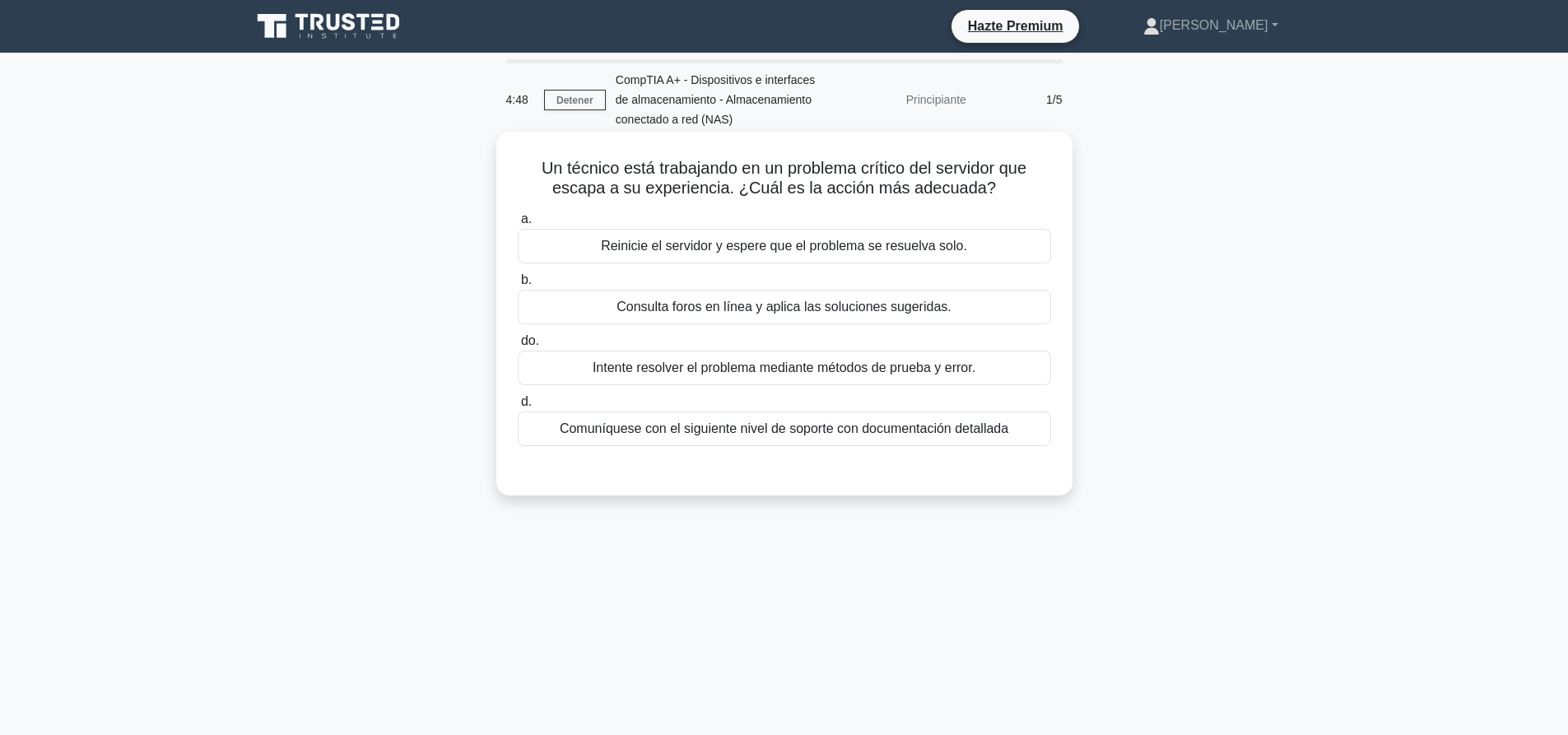
click at [799, 427] on font "Comuníquese con el siguiente nivel de soporte con documentación detallada" at bounding box center [783, 427] width 449 height 14
click at [517, 407] on input "d. Comuníquese con el siguiente nivel de soporte con documentación detallada" at bounding box center [517, 401] width 0 height 10
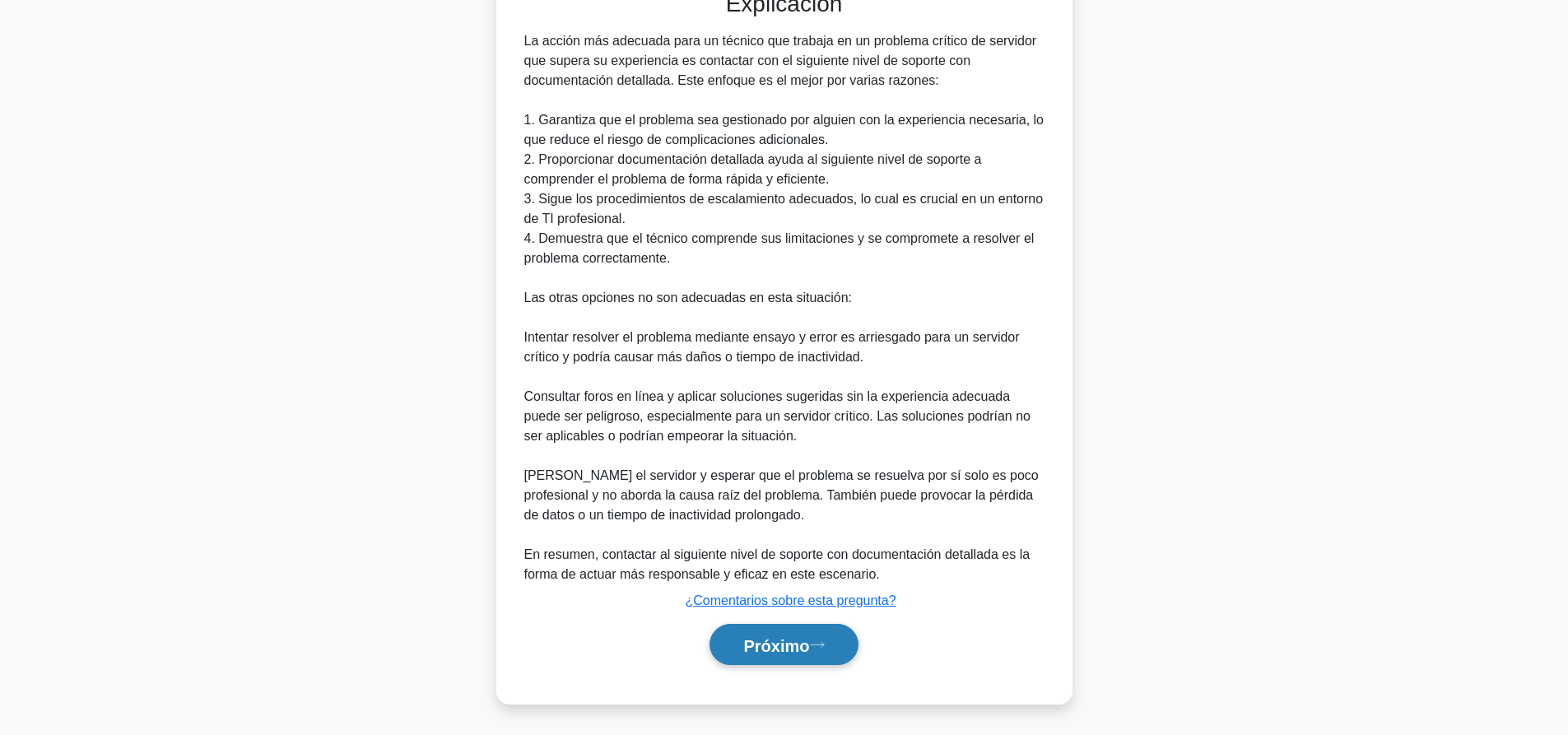
click at [796, 643] on font "Próximo" at bounding box center [775, 645] width 66 height 18
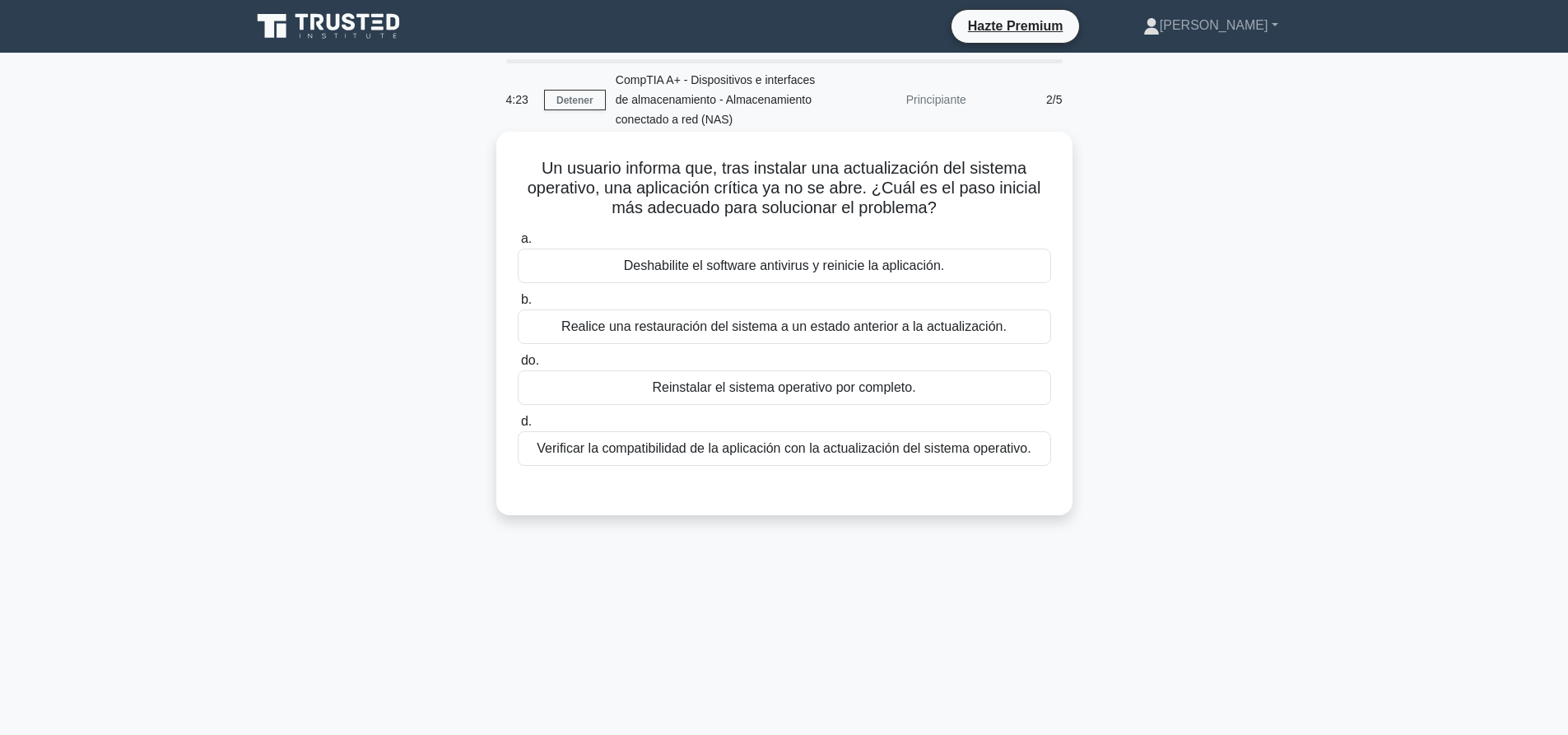
click at [634, 330] on font "Realice una restauración del sistema a un estado anterior a la actualización." at bounding box center [783, 326] width 445 height 14
click at [517, 306] on input "b. Realice una restauración del sistema a un estado anterior a la actualización." at bounding box center [517, 299] width 0 height 10
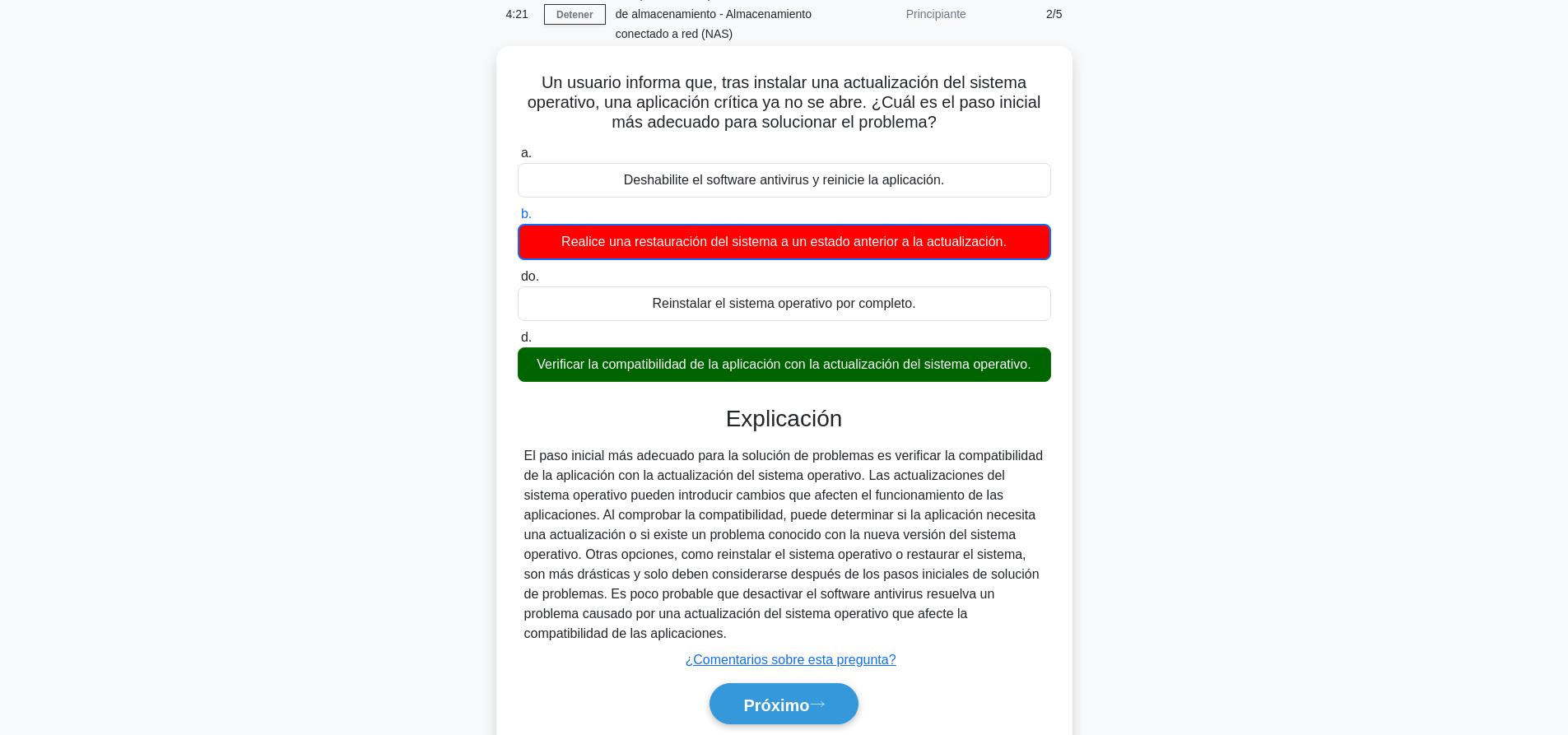
scroll to position [154, 0]
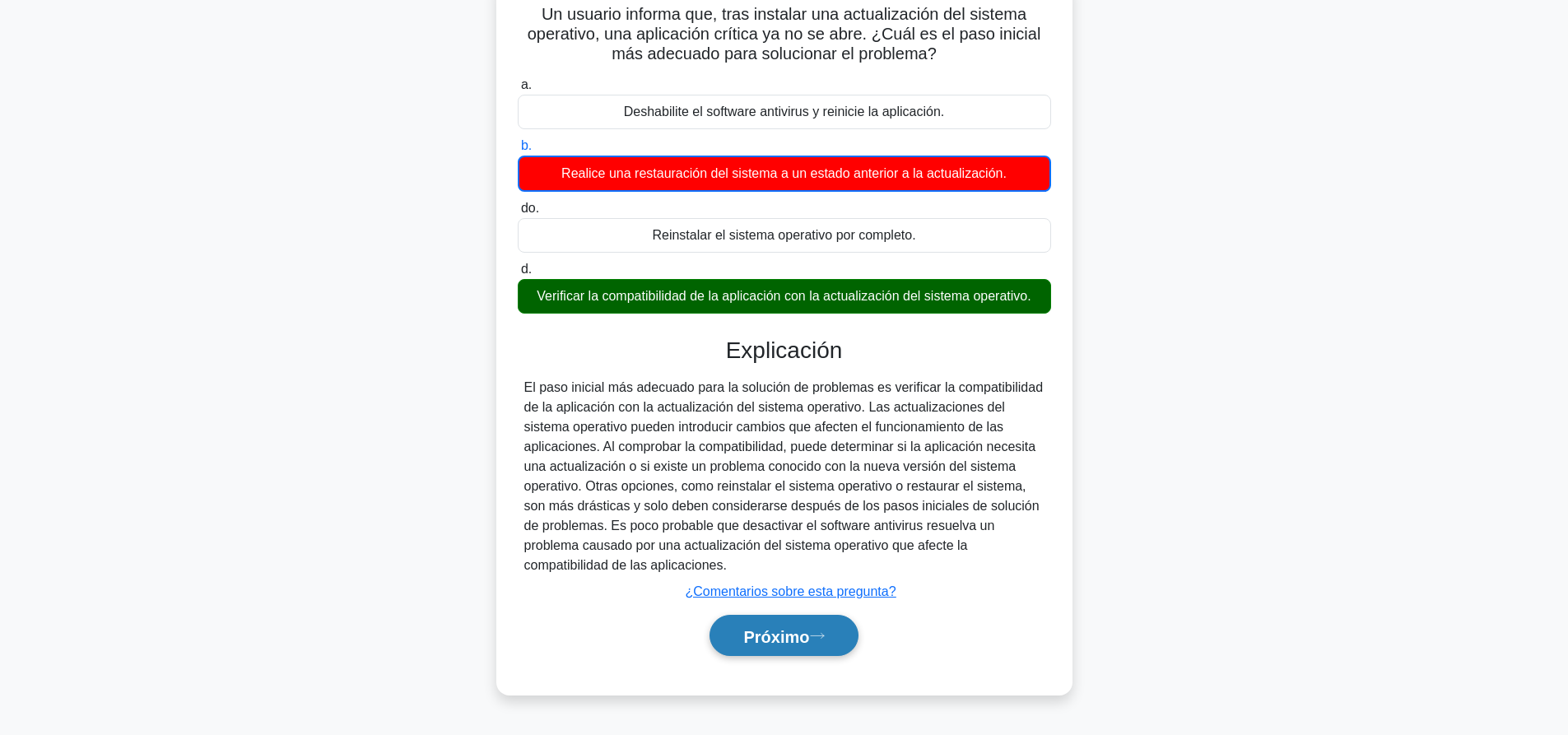
click at [743, 645] on font "Próximo" at bounding box center [775, 635] width 66 height 18
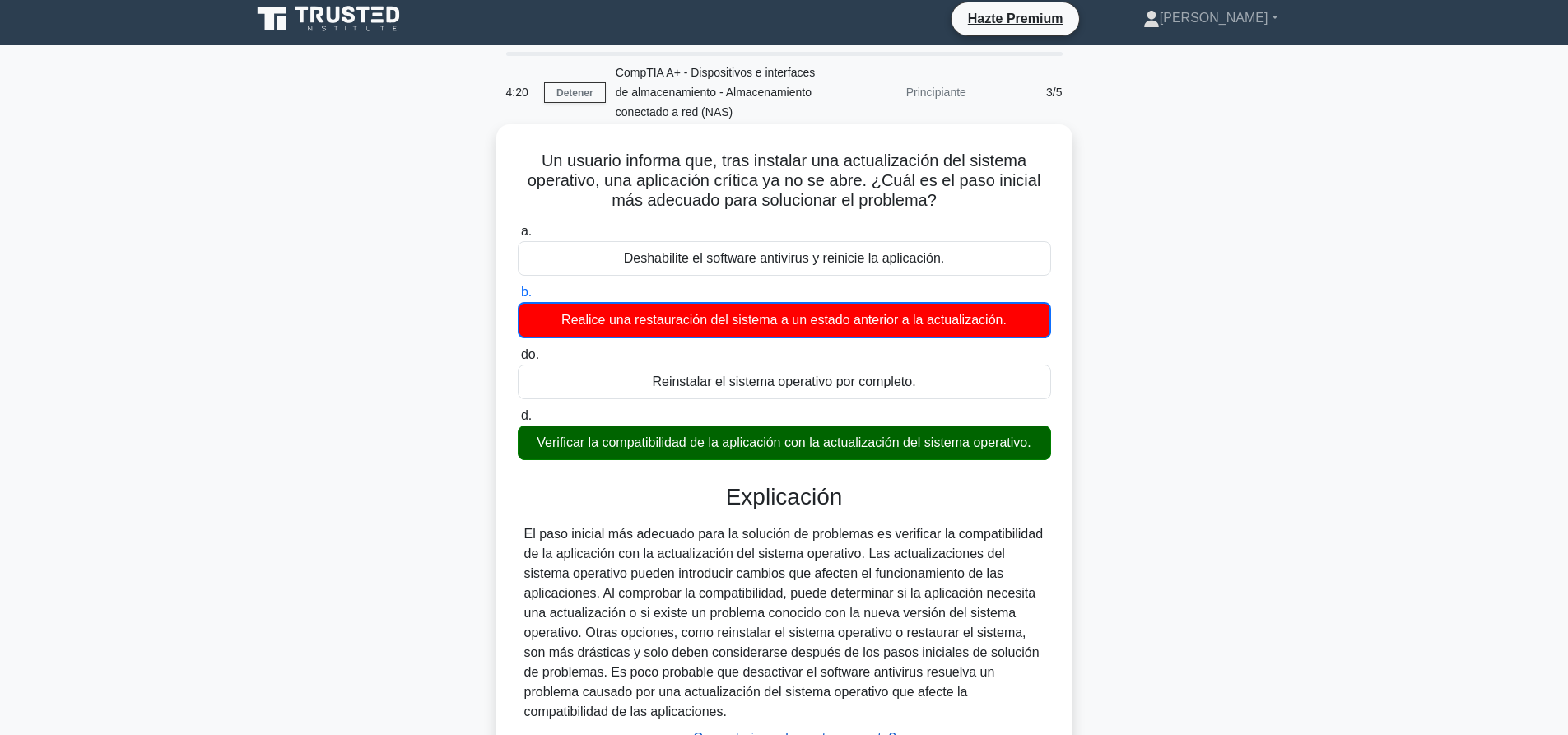
scroll to position [0, 0]
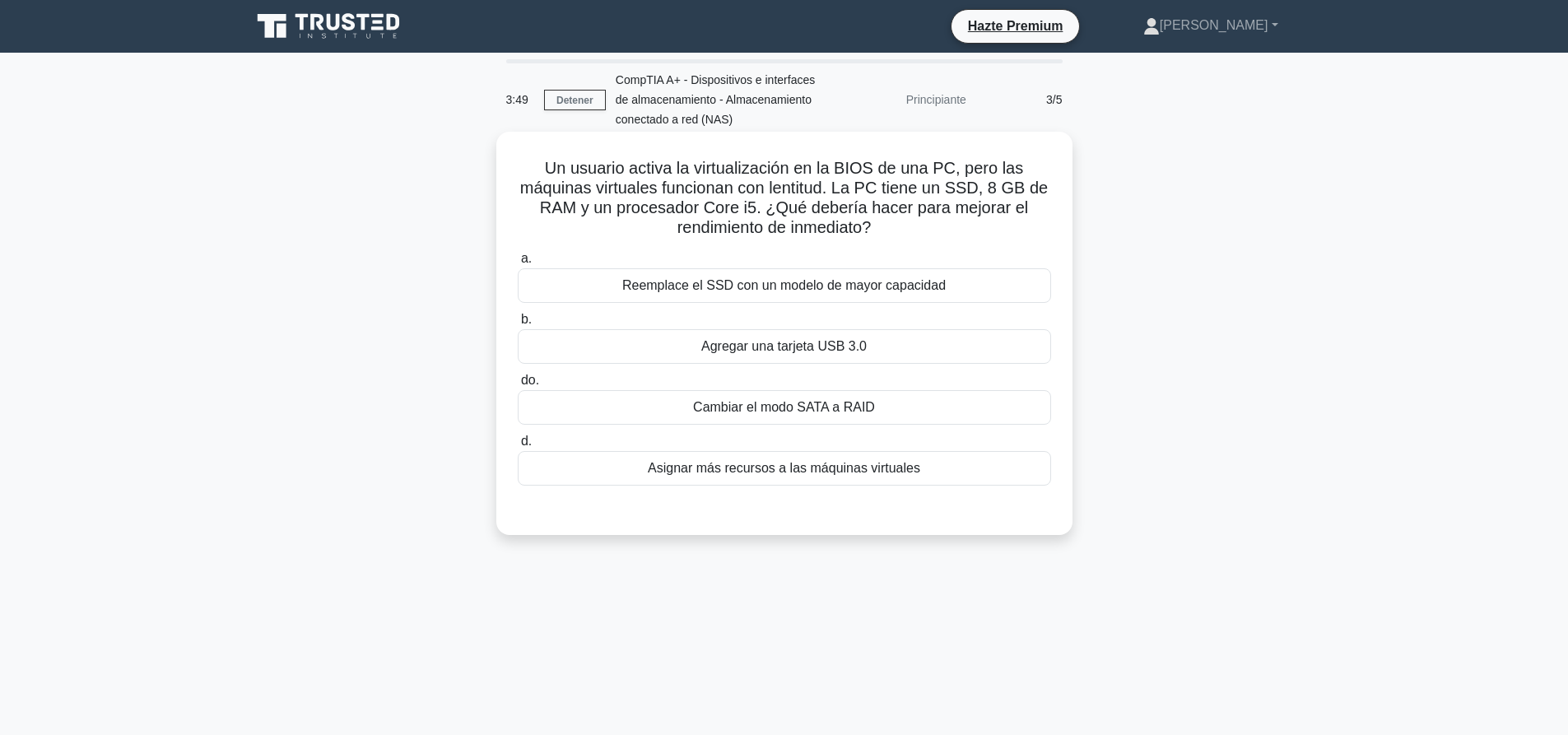
click at [802, 408] on font "Cambiar el modo SATA a RAID" at bounding box center [783, 407] width 182 height 14
click at [517, 386] on input "do. Cambiar el modo SATA a RAID" at bounding box center [517, 380] width 0 height 10
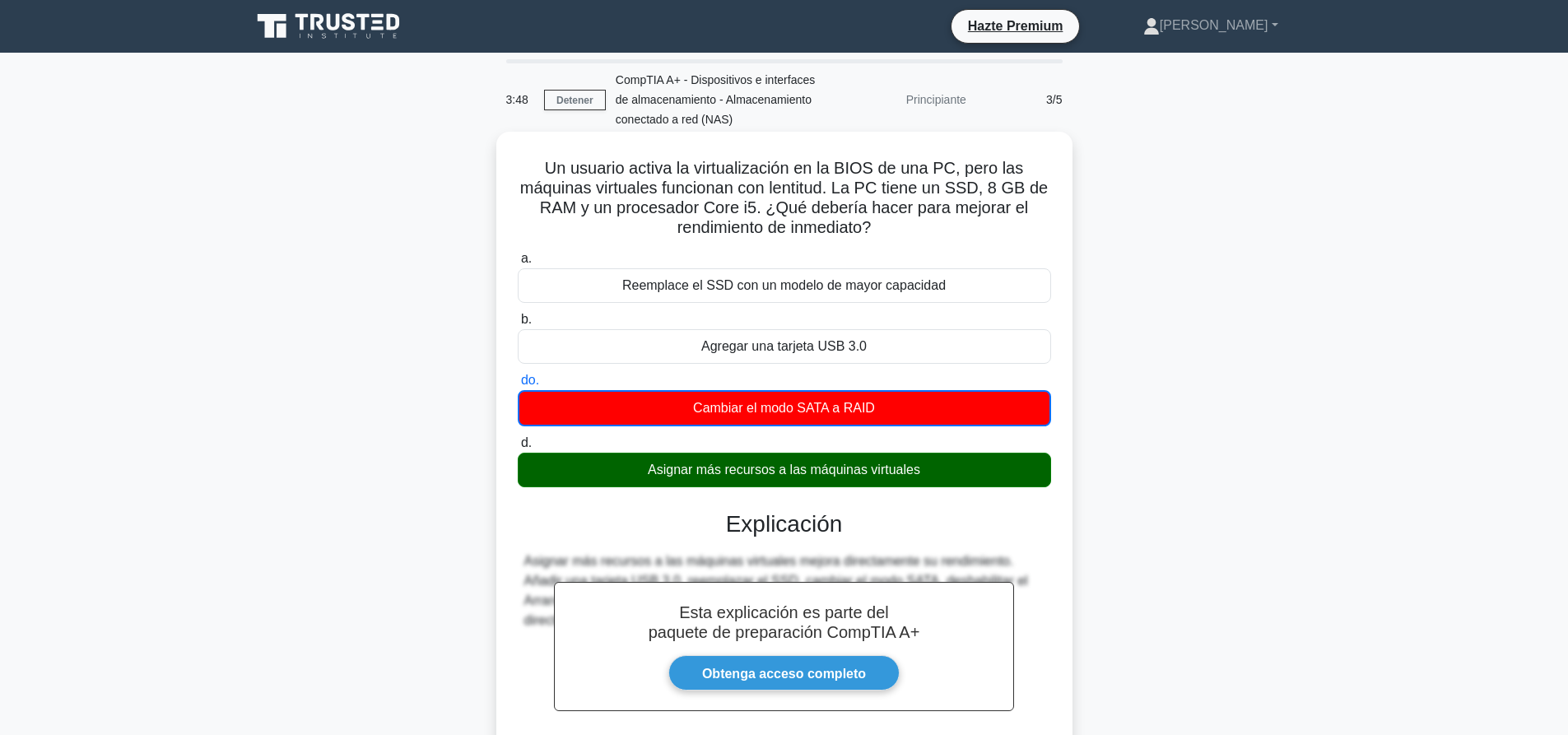
scroll to position [167, 0]
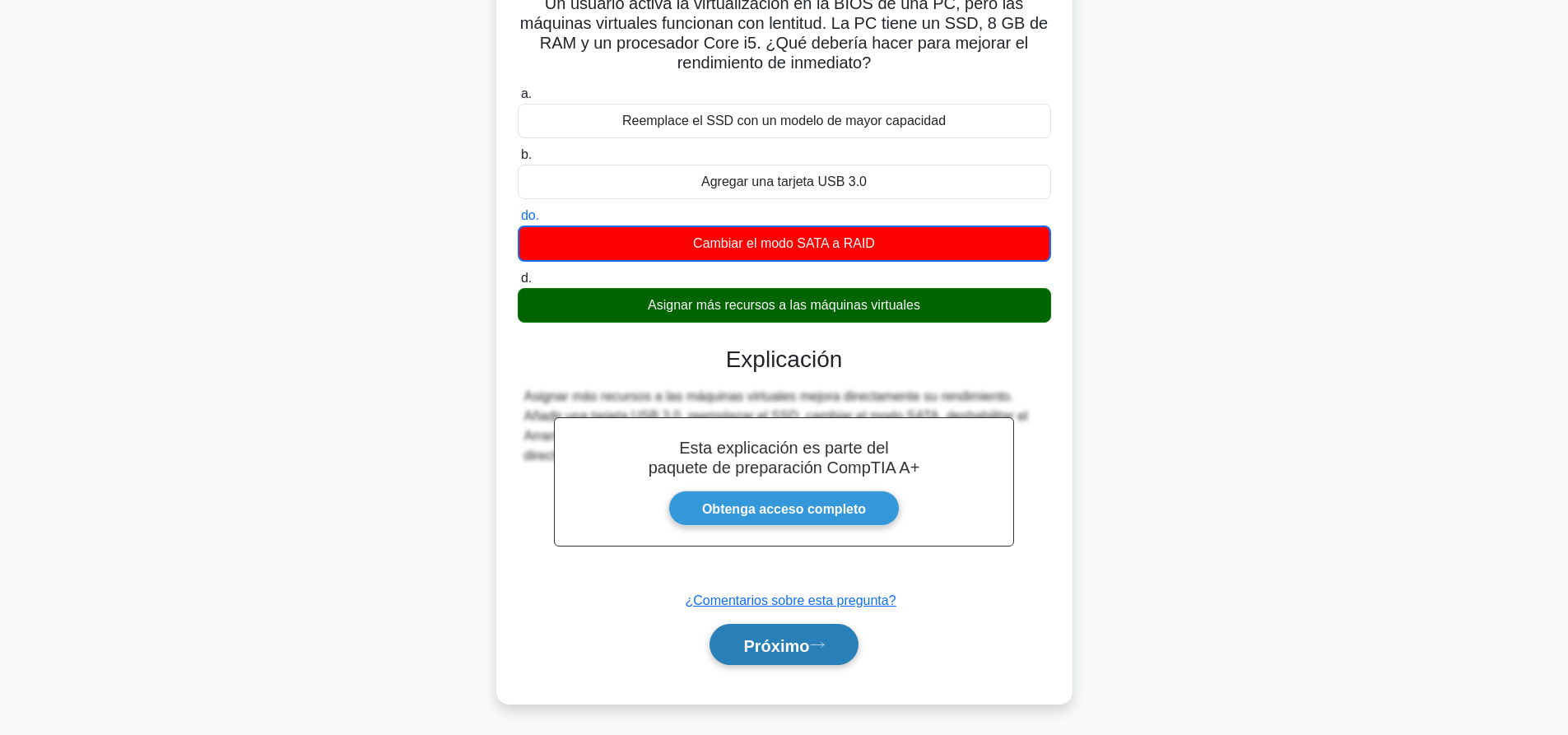
click at [768, 645] on font "Próximo" at bounding box center [775, 645] width 66 height 18
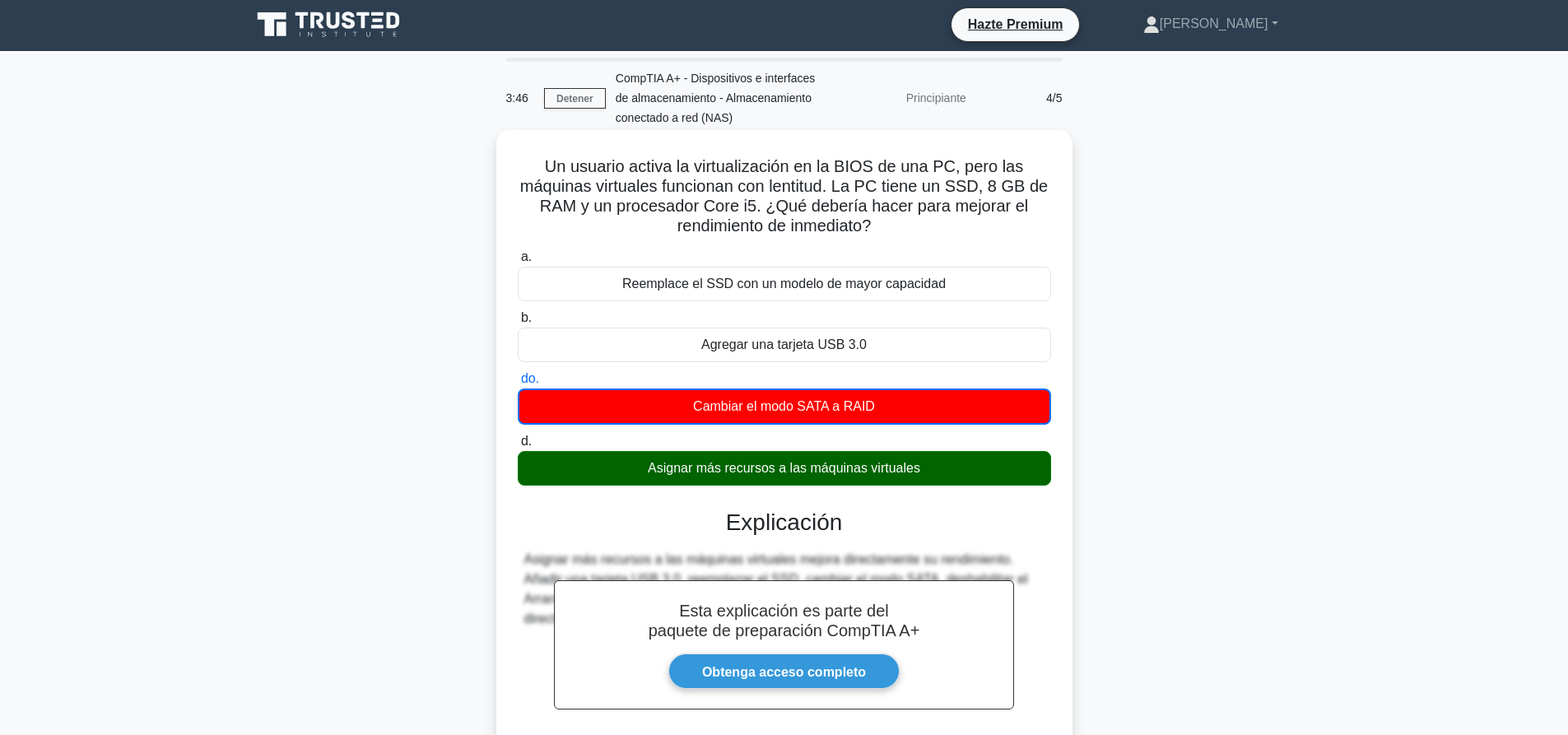
scroll to position [0, 0]
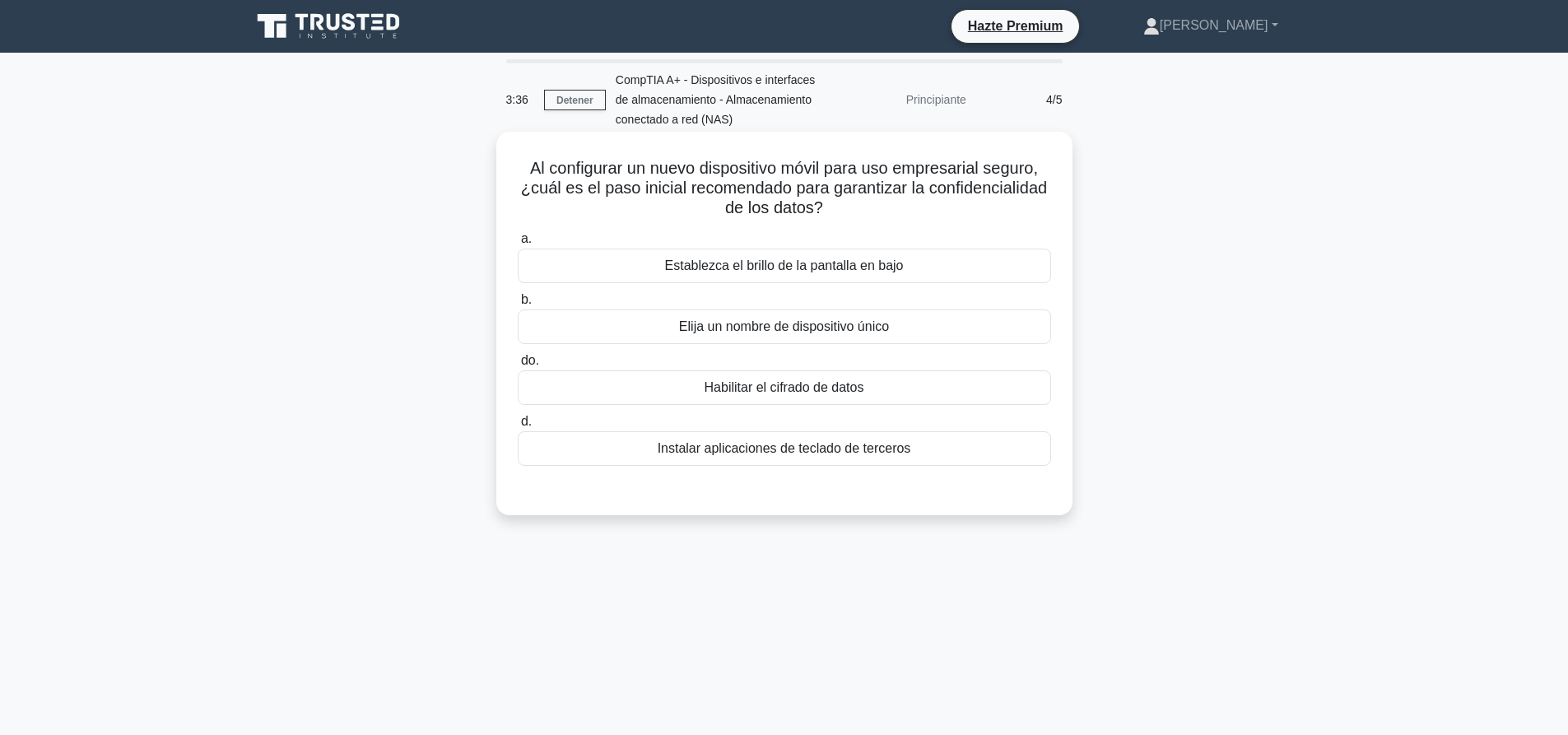
click at [865, 390] on div "Habilitar el cifrado de datos" at bounding box center [784, 387] width 533 height 34
click at [517, 366] on input "do. Habilitar el cifrado de datos" at bounding box center [517, 360] width 0 height 10
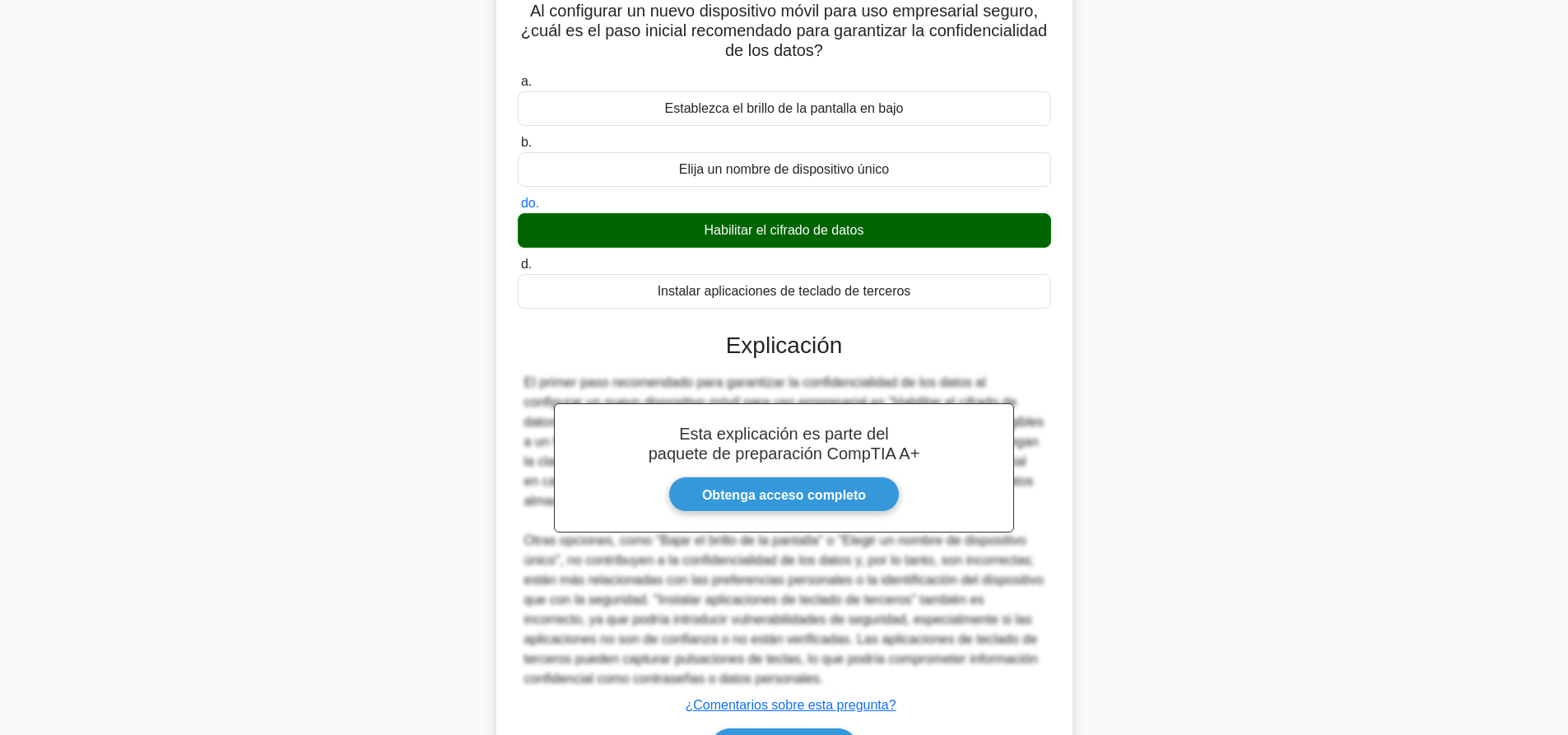
scroll to position [263, 0]
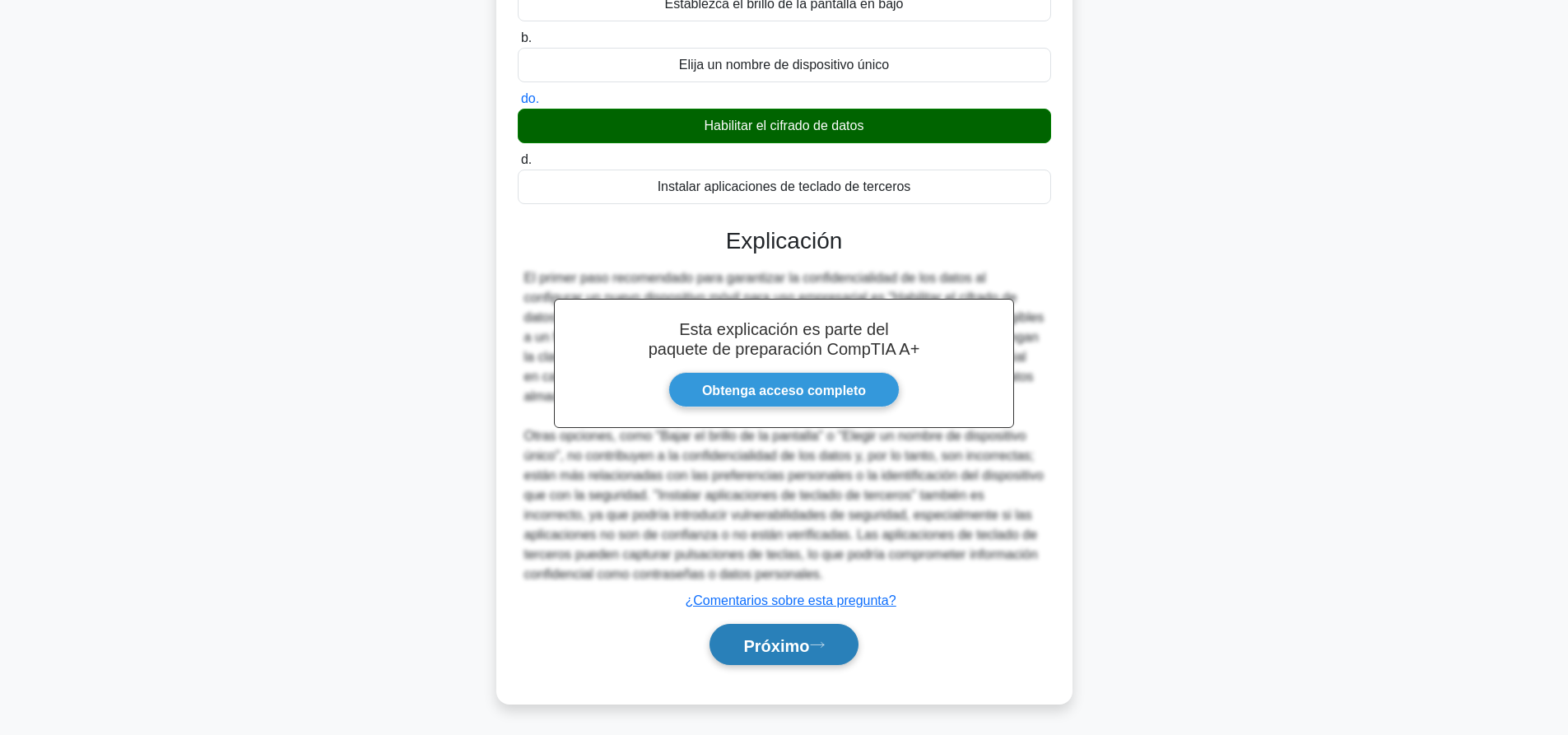
click at [822, 632] on button "Próximo" at bounding box center [784, 645] width 149 height 42
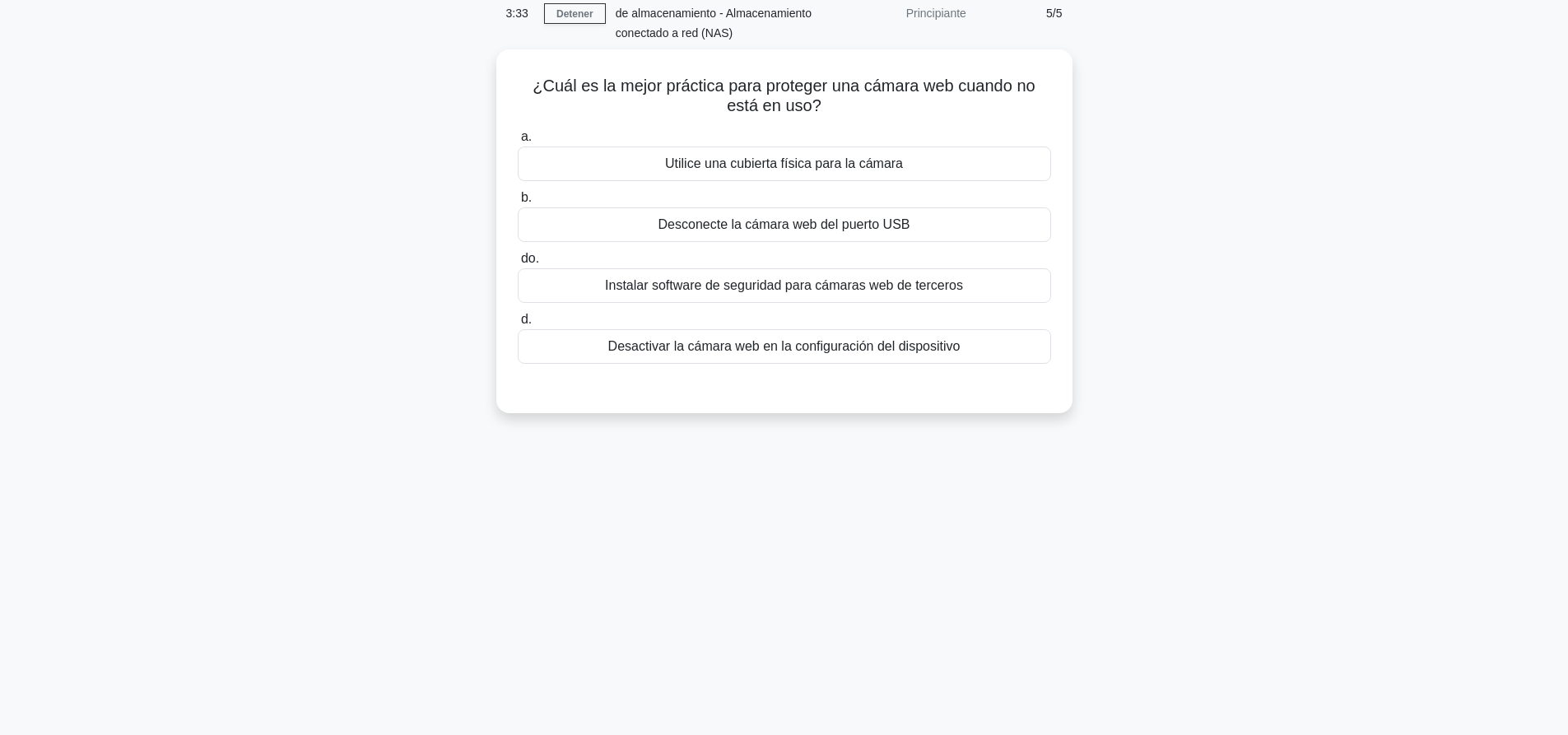
scroll to position [0, 0]
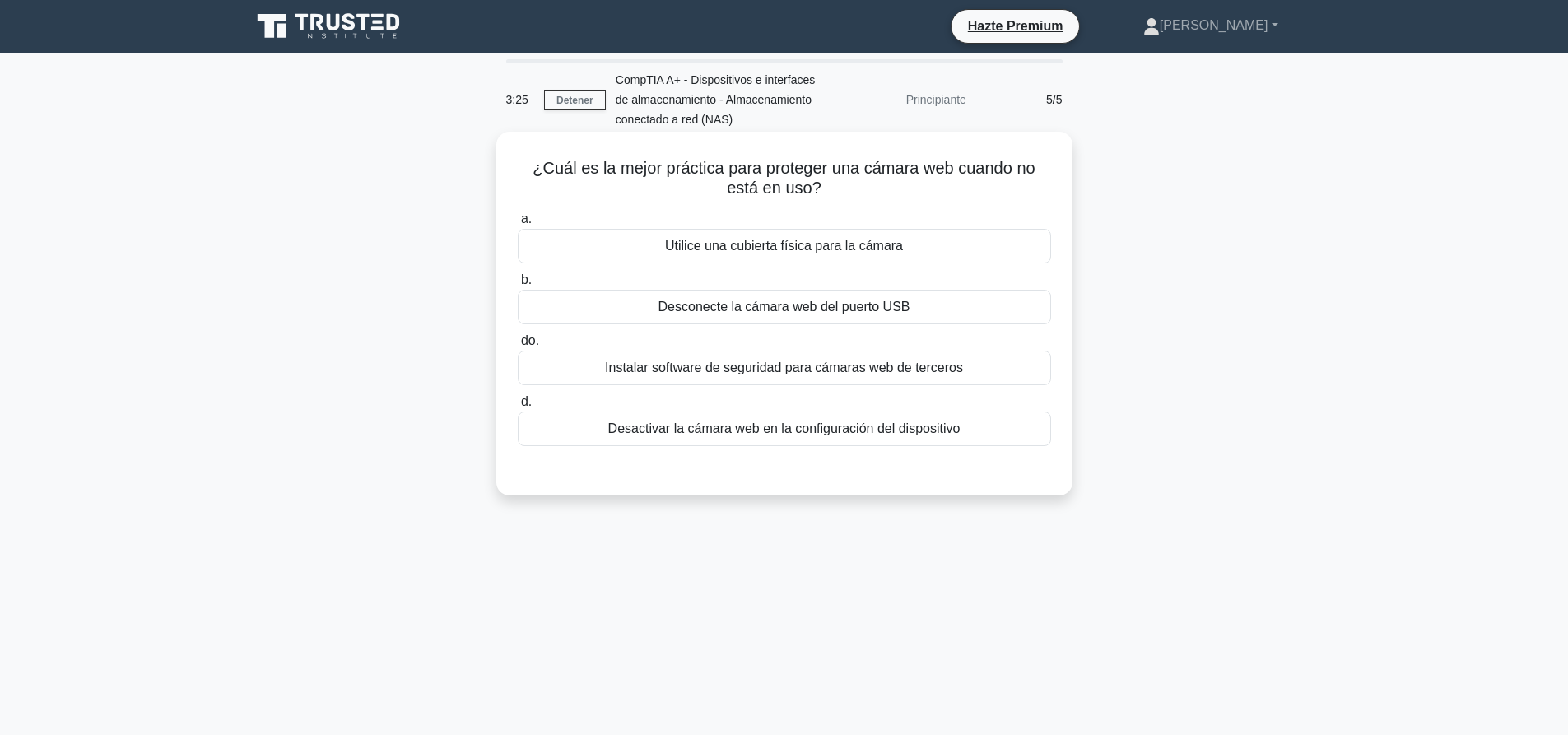
click at [865, 245] on font "Utilice una cubierta física para la cámara" at bounding box center [784, 246] width 238 height 14
click at [517, 225] on input "a. Utilice una cubierta física para la cámara" at bounding box center [517, 219] width 0 height 10
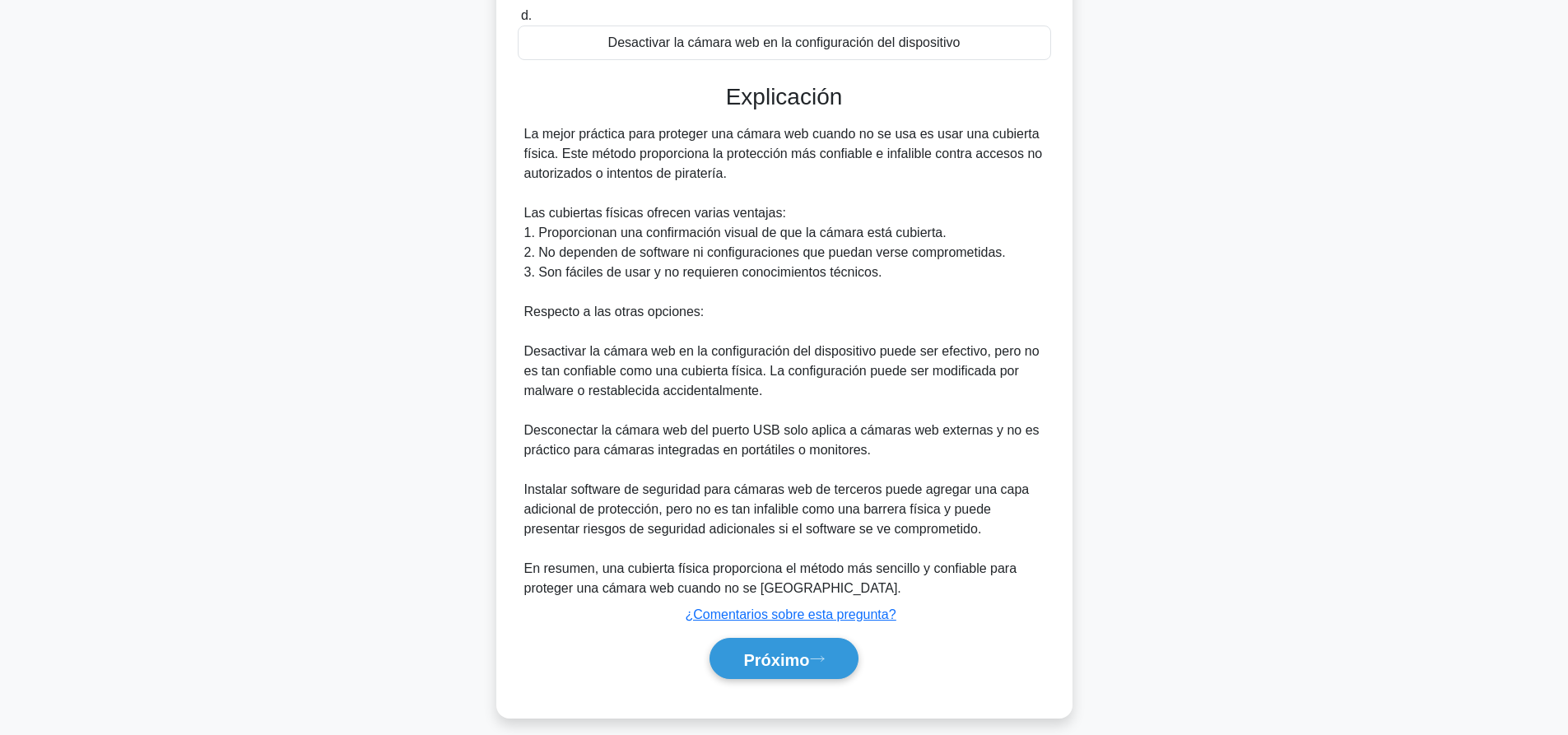
scroll to position [402, 0]
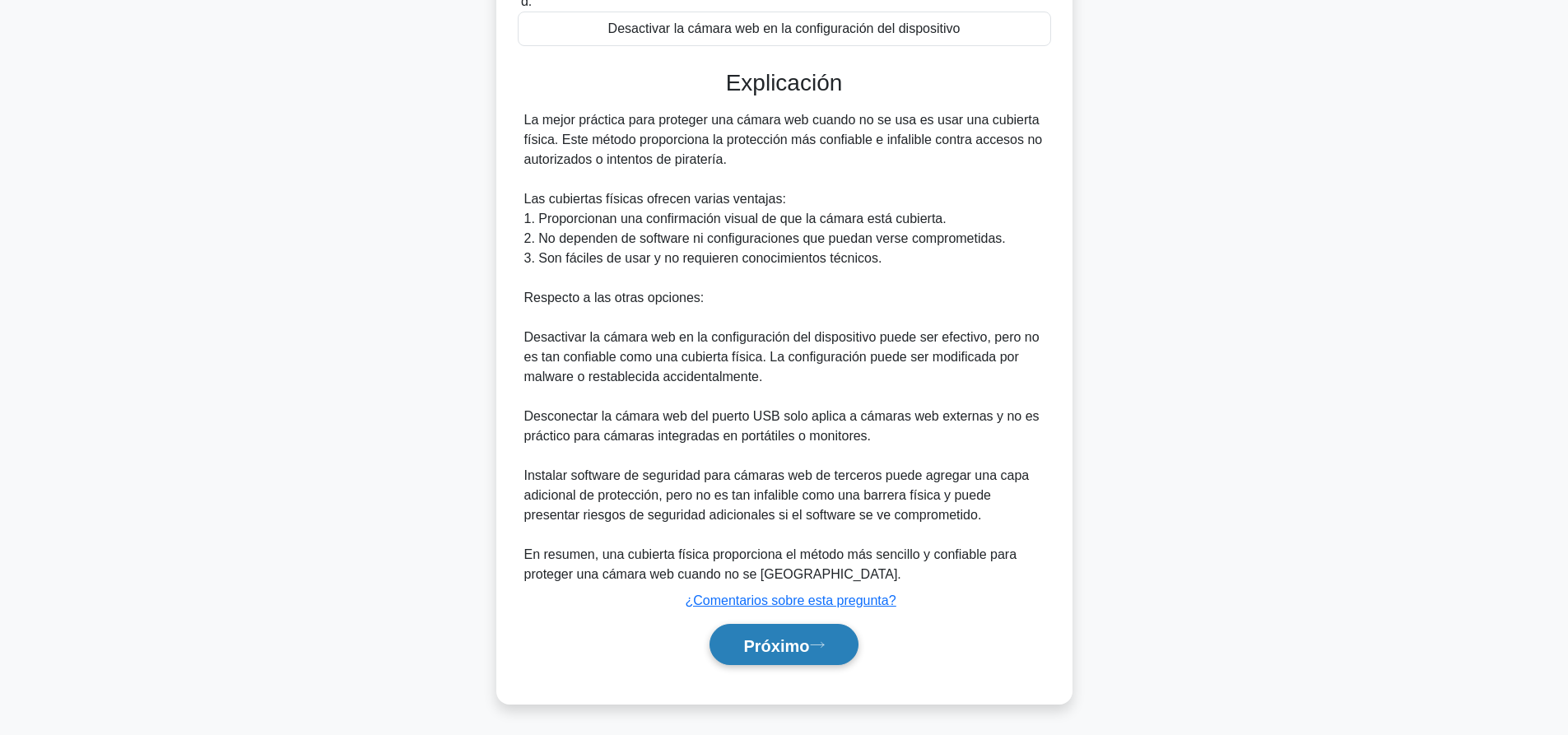
click at [782, 654] on button "Próximo" at bounding box center [784, 645] width 149 height 42
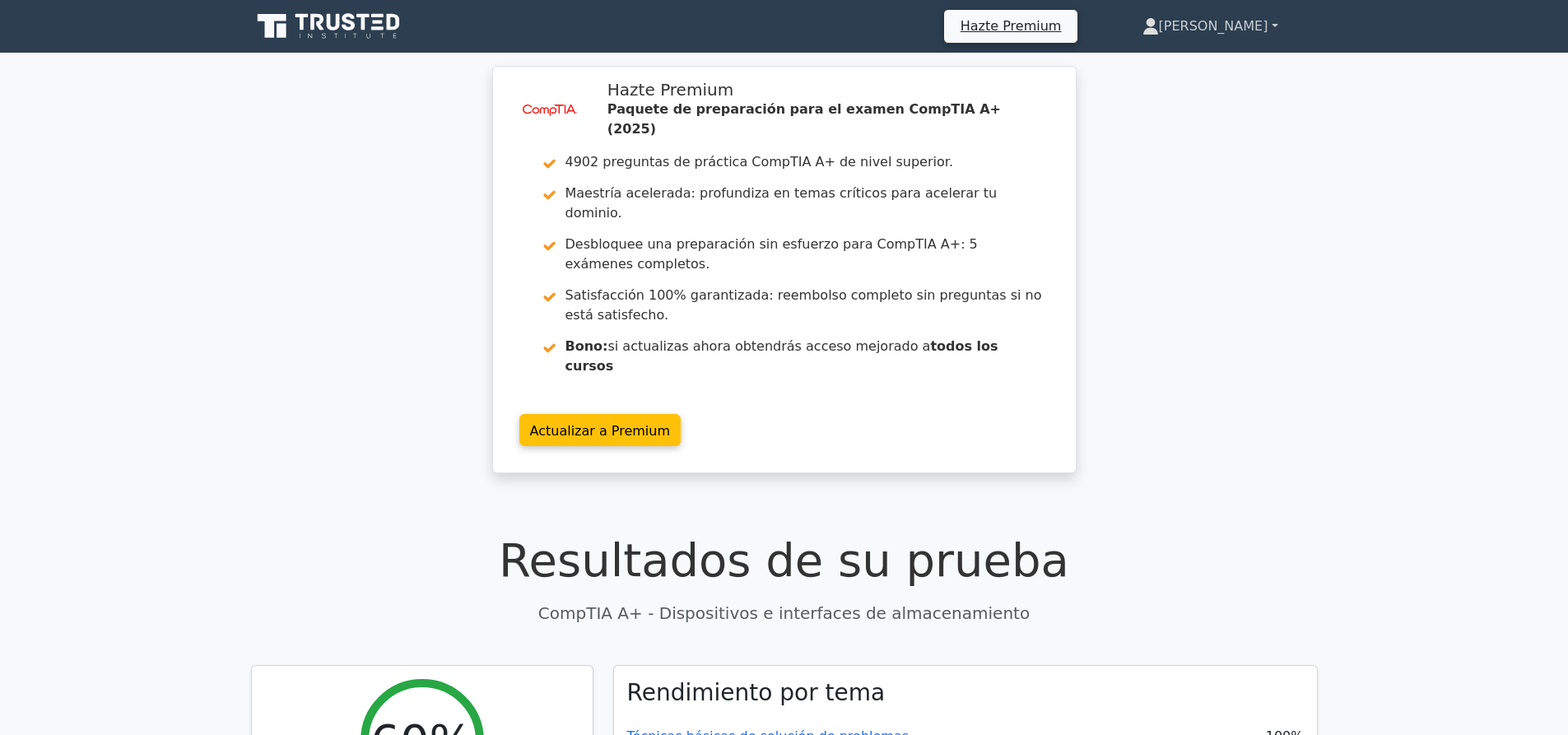
click at [1233, 21] on font "[PERSON_NAME]" at bounding box center [1213, 26] width 110 height 15
click at [1223, 57] on link "Perfil" at bounding box center [1169, 65] width 131 height 27
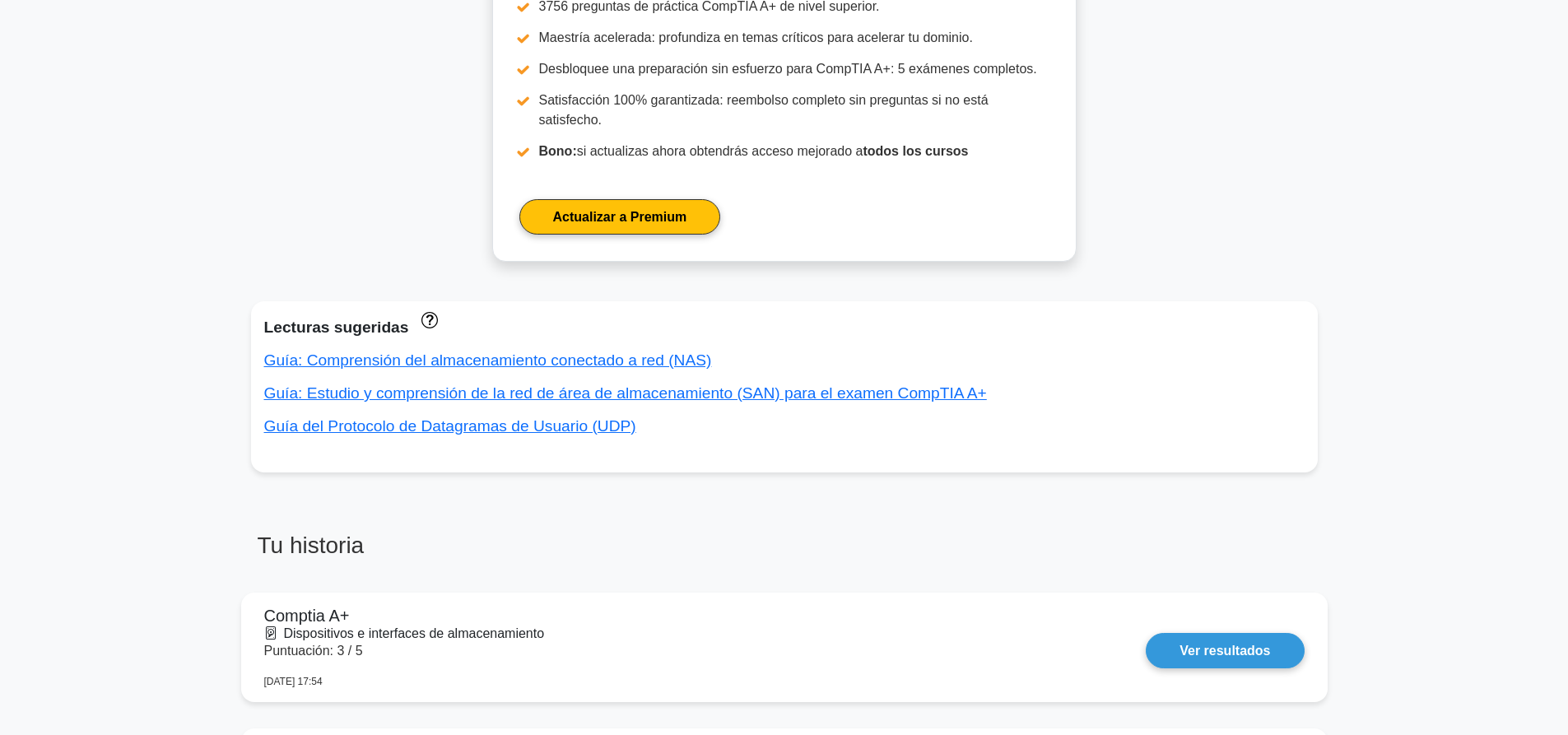
scroll to position [741, 0]
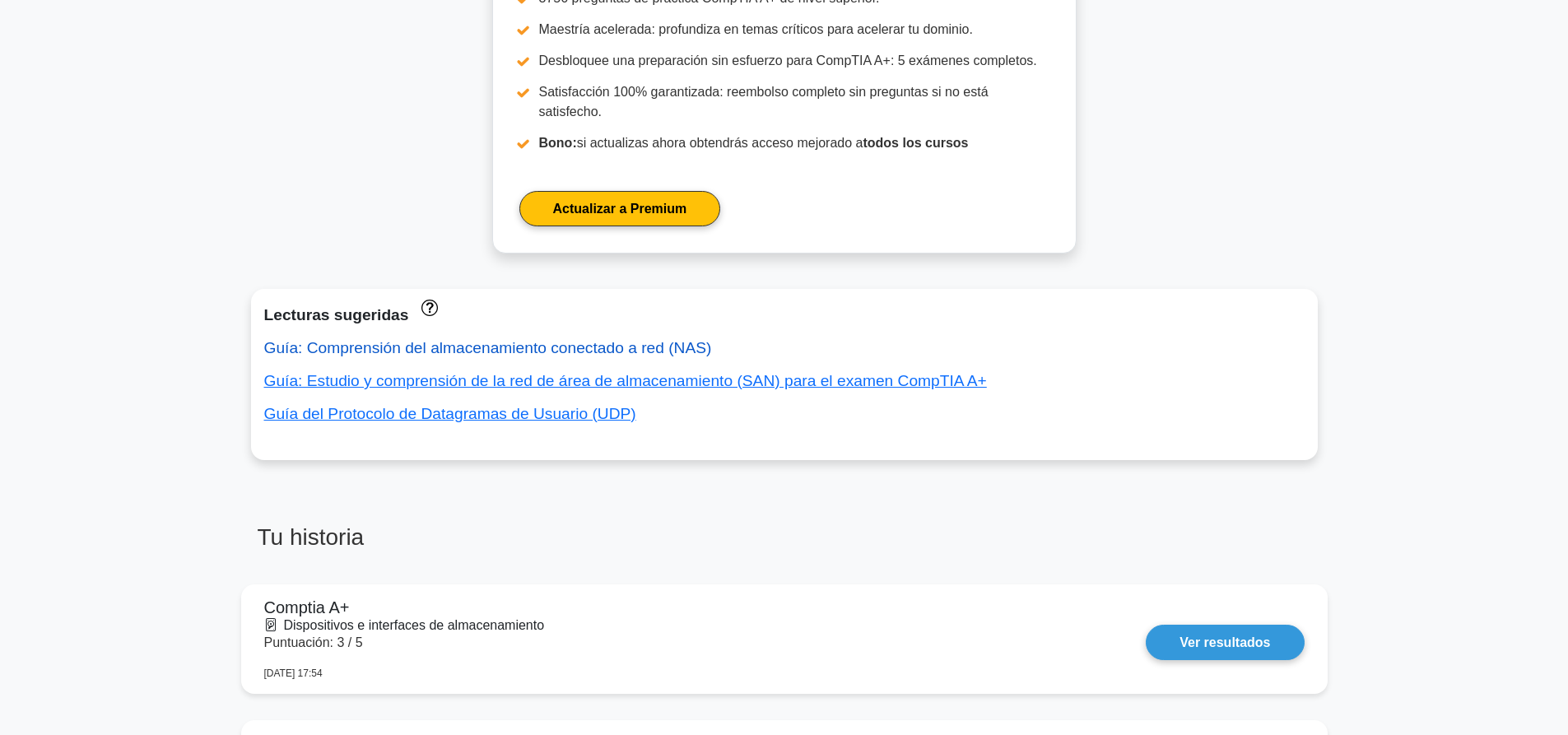
click at [664, 339] on font "Guía: Comprensión del almacenamiento conectado a red (NAS)" at bounding box center [488, 348] width 448 height 17
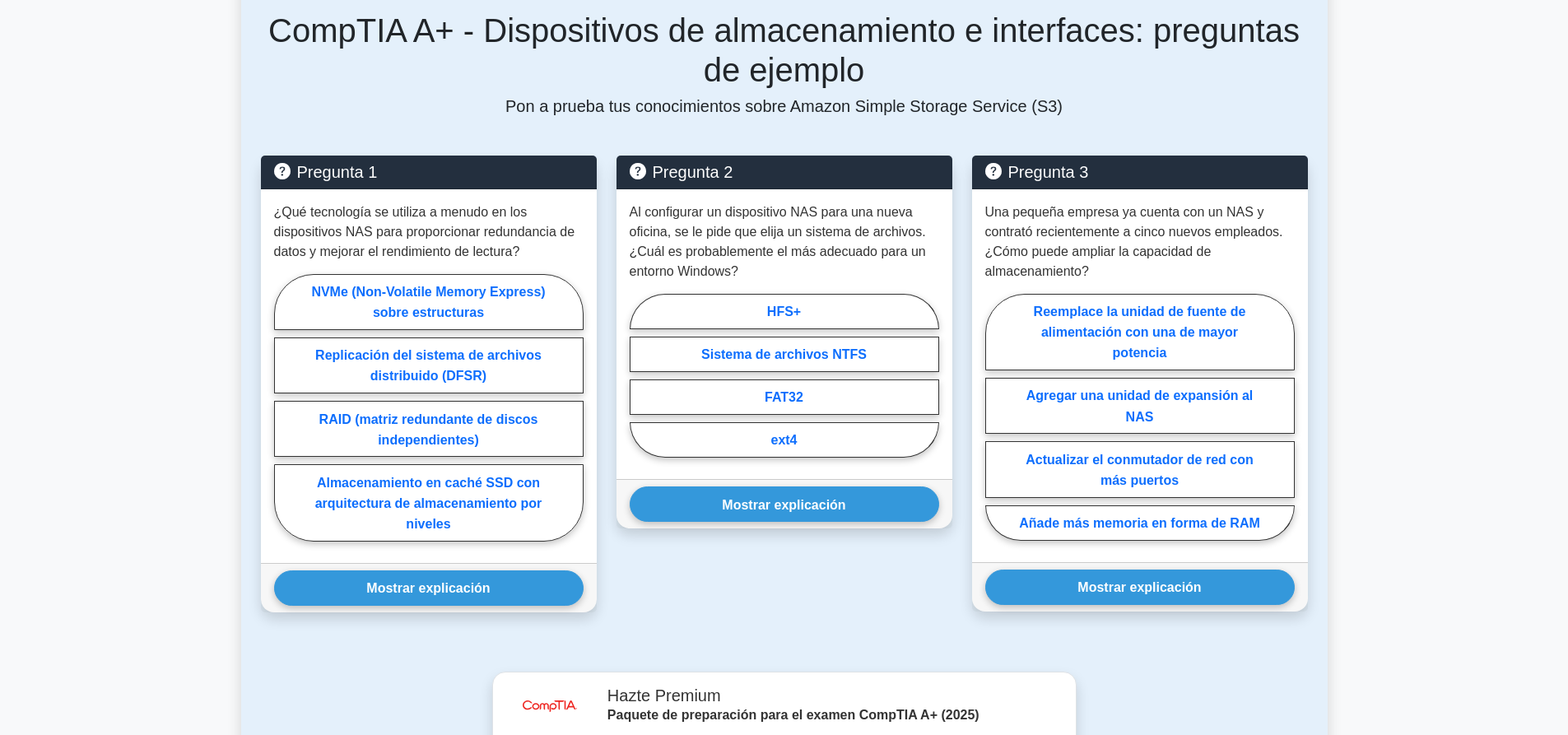
scroll to position [1480, 0]
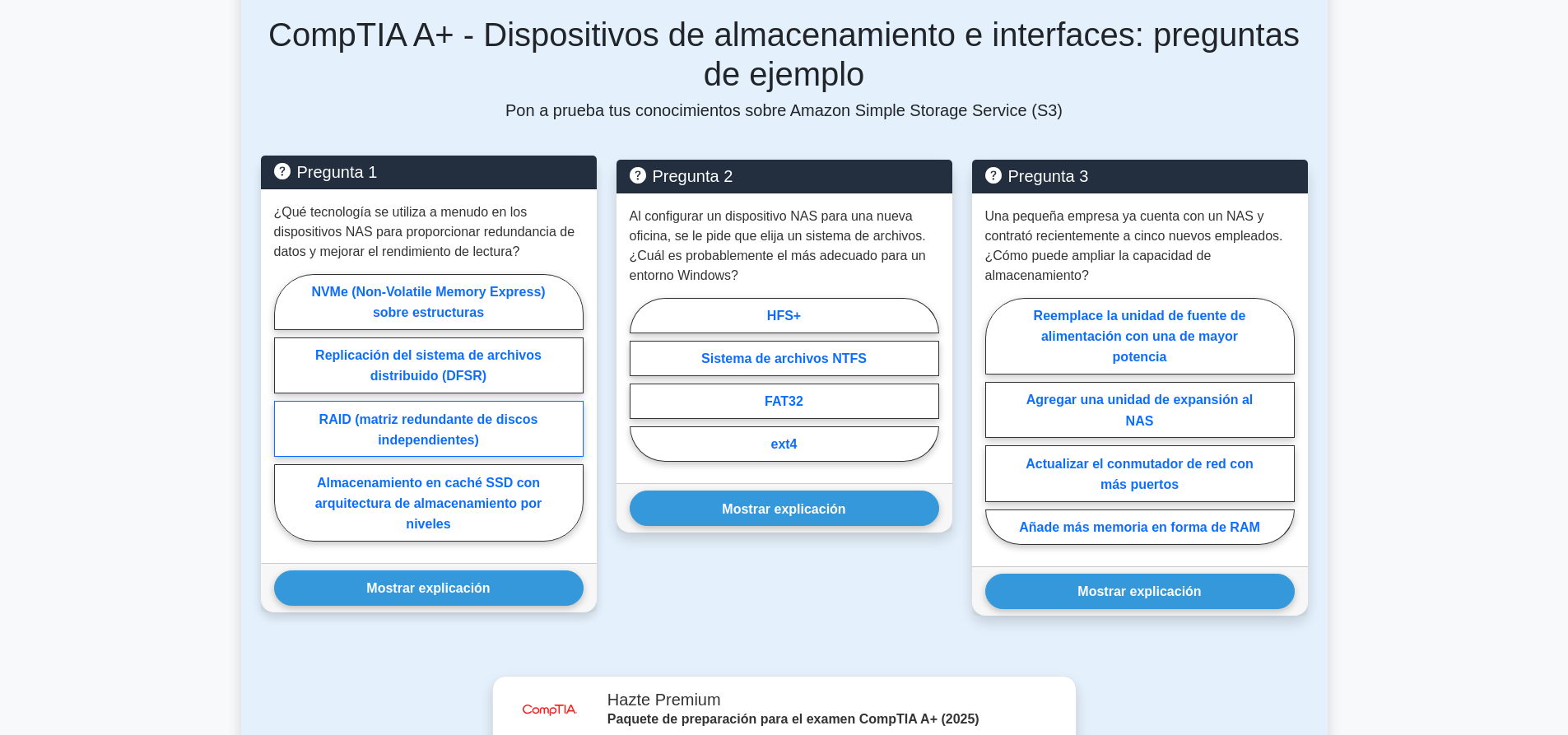
click at [445, 425] on font "RAID (matriz redundante de discos independientes)" at bounding box center [429, 428] width 219 height 34
click at [285, 417] on input "RAID (matriz redundante de discos independientes)" at bounding box center [279, 411] width 10 height 10
radio input "true"
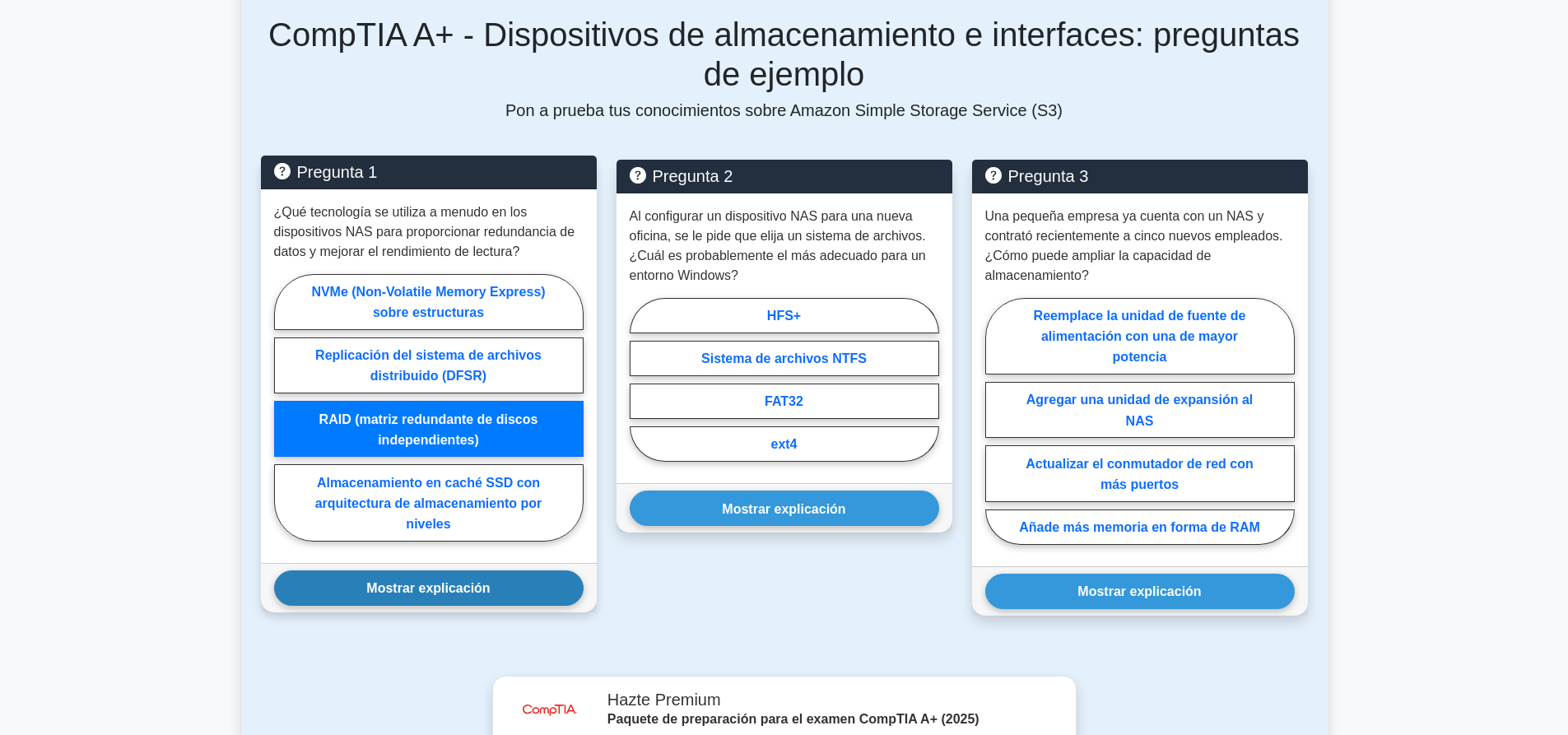
click at [487, 592] on font "Mostrar explicación" at bounding box center [428, 587] width 124 height 14
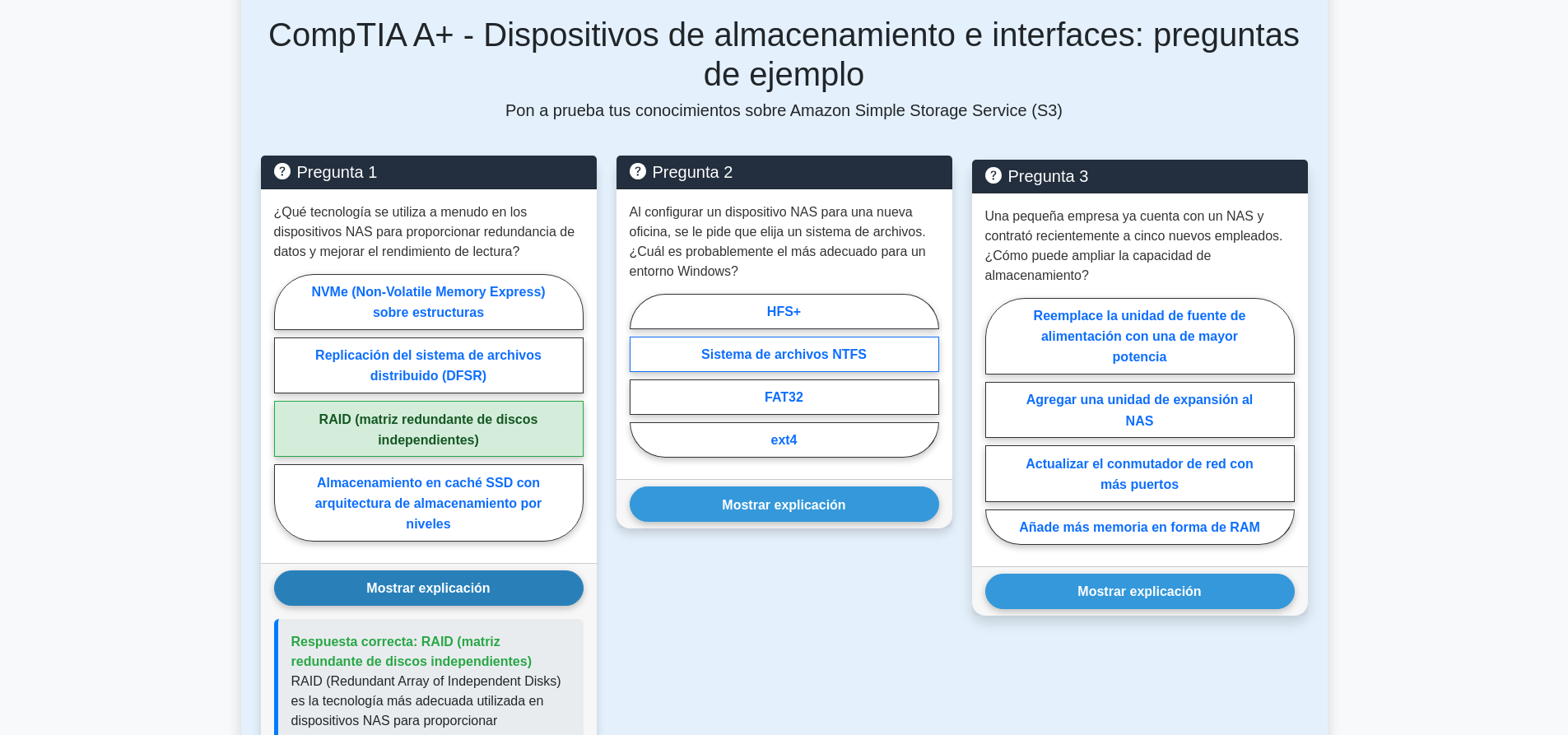
click at [774, 361] on font "Sistema de archivos NTFS" at bounding box center [784, 354] width 166 height 14
click at [640, 374] on input "Sistema de archivos NTFS" at bounding box center [634, 379] width 10 height 10
radio input "true"
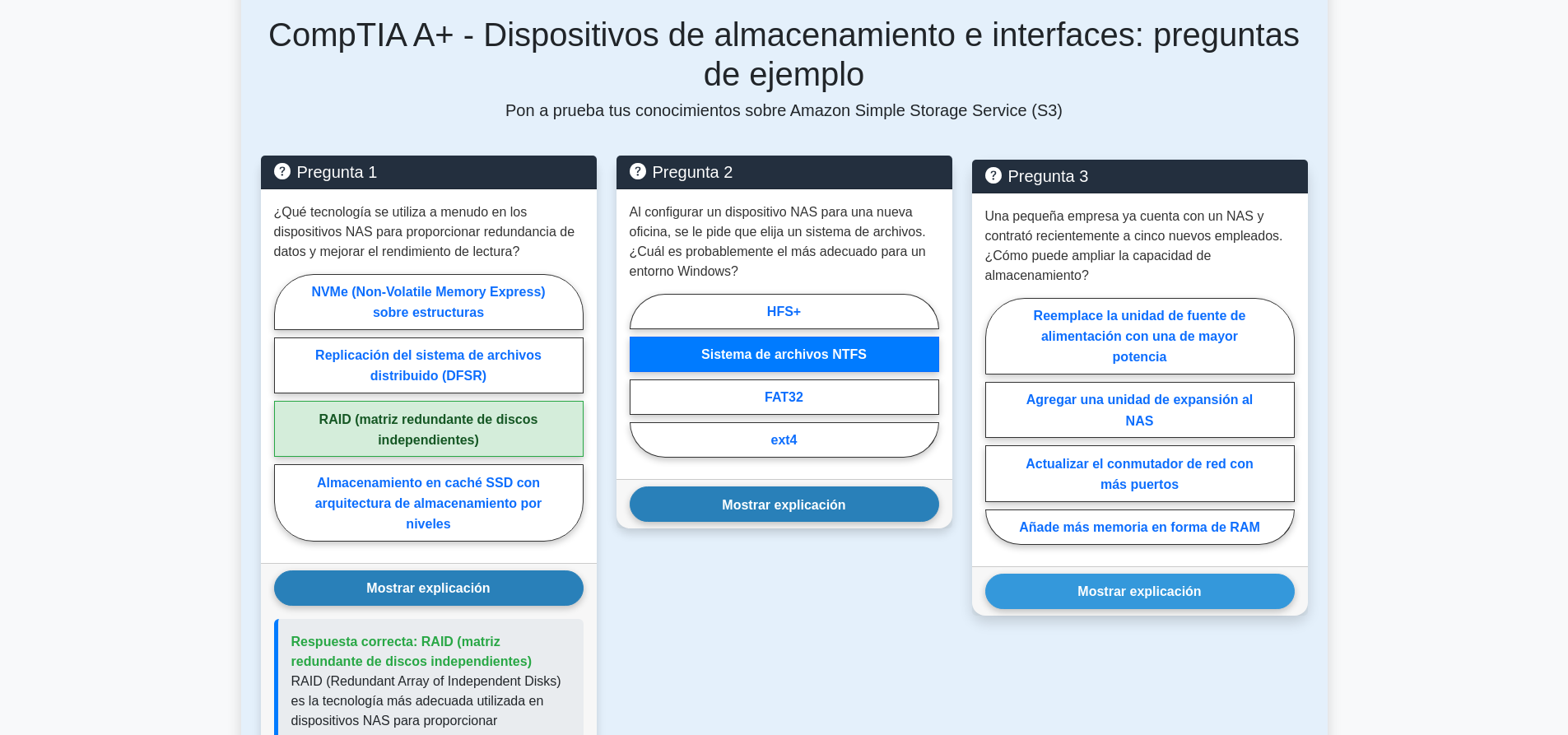
click at [795, 513] on button "Mostrar explicación" at bounding box center [784, 504] width 310 height 35
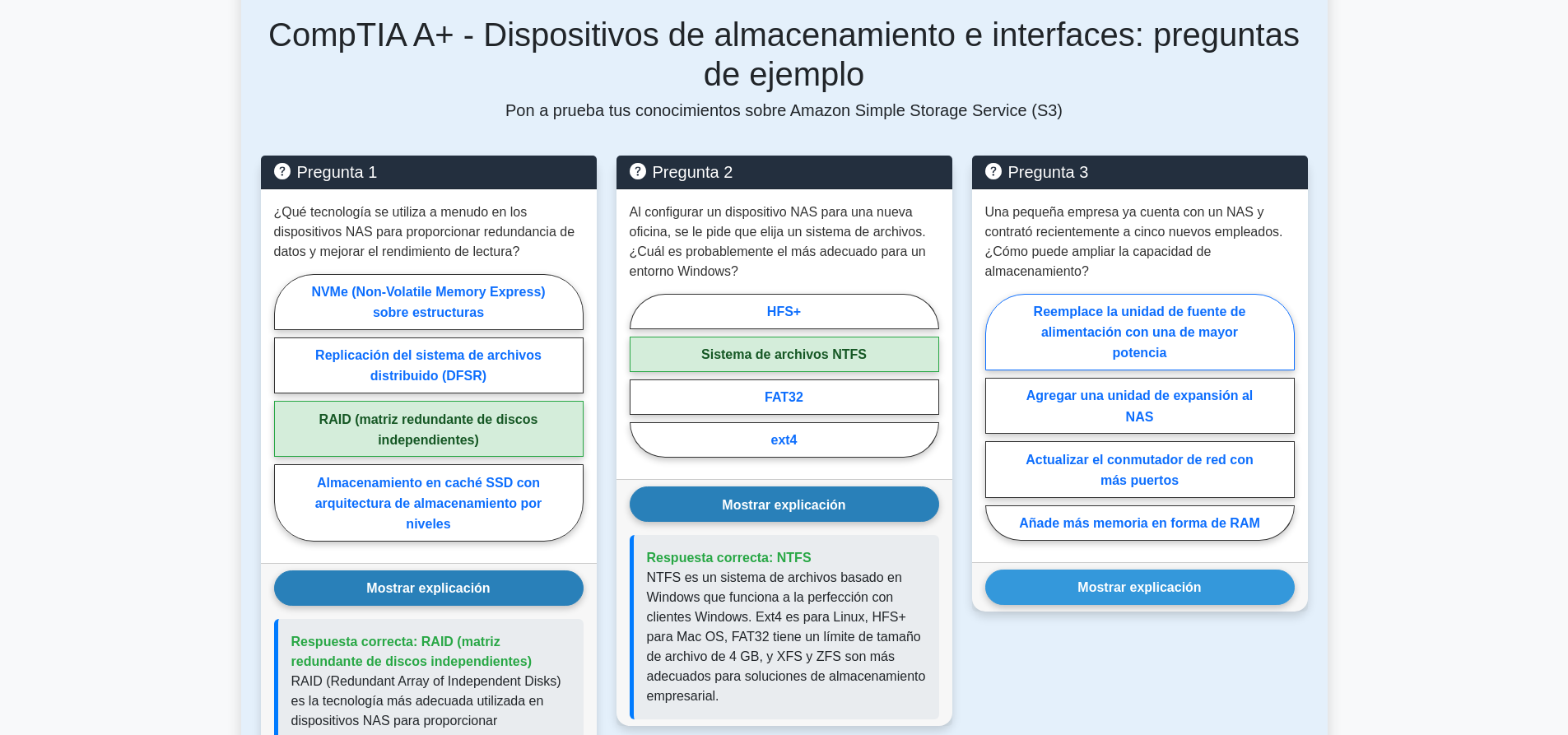
click at [1254, 341] on label "Reemplace la unidad de fuente de alimentación con una de mayor potencia" at bounding box center [1139, 331] width 310 height 76
click at [995, 416] on input "Reemplace la unidad de fuente de alimentación con una de mayor potencia" at bounding box center [990, 421] width 10 height 10
radio input "true"
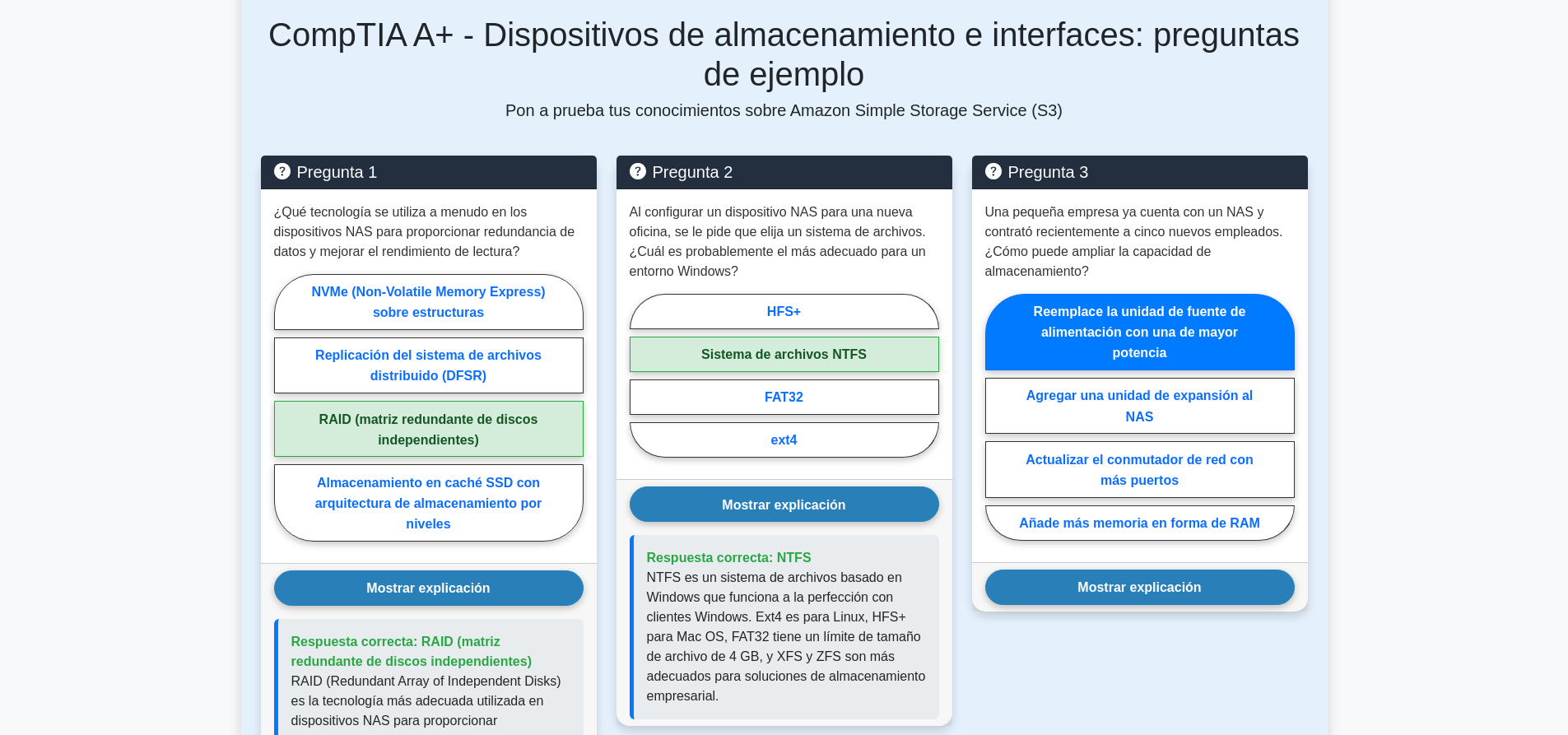
click at [1195, 586] on font "Mostrar explicación" at bounding box center [1139, 586] width 124 height 14
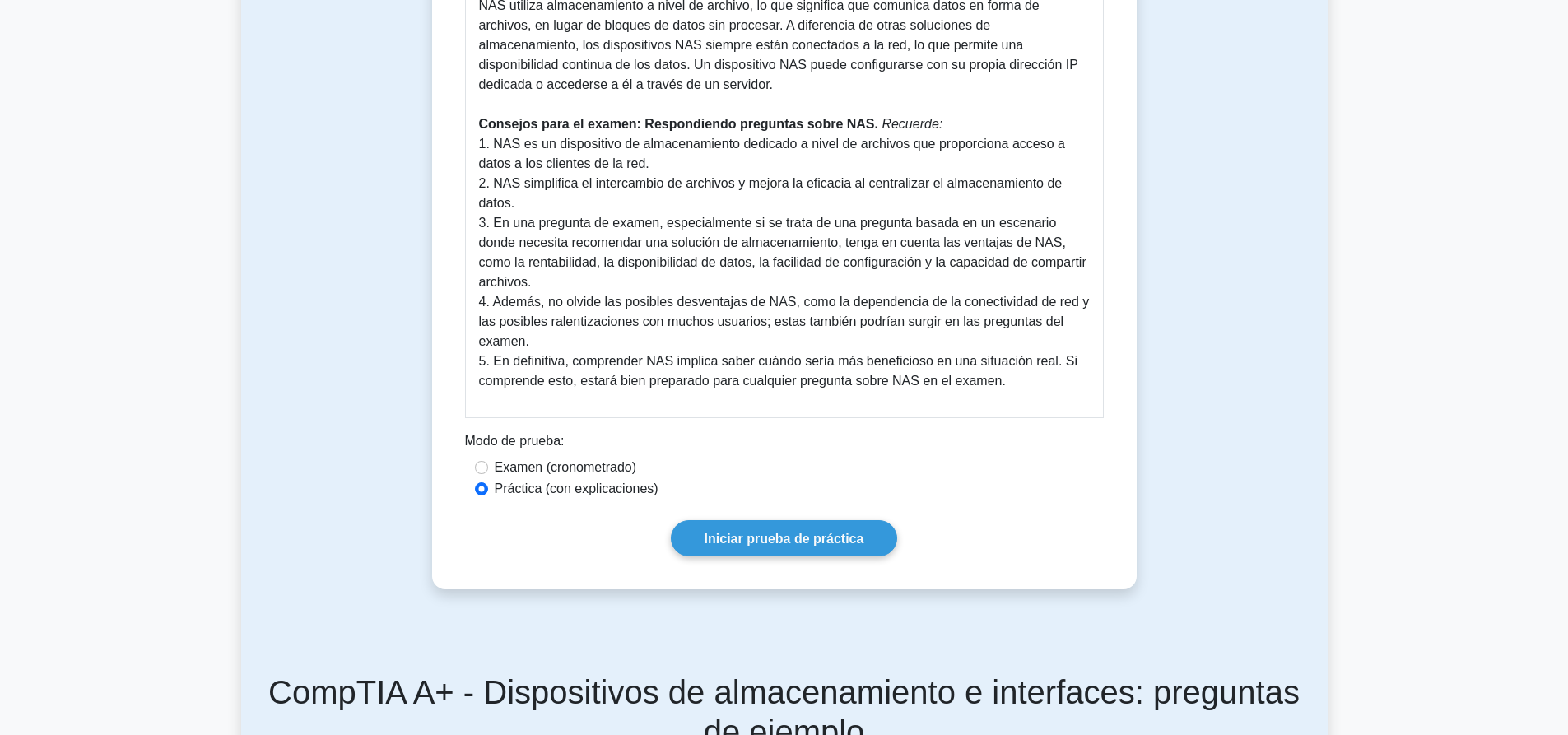
scroll to position [823, 0]
click at [747, 538] on font "Iniciar prueba de práctica" at bounding box center [785, 539] width 160 height 14
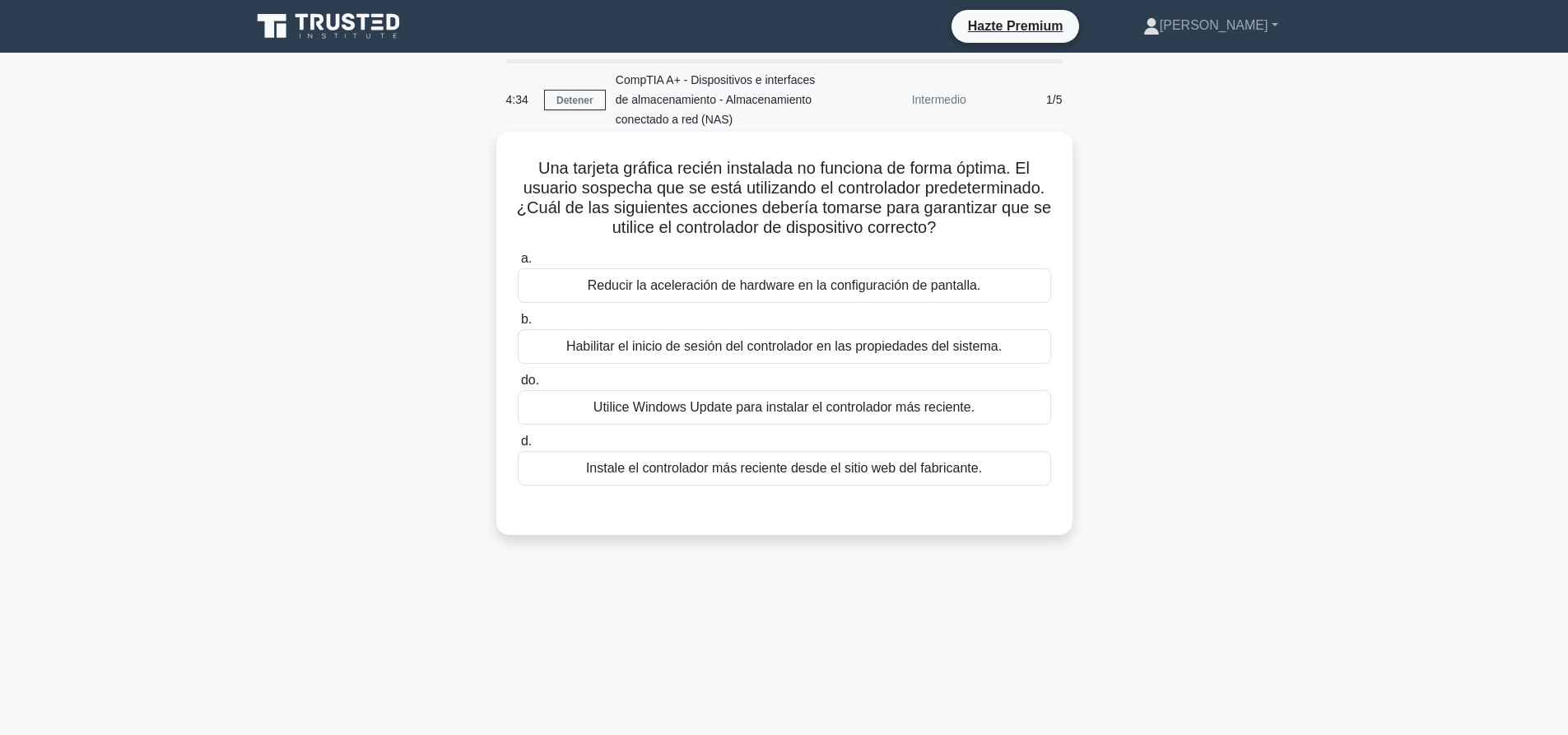
click at [823, 463] on font "Instale el controlador más reciente desde el sitio web del fabricante." at bounding box center [784, 467] width 396 height 14
click at [517, 447] on input "d. Instale el controlador más reciente desde el sitio web del fabricante." at bounding box center [517, 441] width 0 height 10
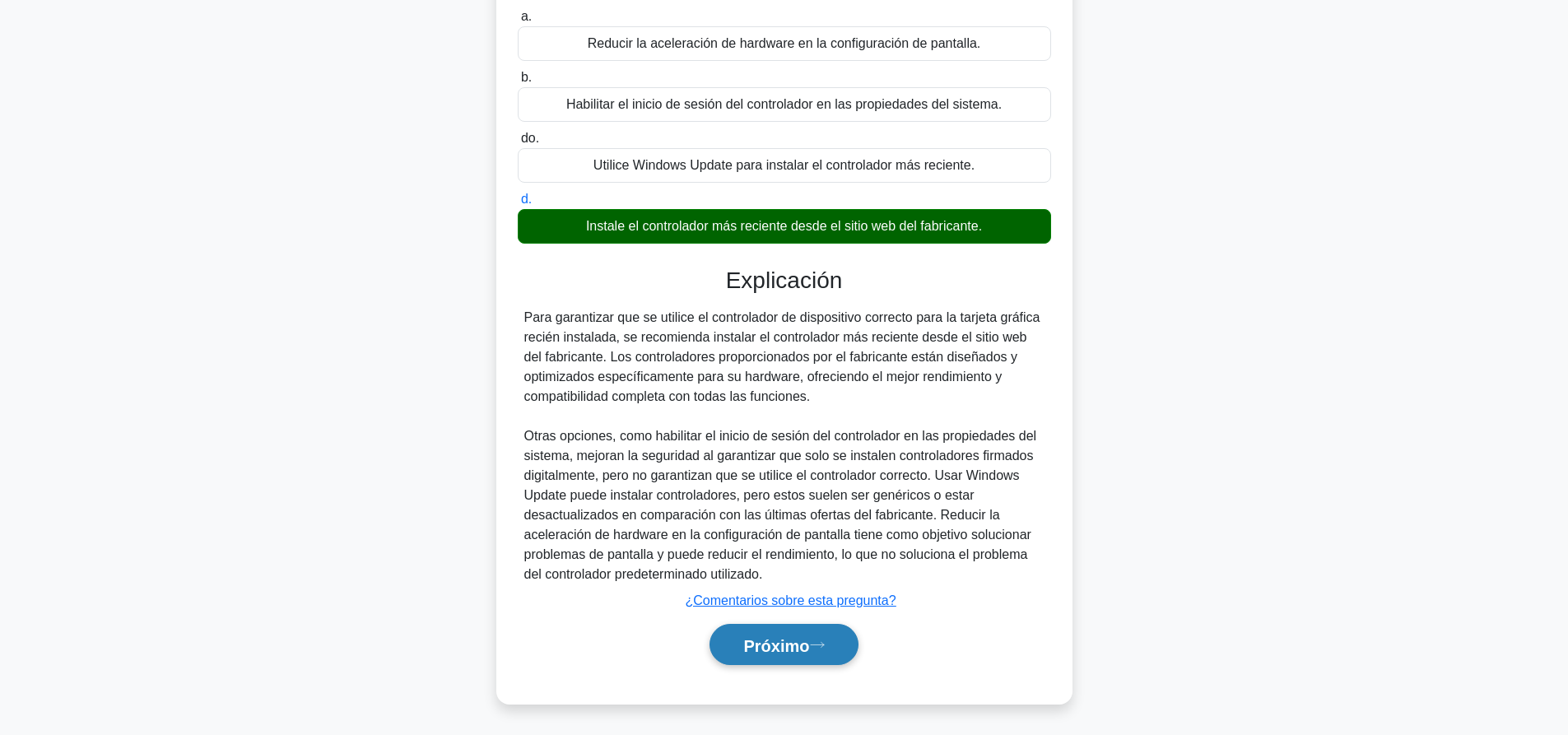
click at [803, 647] on font "Próximo" at bounding box center [775, 645] width 66 height 18
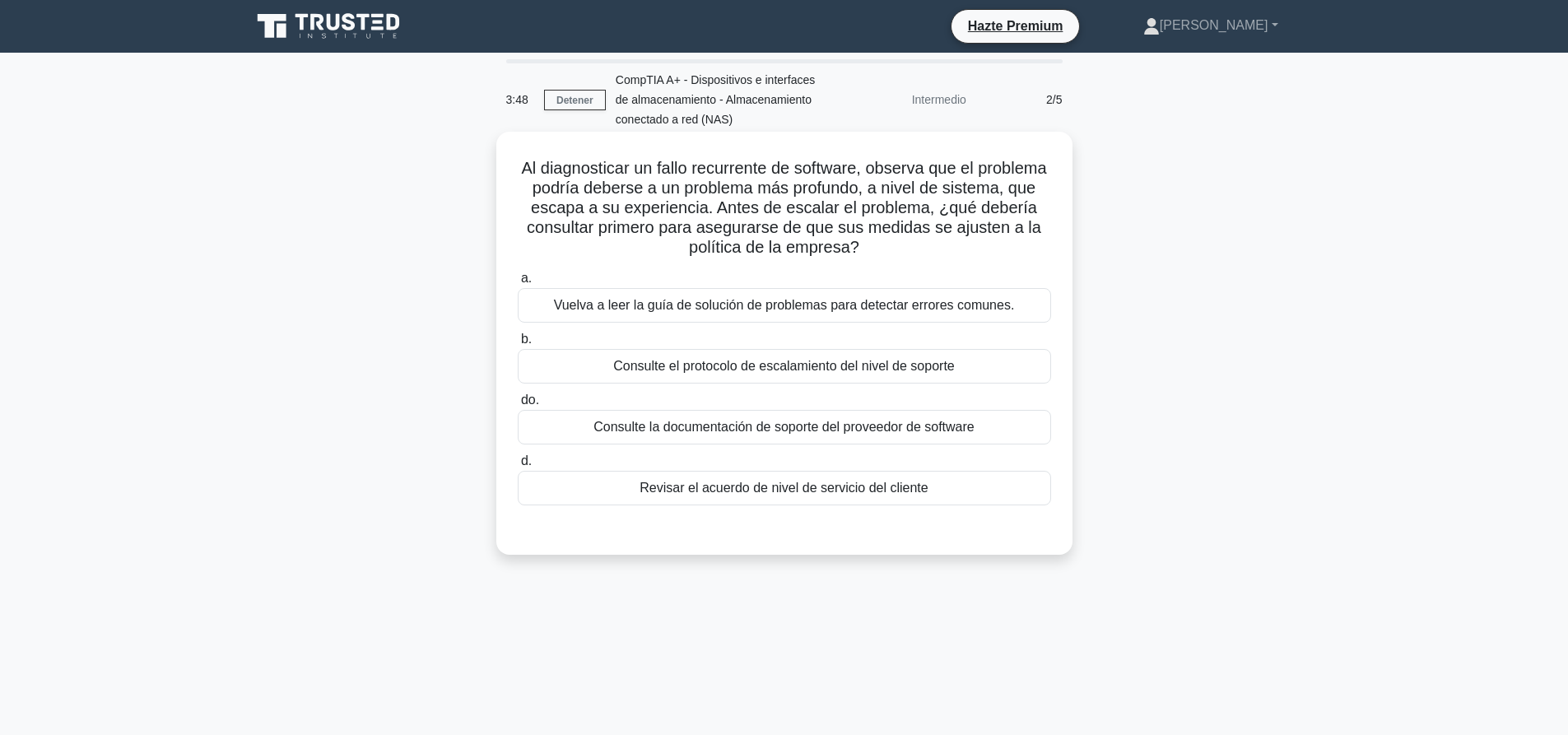
click at [638, 367] on font "Consulte el protocolo de escalamiento del nivel de soporte" at bounding box center [784, 366] width 341 height 14
click at [517, 345] on input "b. Consulte el protocolo de escalamiento del nivel de soporte" at bounding box center [517, 339] width 0 height 10
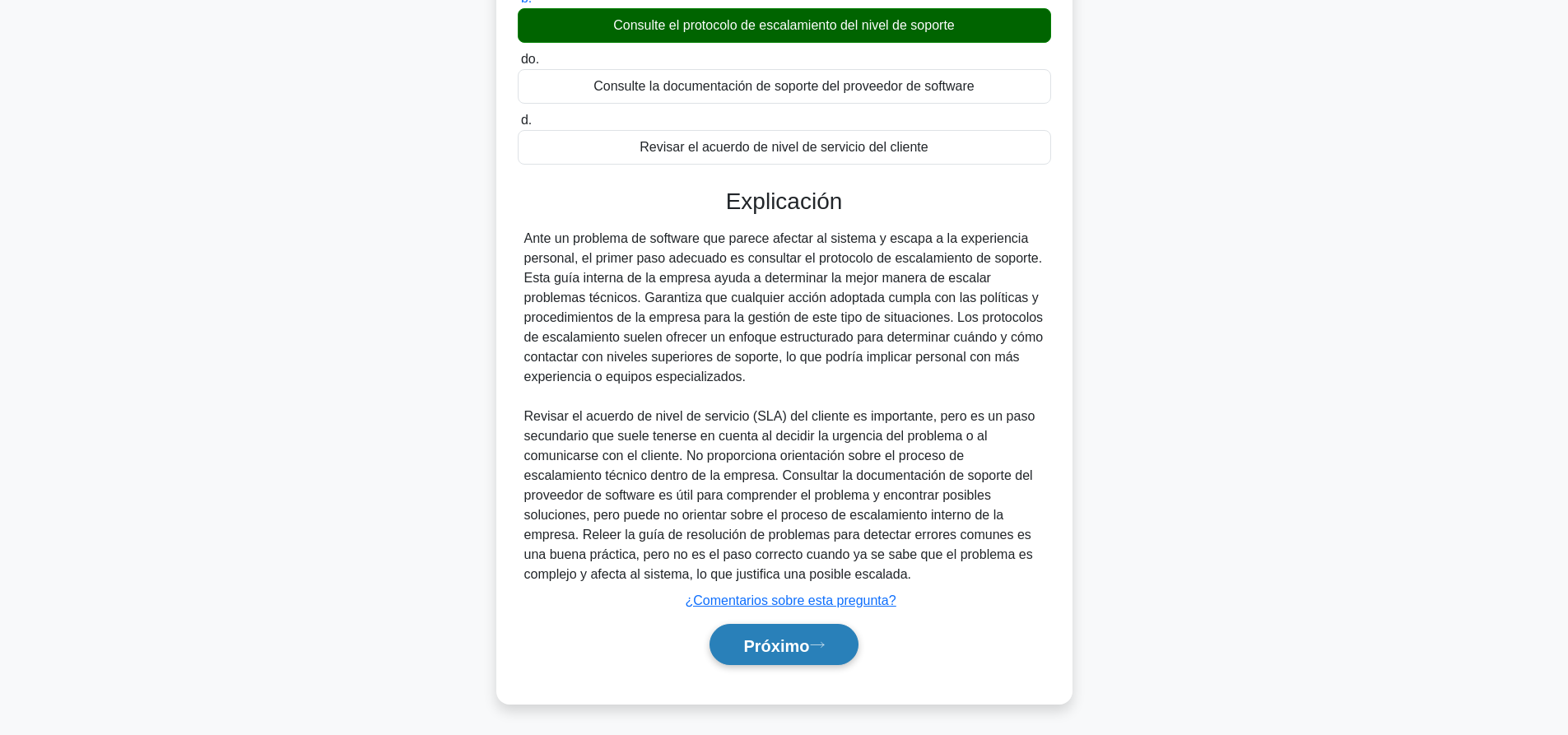
scroll to position [342, 0]
click at [777, 648] on font "Próximo" at bounding box center [775, 645] width 66 height 18
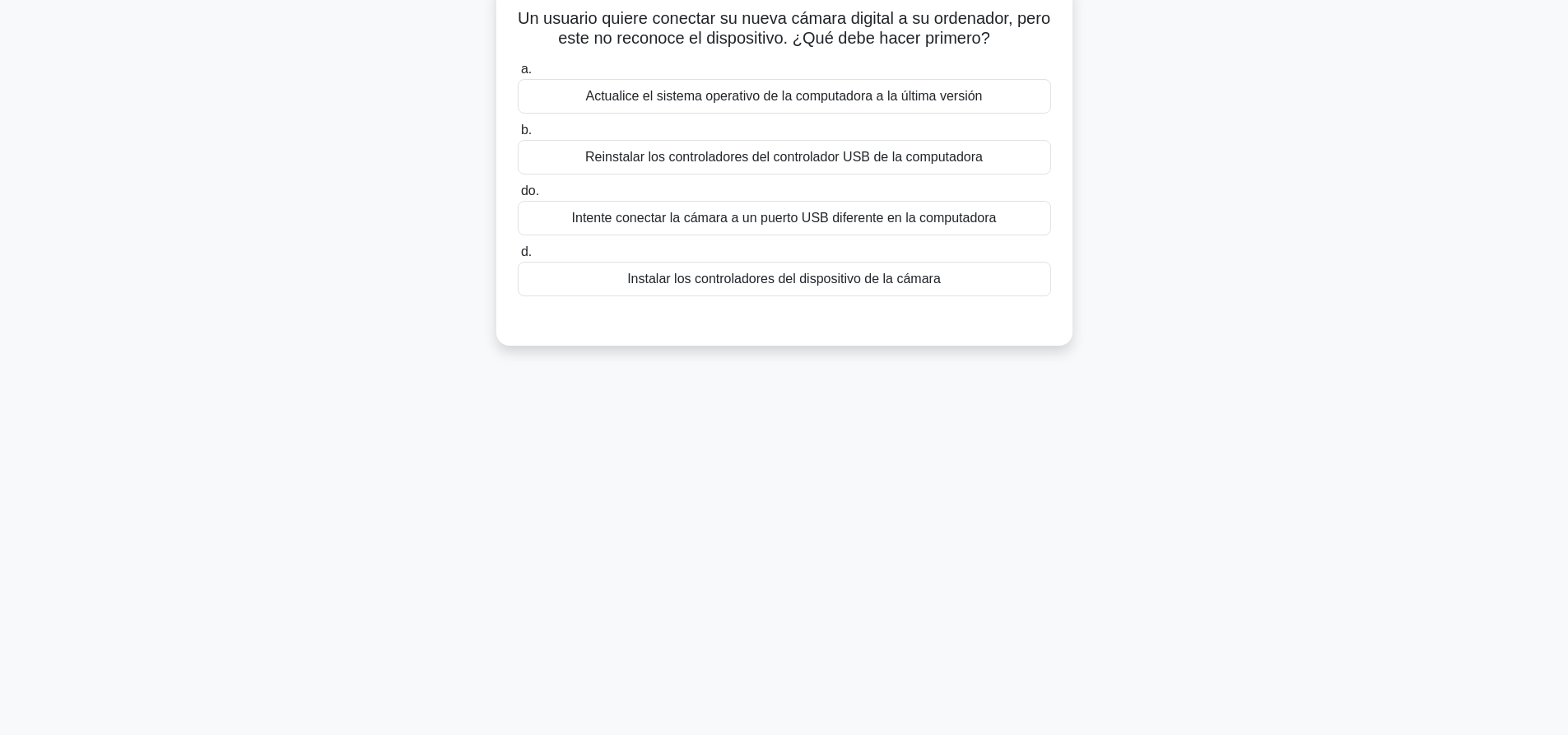
scroll to position [0, 0]
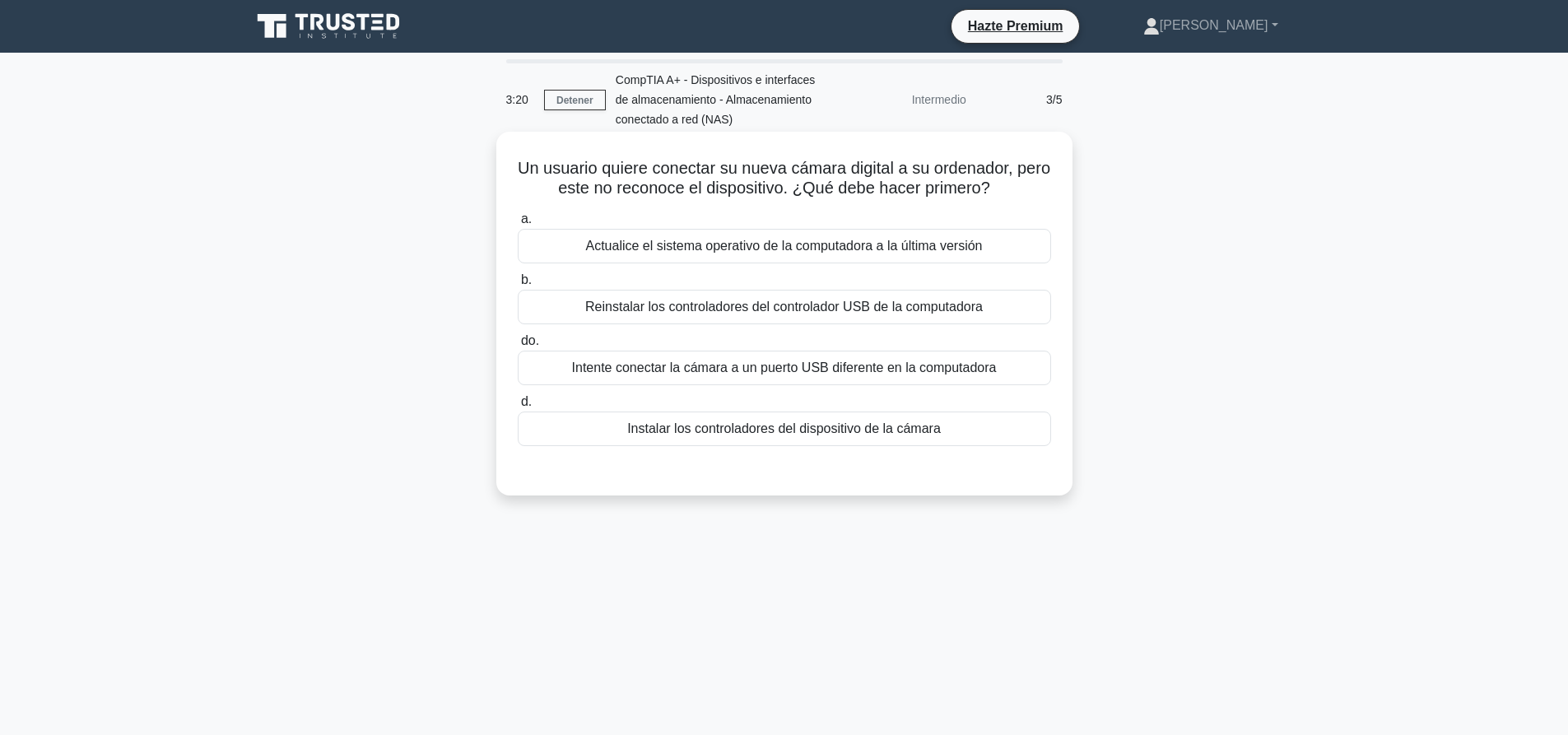
click at [852, 374] on font "Intente conectar la cámara a un puerto USB diferente en la computadora" at bounding box center [784, 367] width 425 height 14
click at [517, 347] on input "do. Intente conectar la cámara a un puerto USB diferente en la computadora" at bounding box center [517, 340] width 0 height 10
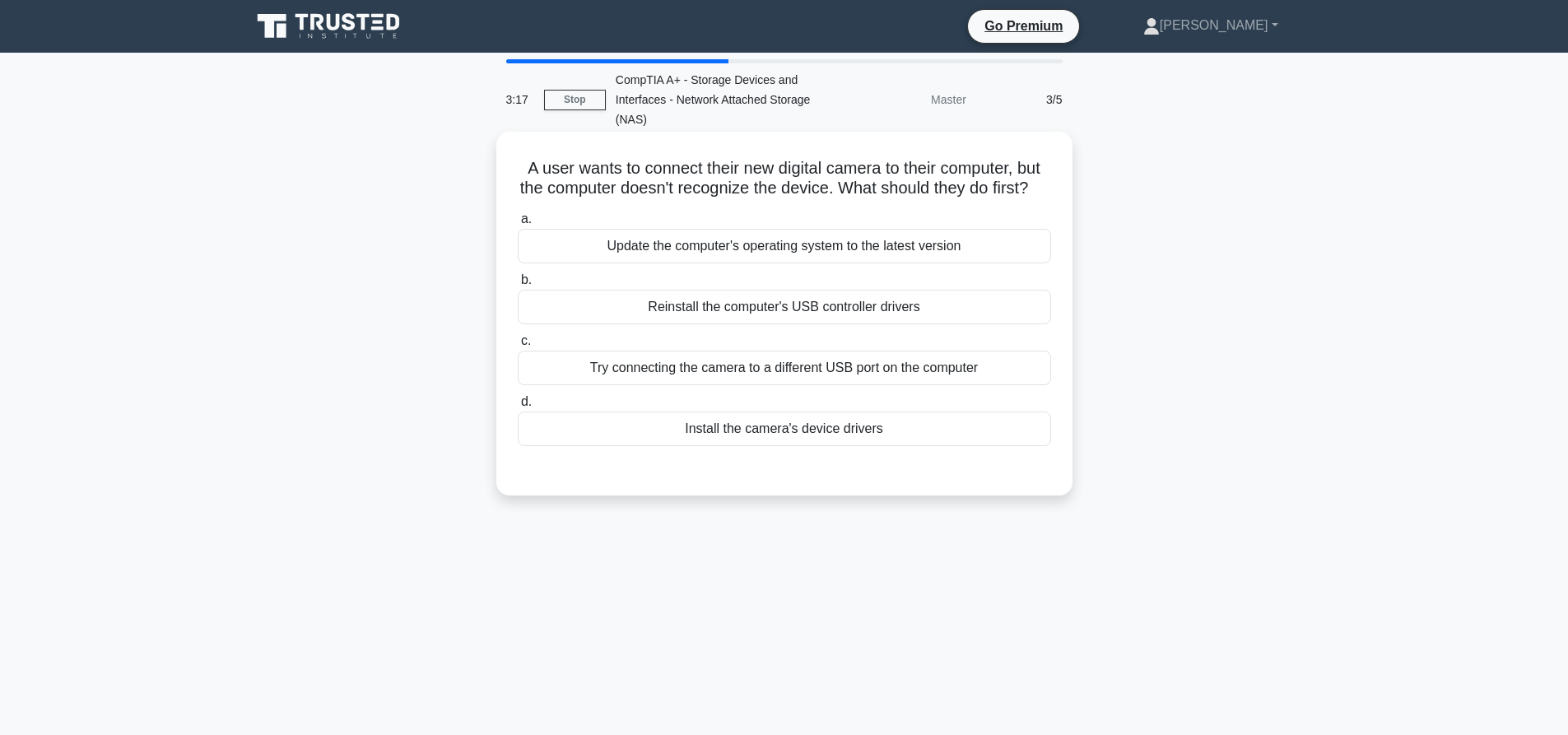
click at [747, 446] on div "Install the camera's device drivers" at bounding box center [784, 428] width 533 height 34
click at [517, 407] on input "d. Install the camera's device drivers" at bounding box center [517, 401] width 0 height 10
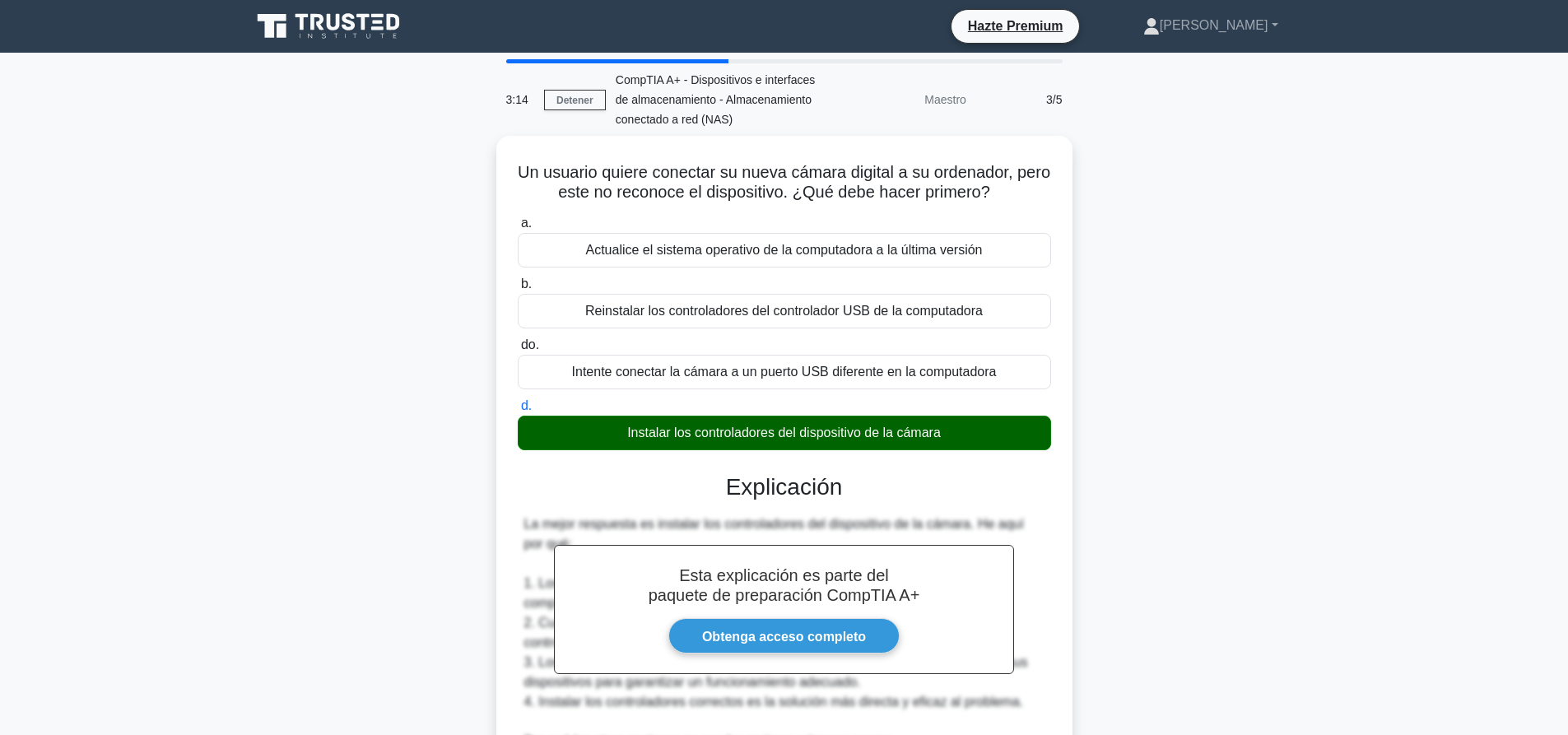
click at [1217, 386] on div "Un usuario quiere conectar su nueva cámara digital a su ordenador, pero este no…" at bounding box center [784, 612] width 1086 height 952
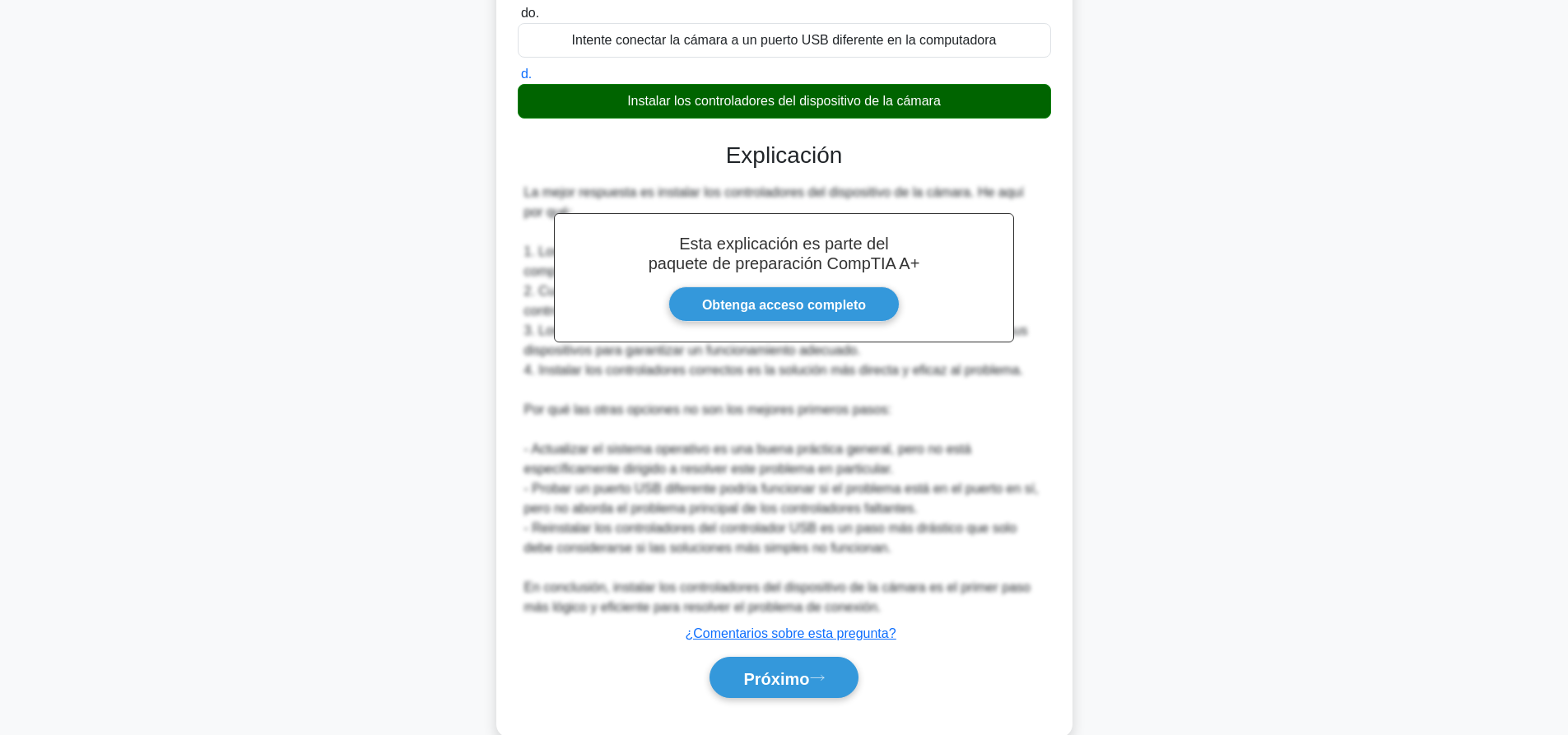
scroll to position [329, 0]
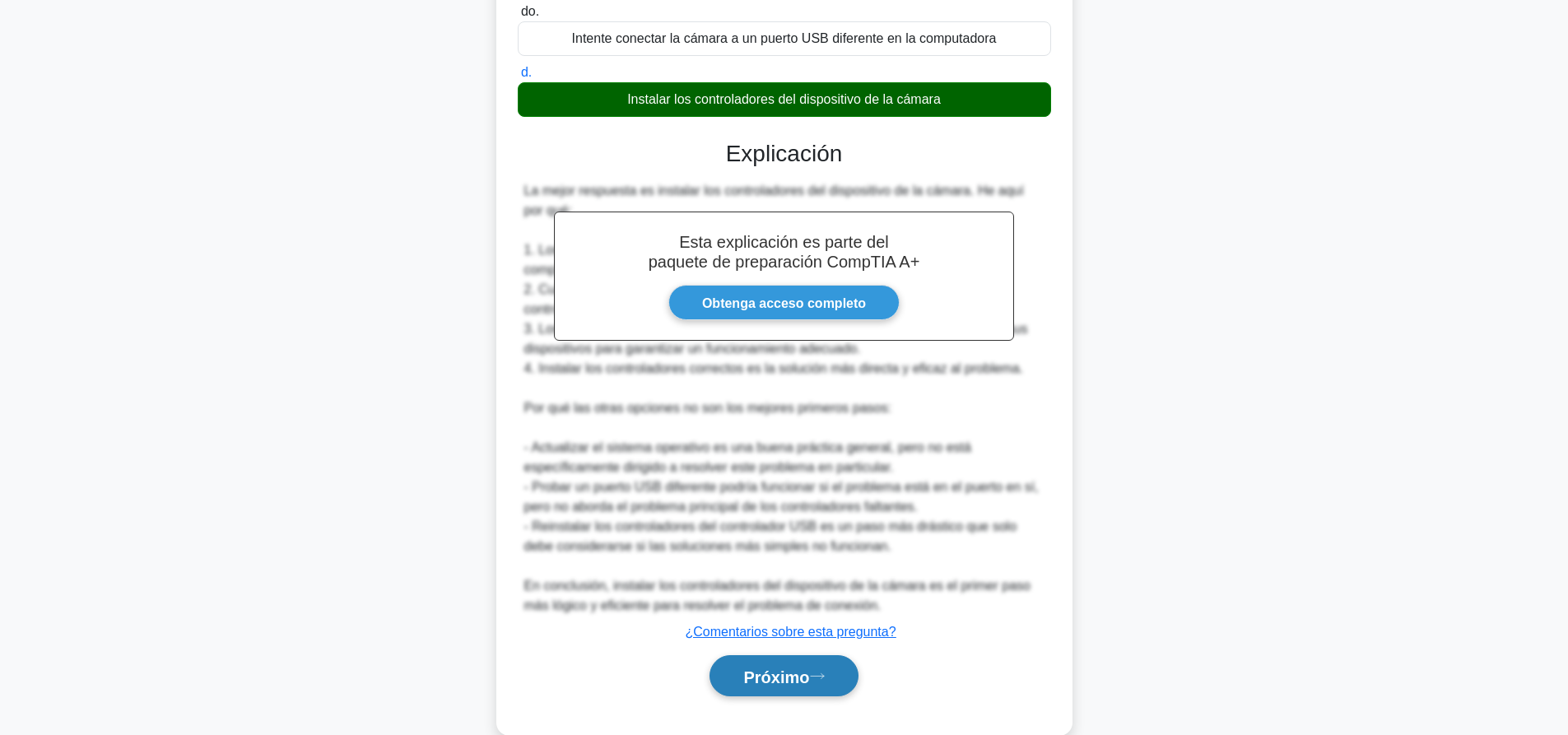
click at [802, 684] on font "Próximo" at bounding box center [775, 676] width 66 height 18
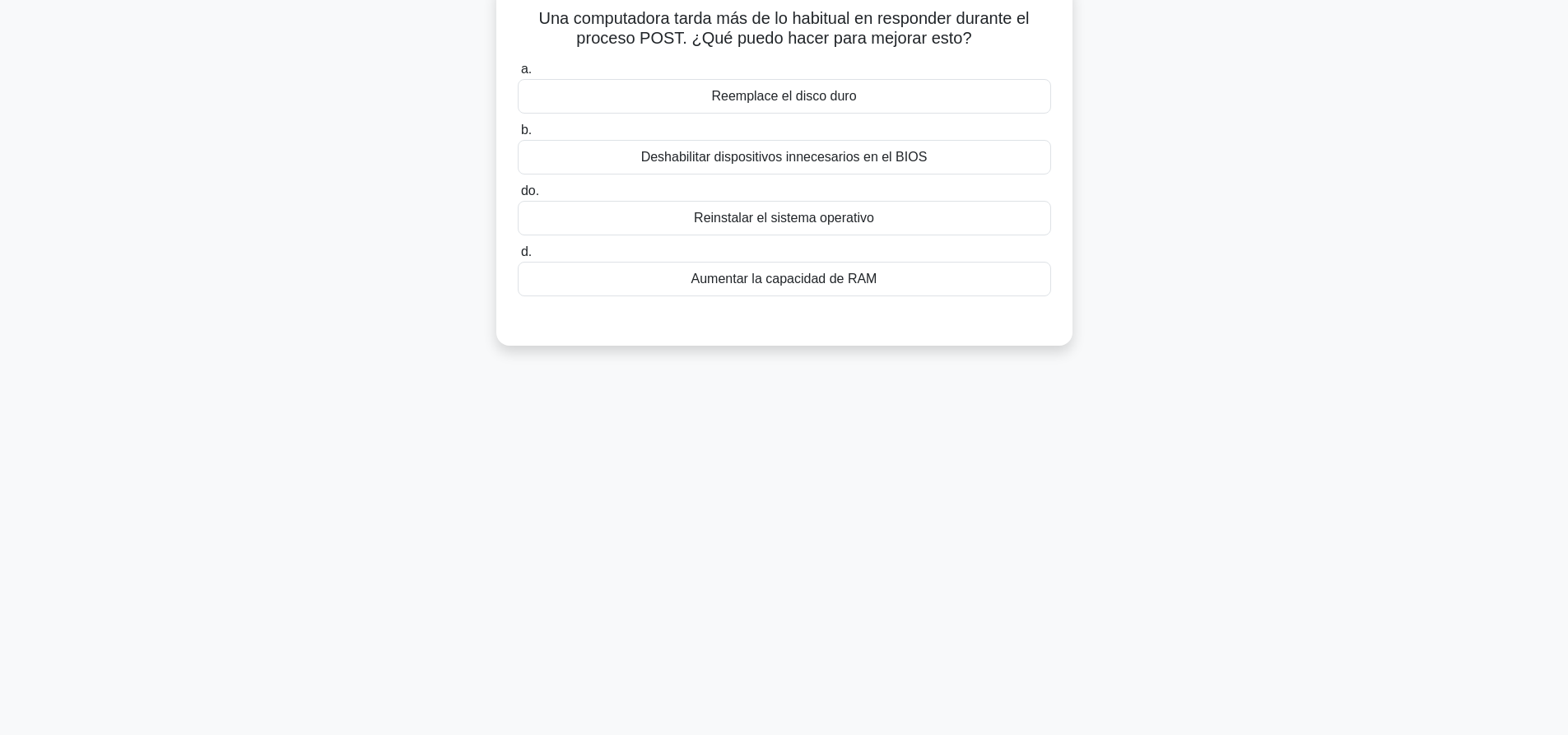
scroll to position [0, 0]
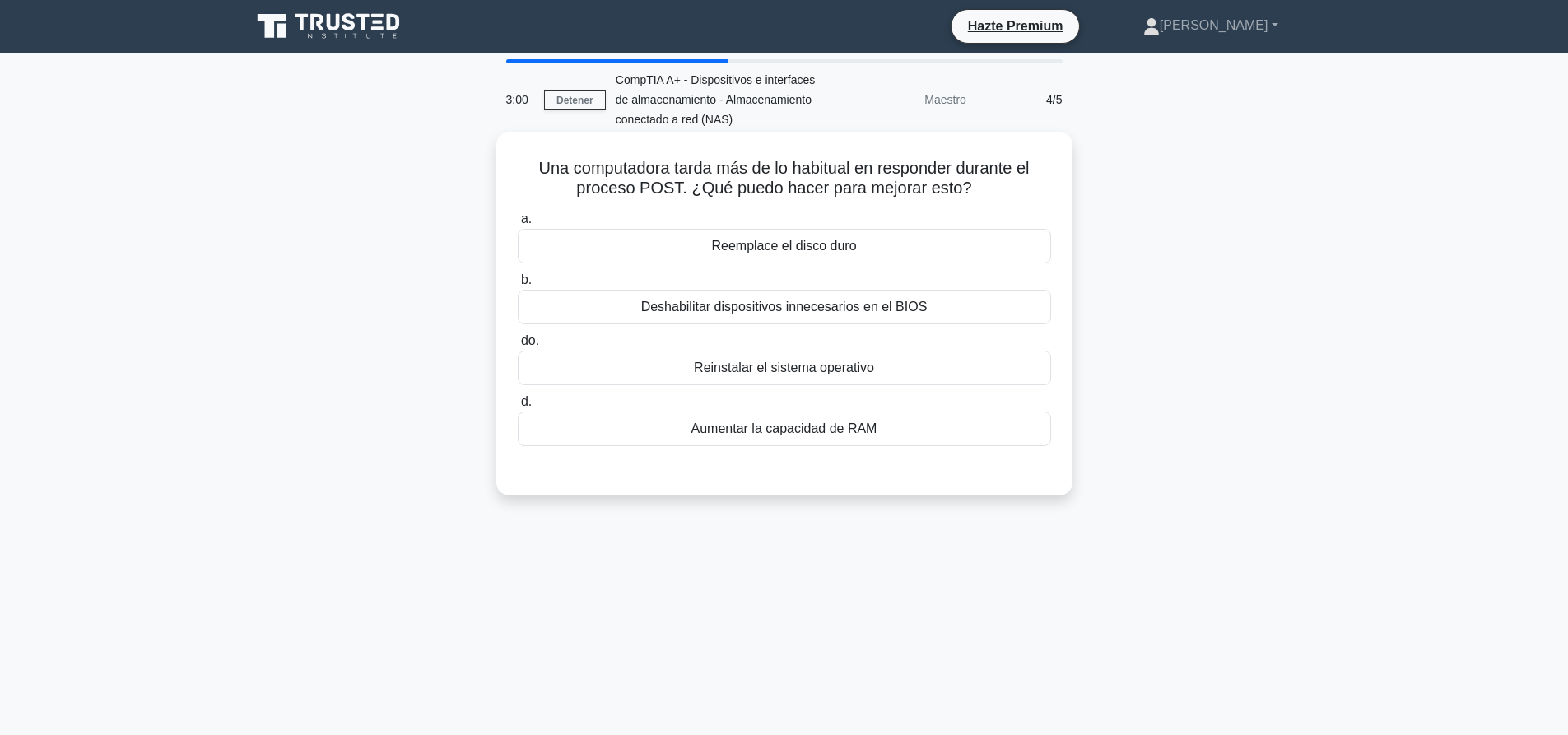
click at [947, 242] on div "Reemplace el disco duro" at bounding box center [784, 246] width 533 height 34
click at [517, 225] on input "a. Reemplace el disco duro" at bounding box center [517, 219] width 0 height 10
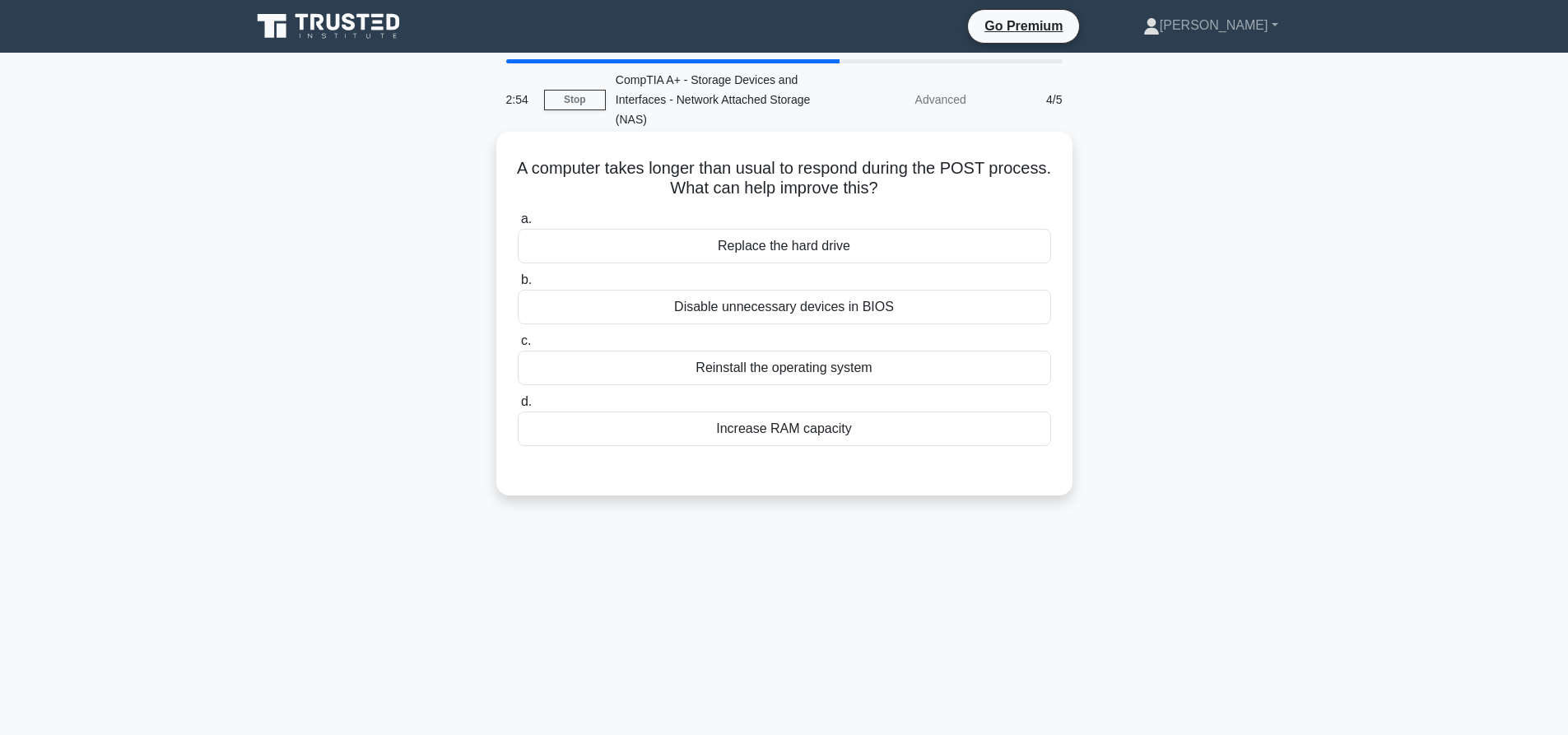
click at [858, 326] on div "a. Replace the hard drive b. Disable unnecessary devices in BIOS c. d." at bounding box center [784, 328] width 553 height 244
click at [883, 299] on div "Disable unnecessary devices in BIOS" at bounding box center [784, 307] width 533 height 34
click at [517, 286] on input "b. Disable unnecessary devices in BIOS" at bounding box center [517, 280] width 0 height 10
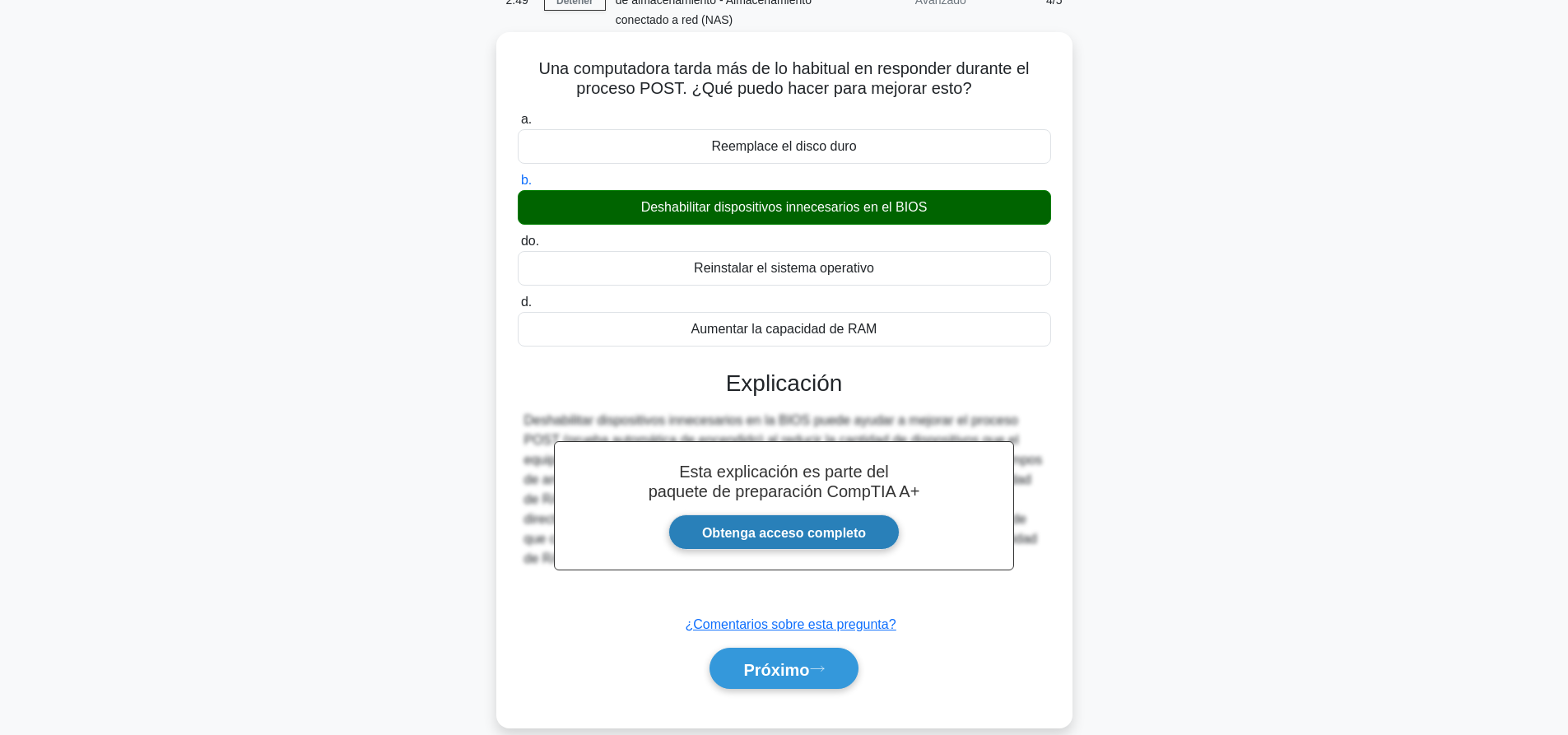
scroll to position [154, 0]
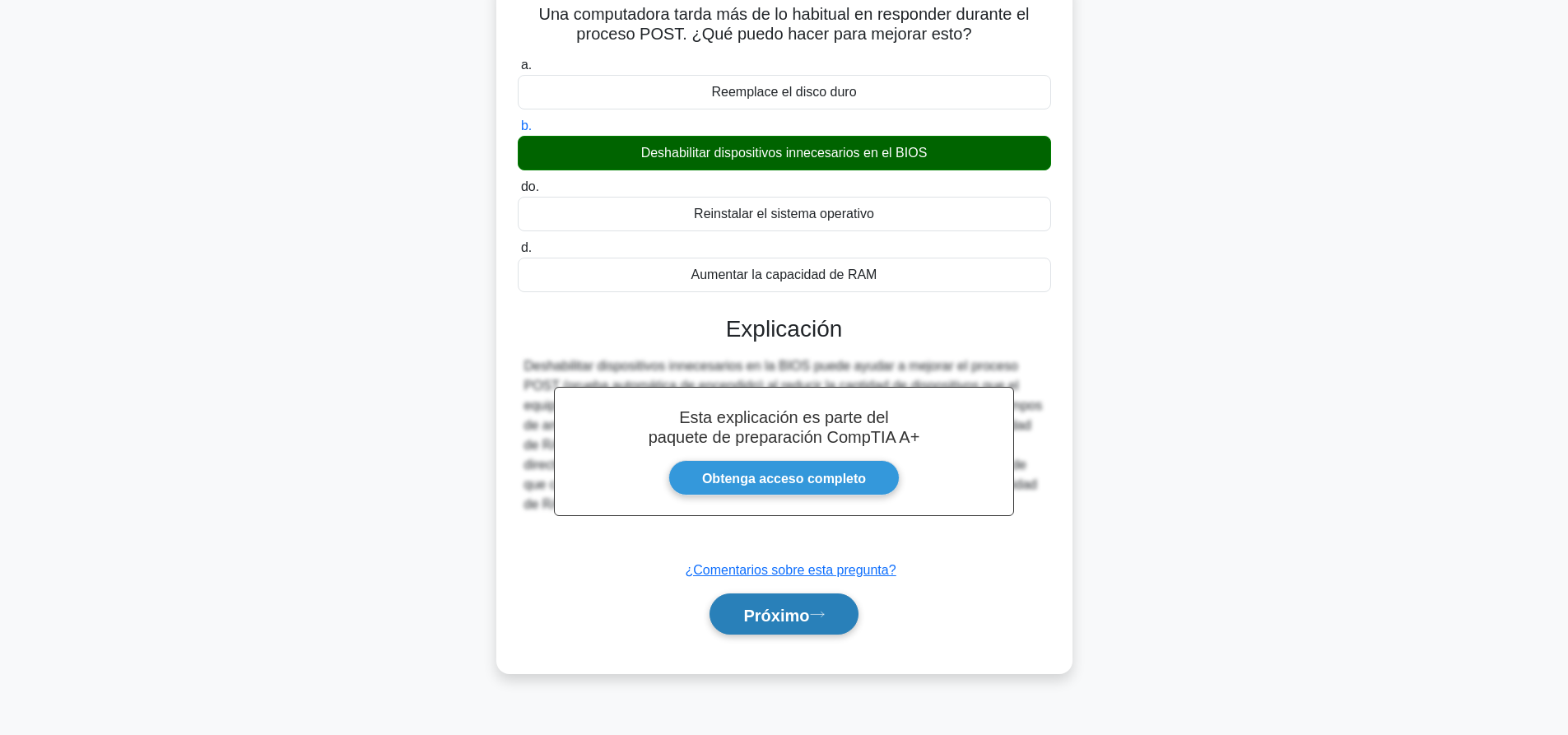
click at [829, 622] on button "Próximo" at bounding box center [784, 614] width 149 height 42
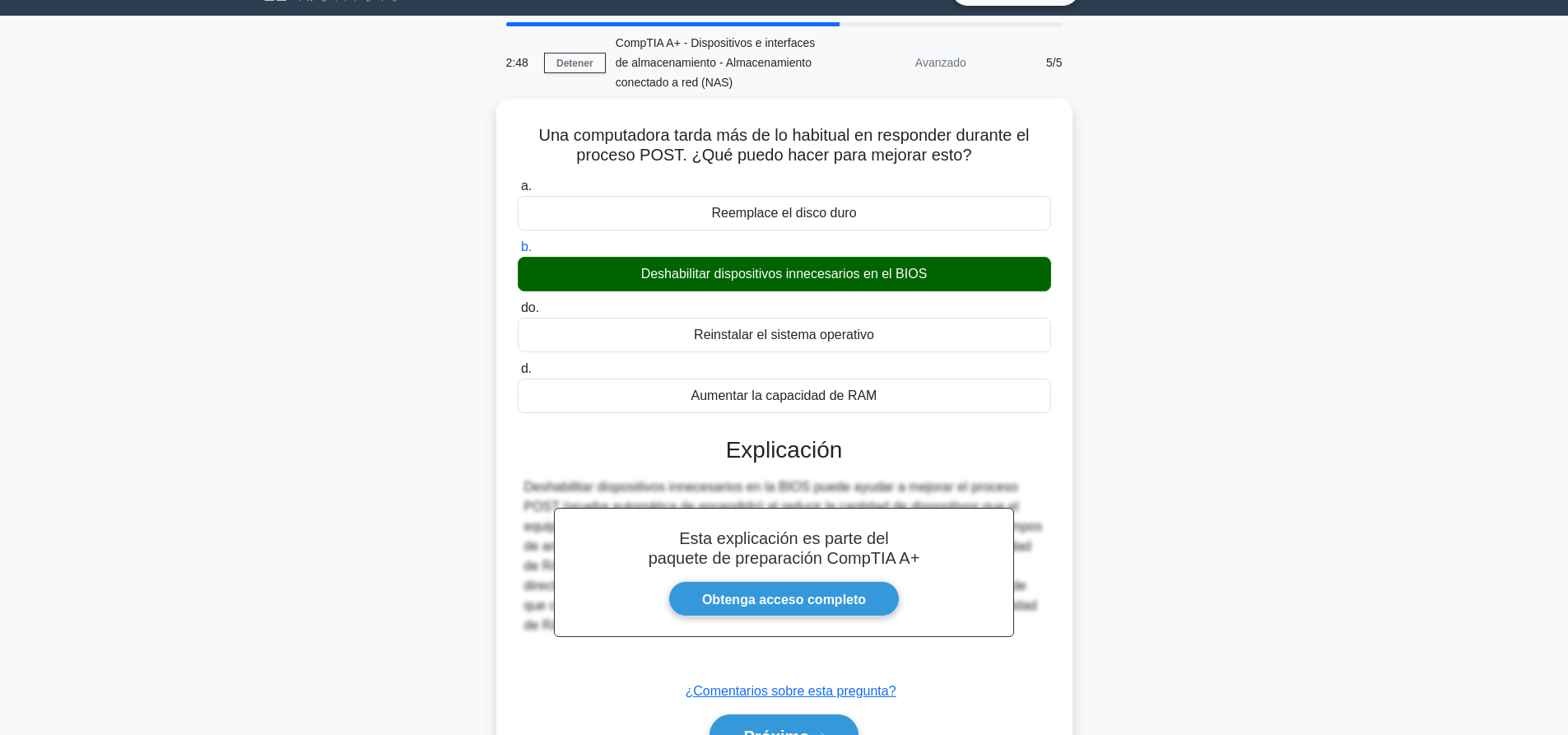
scroll to position [0, 0]
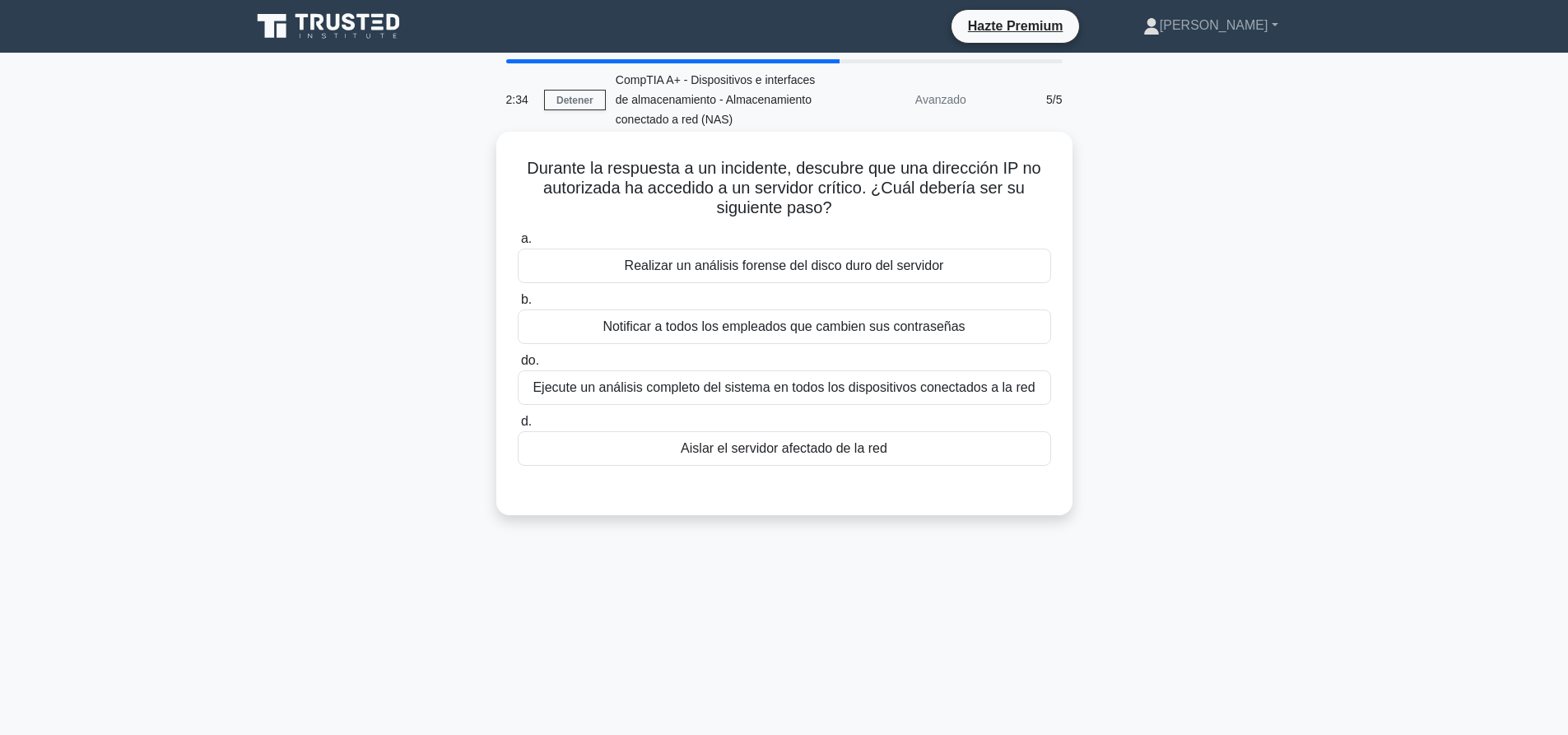
click at [856, 446] on font "Aislar el servidor afectado de la red" at bounding box center [783, 447] width 207 height 14
click at [517, 427] on input "d. Aislar el servidor afectado de la red" at bounding box center [517, 421] width 0 height 10
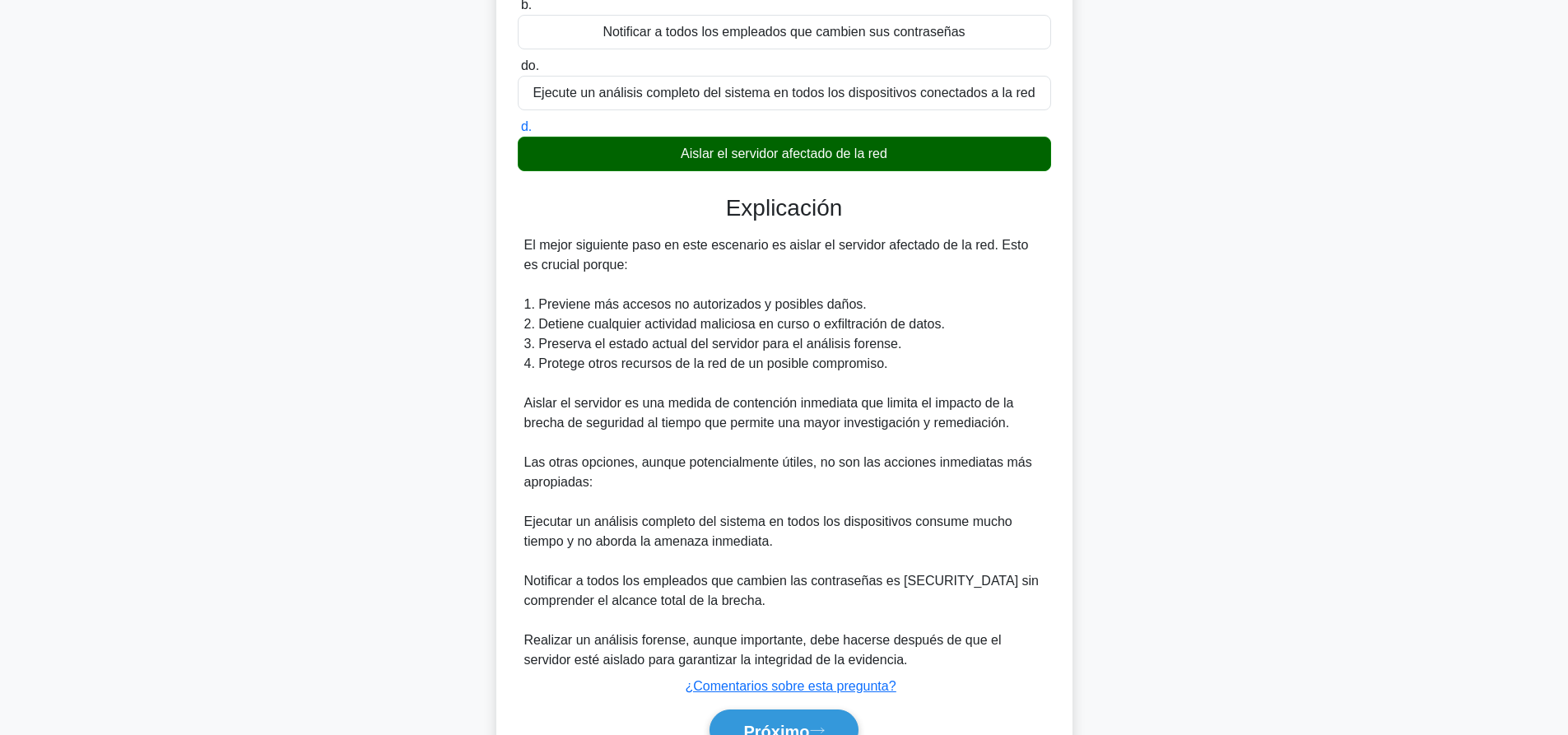
scroll to position [382, 0]
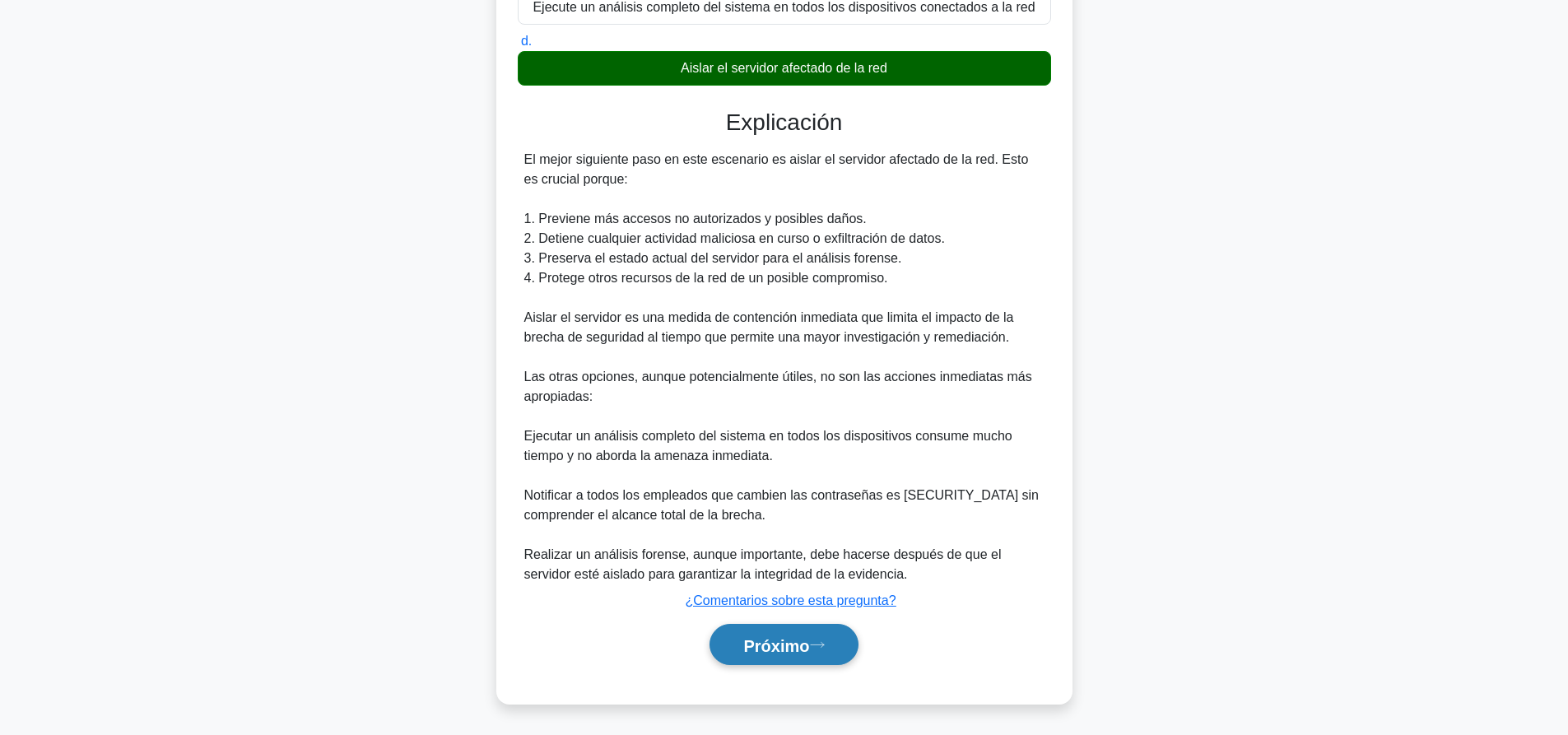
click at [846, 656] on button "Próximo" at bounding box center [784, 645] width 149 height 42
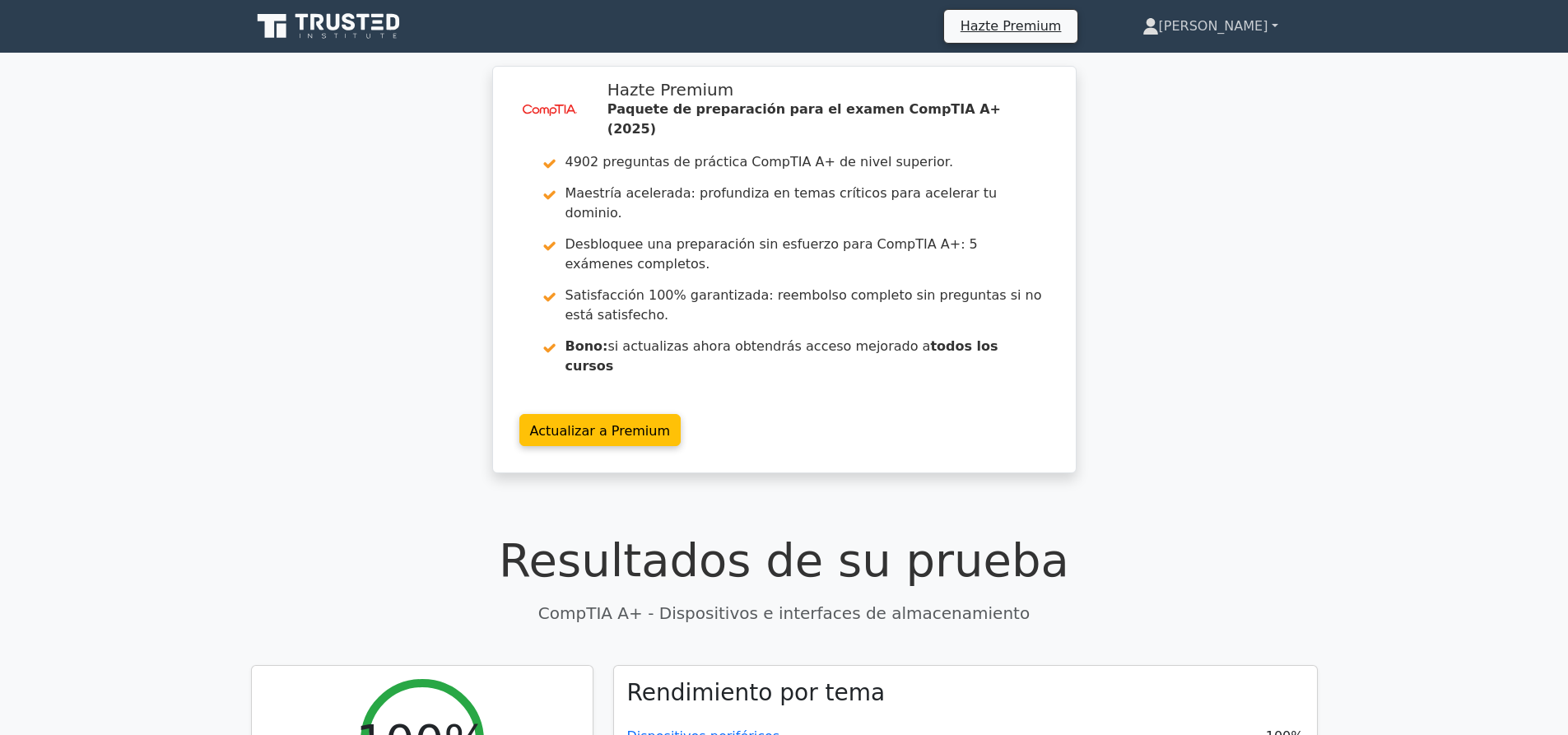
click at [1239, 10] on link "[PERSON_NAME]" at bounding box center [1210, 26] width 214 height 33
click at [1222, 62] on link "Perfil" at bounding box center [1169, 65] width 131 height 27
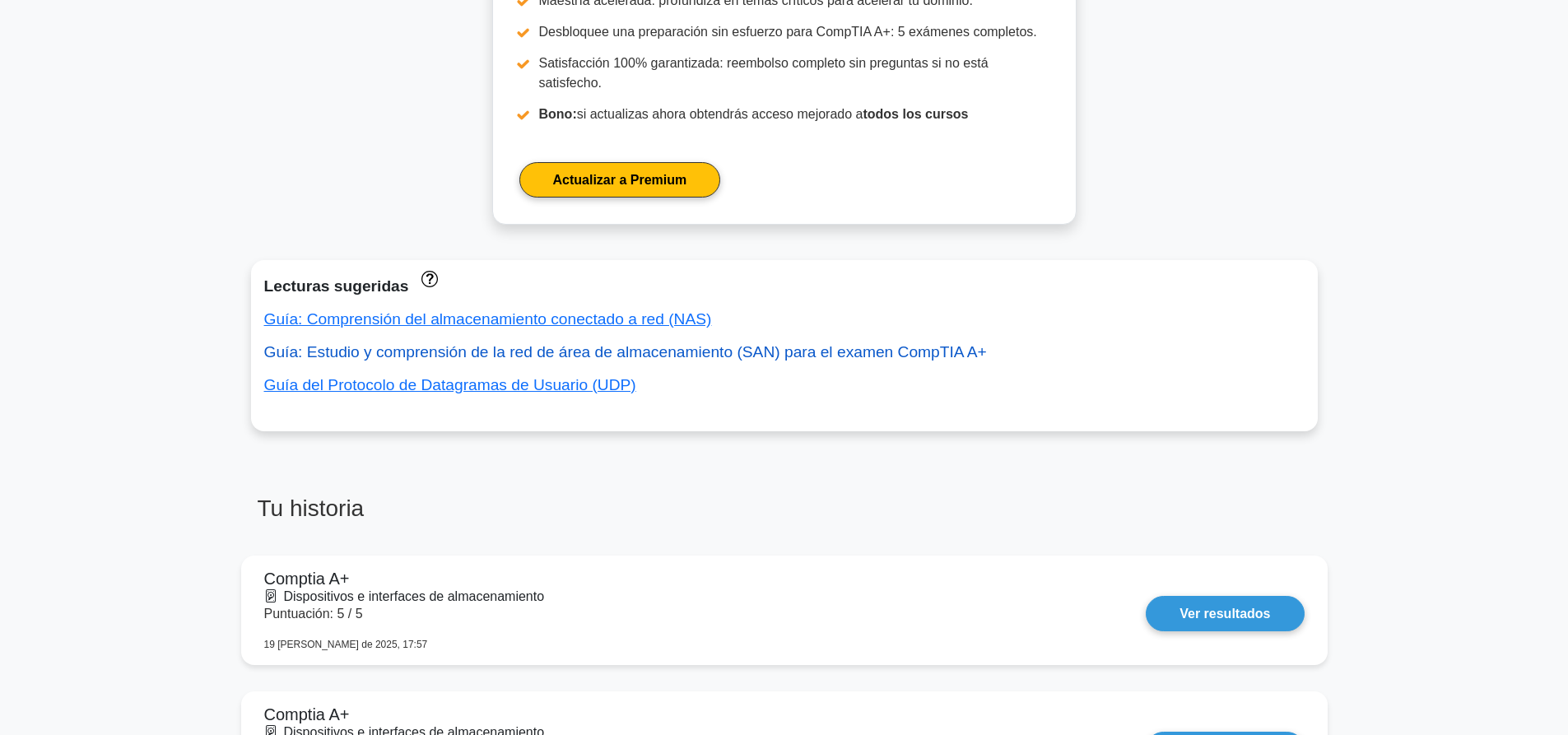
scroll to position [741, 0]
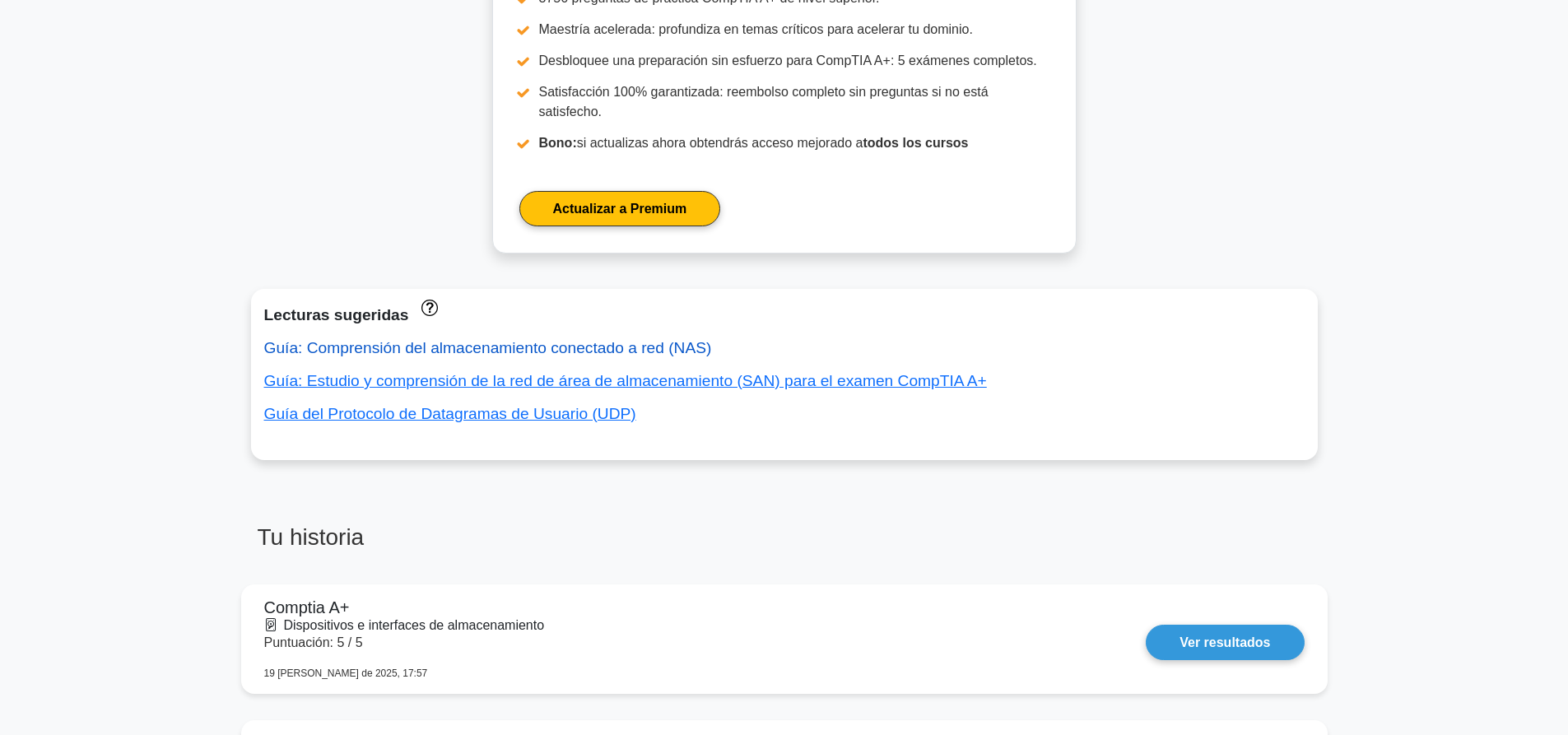
click at [658, 339] on font "Guía: Comprensión del almacenamiento conectado a red (NAS)" at bounding box center [488, 348] width 448 height 17
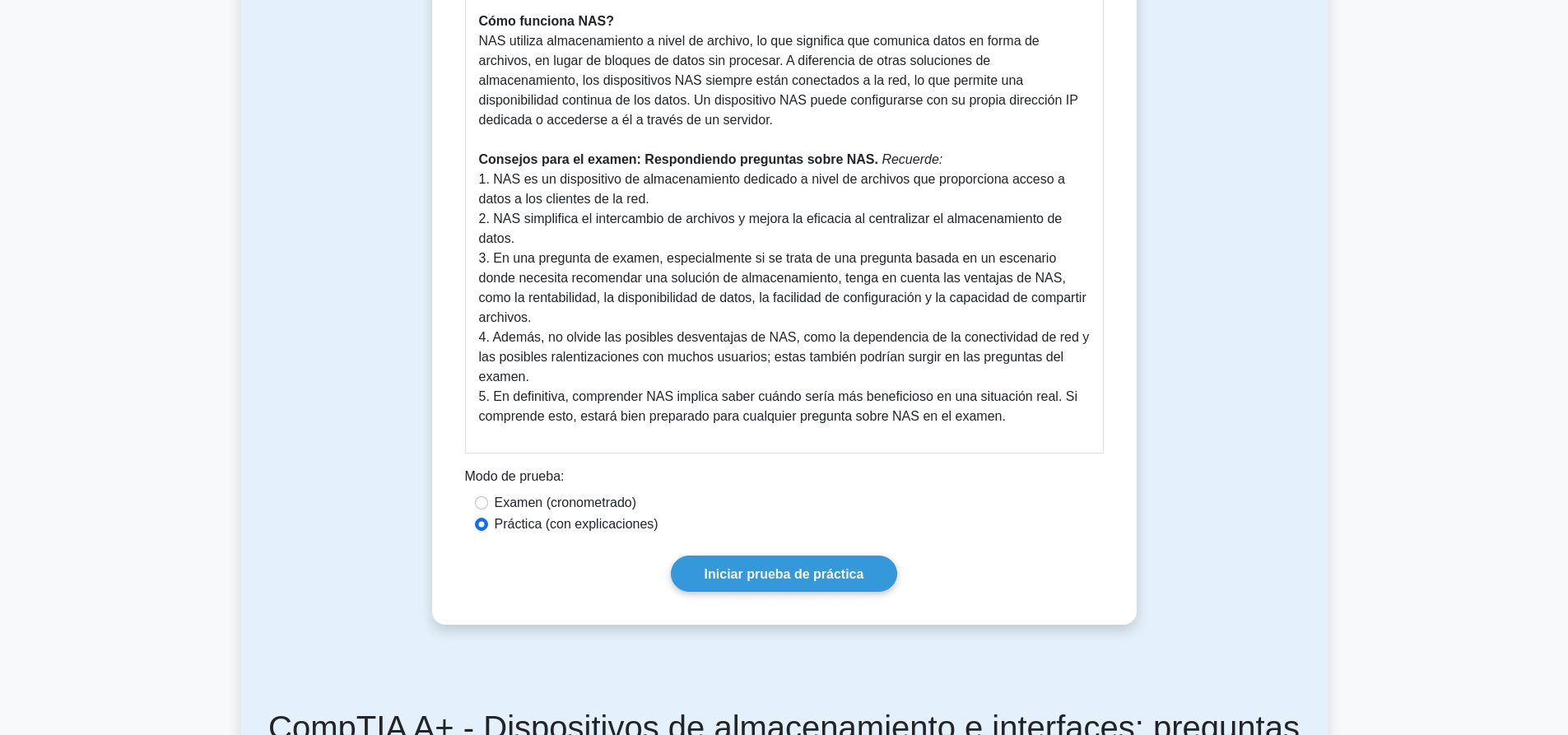
scroll to position [904, 0]
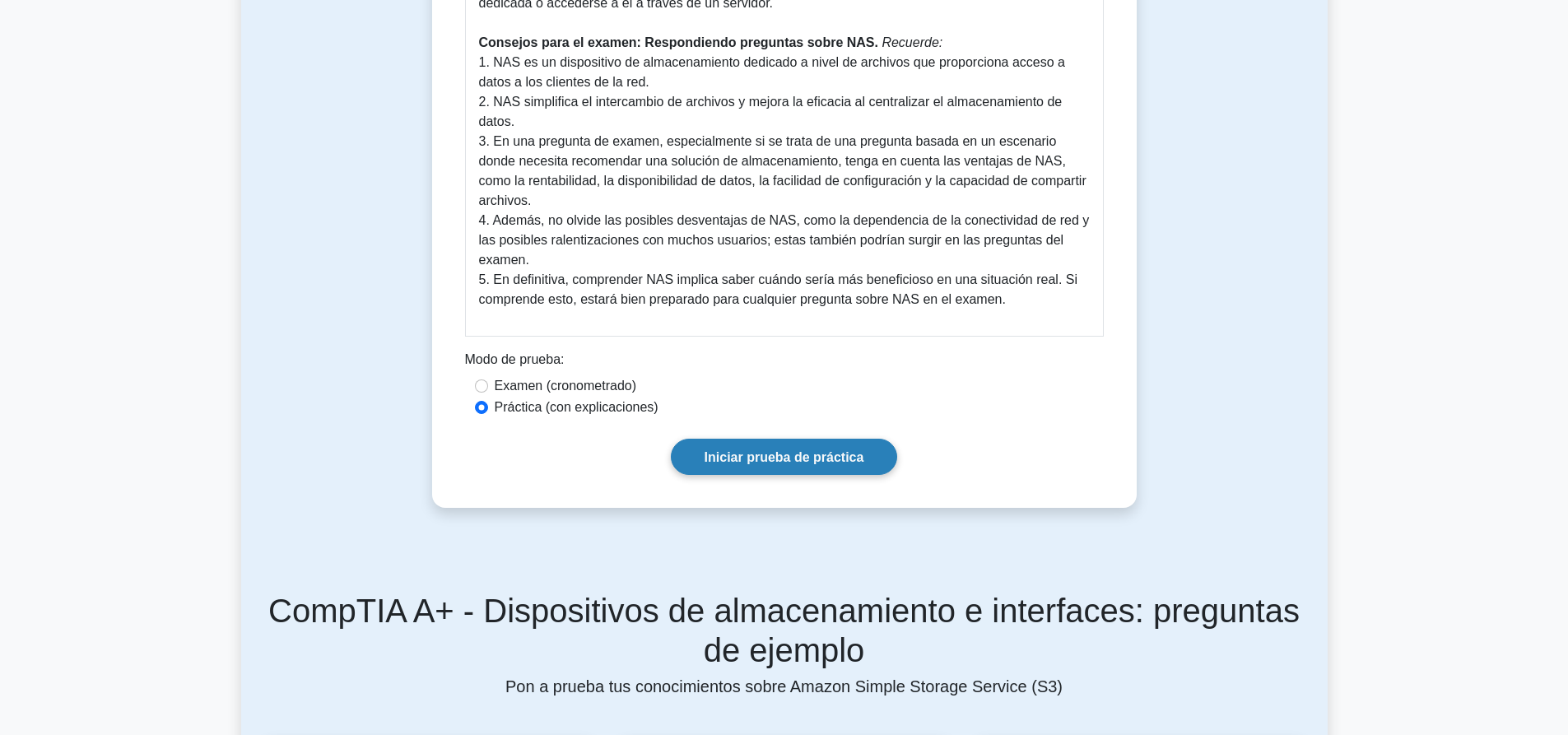
click at [780, 456] on font "Iniciar prueba de práctica" at bounding box center [785, 457] width 160 height 14
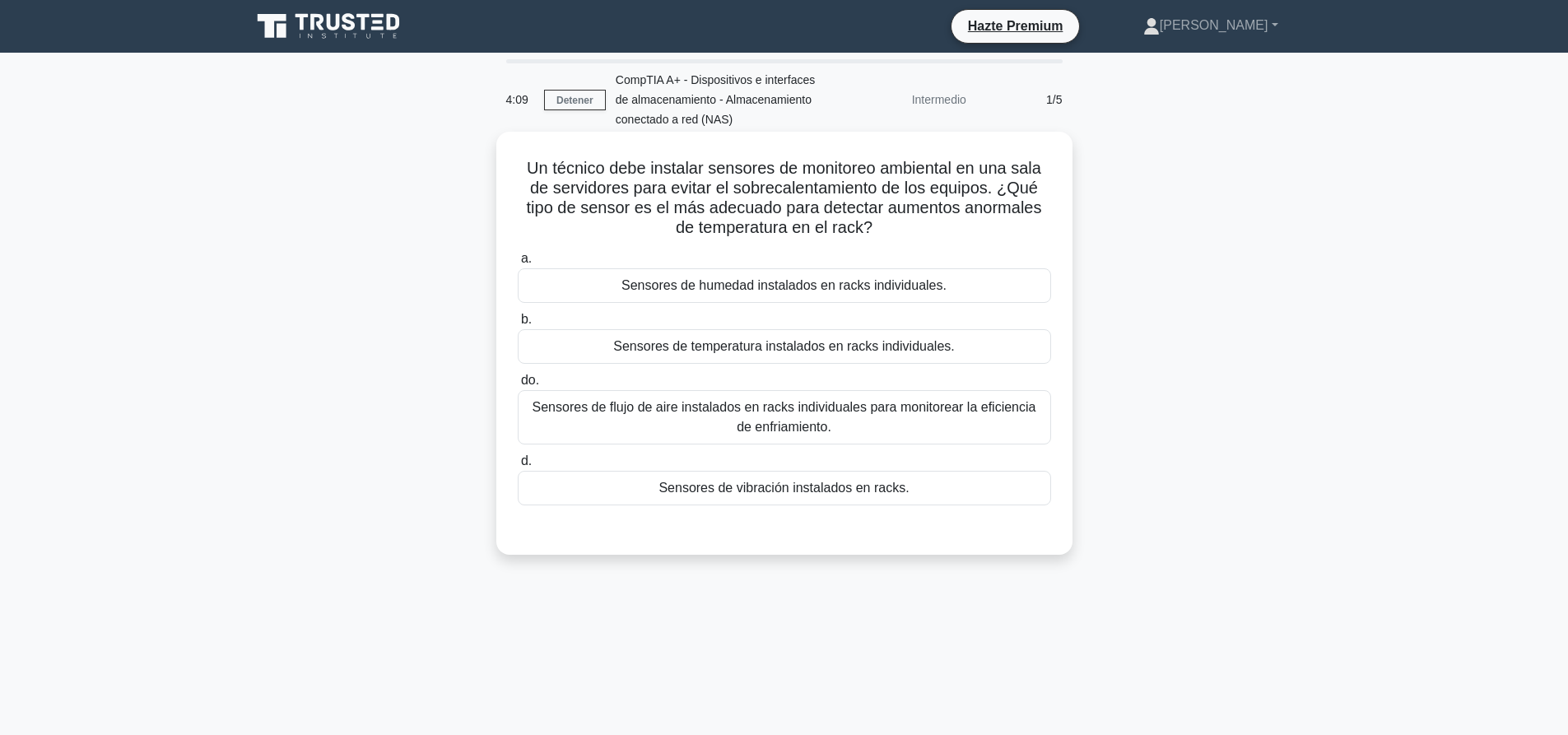
click at [797, 372] on label "do. Sensores de flujo de aire instalados en racks individuales para monitorear …" at bounding box center [784, 407] width 533 height 74
click at [517, 375] on input "do. Sensores de flujo de aire instalados en racks individuales para monitorear …" at bounding box center [517, 380] width 0 height 10
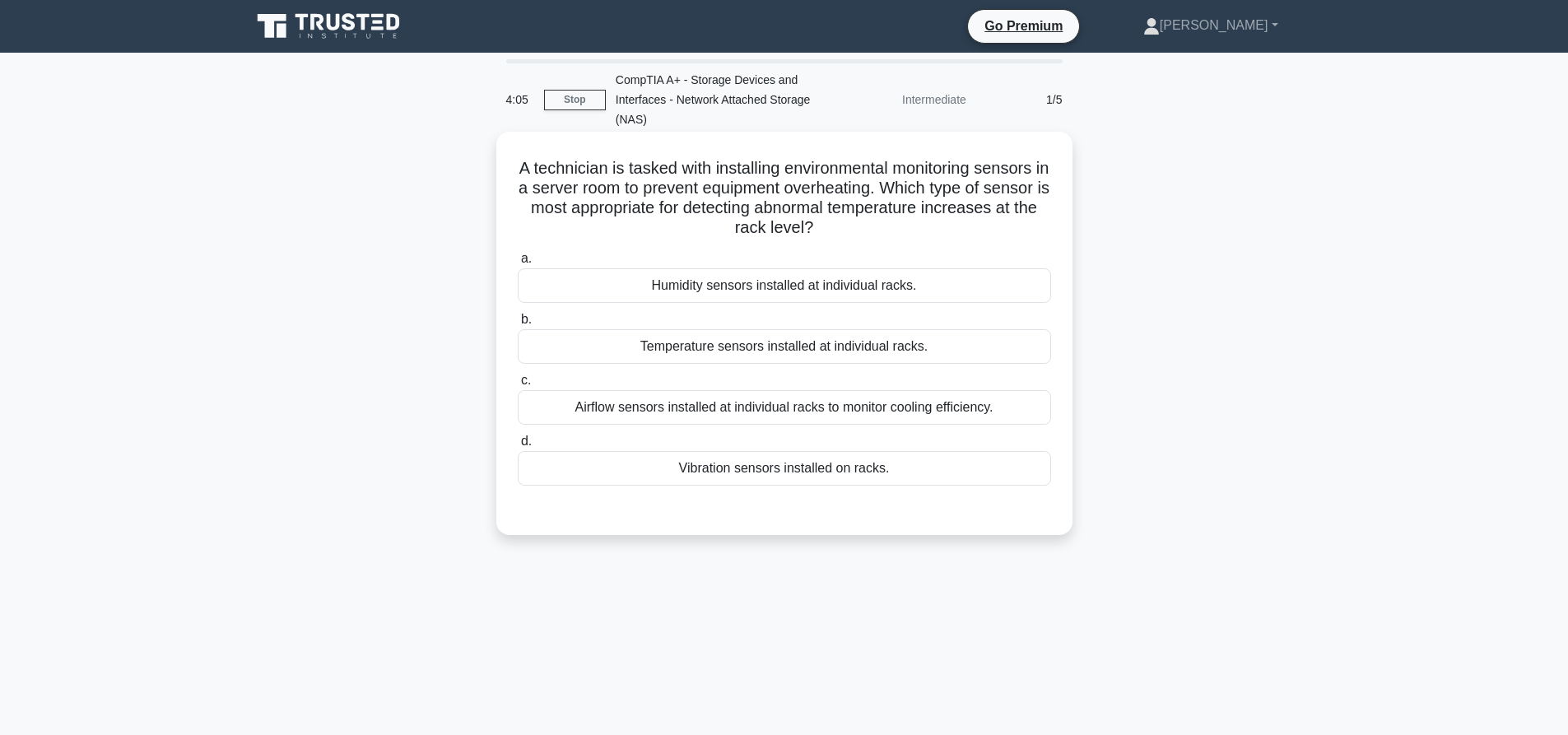
click at [838, 348] on div "Temperature sensors installed at individual racks." at bounding box center [784, 347] width 533 height 34
click at [517, 325] on input "b. Temperature sensors installed at individual racks." at bounding box center [517, 319] width 0 height 10
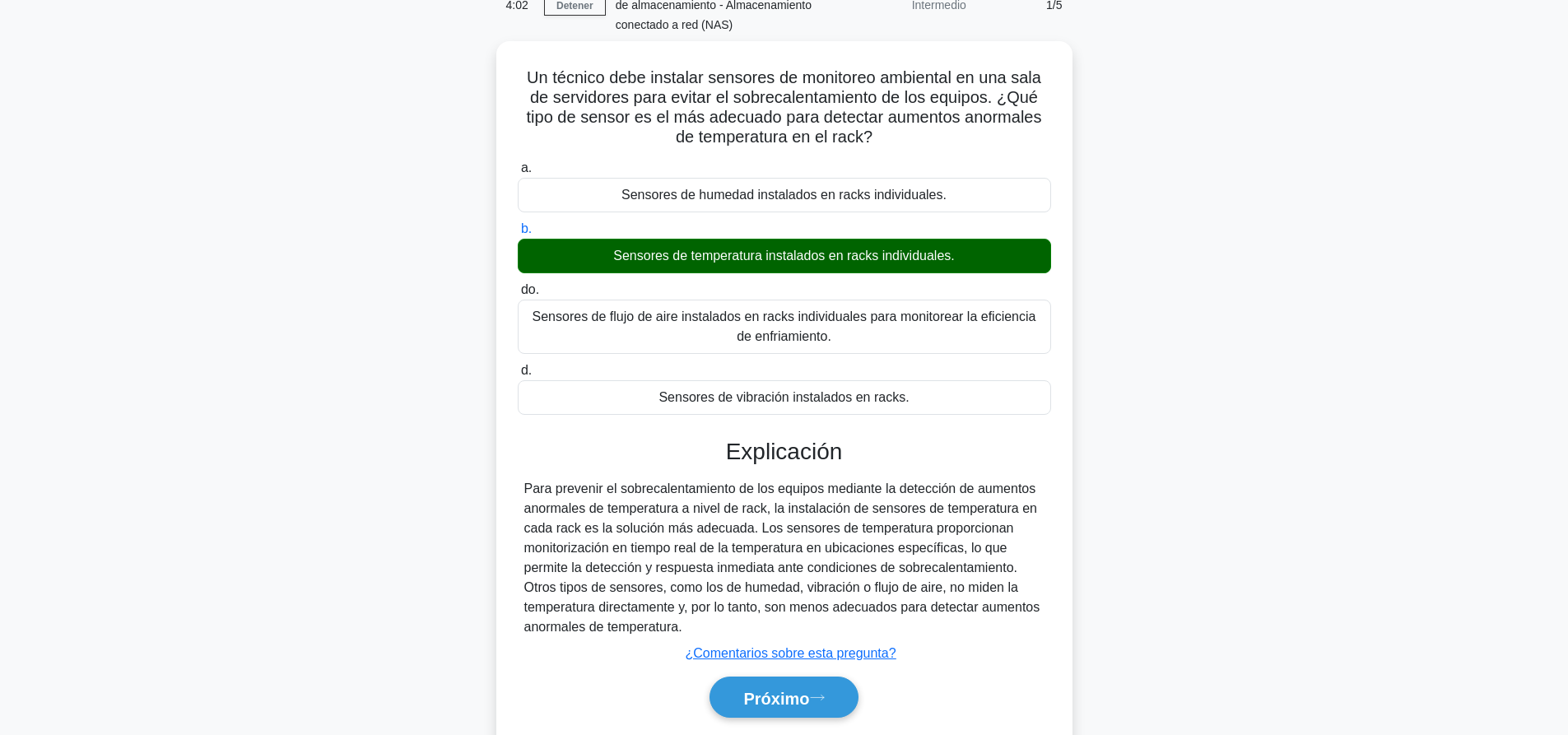
scroll to position [154, 0]
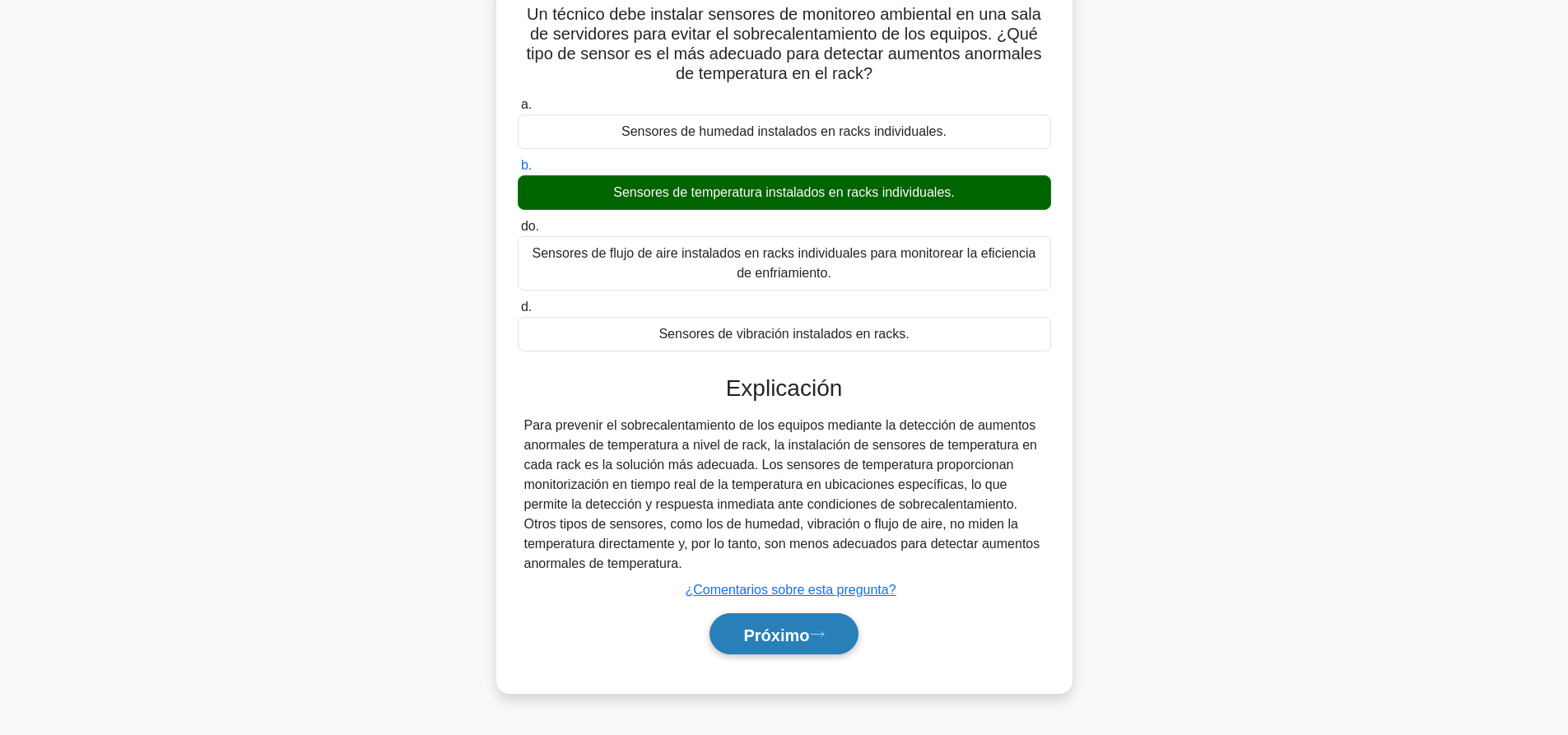
click at [835, 640] on button "Próximo" at bounding box center [784, 634] width 149 height 42
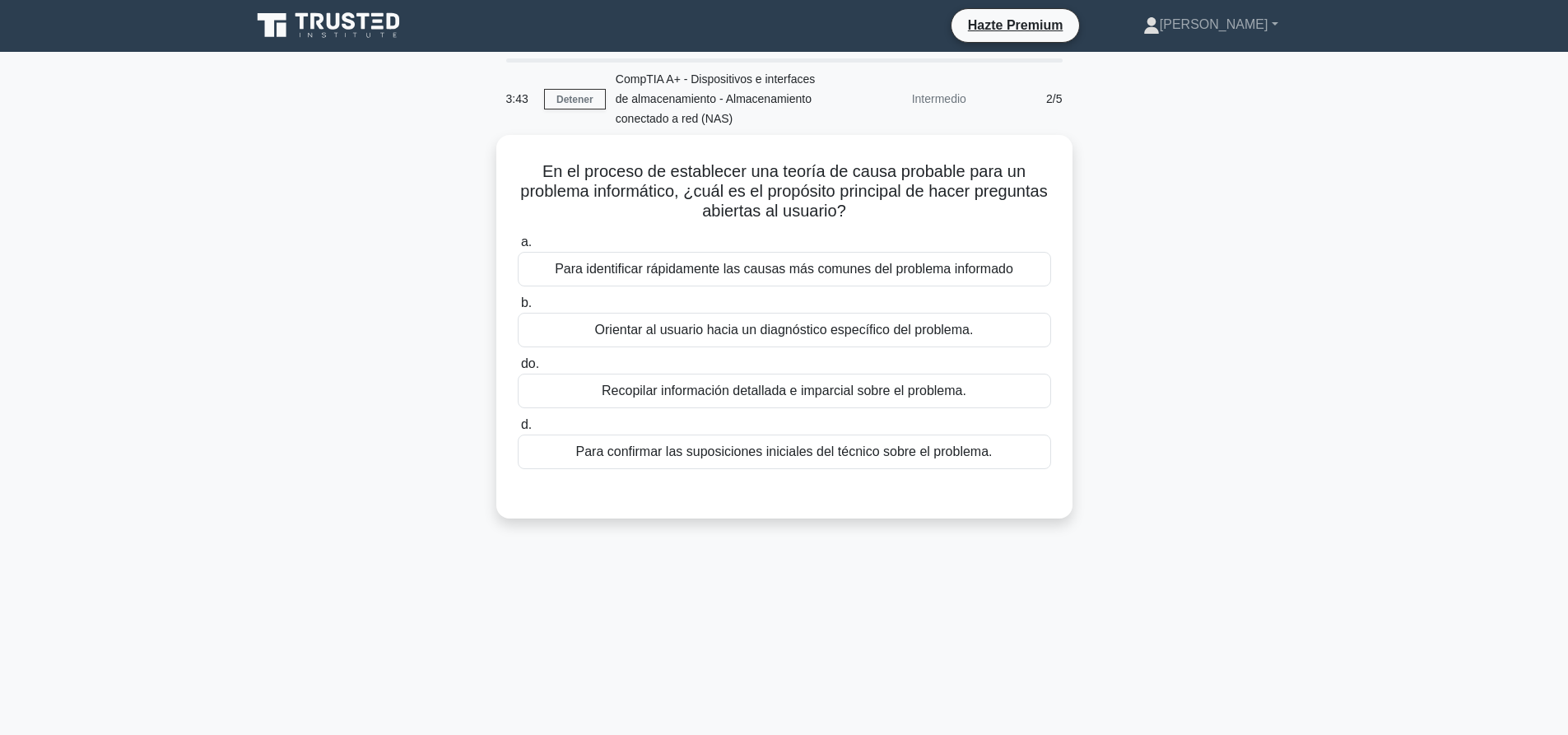
scroll to position [0, 0]
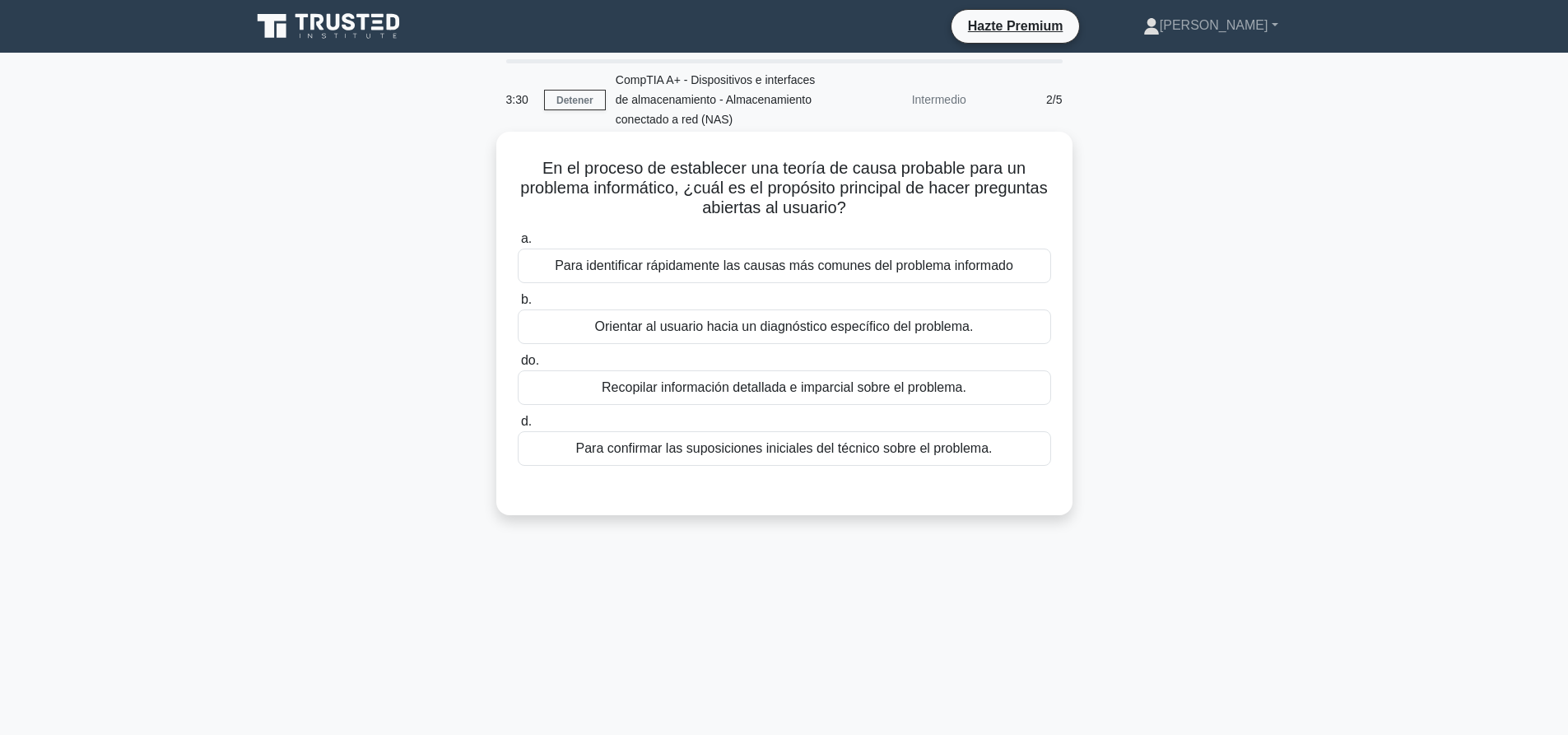
click at [905, 267] on font "Para identificar rápidamente las causas más comunes del problema informado" at bounding box center [783, 265] width 458 height 14
click at [517, 245] on input "a. Para identificar rápidamente las causas más comunes del problema informado" at bounding box center [517, 238] width 0 height 10
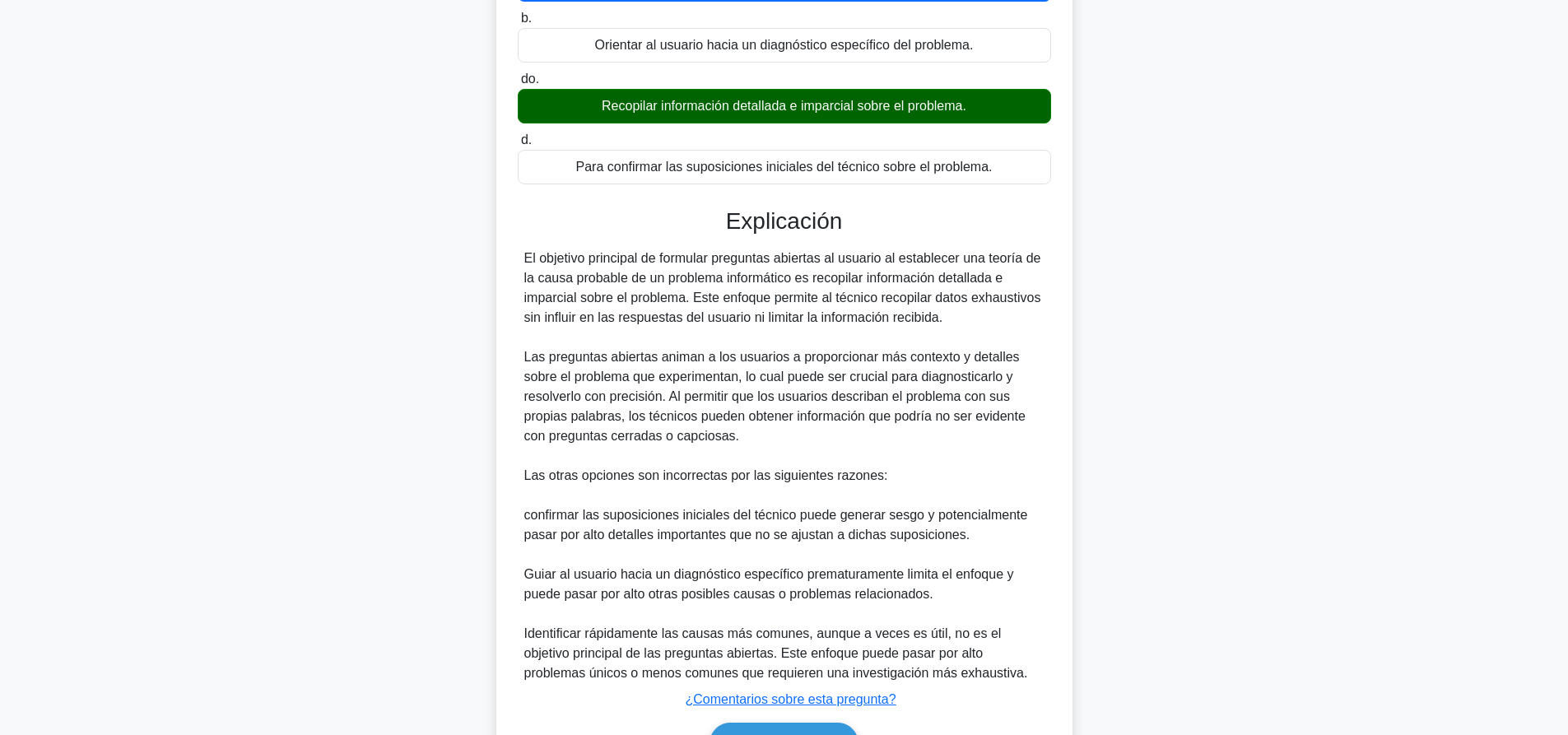
scroll to position [384, 0]
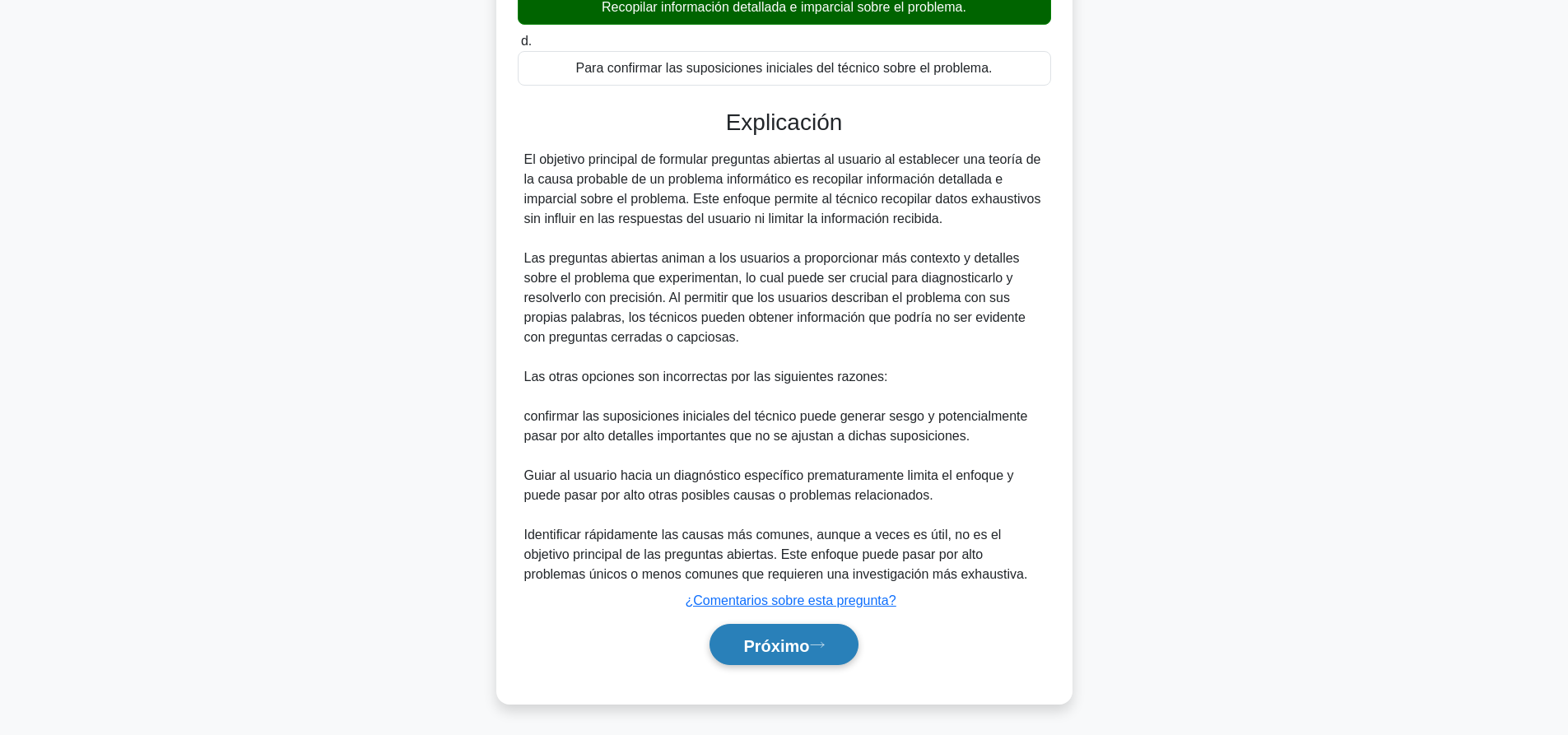
click at [824, 646] on icon at bounding box center [817, 645] width 15 height 10
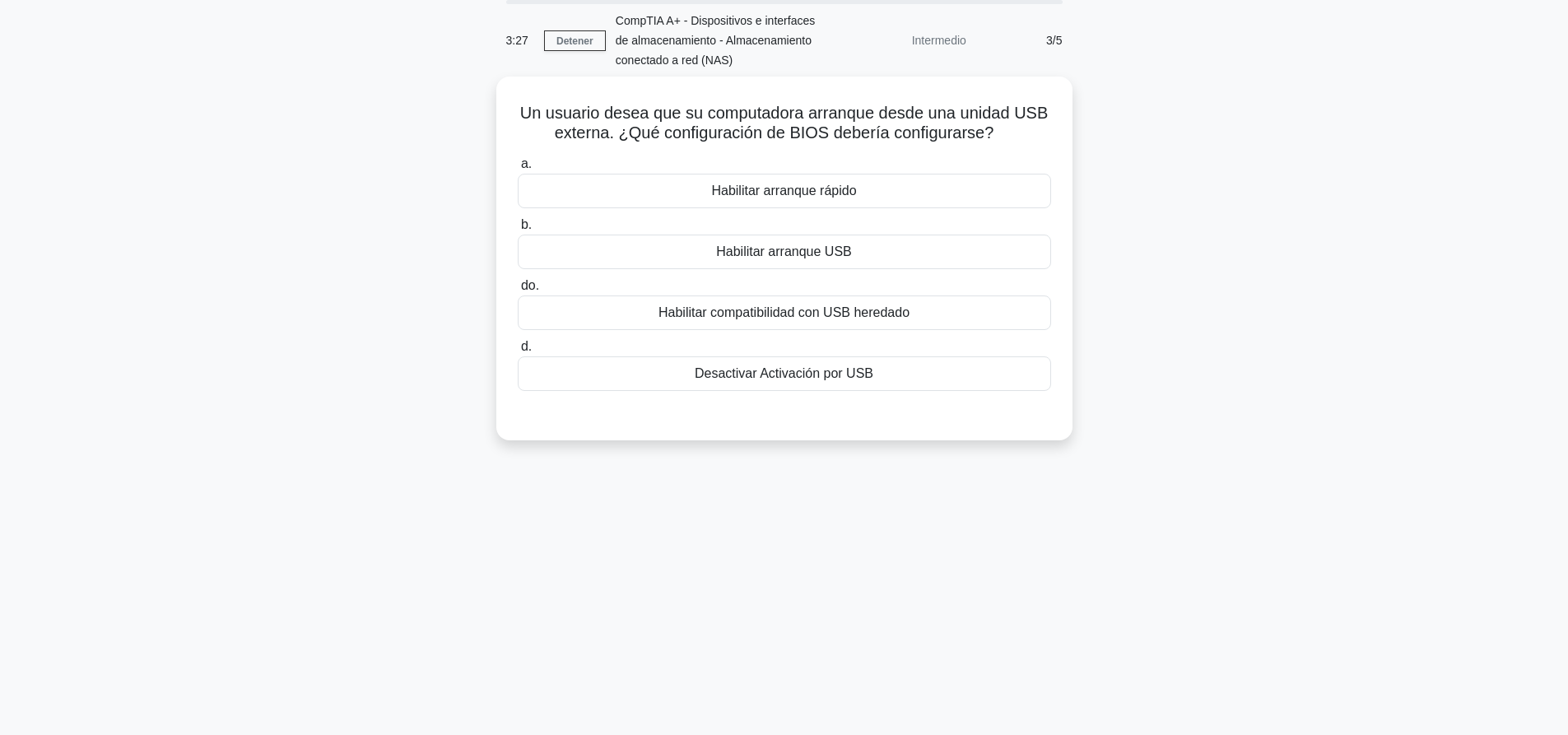
scroll to position [0, 0]
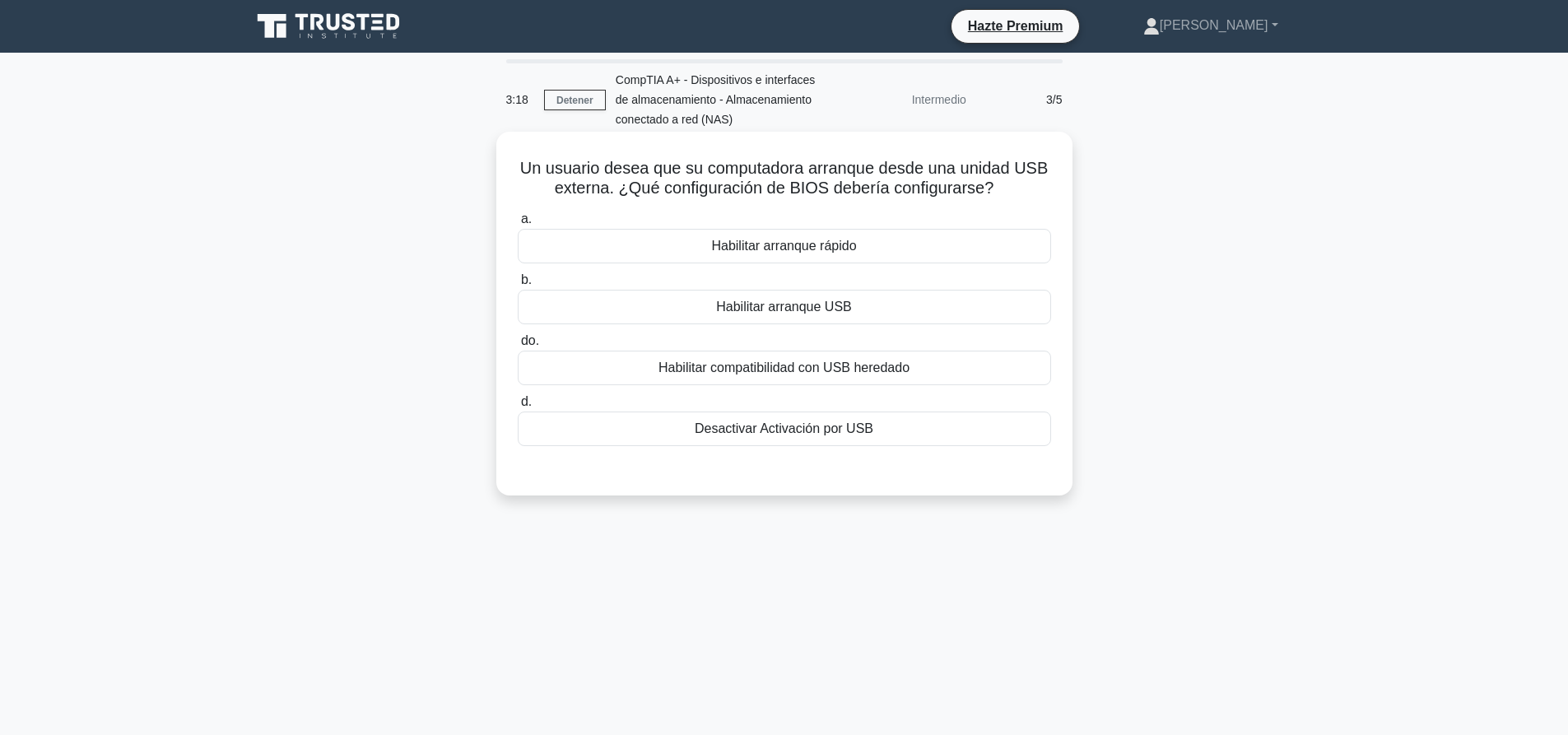
click at [820, 308] on font "Habilitar arranque USB" at bounding box center [784, 306] width 136 height 14
click at [517, 286] on input "b. Habilitar arranque USB" at bounding box center [517, 280] width 0 height 10
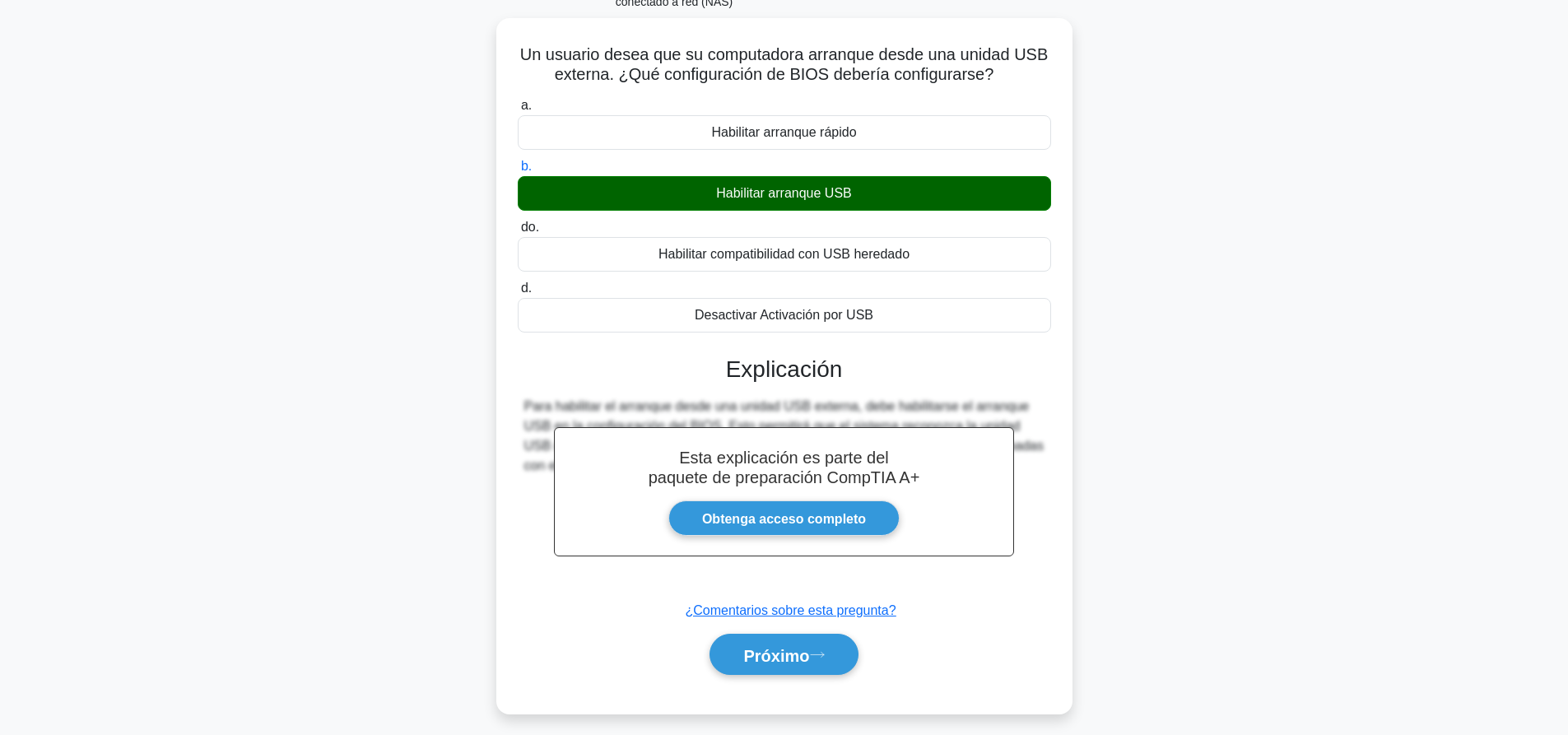
scroll to position [154, 0]
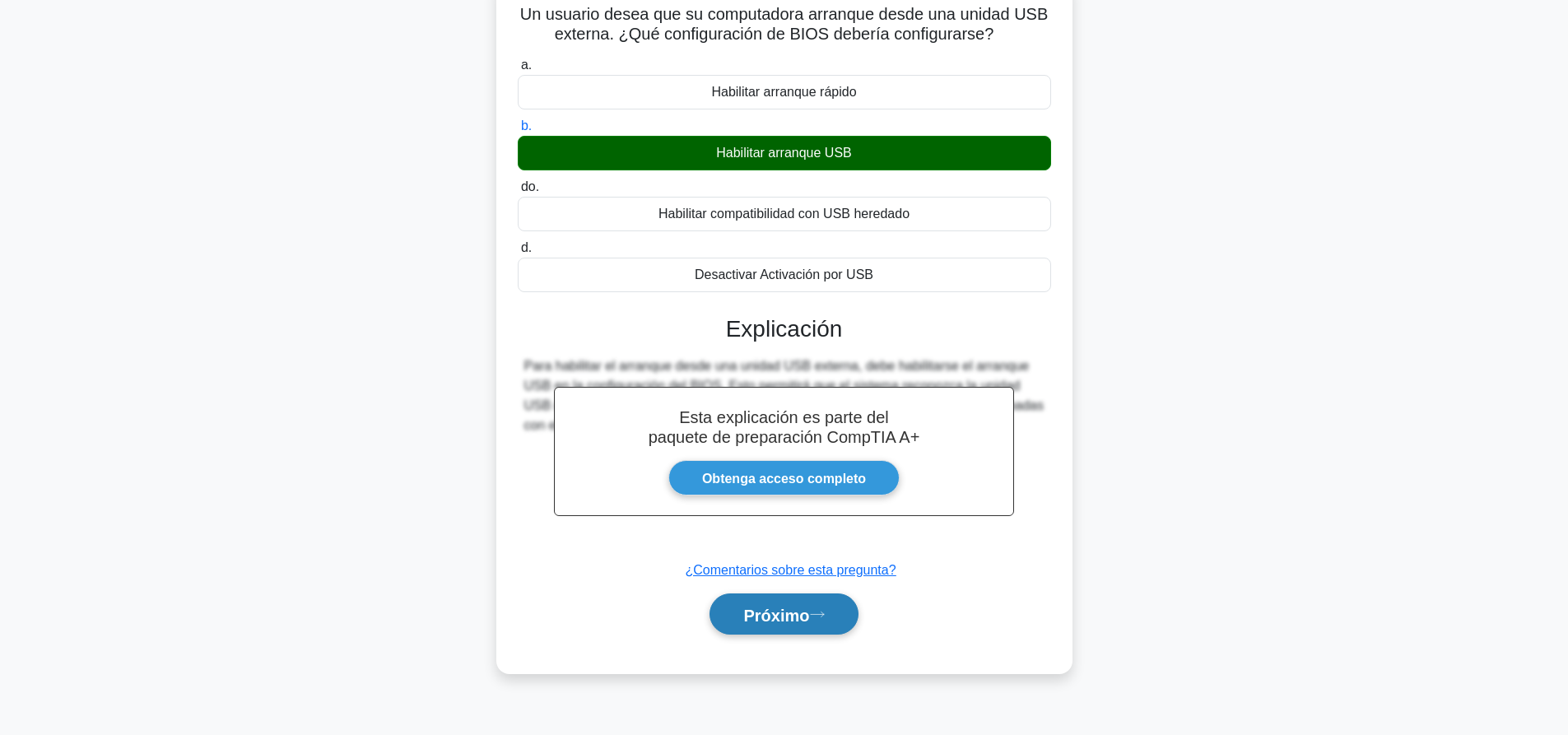
click at [794, 634] on button "Próximo" at bounding box center [784, 614] width 149 height 42
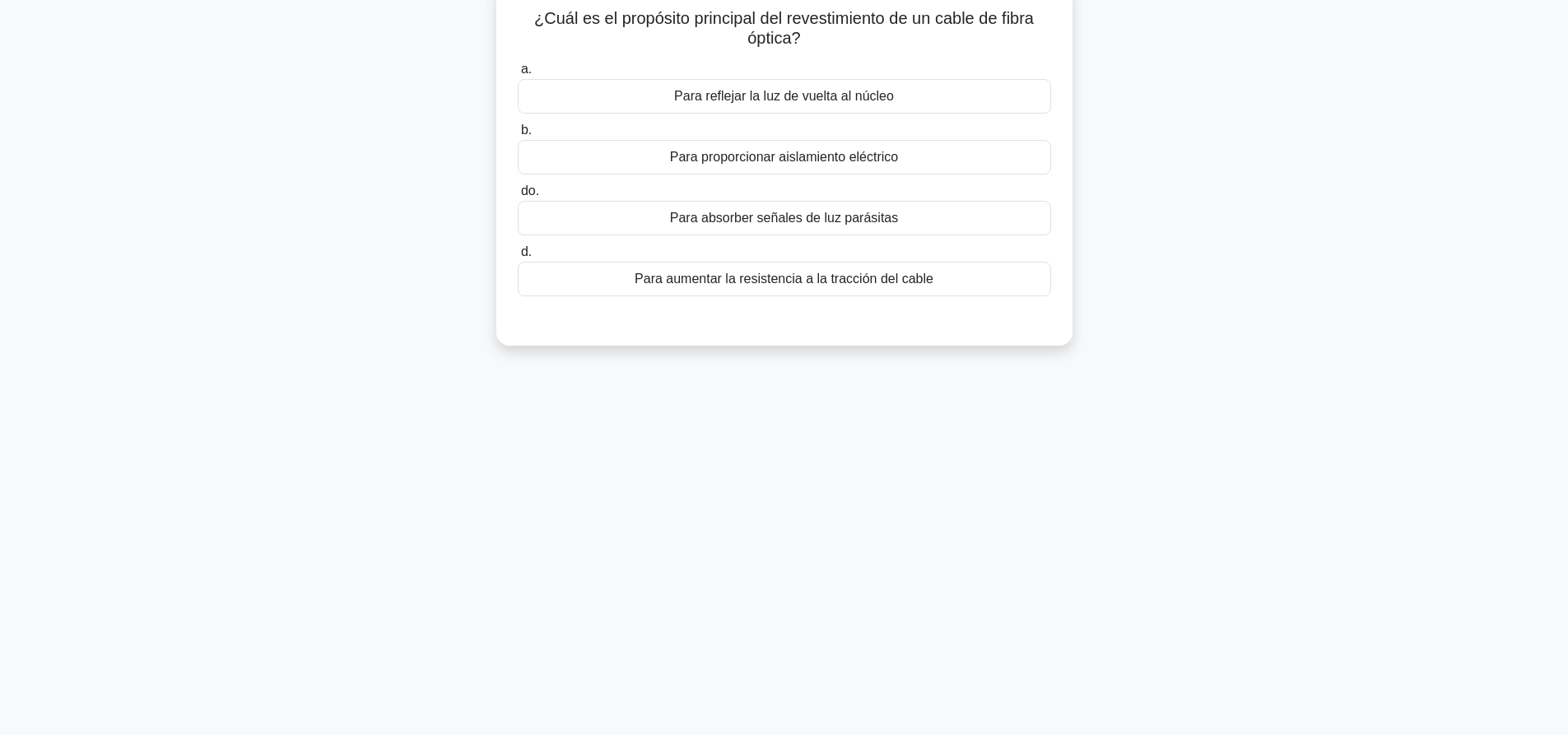
scroll to position [0, 0]
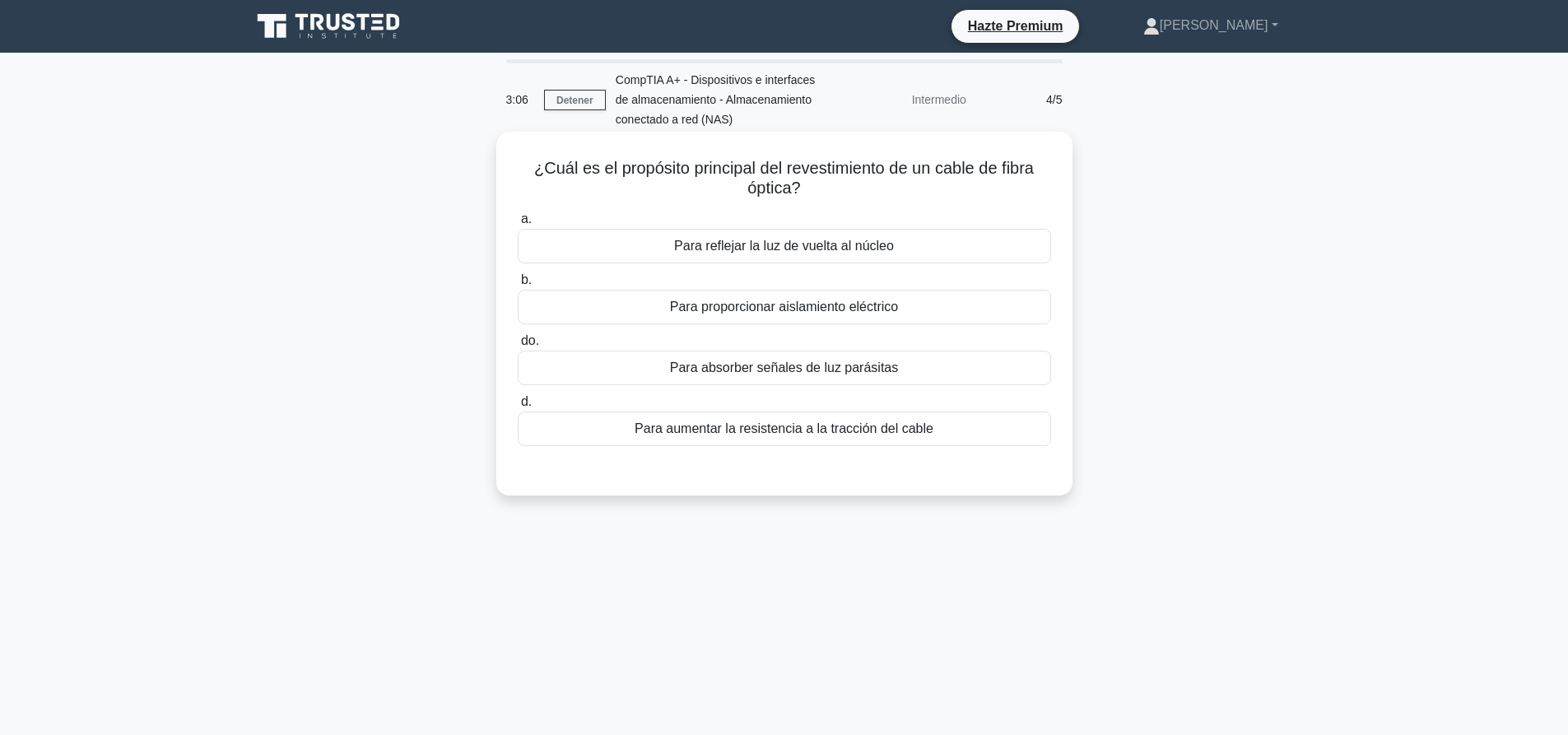
click at [913, 307] on div "Para proporcionar aislamiento eléctrico" at bounding box center [784, 307] width 533 height 34
click at [517, 286] on input "b. Para proporcionar aislamiento eléctrico" at bounding box center [517, 280] width 0 height 10
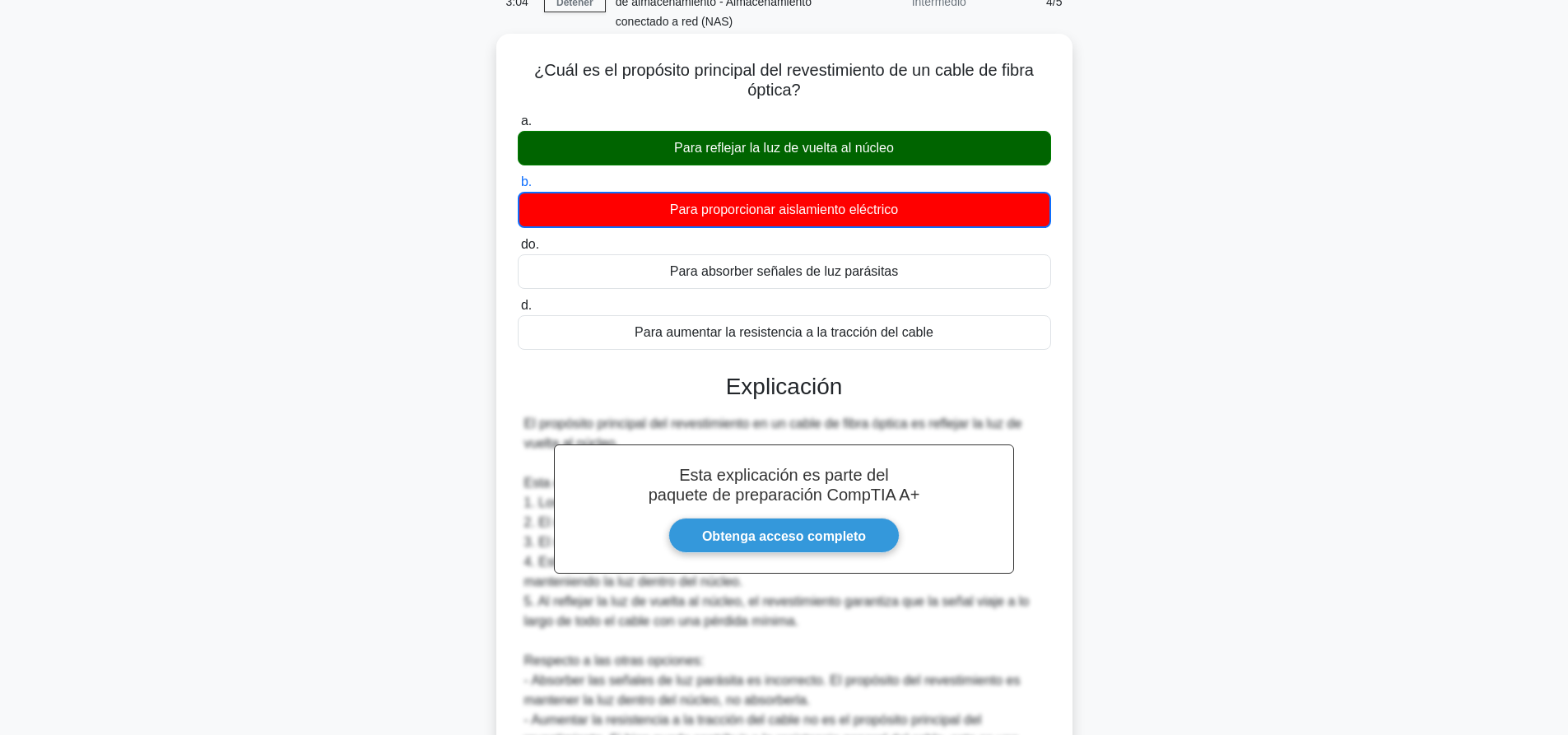
scroll to position [344, 0]
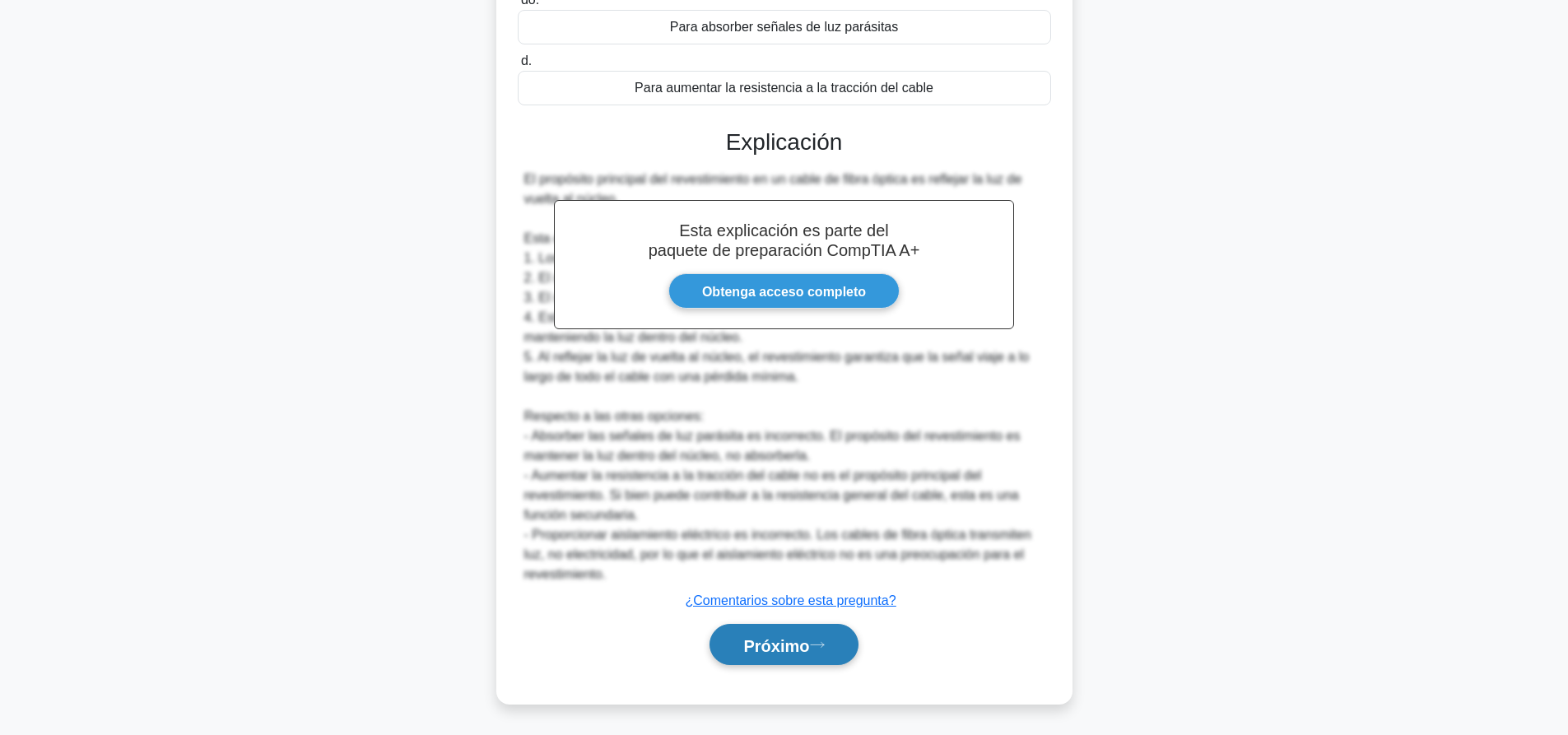
click at [809, 653] on font "Próximo" at bounding box center [775, 645] width 66 height 18
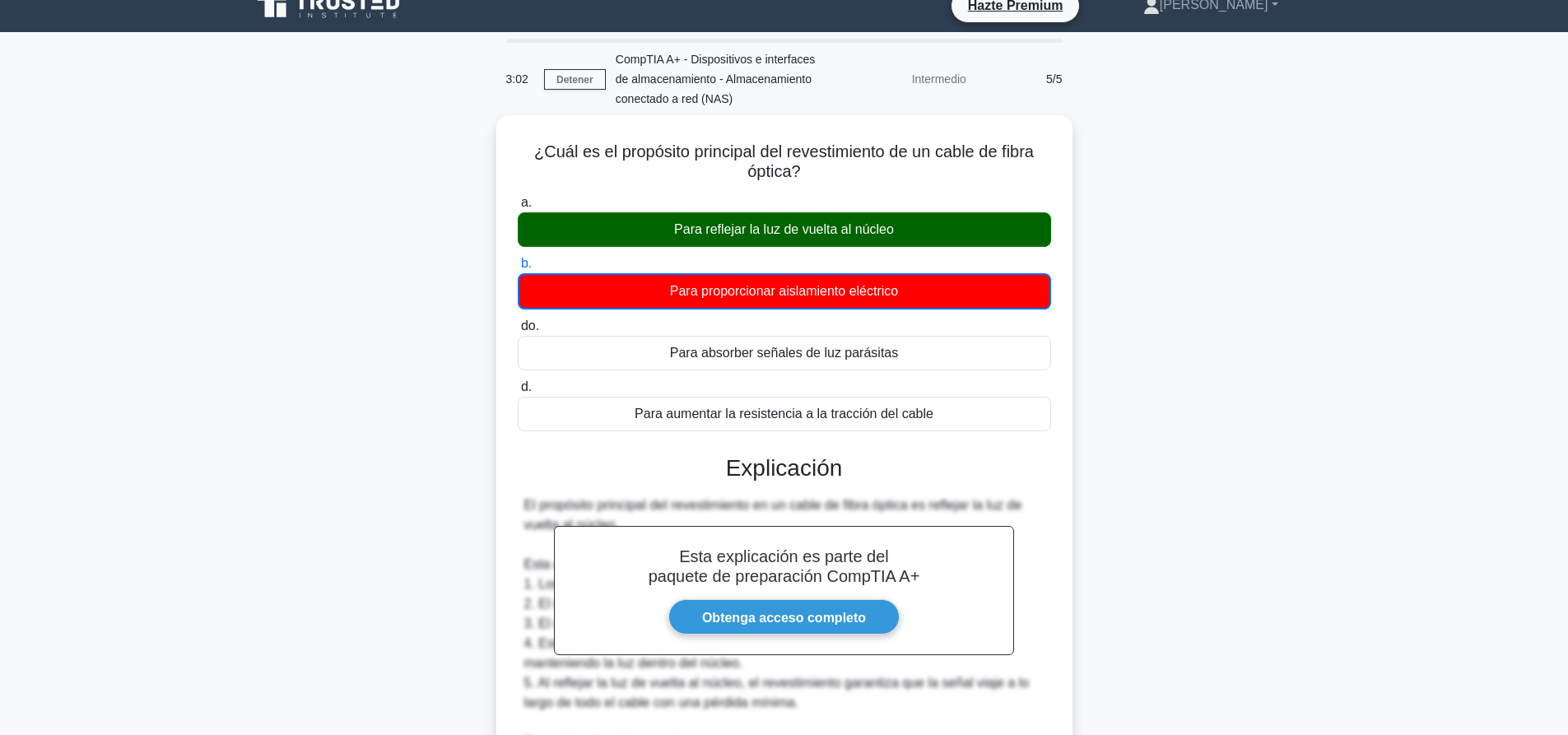
scroll to position [0, 0]
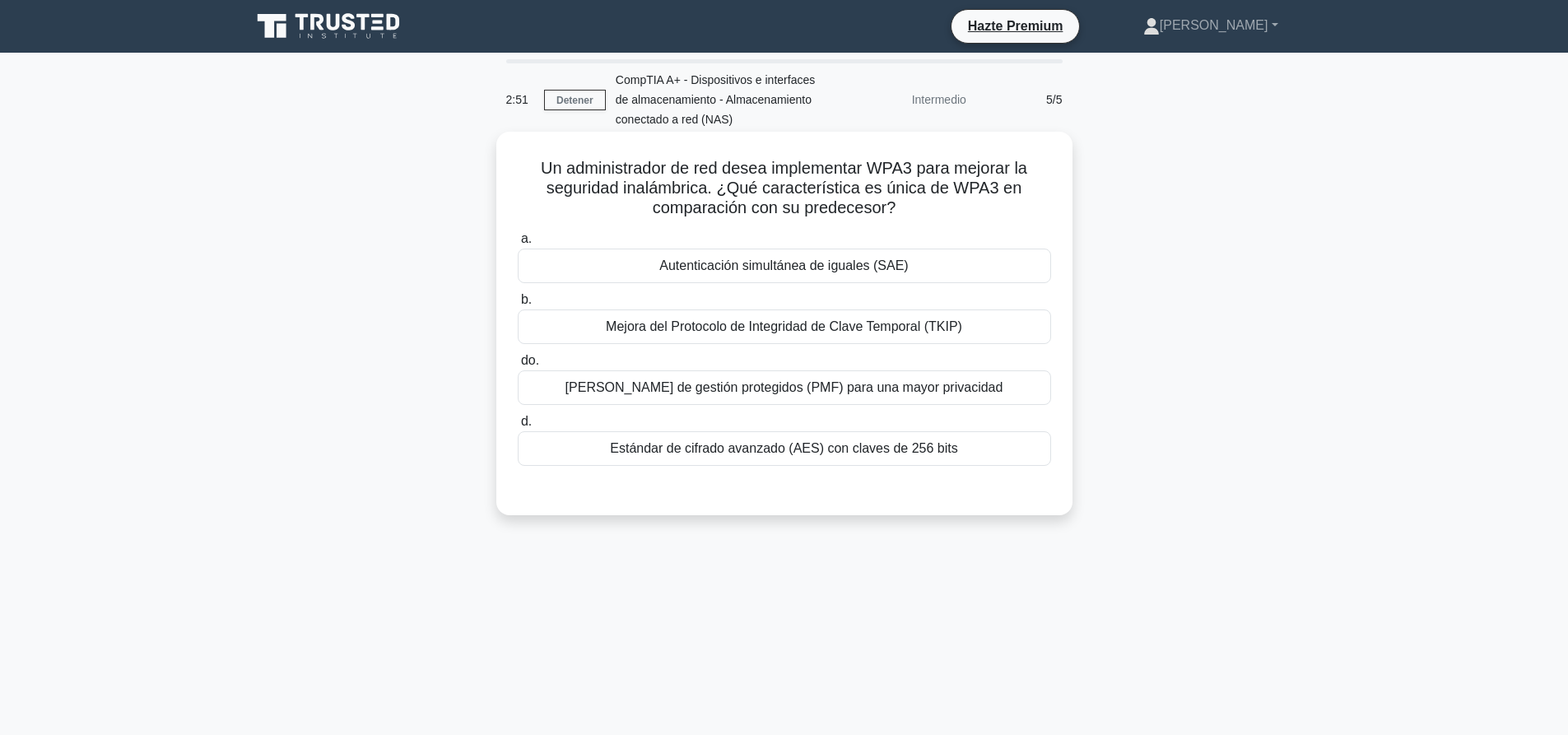
click at [849, 450] on font "Estándar de cifrado avanzado (AES) con claves de 256 bits" at bounding box center [783, 447] width 348 height 14
click at [517, 427] on input "d. Estándar de cifrado avanzado (AES) con claves de 256 bits" at bounding box center [517, 421] width 0 height 10
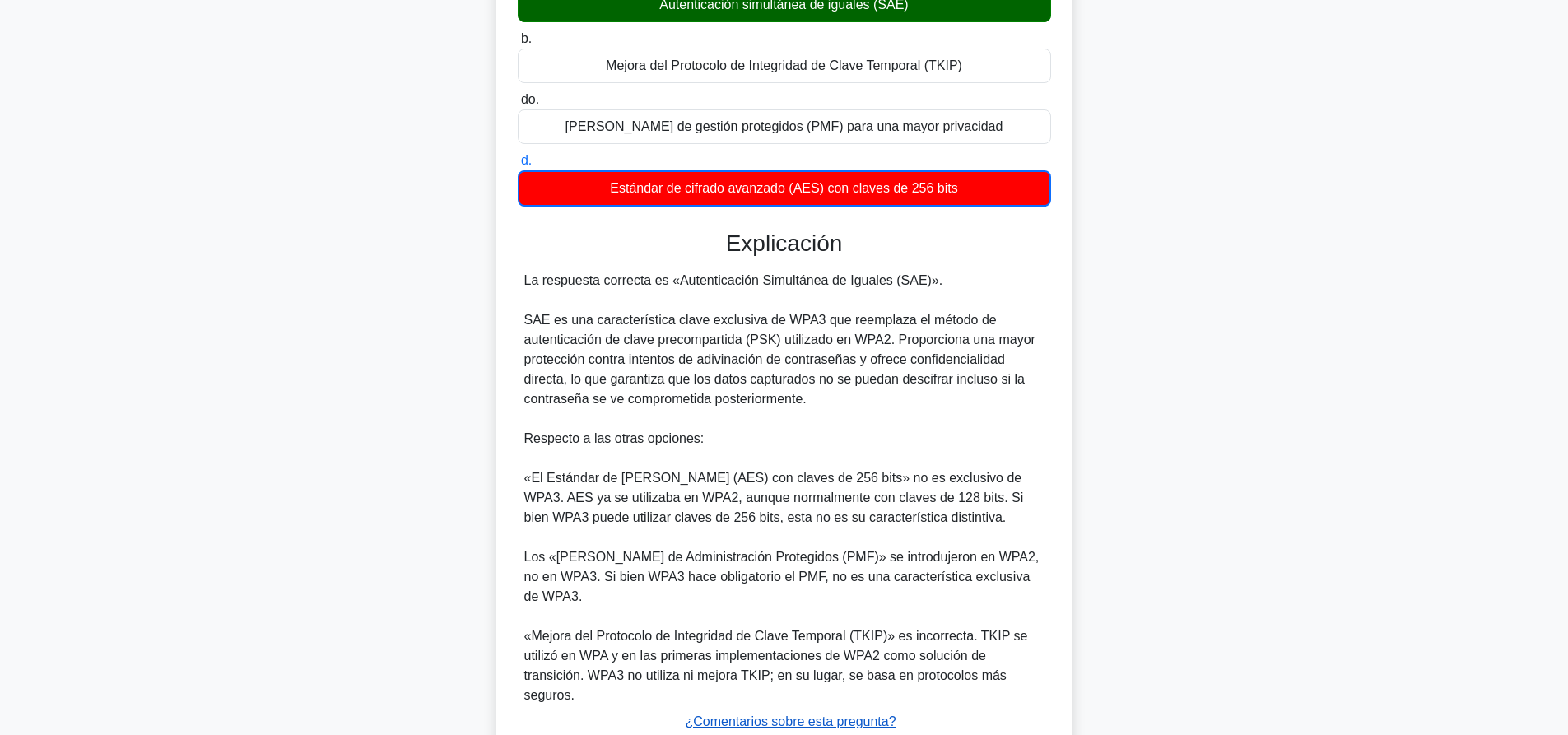
scroll to position [364, 0]
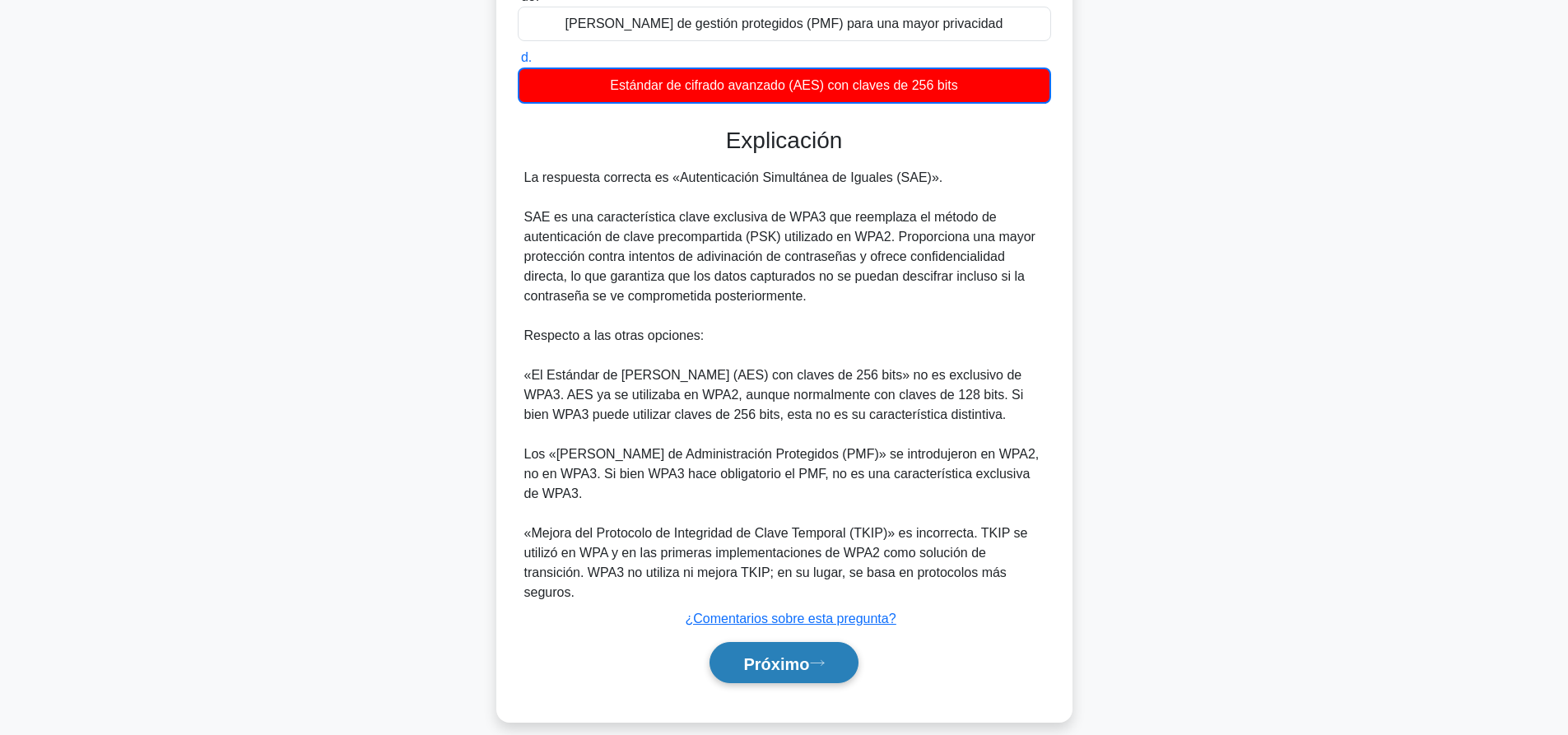
click at [775, 656] on button "Próximo" at bounding box center [784, 663] width 149 height 42
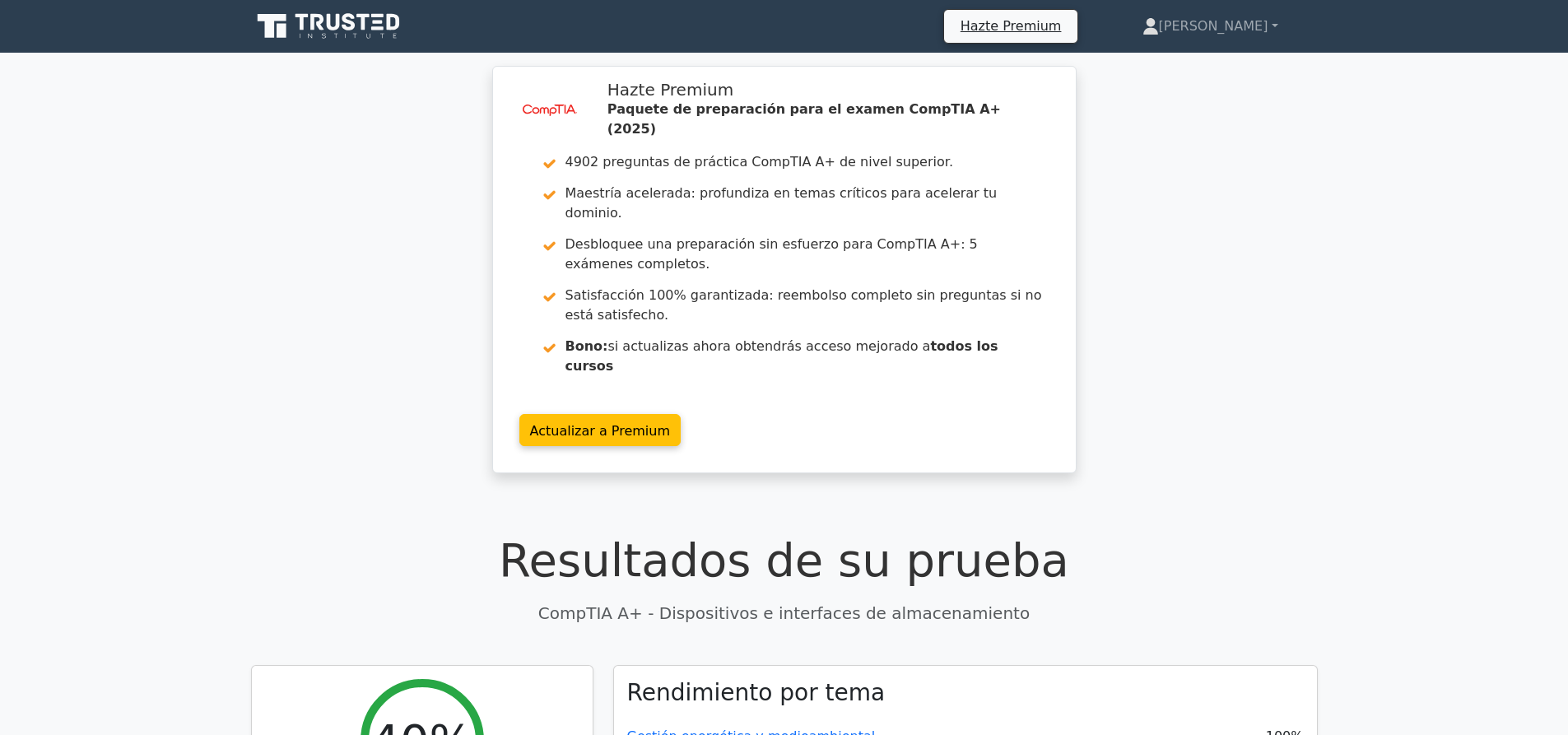
drag, startPoint x: 1249, startPoint y: 51, endPoint x: 1261, endPoint y: 21, distance: 32.3
click at [1250, 50] on nav "Hazte Premium Nicolás Perfil" at bounding box center [784, 26] width 1568 height 52
click at [1261, 21] on font "[PERSON_NAME]" at bounding box center [1213, 26] width 110 height 15
click at [1208, 79] on link "Ajustes" at bounding box center [1169, 91] width 131 height 27
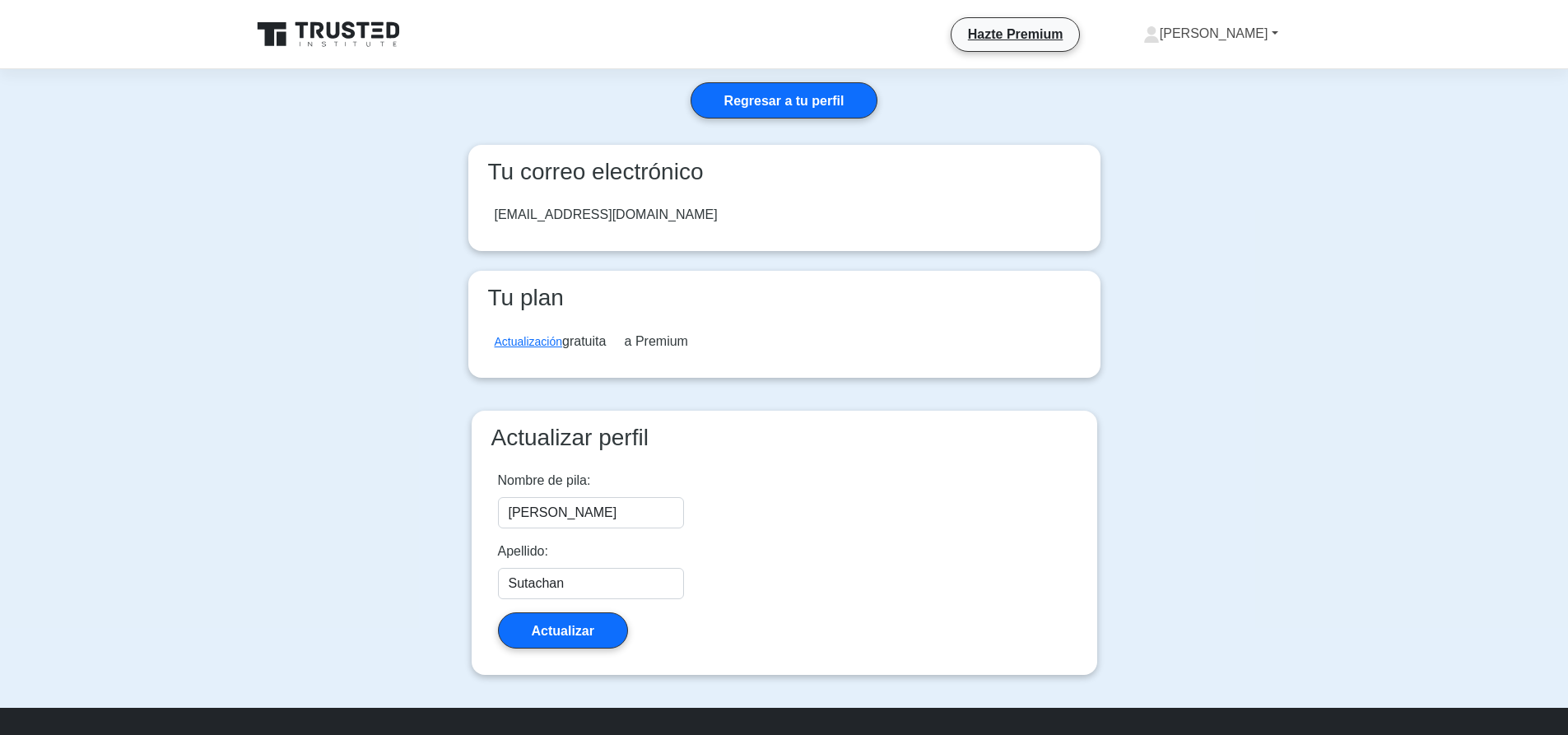
click at [1239, 26] on link "[PERSON_NAME]" at bounding box center [1211, 33] width 214 height 33
click at [1213, 71] on link "Perfil" at bounding box center [1169, 72] width 131 height 27
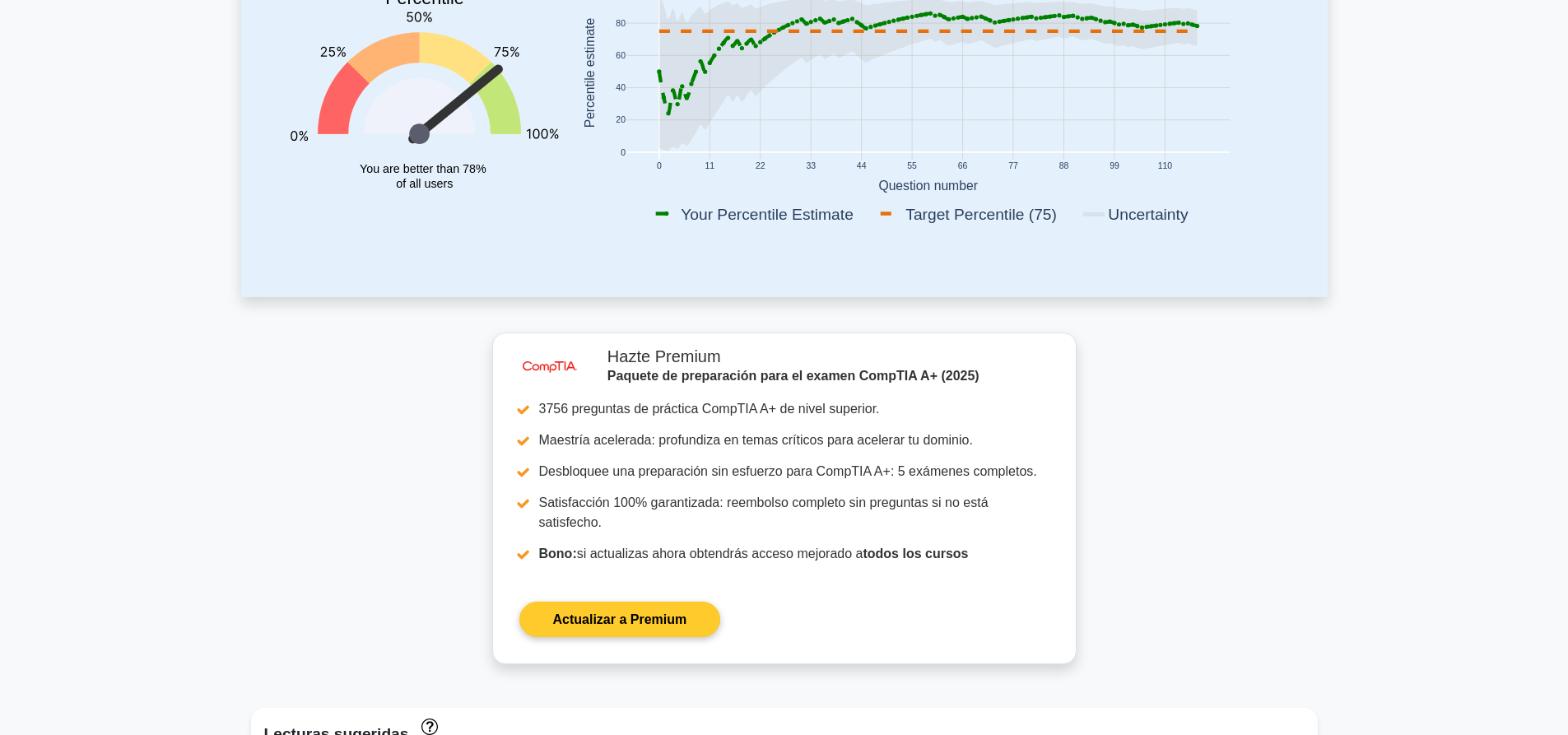
scroll to position [576, 0]
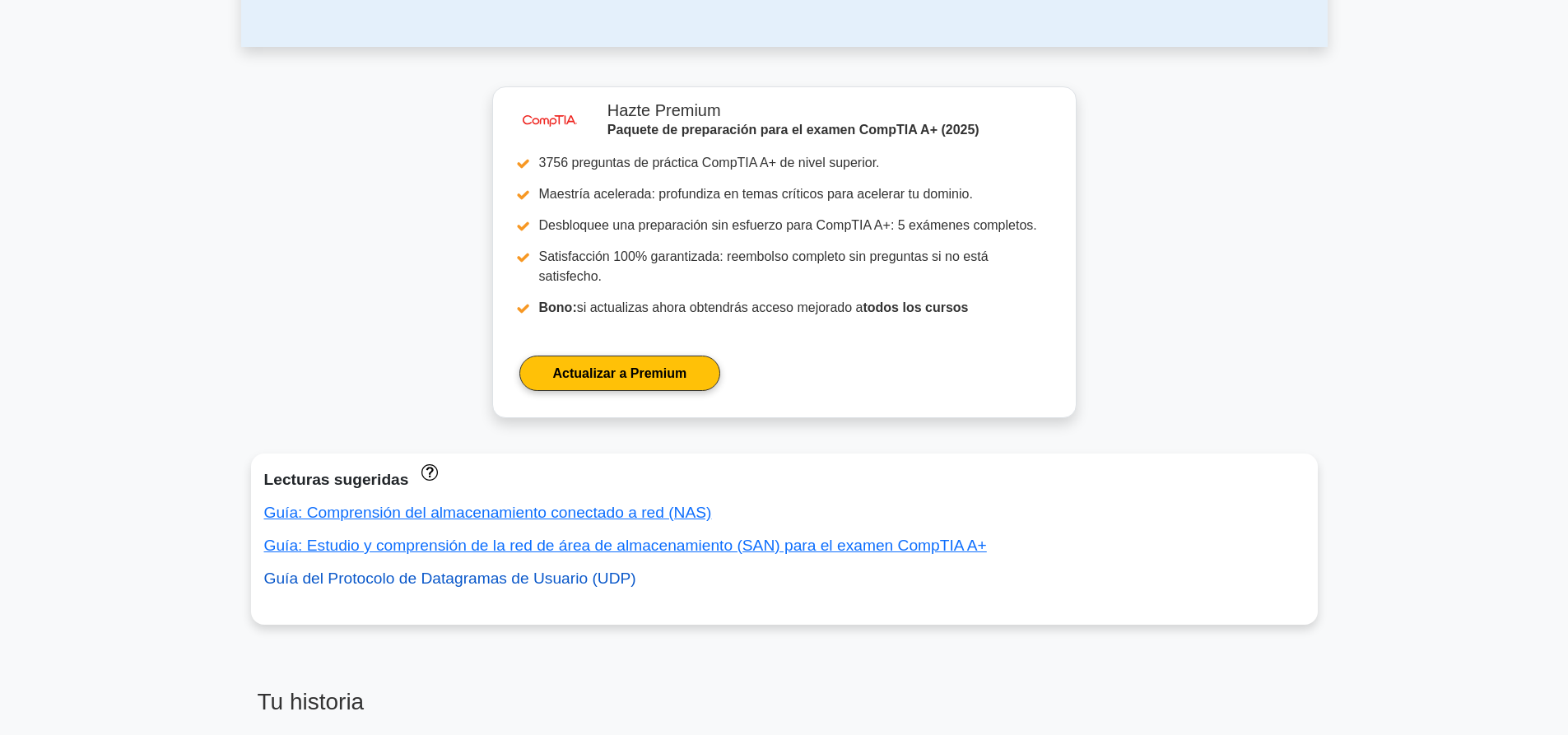
click at [596, 569] on font "Guía del Protocolo de Datagramas de Usuario (UDP)" at bounding box center [450, 578] width 372 height 17
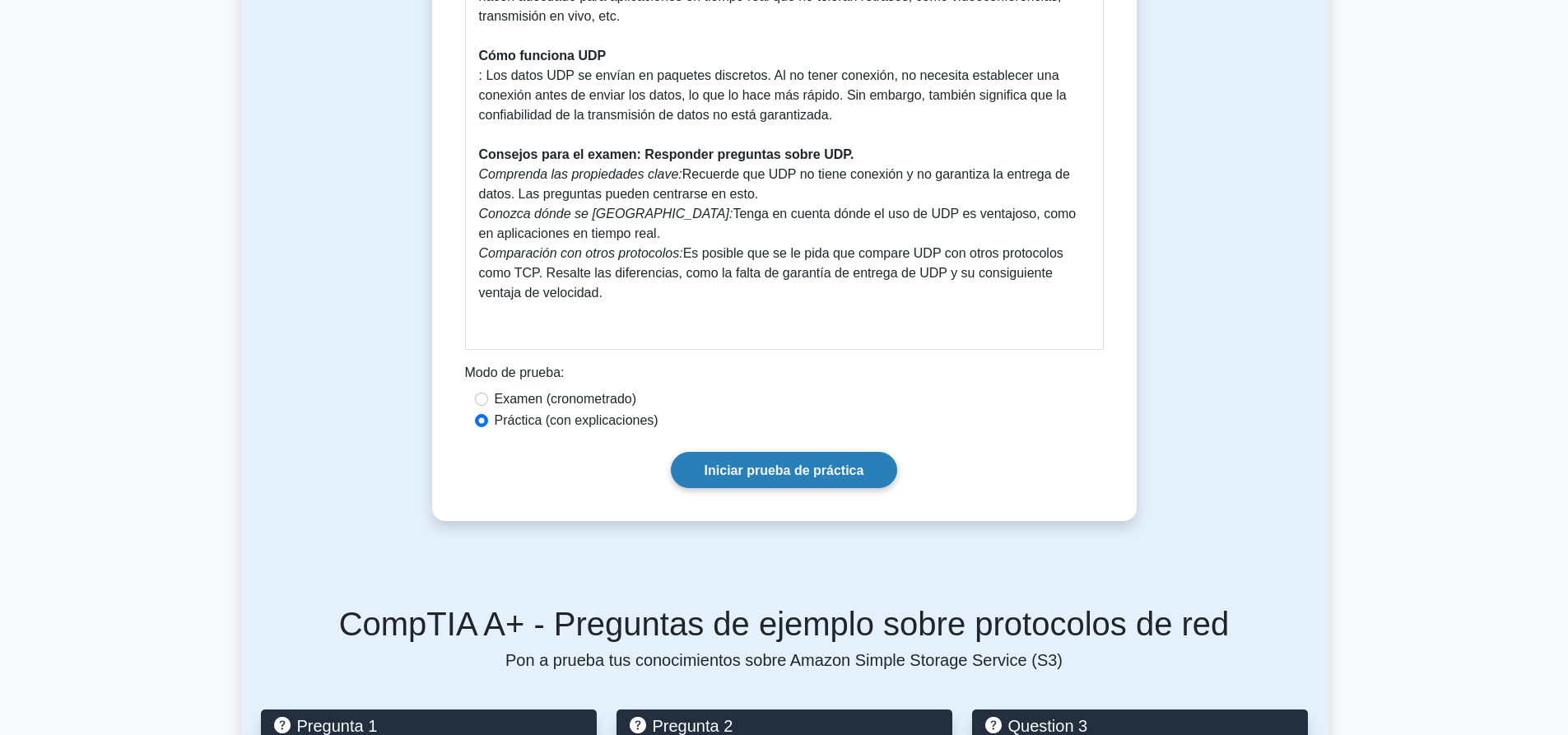
scroll to position [741, 0]
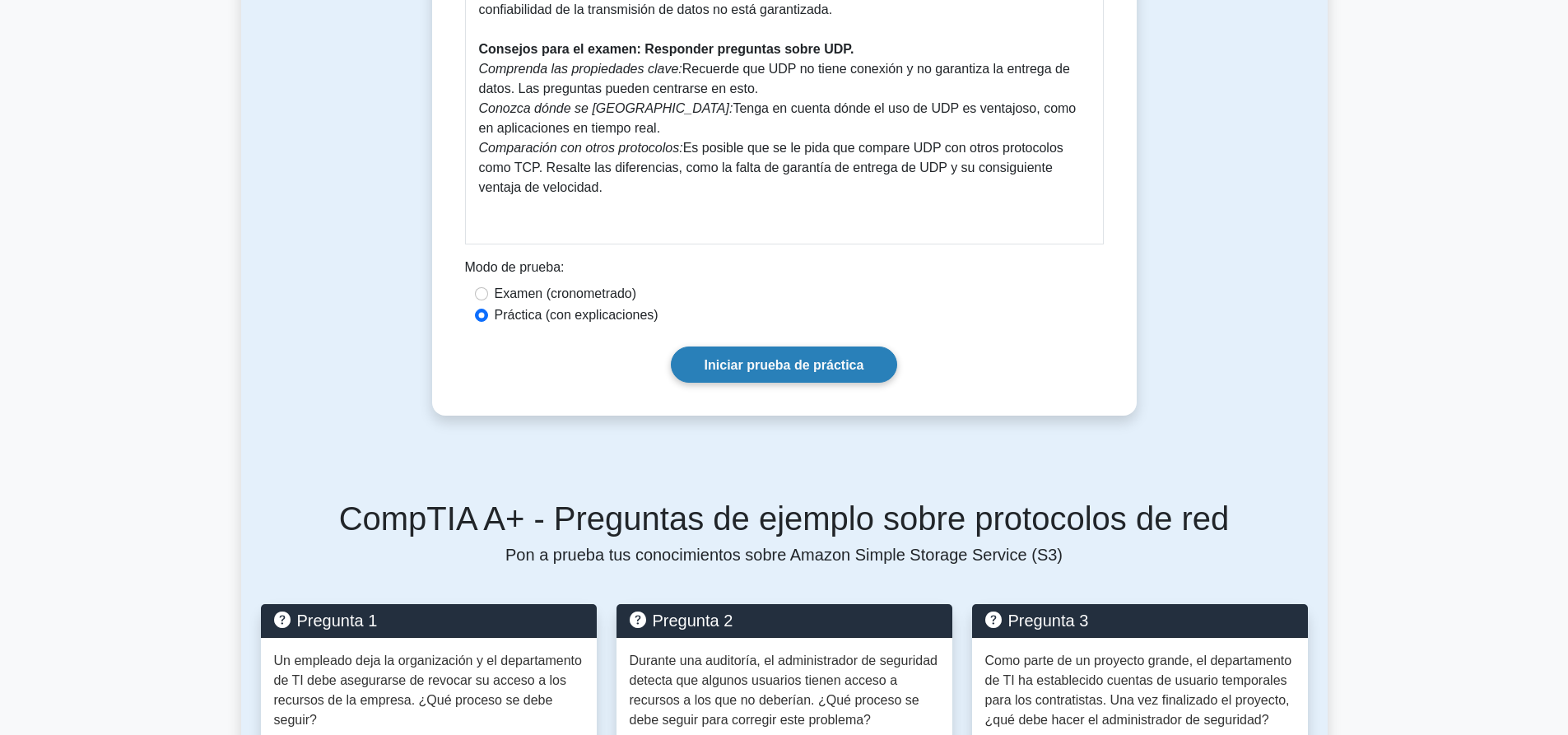
click at [778, 360] on font "Iniciar prueba de práctica" at bounding box center [785, 365] width 160 height 14
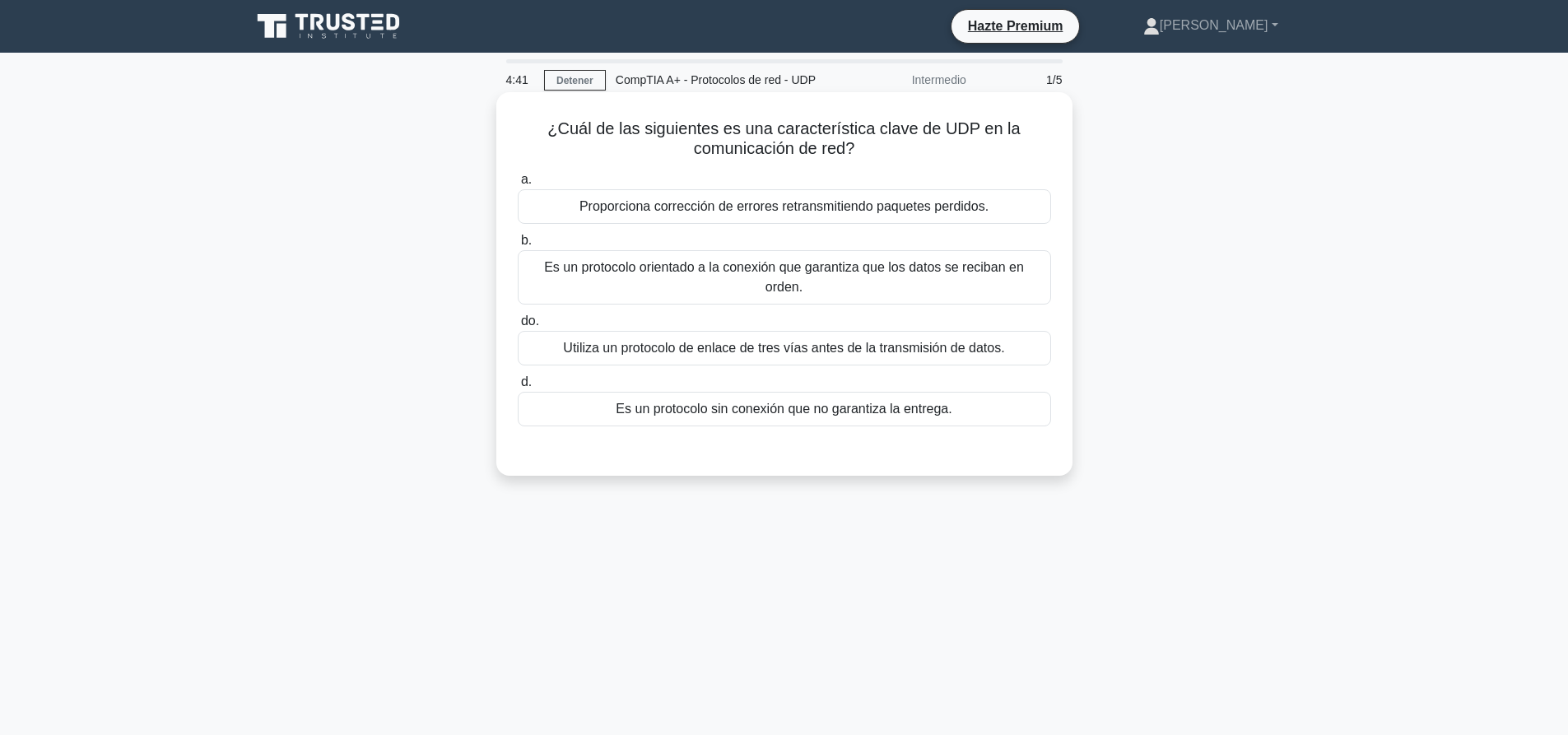
click at [795, 402] on font "Es un protocolo sin conexión que no garantiza la entrega." at bounding box center [783, 408] width 335 height 14
click at [517, 387] on input "d. Es un protocolo sin conexión que no garantiza la entrega." at bounding box center [517, 382] width 0 height 10
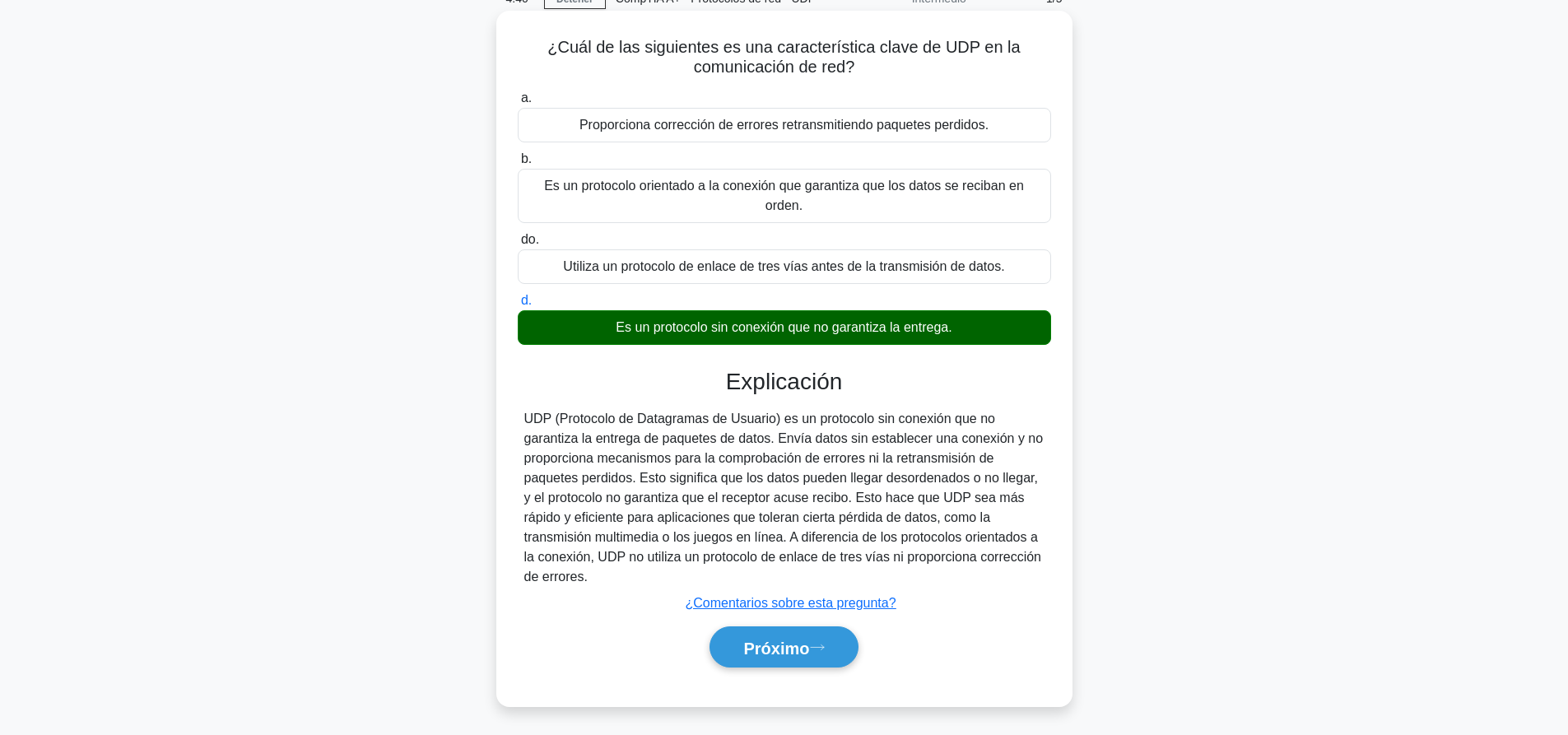
scroll to position [154, 0]
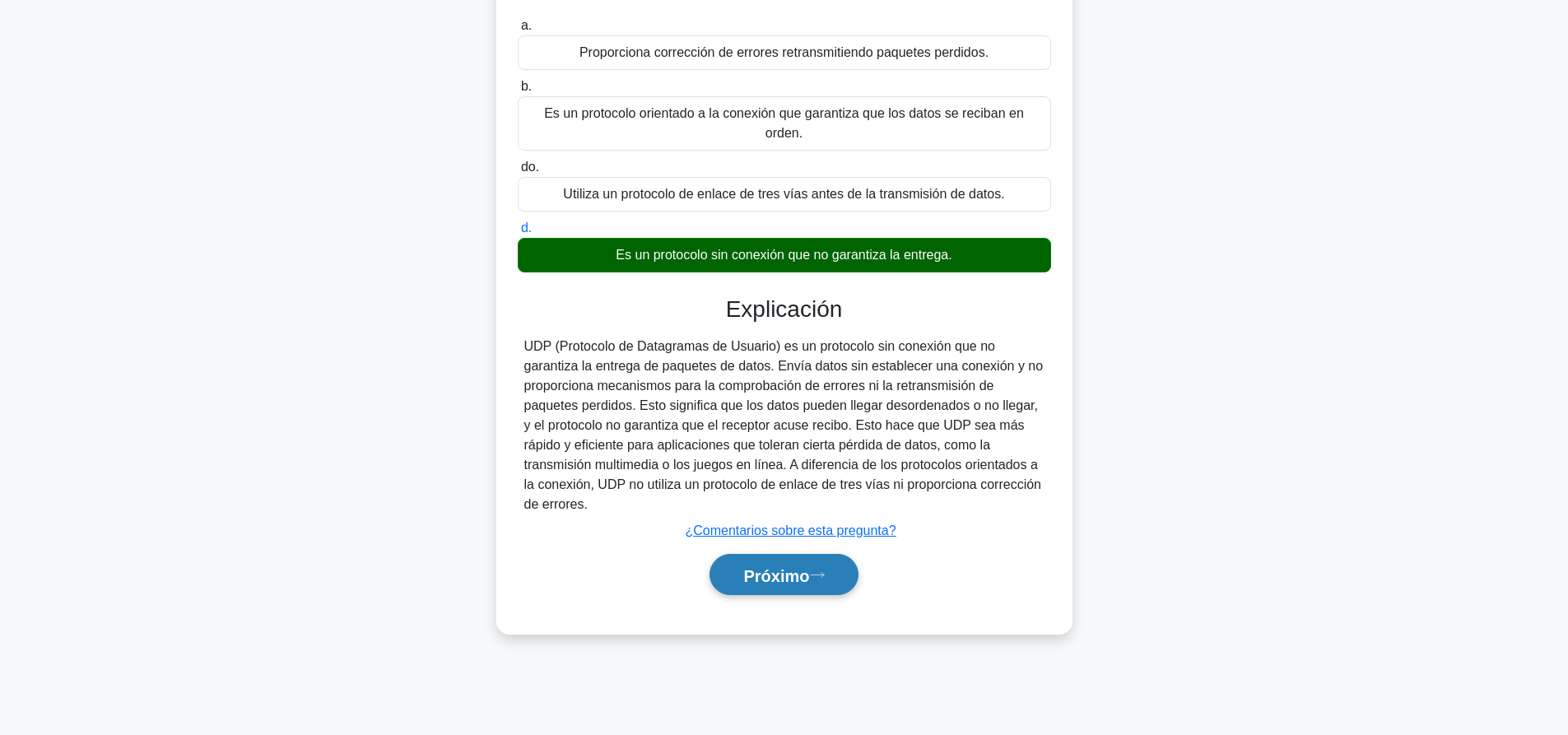
click at [765, 566] on font "Próximo" at bounding box center [775, 574] width 66 height 18
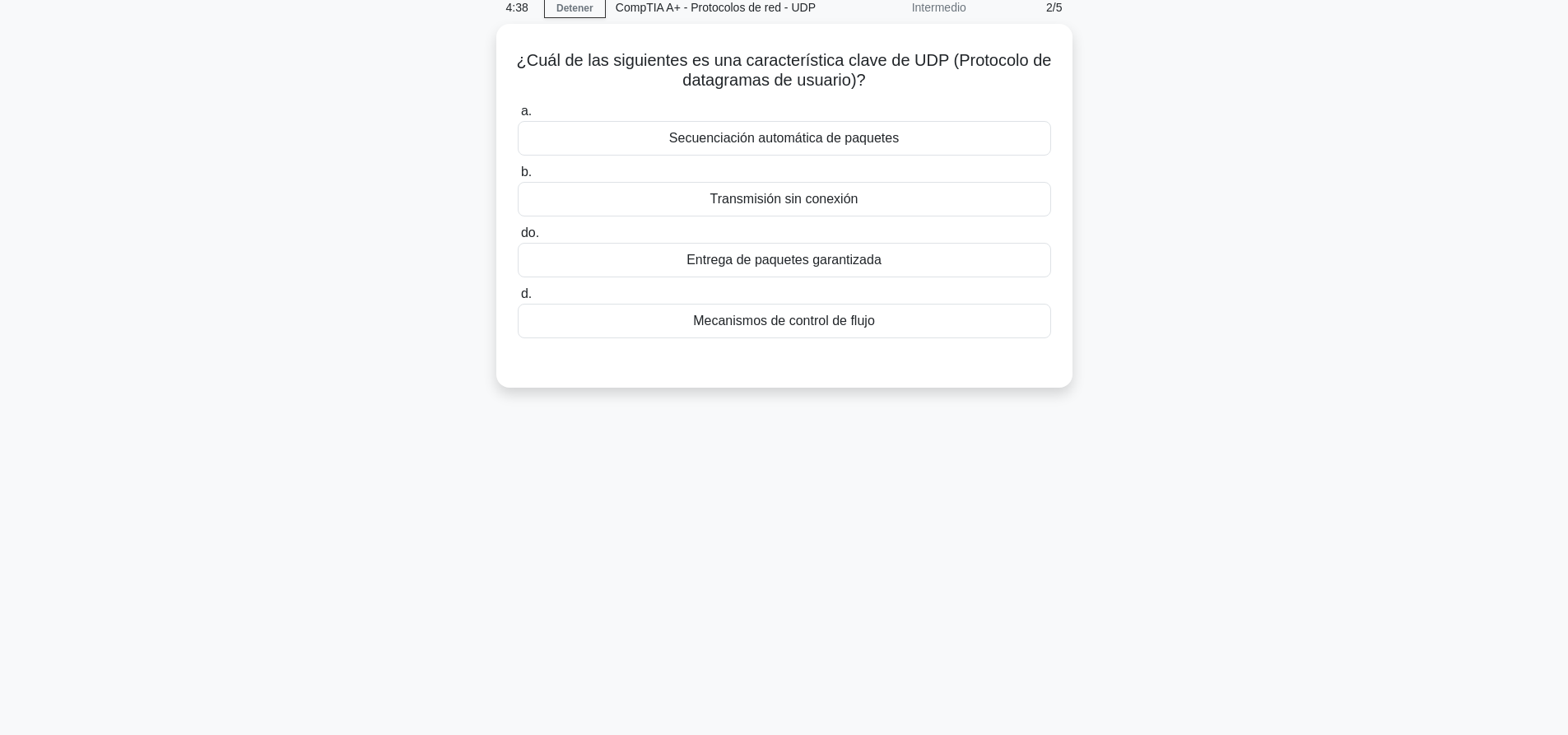
scroll to position [0, 0]
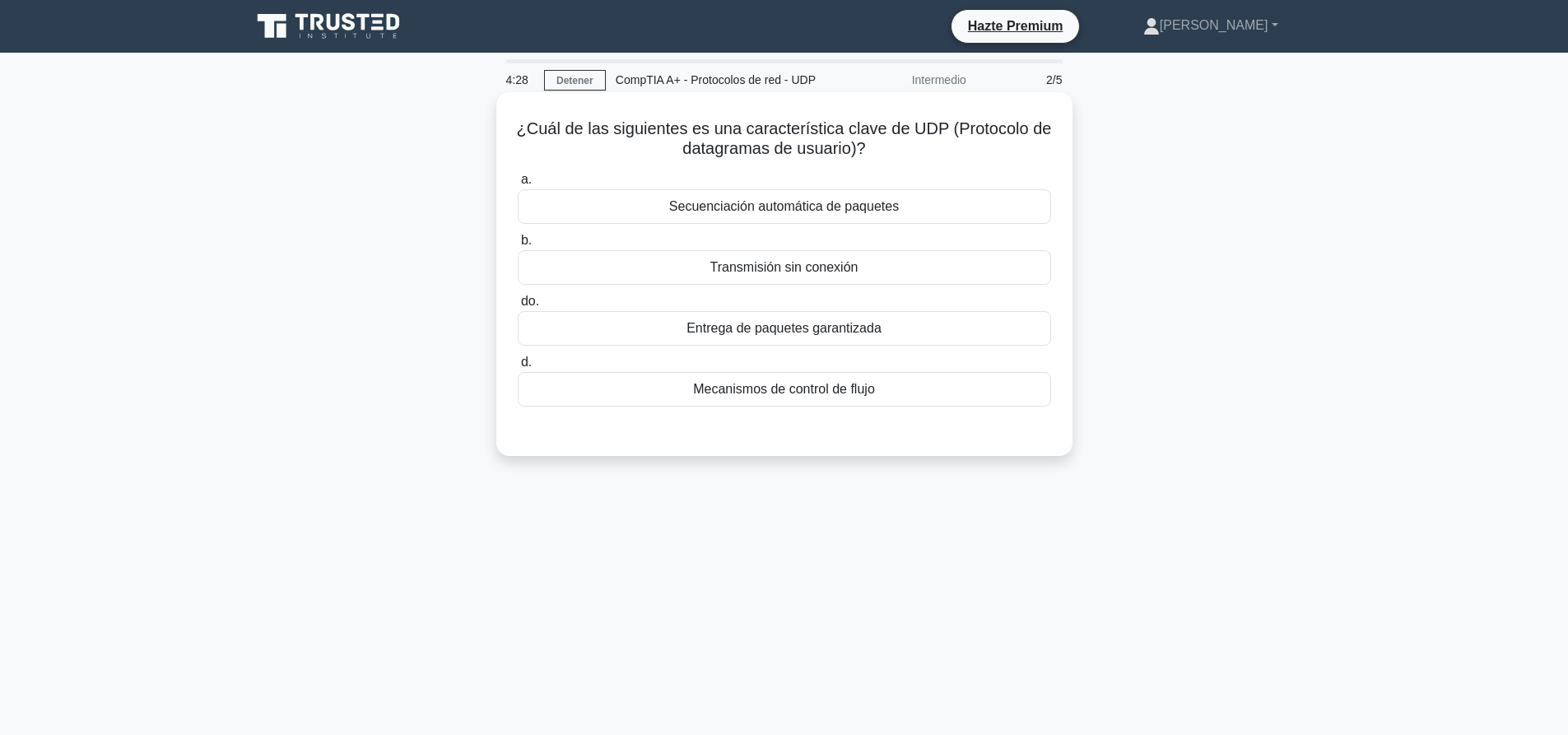
click at [816, 271] on font "Transmisión sin conexión" at bounding box center [785, 267] width 149 height 14
click at [517, 246] on input "b. Transmisión sin conexión" at bounding box center [517, 240] width 0 height 10
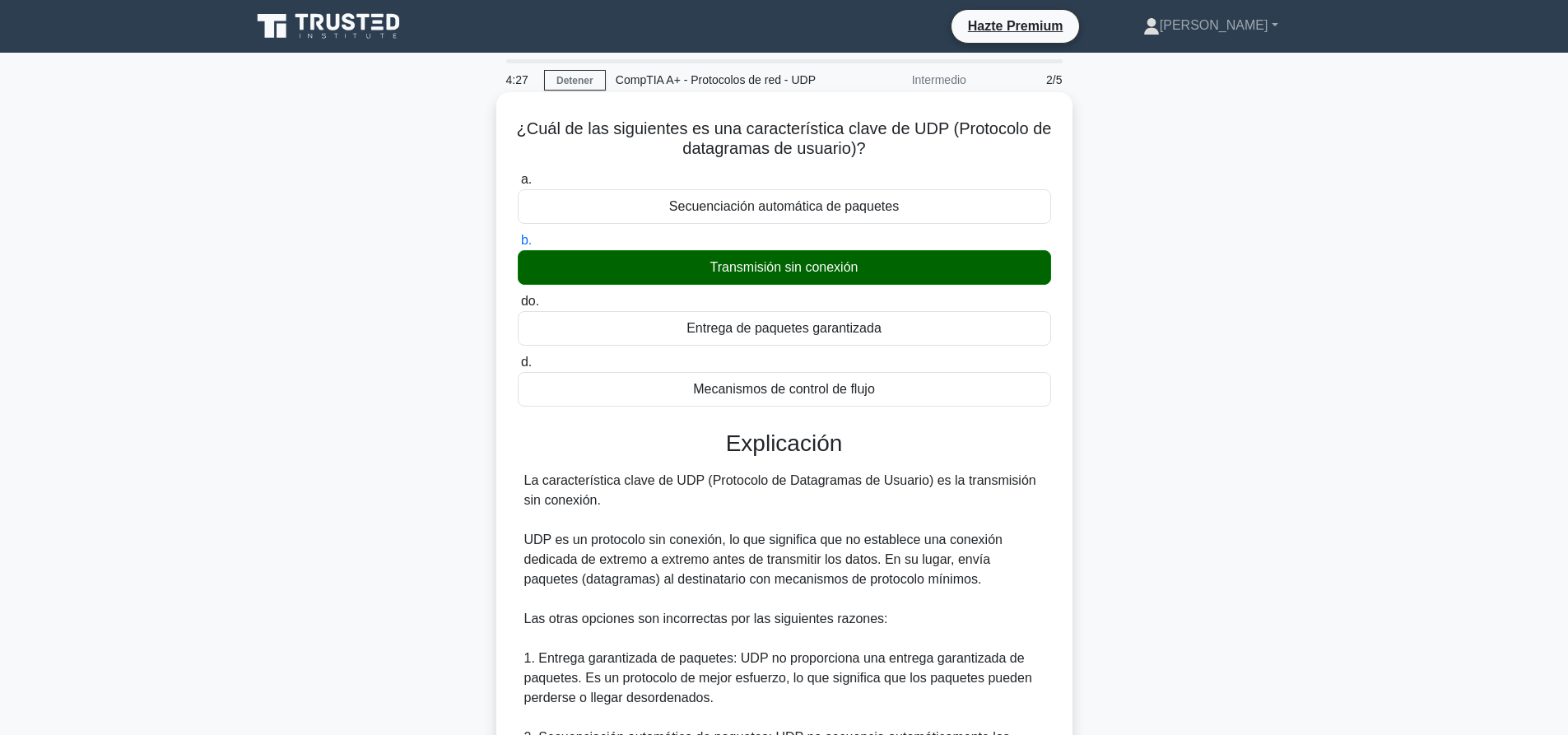
scroll to position [382, 0]
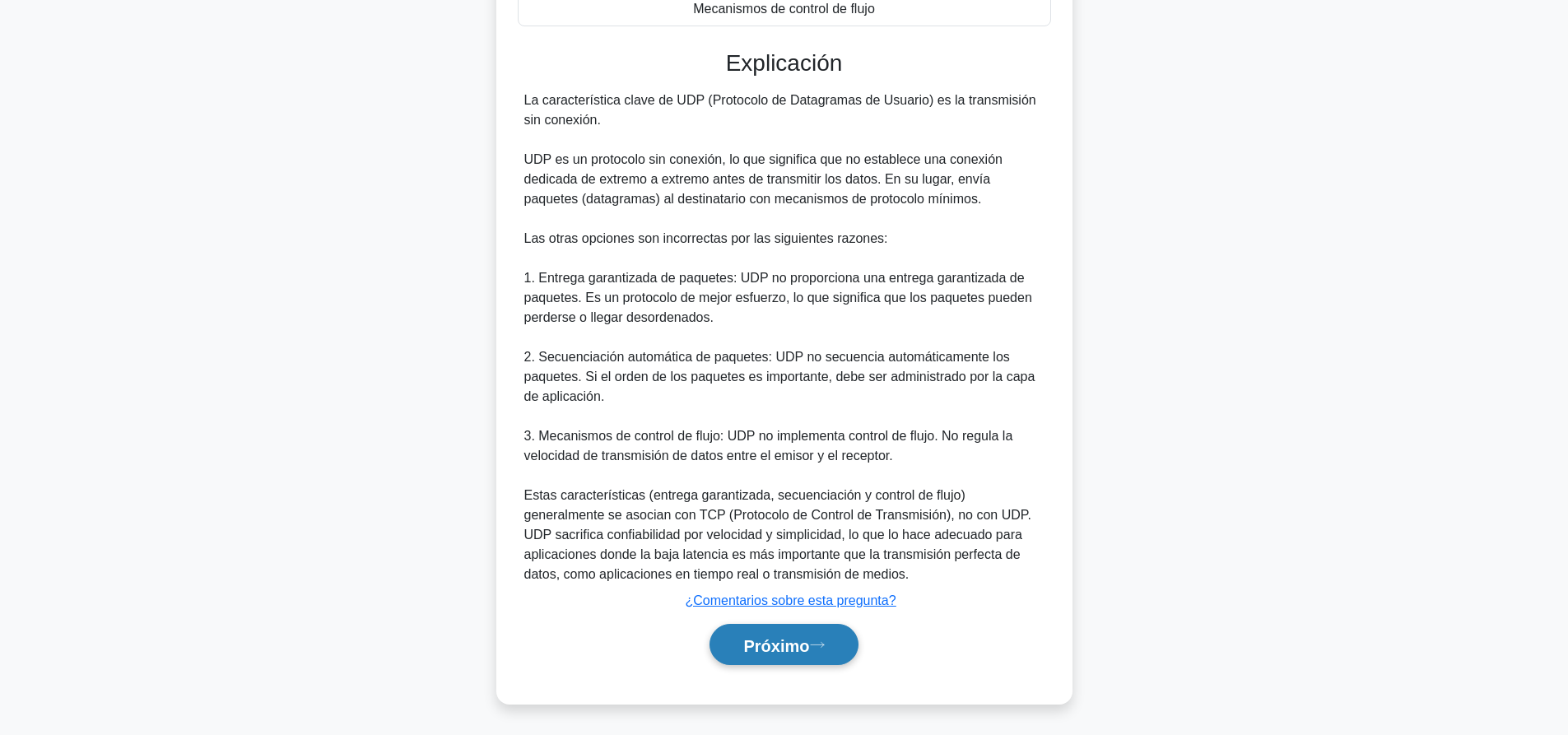
click at [786, 635] on font "Próximo" at bounding box center [775, 644] width 66 height 18
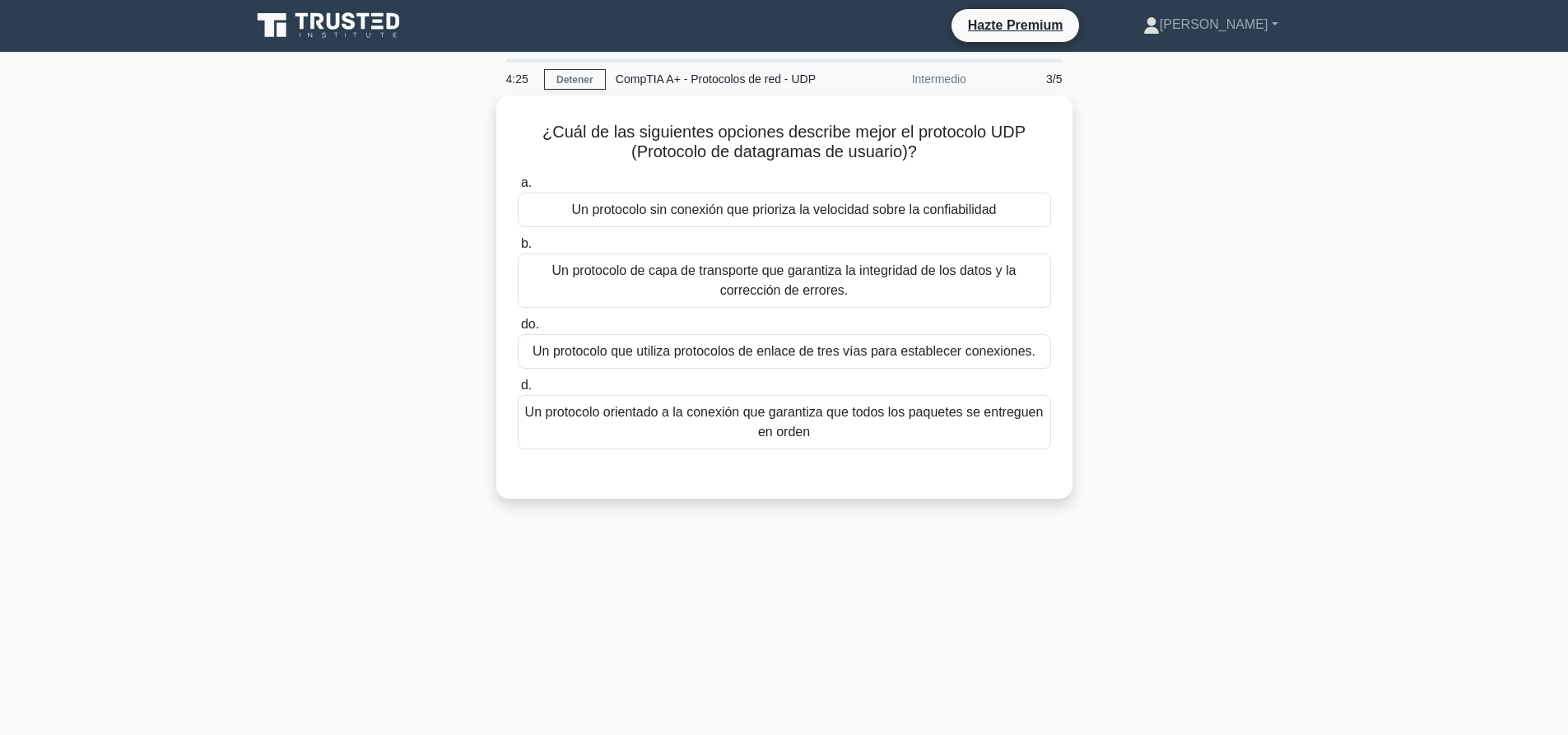
scroll to position [0, 0]
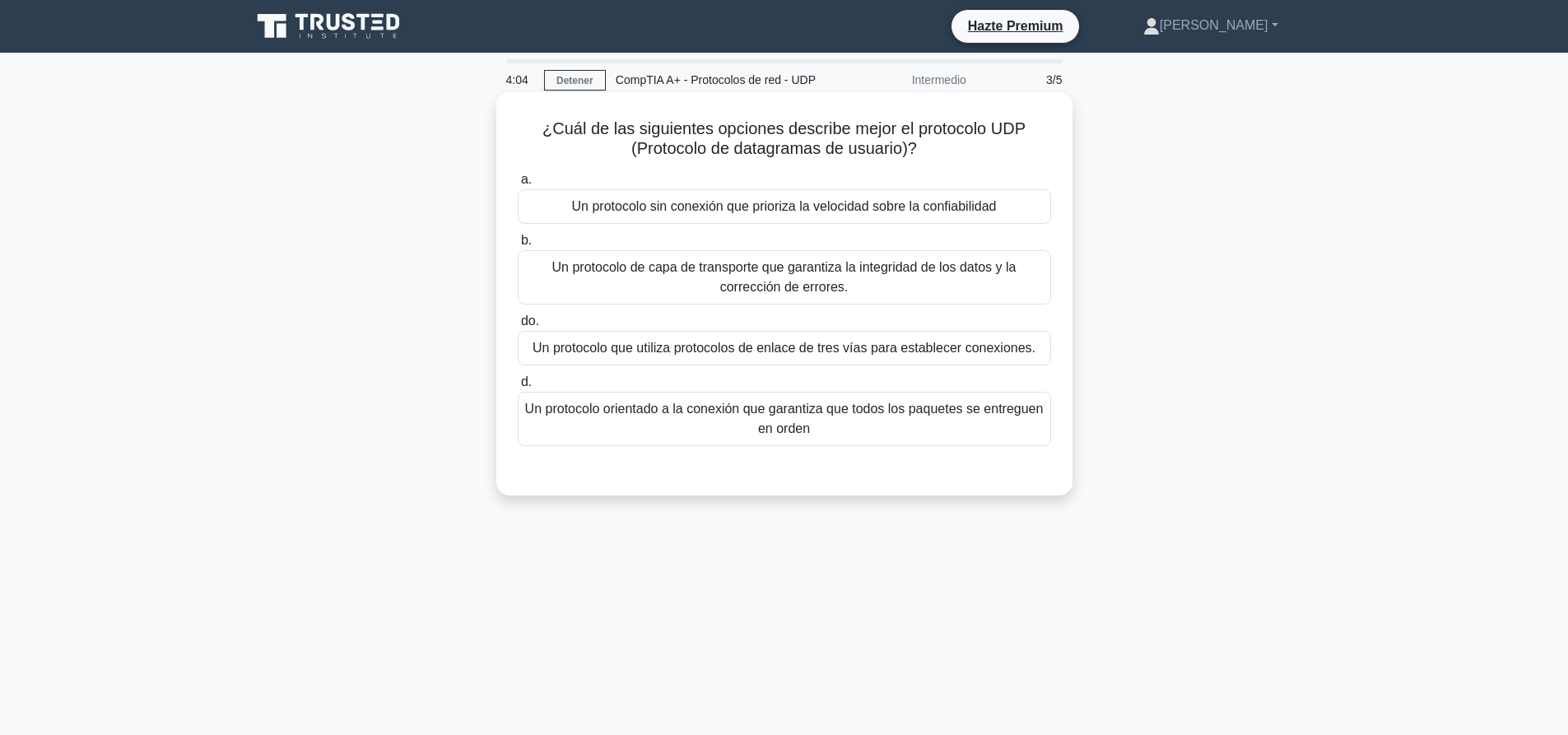
click at [790, 211] on font "Un protocolo sin conexión que prioriza la velocidad sobre la confiabilidad" at bounding box center [784, 206] width 425 height 14
click at [517, 185] on input "a. Un protocolo sin conexión que prioriza la velocidad sobre la confiabilidad" at bounding box center [517, 179] width 0 height 10
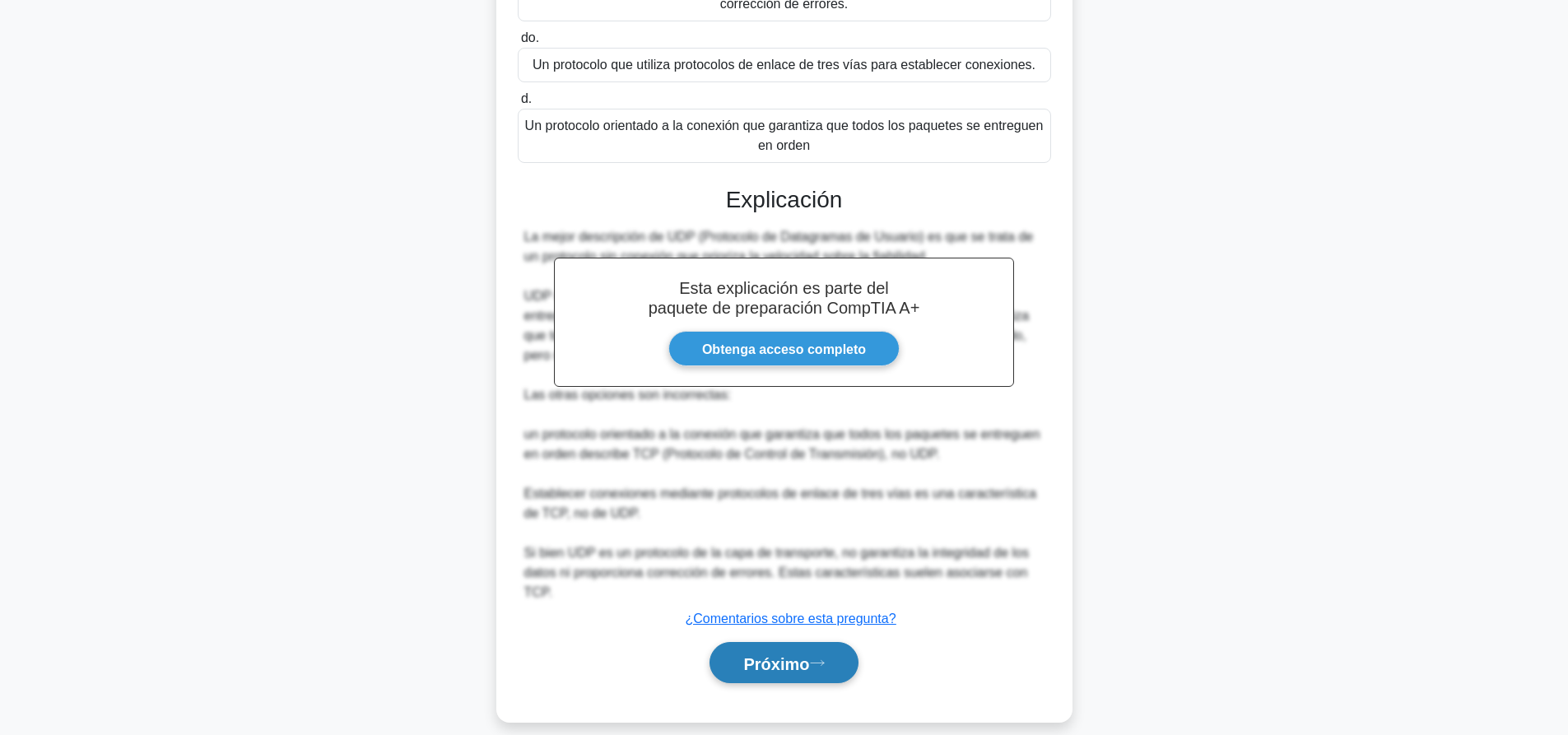
click at [794, 642] on button "Próximo" at bounding box center [784, 663] width 149 height 42
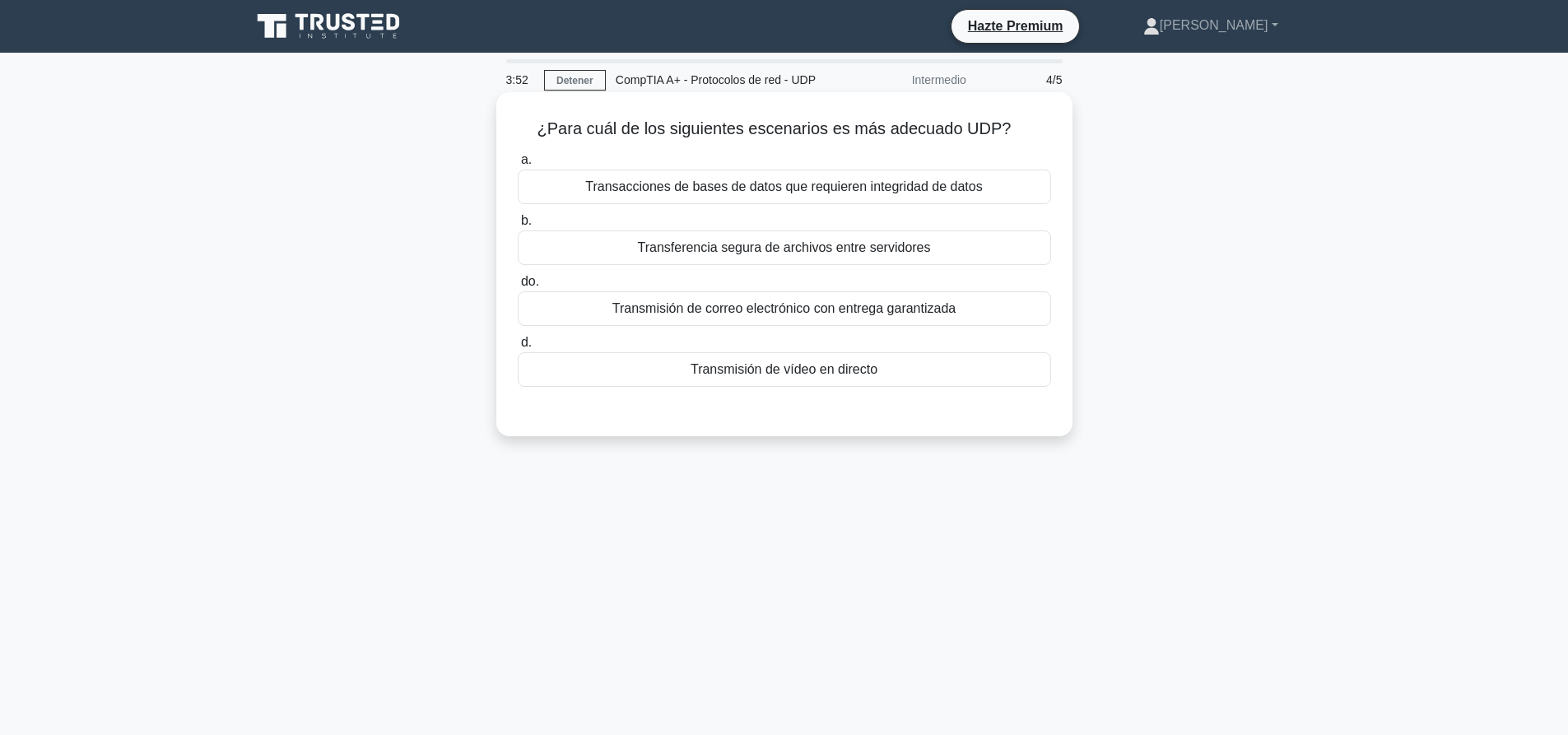
click at [834, 367] on font "Transmisión de vídeo en directo" at bounding box center [784, 368] width 187 height 14
click at [517, 348] on input "d. Transmisión de vídeo en directo" at bounding box center [517, 342] width 0 height 10
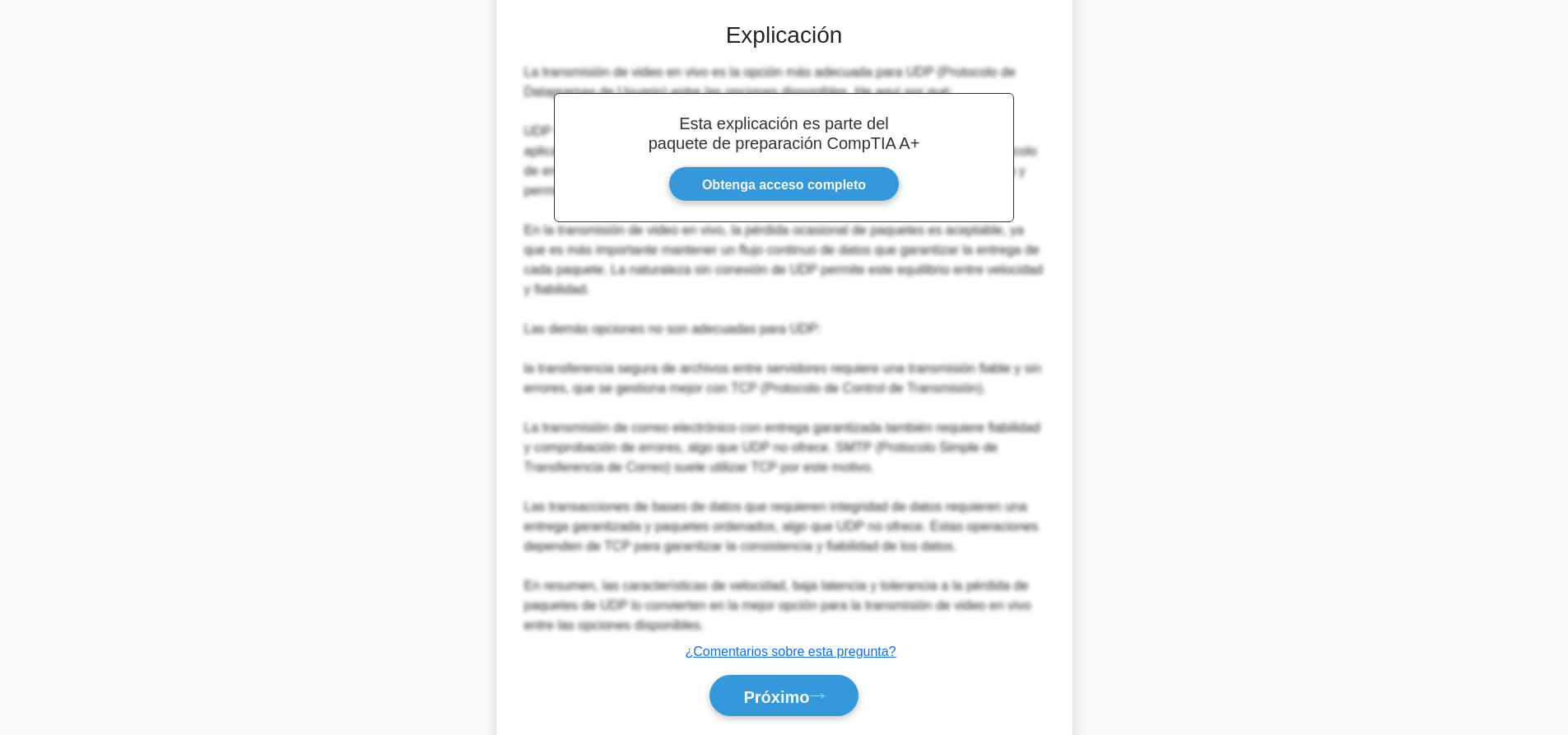
scroll to position [411, 0]
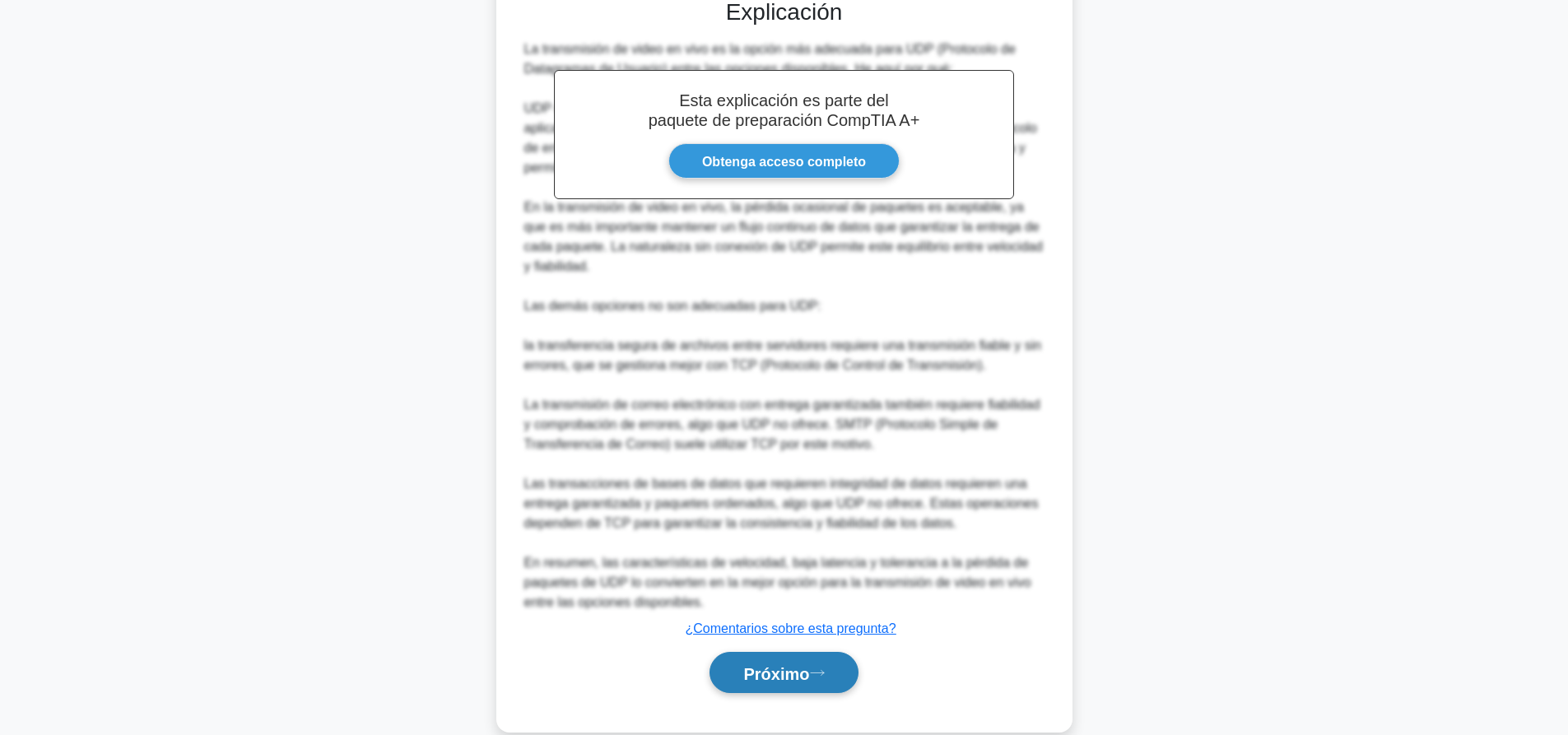
click at [794, 668] on font "Próximo" at bounding box center [775, 672] width 66 height 18
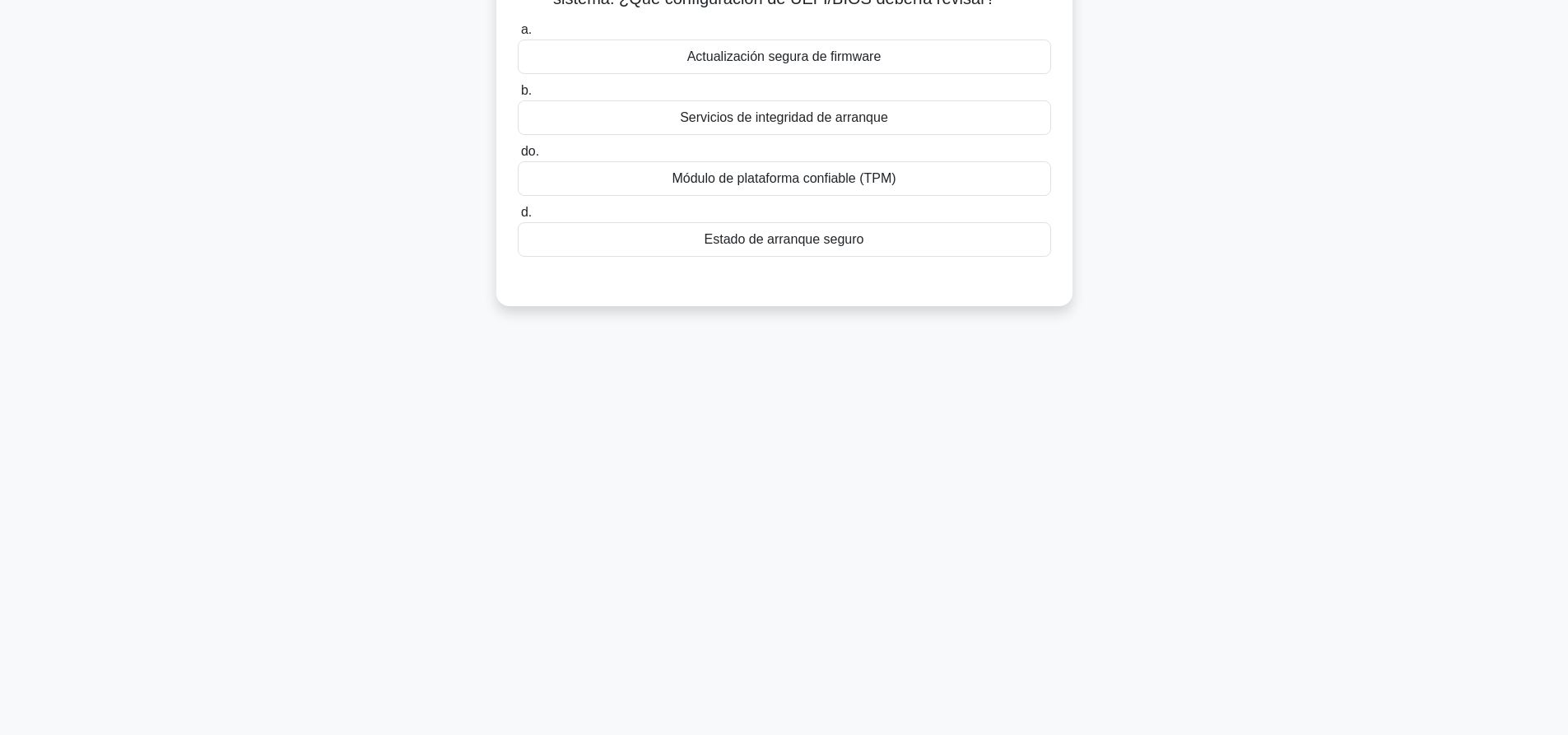
scroll to position [0, 0]
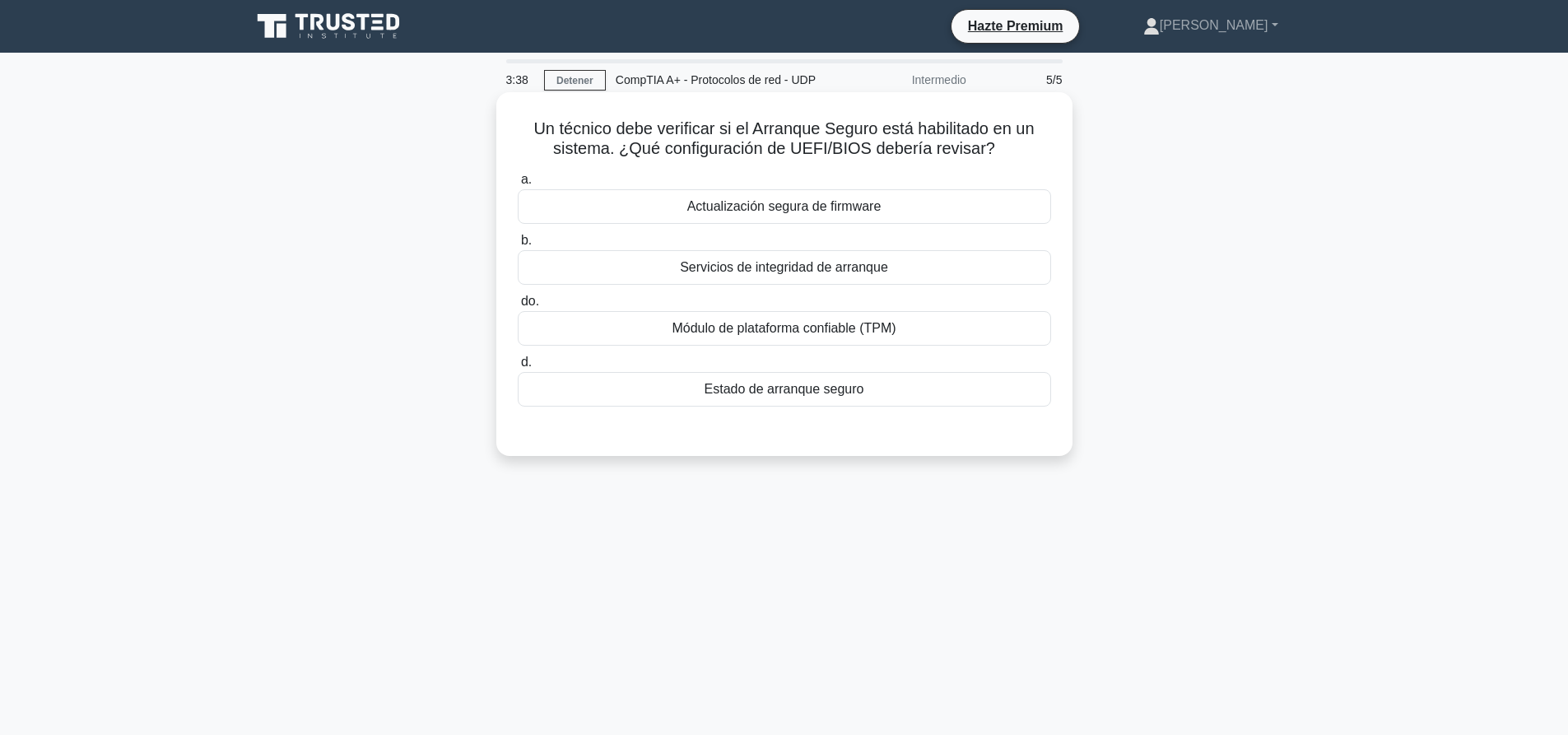
click at [819, 399] on font "Estado de arranque seguro" at bounding box center [785, 388] width 160 height 20
click at [517, 368] on input "d. Estado de arranque seguro" at bounding box center [517, 362] width 0 height 10
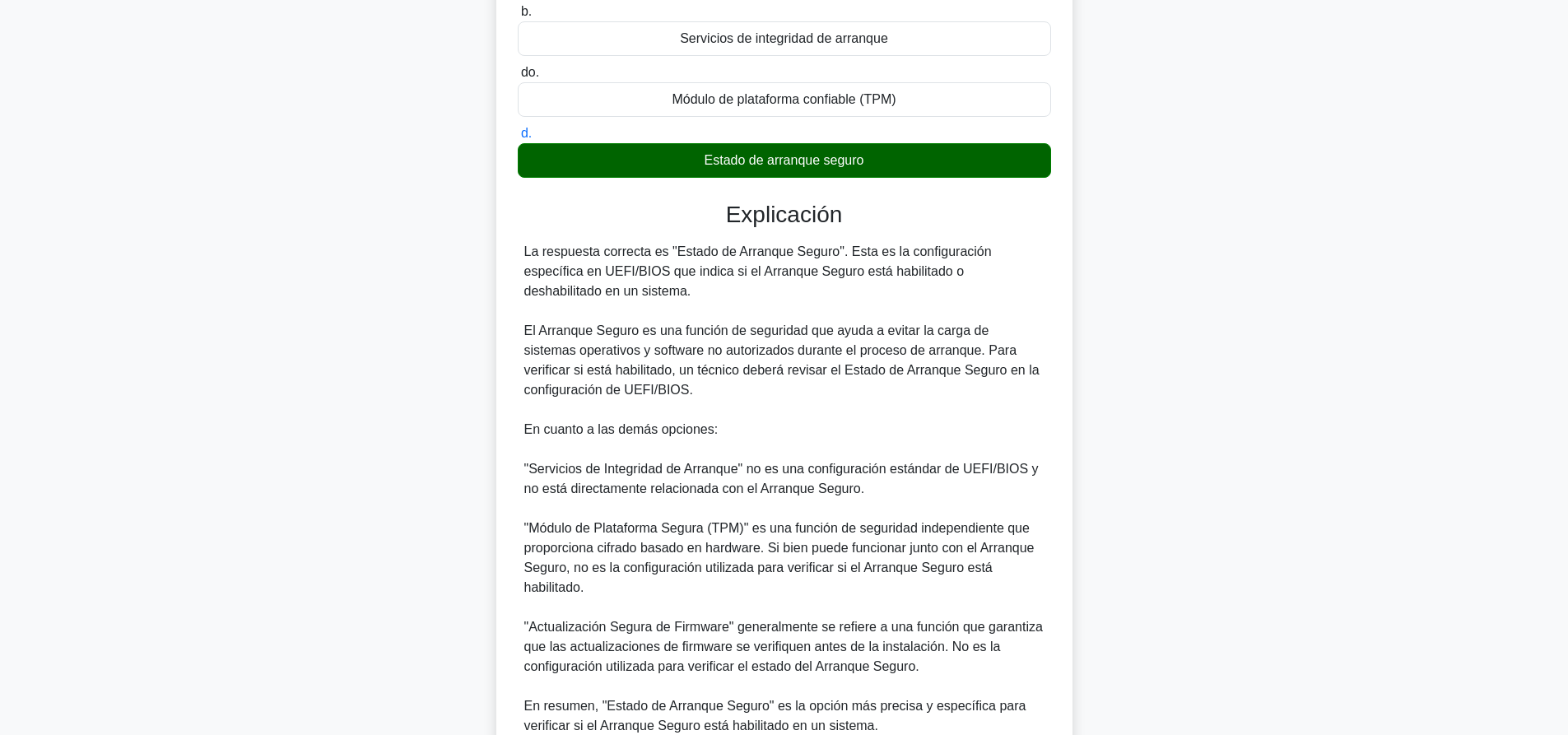
scroll to position [382, 0]
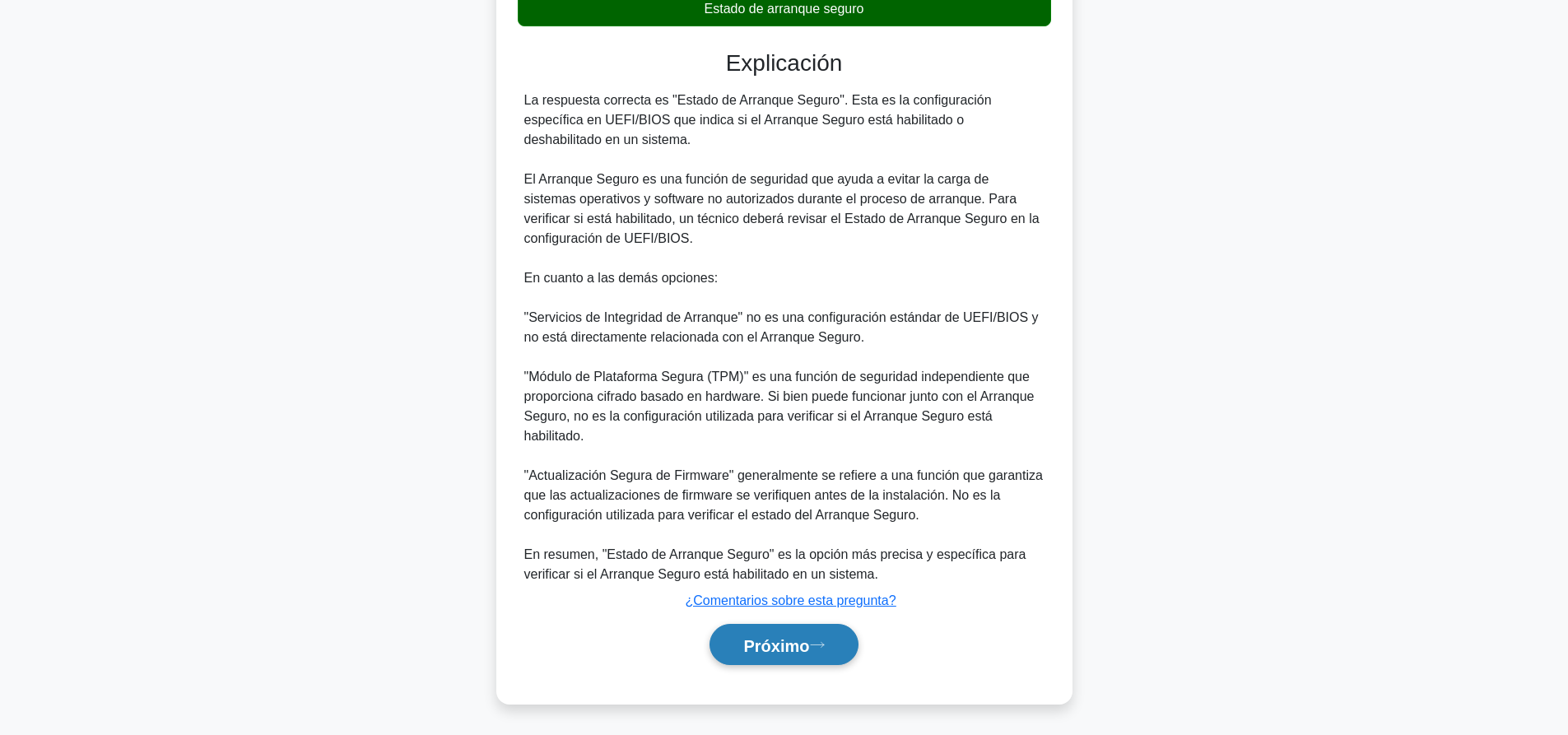
click at [785, 650] on font "Próximo" at bounding box center [775, 645] width 66 height 18
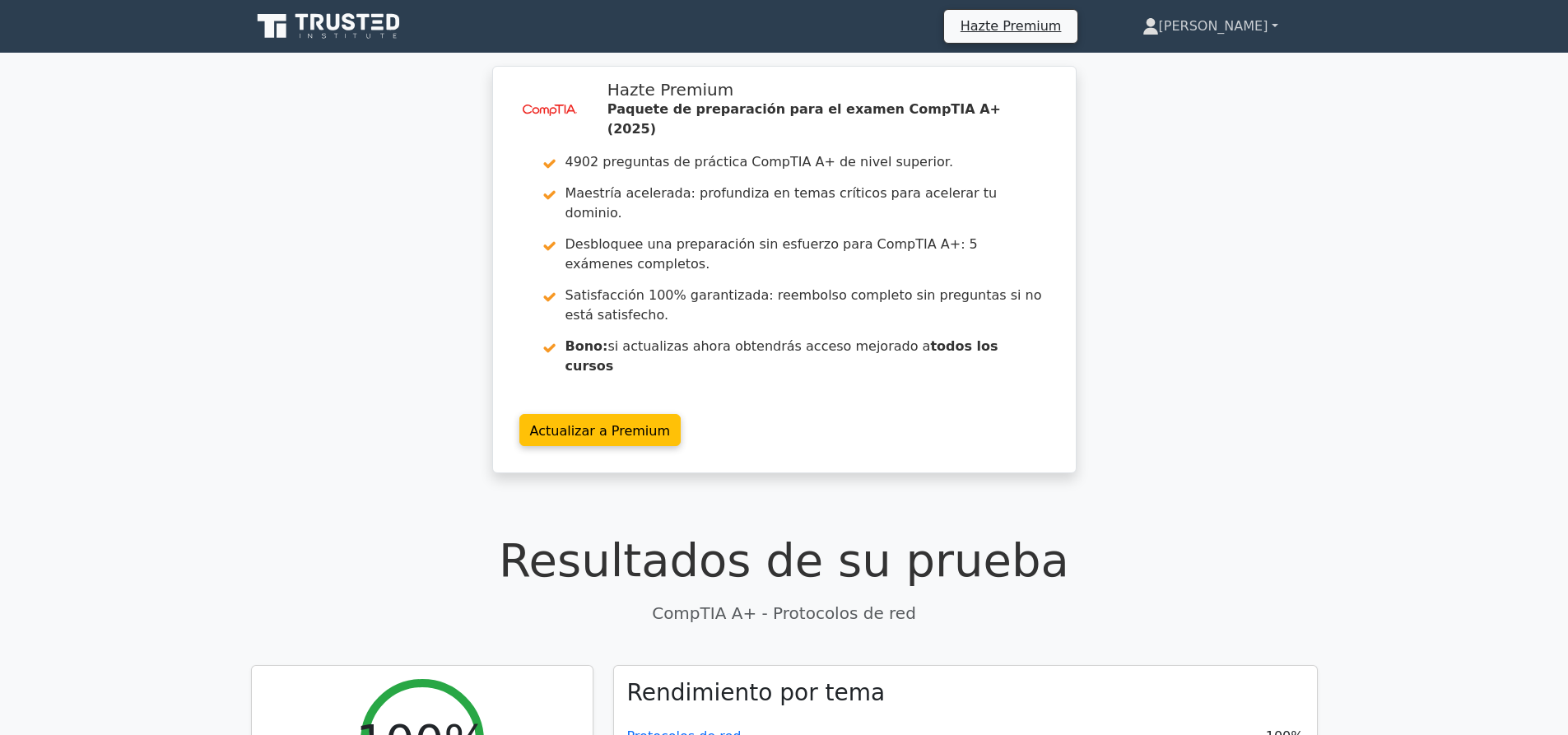
click at [1240, 30] on font "[PERSON_NAME]" at bounding box center [1213, 26] width 110 height 15
click at [1216, 54] on link "Perfil" at bounding box center [1169, 65] width 131 height 27
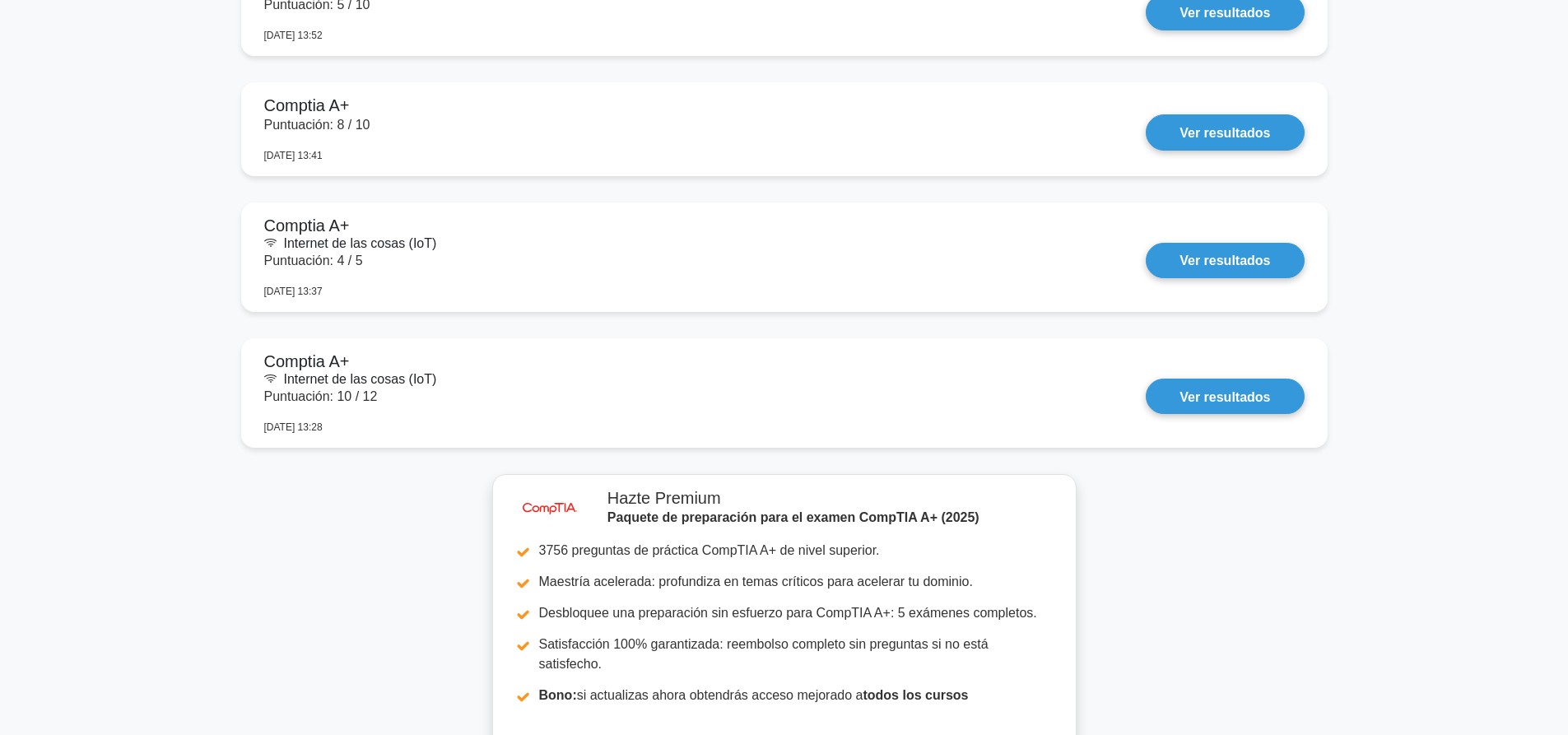
scroll to position [7865, 0]
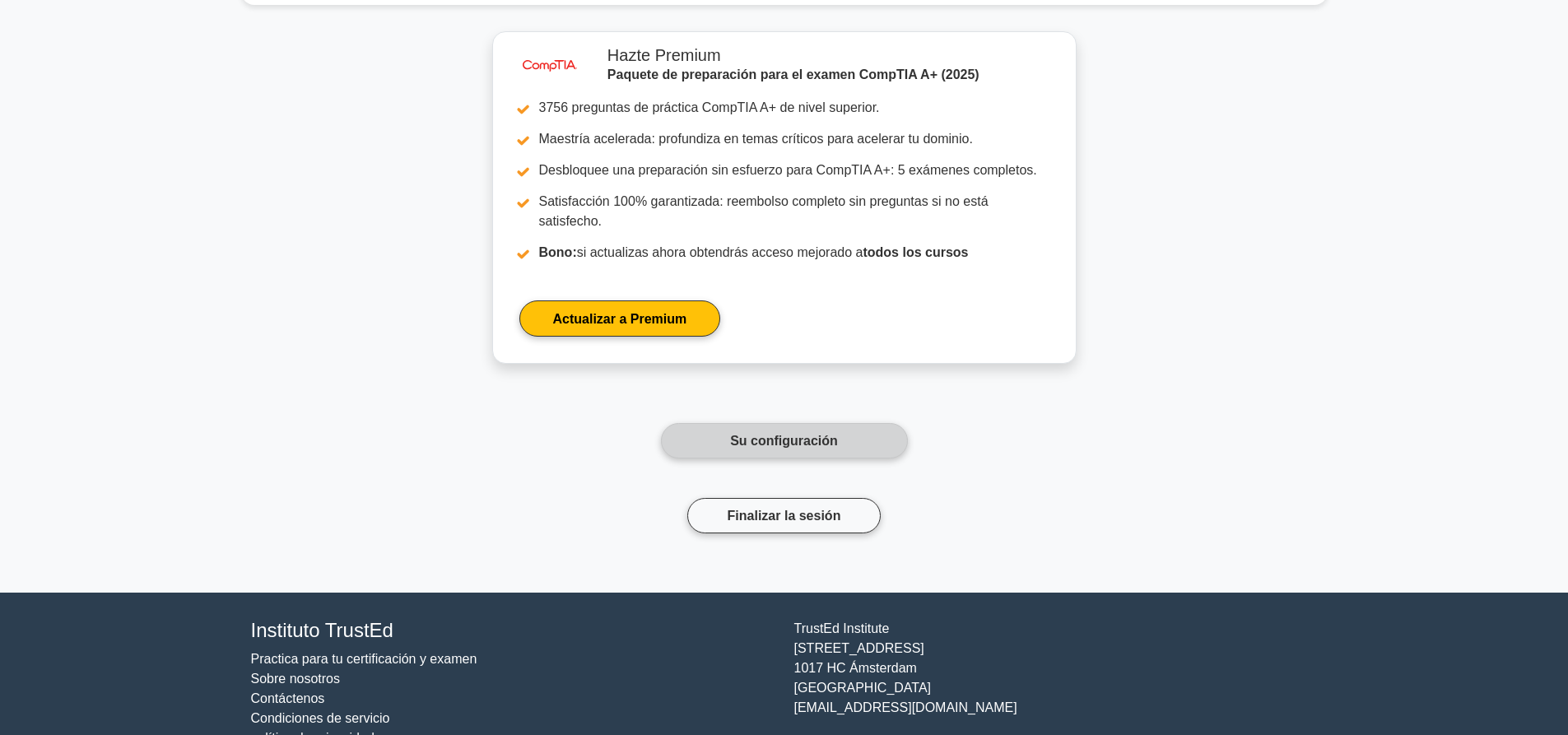
click at [817, 433] on font "Su configuración" at bounding box center [783, 440] width 108 height 14
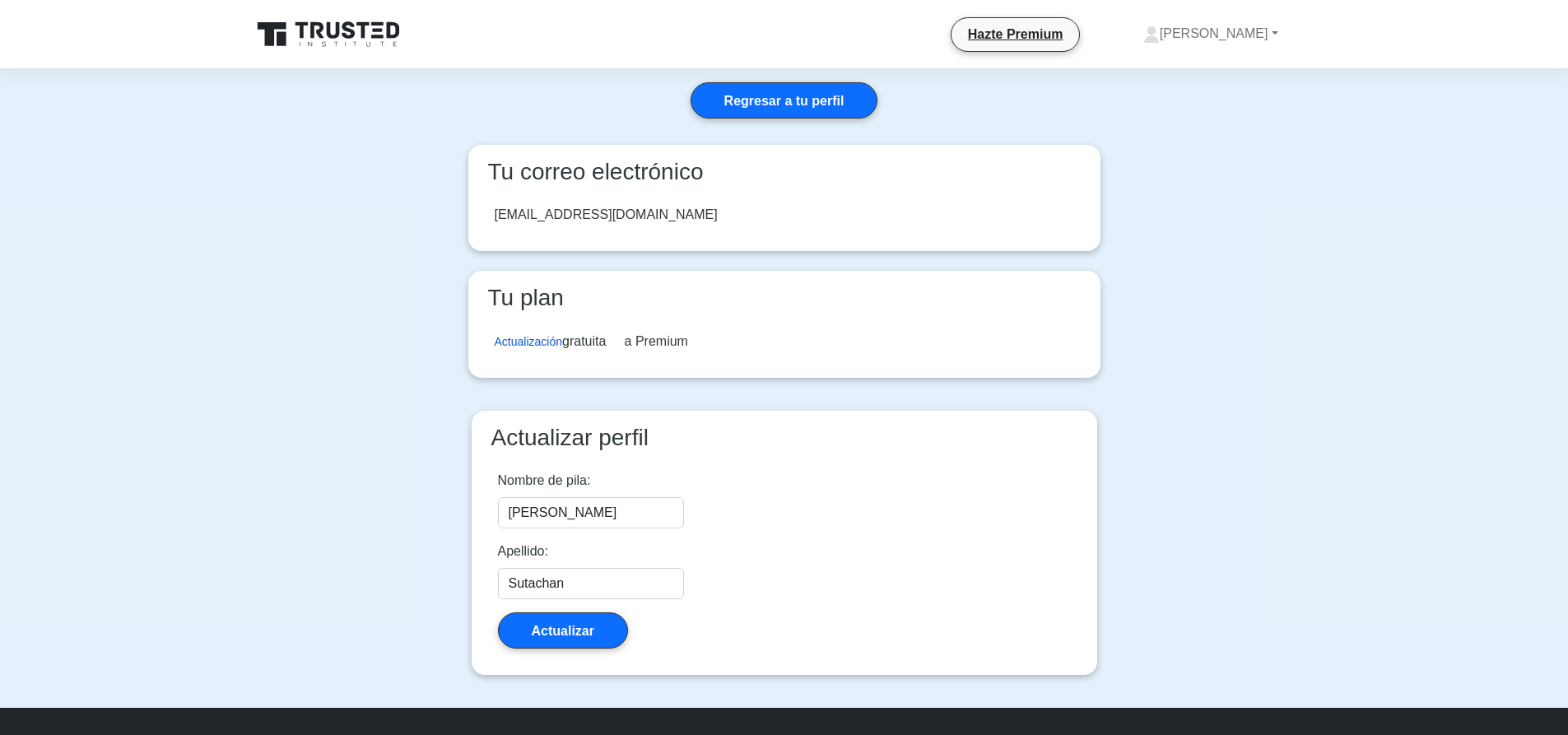
click at [523, 341] on font "Actualización" at bounding box center [529, 342] width 69 height 13
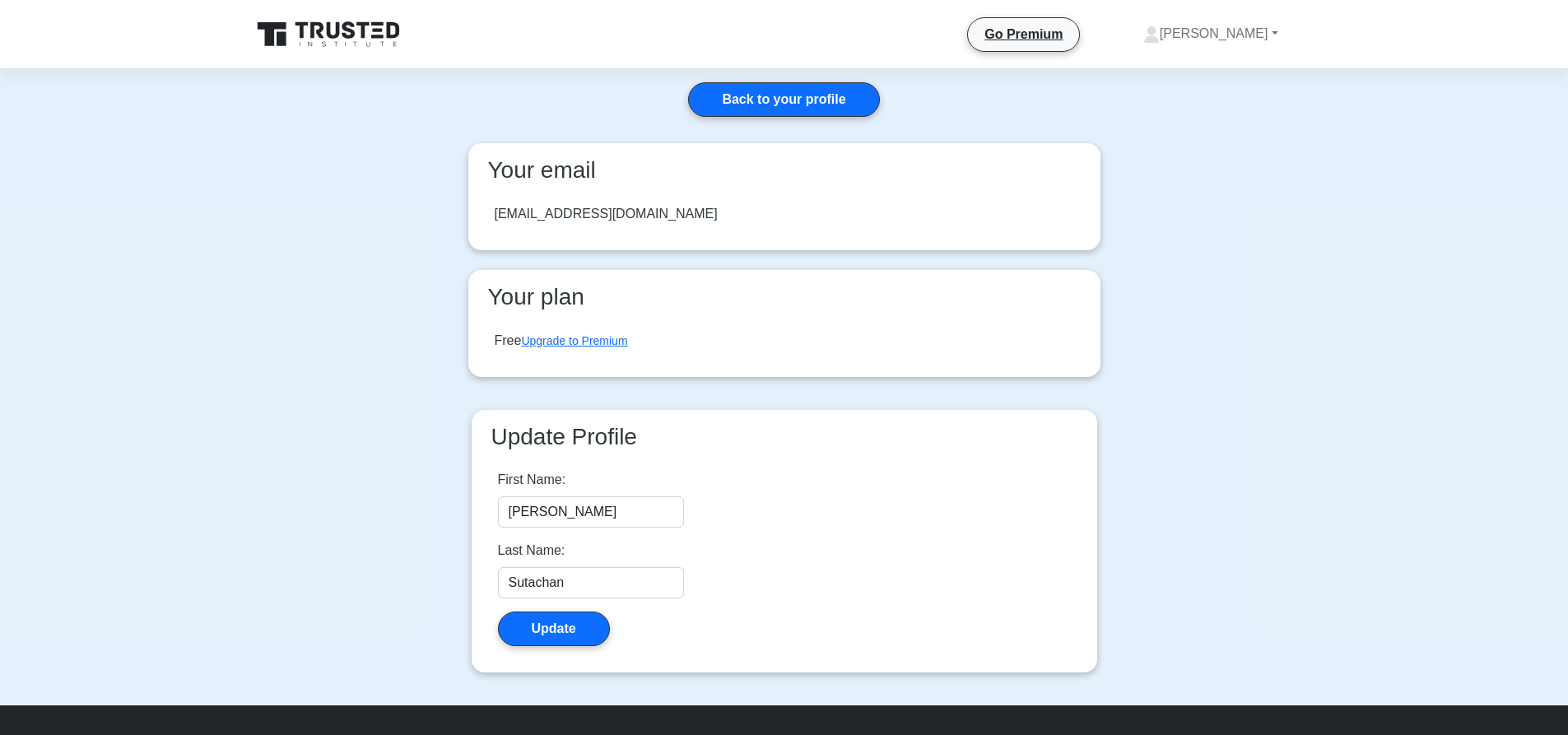
click at [1298, 281] on main "Back to your profile Your email nfsutachano@sanmateo.edu.co Your plan Free Upgr…" at bounding box center [784, 387] width 1568 height 636
click at [1253, 24] on link "[PERSON_NAME]" at bounding box center [1211, 33] width 214 height 33
click at [1231, 62] on link "Profile" at bounding box center [1169, 72] width 131 height 27
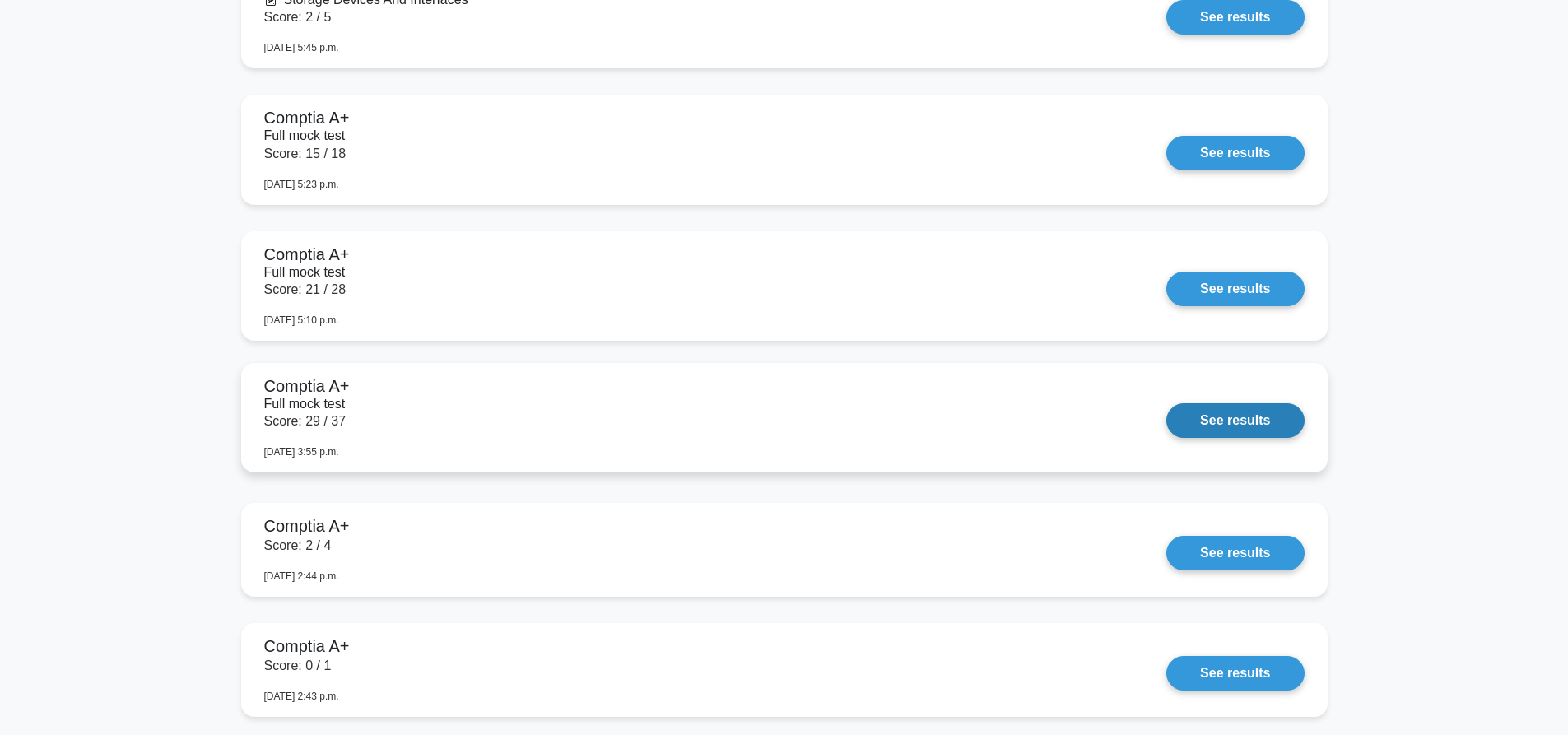
scroll to position [2123, 0]
